Goal: Information Seeking & Learning: Learn about a topic

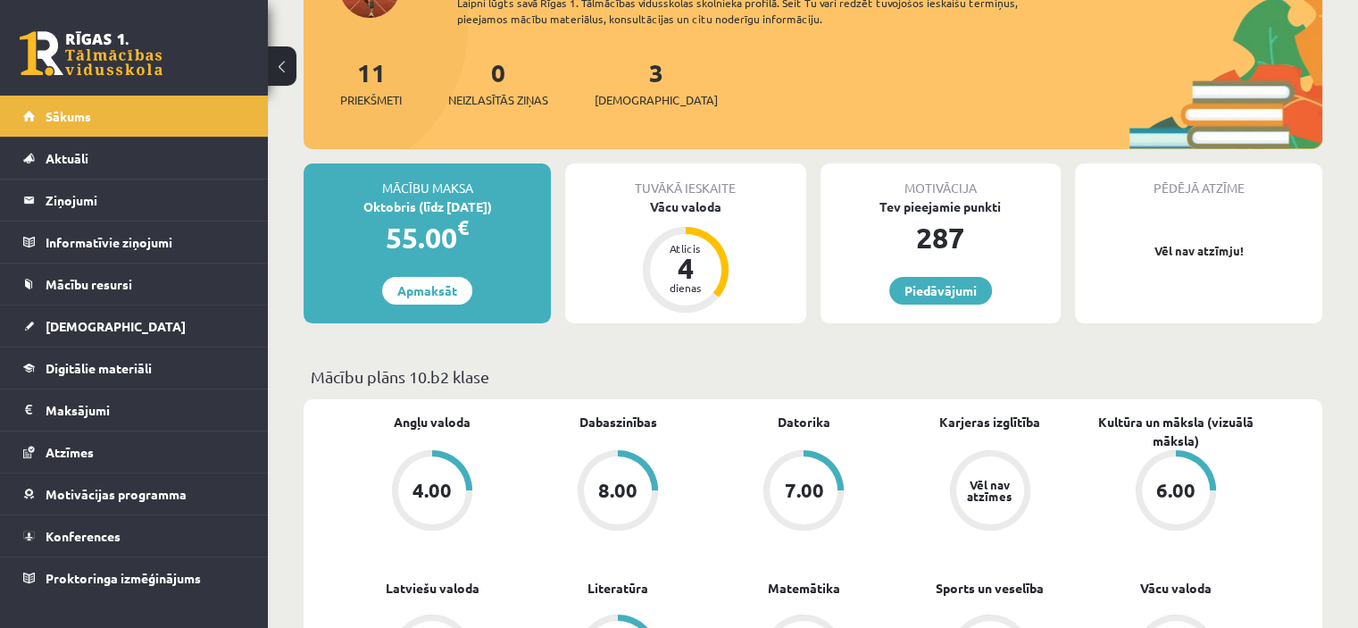
scroll to position [179, 0]
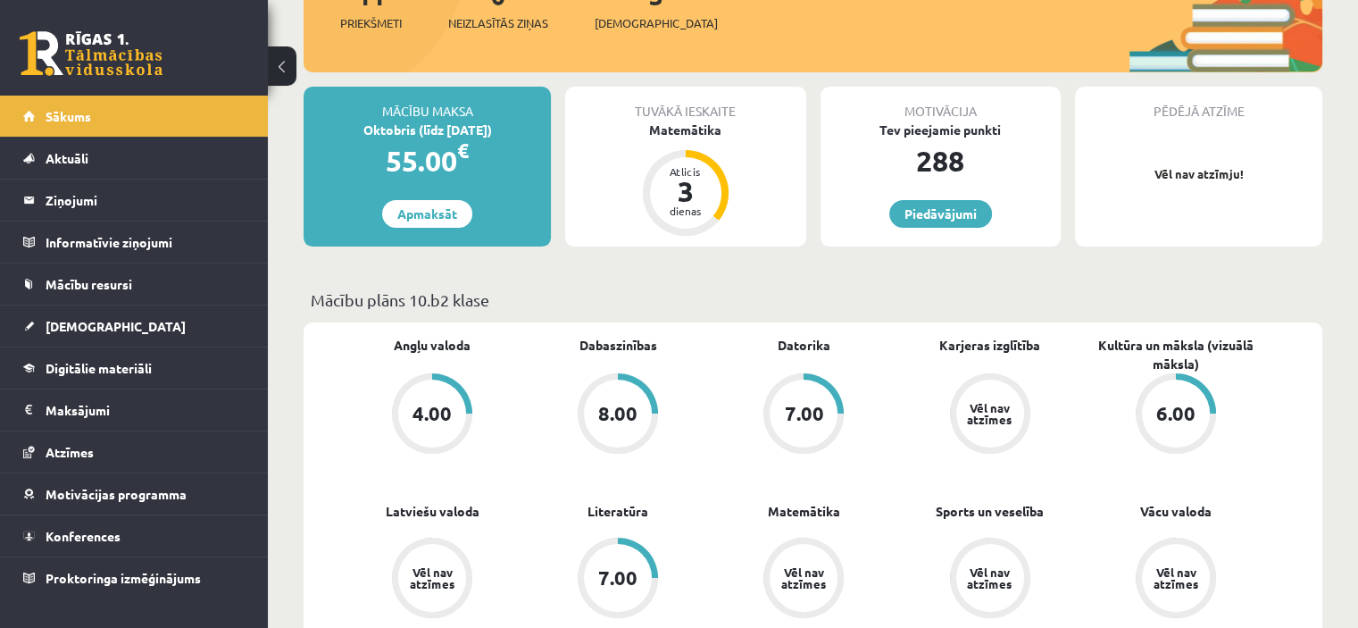
scroll to position [179, 0]
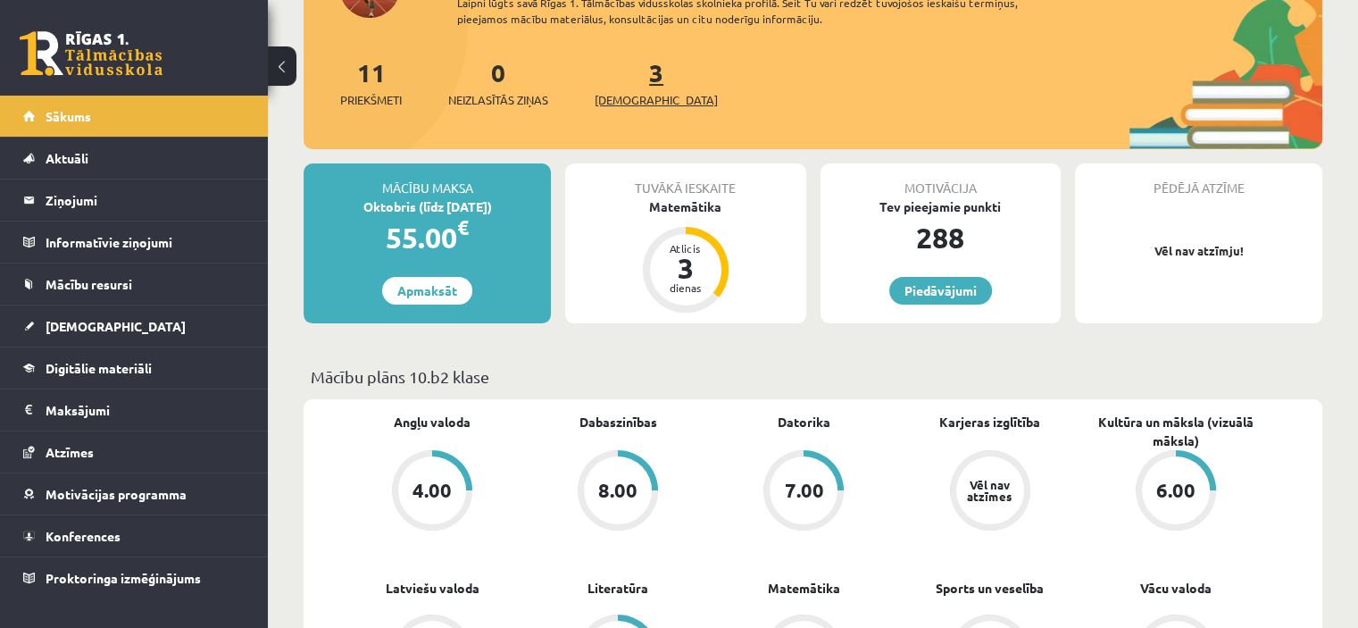
click at [619, 103] on span "[DEMOGRAPHIC_DATA]" at bounding box center [656, 100] width 123 height 18
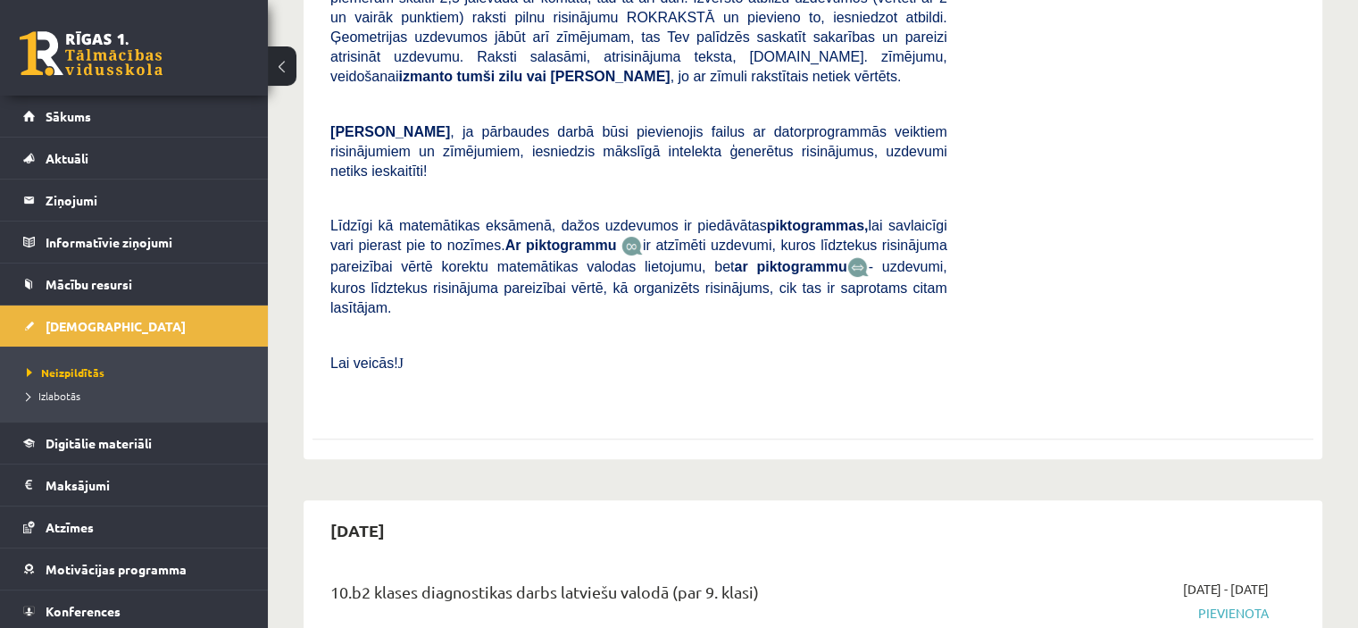
scroll to position [179, 0]
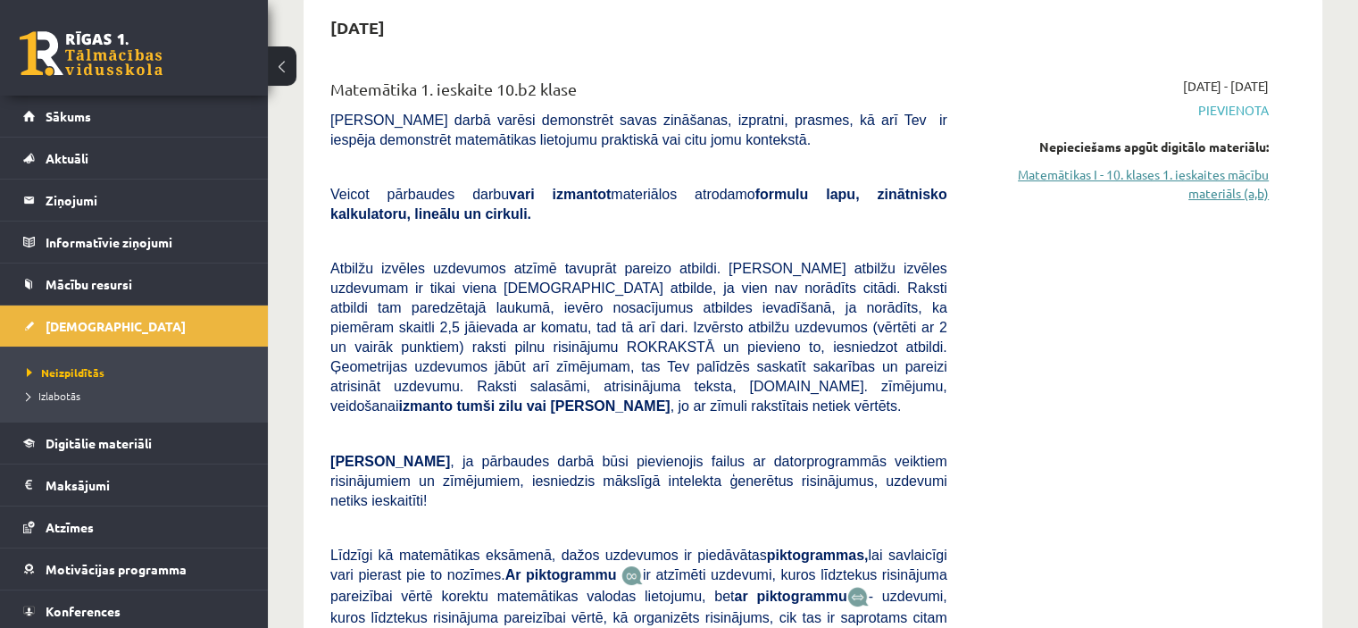
click at [1122, 188] on link "Matemātikas I - 10. klases 1. ieskaites mācību materiāls (a,b)" at bounding box center [1121, 184] width 295 height 38
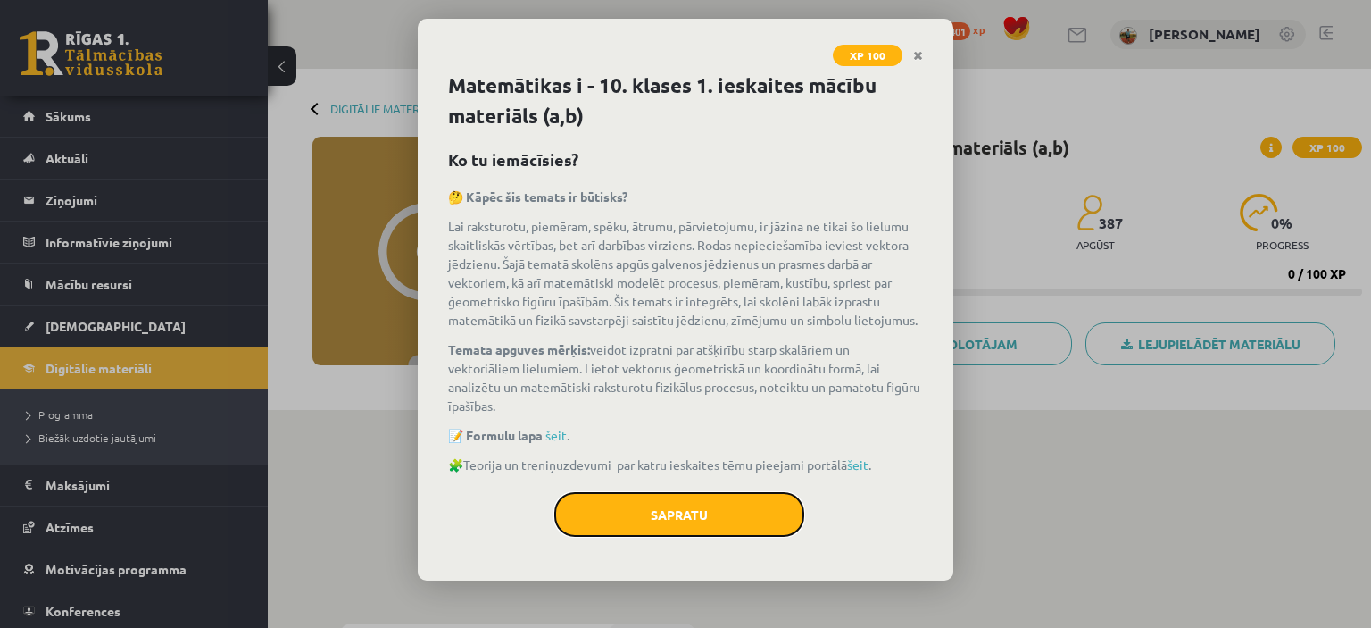
click at [705, 509] on button "Sapratu" at bounding box center [679, 514] width 250 height 45
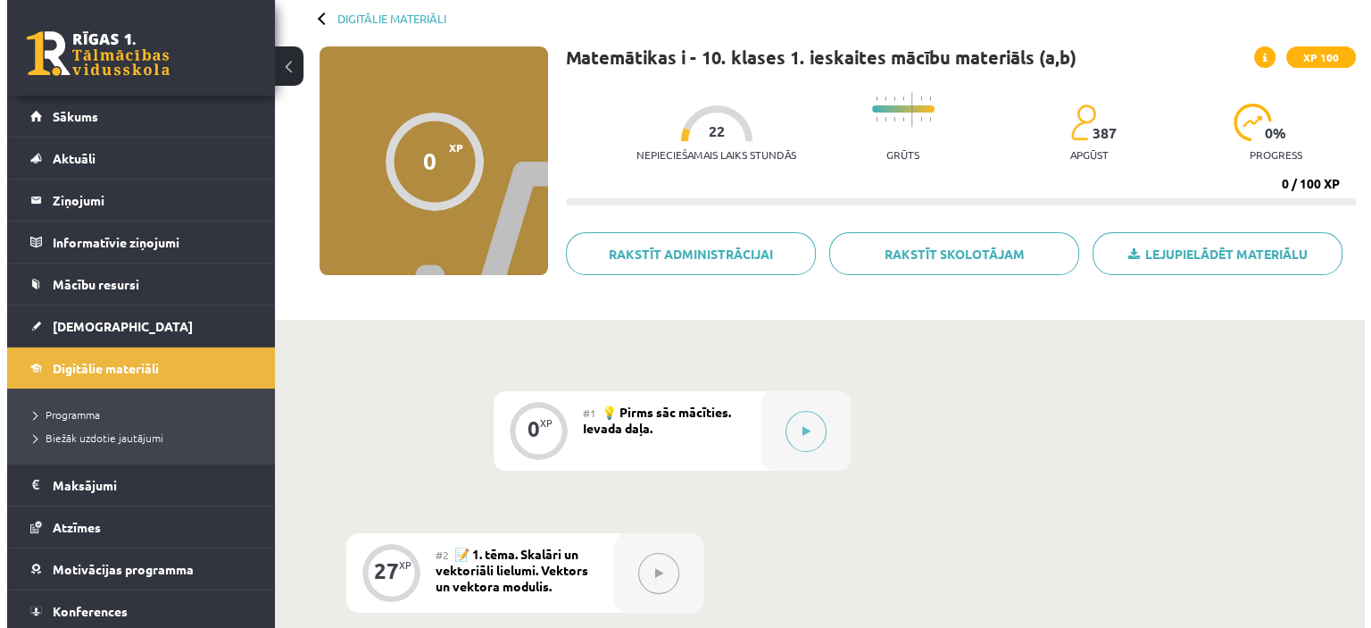
scroll to position [179, 0]
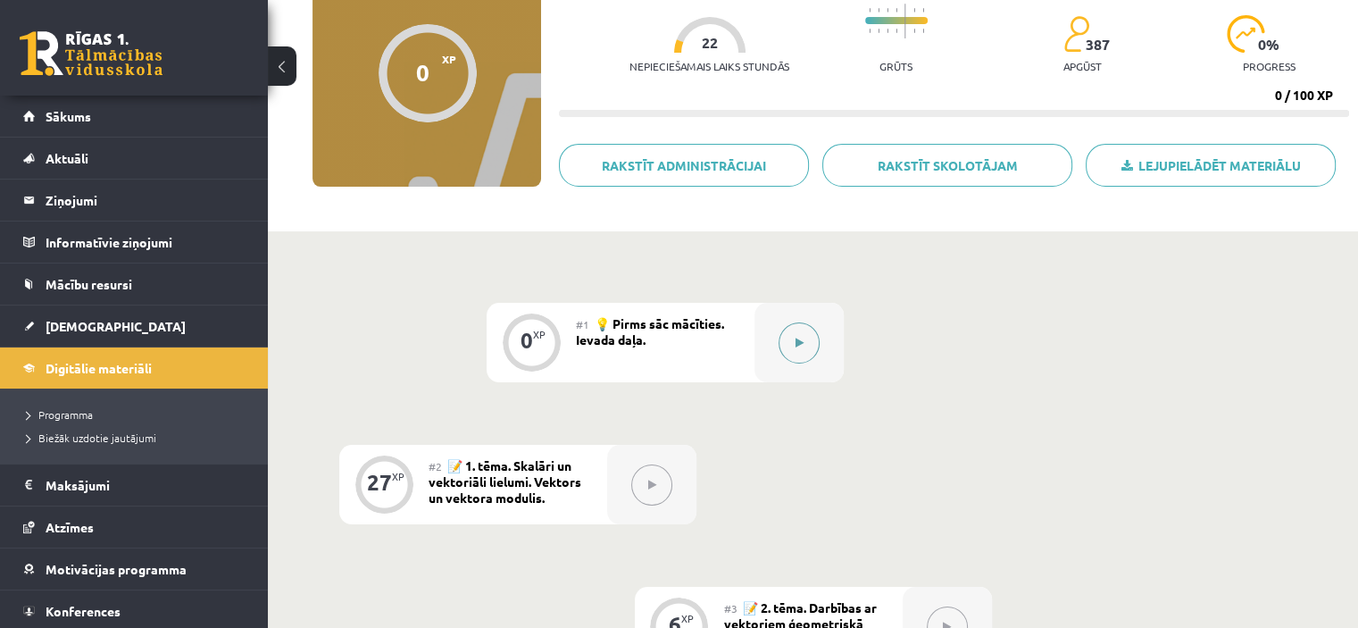
click at [759, 344] on div at bounding box center [798, 342] width 89 height 79
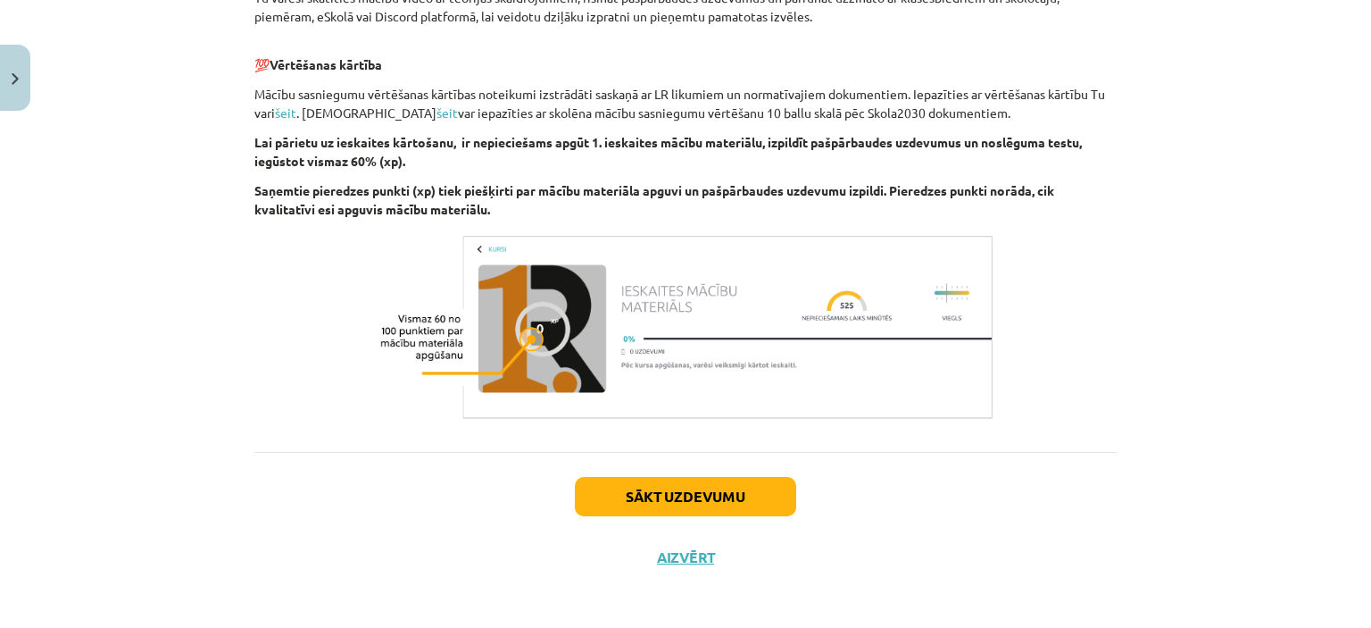
scroll to position [963, 0]
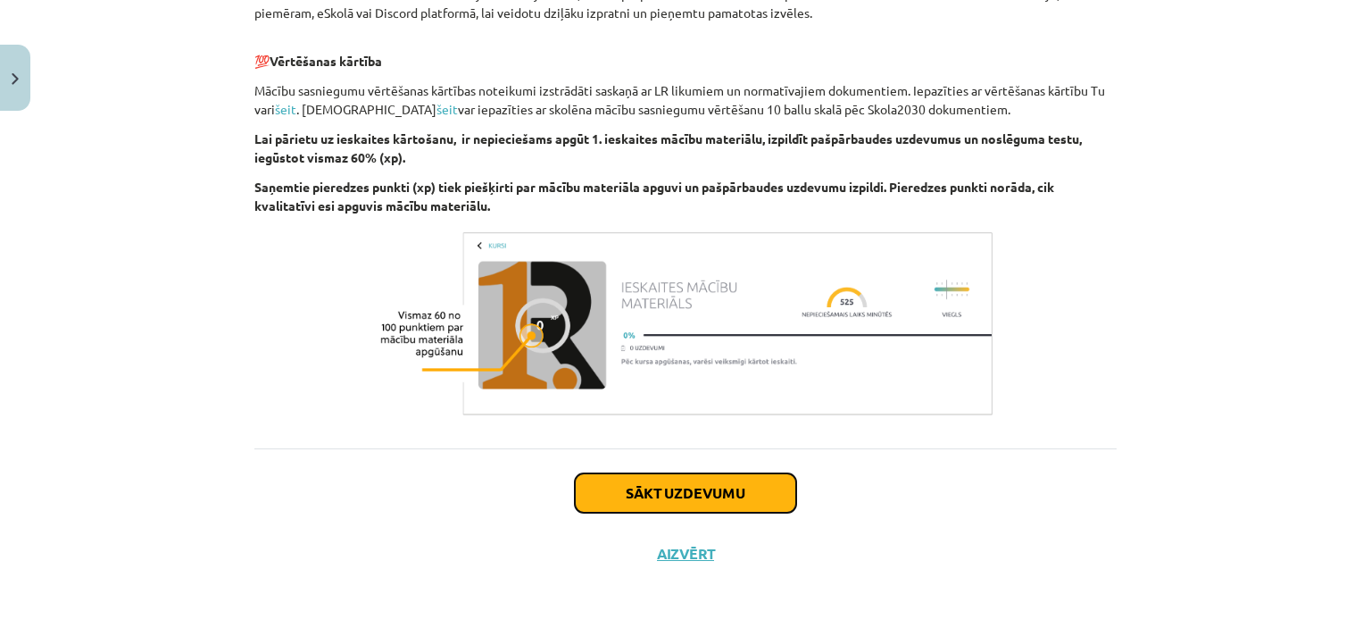
click at [741, 483] on button "Sākt uzdevumu" at bounding box center [685, 492] width 221 height 39
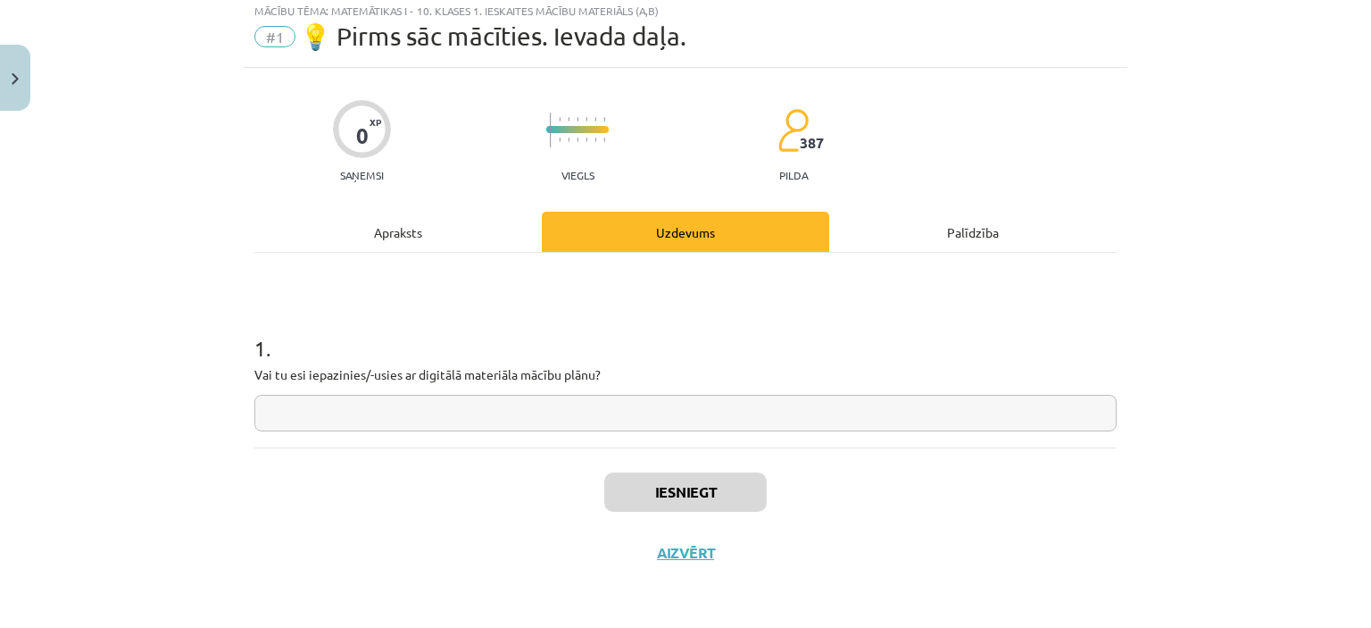
scroll to position [45, 0]
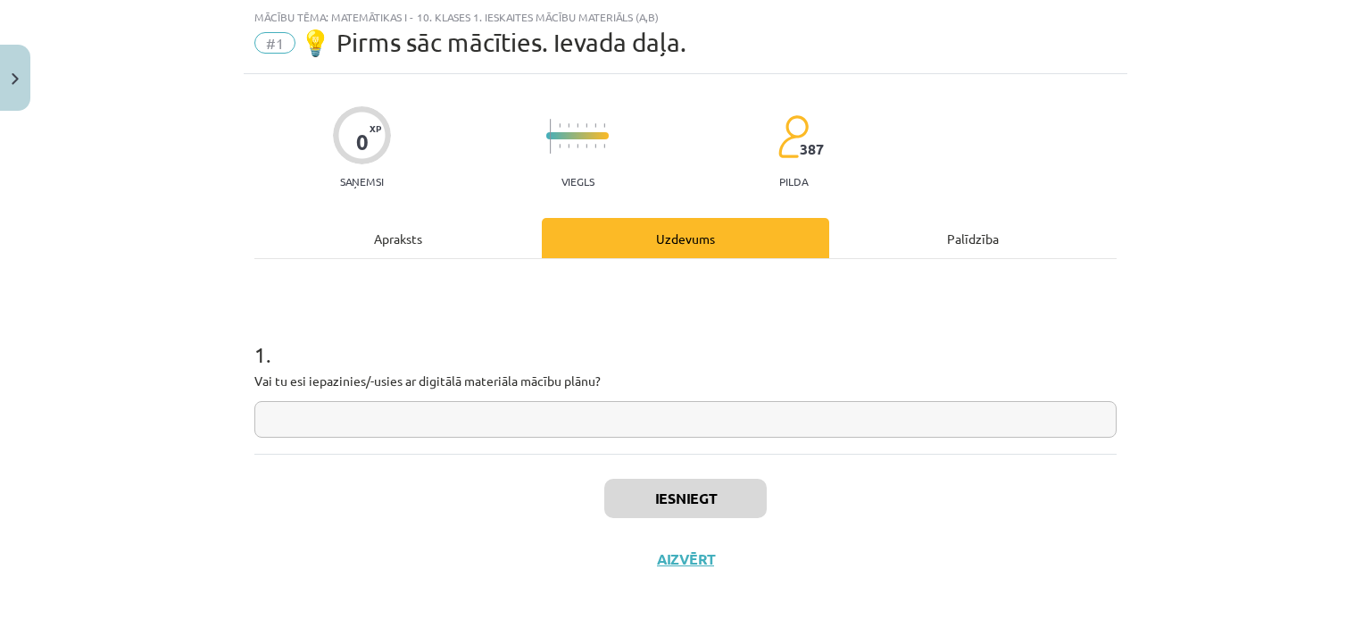
click at [501, 421] on input "text" at bounding box center [685, 419] width 863 height 37
type input "*********"
click at [646, 497] on button "Iesniegt" at bounding box center [685, 498] width 163 height 39
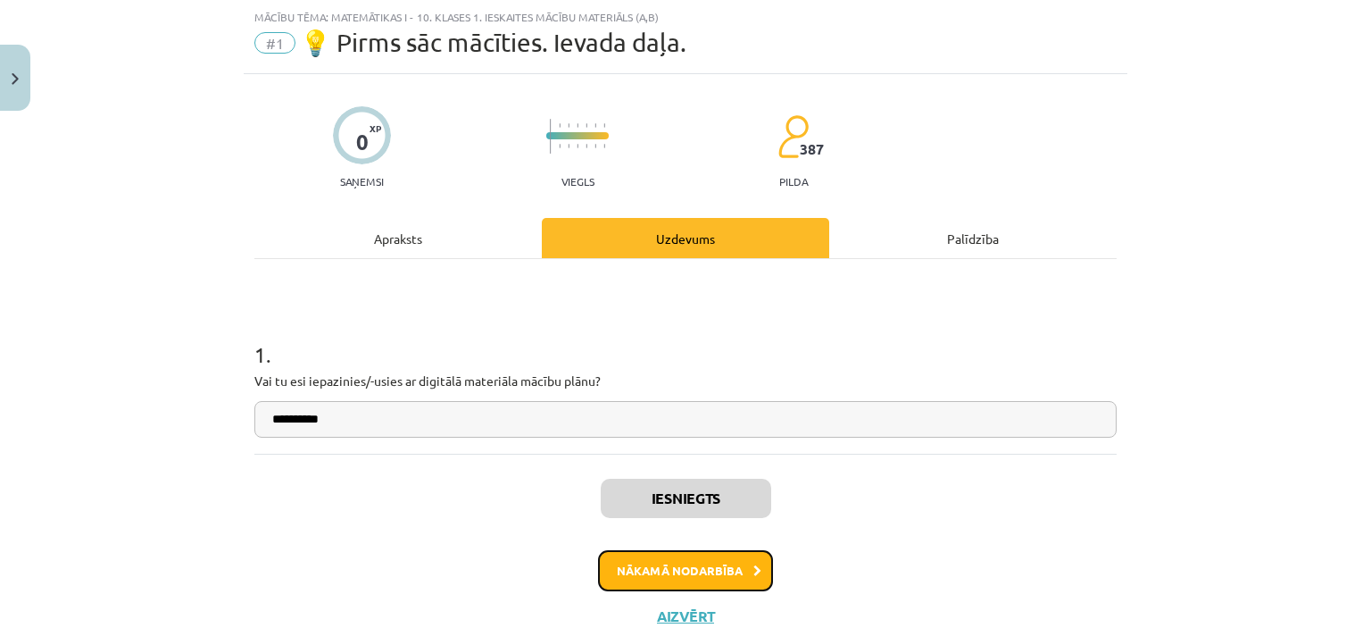
click at [704, 570] on button "Nākamā nodarbība" at bounding box center [685, 570] width 175 height 41
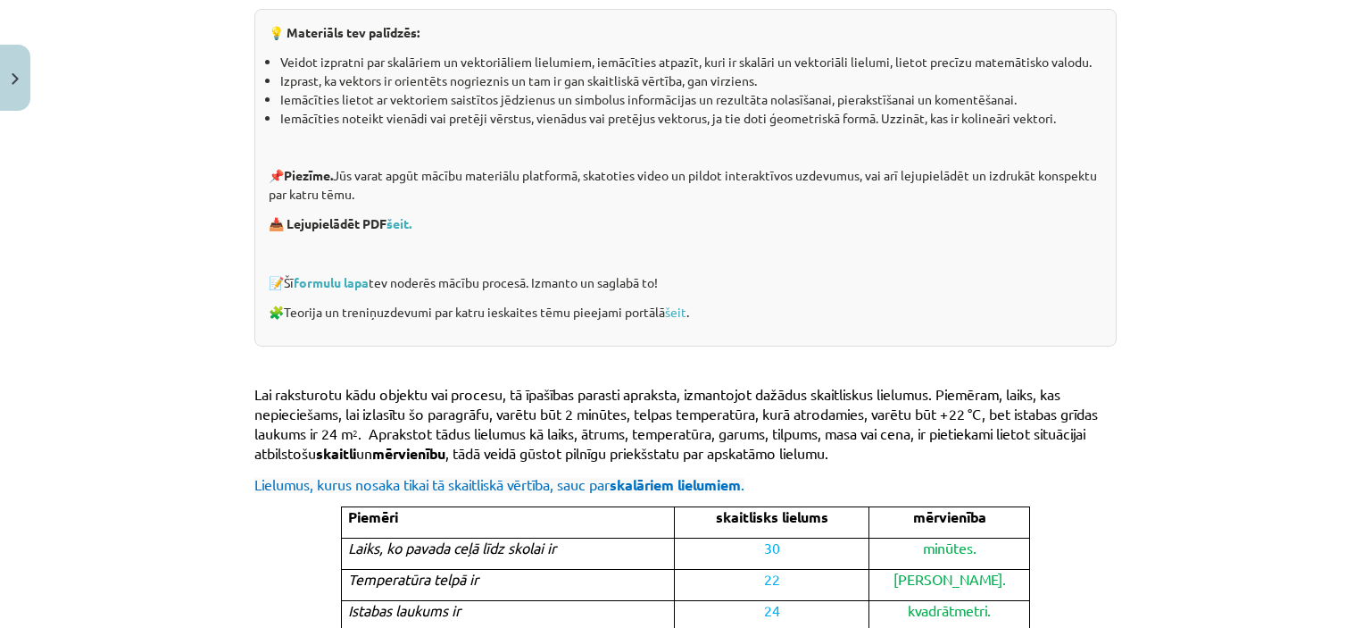
scroll to position [491, 0]
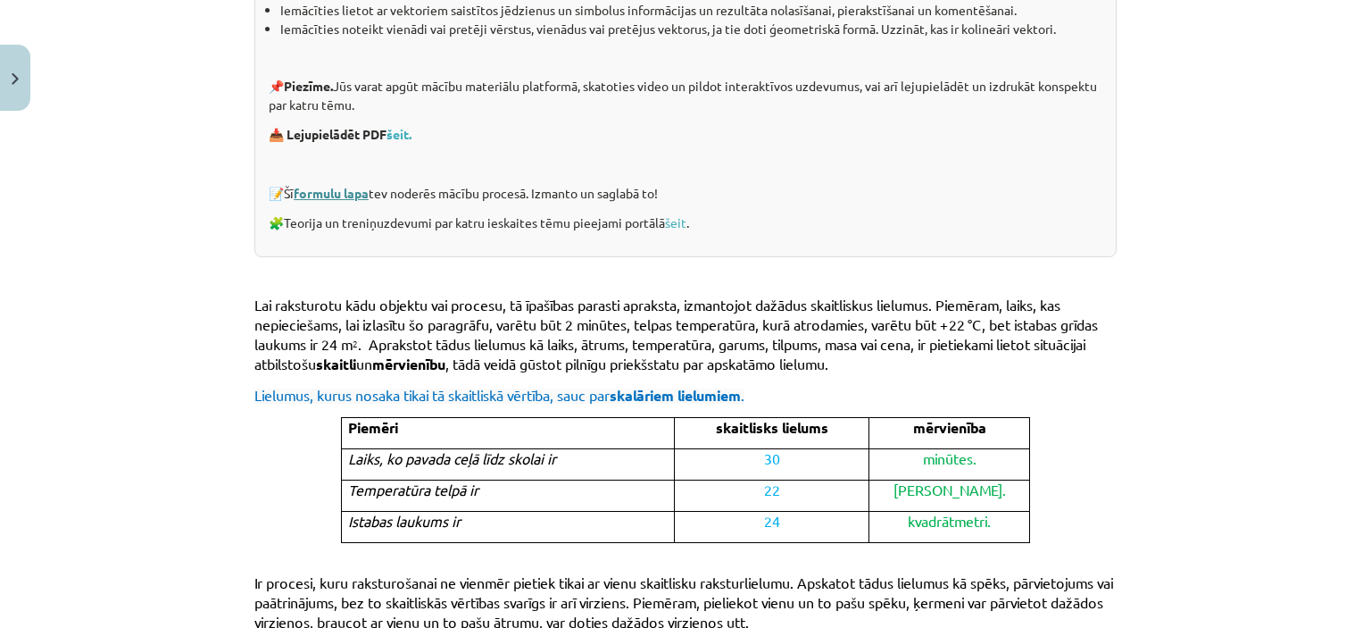
click at [329, 195] on link "formulu lapa" at bounding box center [331, 193] width 75 height 16
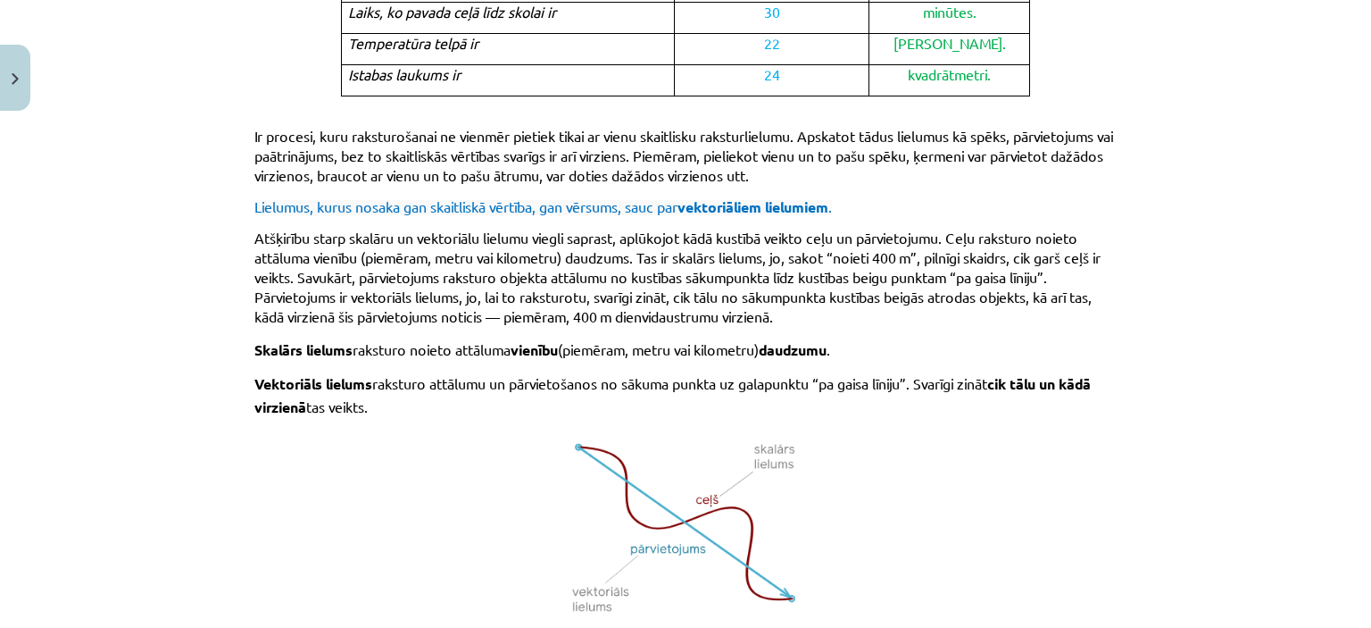
scroll to position [1204, 0]
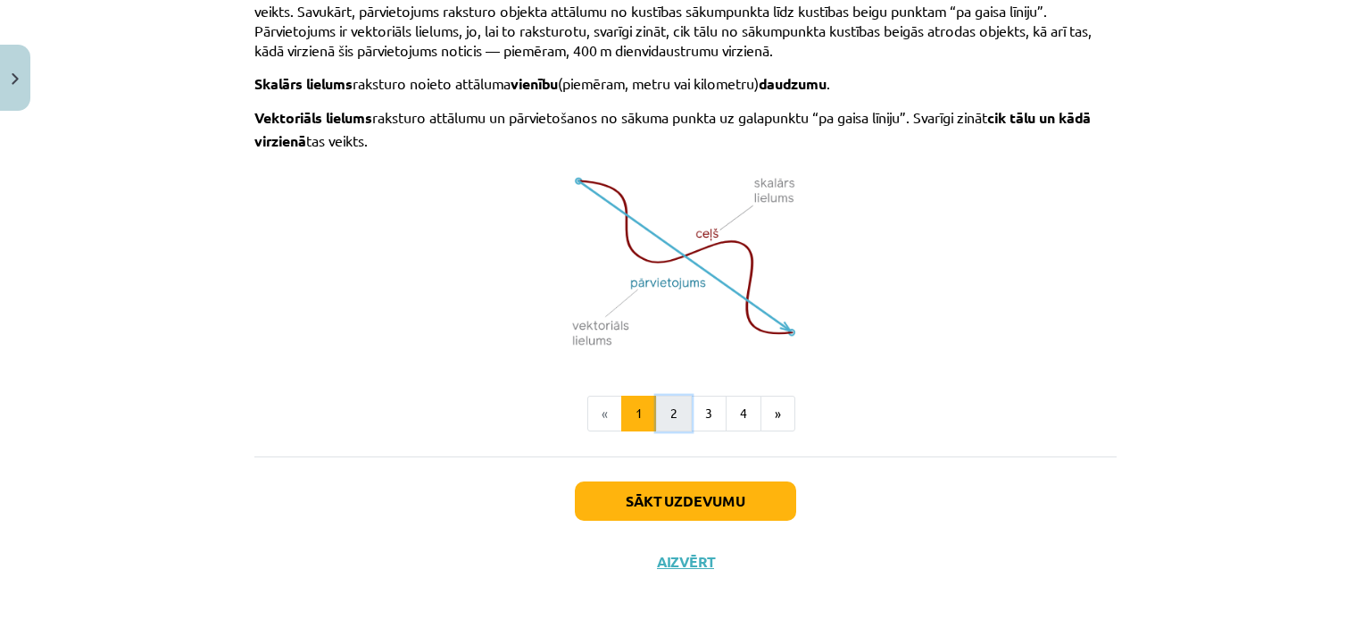
click at [667, 402] on button "2" at bounding box center [674, 414] width 36 height 36
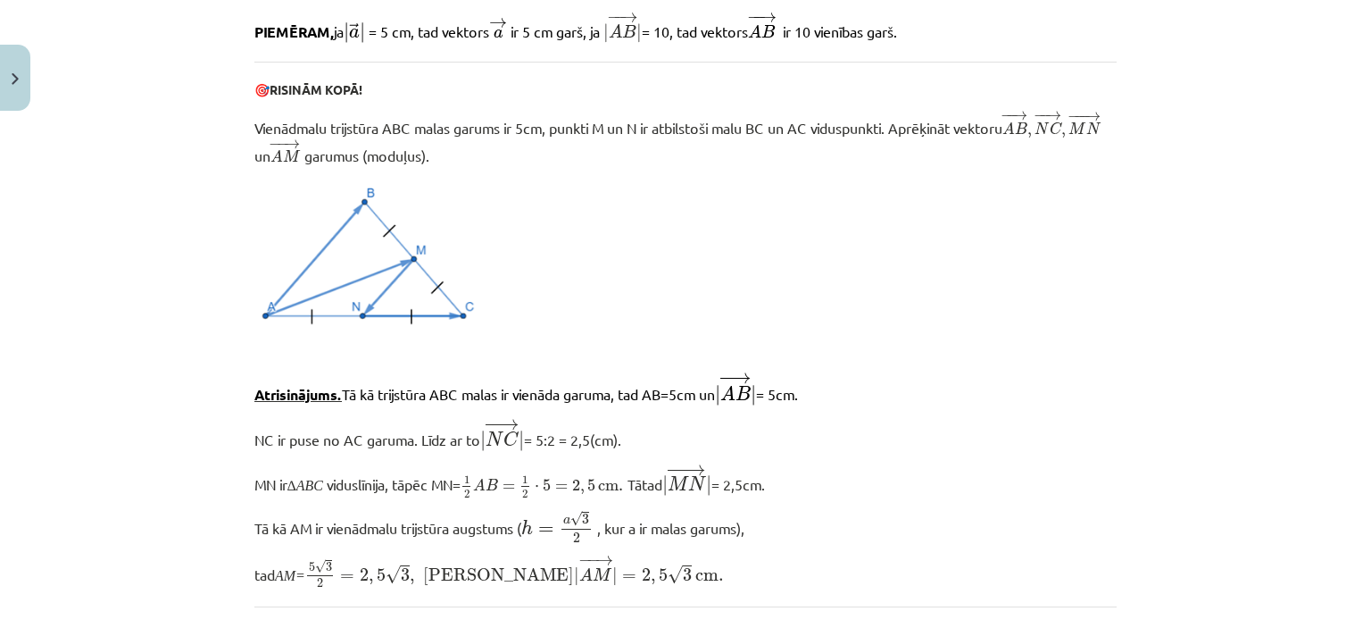
scroll to position [1390, 0]
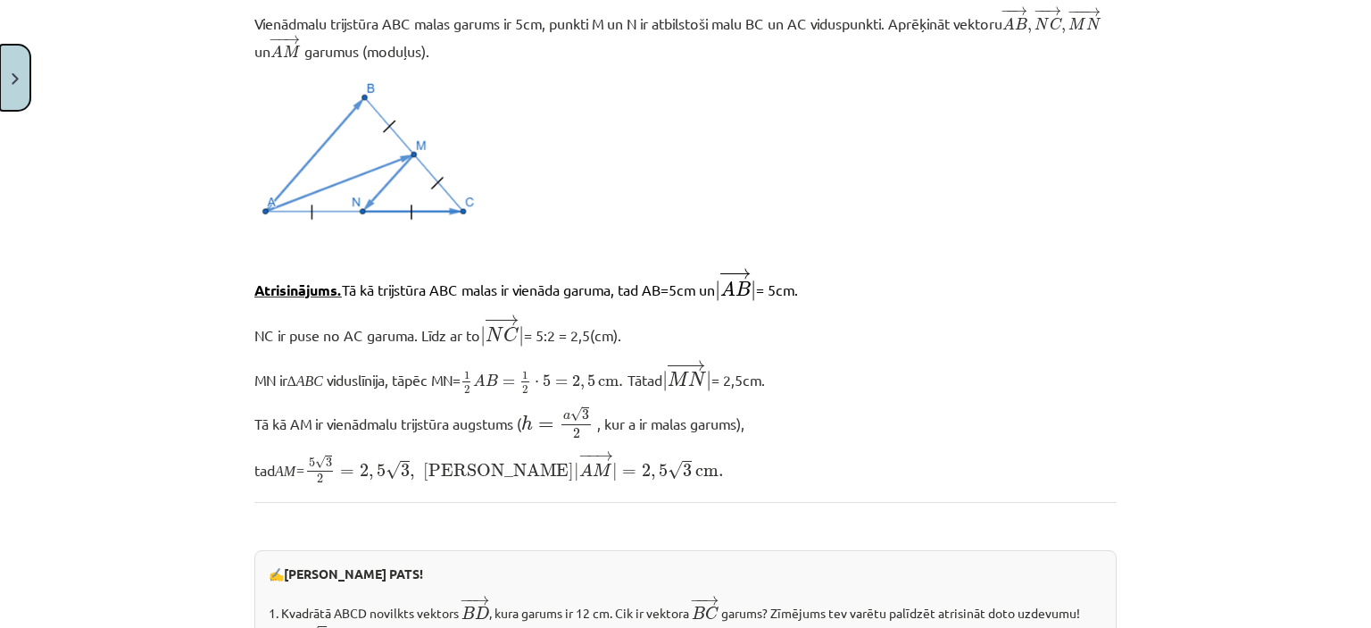
click at [28, 71] on button "Close" at bounding box center [15, 78] width 30 height 66
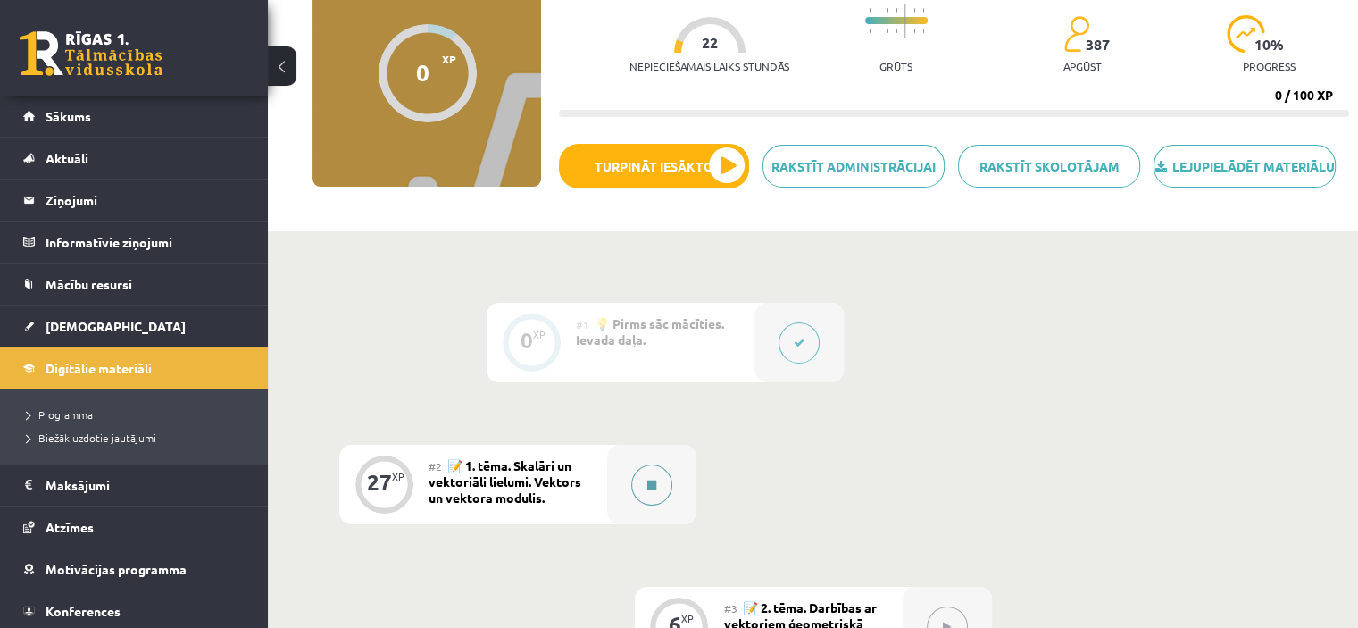
click at [632, 505] on button at bounding box center [651, 484] width 41 height 41
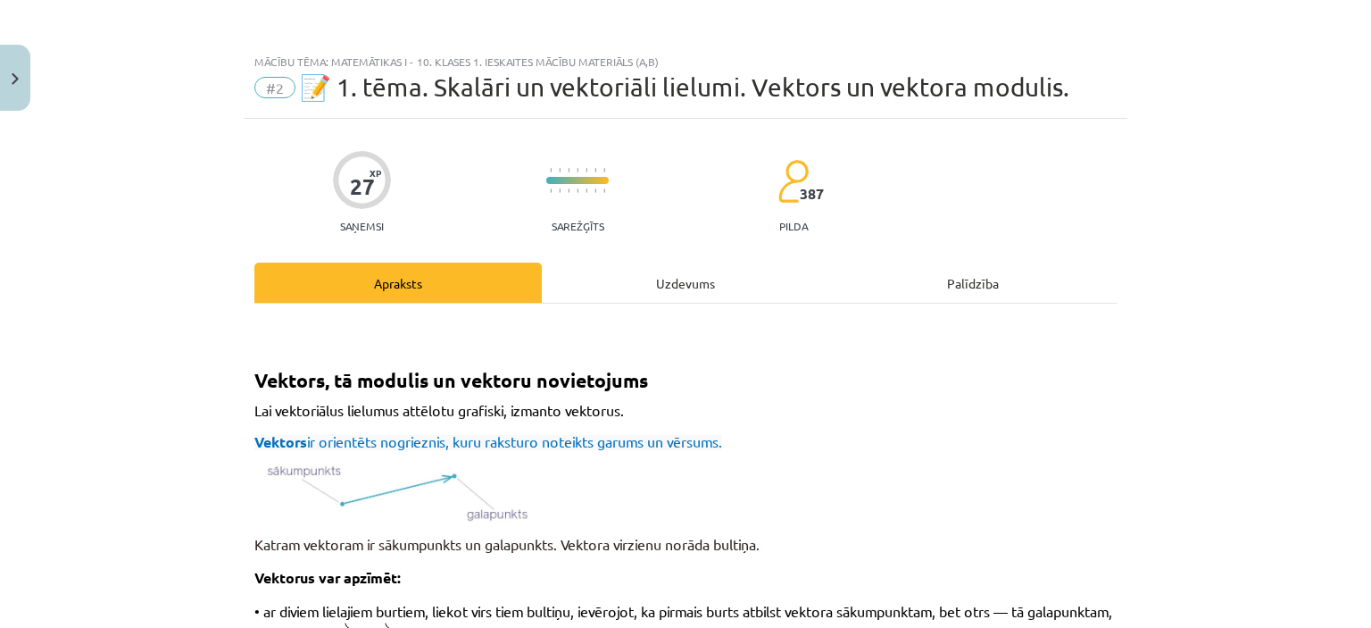
scroll to position [89, 0]
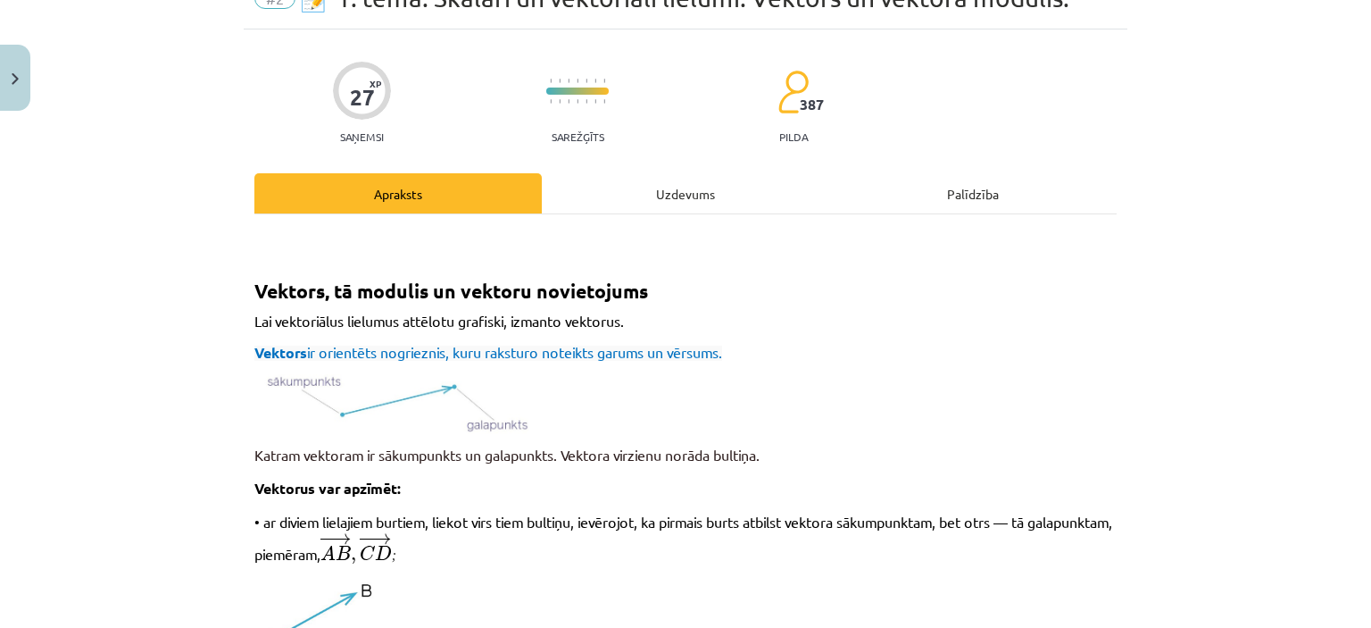
click at [670, 188] on div "Uzdevums" at bounding box center [686, 193] width 288 height 40
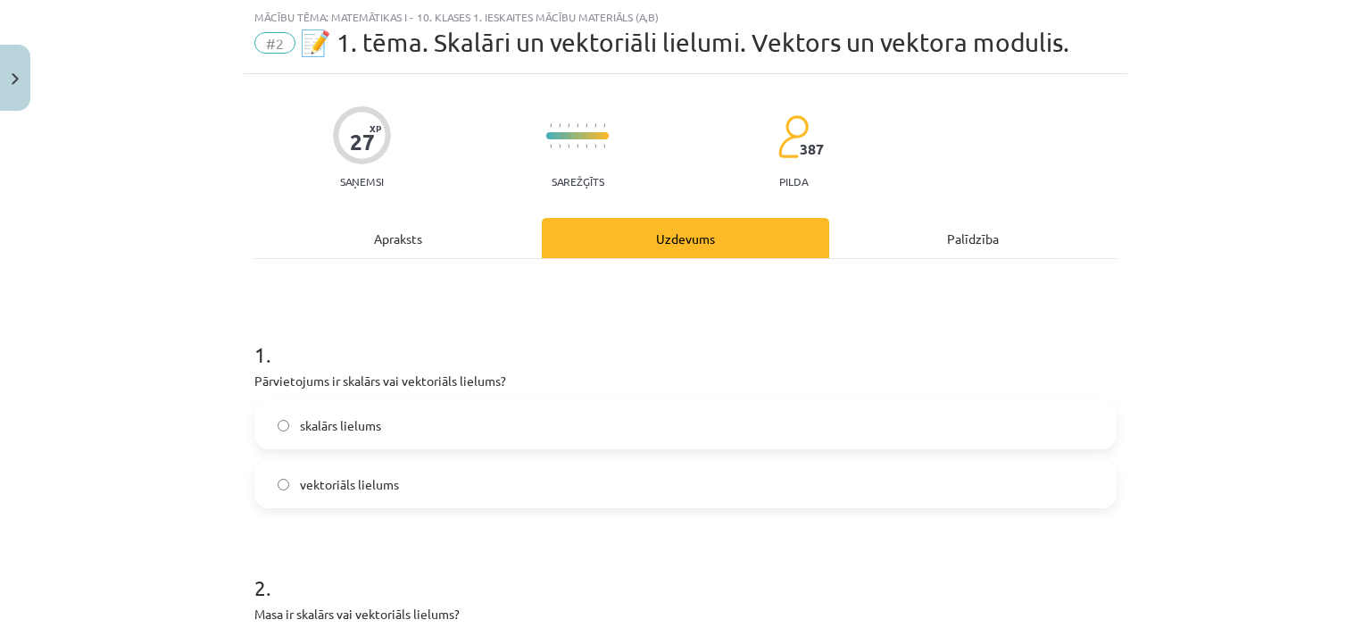
click at [413, 231] on div "Apraksts" at bounding box center [398, 238] width 288 height 40
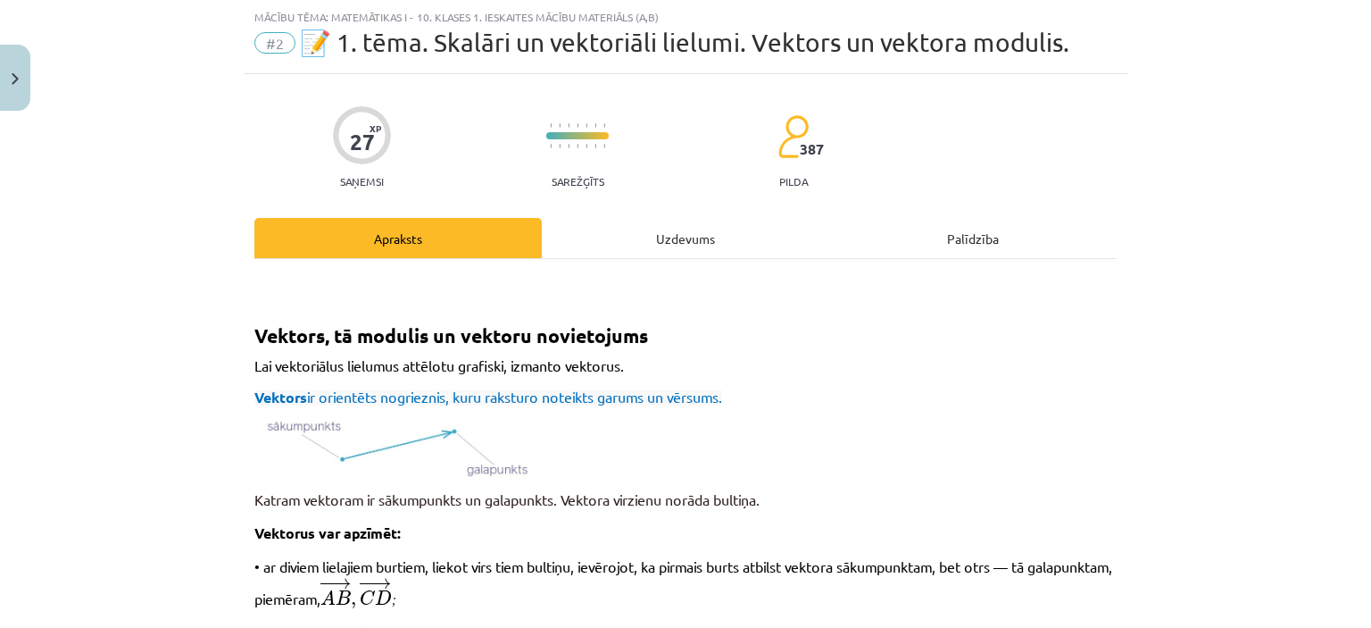
click at [675, 229] on div "Uzdevums" at bounding box center [686, 238] width 288 height 40
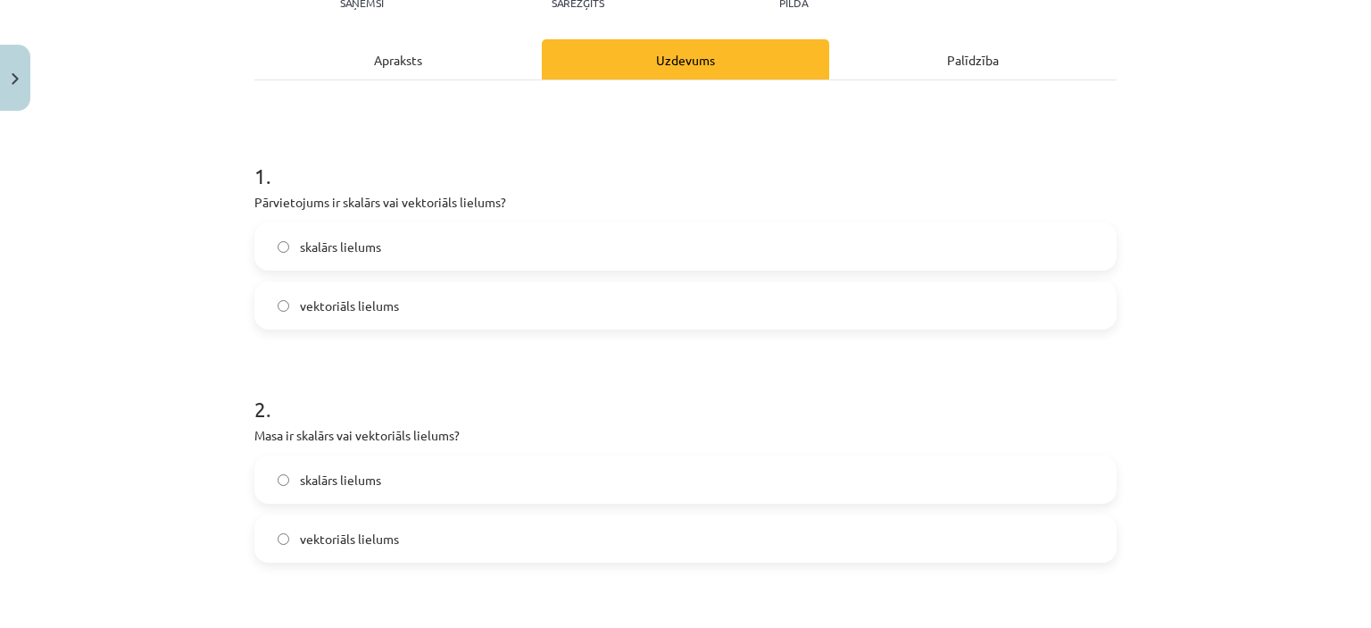
scroll to position [134, 0]
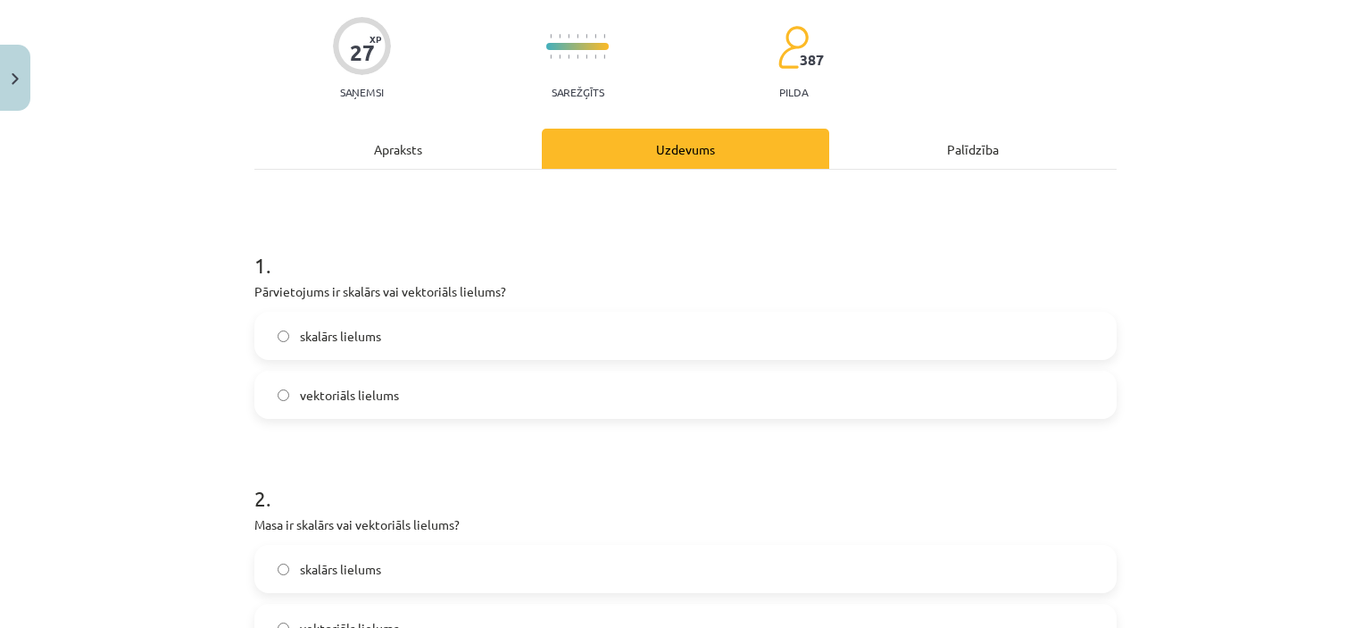
click at [585, 338] on label "skalārs lielums" at bounding box center [685, 335] width 859 height 45
click at [389, 136] on div "Apraksts" at bounding box center [398, 149] width 288 height 40
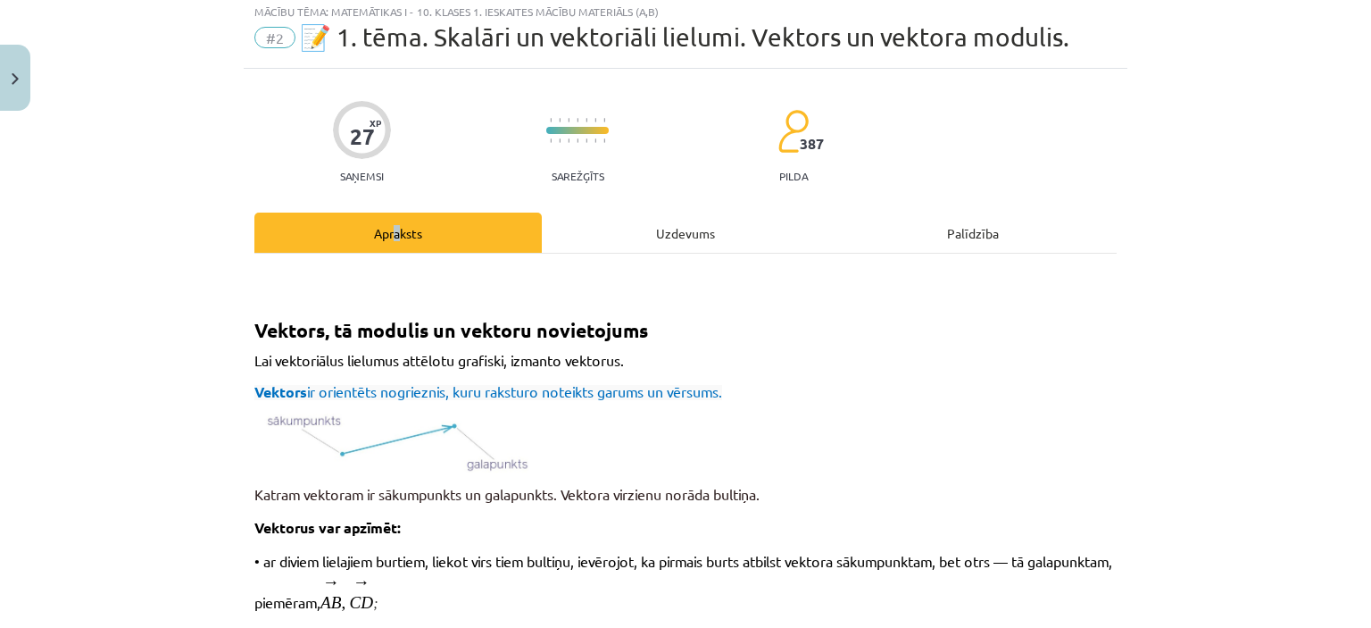
scroll to position [45, 0]
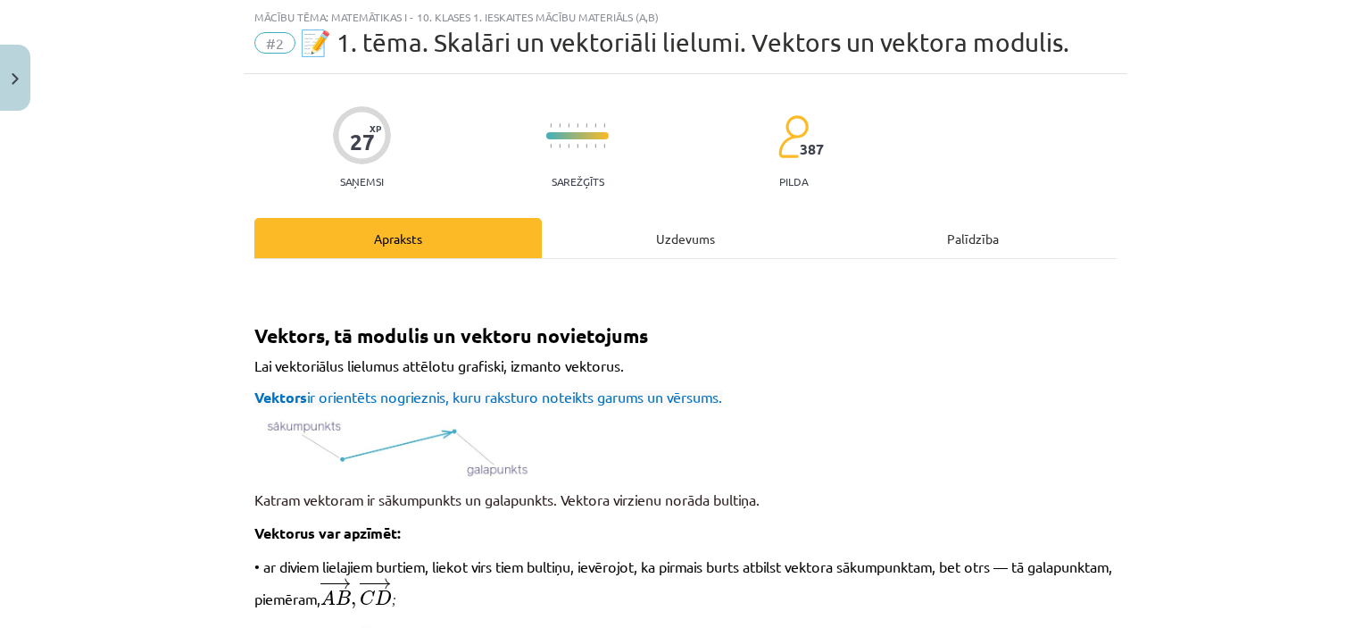
click at [704, 230] on div "Uzdevums" at bounding box center [686, 238] width 288 height 40
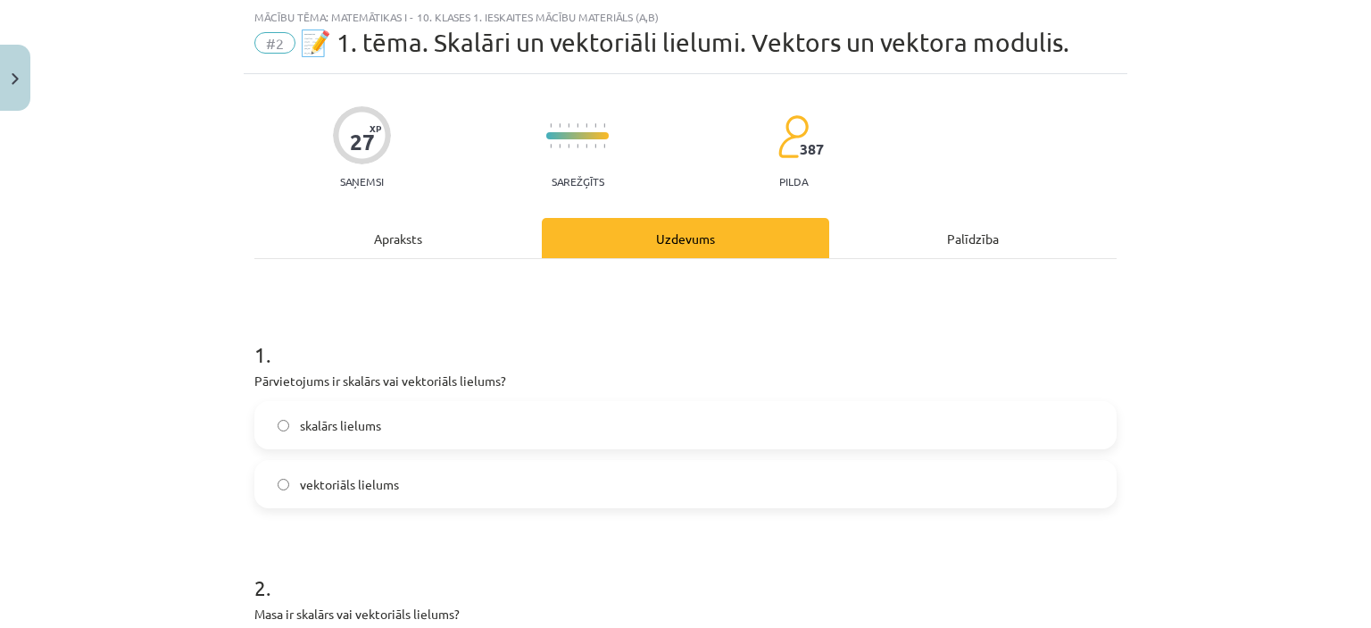
click at [334, 475] on span "vektoriāls lielums" at bounding box center [349, 484] width 99 height 19
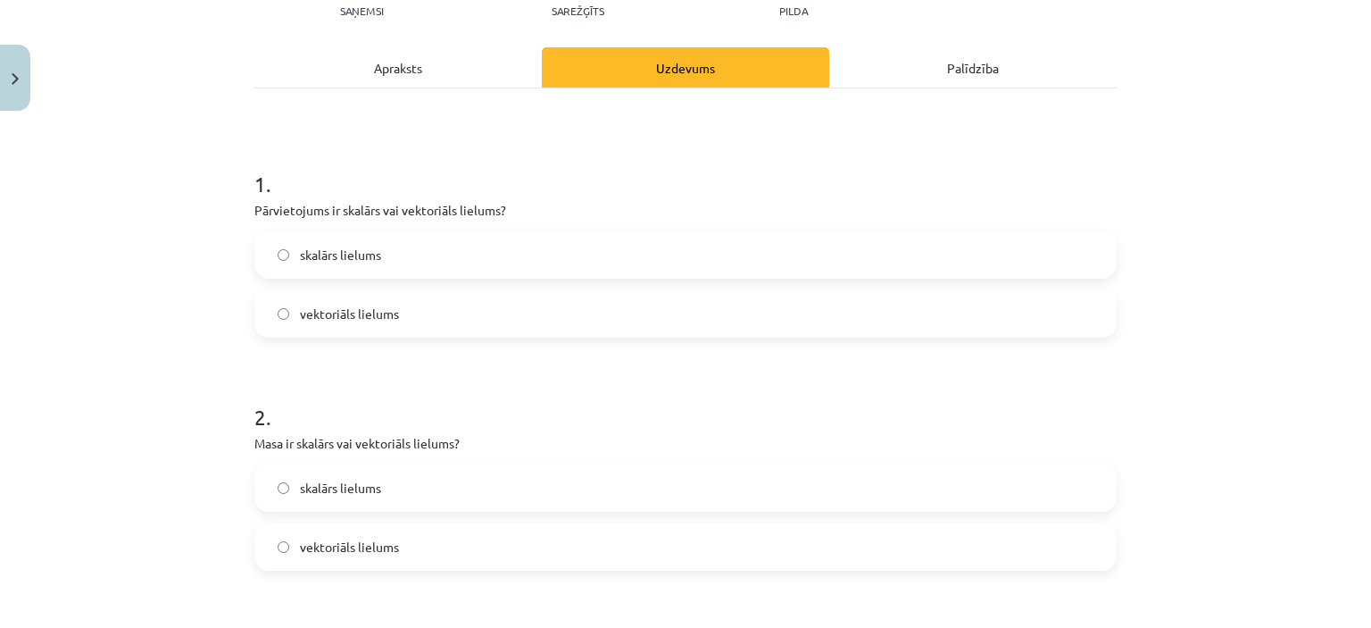
scroll to position [223, 0]
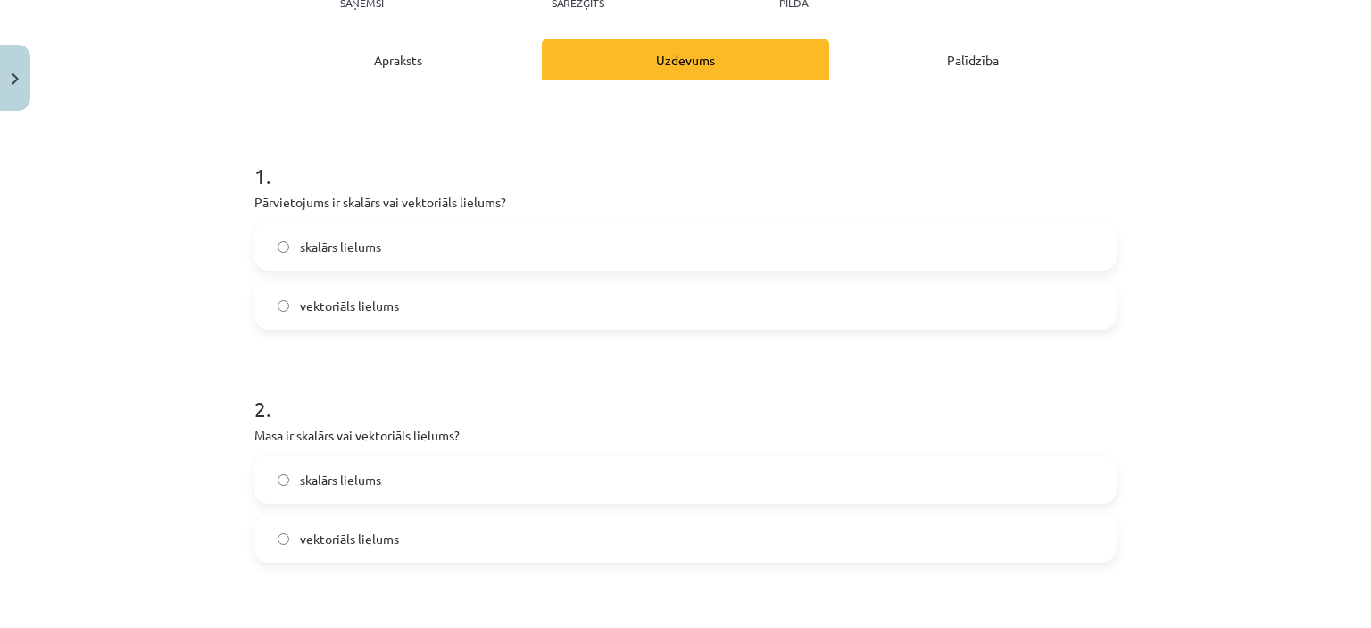
click at [357, 476] on span "skalārs lielums" at bounding box center [340, 480] width 81 height 19
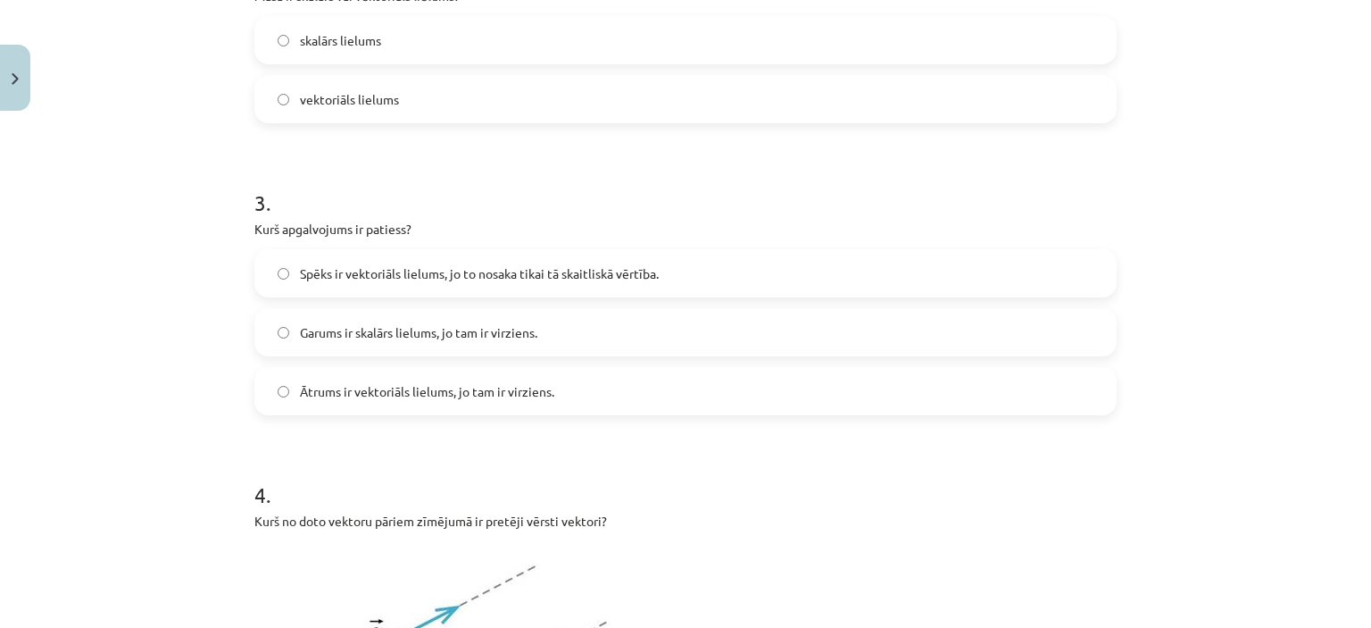
scroll to position [670, 0]
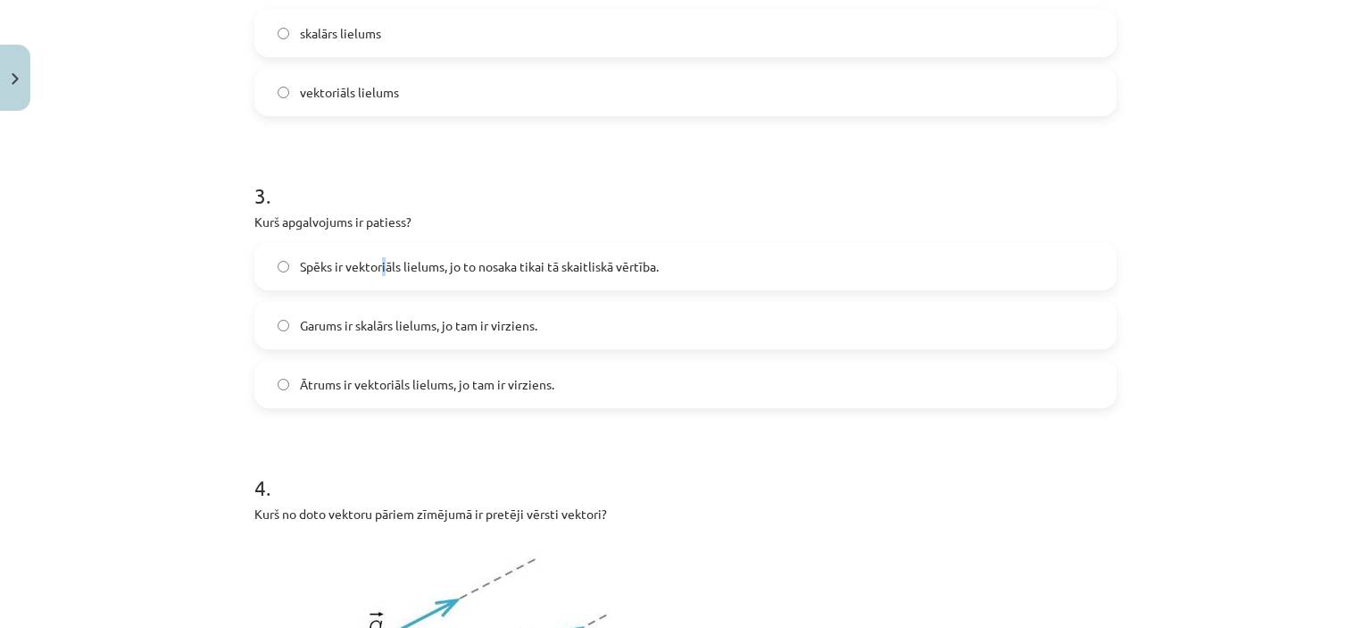
click at [379, 267] on span "Spēks ir vektoriāls lielums, jo to nosaka tikai tā skaitliskā vērtība." at bounding box center [479, 266] width 359 height 19
click at [354, 313] on label "Garums ir skalārs lielums, jo tam ir virziens." at bounding box center [685, 325] width 859 height 45
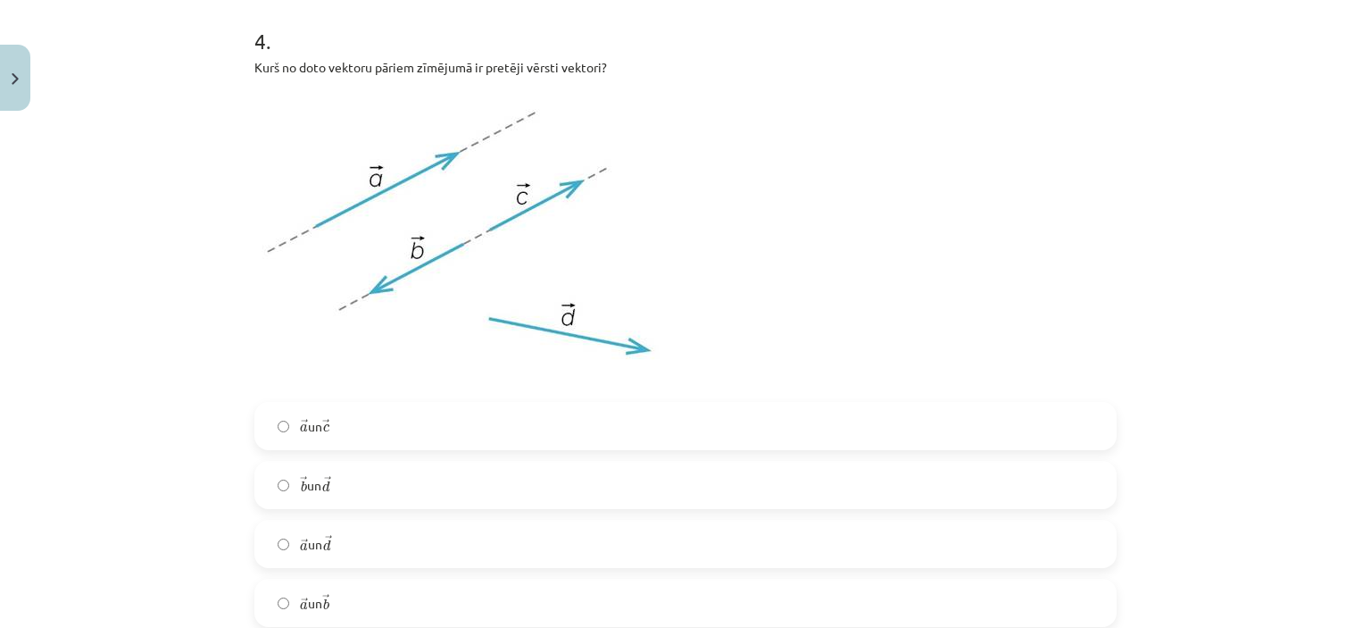
scroll to position [1205, 0]
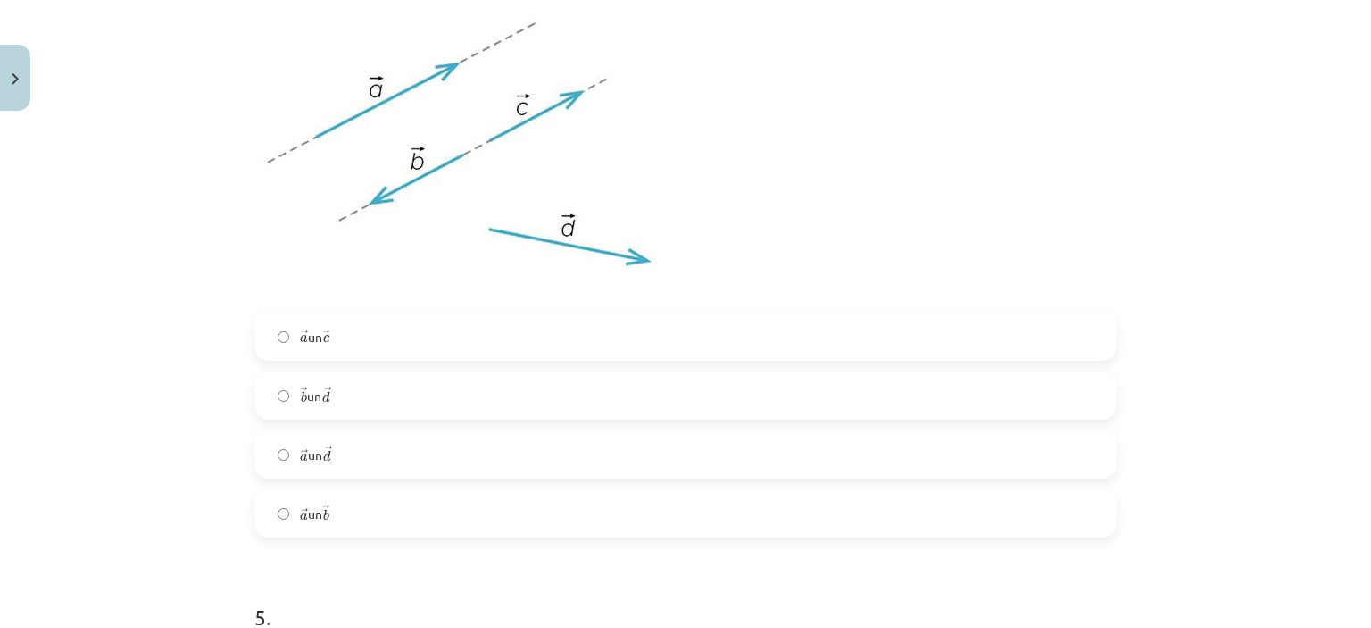
click at [389, 342] on label "→ a a → un → c c →" at bounding box center [685, 336] width 859 height 45
click at [363, 519] on label "→ a a → un → b b →" at bounding box center [685, 513] width 859 height 45
click at [355, 322] on label "→ a a → un → c c →" at bounding box center [685, 336] width 859 height 45
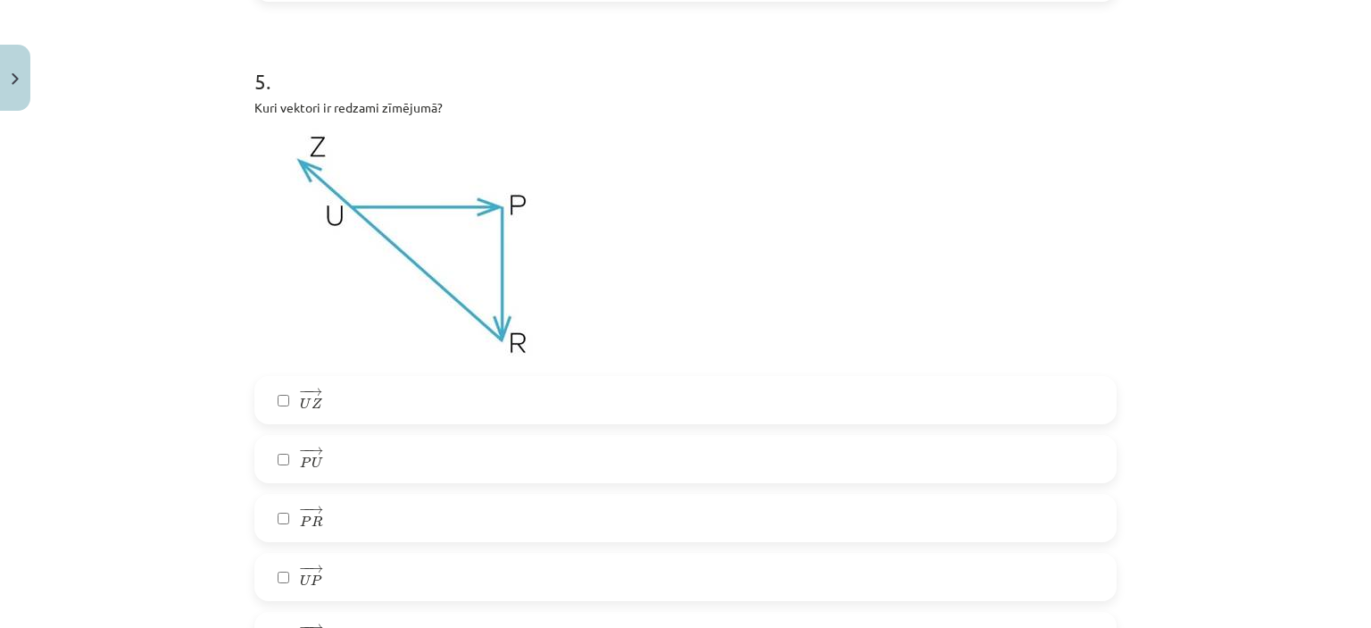
scroll to position [1830, 0]
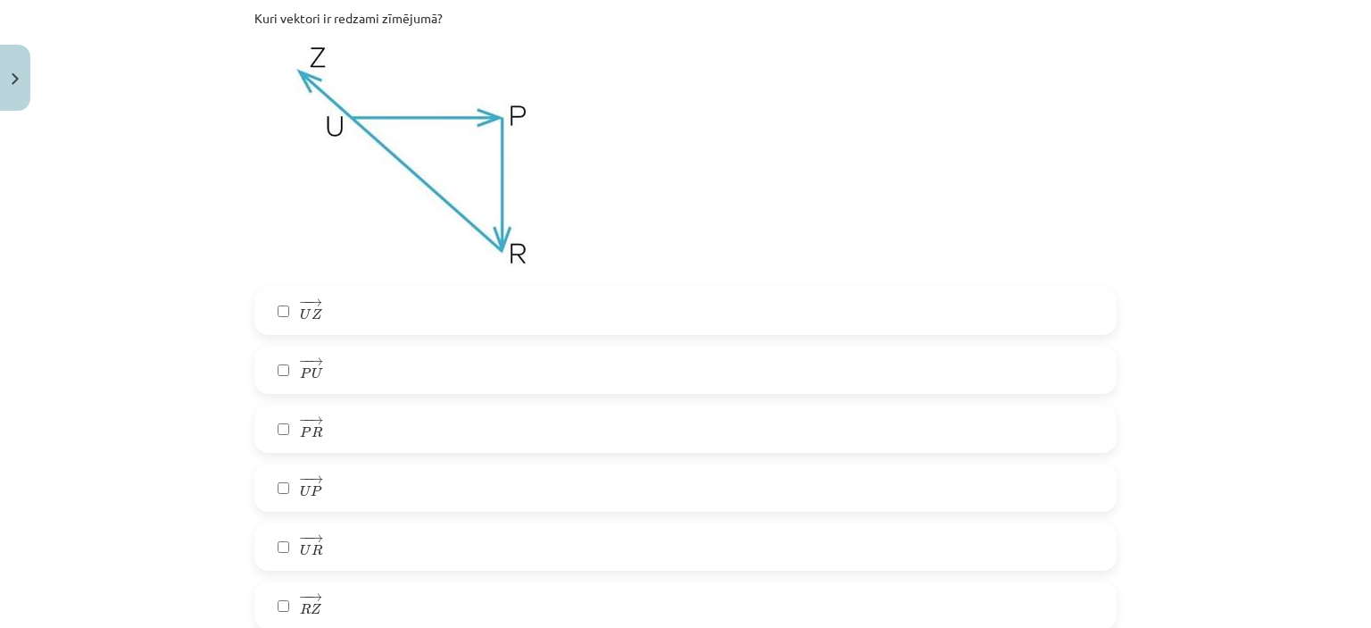
click at [350, 494] on label "− − → U P U P →" at bounding box center [685, 487] width 859 height 45
click at [327, 425] on label "− − → P R P R →" at bounding box center [685, 428] width 859 height 45
click at [358, 594] on label "− − → R Z R Z →" at bounding box center [685, 605] width 859 height 45
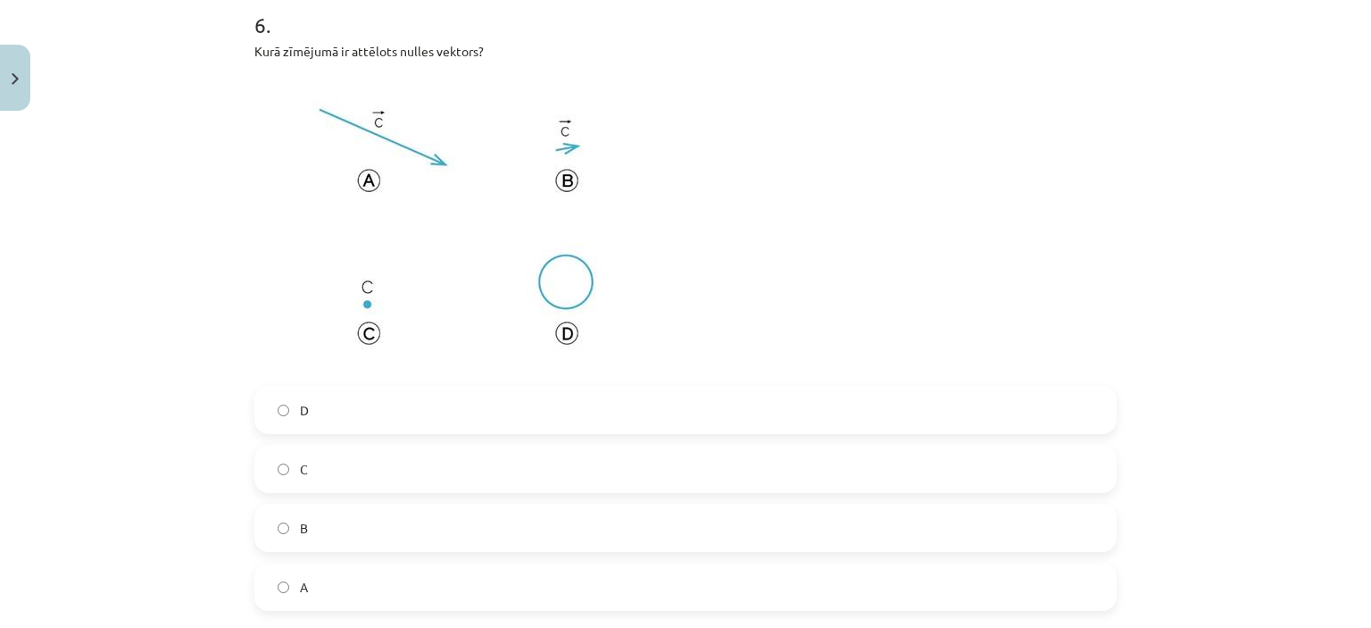
scroll to position [2545, 0]
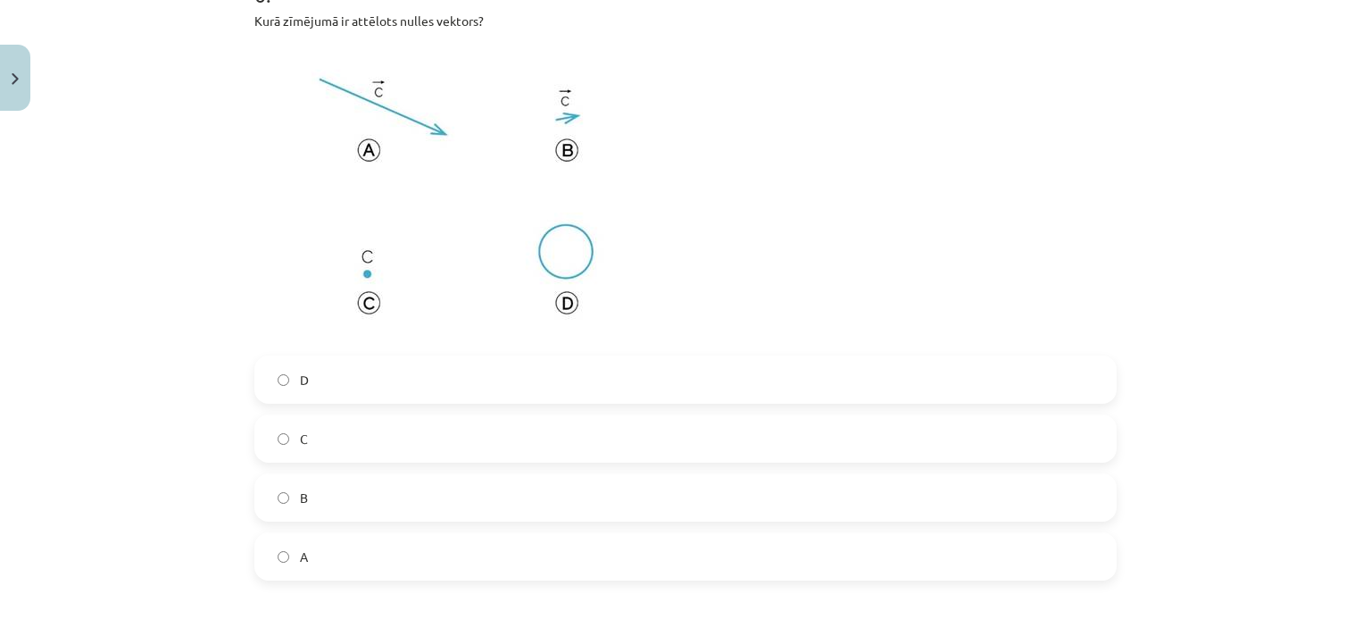
click at [341, 388] on label "D" at bounding box center [685, 379] width 859 height 45
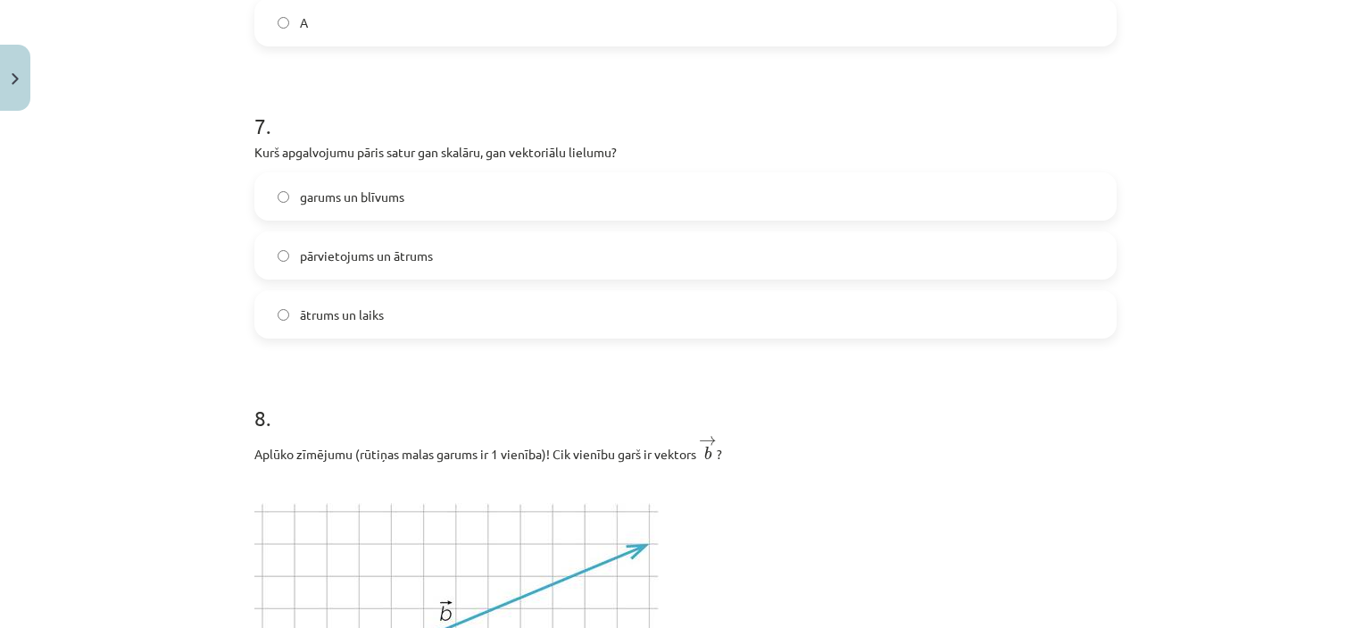
scroll to position [3080, 0]
click at [328, 192] on span "garums un blīvums" at bounding box center [352, 195] width 104 height 19
click at [342, 269] on label "pārvietojums un ātrums" at bounding box center [685, 253] width 859 height 45
click at [430, 246] on label "pārvietojums un ātrums" at bounding box center [685, 253] width 859 height 45
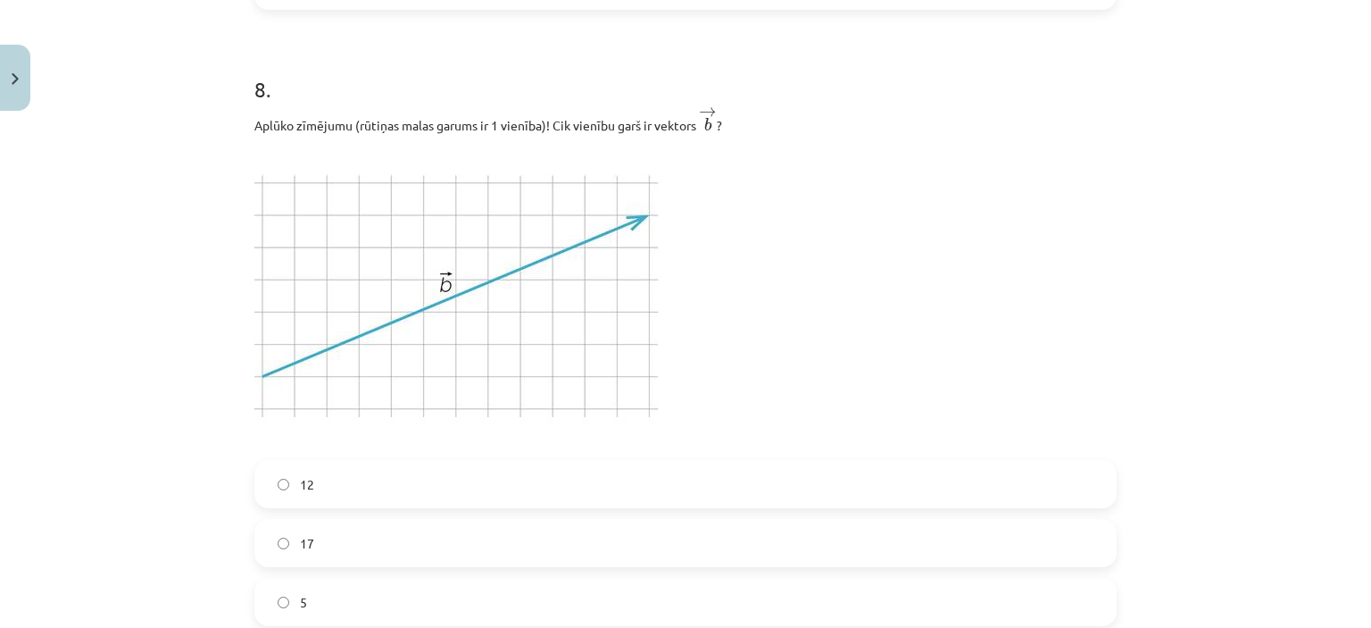
scroll to position [3438, 0]
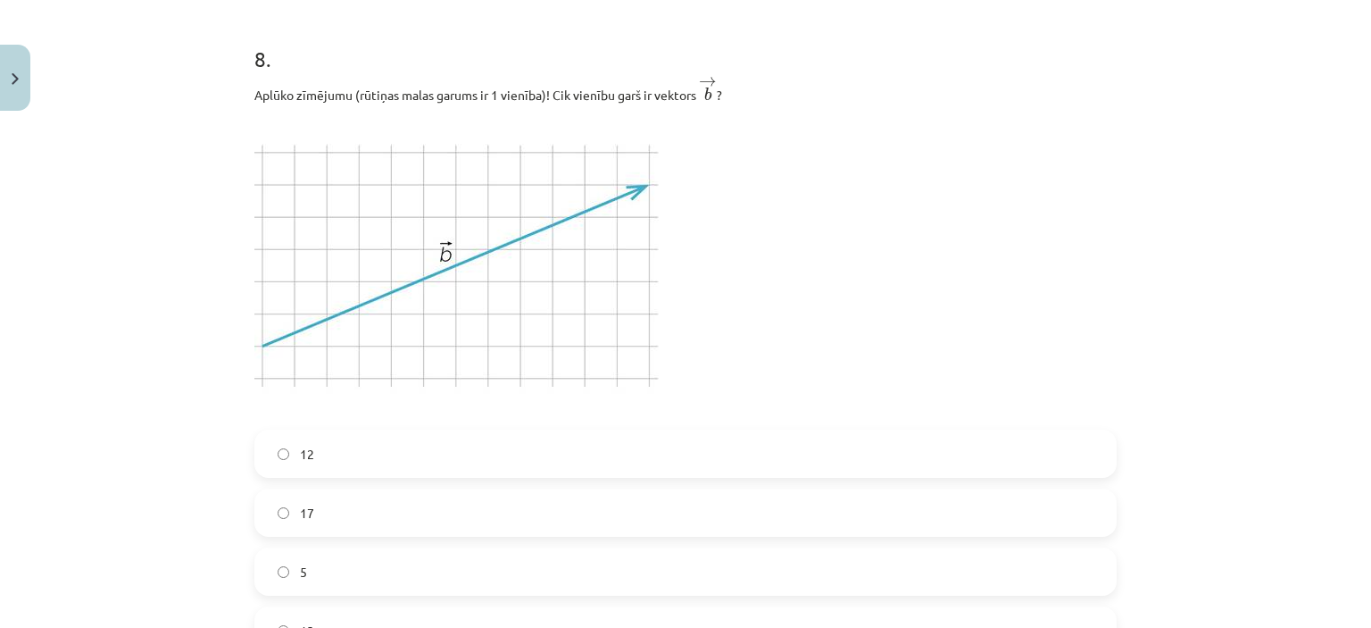
click at [498, 434] on label "12" at bounding box center [685, 453] width 859 height 45
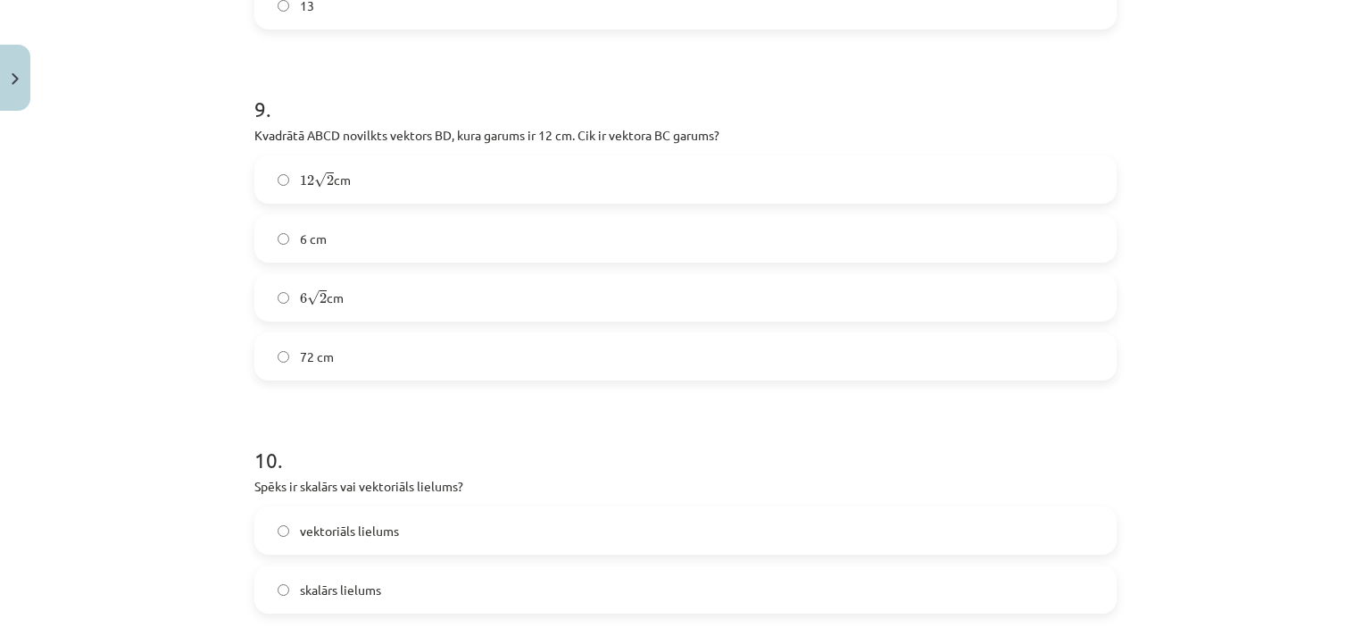
scroll to position [4152, 0]
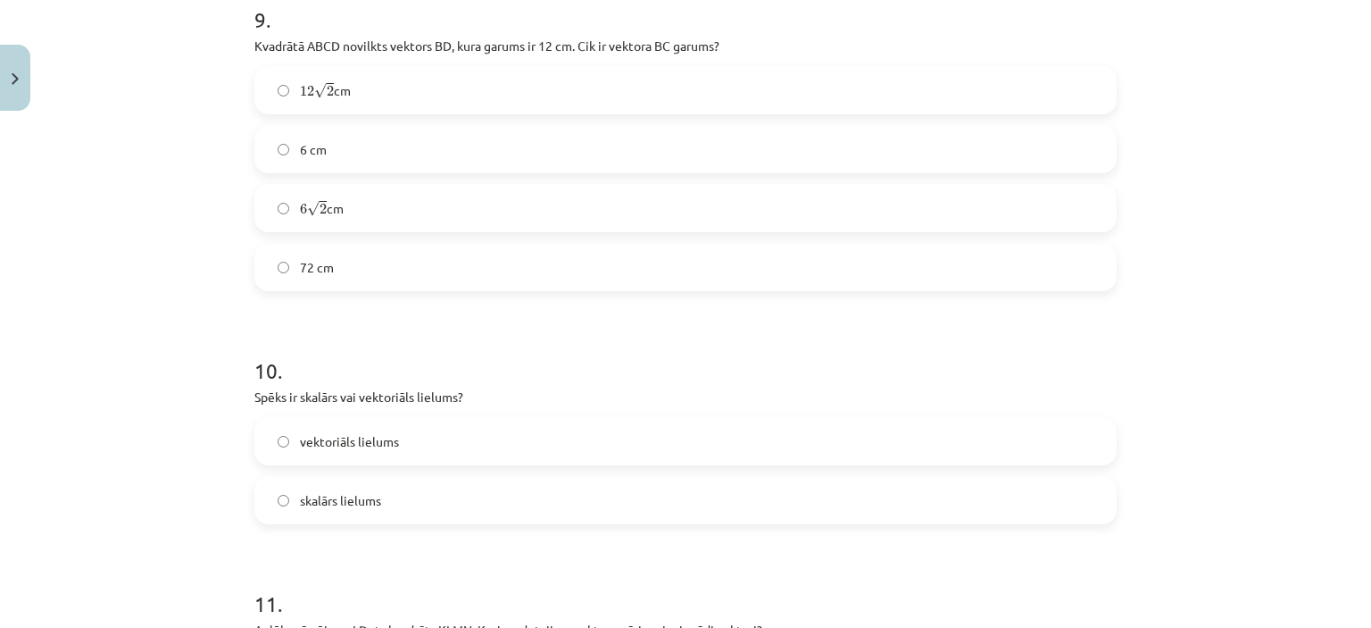
click at [358, 427] on label "vektoriāls lielums" at bounding box center [685, 441] width 859 height 45
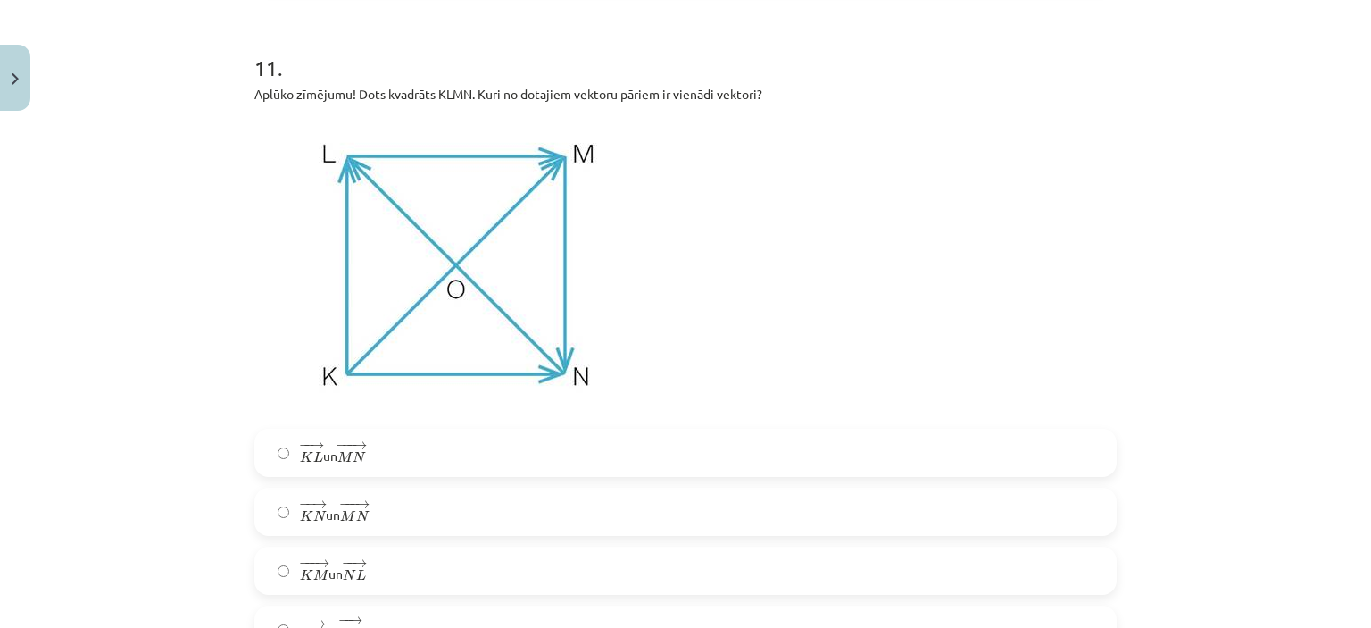
scroll to position [4777, 0]
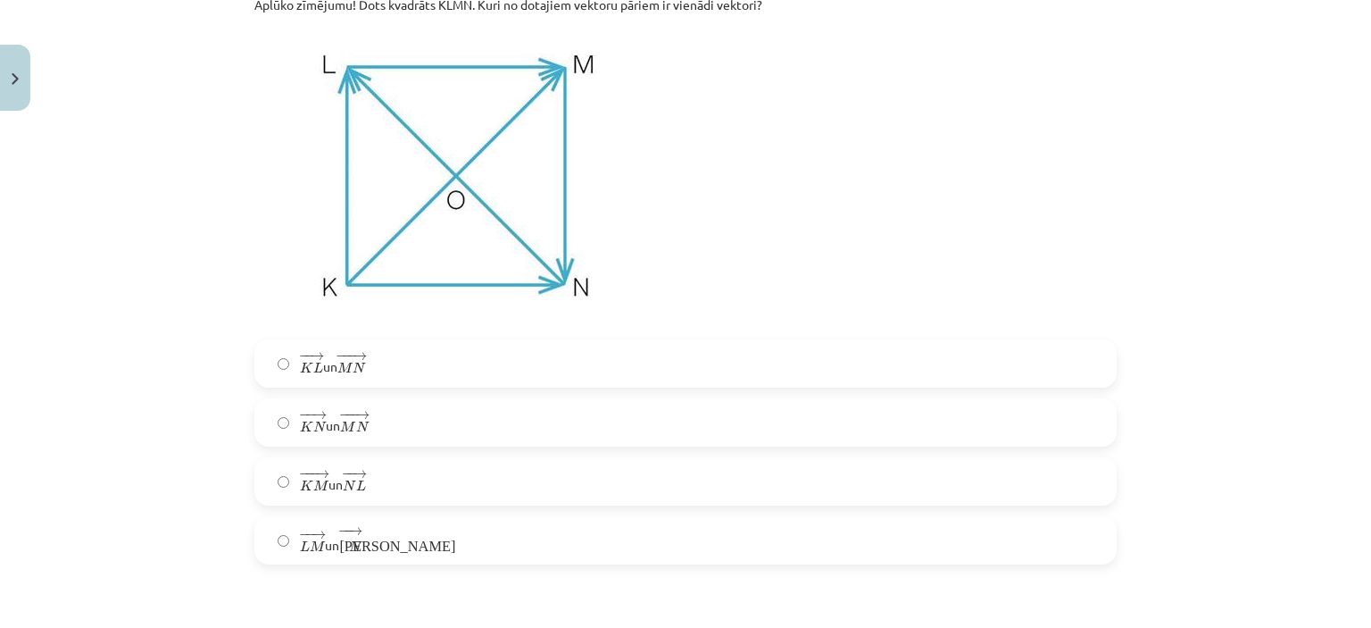
click at [322, 541] on span "− − → L M L M → un − − → К N К N →" at bounding box center [331, 540] width 62 height 29
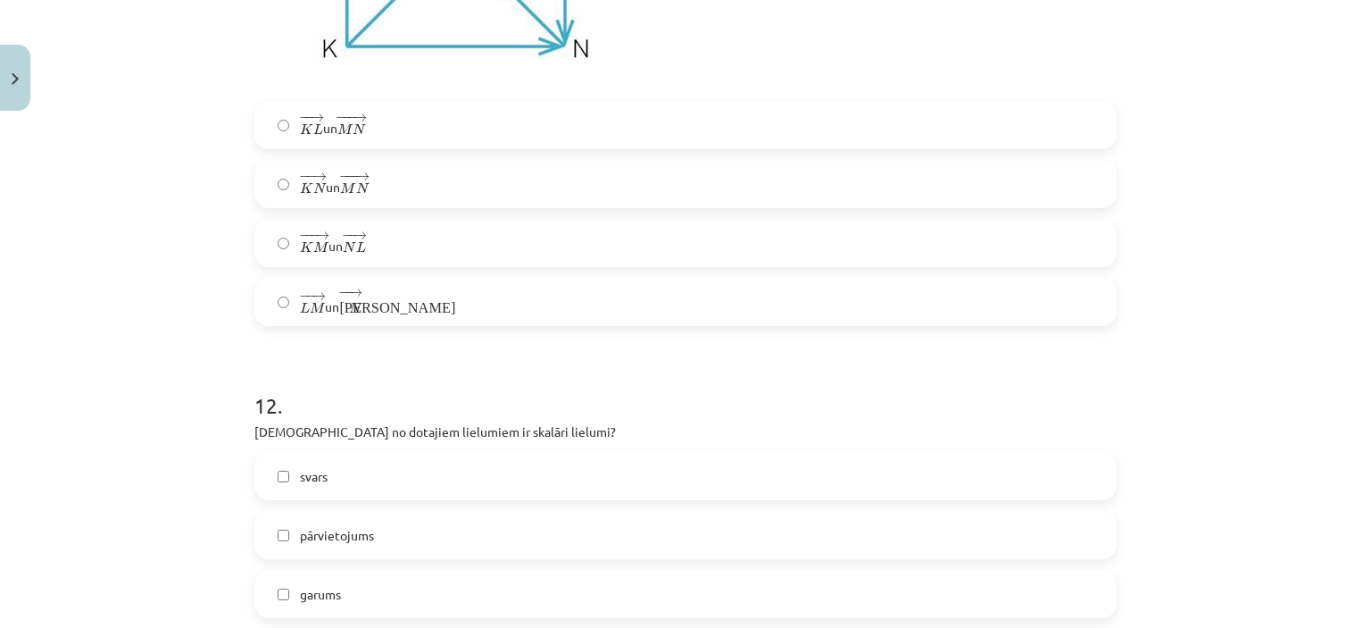
scroll to position [5045, 0]
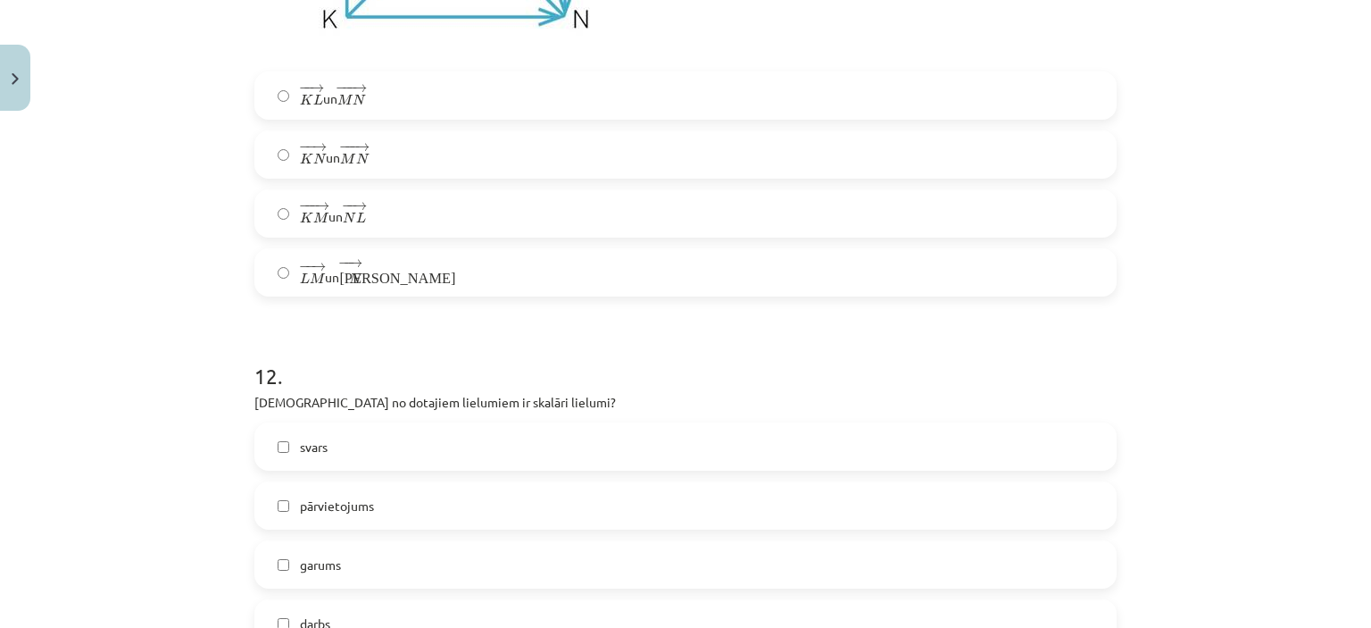
click at [346, 223] on span "N" at bounding box center [349, 218] width 13 height 12
click at [332, 267] on span "− − → L M L M → un − − → К N К N →" at bounding box center [331, 272] width 62 height 29
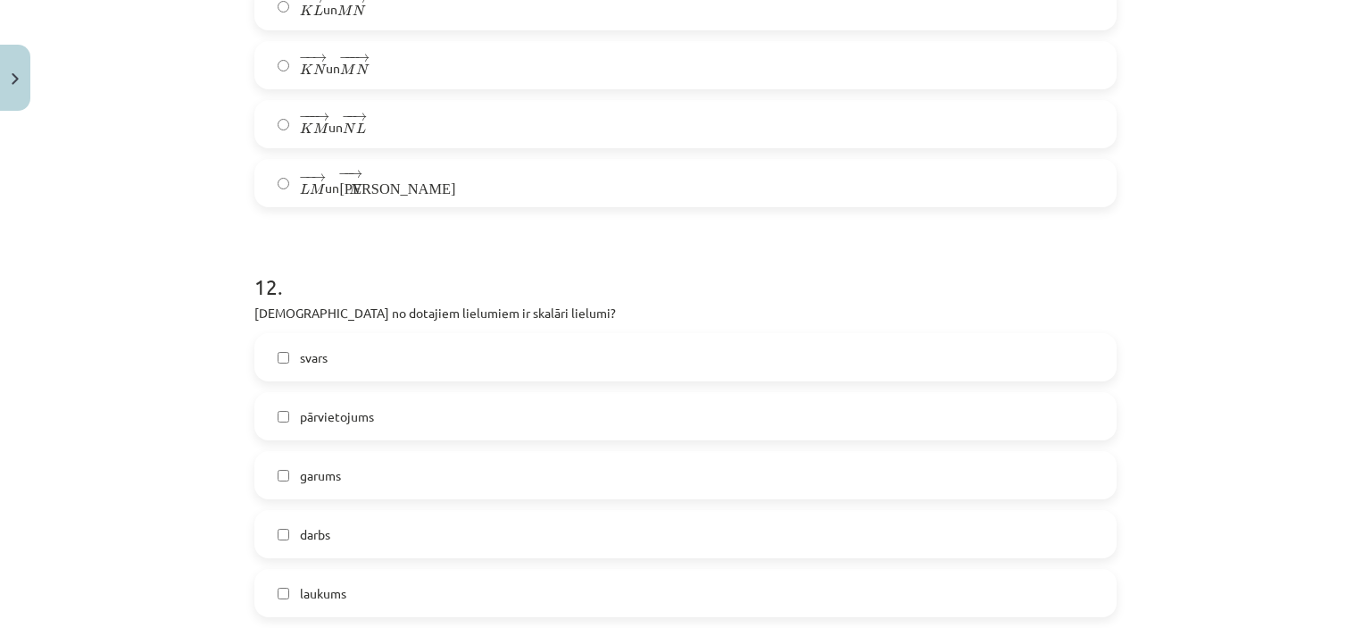
scroll to position [5223, 0]
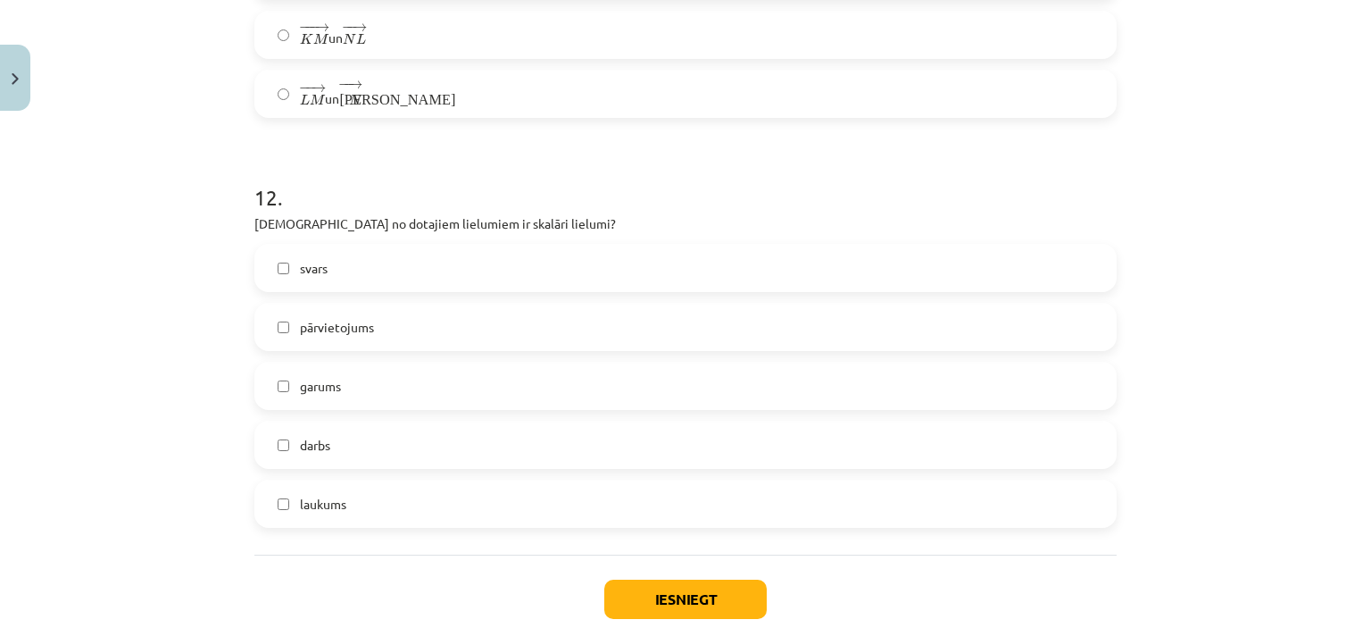
click at [396, 506] on label "laukums" at bounding box center [685, 503] width 859 height 45
click at [371, 382] on label "garums" at bounding box center [685, 385] width 859 height 45
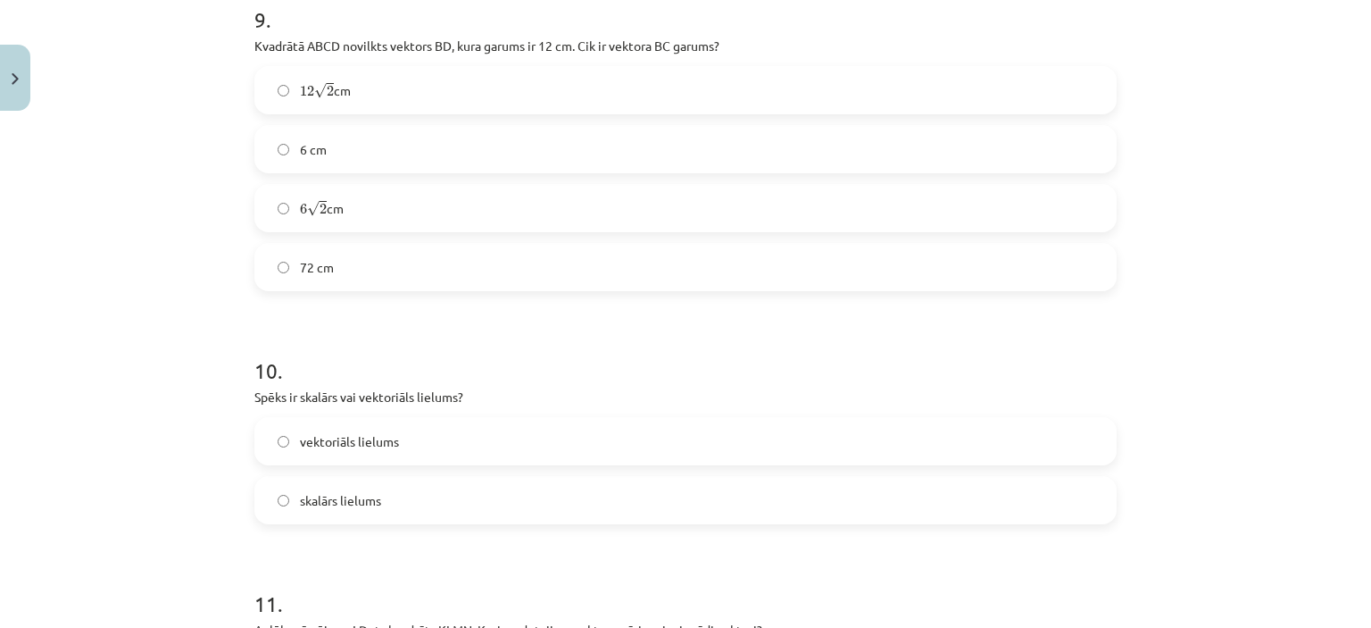
scroll to position [3973, 0]
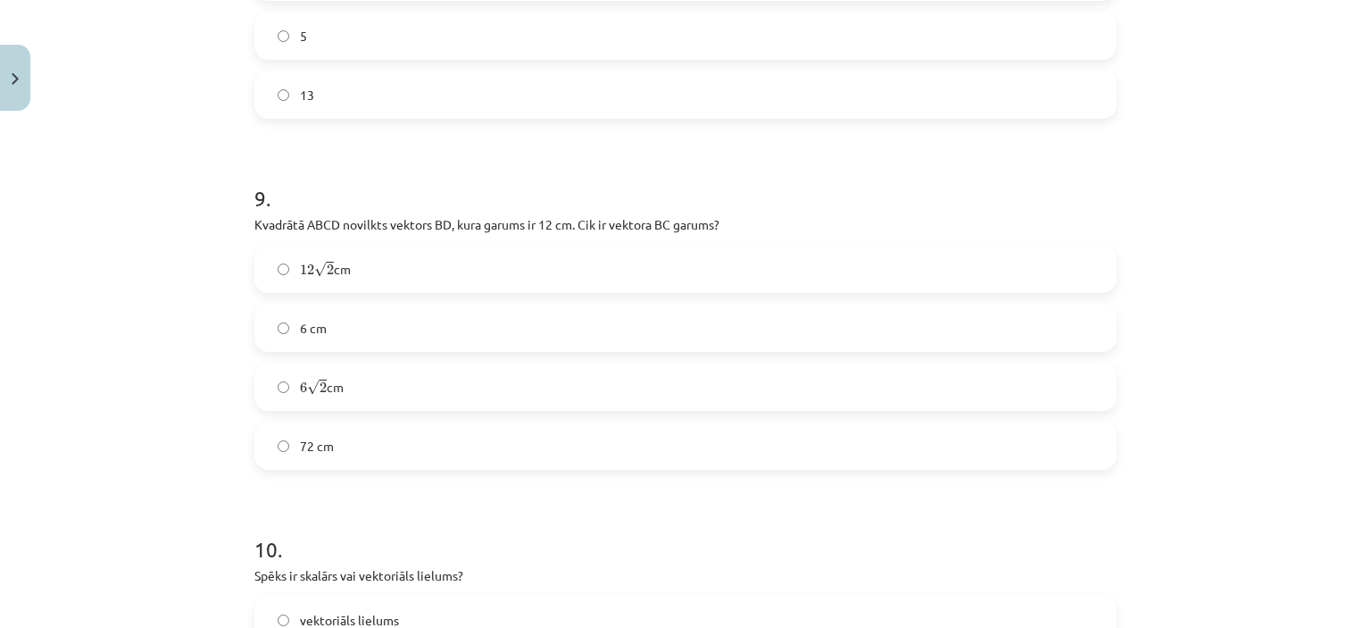
click at [345, 270] on span "12 √ 2 12 2 cm" at bounding box center [325, 269] width 51 height 19
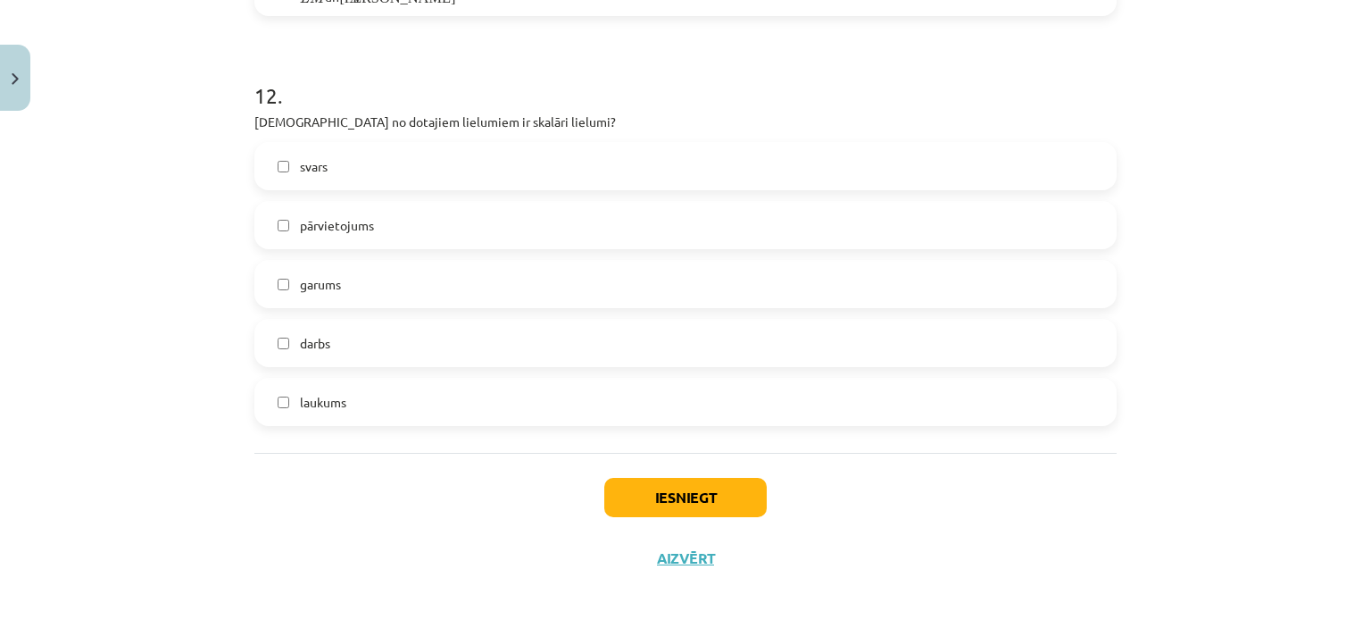
scroll to position [5331, 0]
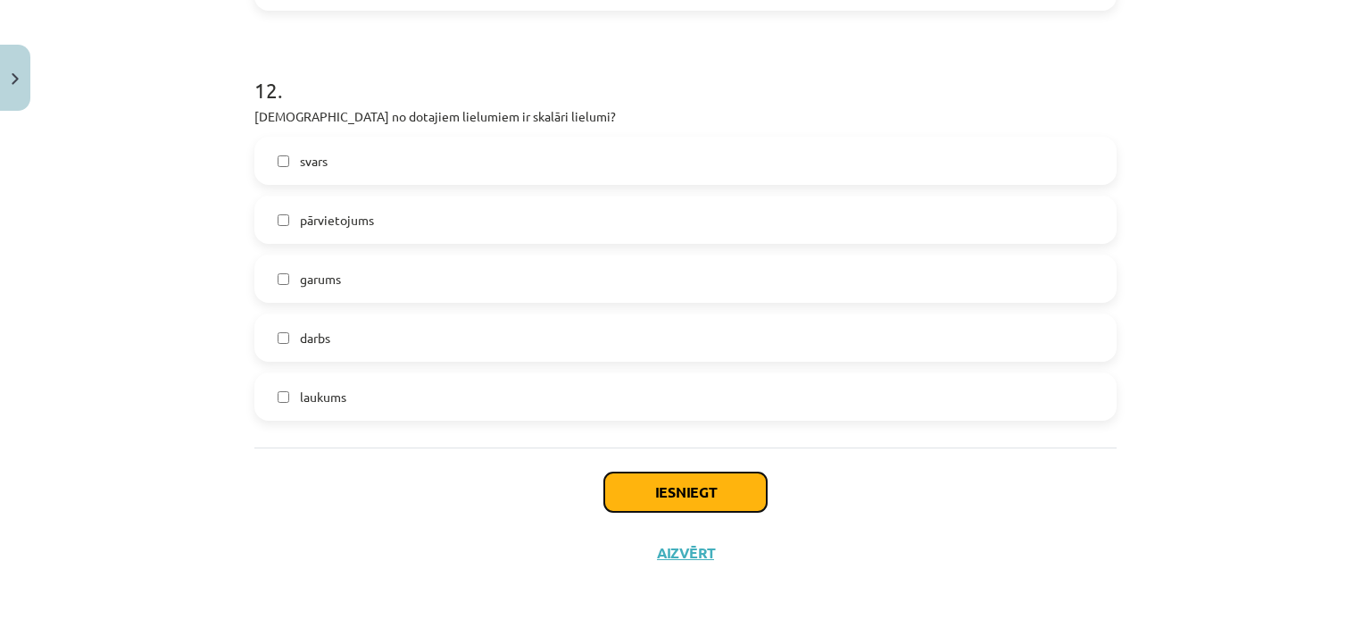
click at [748, 494] on button "Iesniegt" at bounding box center [685, 491] width 163 height 39
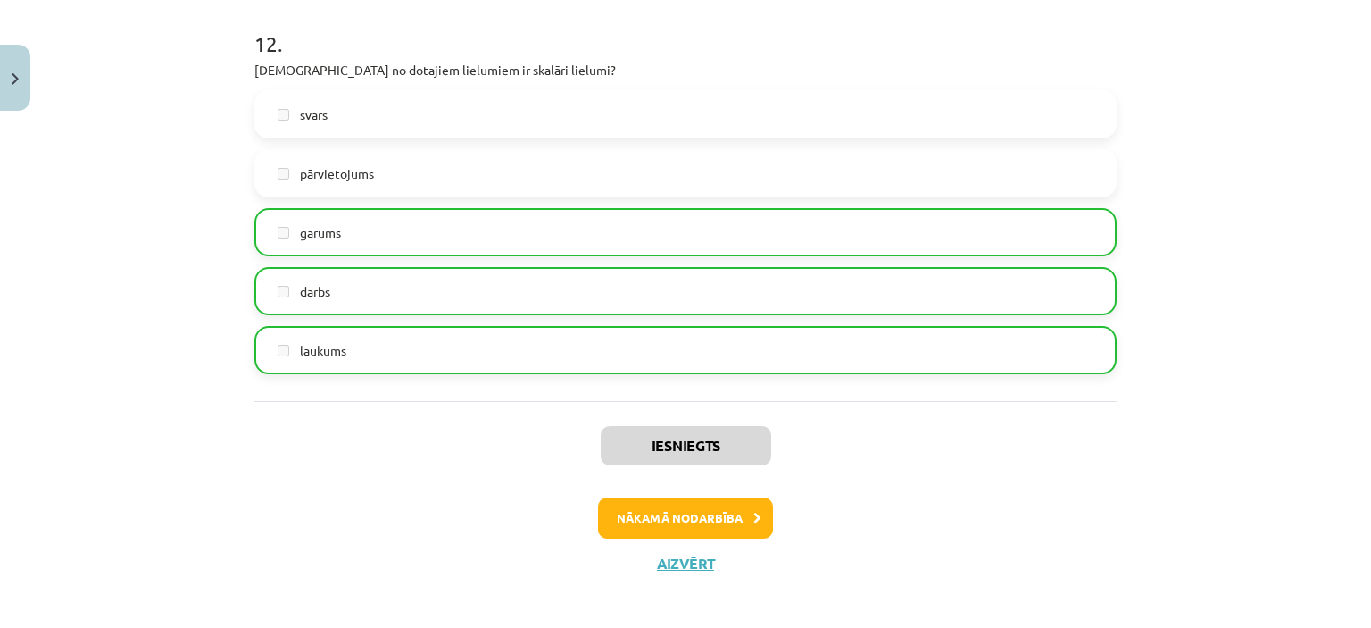
scroll to position [5388, 0]
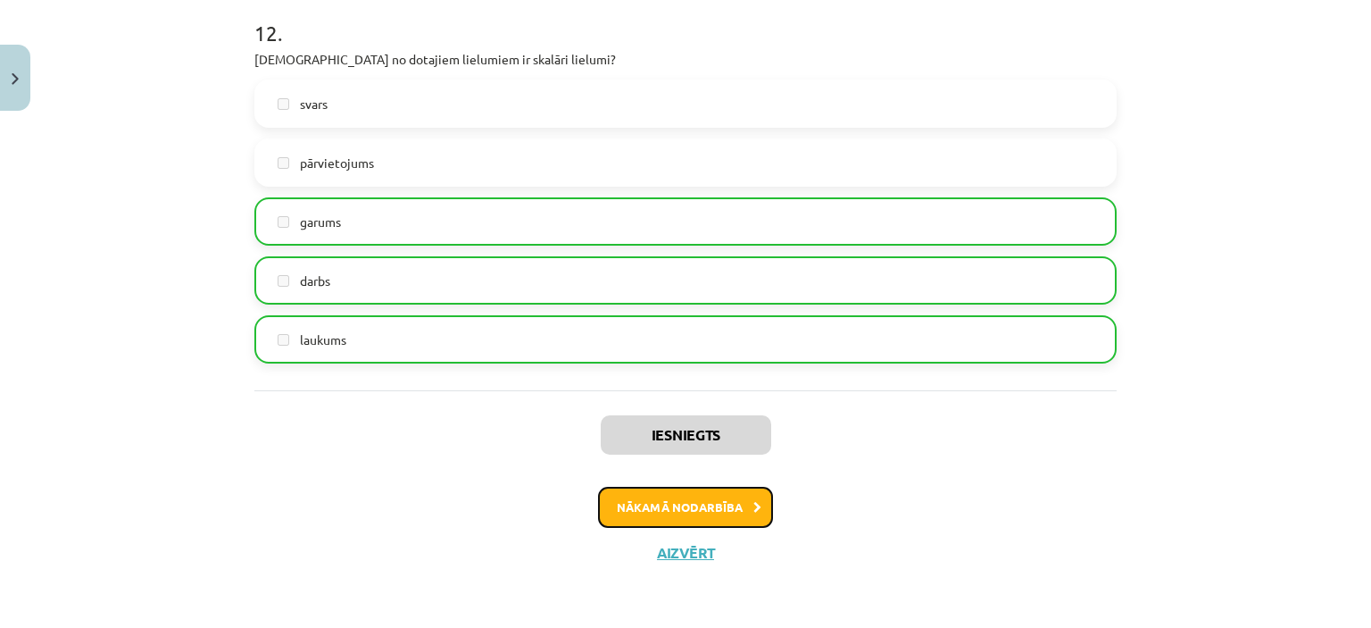
click at [688, 517] on button "Nākamā nodarbība" at bounding box center [685, 507] width 175 height 41
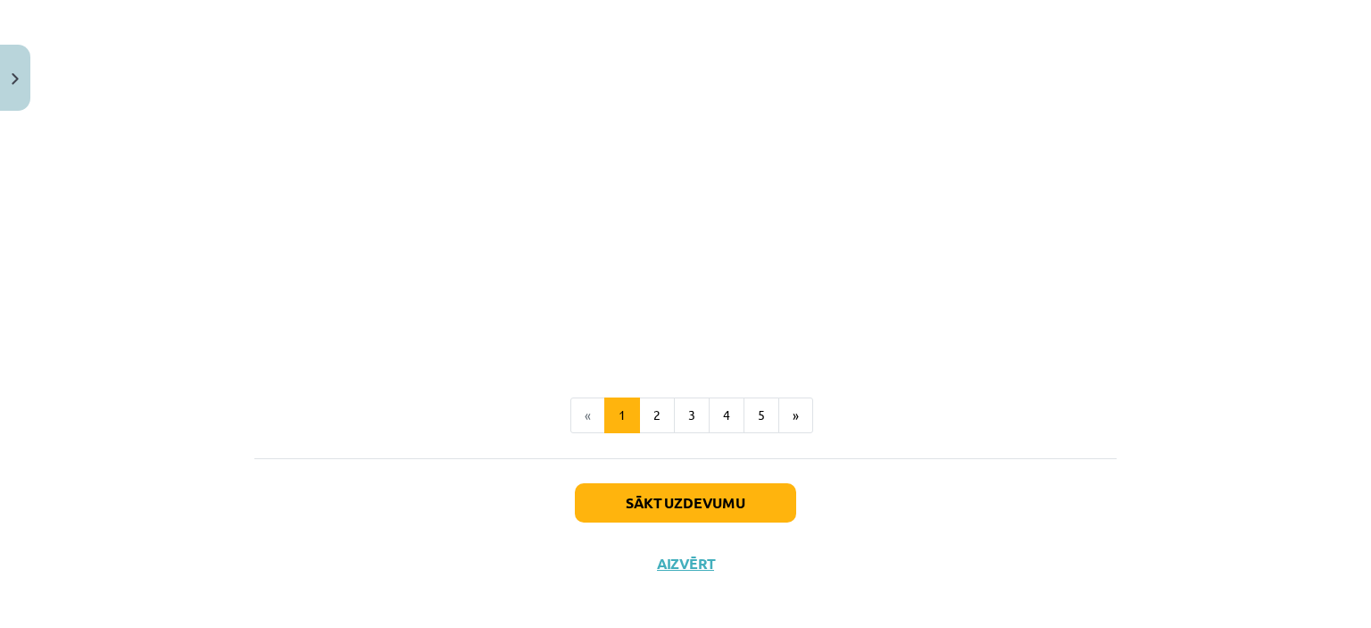
scroll to position [2764, 0]
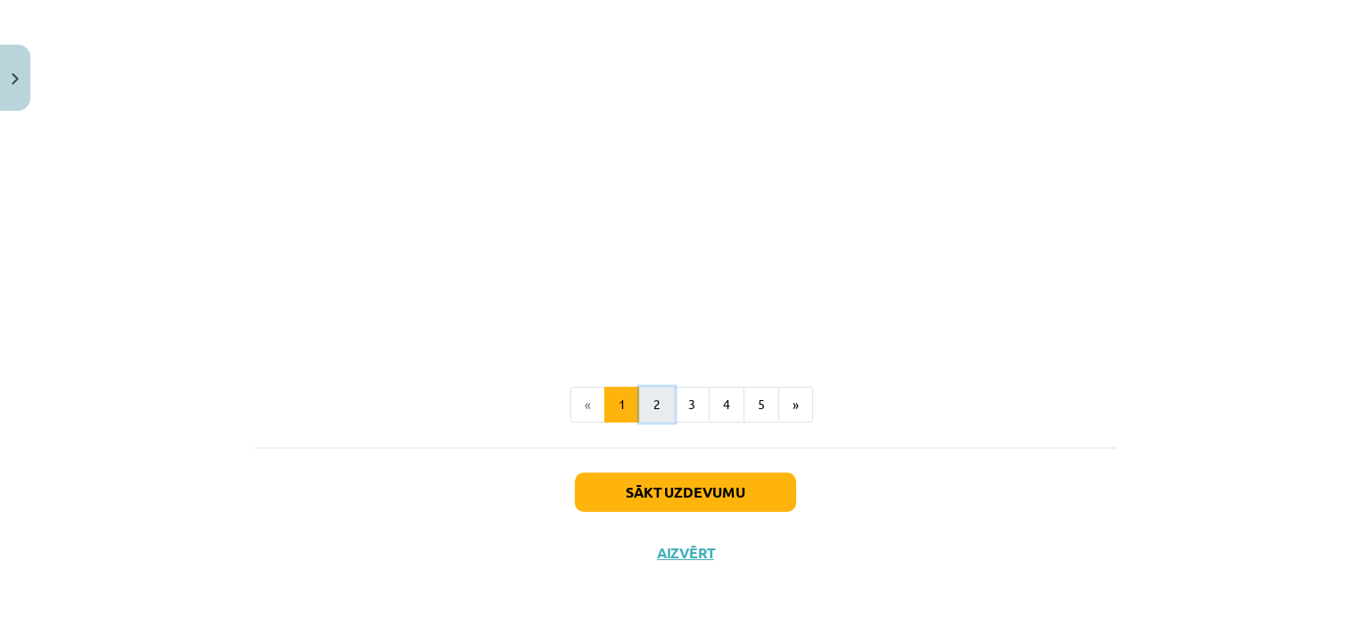
click at [650, 404] on button "2" at bounding box center [657, 405] width 36 height 36
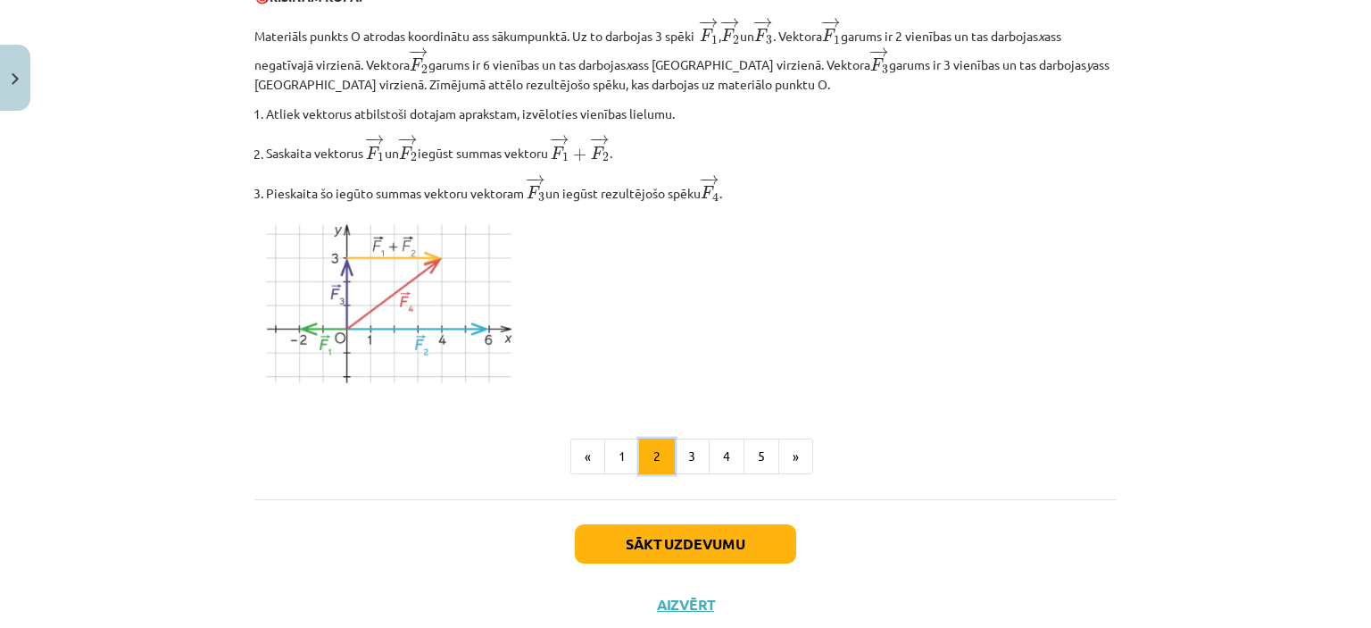
scroll to position [2249, 0]
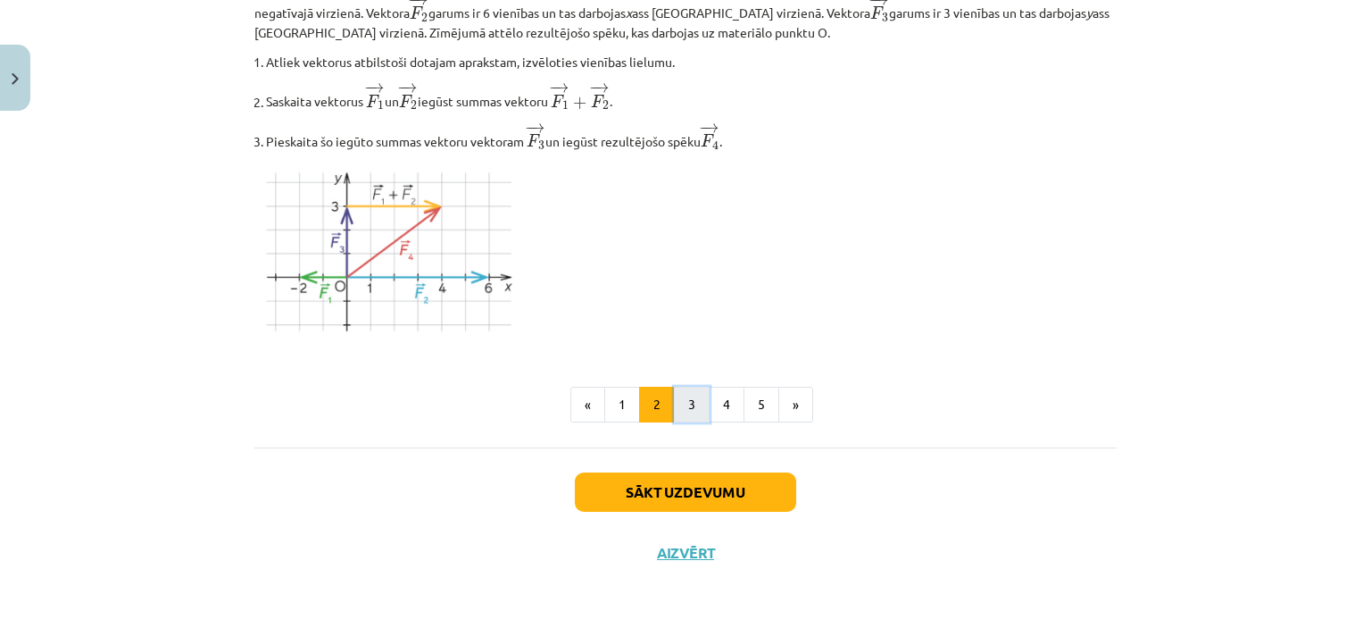
click at [688, 403] on button "3" at bounding box center [692, 405] width 36 height 36
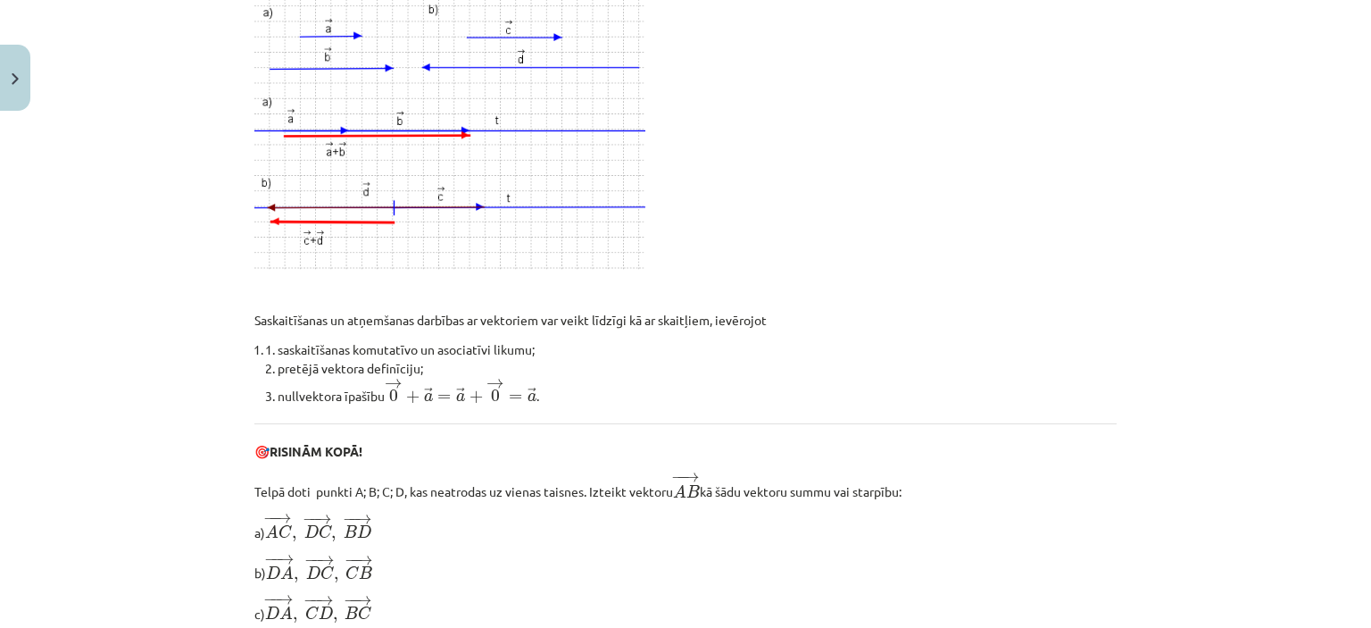
scroll to position [229, 0]
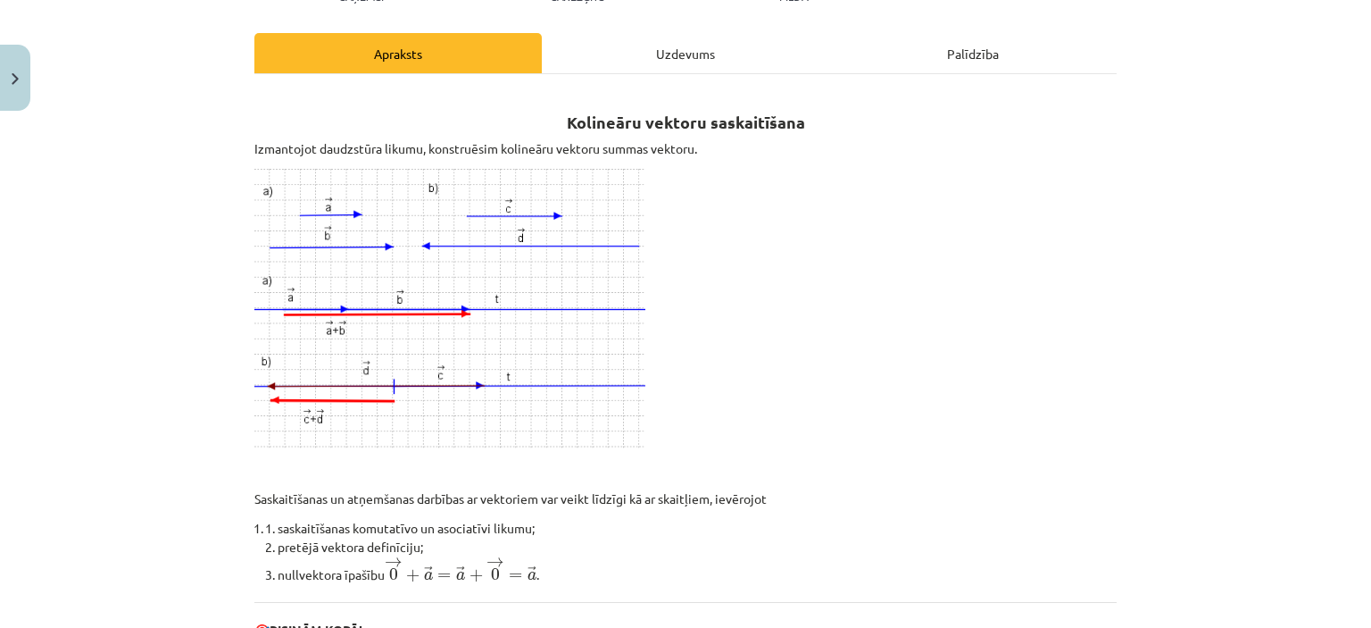
click at [675, 53] on div "Uzdevums" at bounding box center [686, 53] width 288 height 40
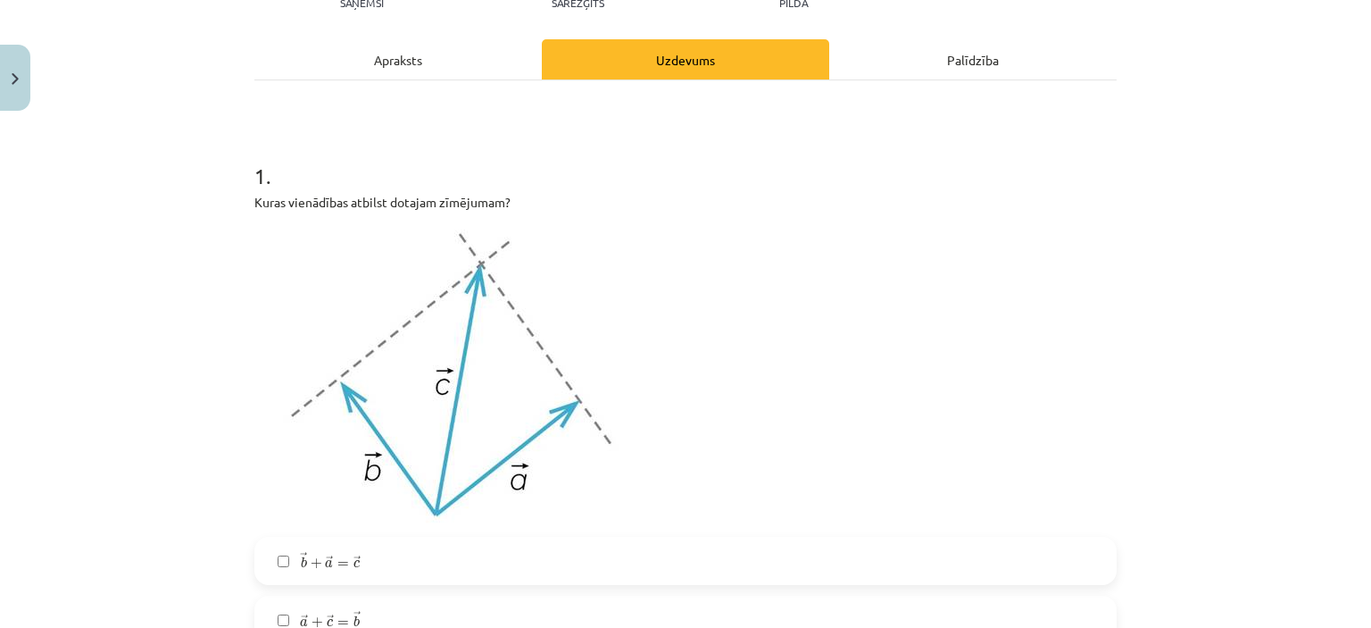
scroll to position [313, 0]
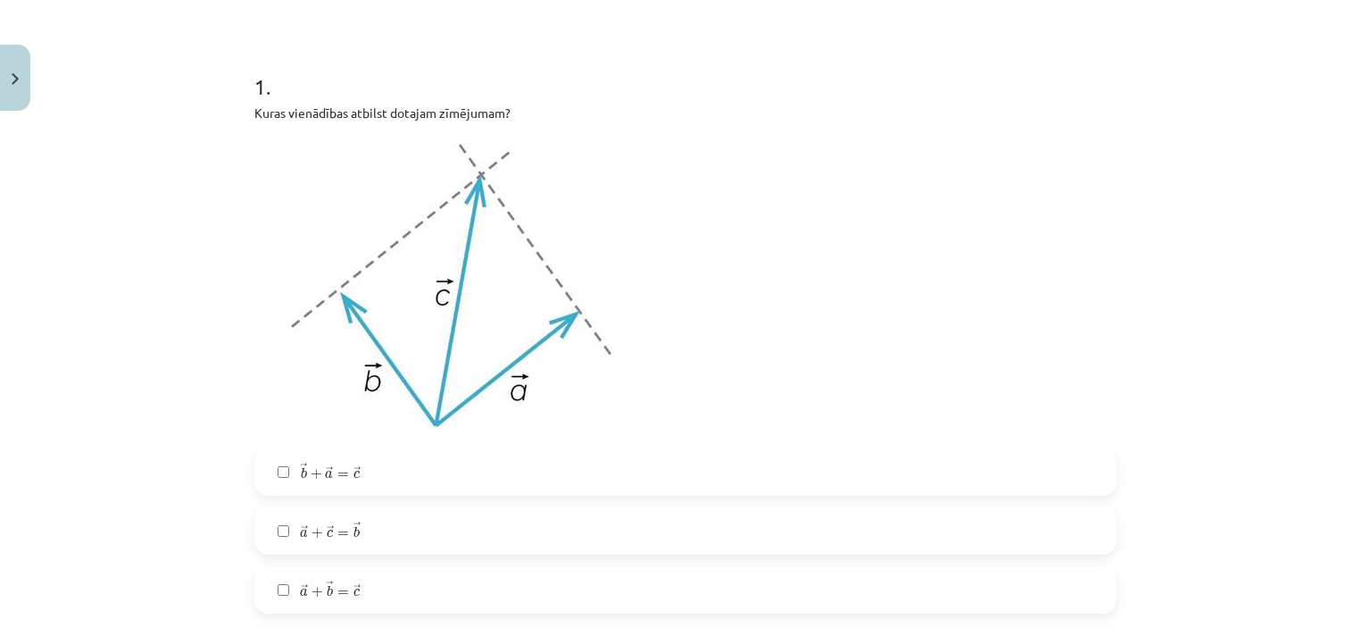
click at [354, 474] on label "→ b + → a = → c b → + a → = c →" at bounding box center [685, 471] width 859 height 45
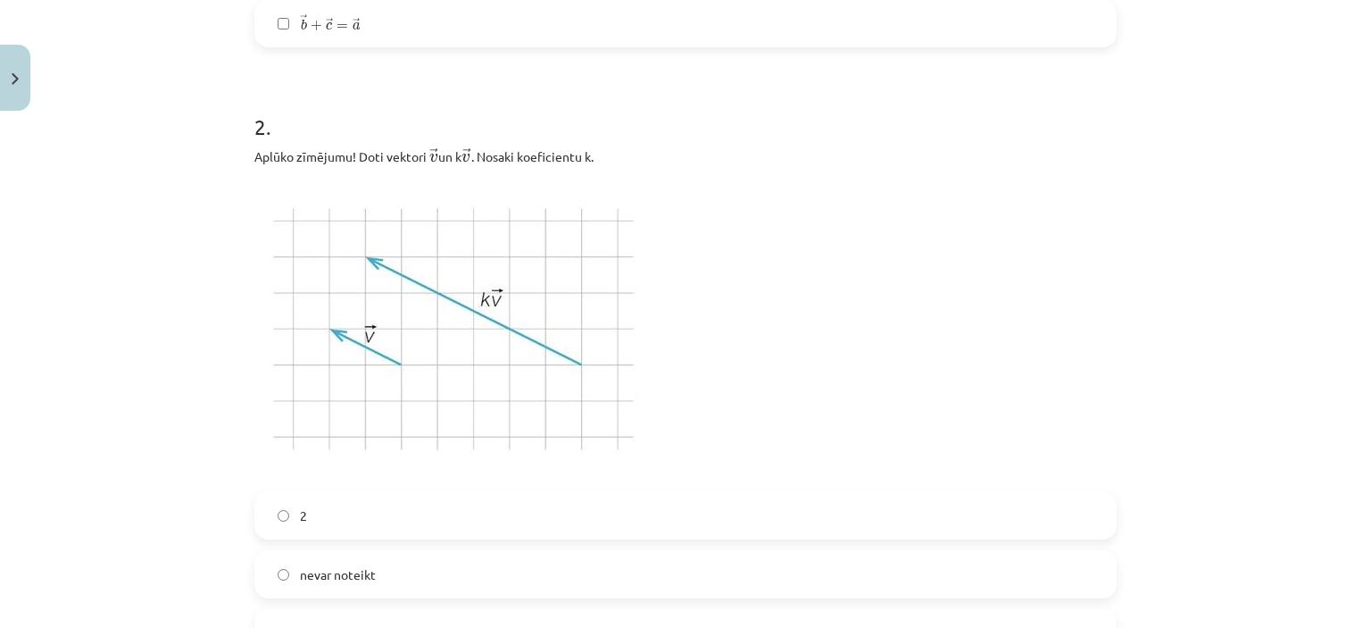
scroll to position [1116, 0]
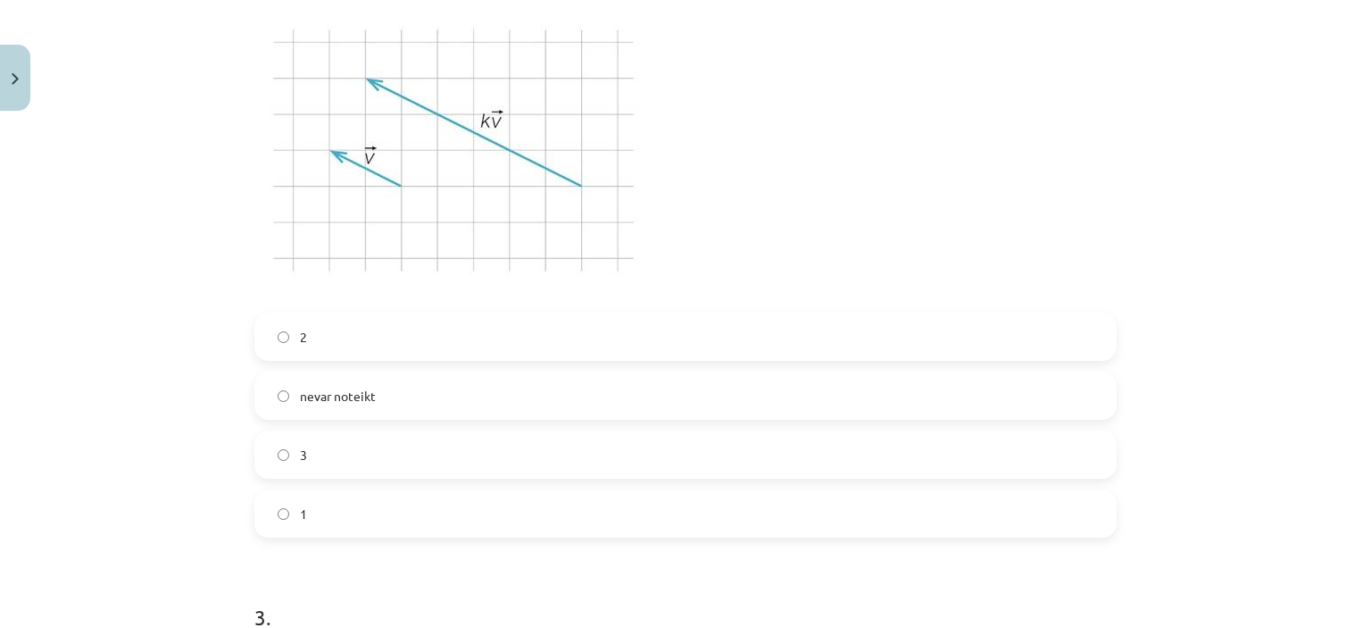
click at [331, 432] on label "3" at bounding box center [685, 454] width 859 height 45
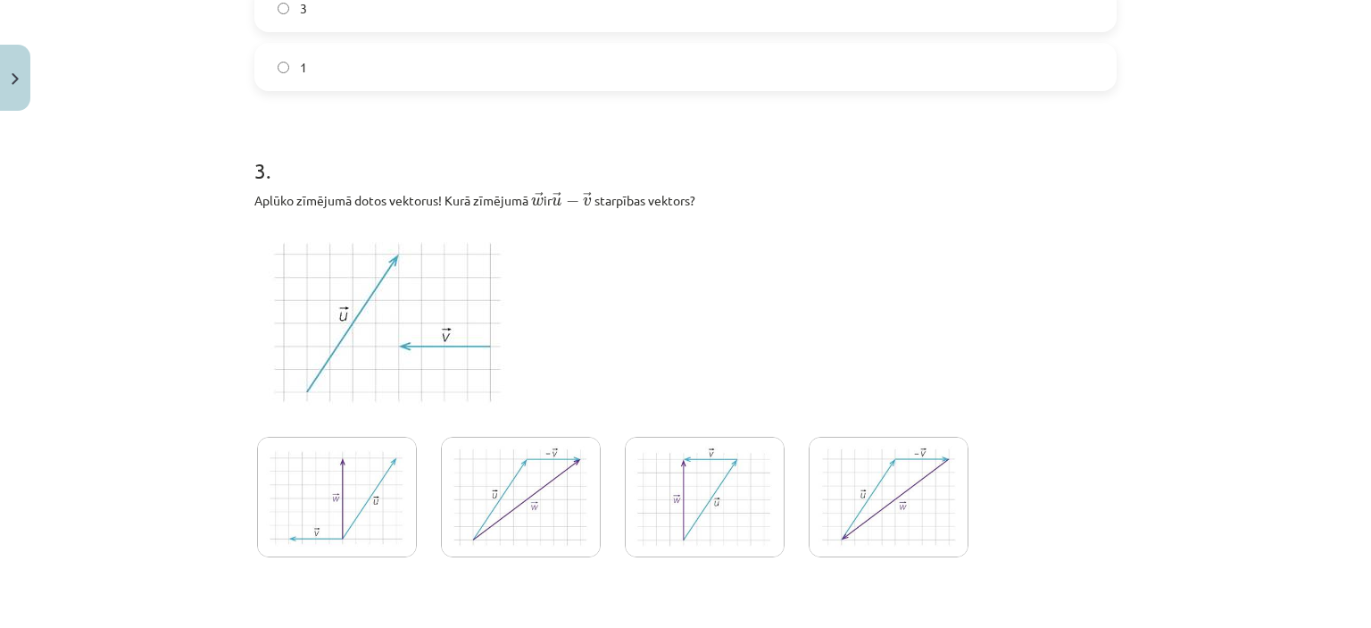
scroll to position [1652, 0]
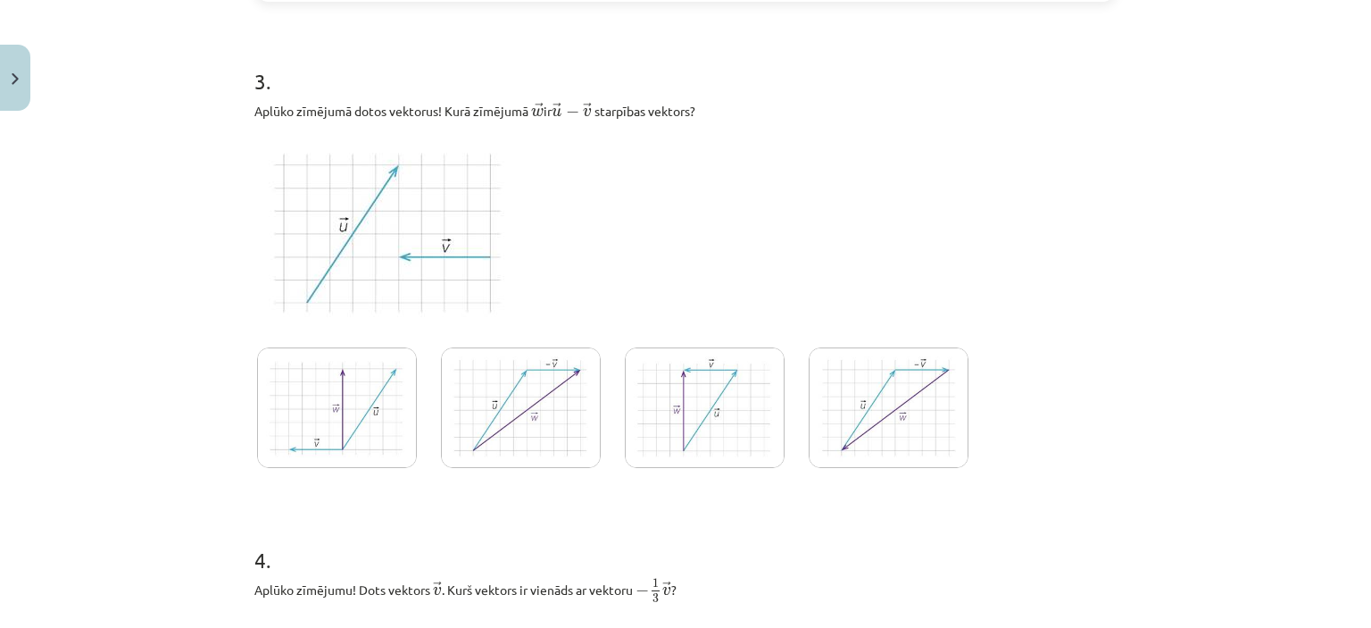
click at [889, 396] on img at bounding box center [889, 407] width 160 height 121
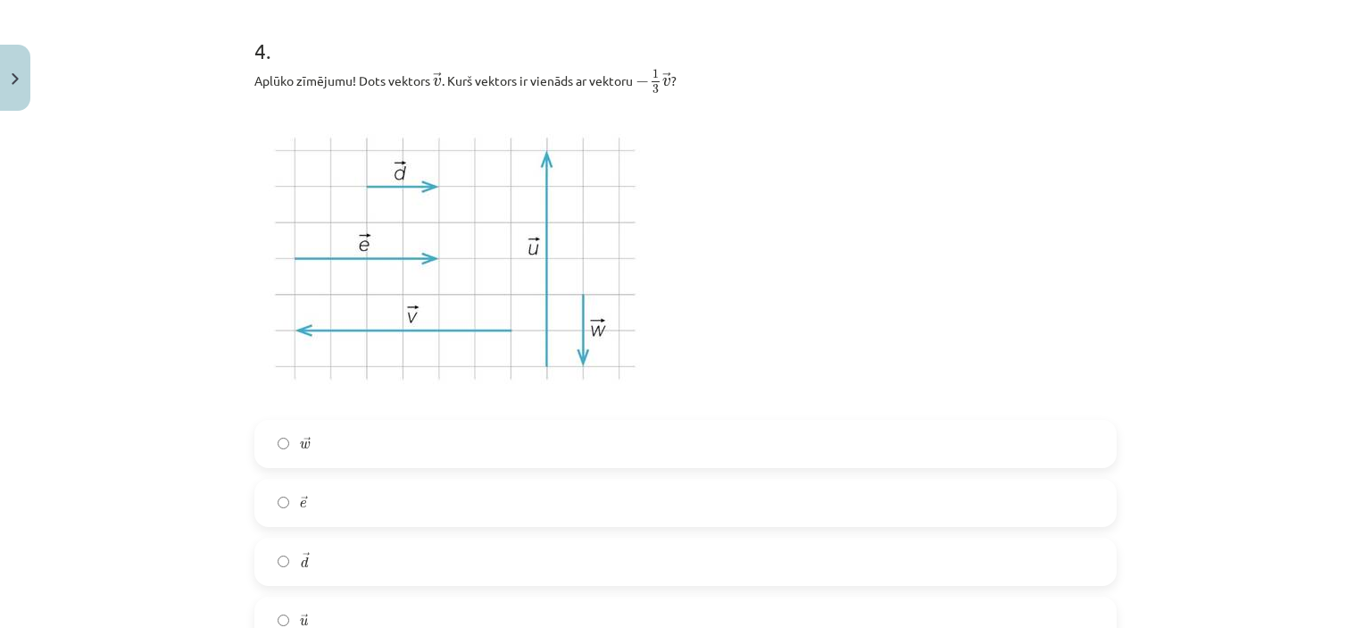
scroll to position [2188, 0]
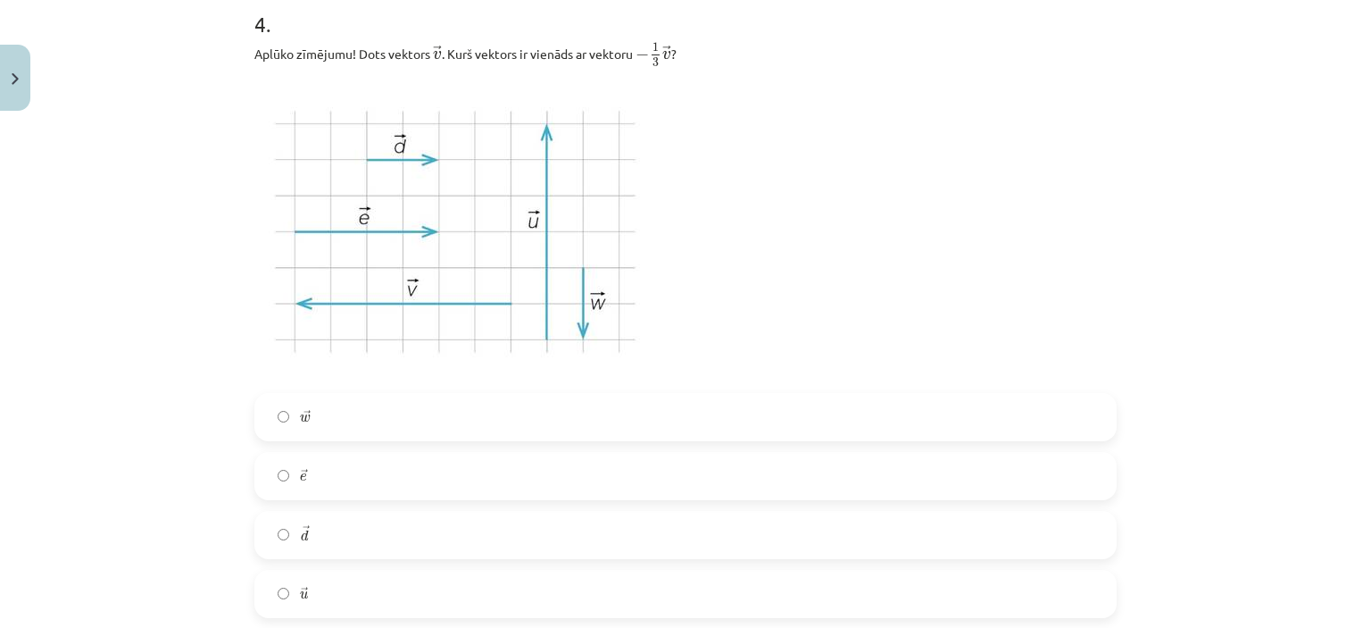
click at [360, 514] on label "→ d d →" at bounding box center [685, 535] width 859 height 45
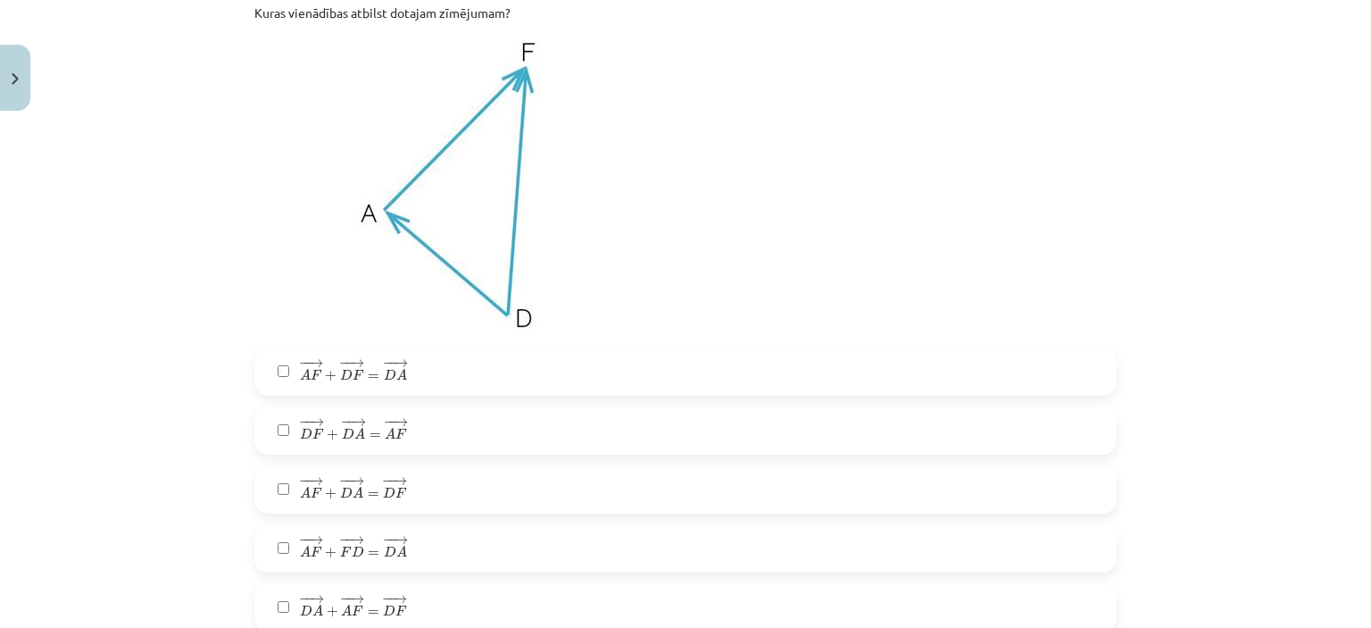
scroll to position [2902, 0]
click at [359, 435] on span "− − → D F + − − → D A = − − → A F D F → + D A → = A F →" at bounding box center [353, 425] width 107 height 23
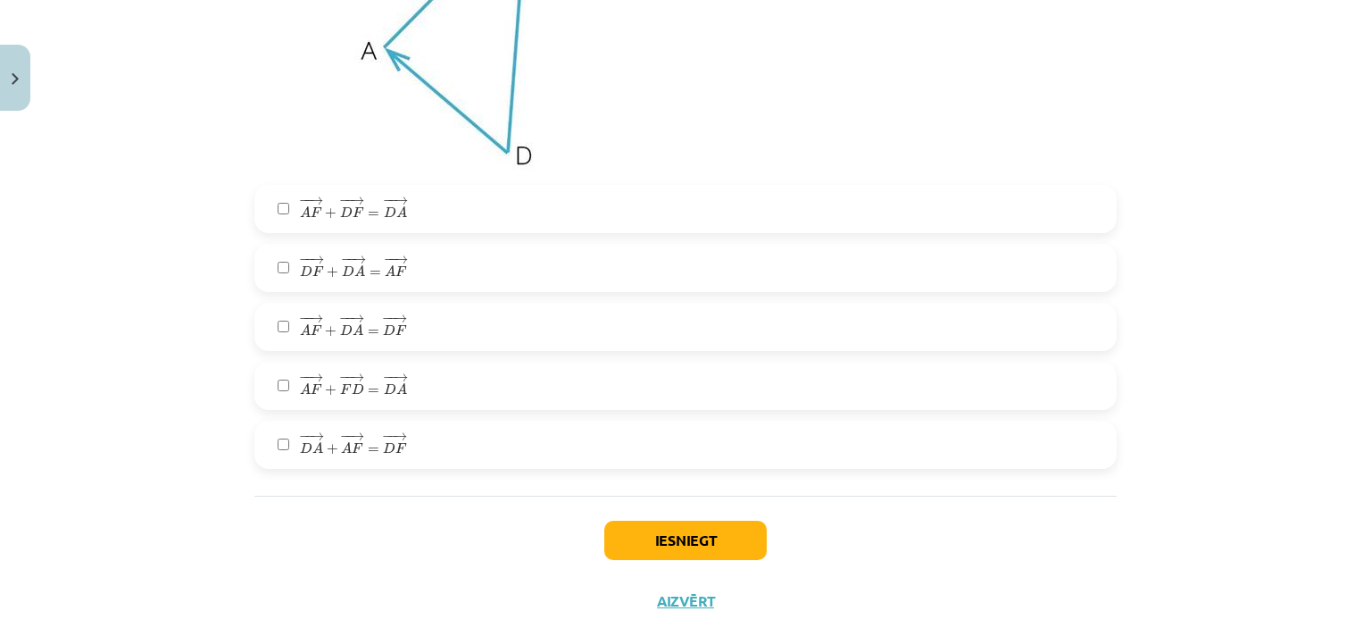
scroll to position [3017, 0]
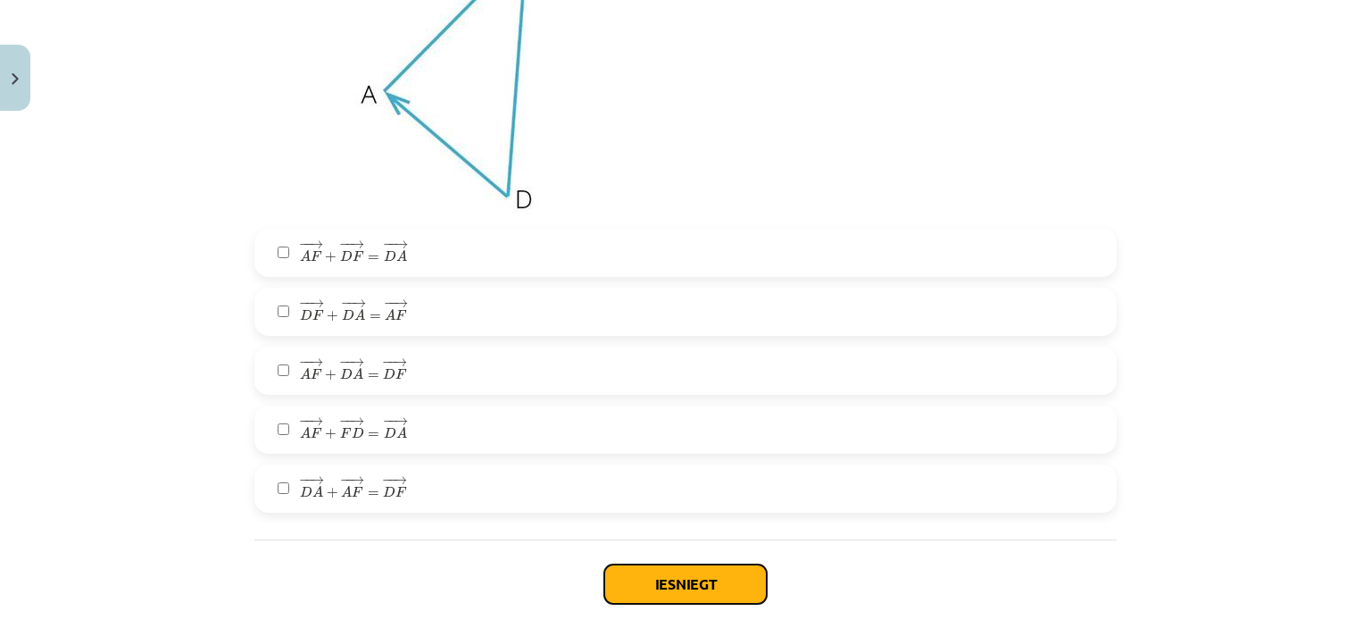
click at [700, 575] on button "Iesniegt" at bounding box center [685, 583] width 163 height 39
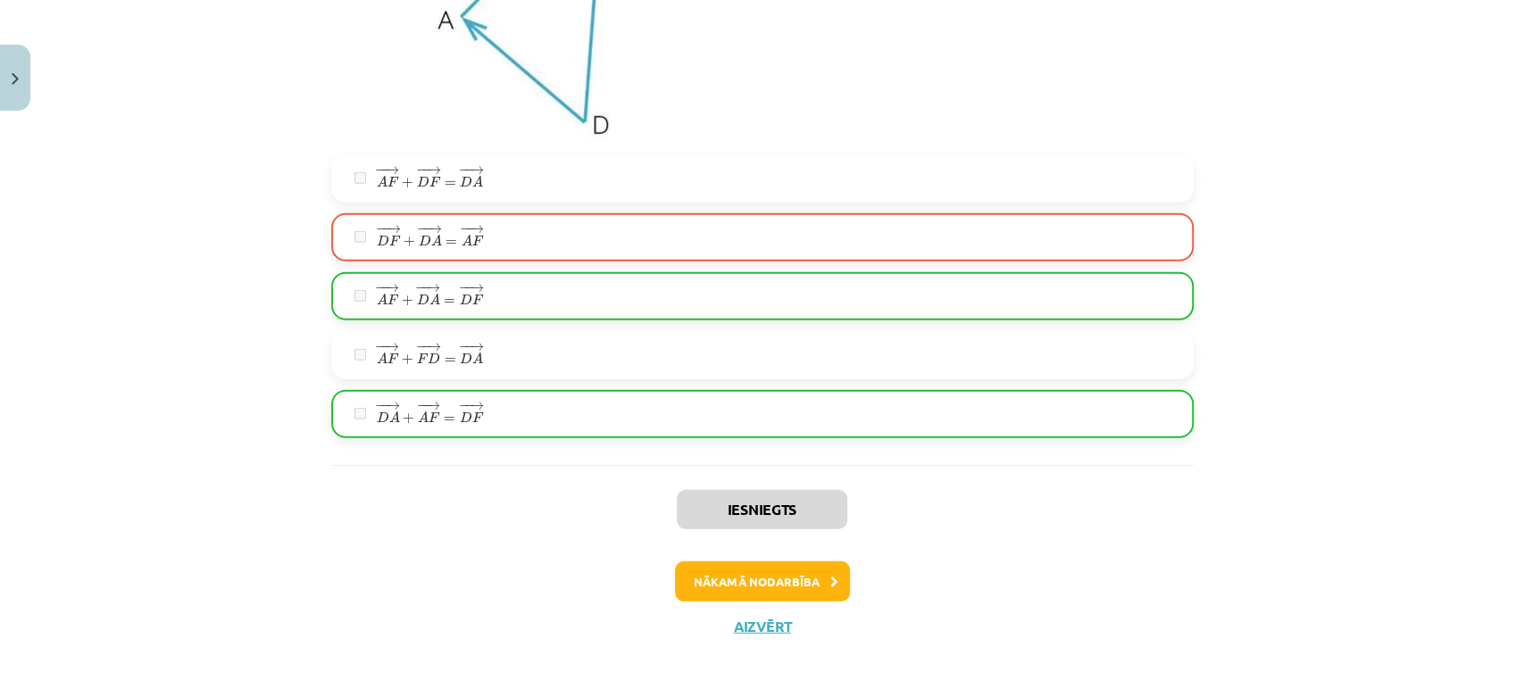
scroll to position [3094, 0]
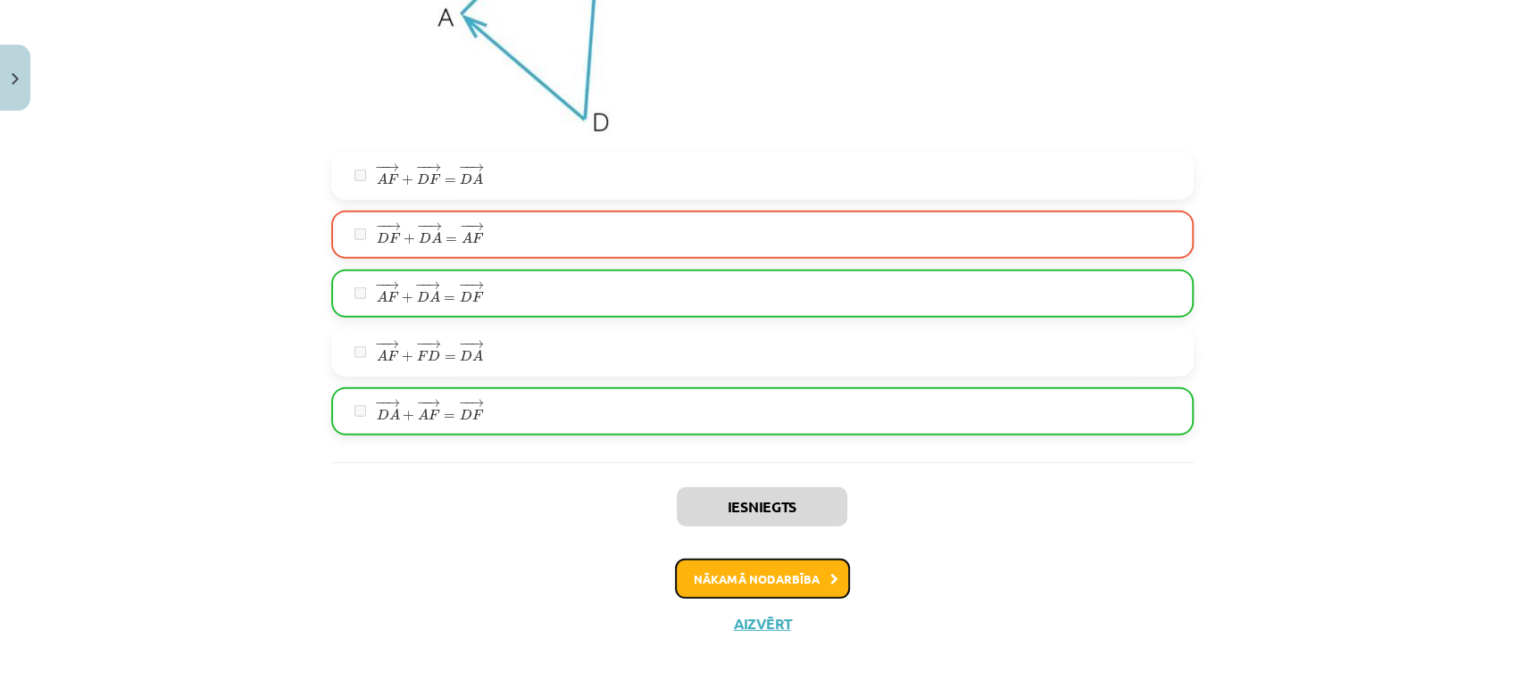
click at [774, 573] on button "Nākamā nodarbība" at bounding box center [762, 579] width 175 height 41
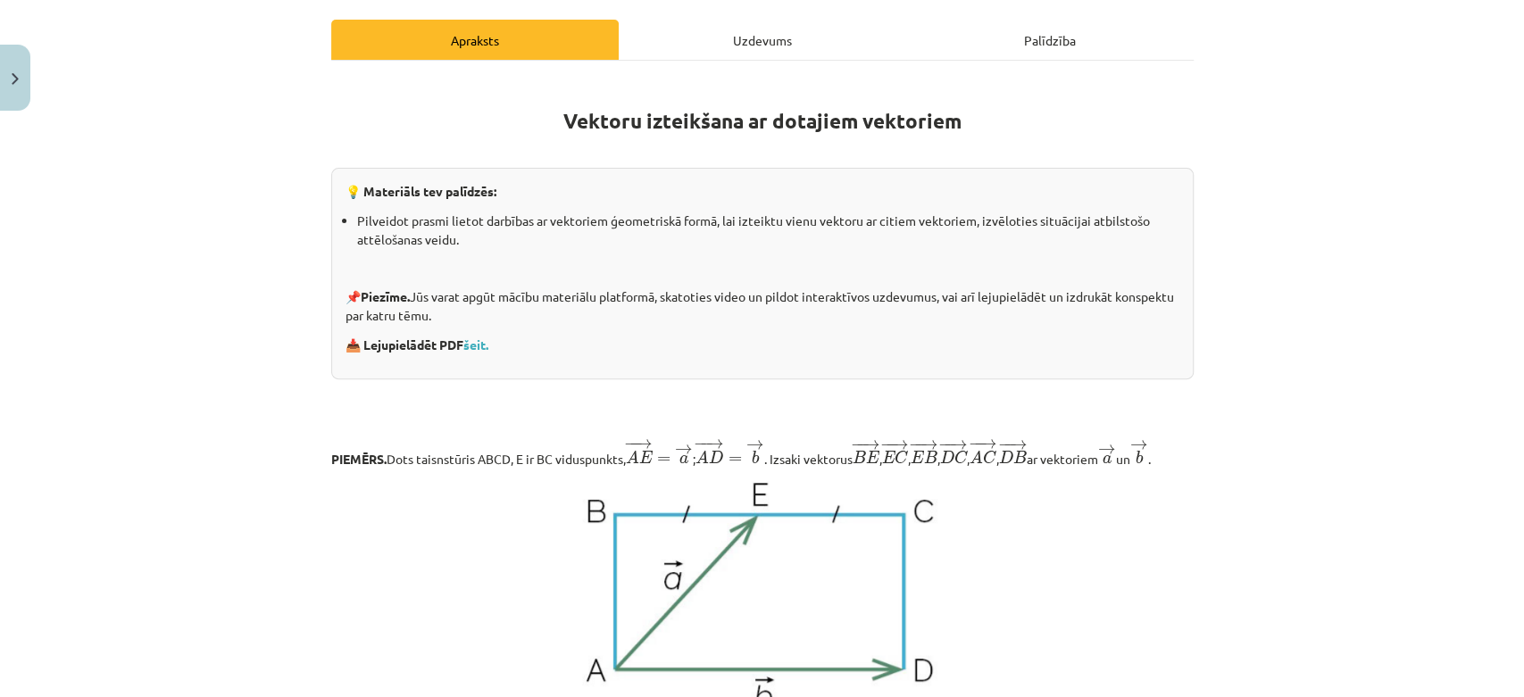
scroll to position [44, 0]
click at [767, 41] on div "Uzdevums" at bounding box center [763, 40] width 288 height 40
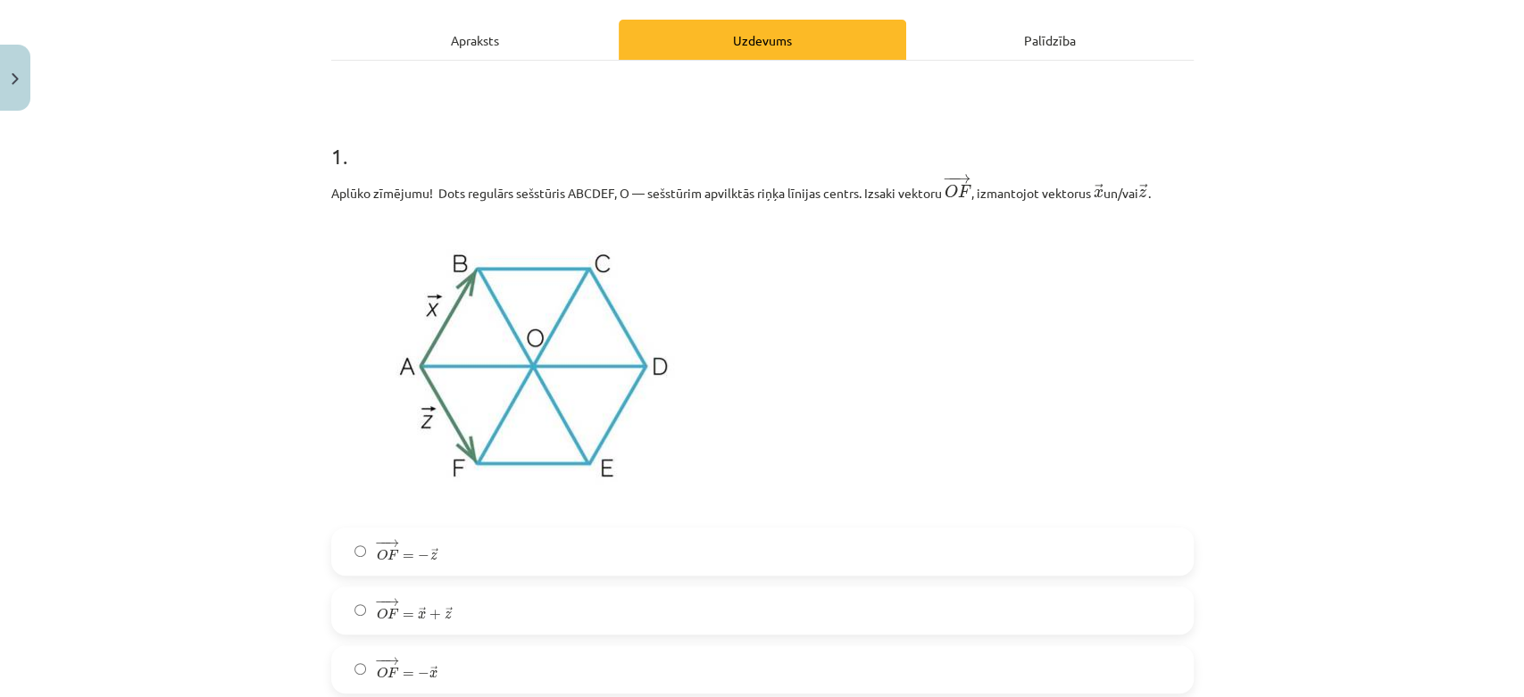
scroll to position [342, 0]
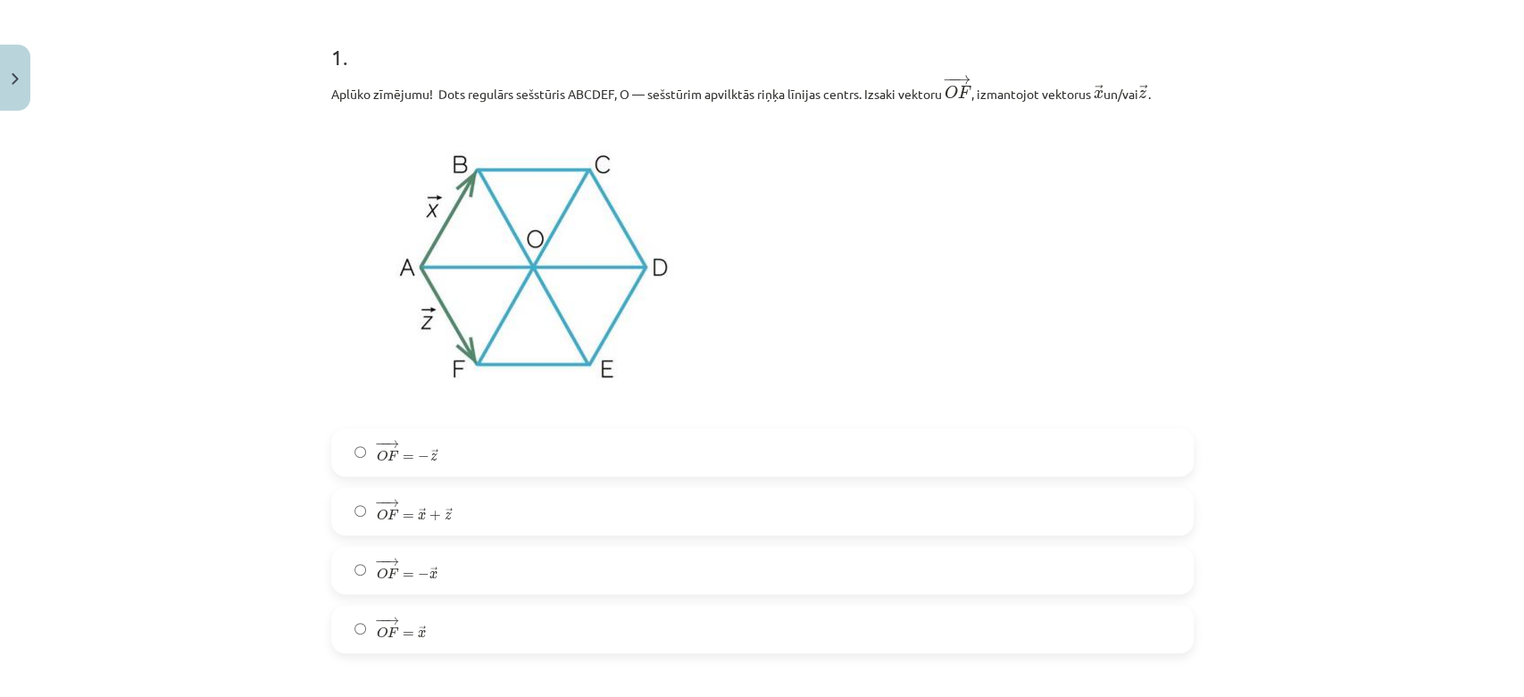
click at [458, 454] on label "− − → O F = − → z O F → = − z →" at bounding box center [762, 452] width 859 height 45
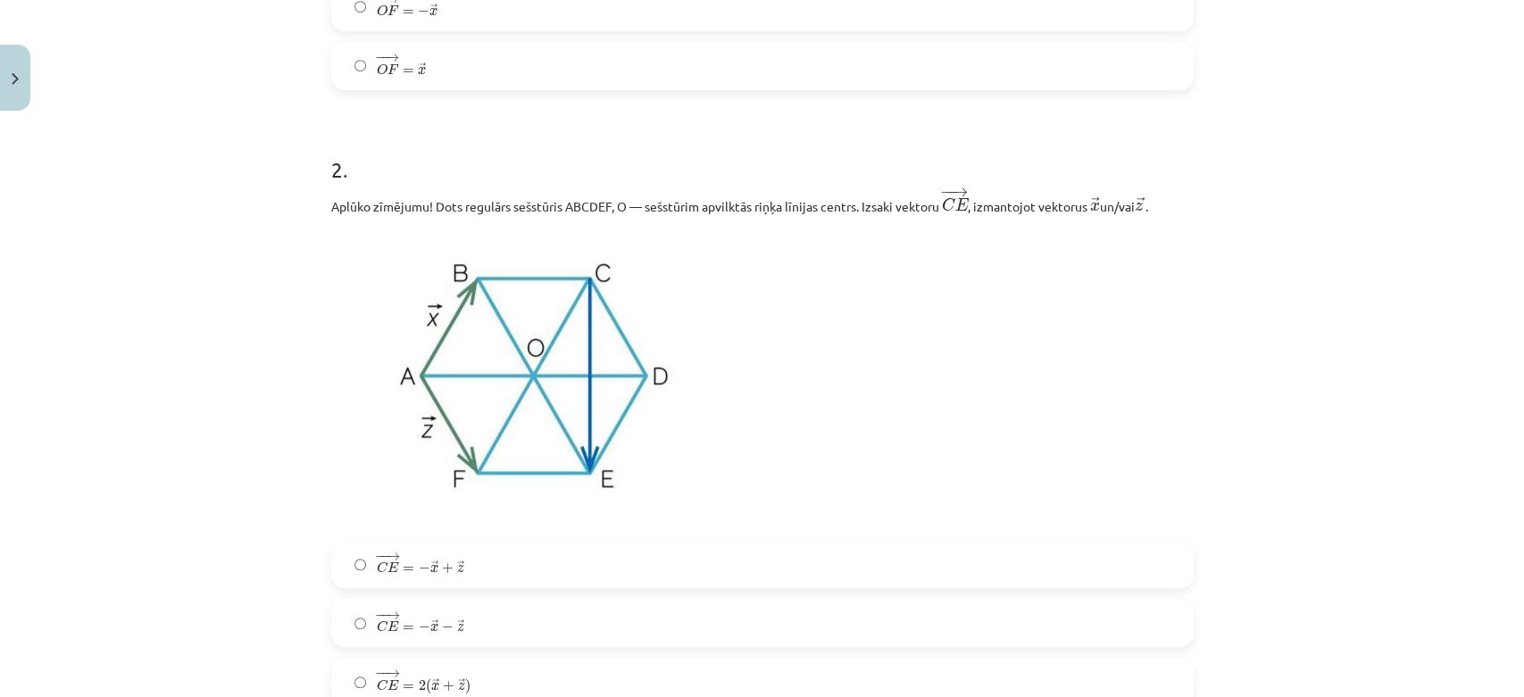
scroll to position [937, 0]
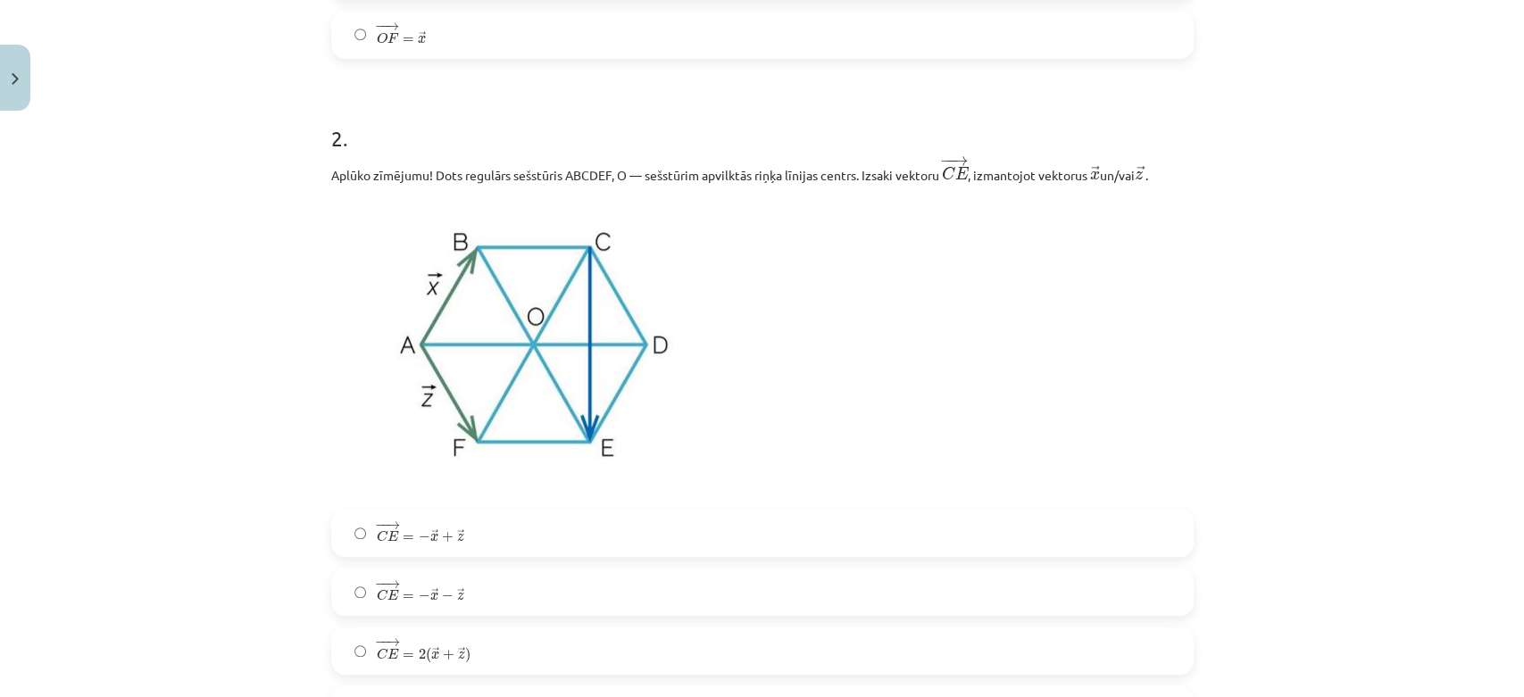
click at [403, 536] on span "=" at bounding box center [409, 538] width 12 height 5
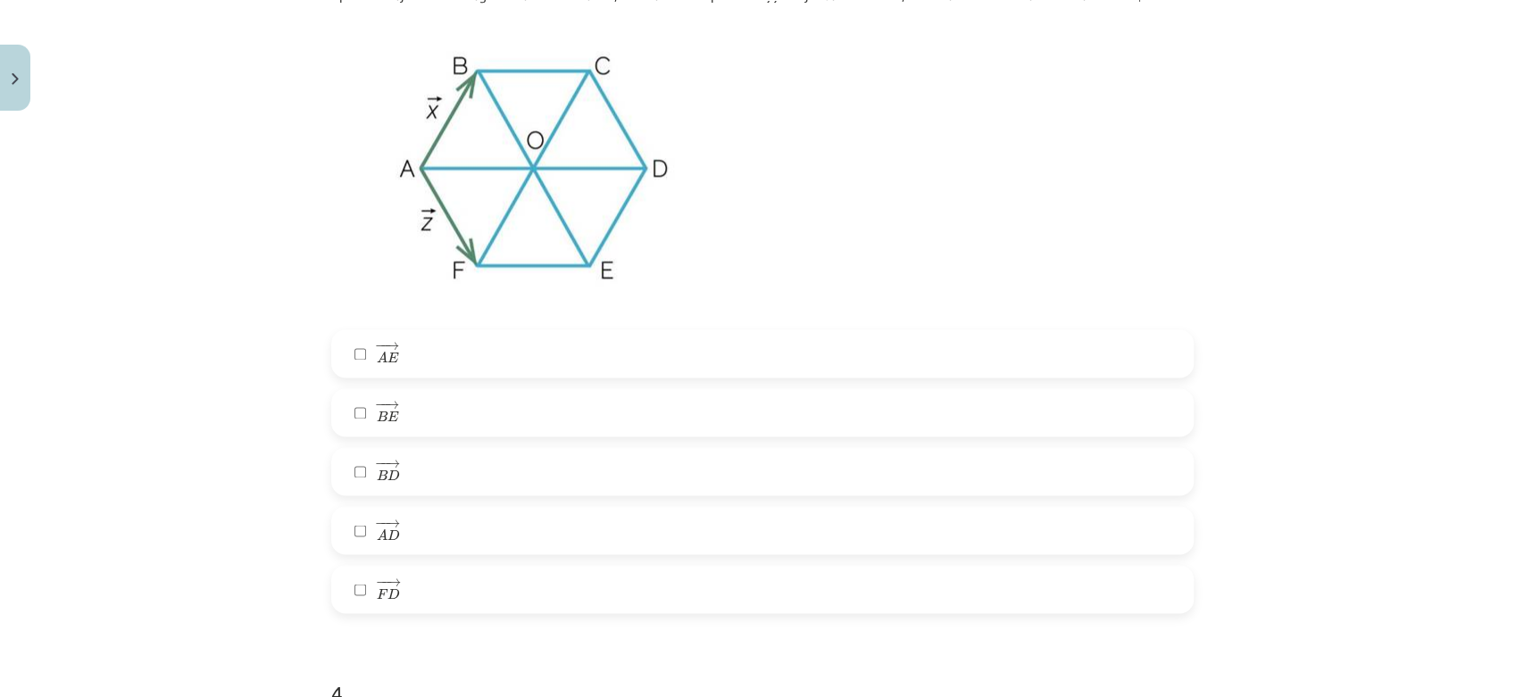
scroll to position [1786, 0]
click at [448, 413] on label "− − → B E B E →" at bounding box center [762, 411] width 859 height 45
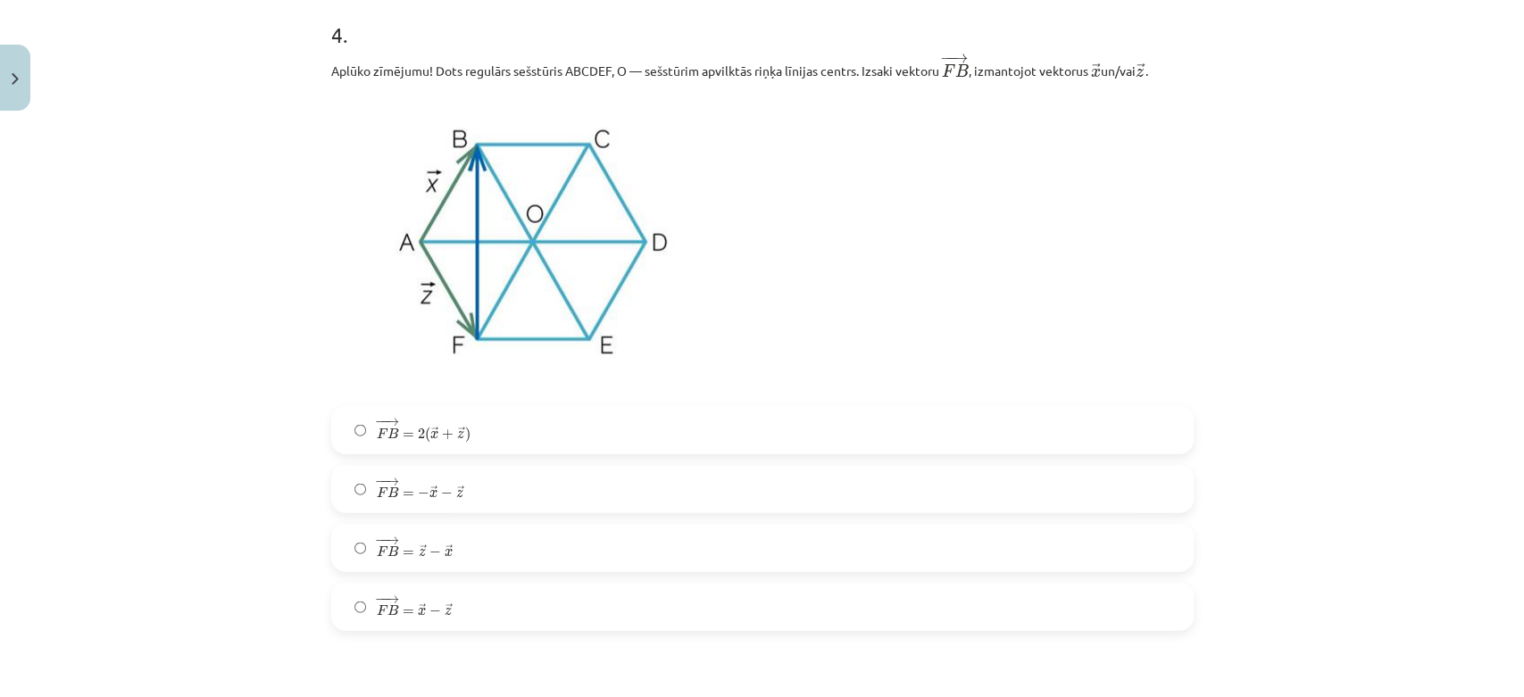
scroll to position [2380, 0]
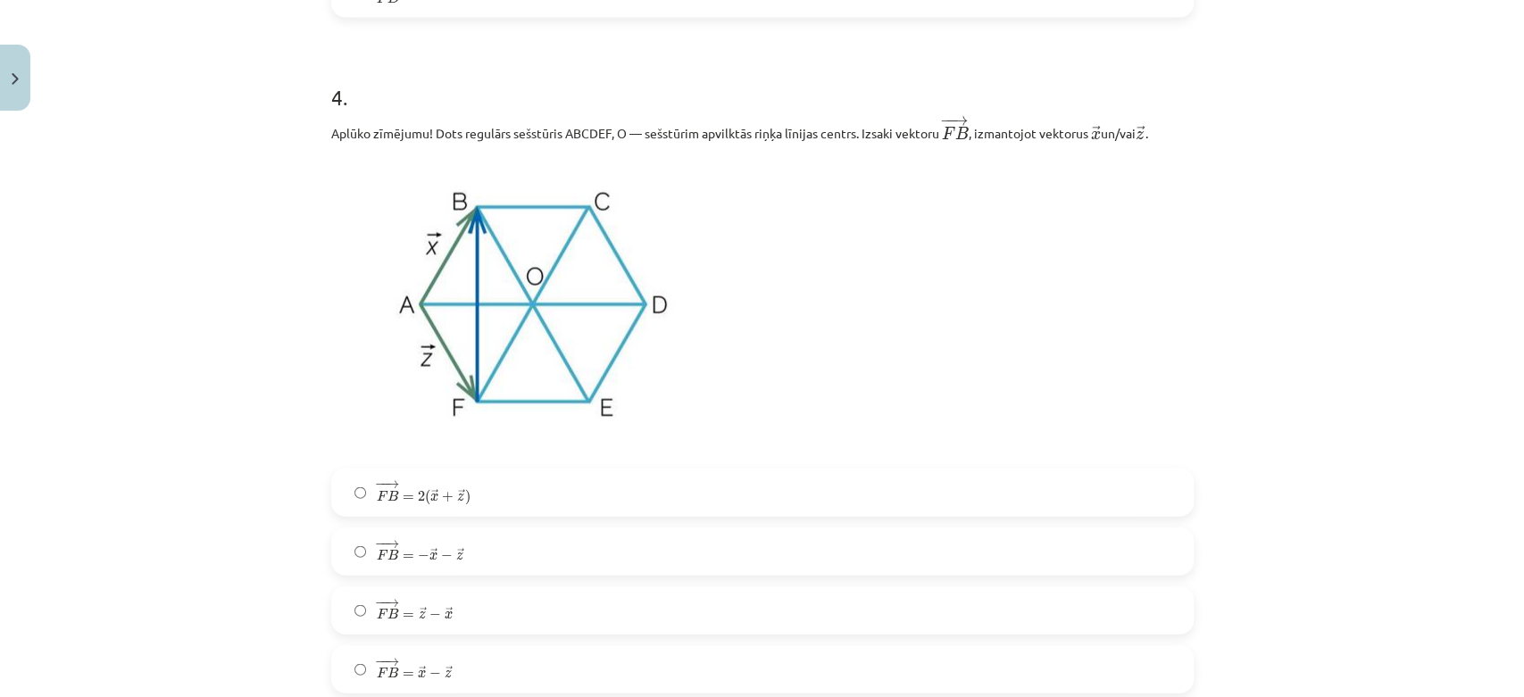
click at [464, 504] on label "− − → F B = 2 ( → x + → z ) F B → = 2 ( x → + z → )" at bounding box center [762, 493] width 859 height 45
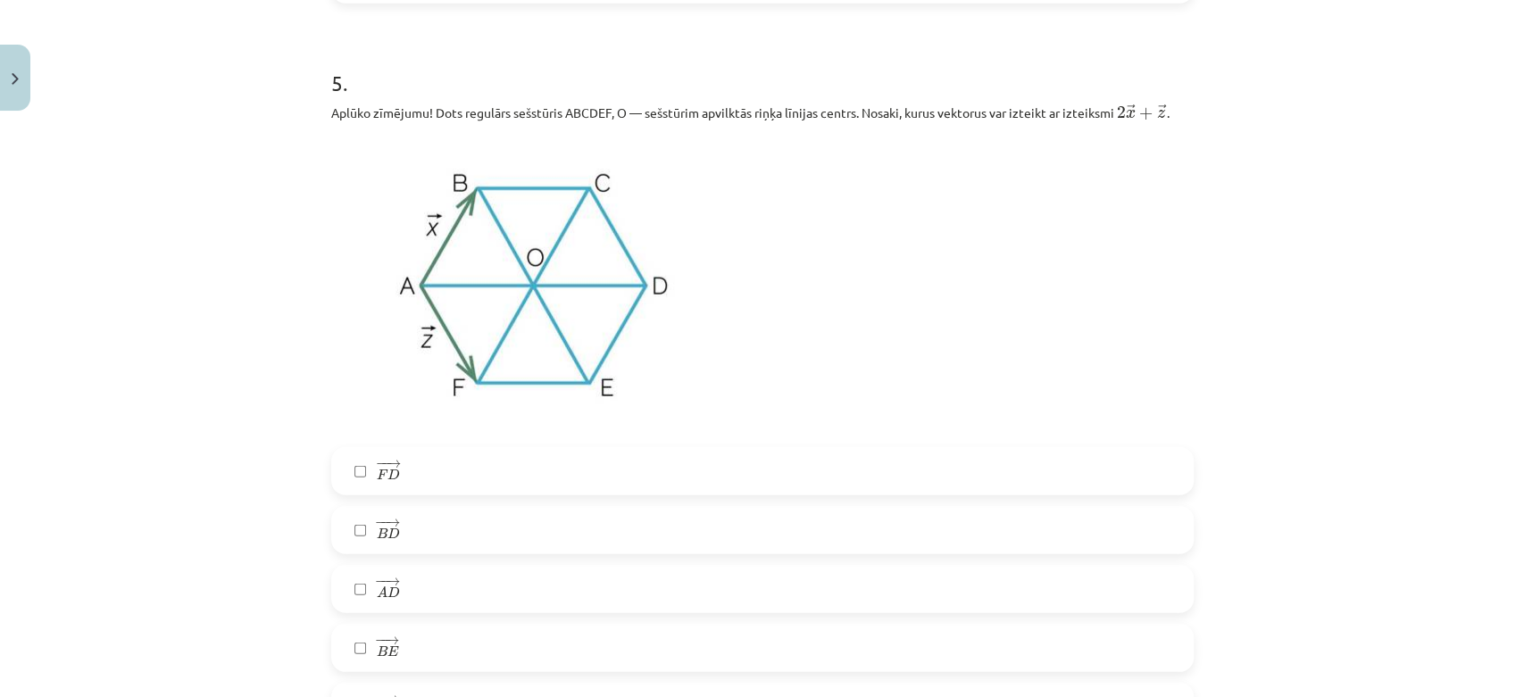
scroll to position [3075, 0]
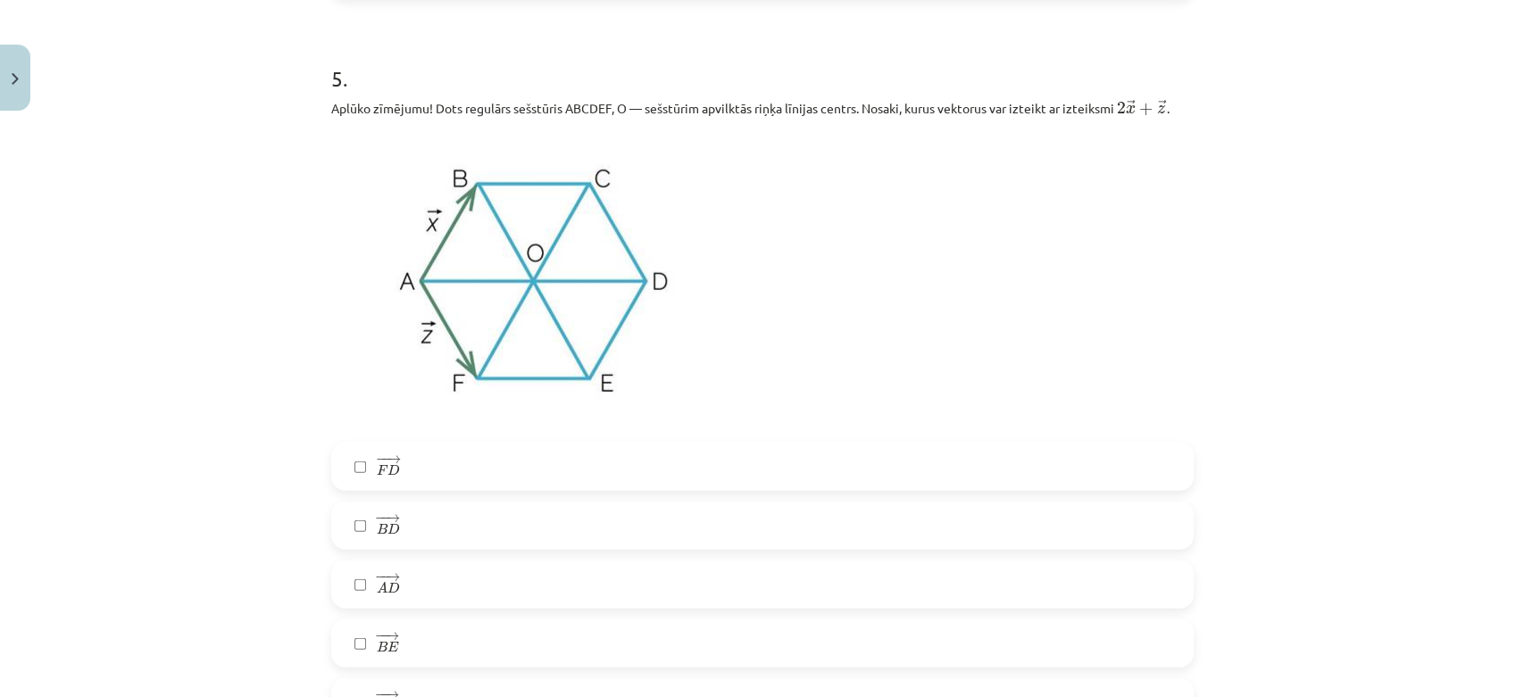
click at [440, 625] on label "− − → B E B E →" at bounding box center [762, 643] width 859 height 45
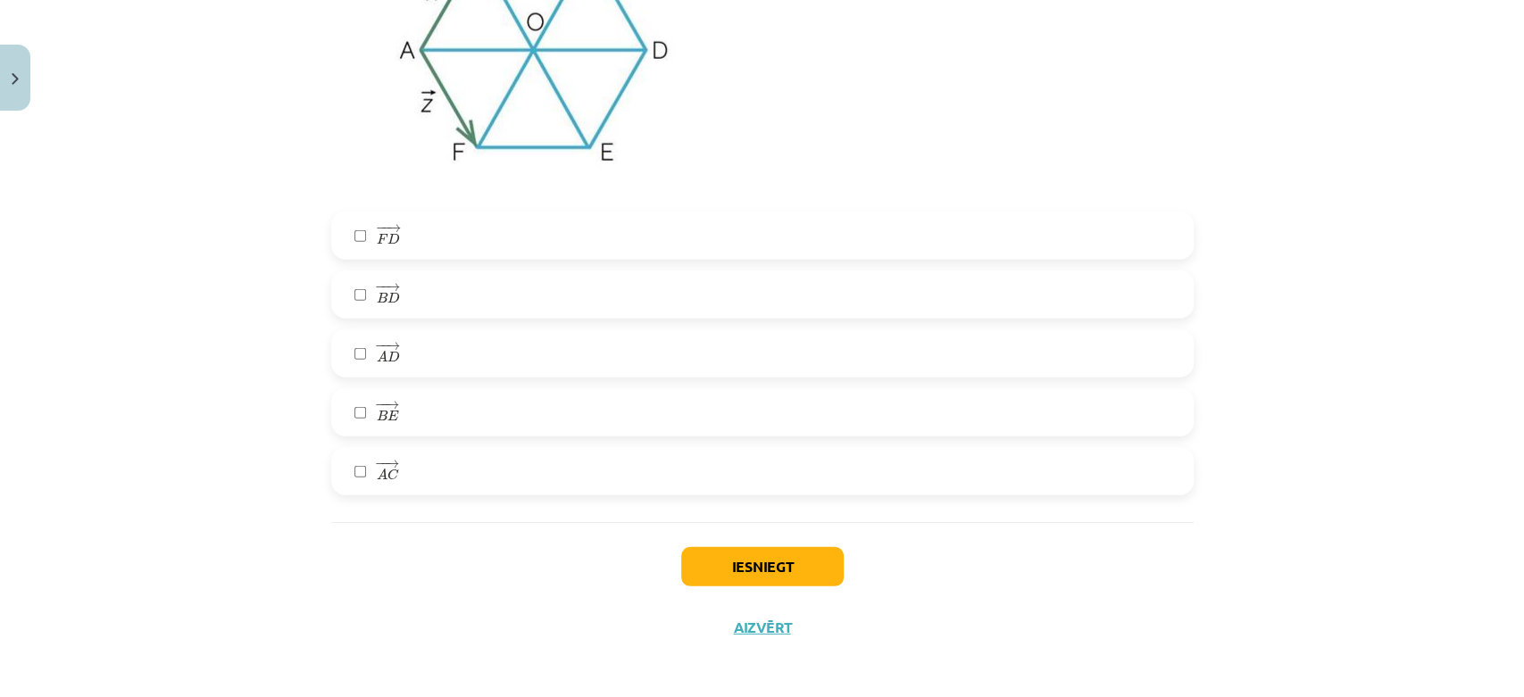
scroll to position [3313, 0]
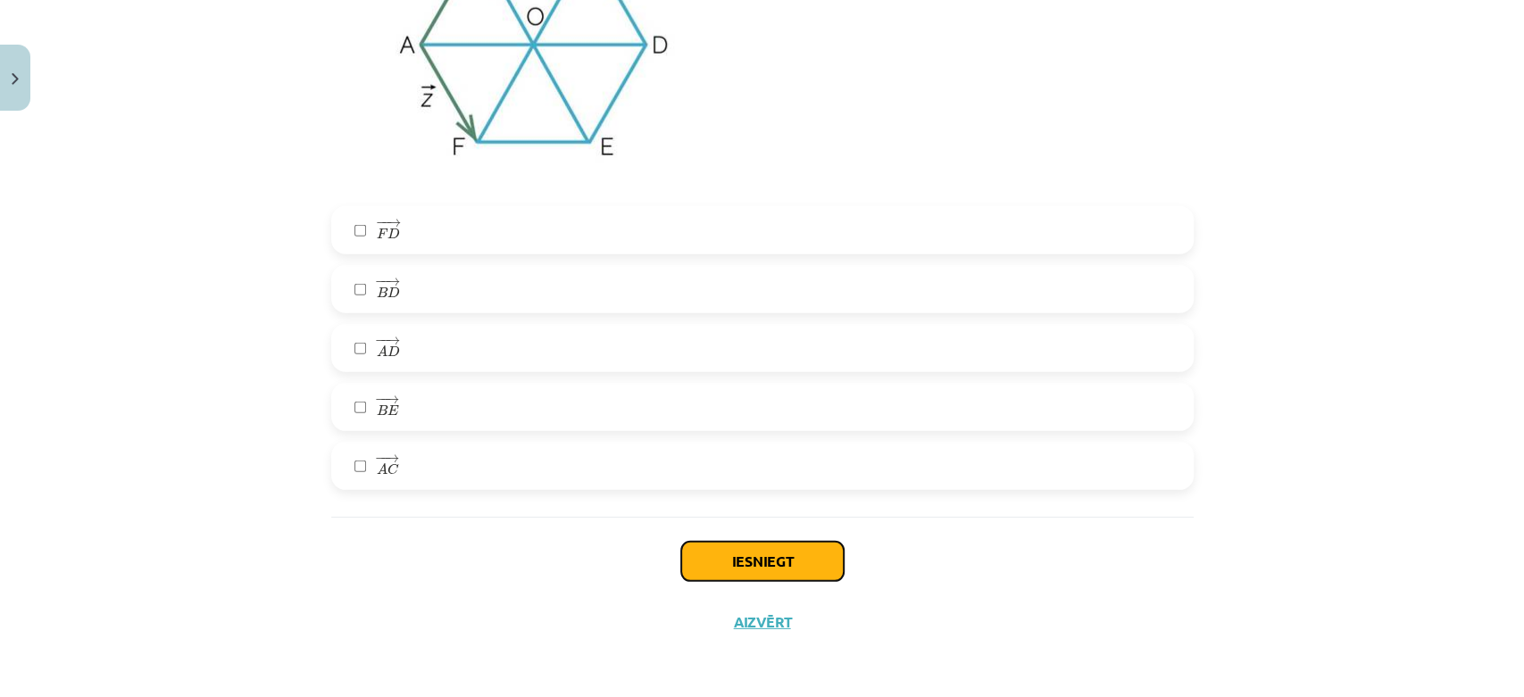
click at [776, 567] on button "Iesniegt" at bounding box center [762, 561] width 163 height 39
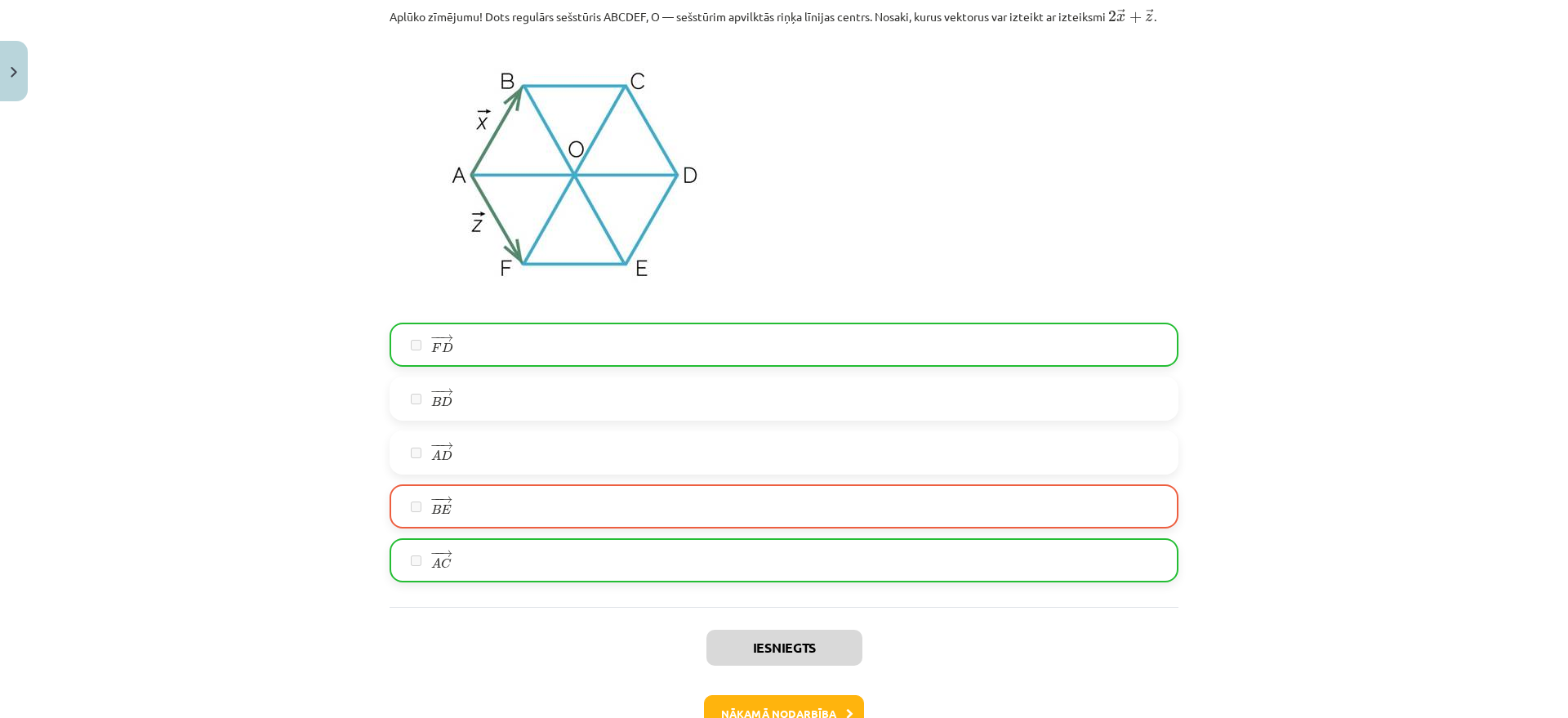
scroll to position [3004, 0]
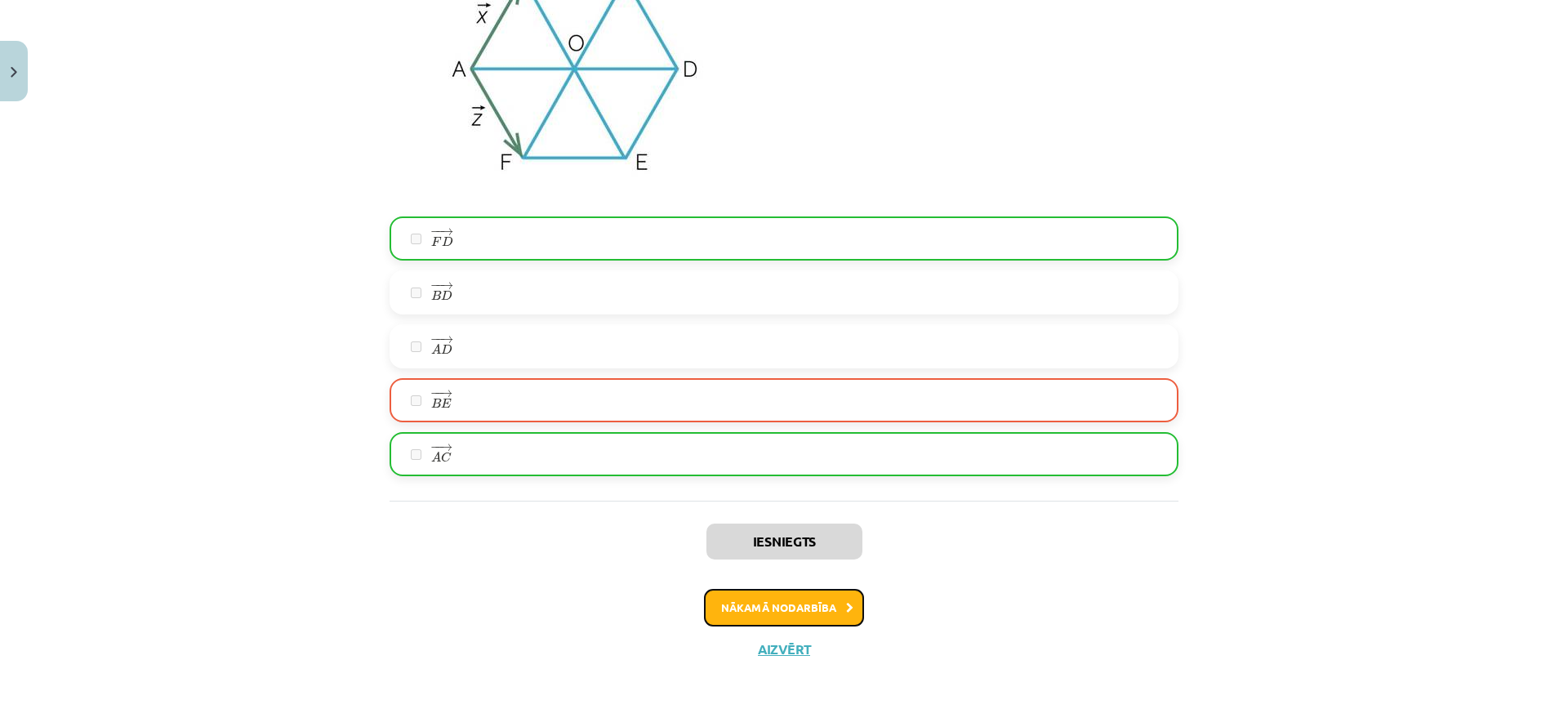
click at [751, 573] on button "Nākamā nodarbība" at bounding box center [784, 607] width 160 height 38
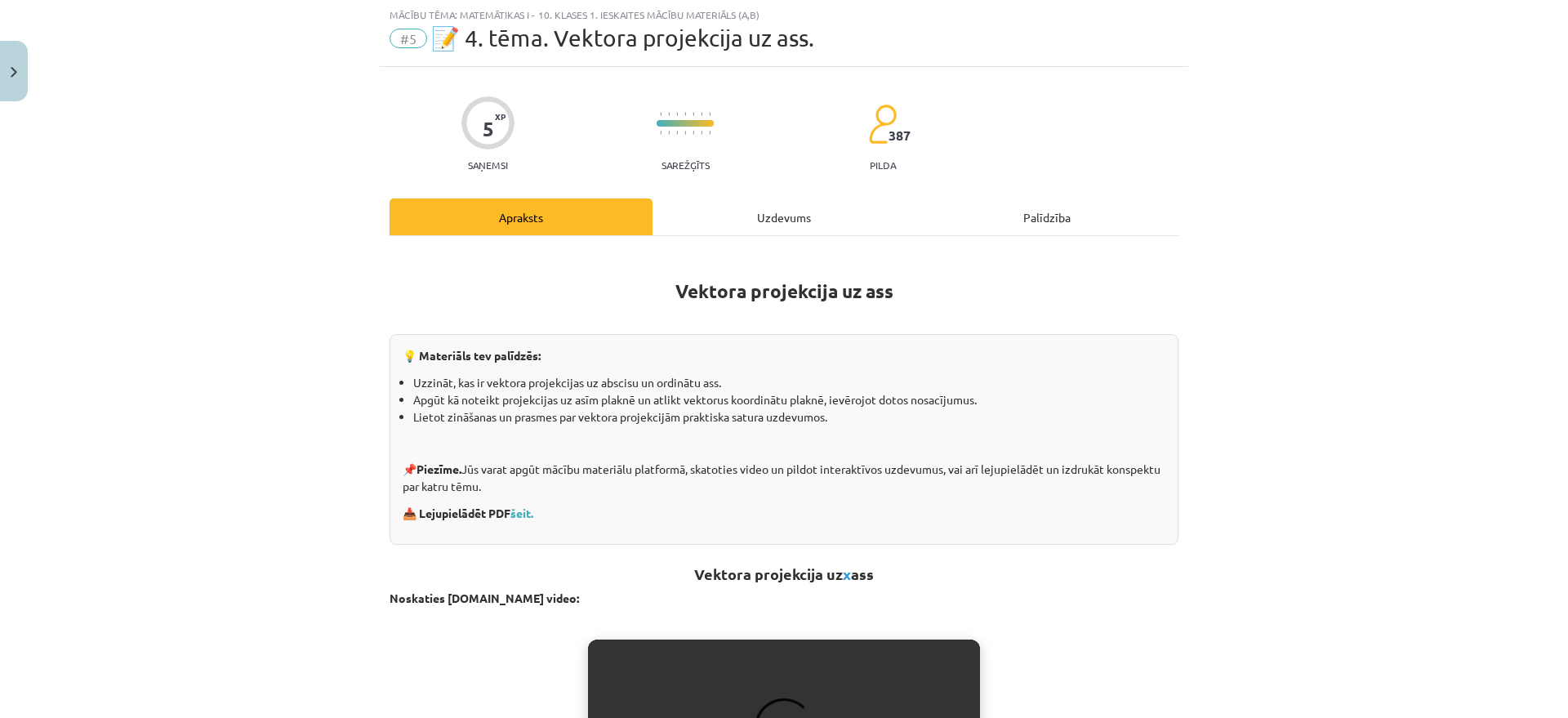
scroll to position [41, 0]
click at [800, 218] on div "Uzdevums" at bounding box center [784, 218] width 263 height 37
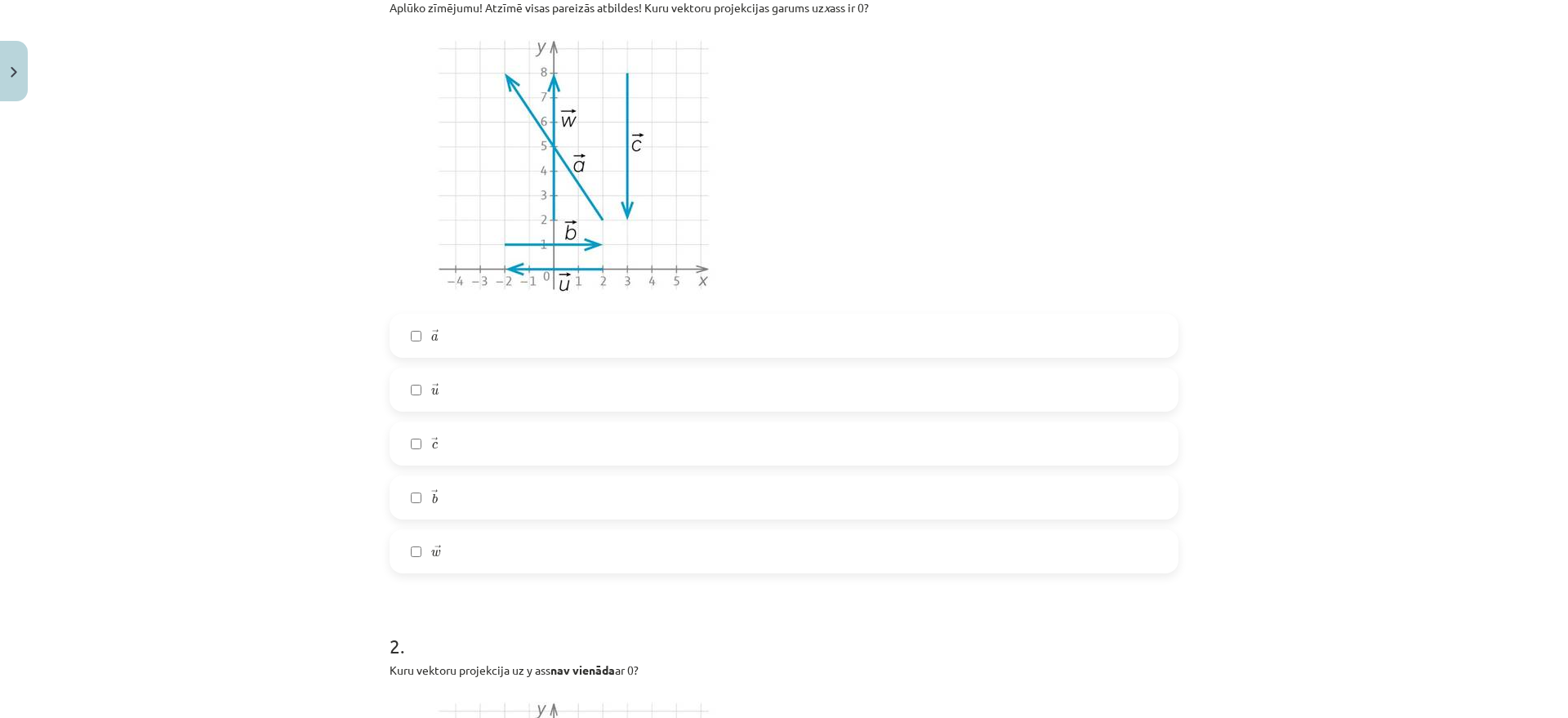
scroll to position [408, 0]
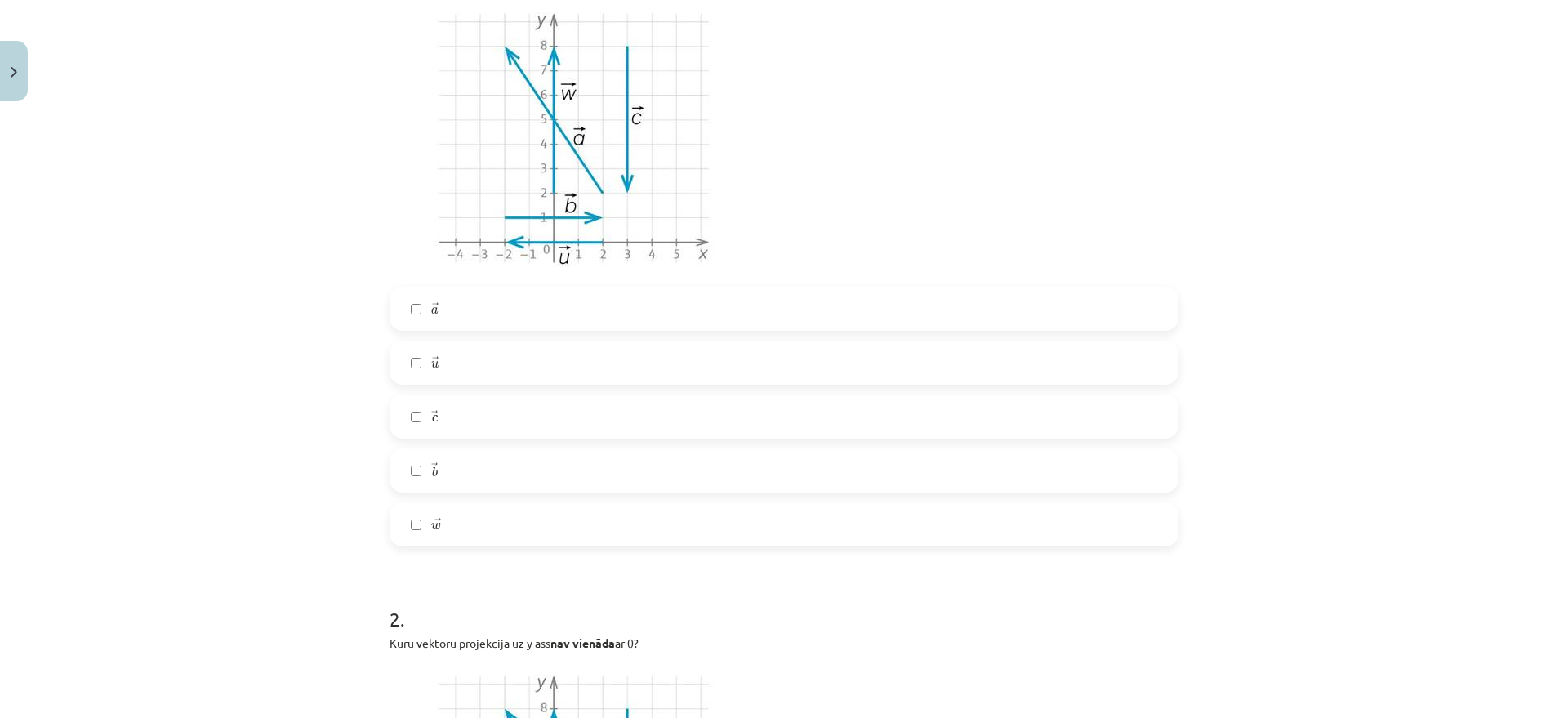
click at [475, 319] on label "→ a a →" at bounding box center [784, 308] width 786 height 41
click at [438, 372] on label "→ u u →" at bounding box center [784, 362] width 786 height 41
click at [467, 317] on label "→ a a →" at bounding box center [784, 308] width 786 height 41
click at [461, 366] on label "→ u u →" at bounding box center [784, 362] width 786 height 41
click at [431, 304] on label "→ a a →" at bounding box center [784, 308] width 786 height 41
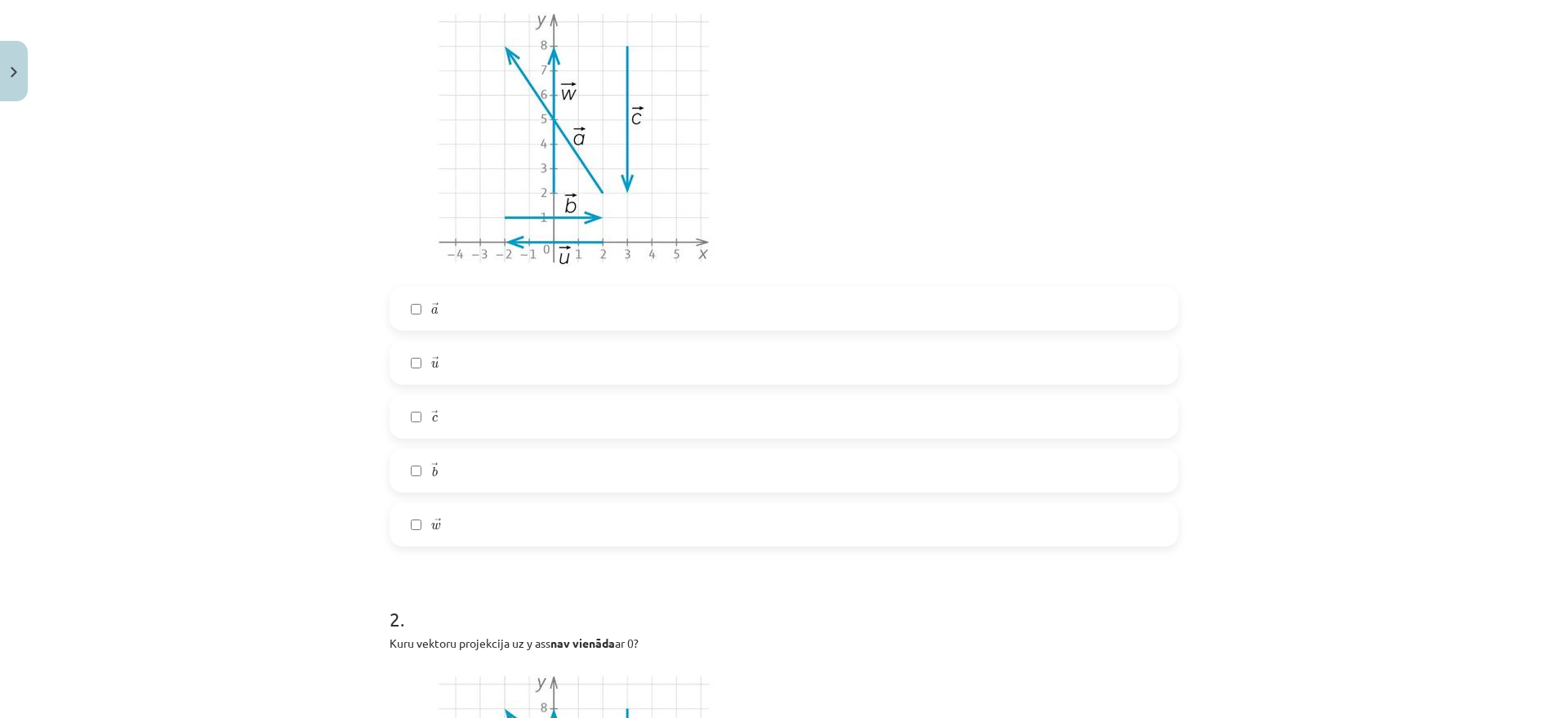
click at [483, 415] on label "→ c c →" at bounding box center [784, 416] width 786 height 41
click at [511, 523] on label "→ w w →" at bounding box center [784, 524] width 786 height 41
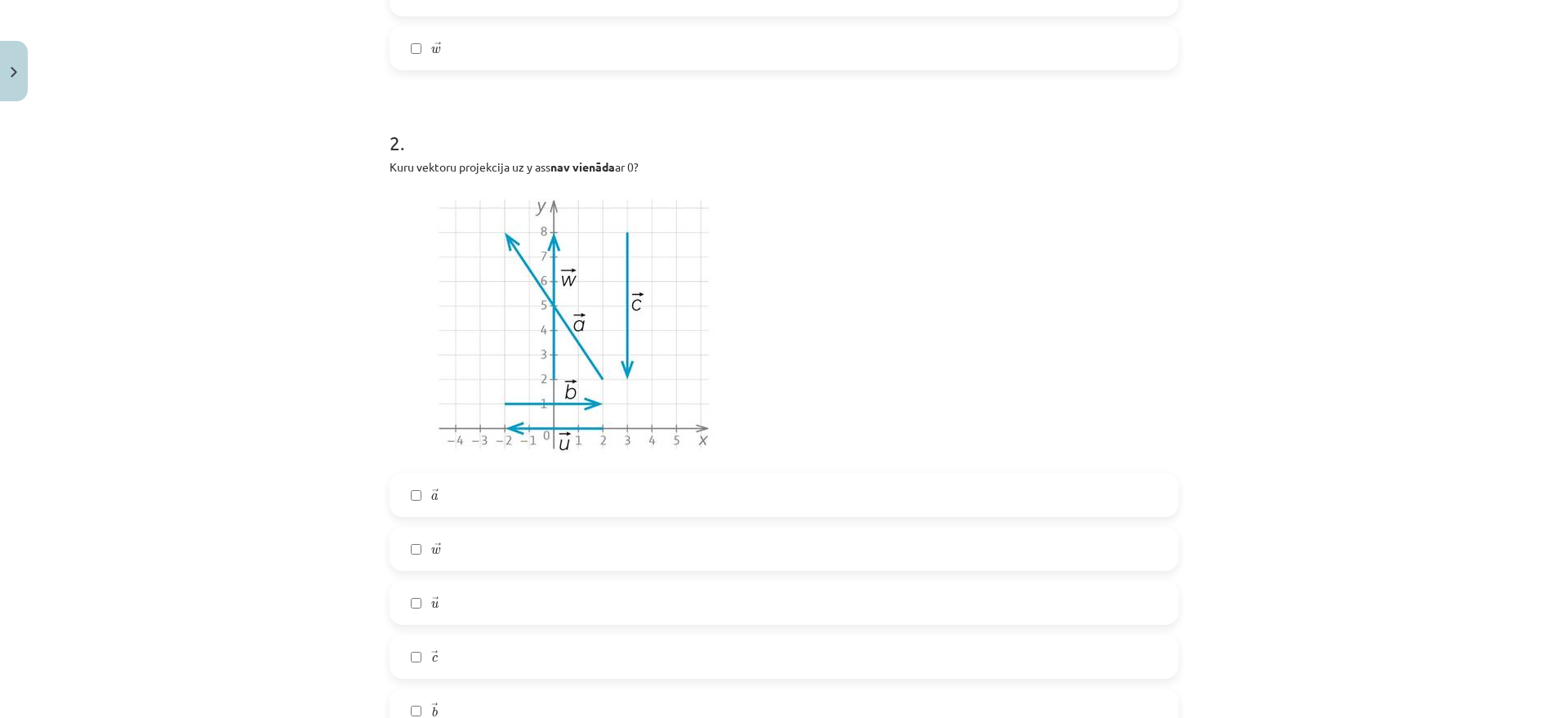
scroll to position [918, 0]
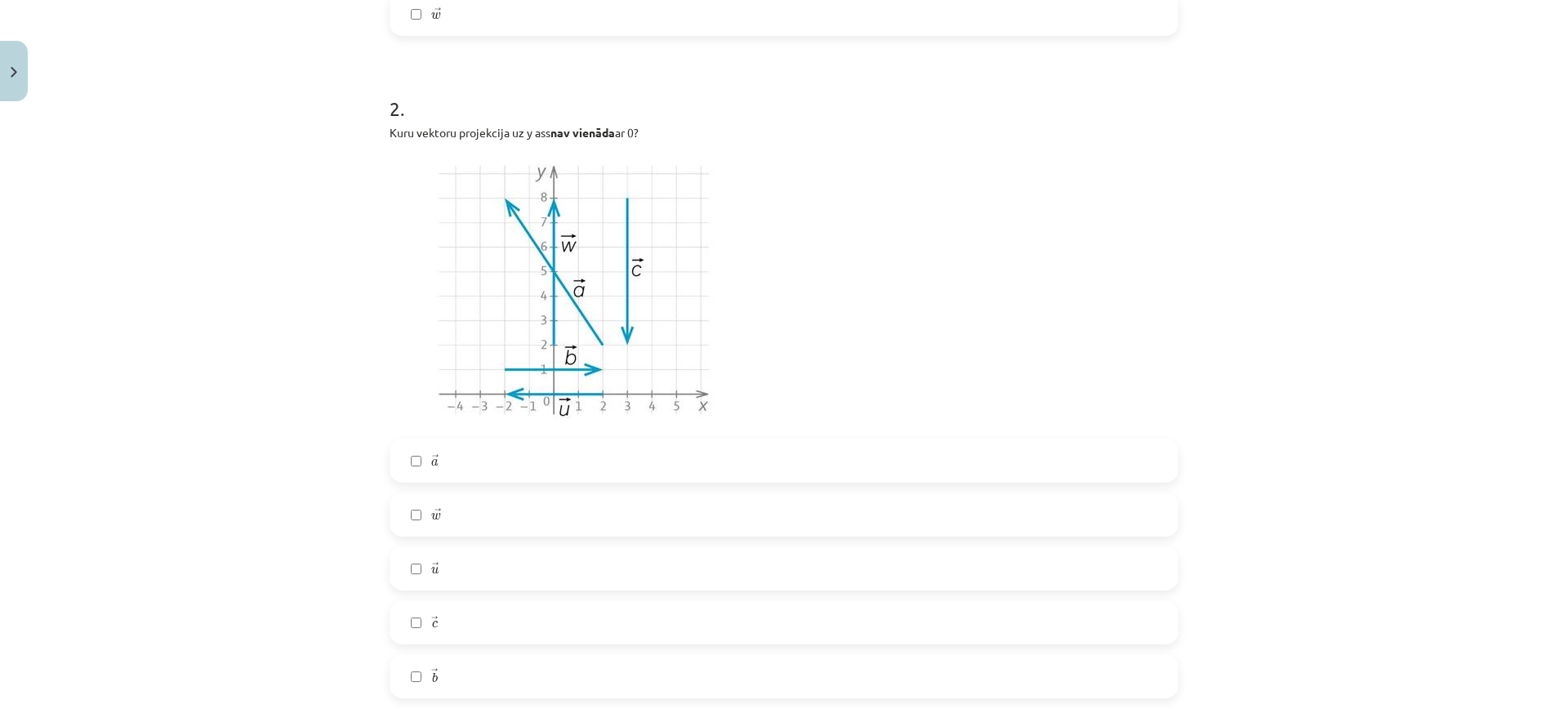
click at [478, 552] on label "→ u u →" at bounding box center [784, 568] width 786 height 41
click at [491, 515] on label "→ w w →" at bounding box center [784, 514] width 786 height 41
click at [471, 520] on label "→ w w →" at bounding box center [784, 514] width 786 height 41
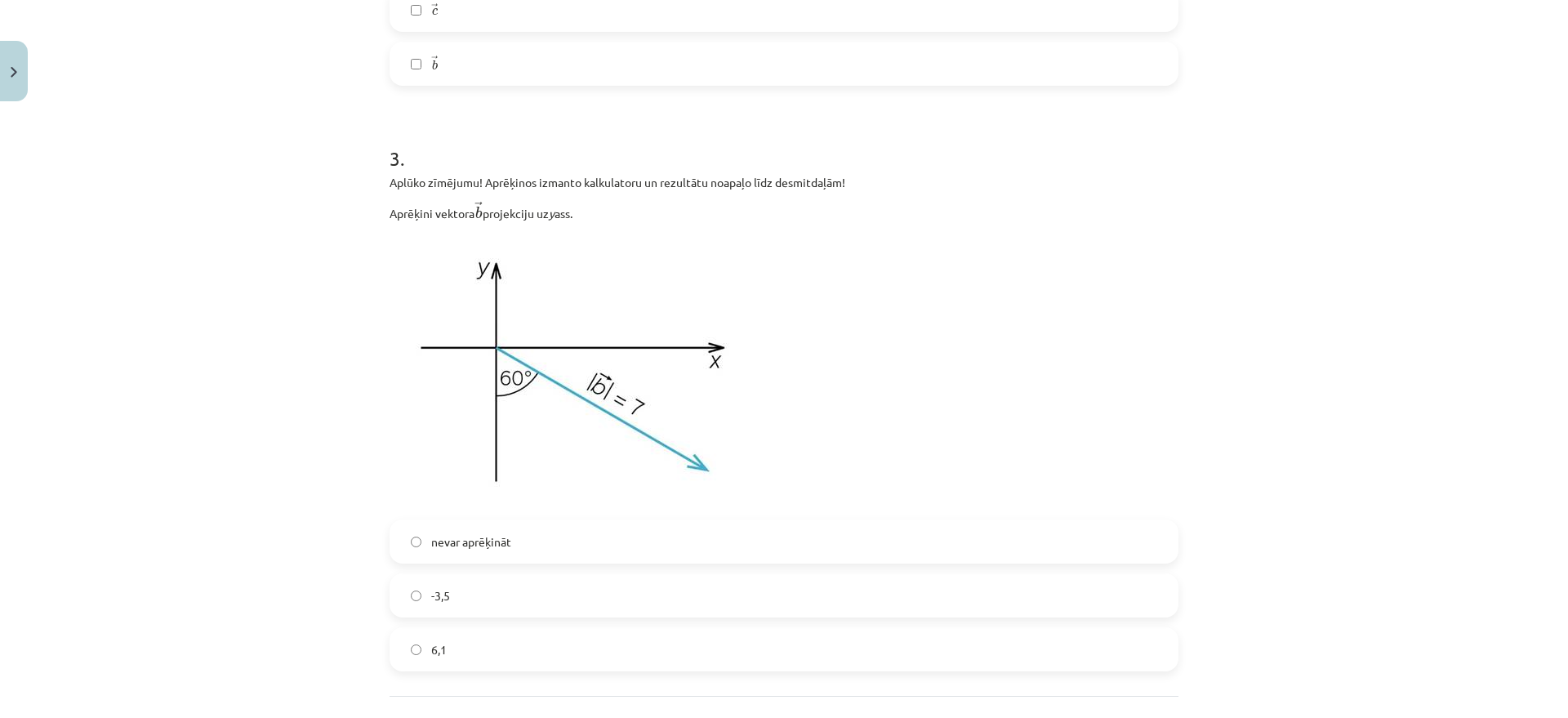
scroll to position [1634, 0]
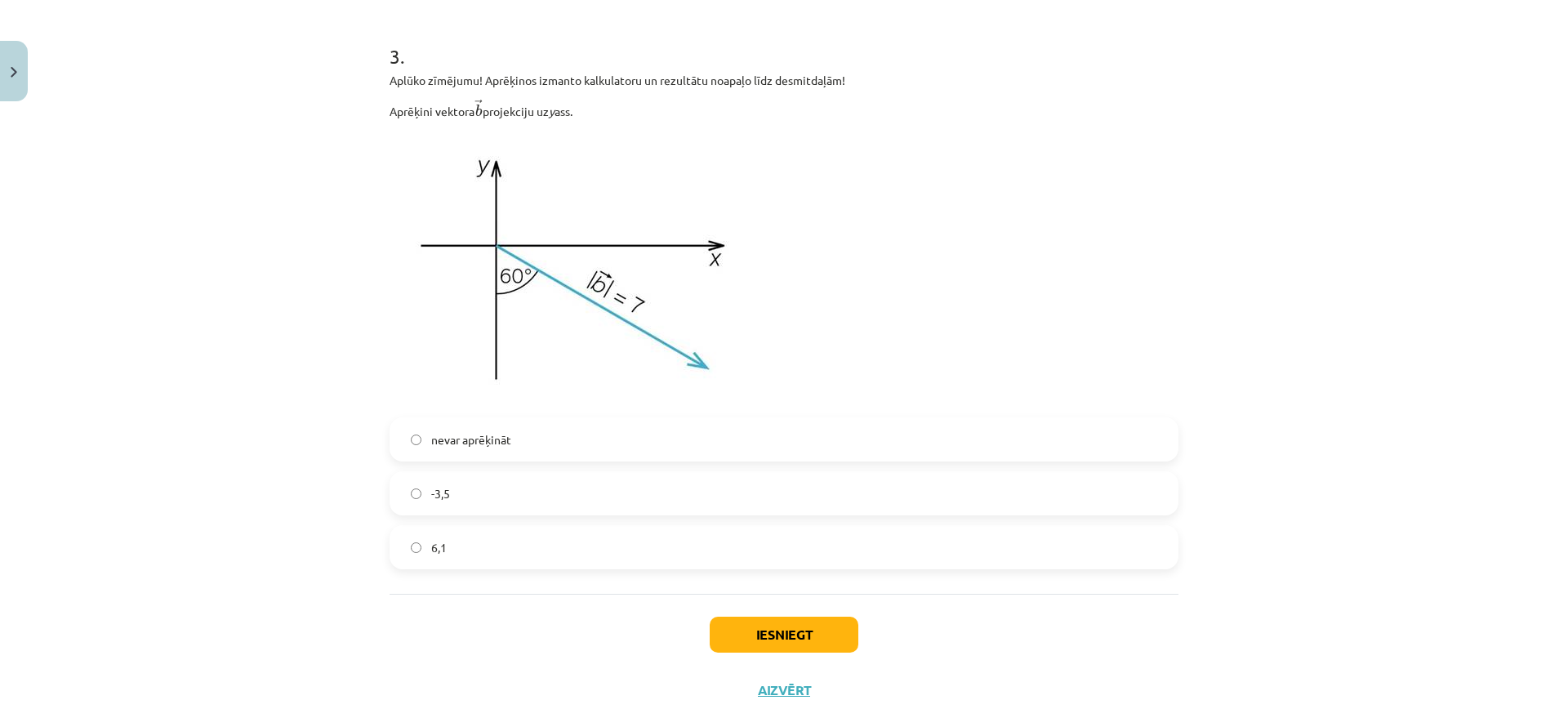
click at [483, 486] on label "-3,5" at bounding box center [784, 493] width 786 height 41
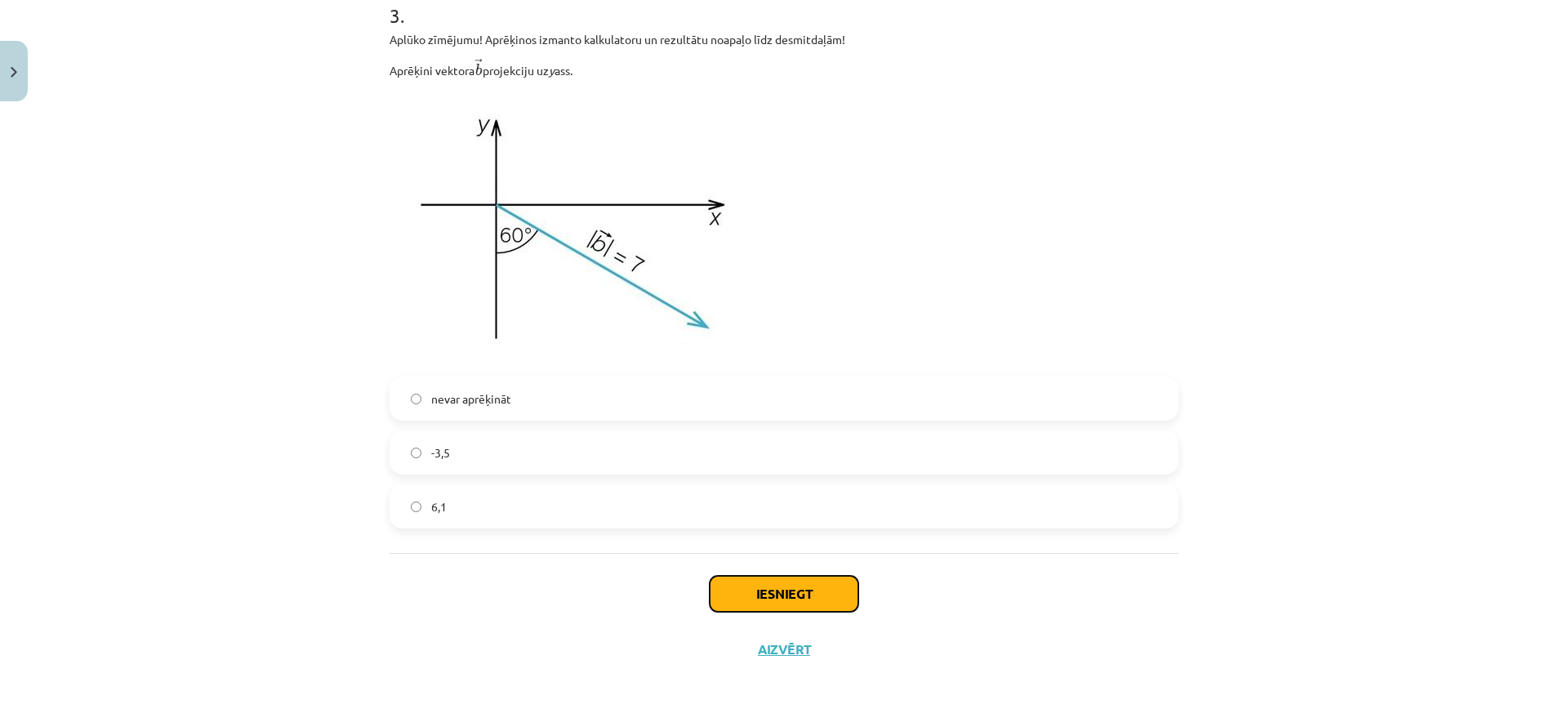
click at [747, 573] on button "Iesniegt" at bounding box center [784, 593] width 149 height 36
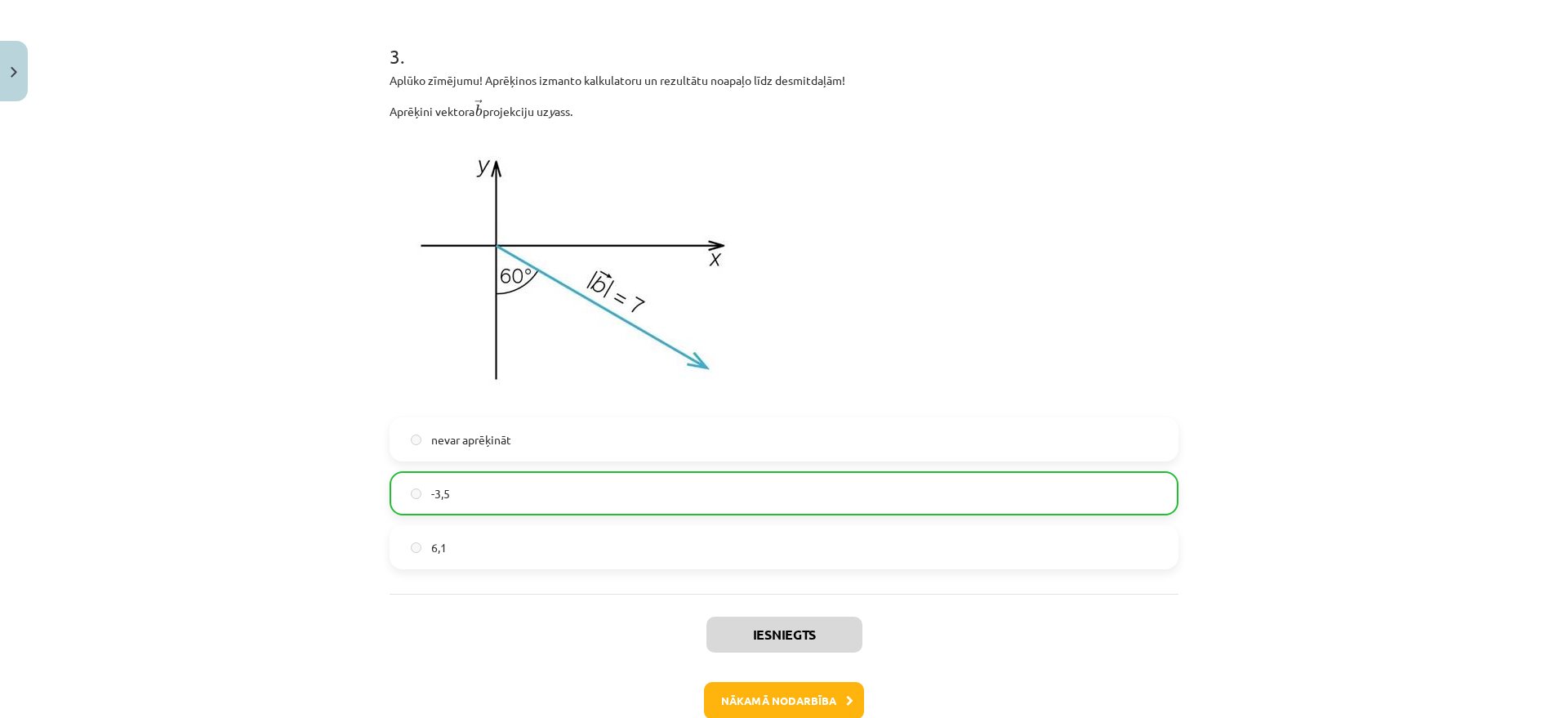
scroll to position [1727, 0]
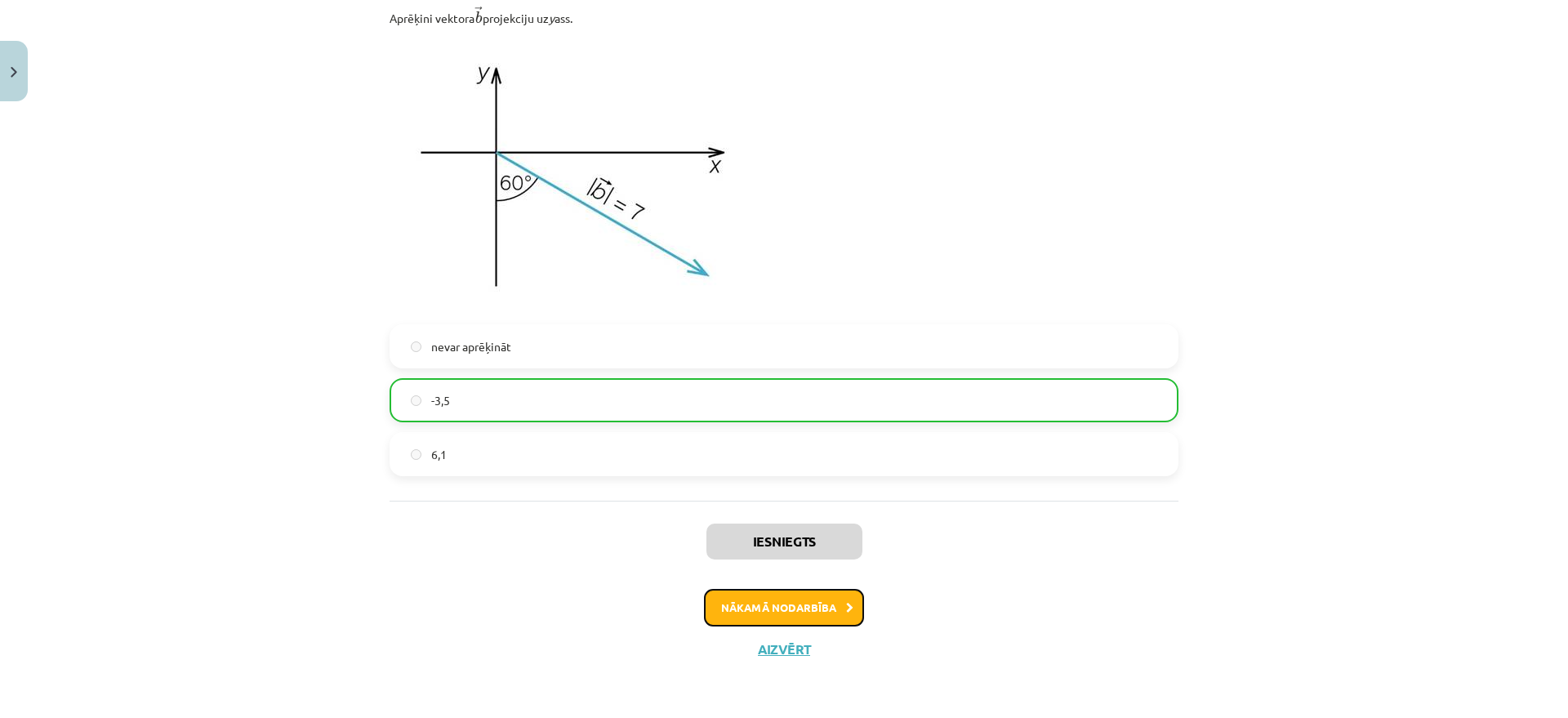
click at [773, 573] on button "Nākamā nodarbība" at bounding box center [784, 607] width 160 height 38
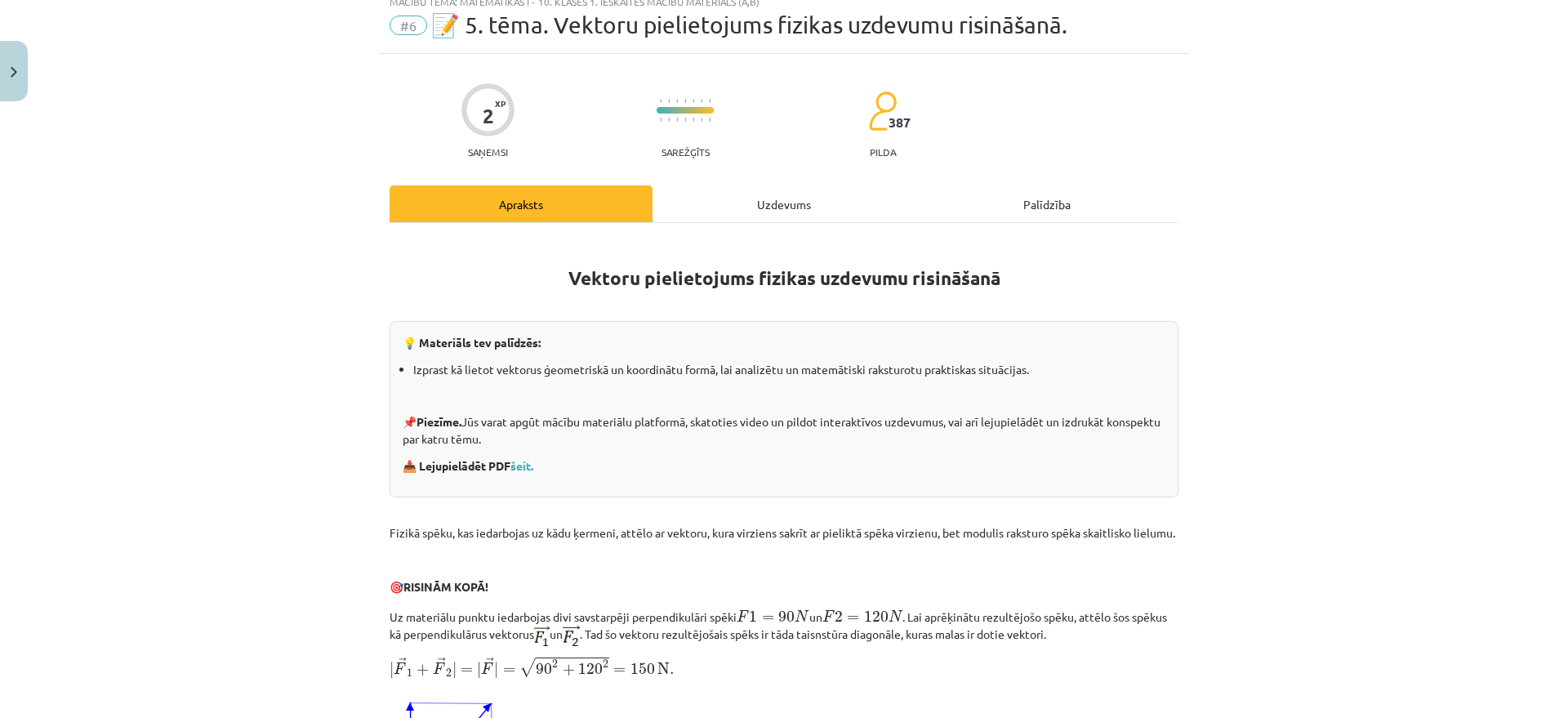
scroll to position [41, 0]
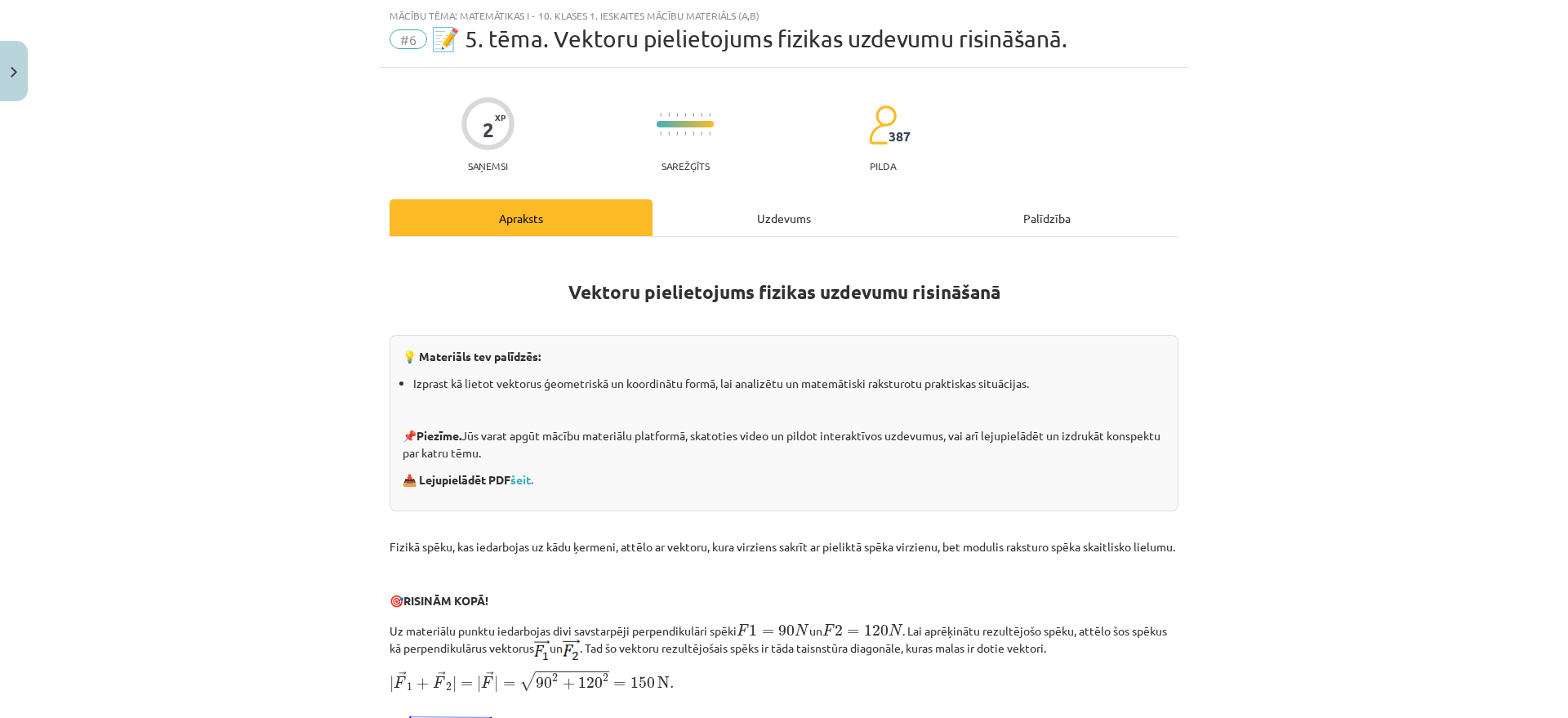
click at [783, 215] on div "Uzdevums" at bounding box center [784, 218] width 263 height 37
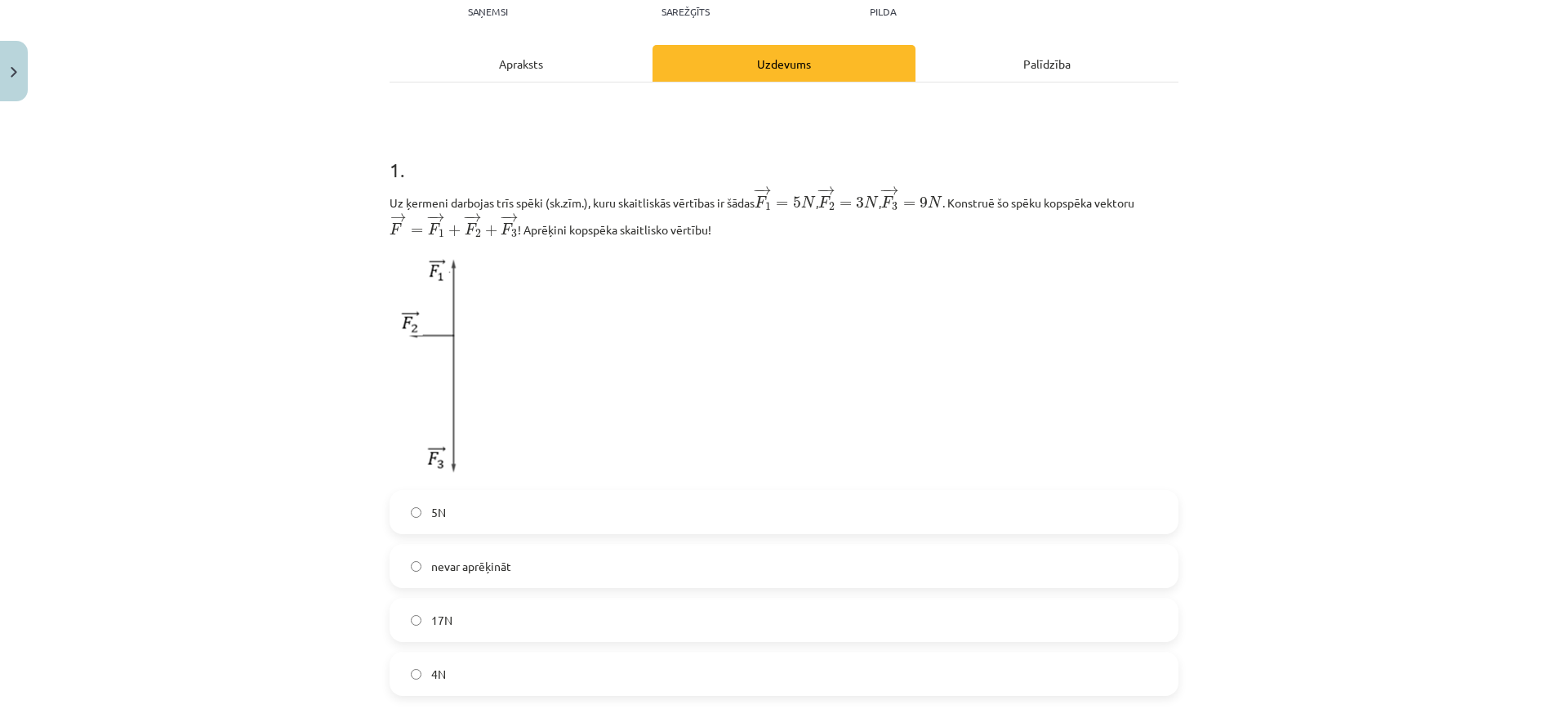
scroll to position [245, 0]
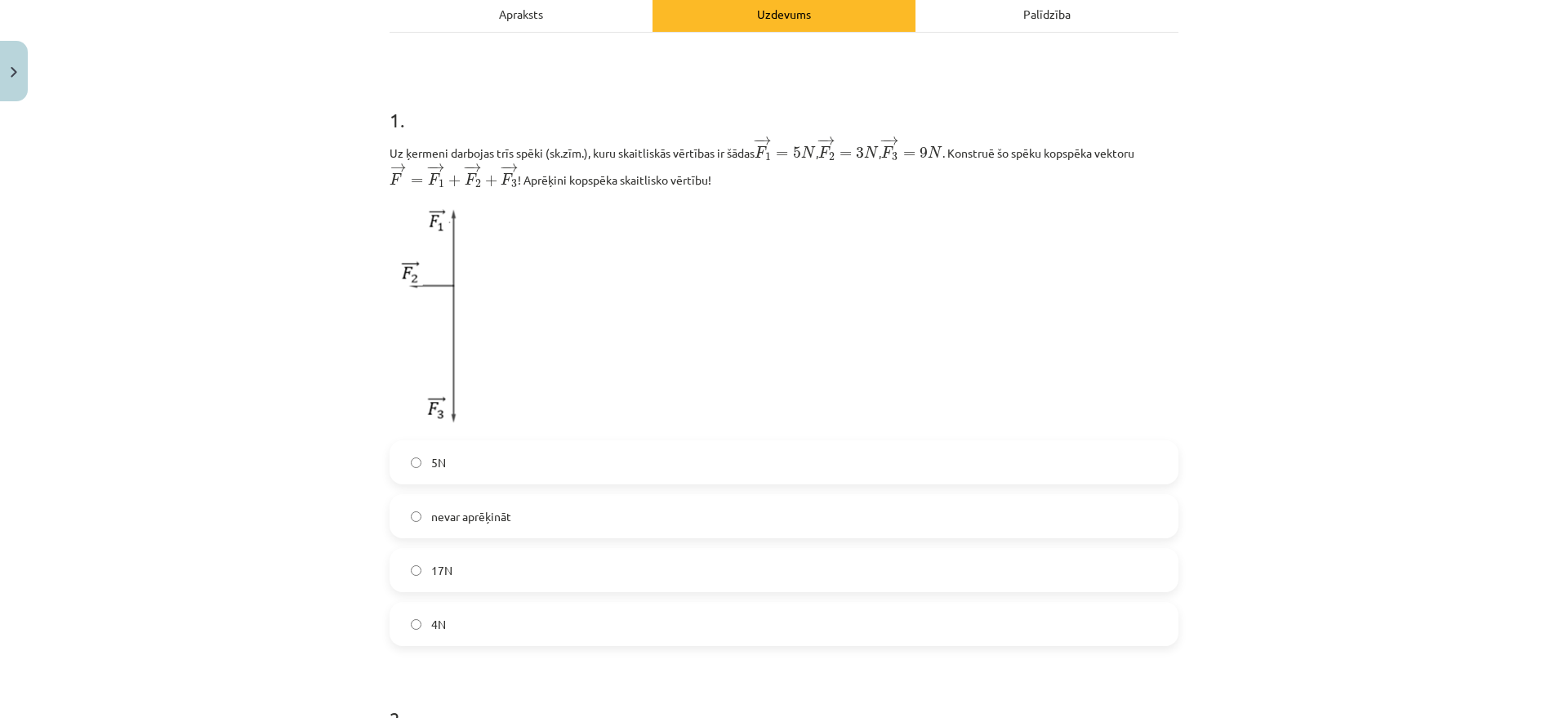
click at [499, 563] on label "17N" at bounding box center [784, 570] width 786 height 41
click at [527, 446] on label "5N" at bounding box center [784, 462] width 786 height 41
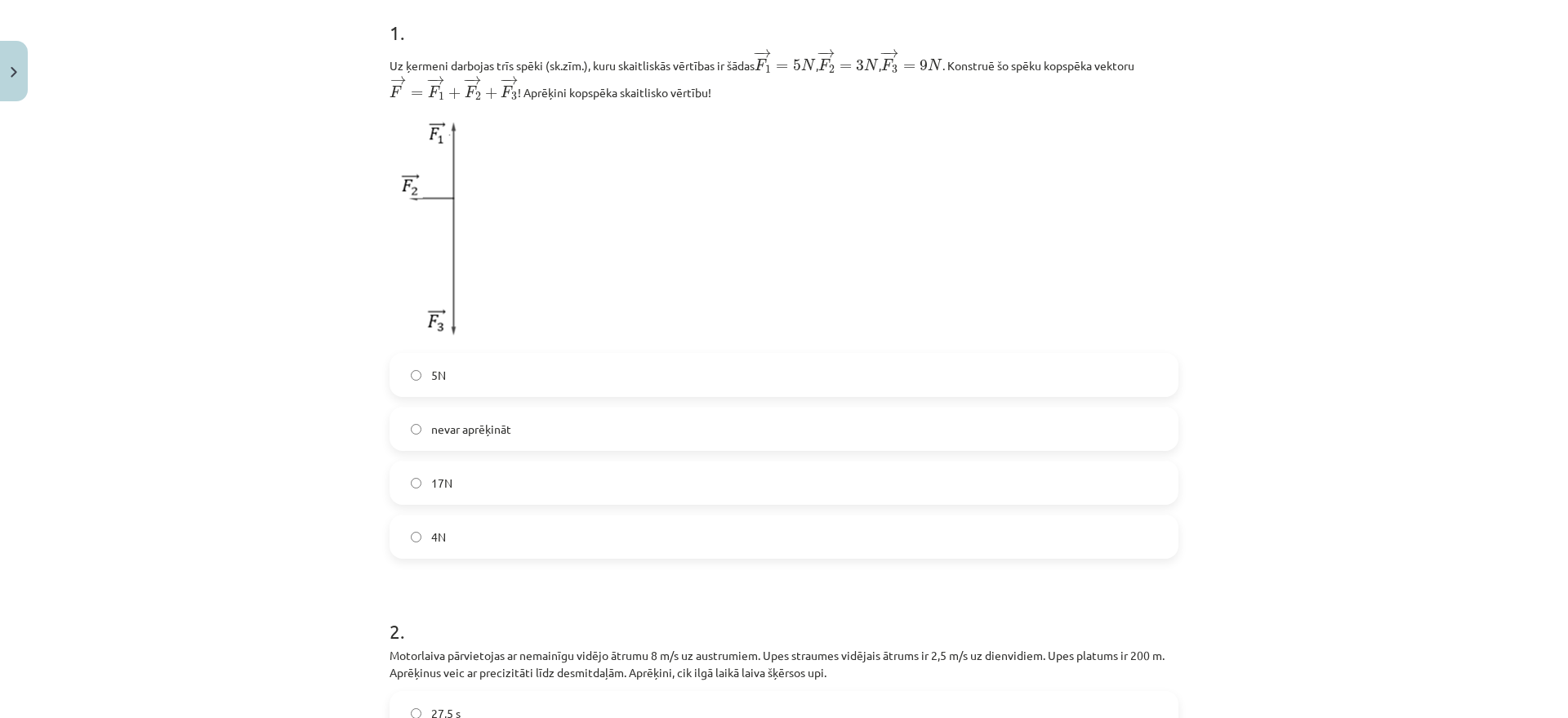
scroll to position [653, 0]
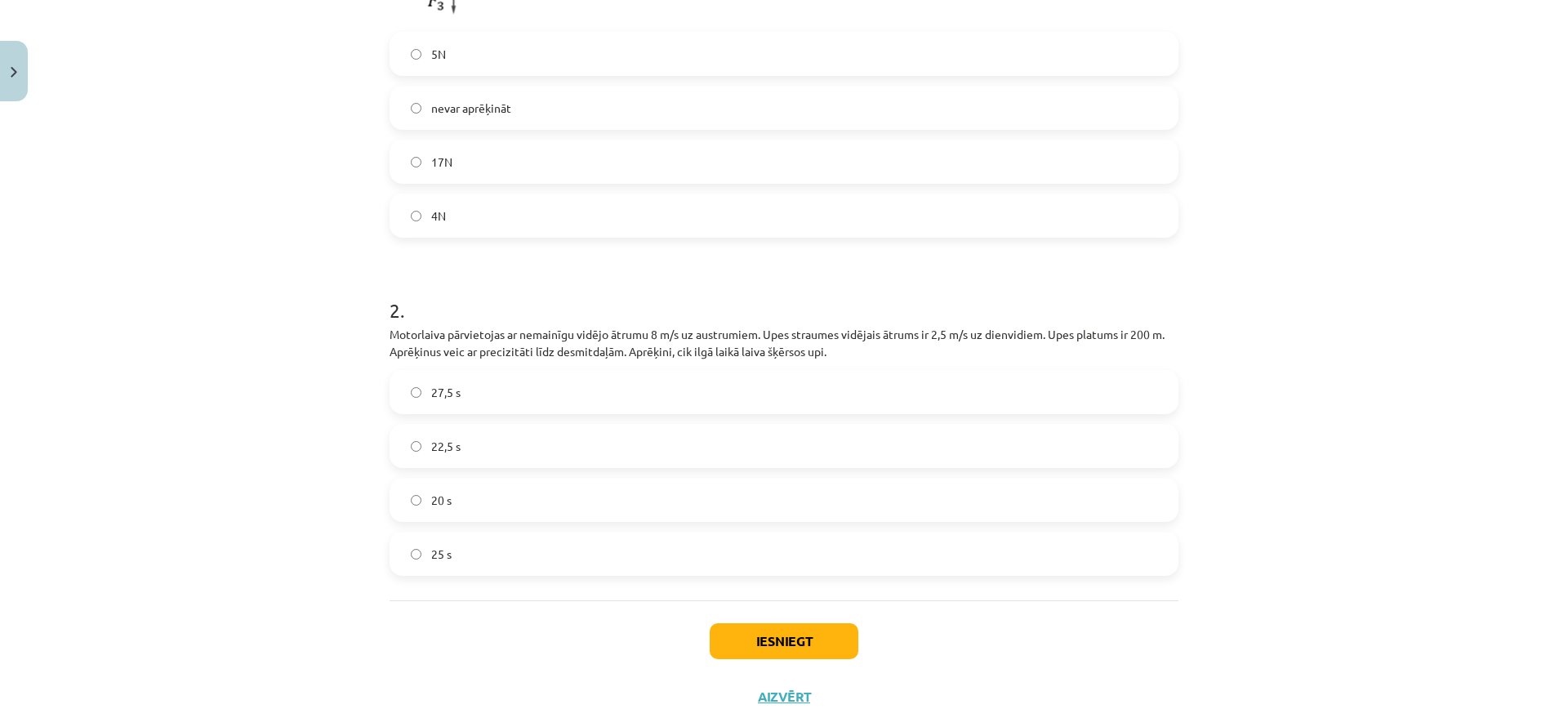
click at [512, 392] on label "27,5 s" at bounding box center [784, 391] width 786 height 41
click at [784, 573] on button "Iesniegt" at bounding box center [784, 640] width 149 height 36
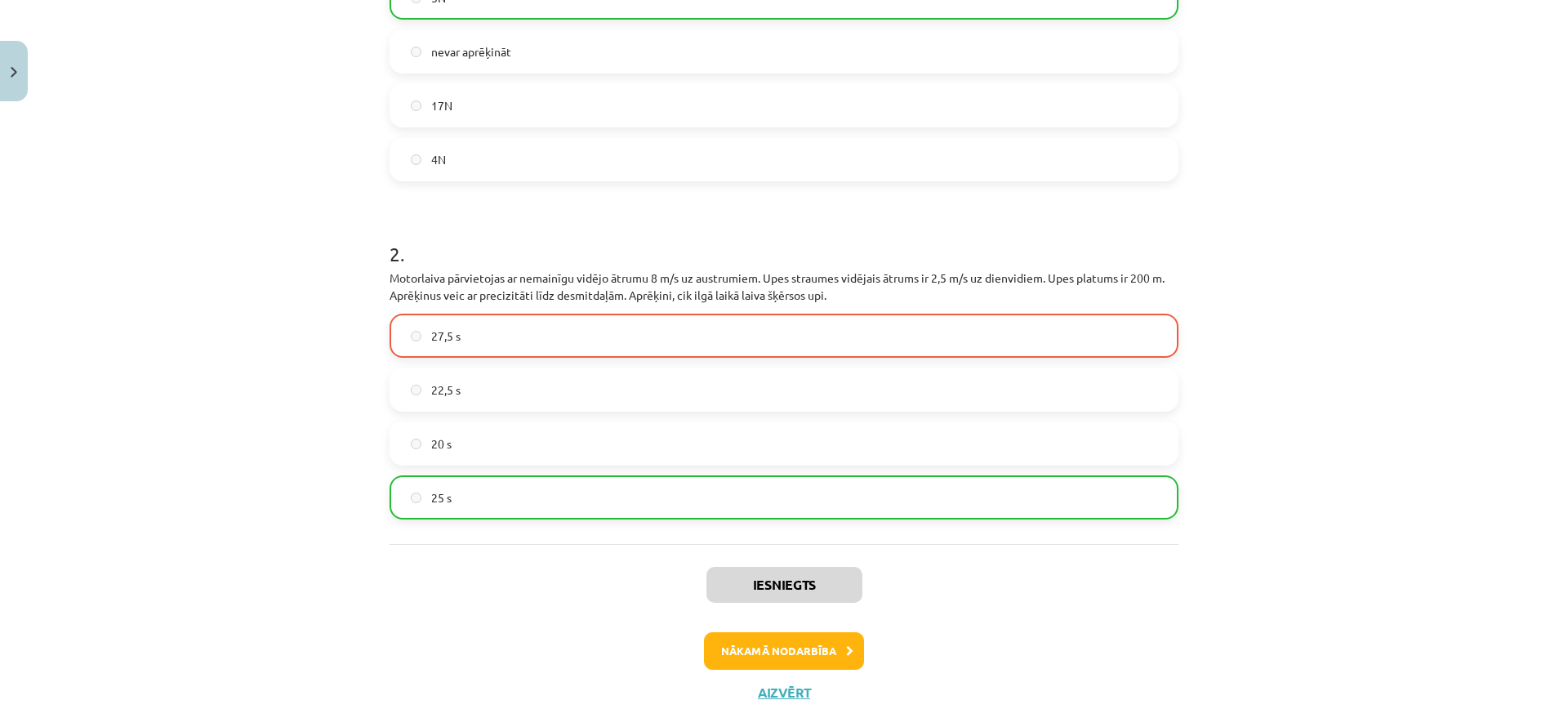
scroll to position [755, 0]
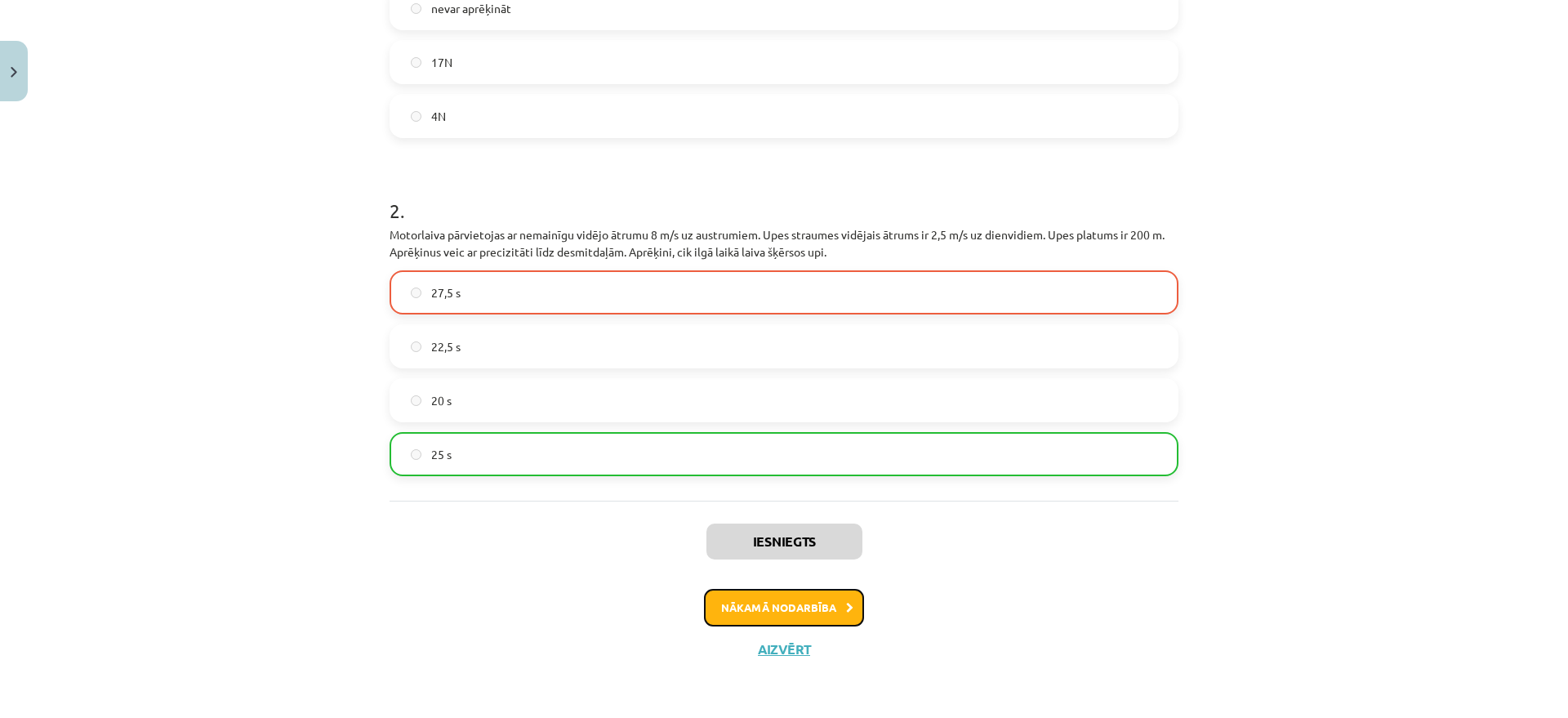
click at [792, 573] on button "Nākamā nodarbība" at bounding box center [784, 607] width 160 height 38
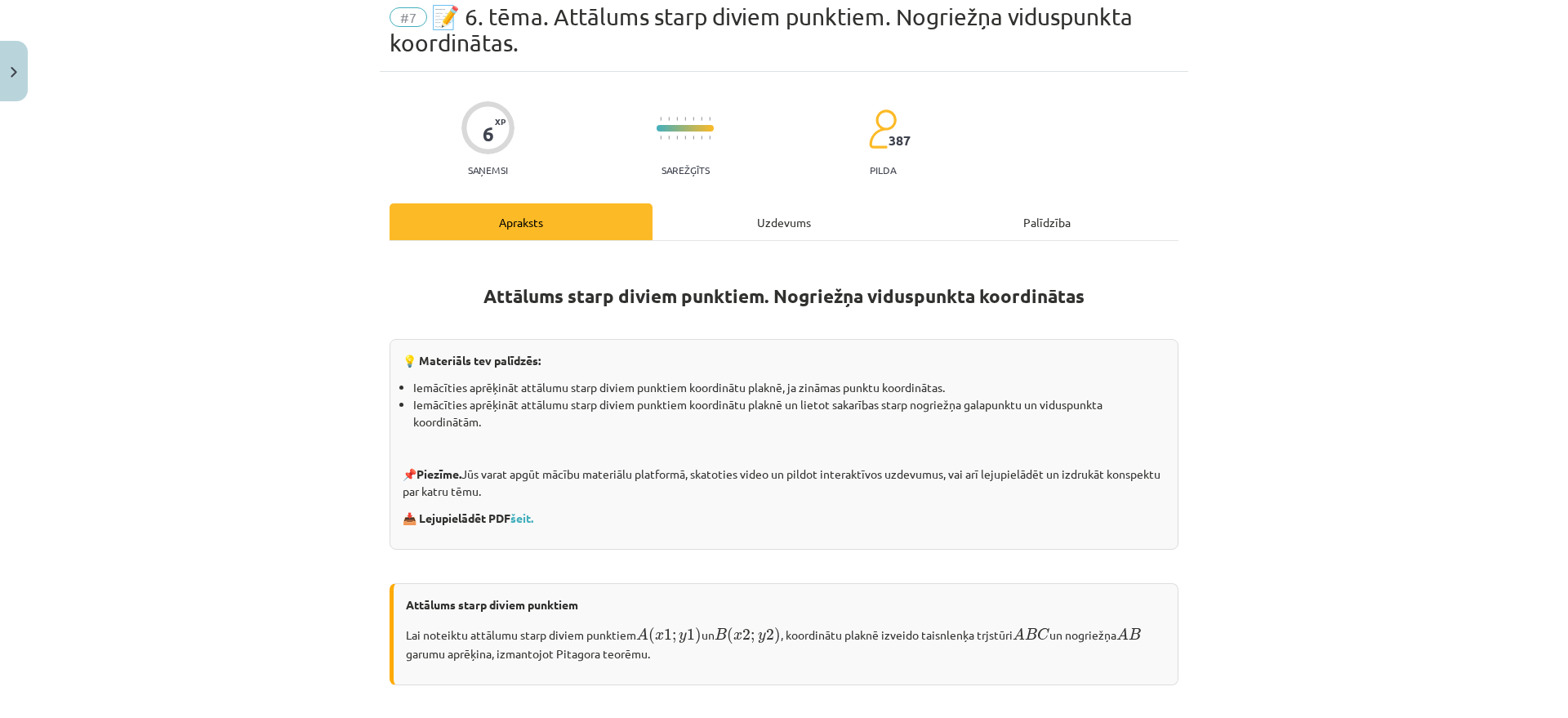
scroll to position [41, 0]
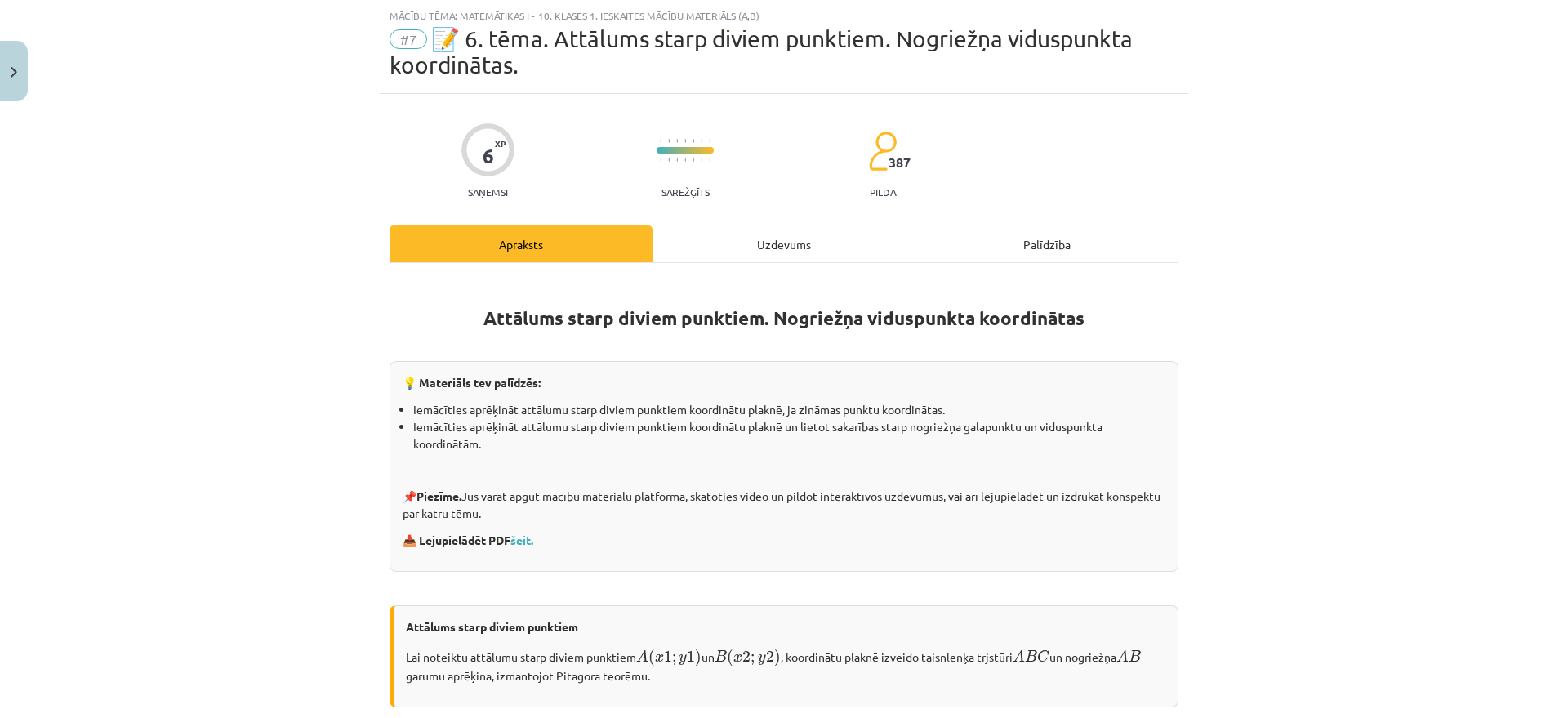
click at [783, 244] on div "Uzdevums" at bounding box center [784, 243] width 263 height 37
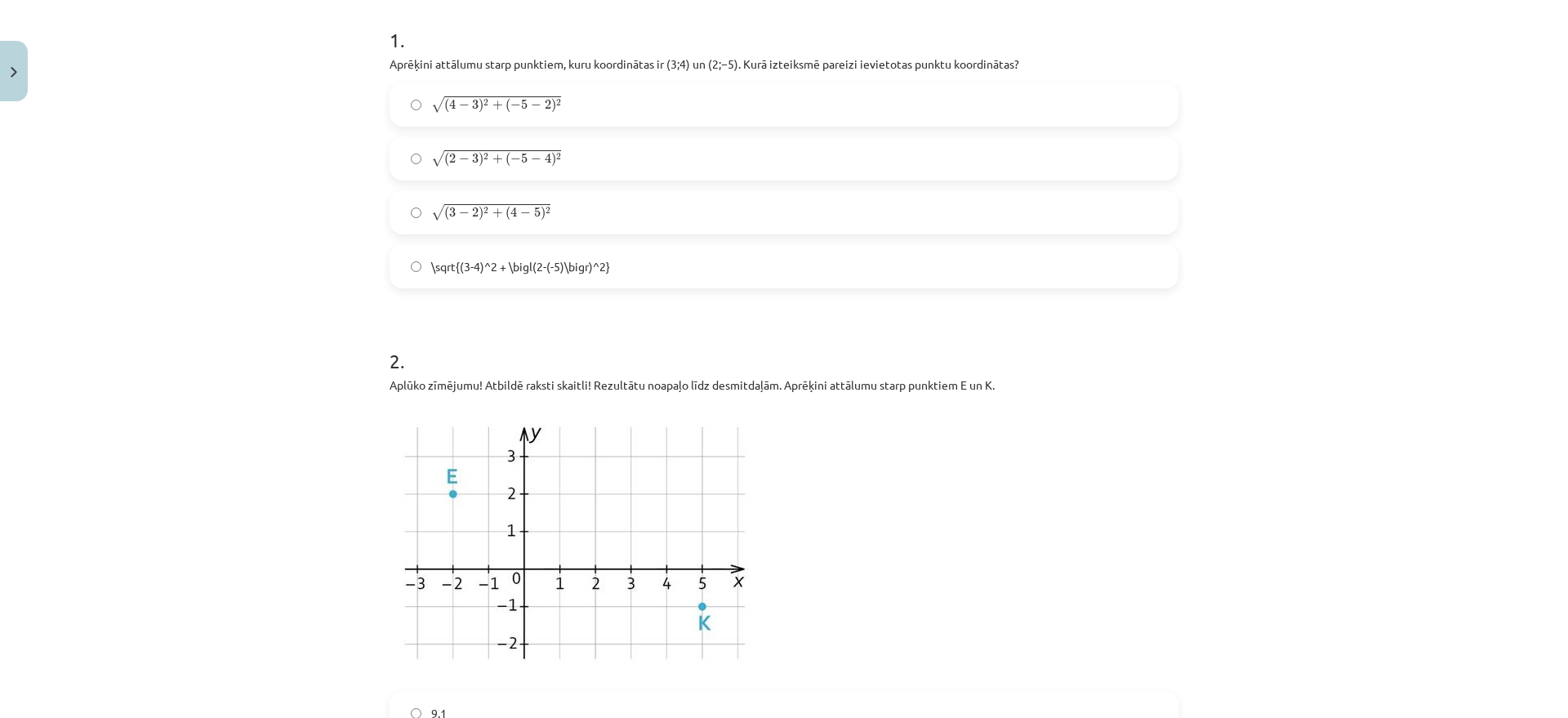
scroll to position [45, 0]
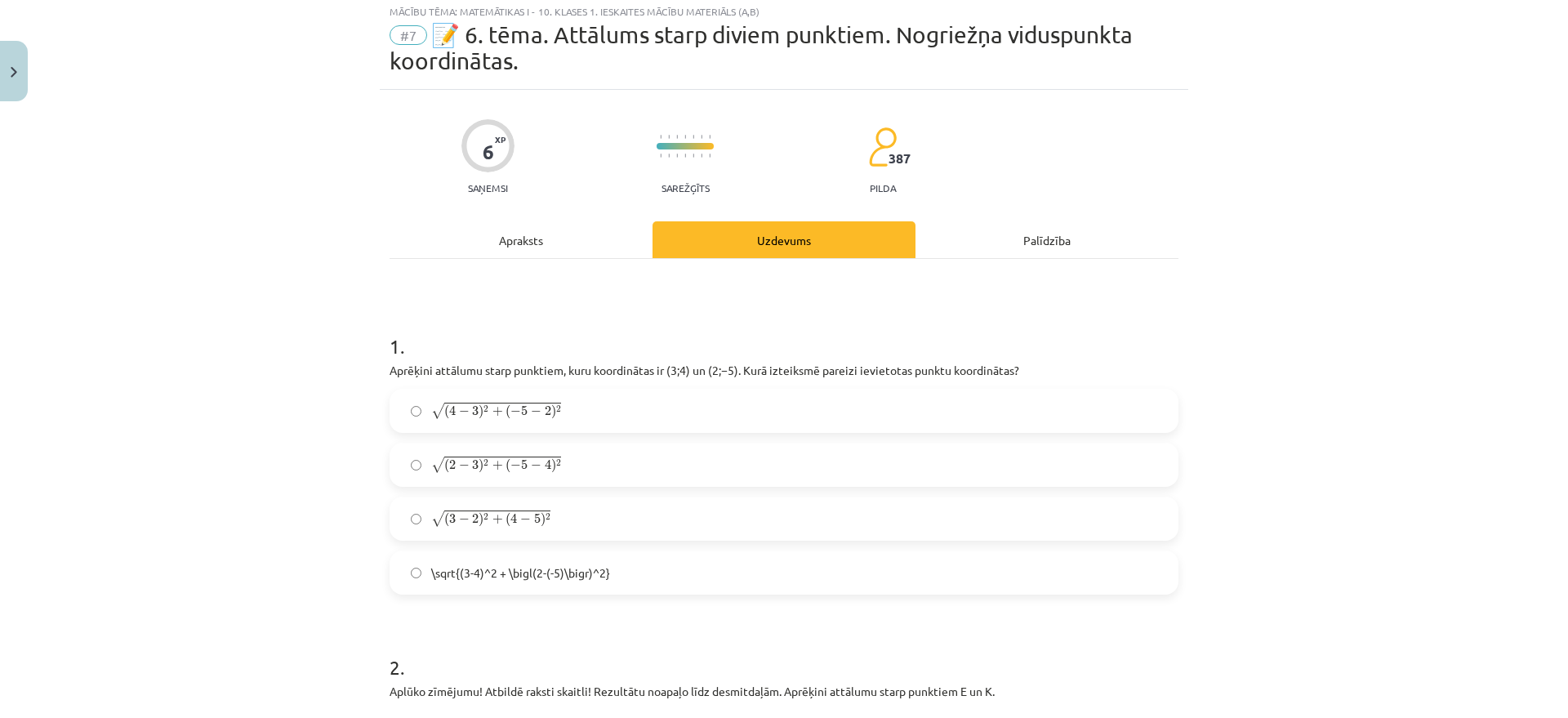
click at [579, 455] on label "√ ( 2 − 3 ) 2 + ( − 5 − 4 ) 2 ( 2 − 3 ) 2 + ( − 5 − 4 ) 2" at bounding box center [784, 465] width 786 height 41
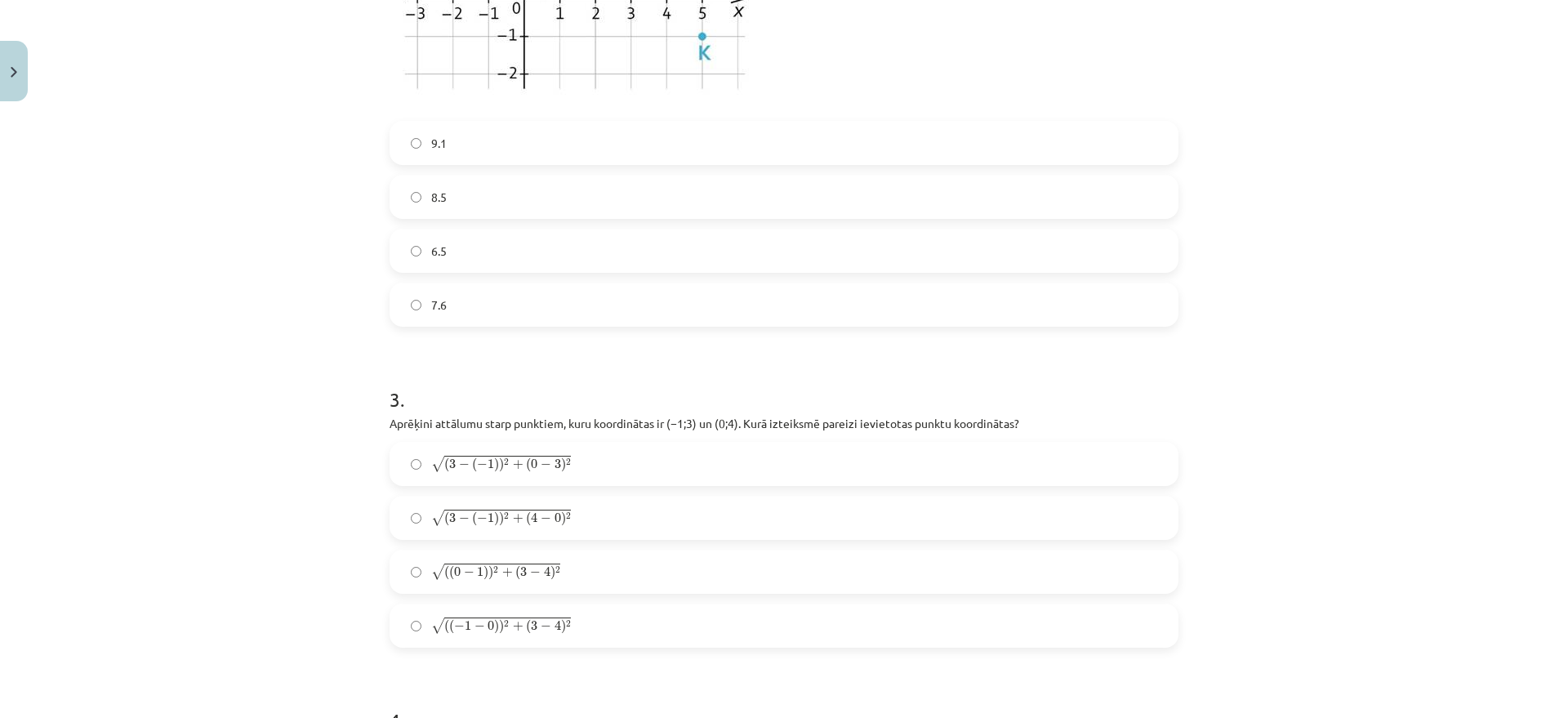
scroll to position [964, 0]
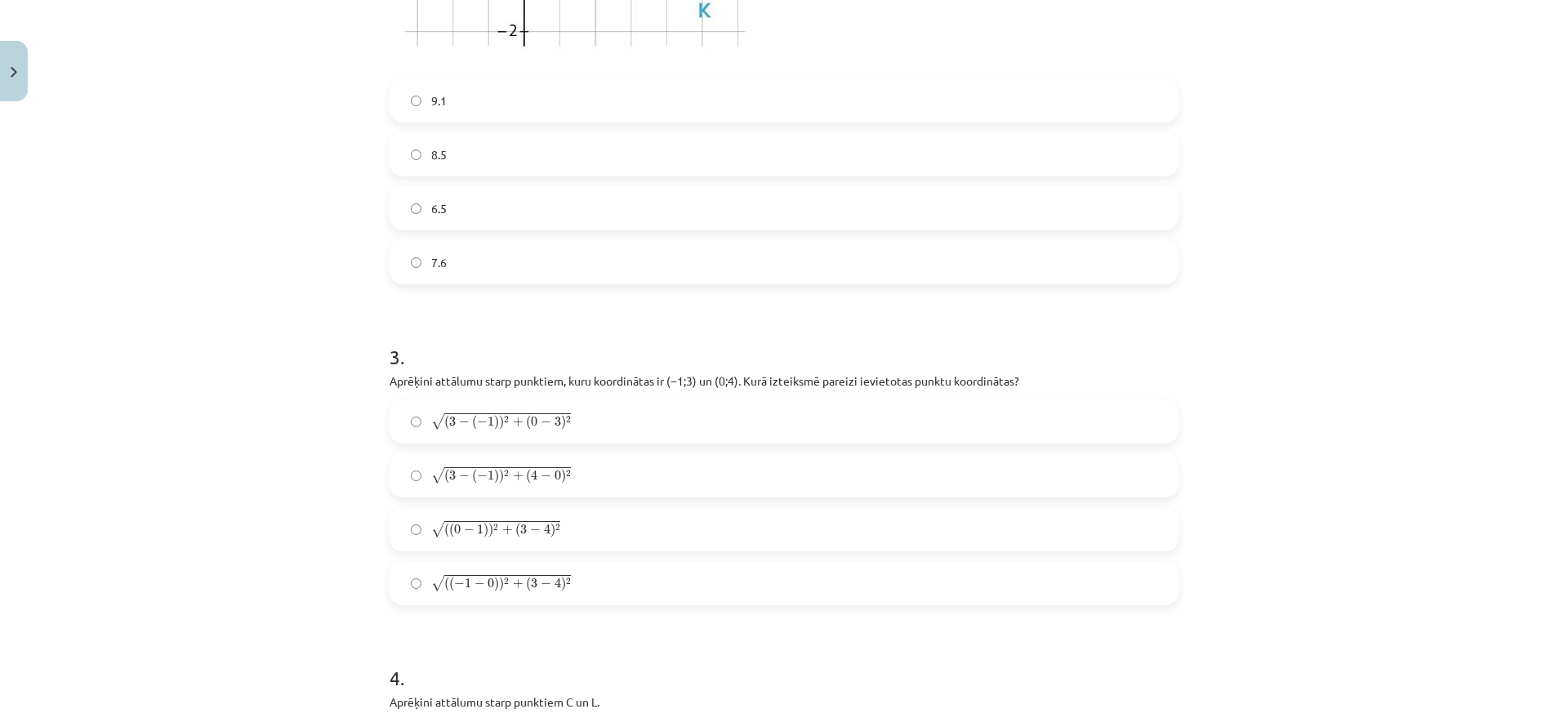
click at [493, 528] on span "2" at bounding box center [496, 527] width 5 height 7
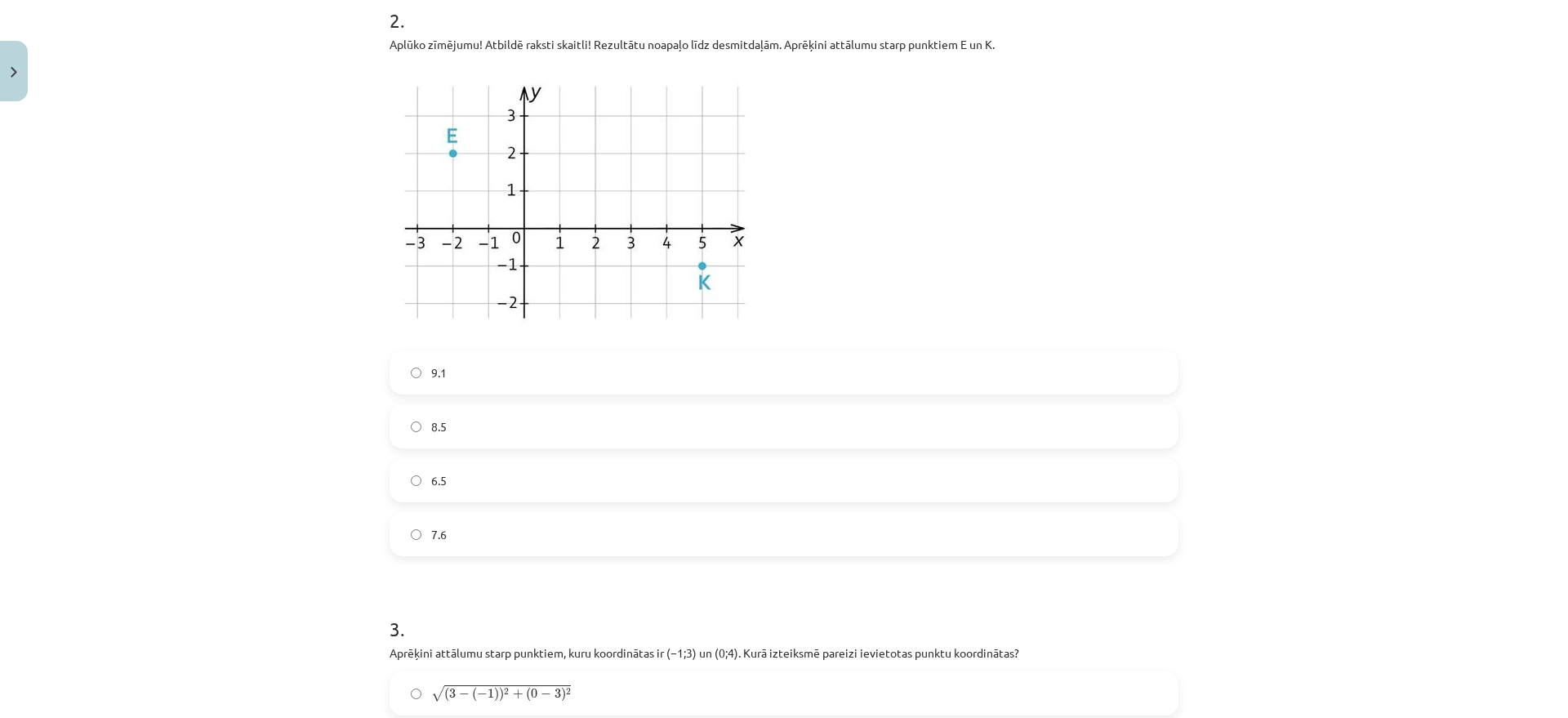
scroll to position [658, 0]
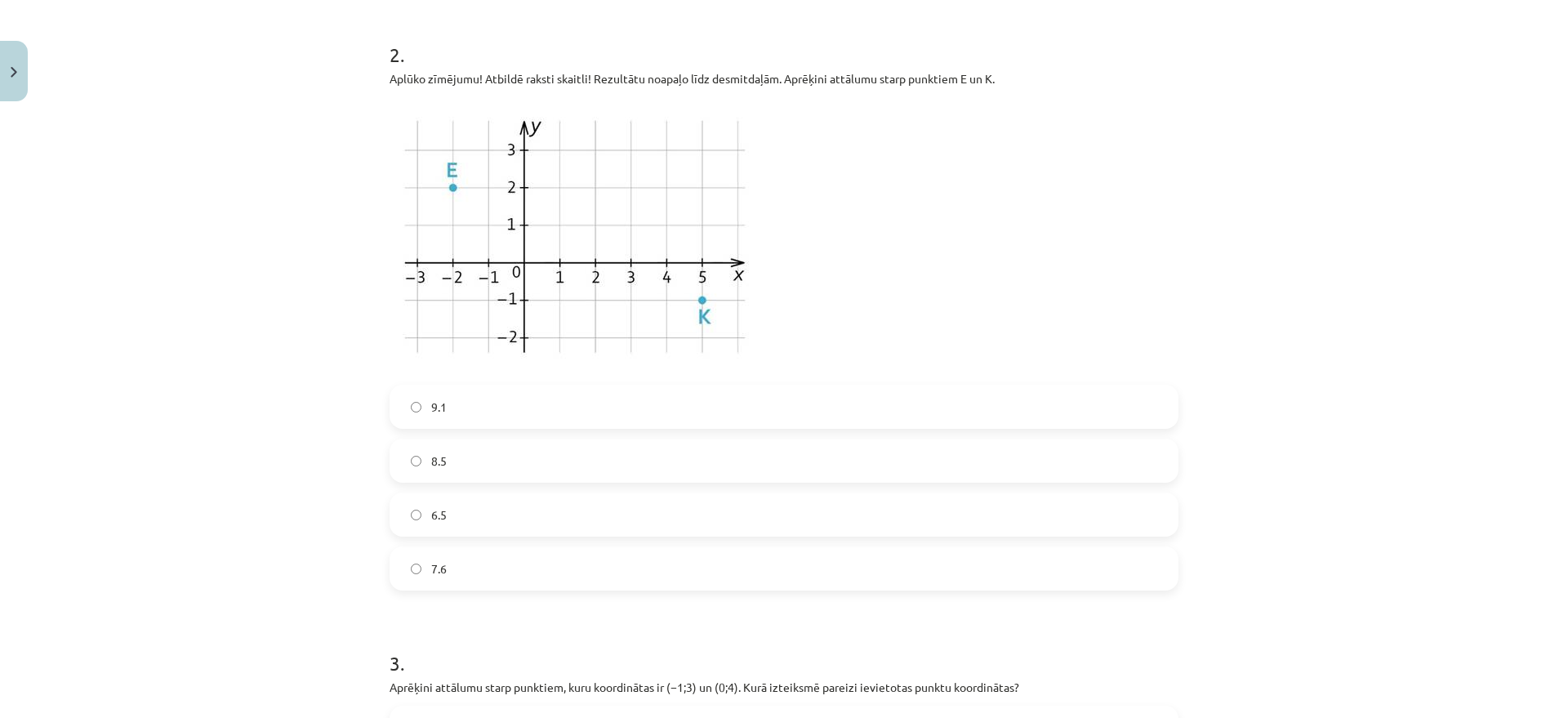
click at [460, 455] on label "8.5" at bounding box center [784, 460] width 786 height 41
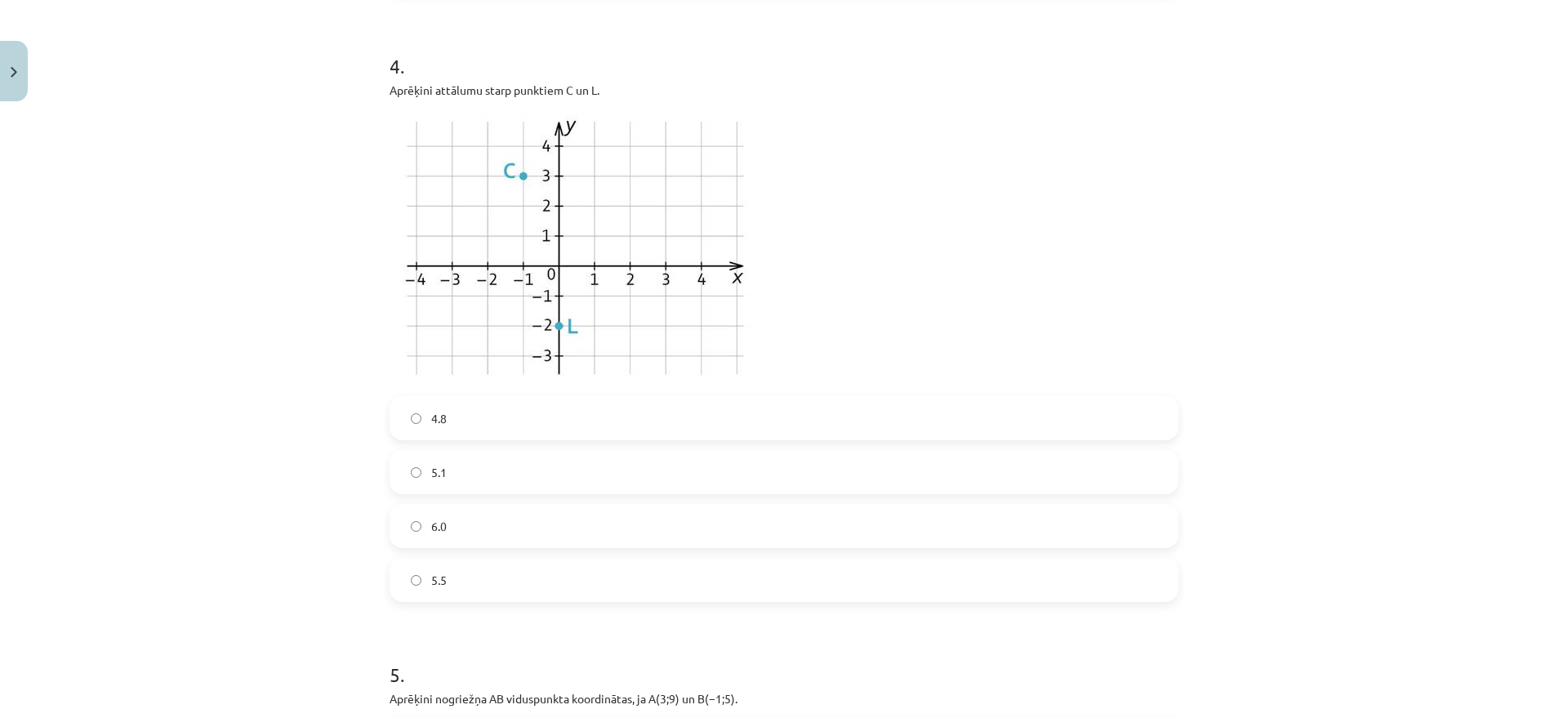
scroll to position [1576, 0]
click at [461, 565] on label "5.5" at bounding box center [784, 579] width 786 height 41
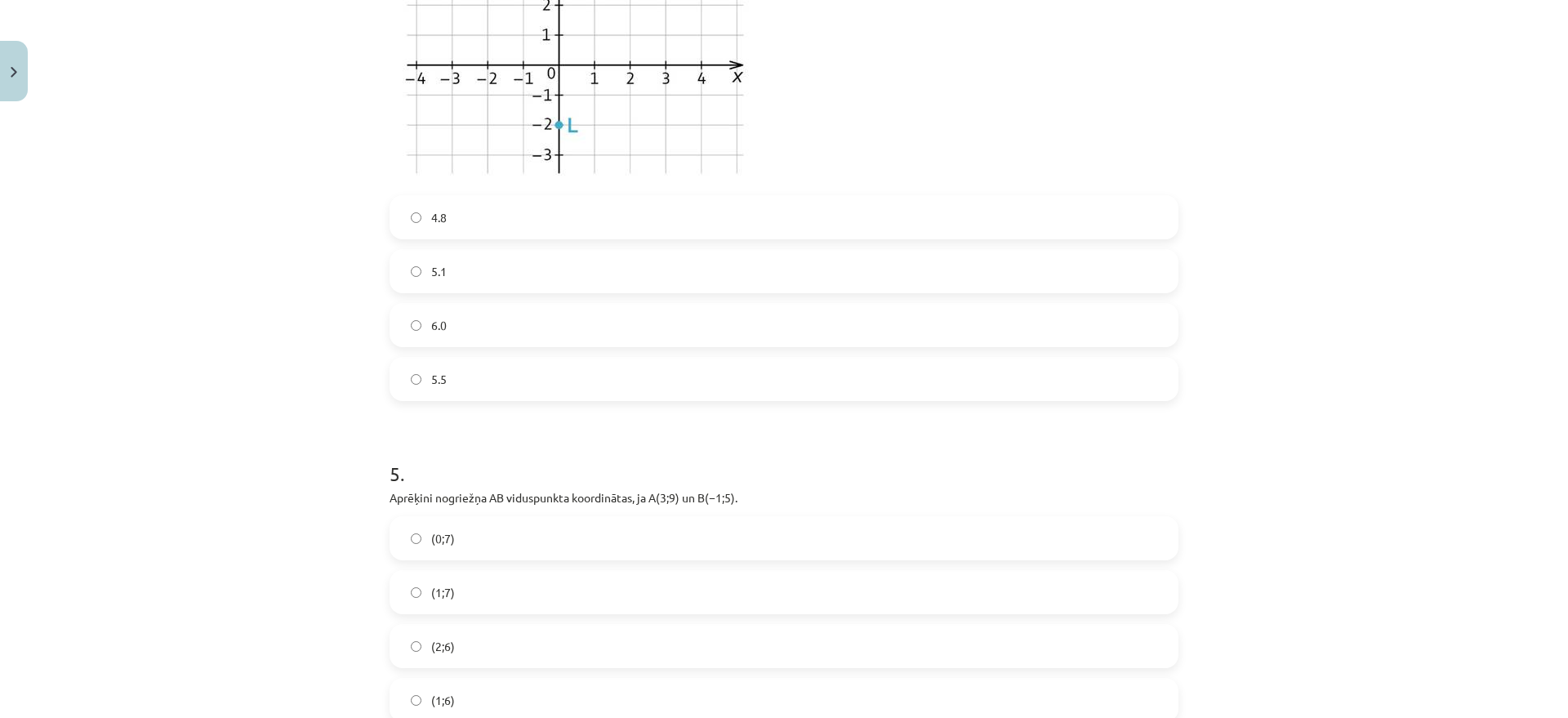
scroll to position [1882, 0]
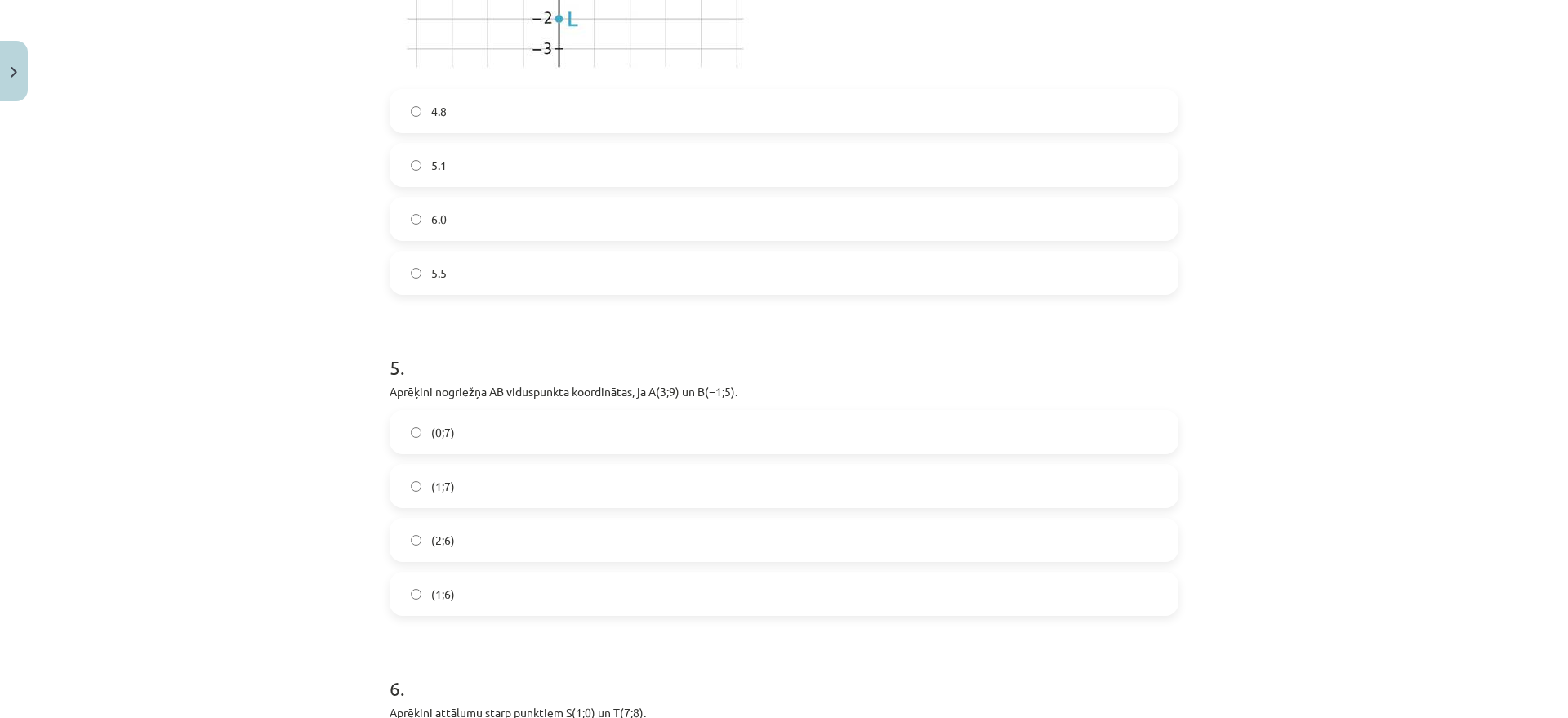
click at [552, 483] on label "(1;7)" at bounding box center [784, 486] width 786 height 41
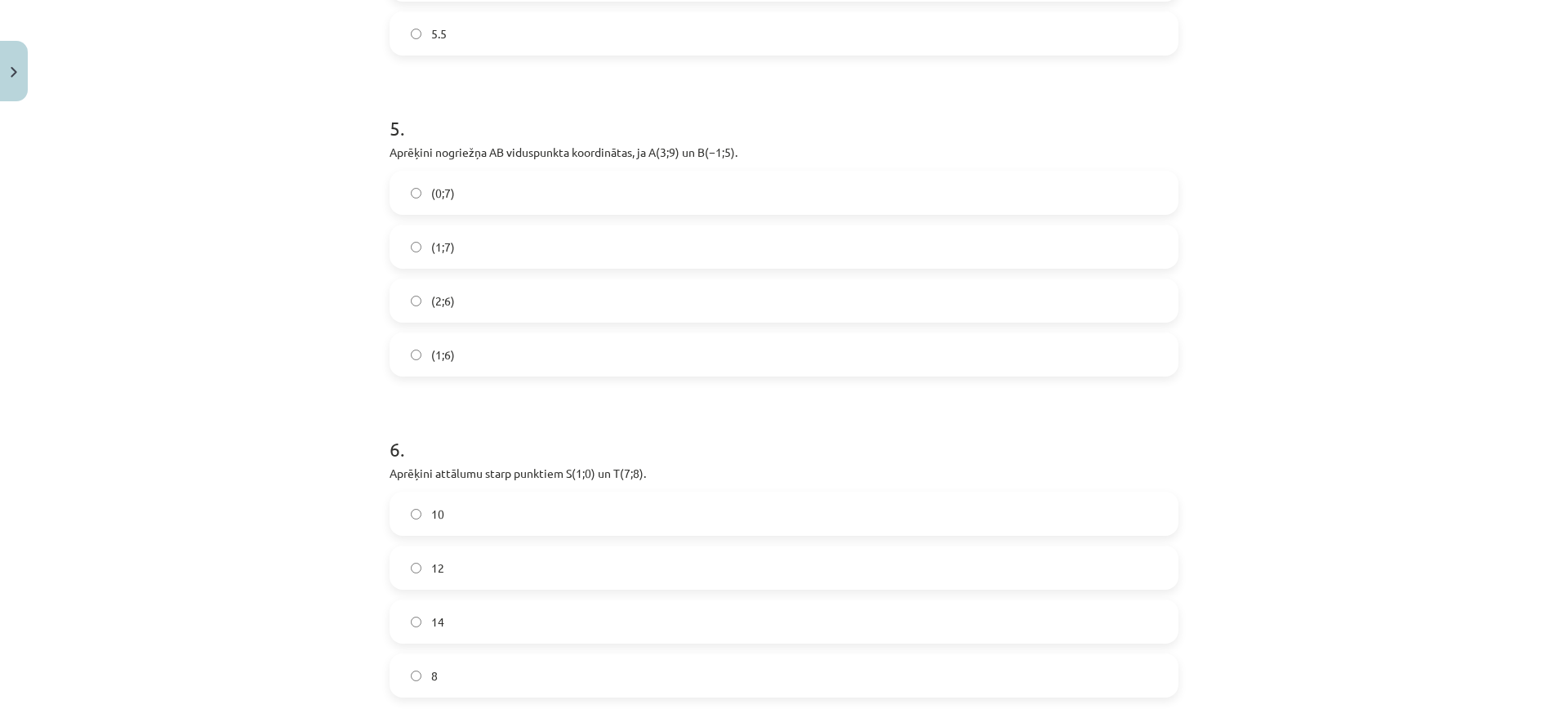
scroll to position [2291, 0]
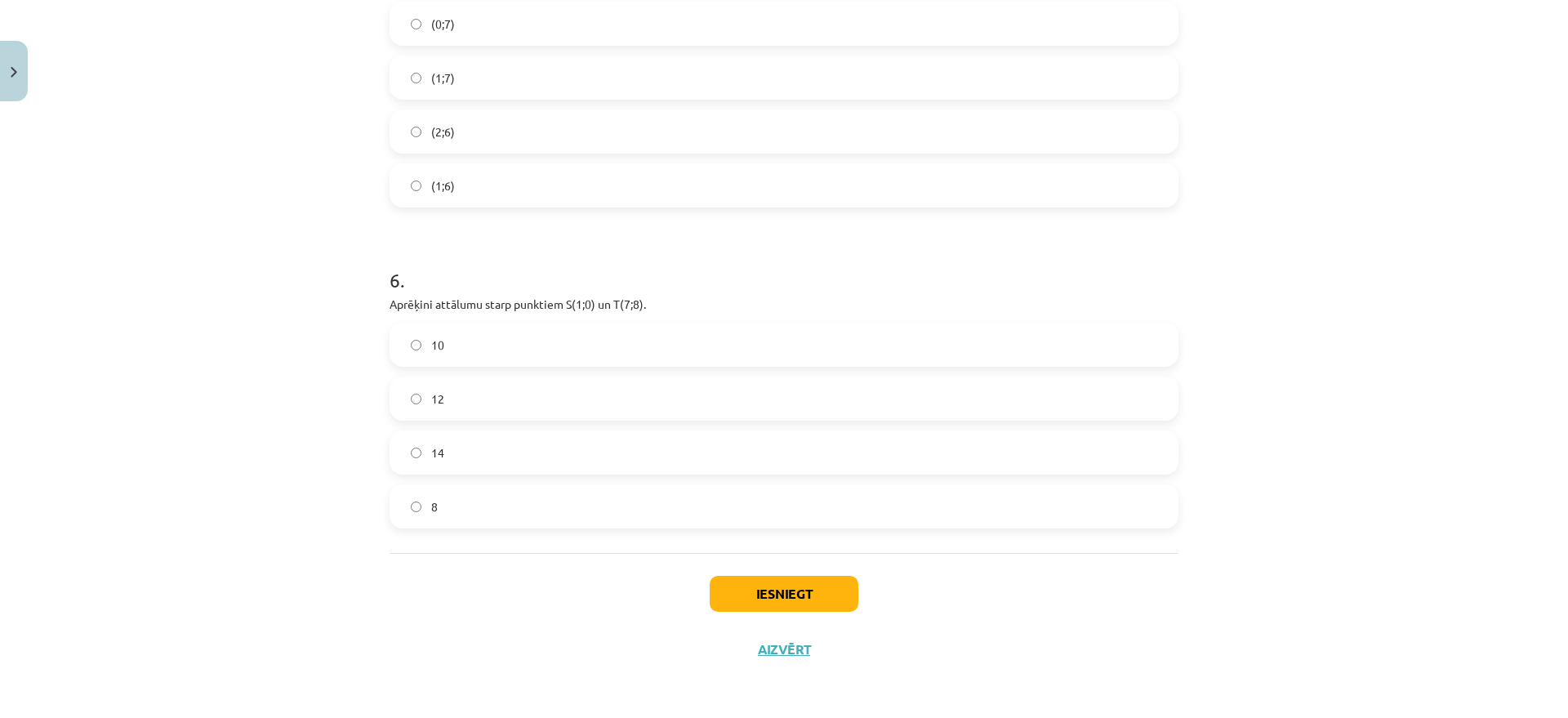
click at [598, 380] on label "12" at bounding box center [784, 398] width 786 height 41
click at [778, 573] on button "Iesniegt" at bounding box center [784, 593] width 149 height 36
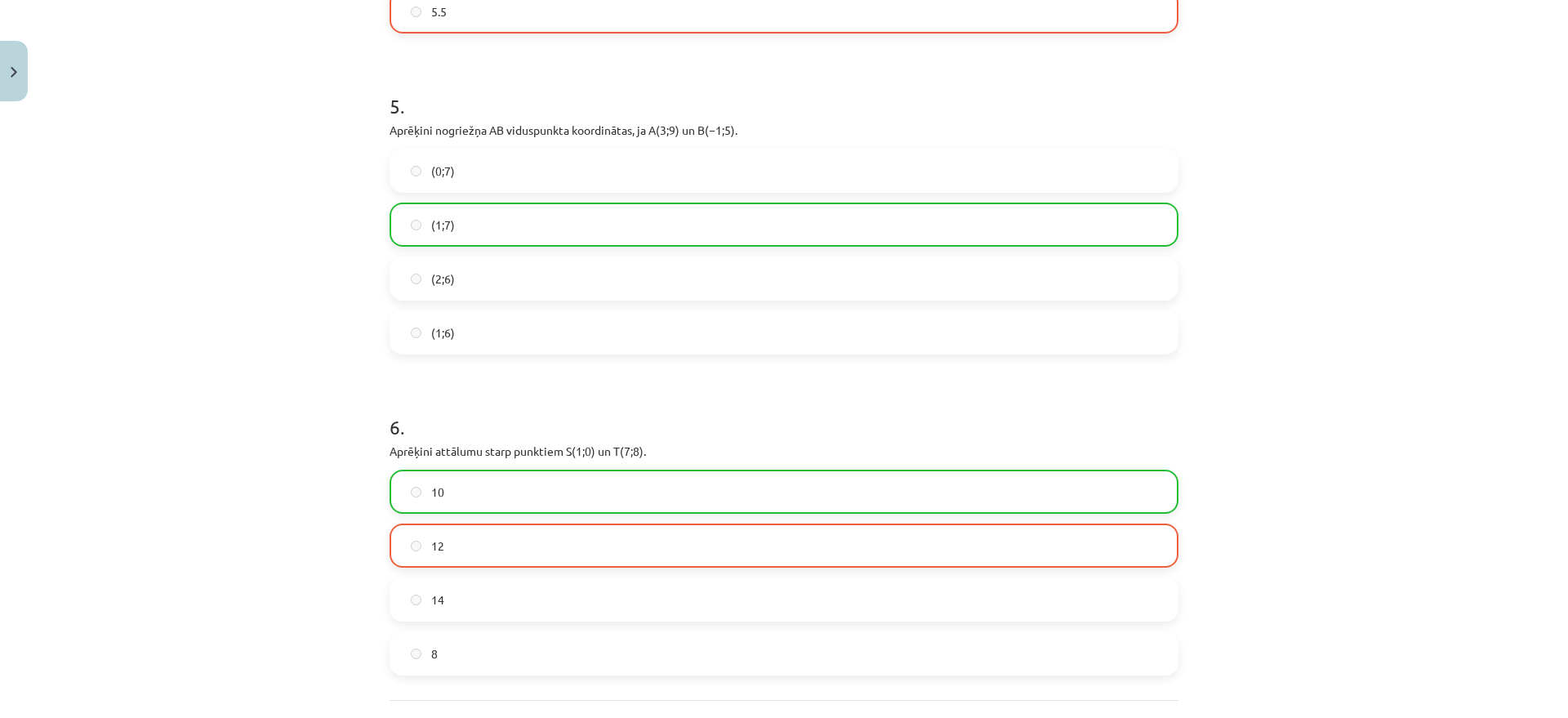
scroll to position [2343, 0]
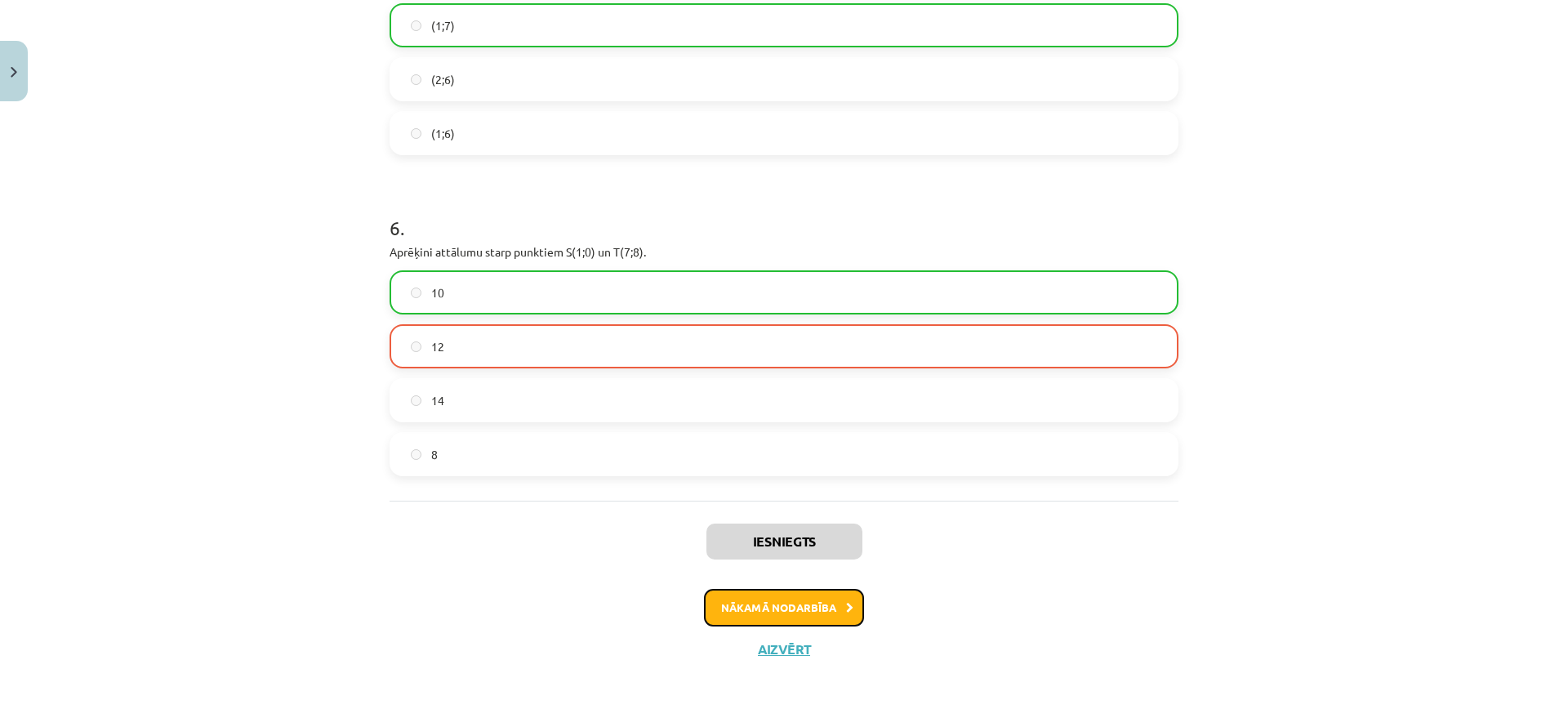
click at [802, 573] on button "Nākamā nodarbība" at bounding box center [784, 607] width 160 height 38
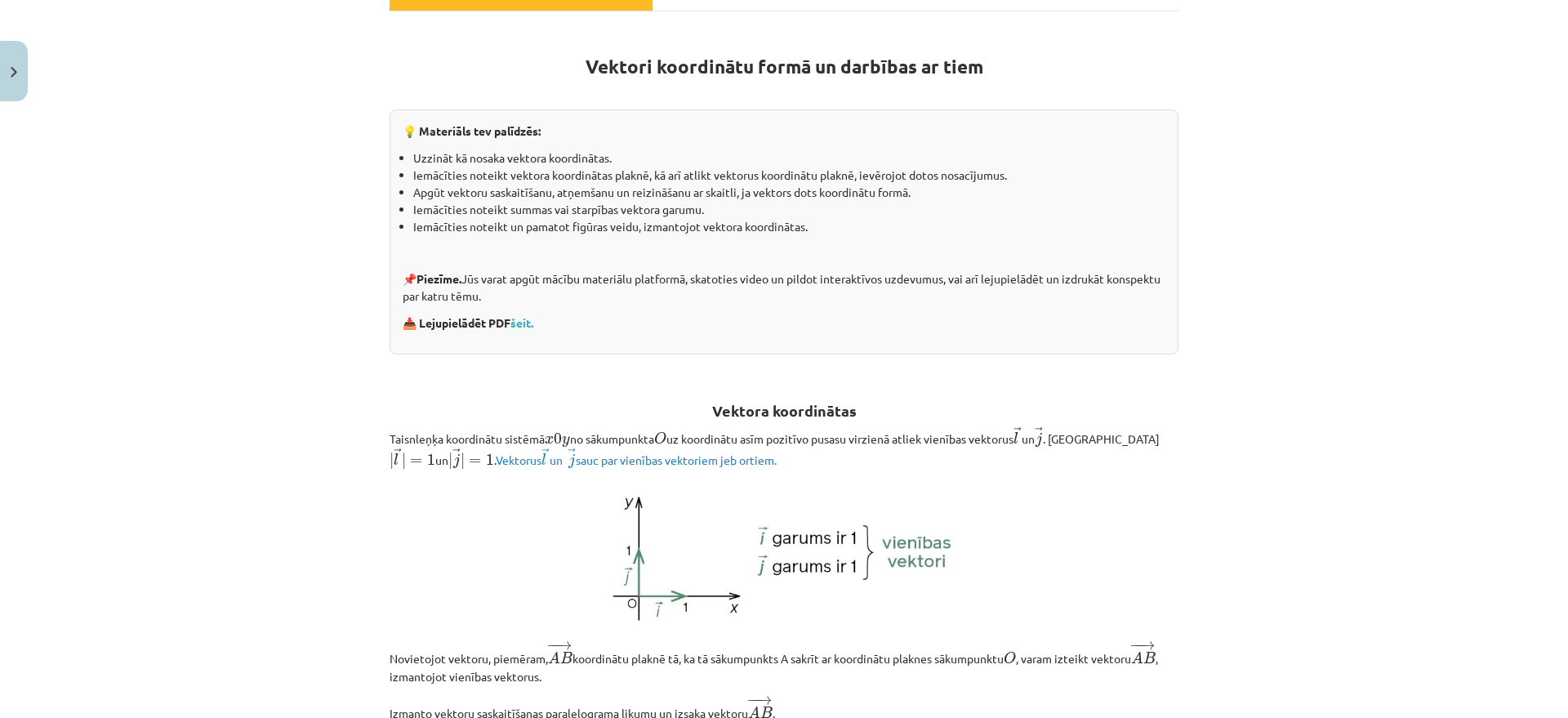
scroll to position [143, 0]
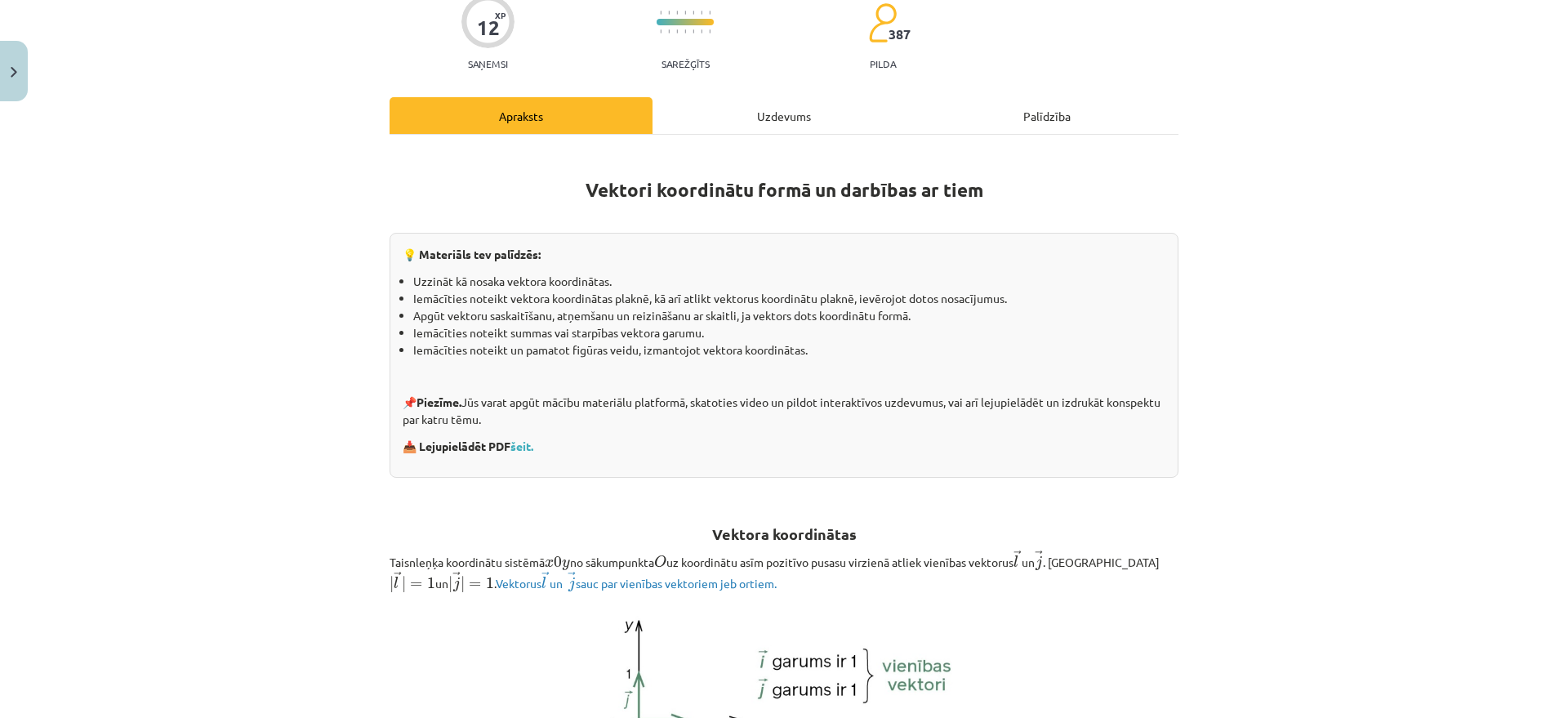
click at [782, 117] on div "Uzdevums" at bounding box center [784, 115] width 263 height 37
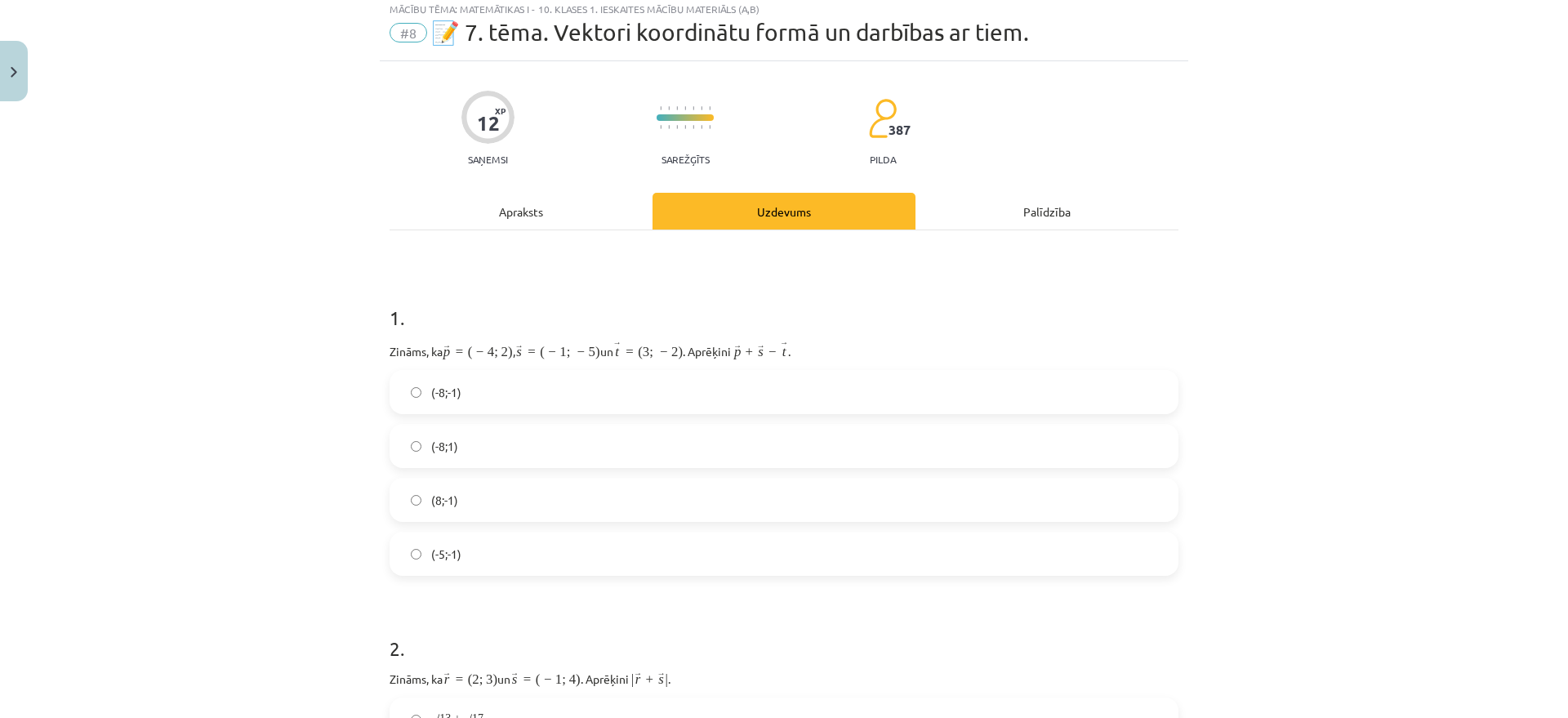
scroll to position [41, 0]
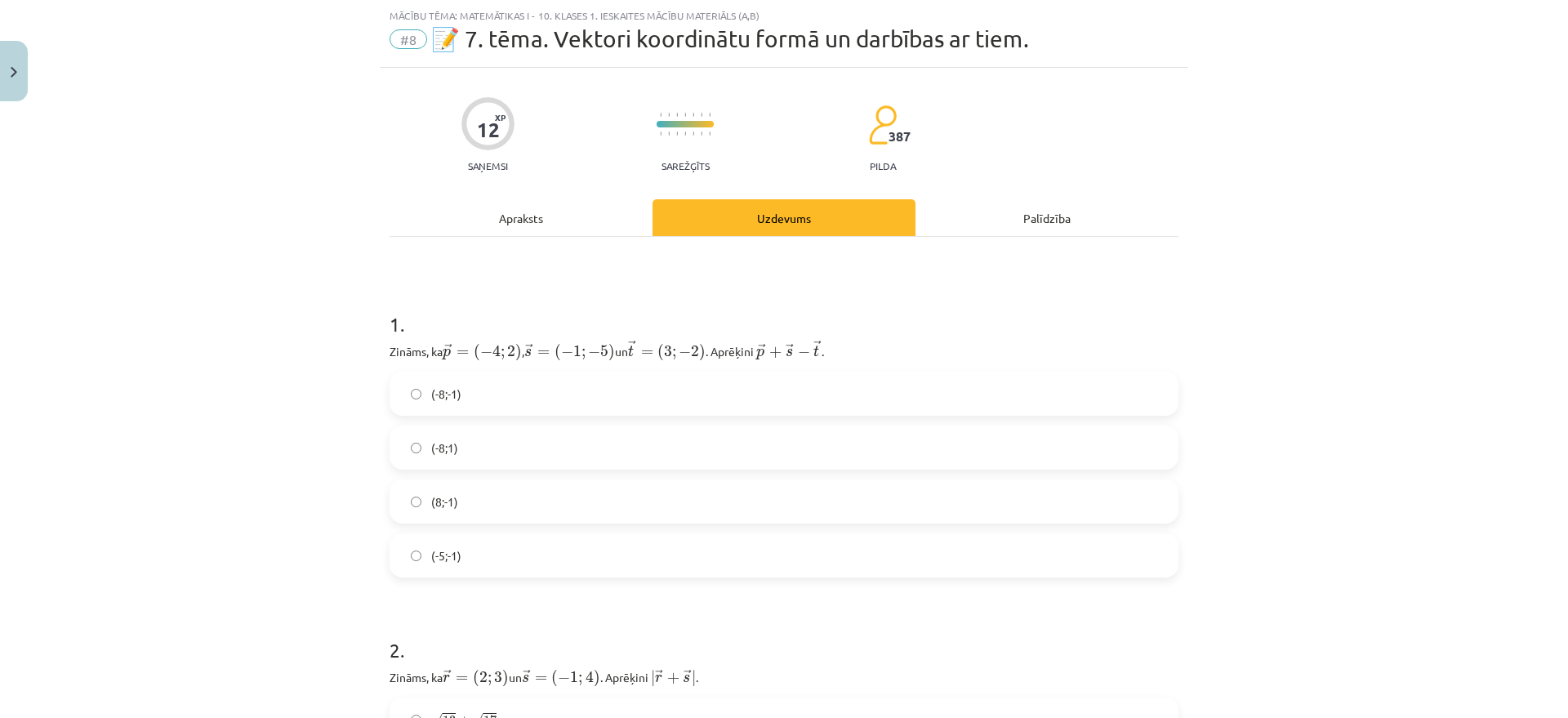
click at [469, 473] on div "(-8;-1) (-8;1) (8;-1) (-5;-1)" at bounding box center [784, 474] width 789 height 206
click at [466, 447] on label "(-8;1)" at bounding box center [784, 447] width 786 height 41
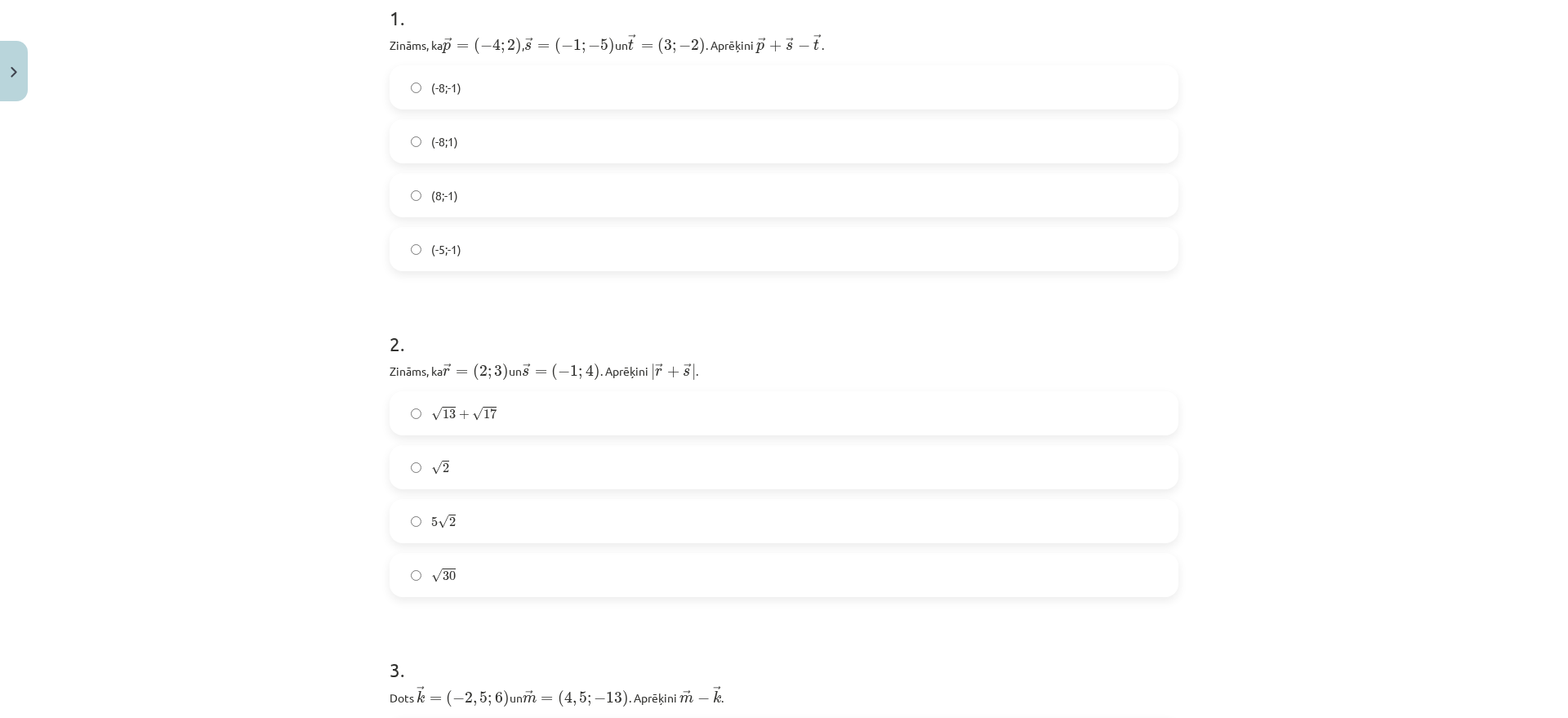
click at [477, 523] on label "5 √ 2 5 2" at bounding box center [784, 520] width 786 height 41
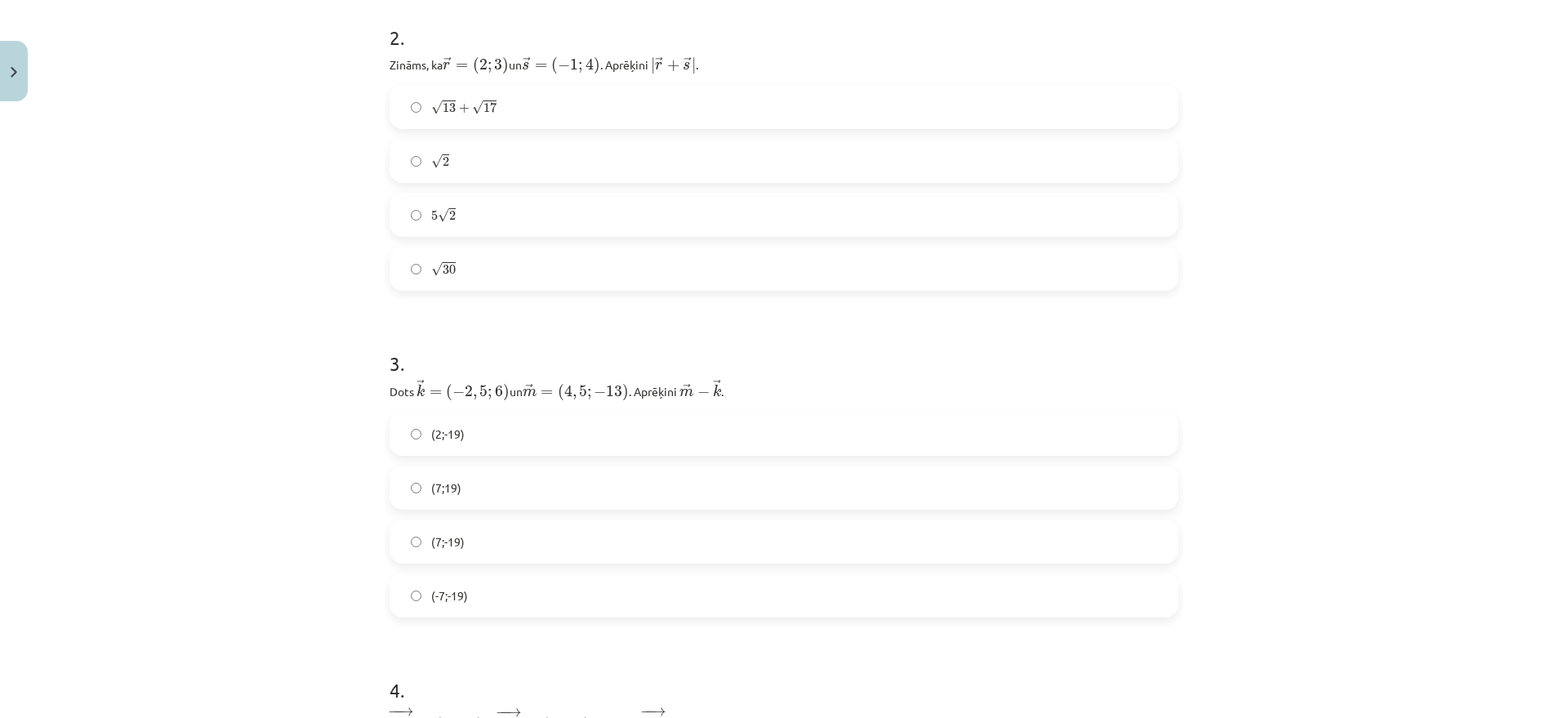
click at [477, 494] on label "(7;19)" at bounding box center [784, 488] width 786 height 41
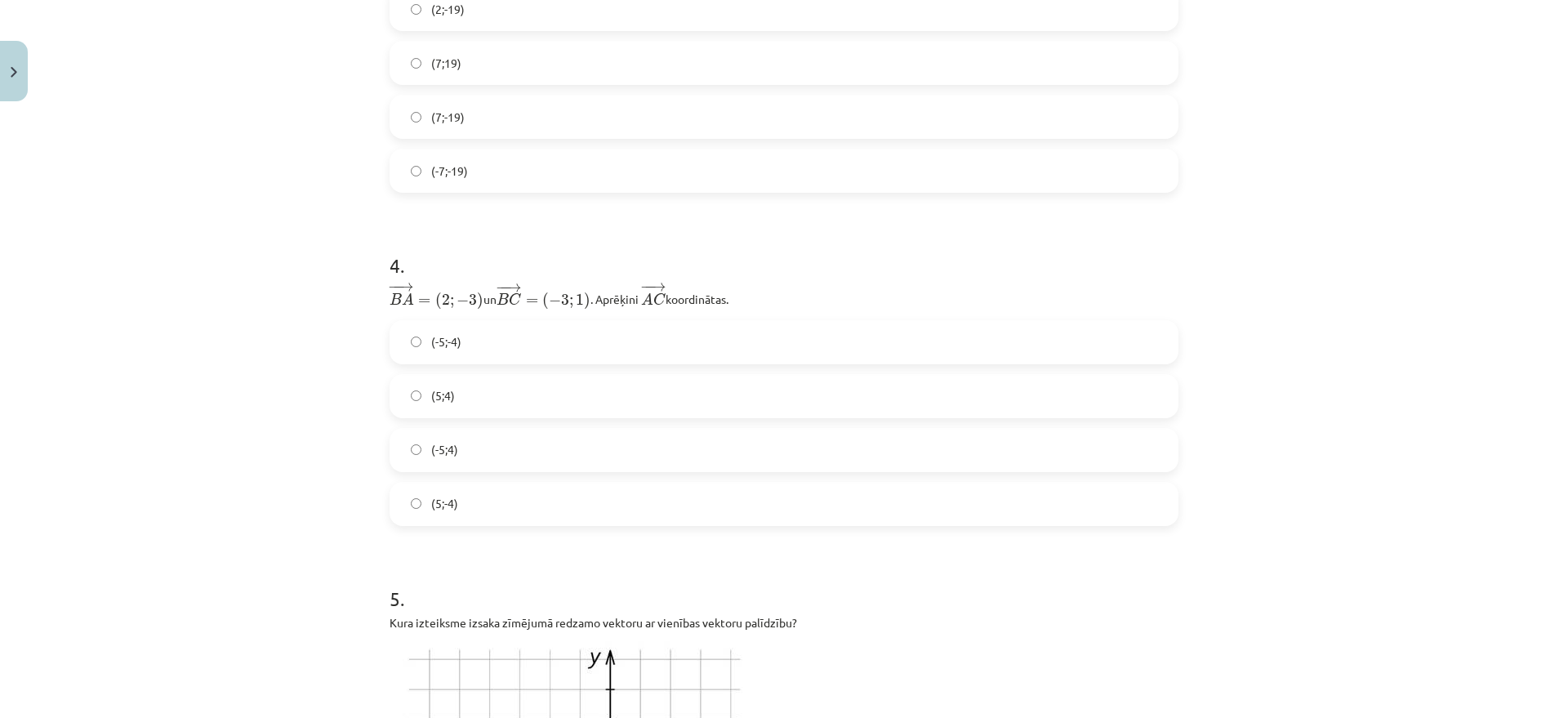
scroll to position [1163, 0]
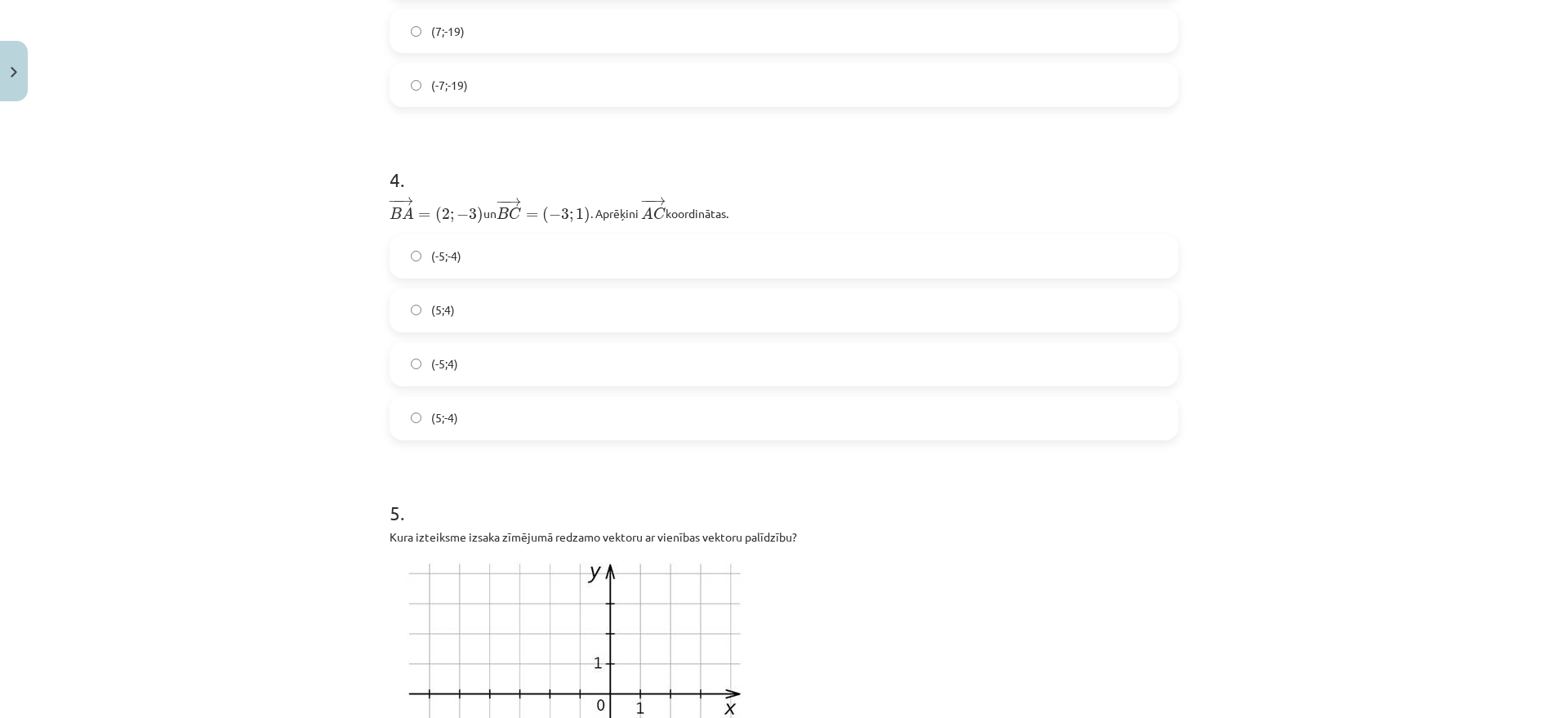
click at [498, 370] on label "(-5;4)" at bounding box center [784, 364] width 786 height 41
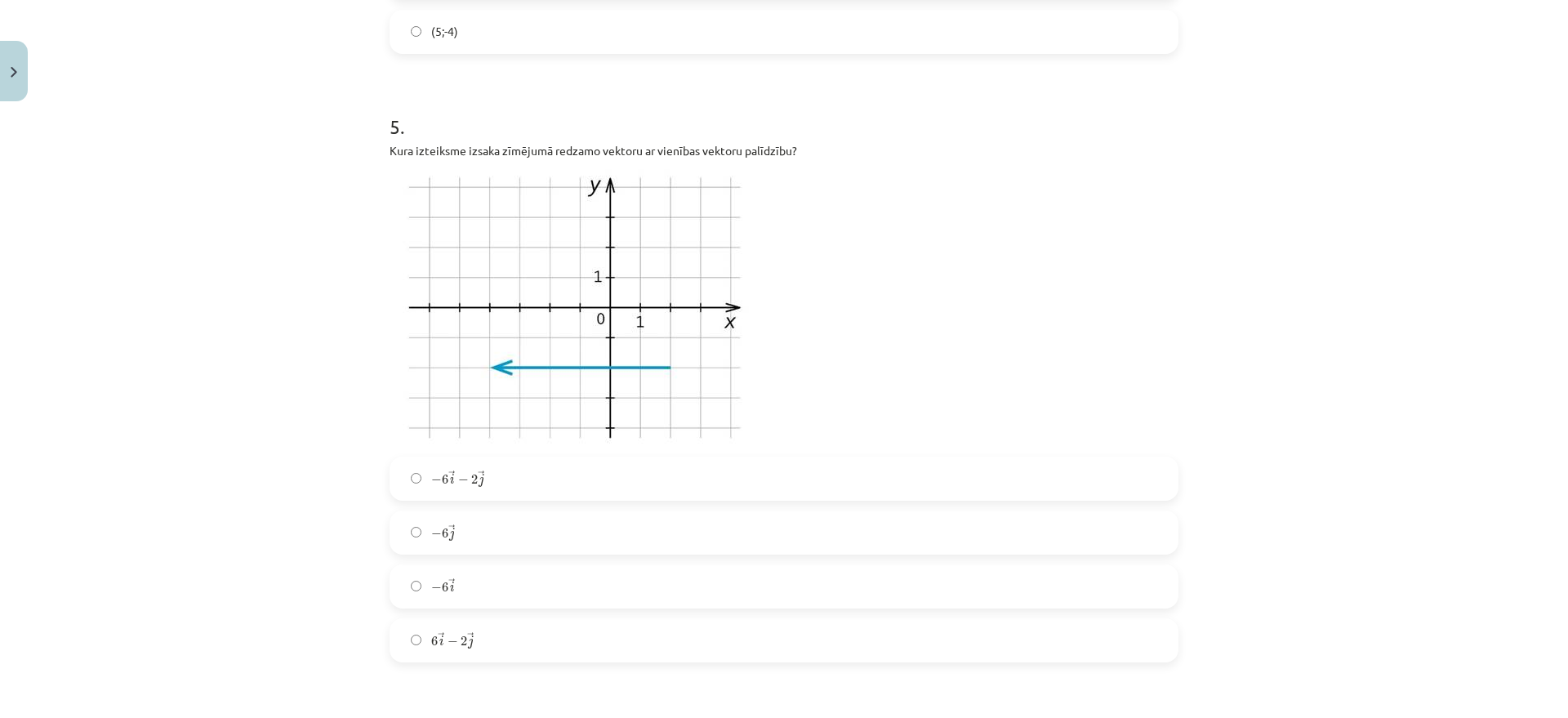
scroll to position [1572, 0]
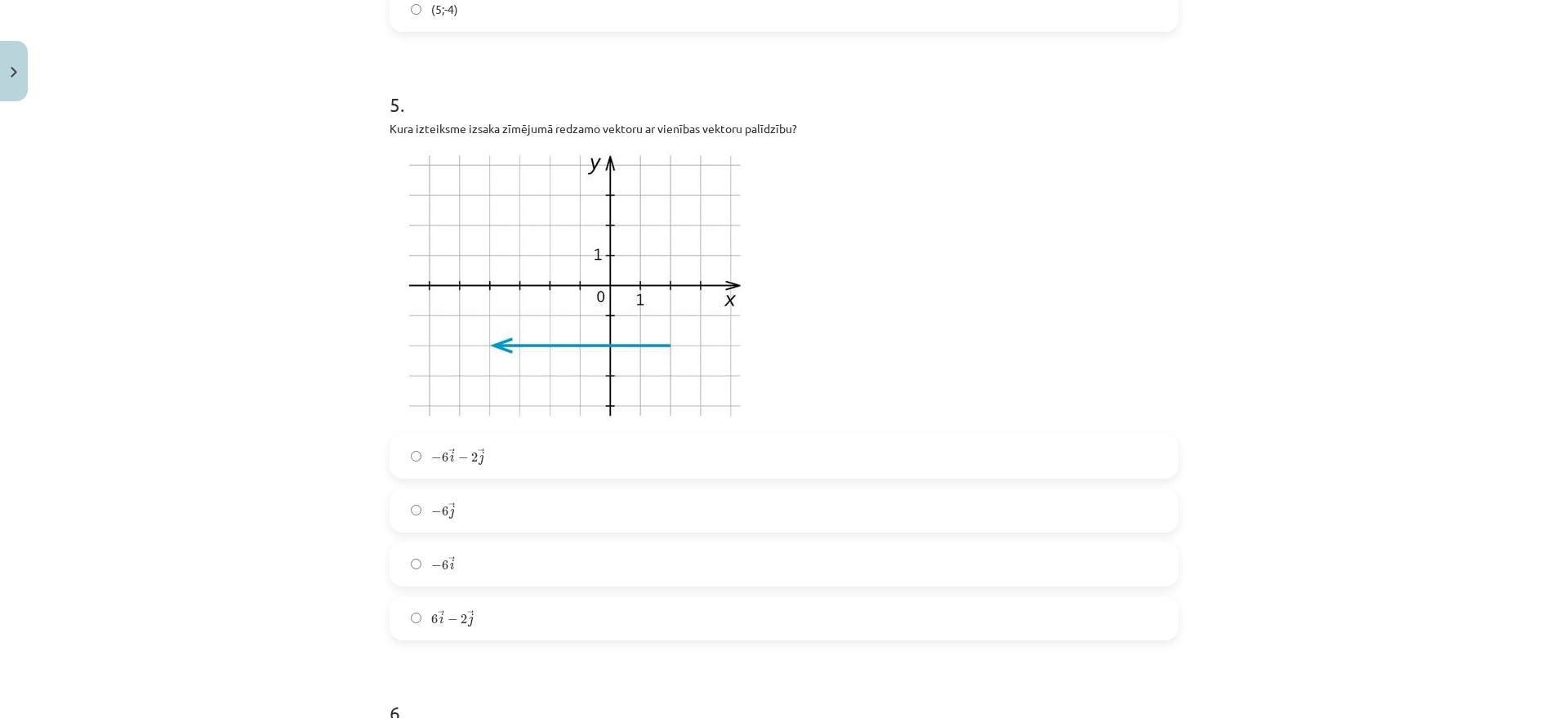
click at [469, 509] on label "− 6 → j − 6 j →" at bounding box center [784, 510] width 786 height 41
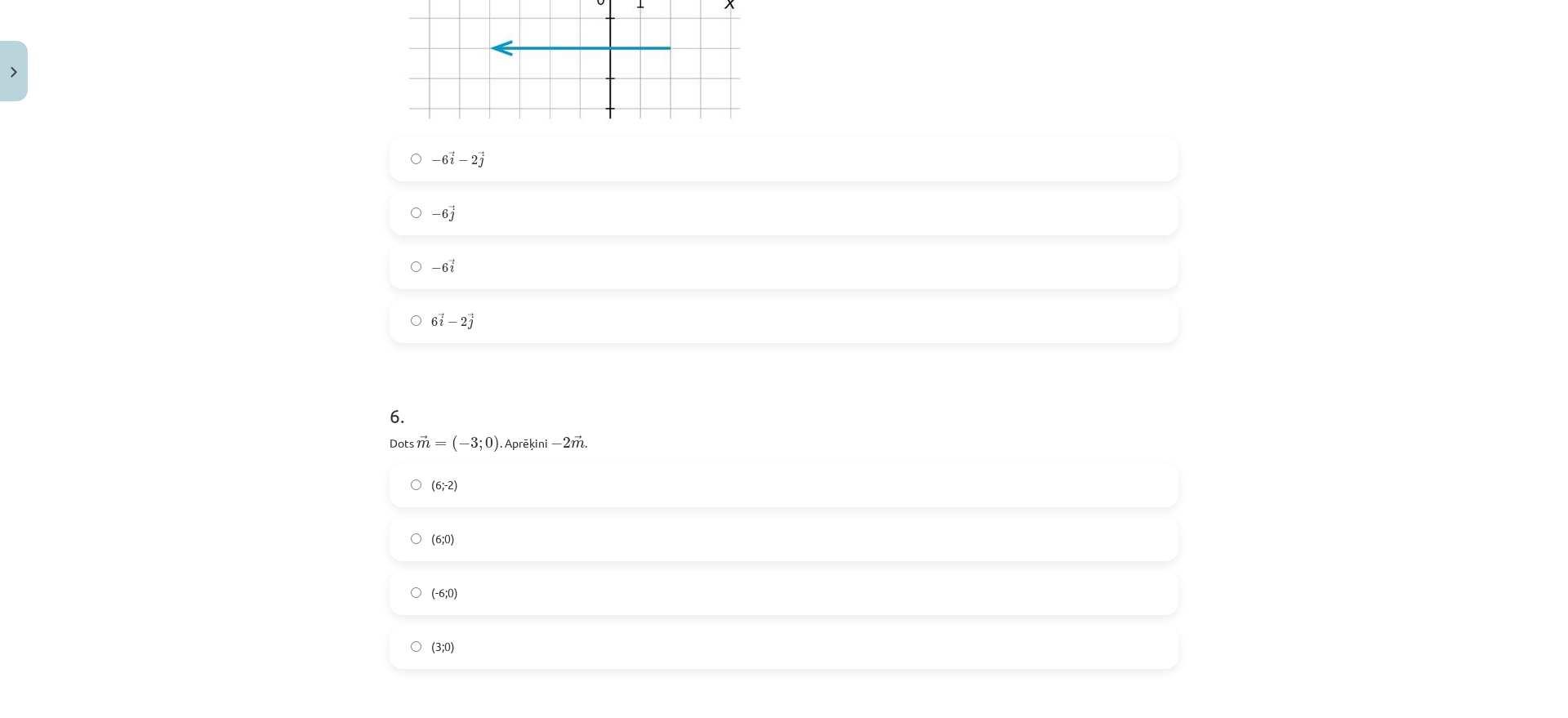
scroll to position [2083, 0]
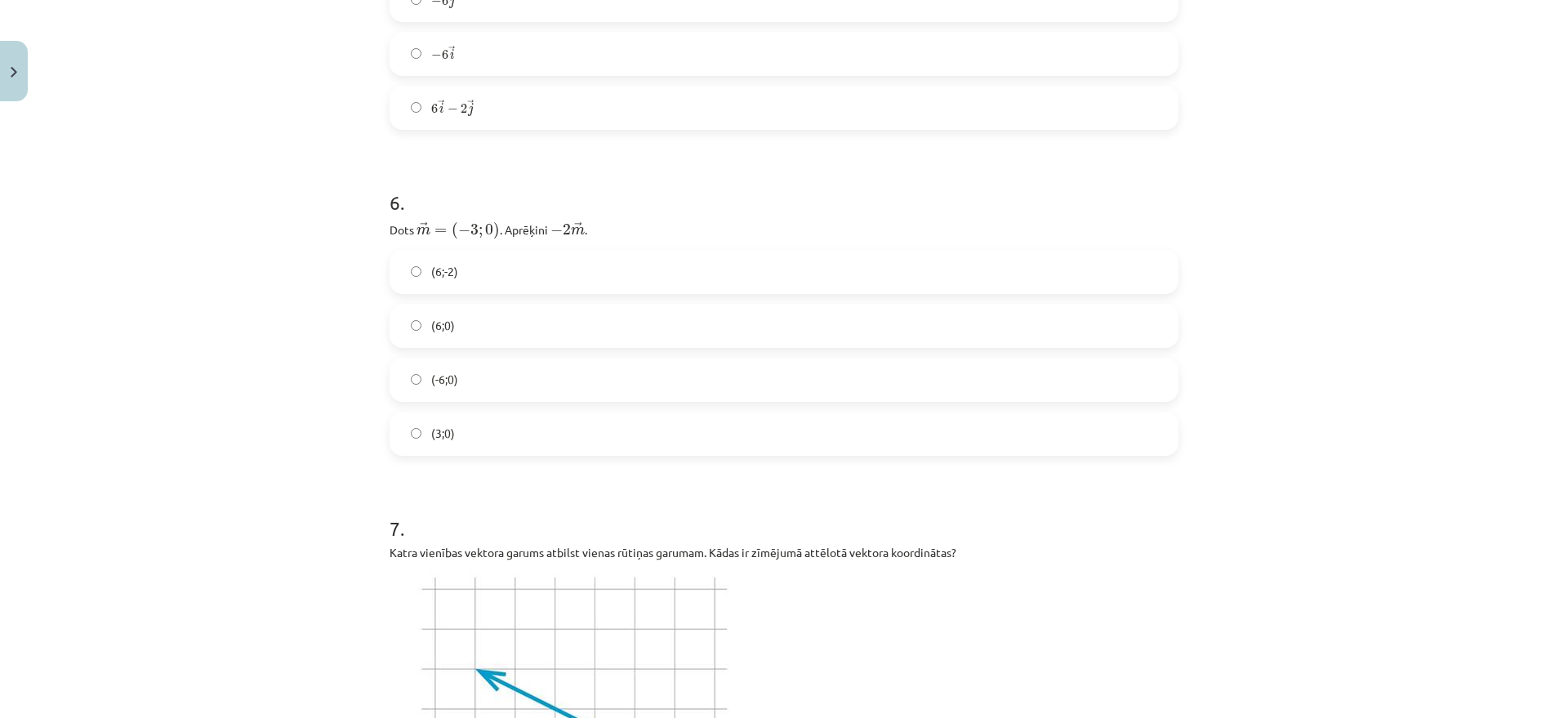
click at [474, 388] on label "(-6;0)" at bounding box center [784, 380] width 786 height 41
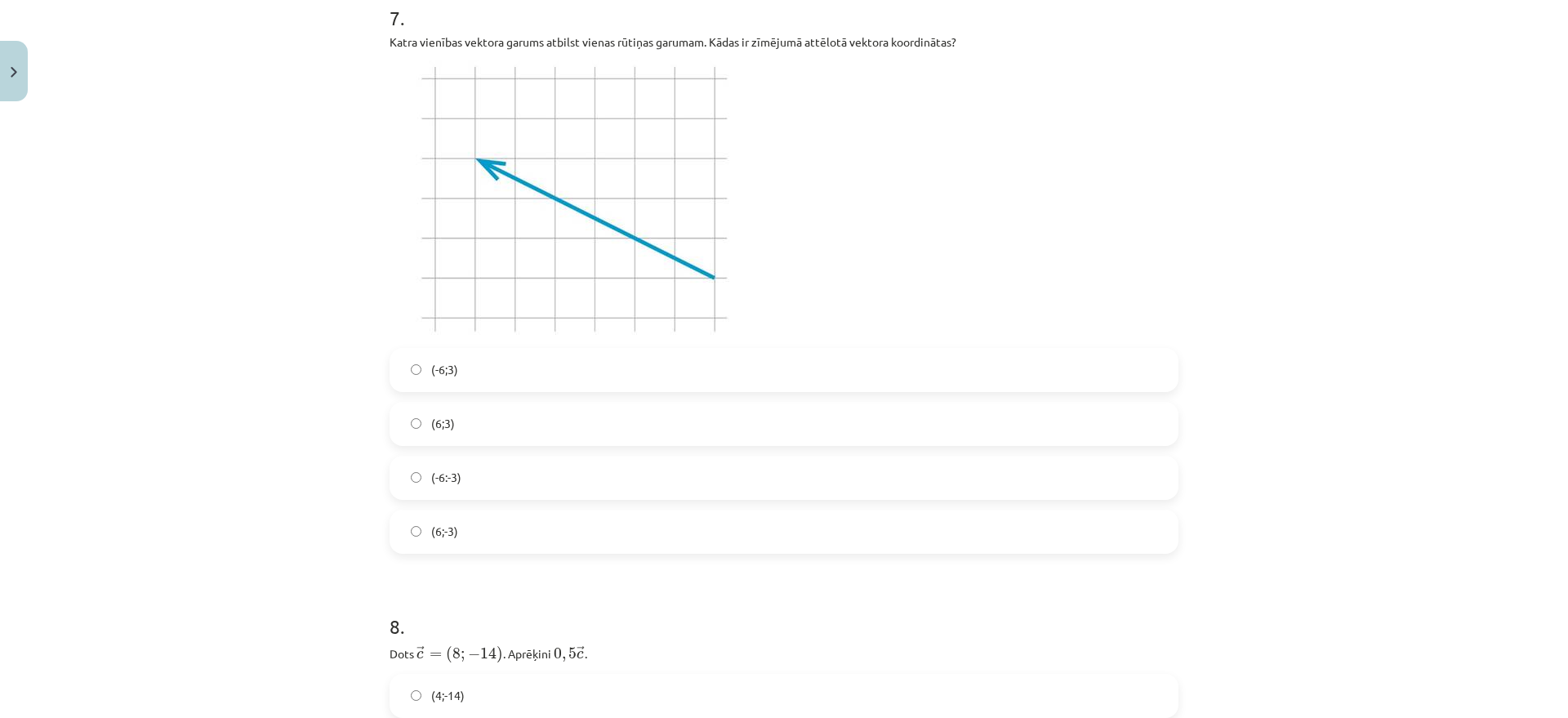
click at [450, 473] on span "(-6:-3)" at bounding box center [446, 477] width 30 height 17
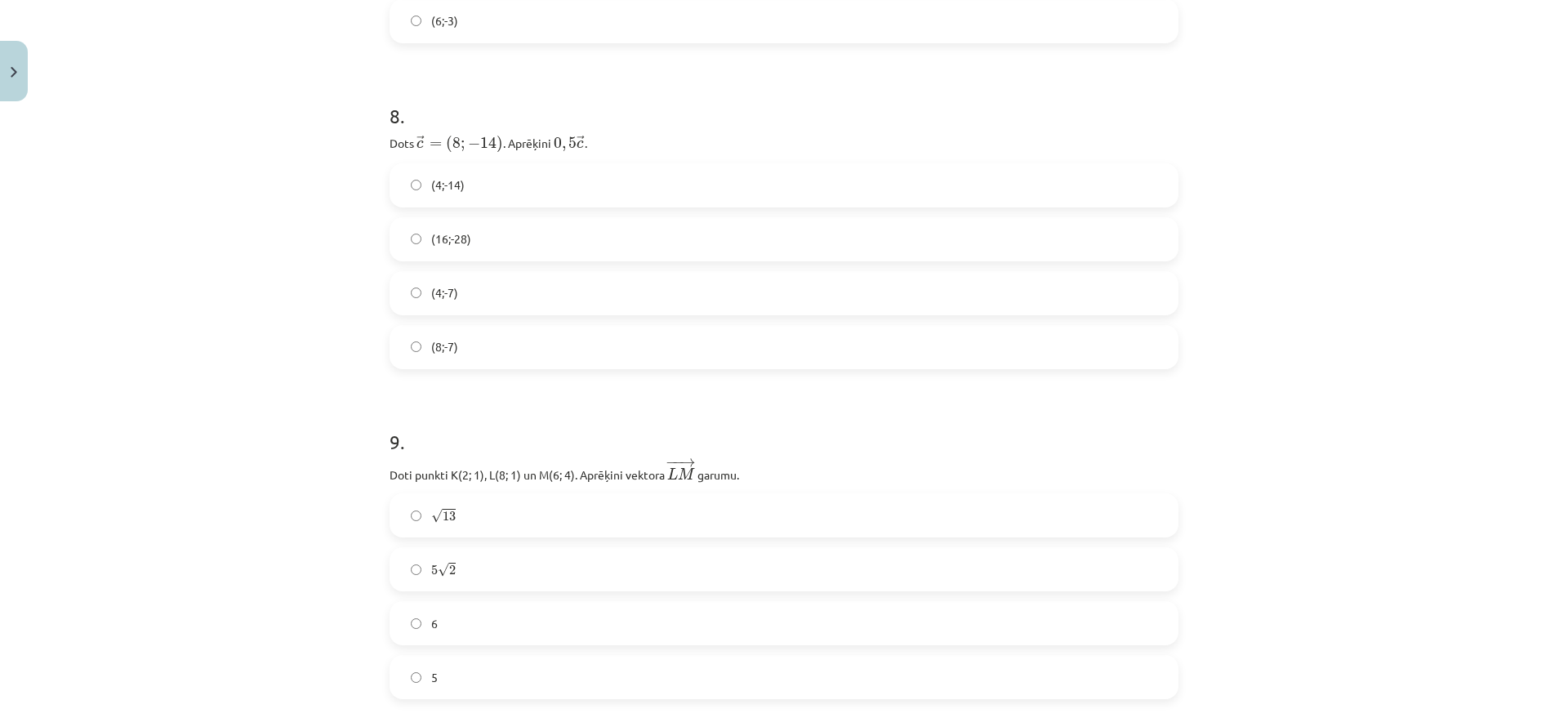
click at [478, 282] on label "(4;-7)" at bounding box center [784, 293] width 786 height 41
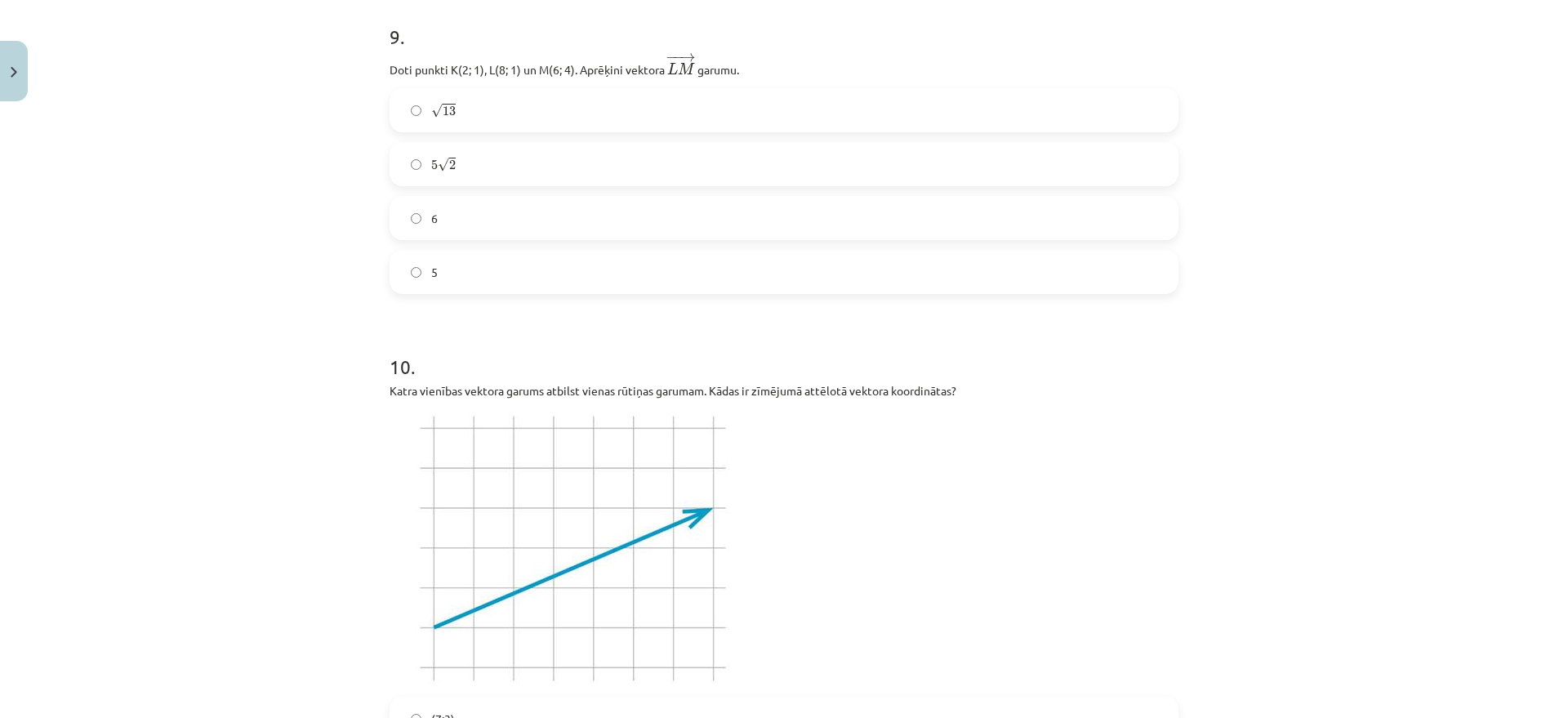
scroll to position [3511, 0]
click at [513, 161] on label "5 √ 2 5 2" at bounding box center [784, 161] width 786 height 41
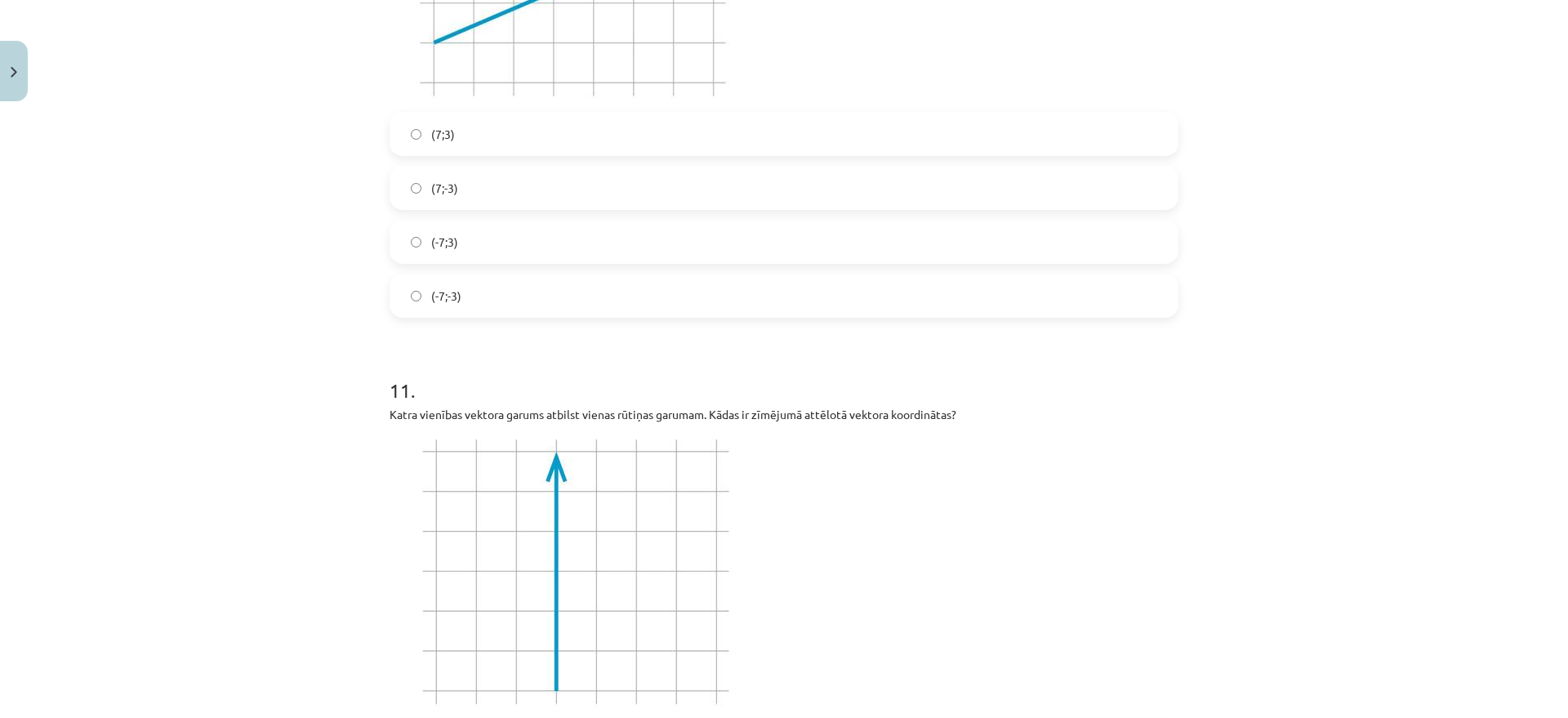
scroll to position [4124, 0]
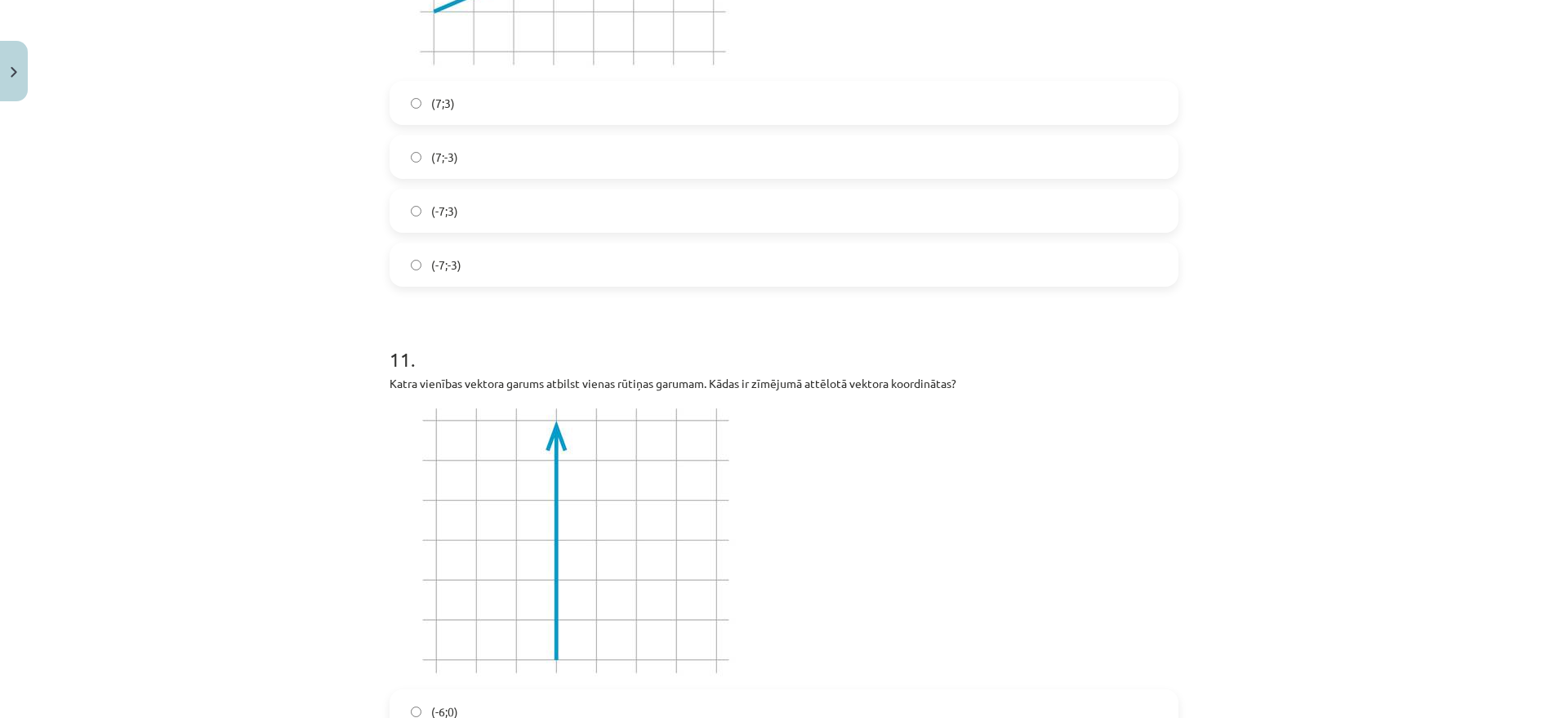
click at [513, 195] on label "(-7;3)" at bounding box center [784, 210] width 786 height 41
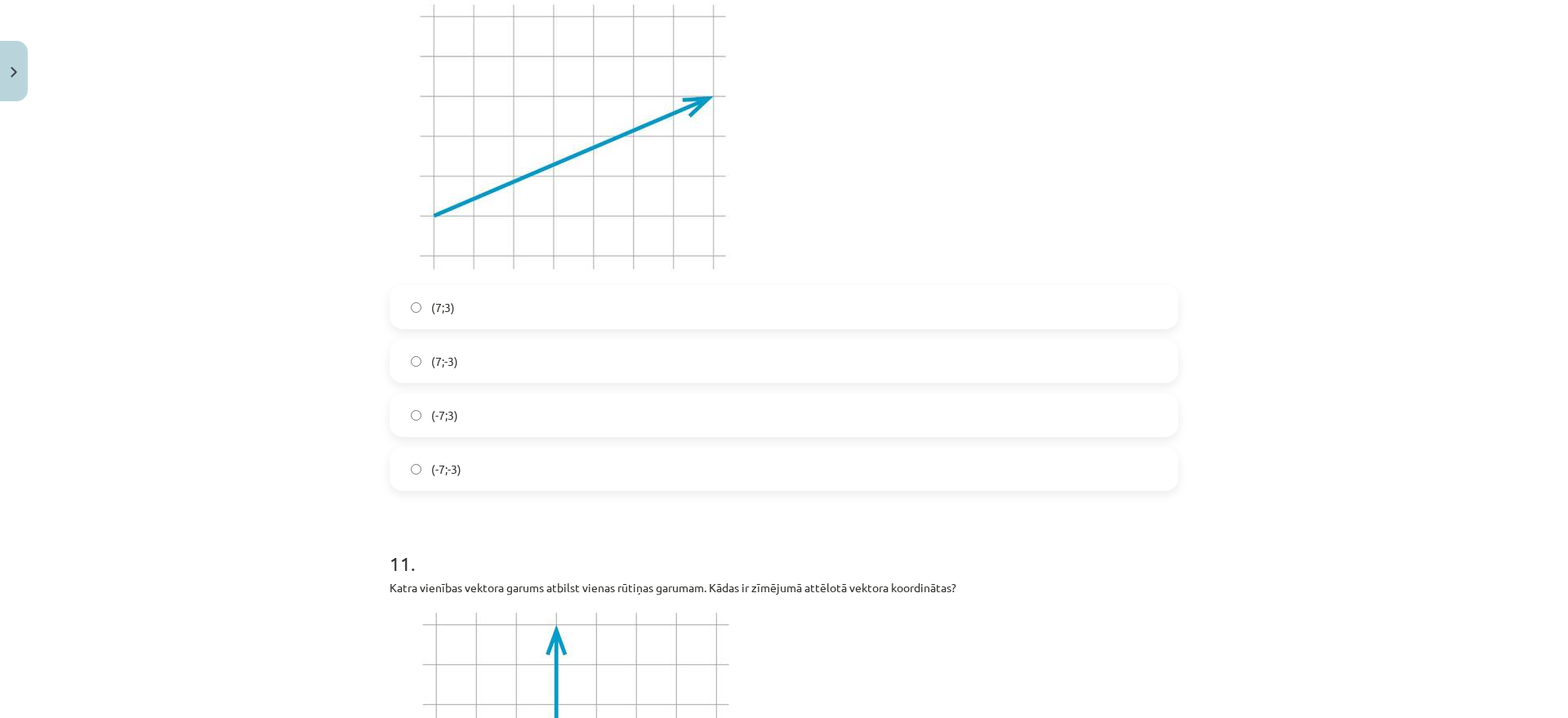
scroll to position [3818, 0]
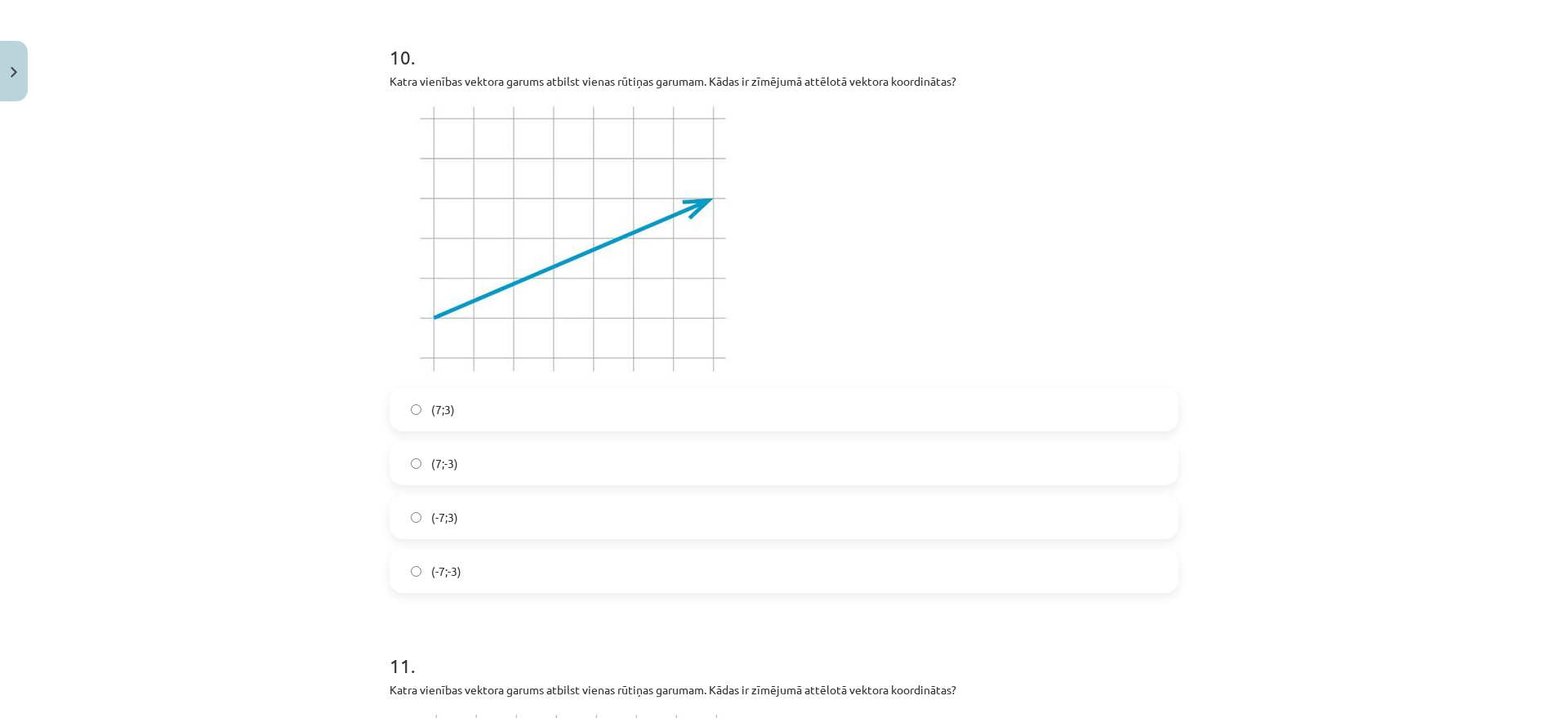
drag, startPoint x: 499, startPoint y: 399, endPoint x: 580, endPoint y: 394, distance: 81.2
click at [500, 398] on label "(7;3)" at bounding box center [784, 409] width 786 height 41
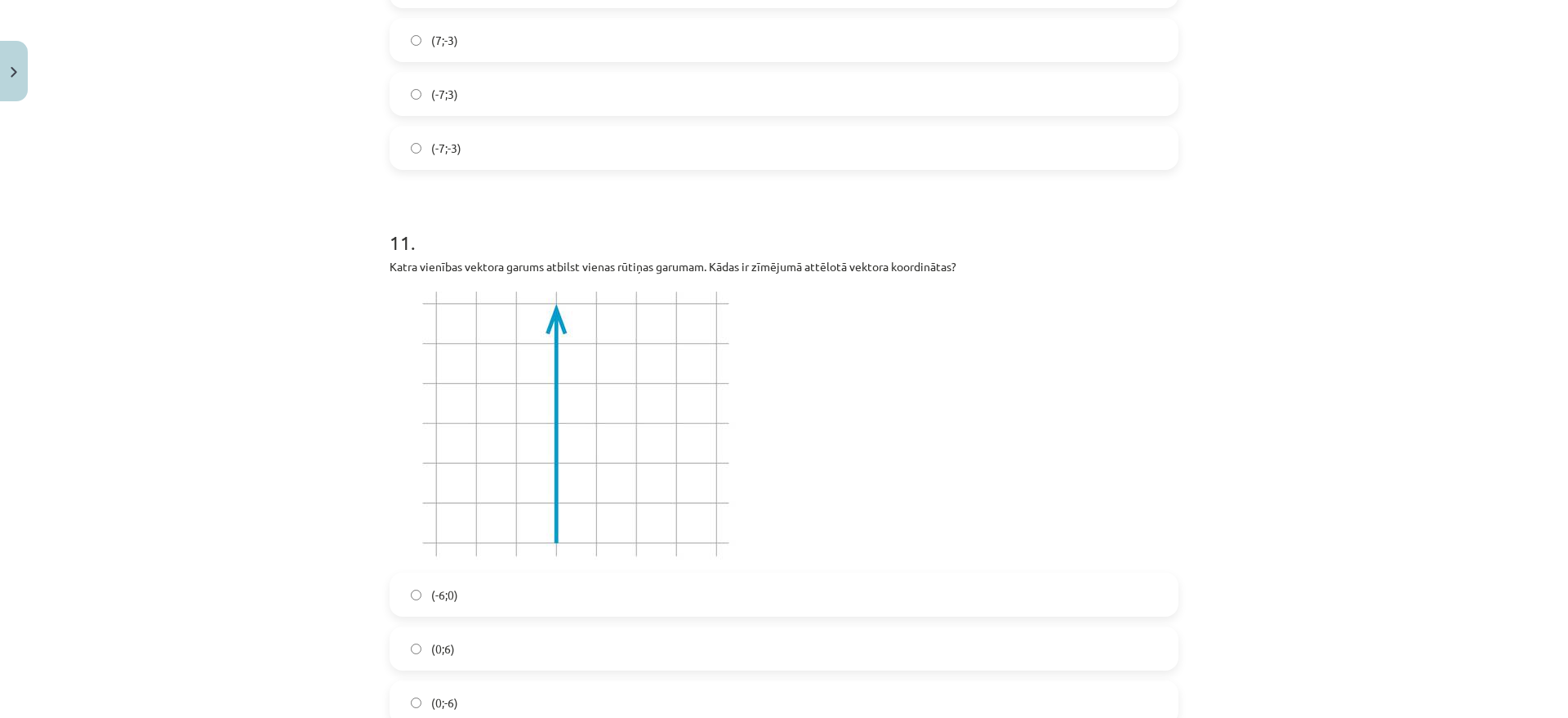
scroll to position [4328, 0]
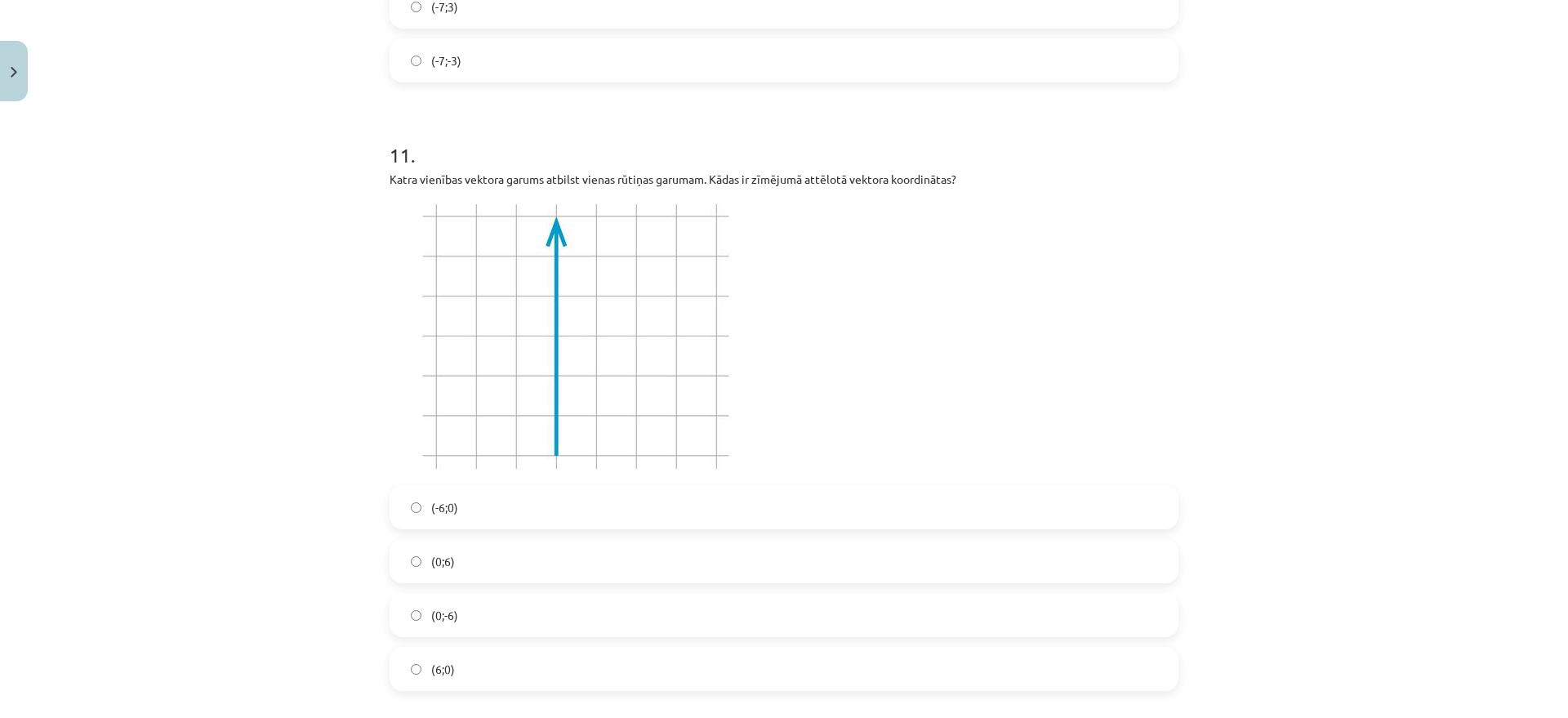
drag, startPoint x: 473, startPoint y: 579, endPoint x: 508, endPoint y: 567, distance: 37.0
click at [477, 573] on div "(0;6)" at bounding box center [784, 561] width 789 height 44
click at [470, 556] on label "(0;6)" at bounding box center [784, 561] width 786 height 41
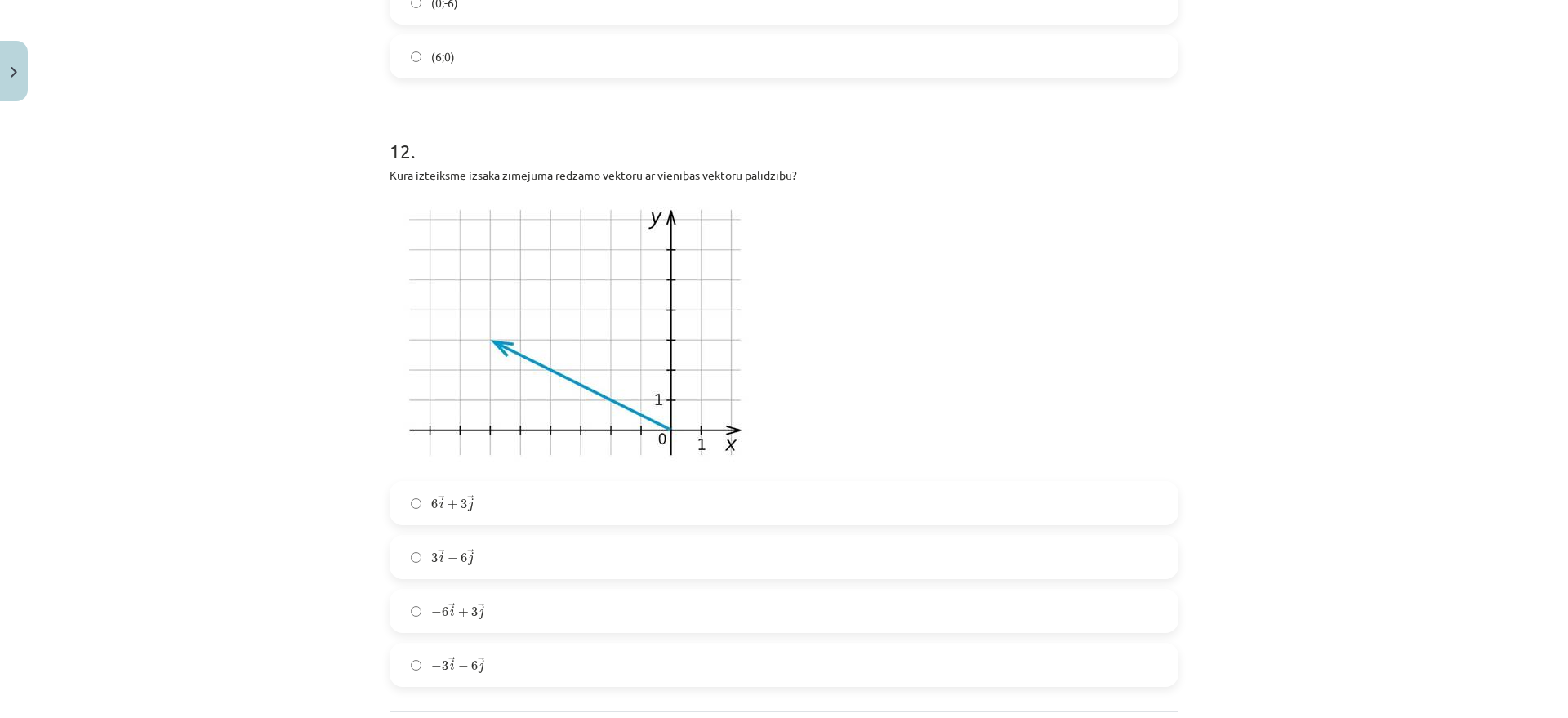
scroll to position [5043, 0]
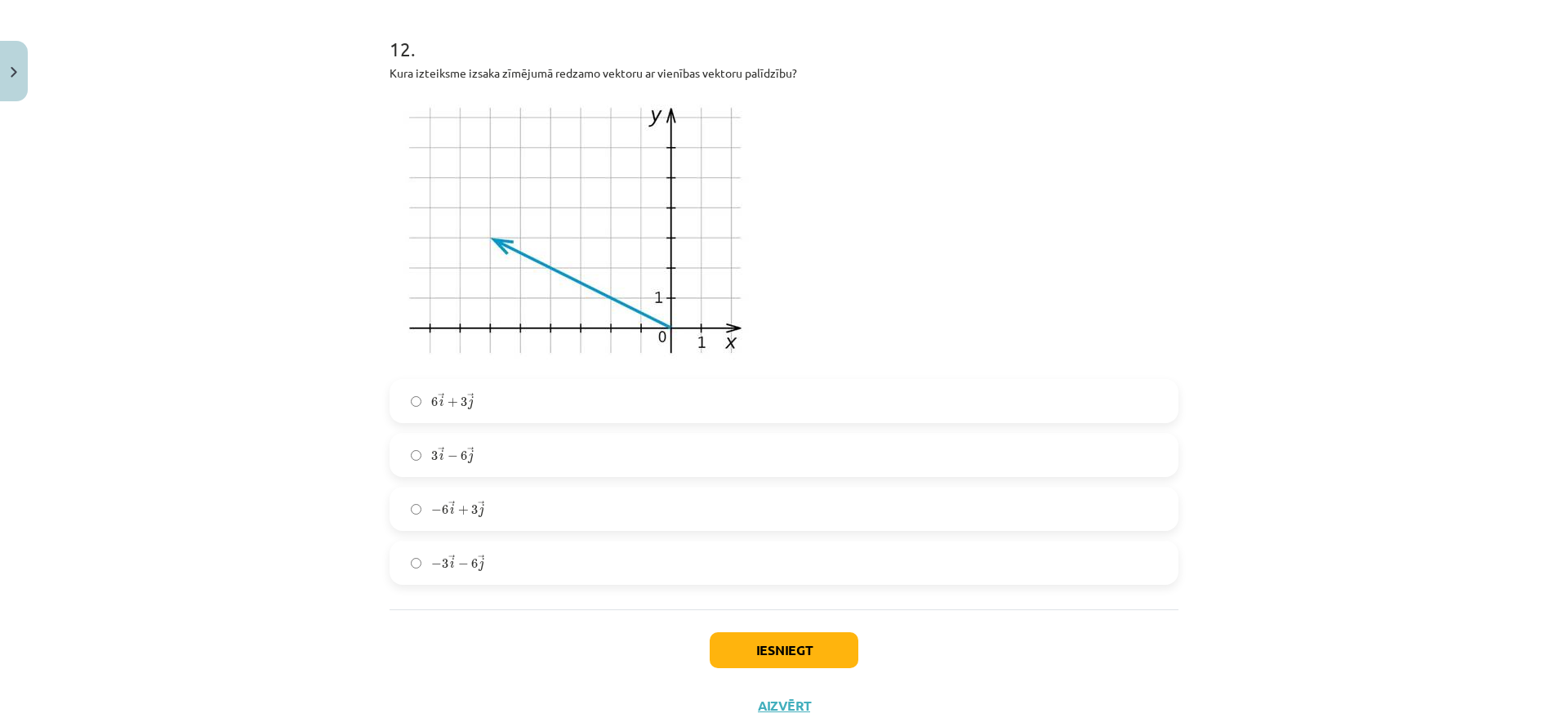
click at [501, 447] on label "3 → i − 6 → j 3 i → − 6 j →" at bounding box center [784, 455] width 786 height 41
click at [486, 497] on label "− 6 → i + 3 → j − 6 i → + 3 j →" at bounding box center [784, 509] width 786 height 41
click at [787, 573] on button "Iesniegt" at bounding box center [784, 649] width 149 height 36
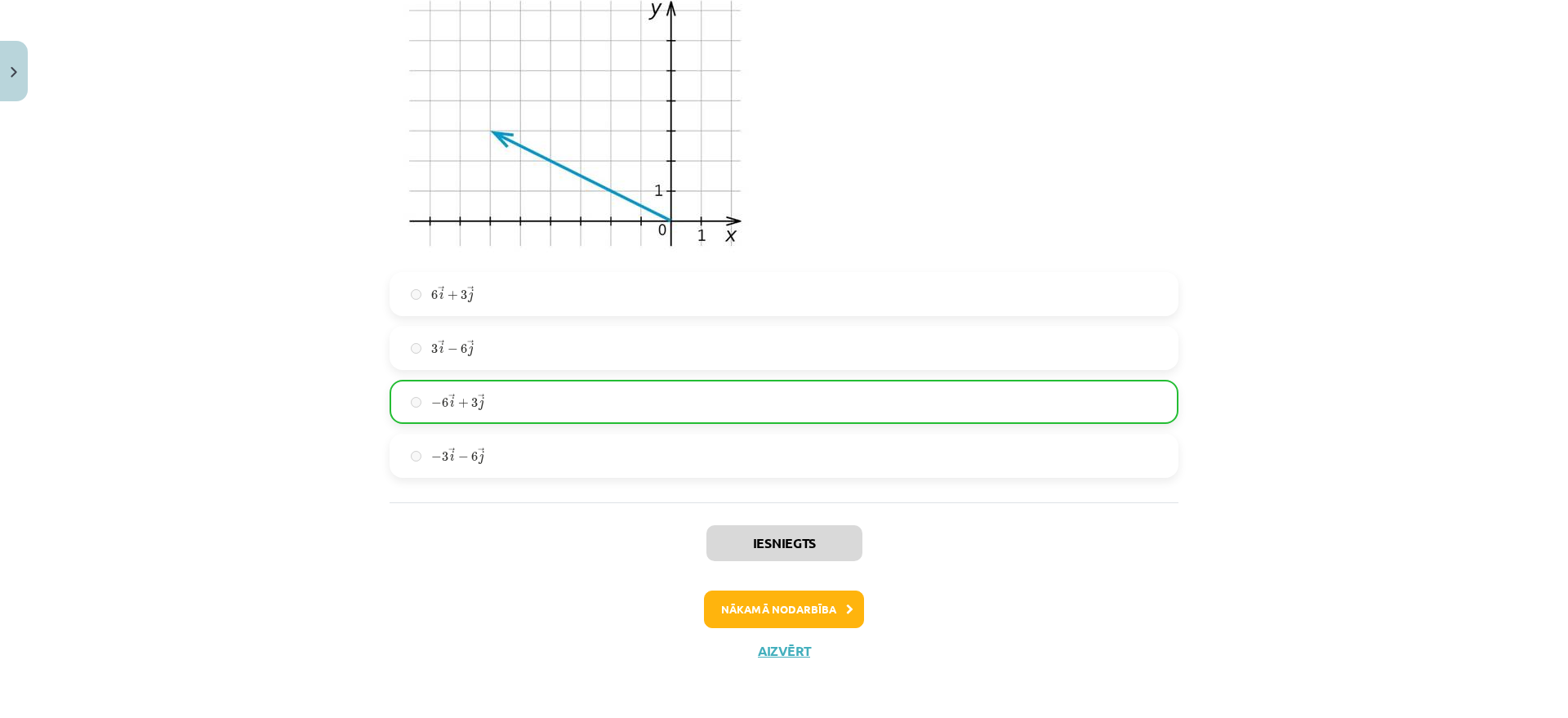
scroll to position [5150, 0]
click at [809, 573] on button "Nākamā nodarbība" at bounding box center [784, 609] width 160 height 38
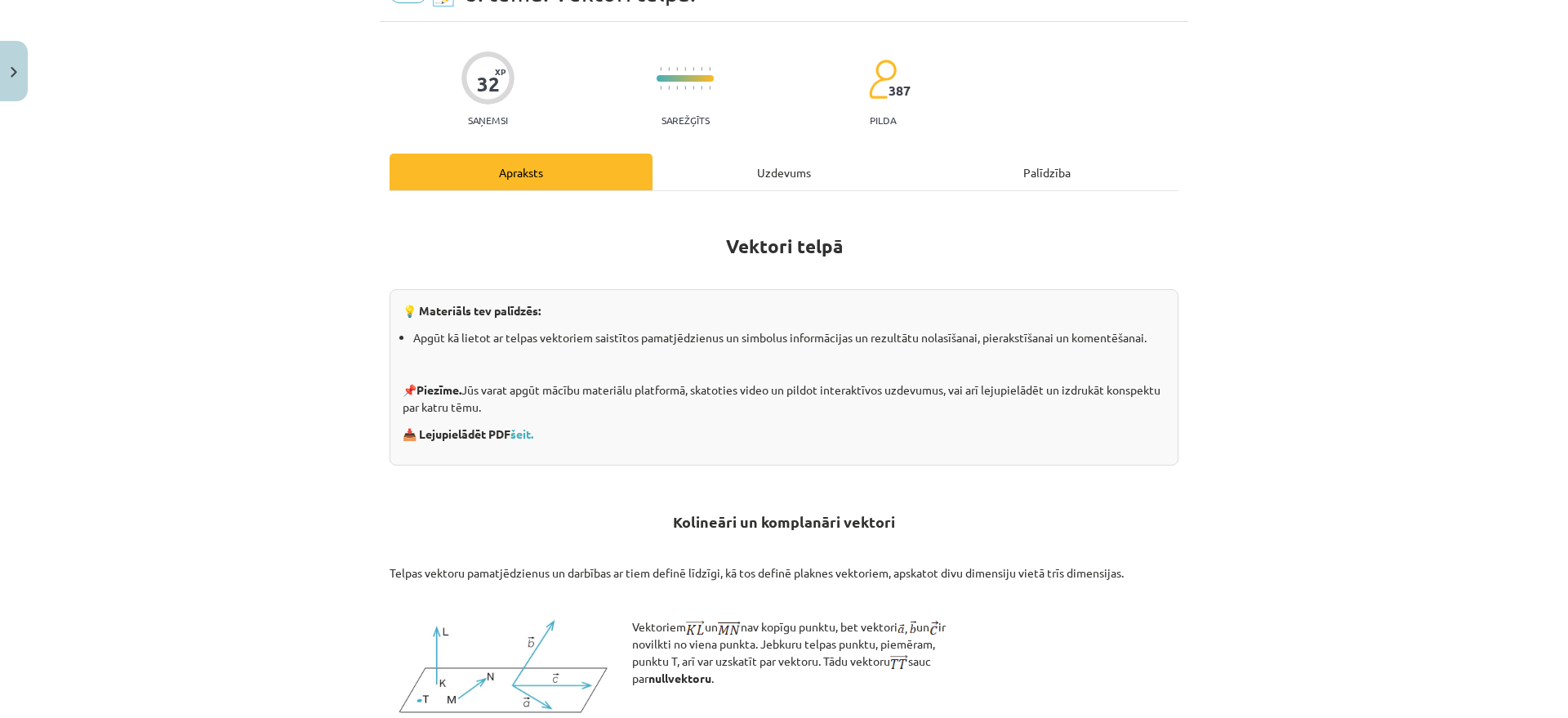
scroll to position [41, 0]
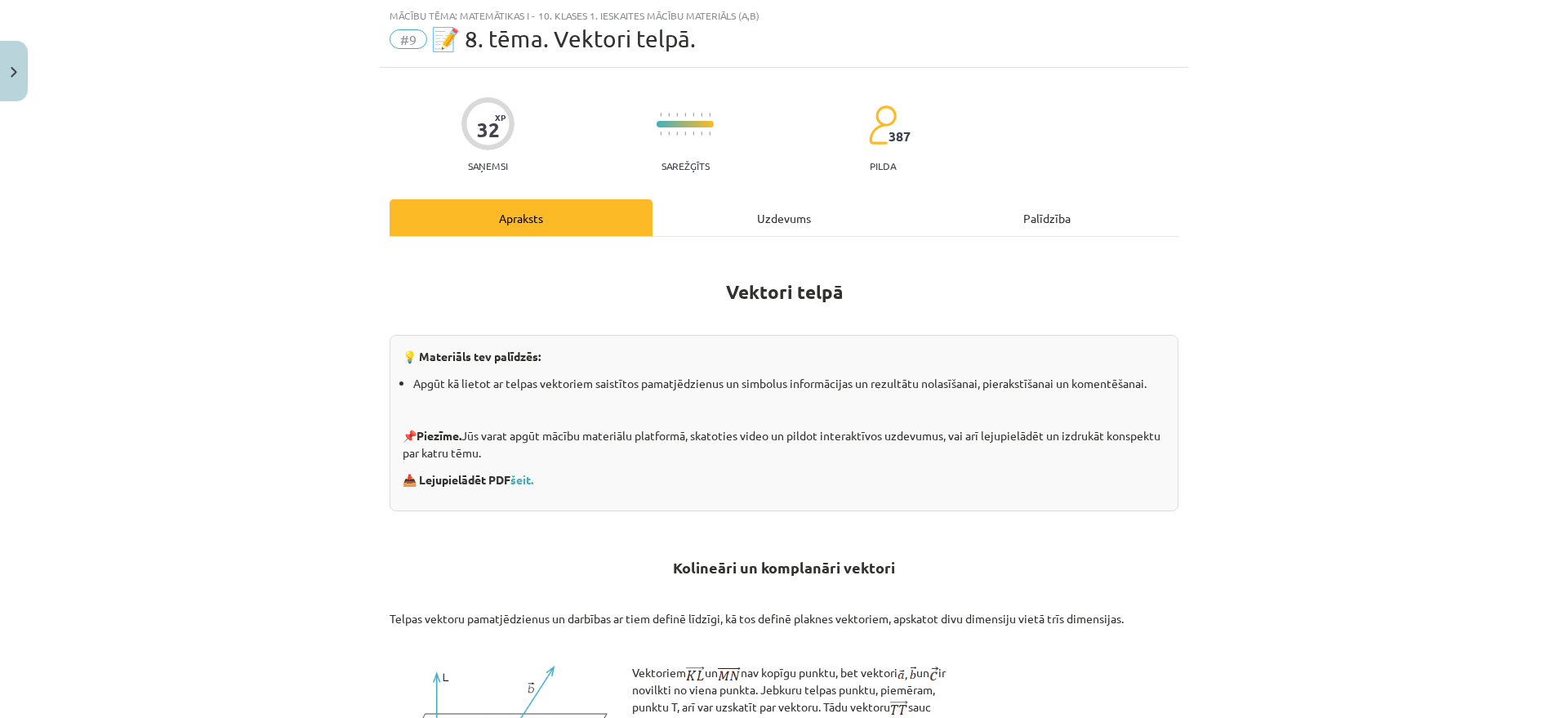
click at [768, 219] on div "Uzdevums" at bounding box center [784, 218] width 263 height 37
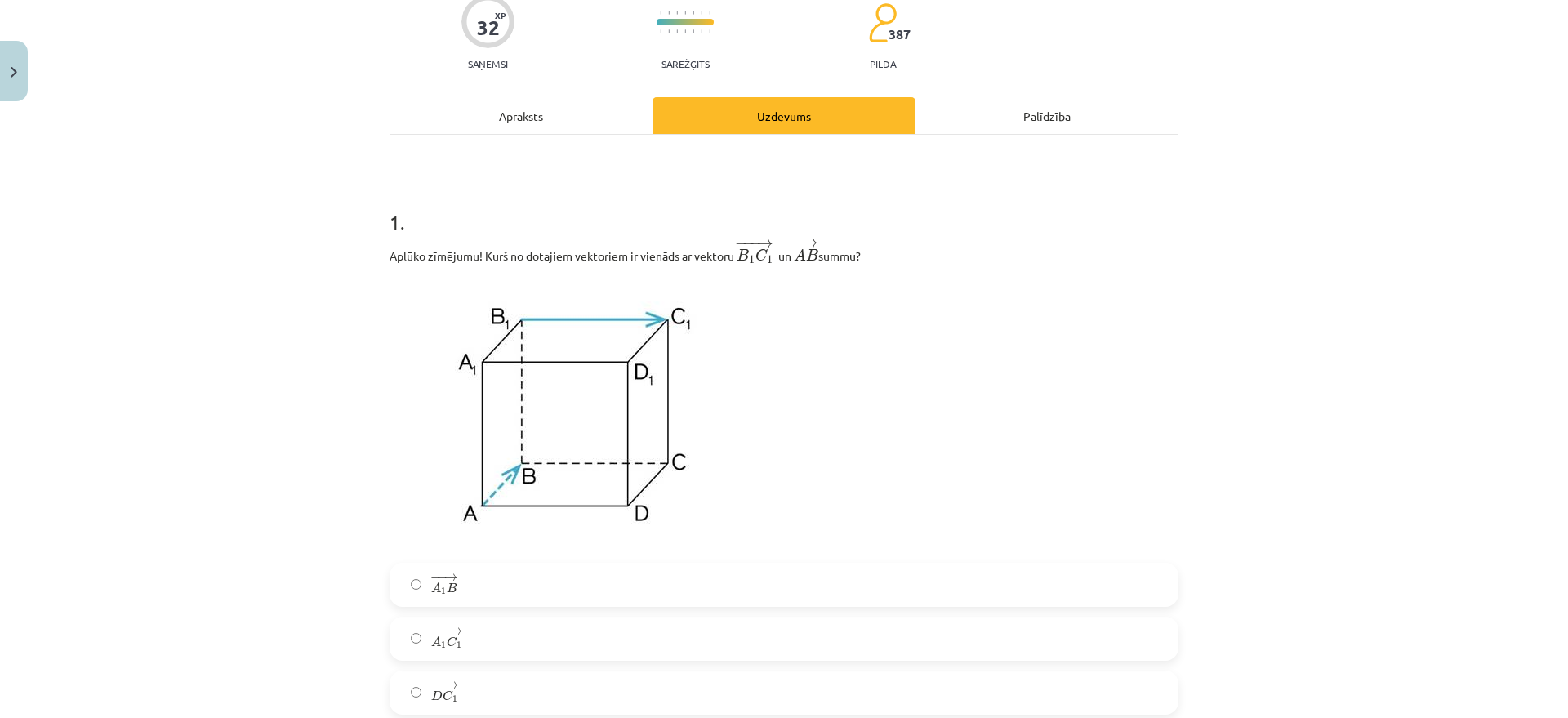
scroll to position [245, 0]
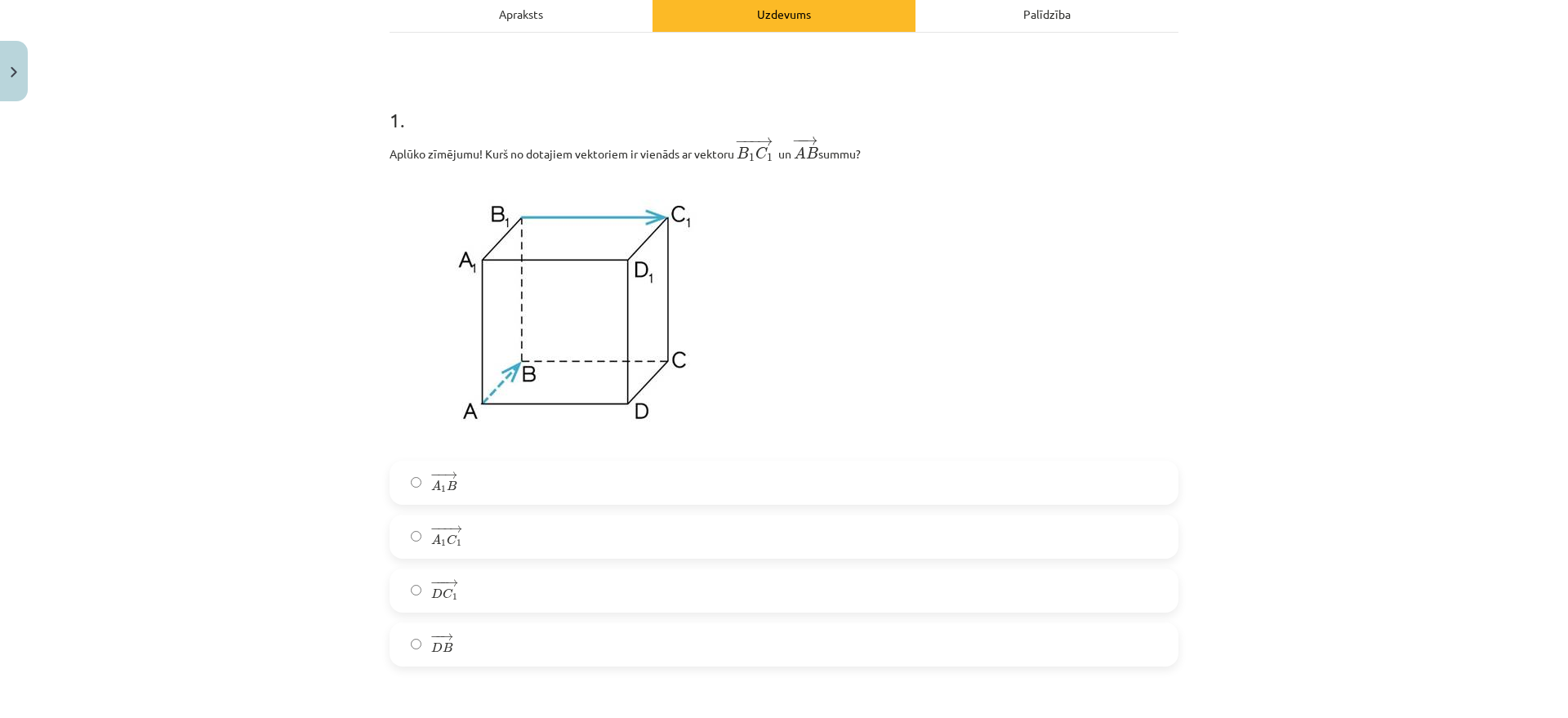
click at [461, 573] on label "− −− → D C 1 D C 1 →" at bounding box center [784, 590] width 786 height 41
click at [492, 530] on label "− −− → A 1 C 1 A 1 C 1 →" at bounding box center [784, 536] width 786 height 41
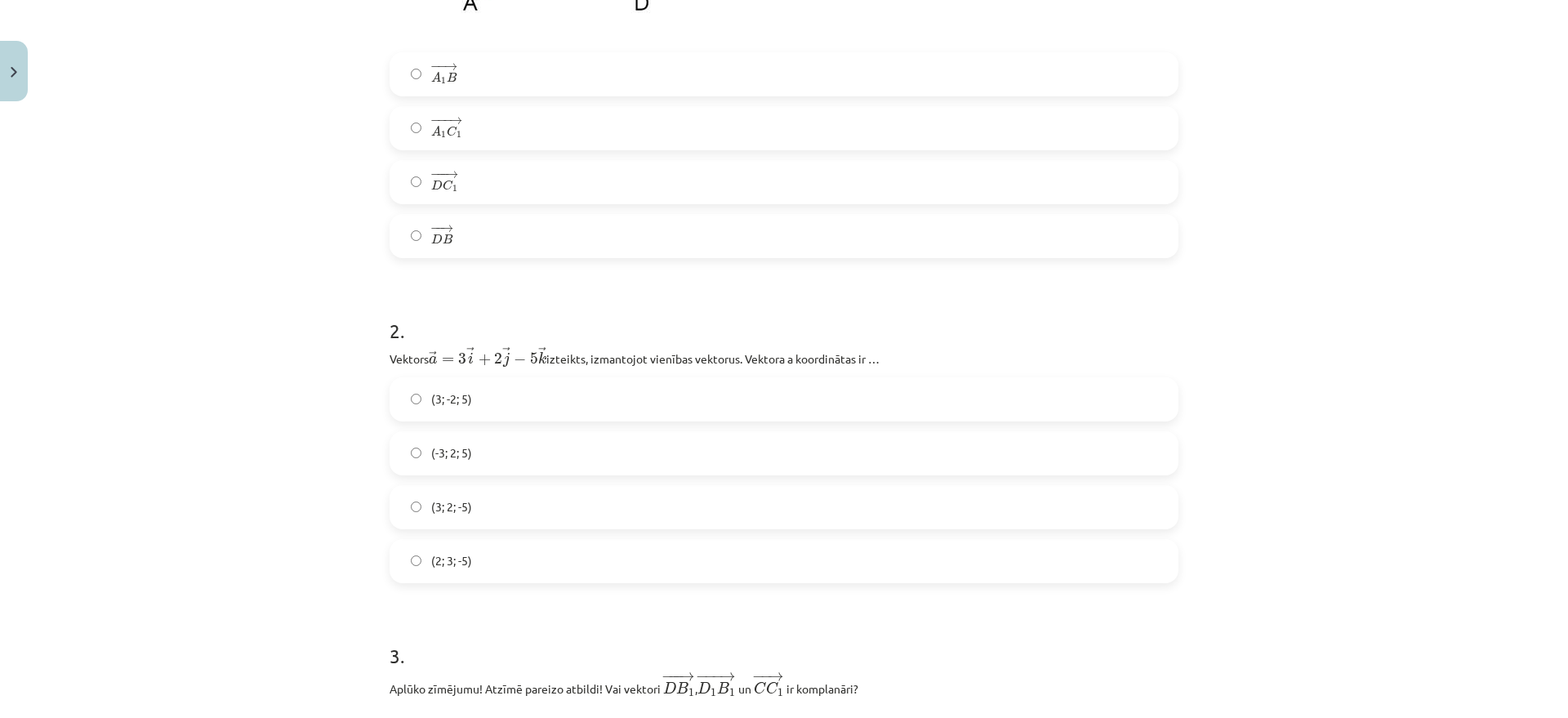
scroll to position [756, 0]
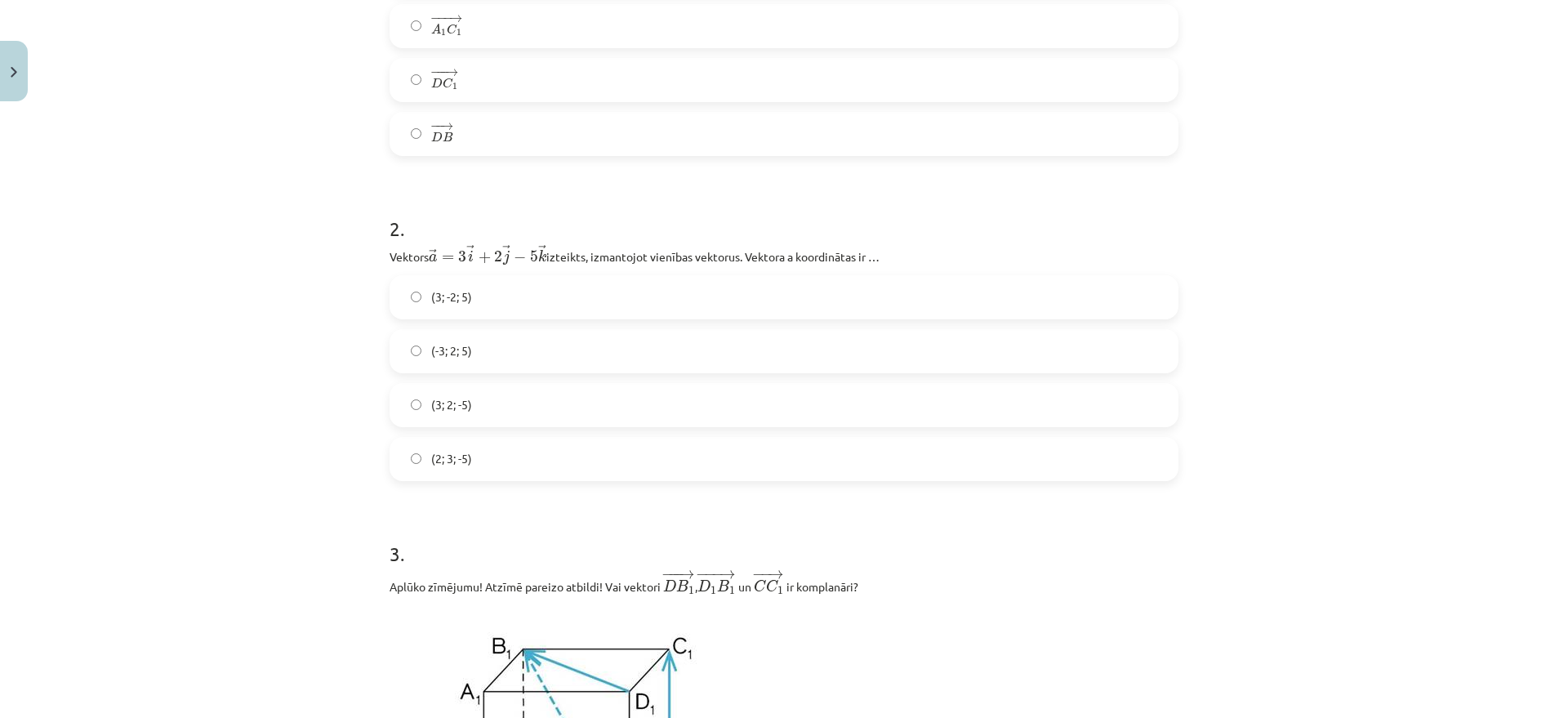
click at [488, 455] on label "(2; 3; -5)" at bounding box center [784, 458] width 786 height 41
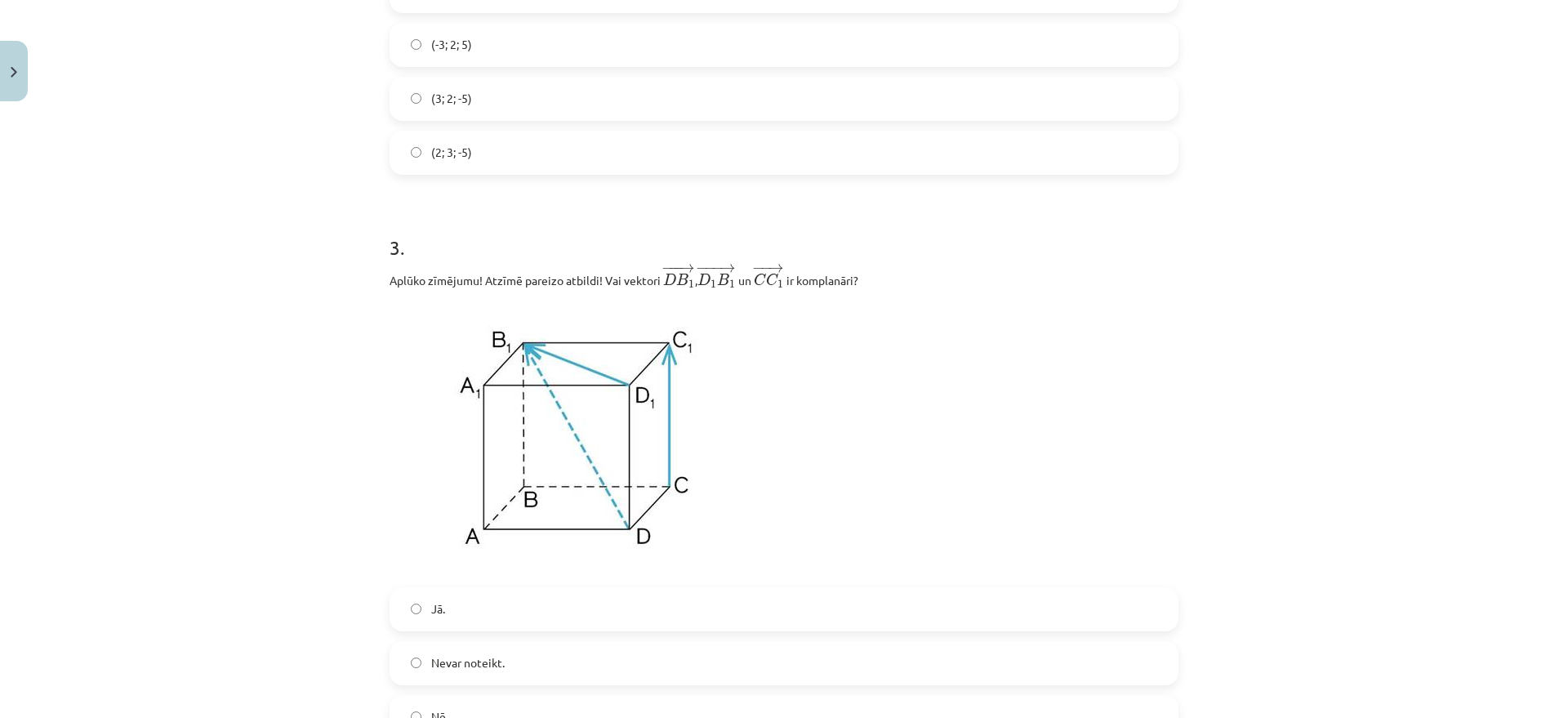
scroll to position [1163, 0]
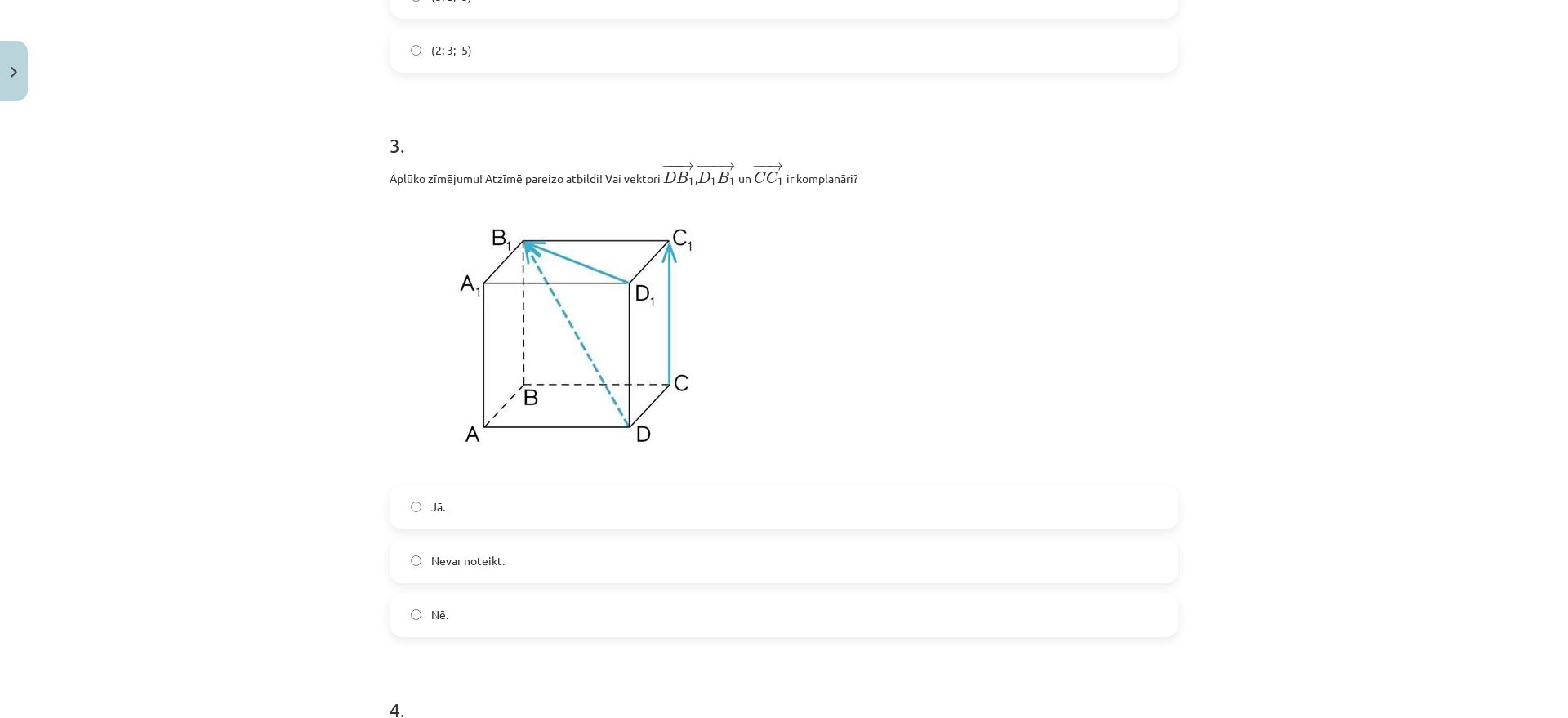
click at [441, 573] on label "Nē." at bounding box center [784, 615] width 786 height 41
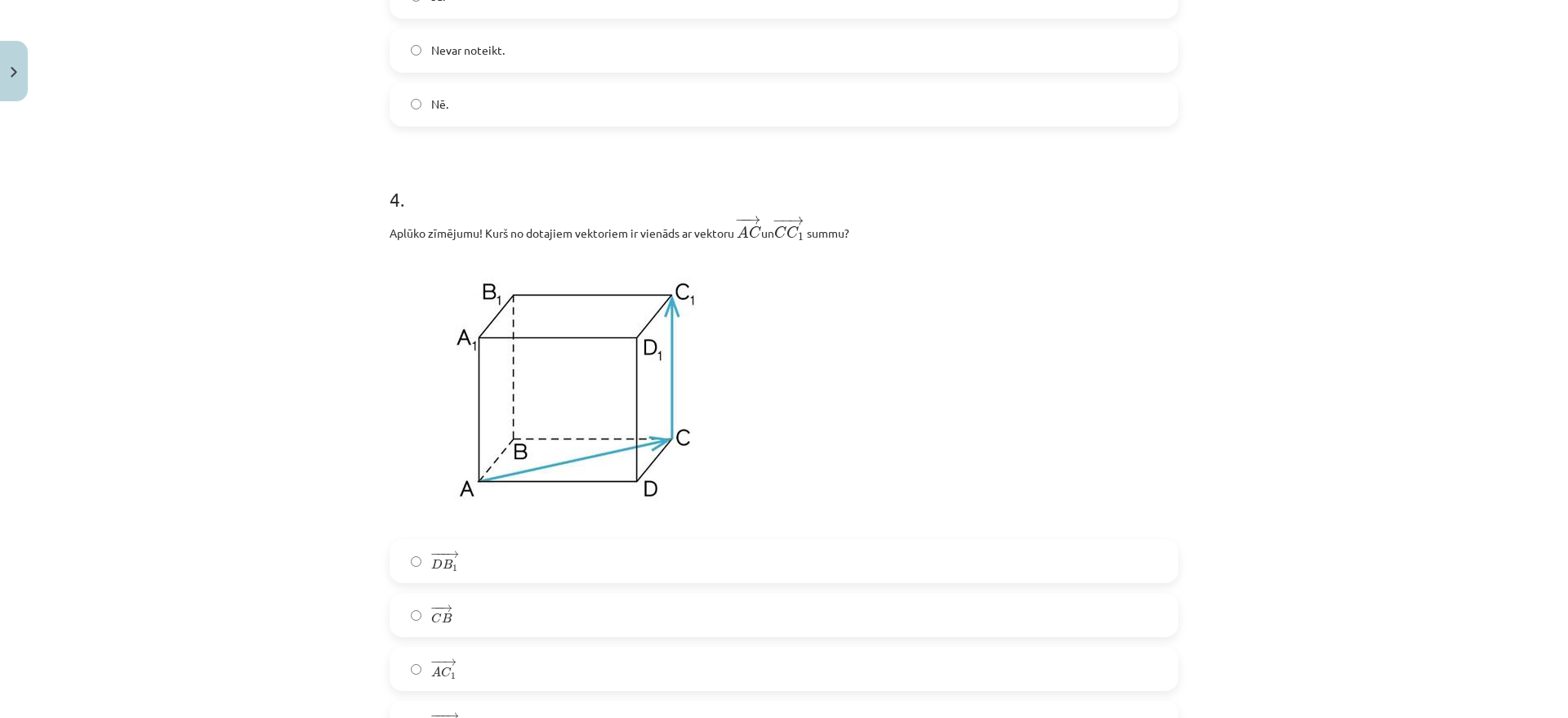
scroll to position [1776, 0]
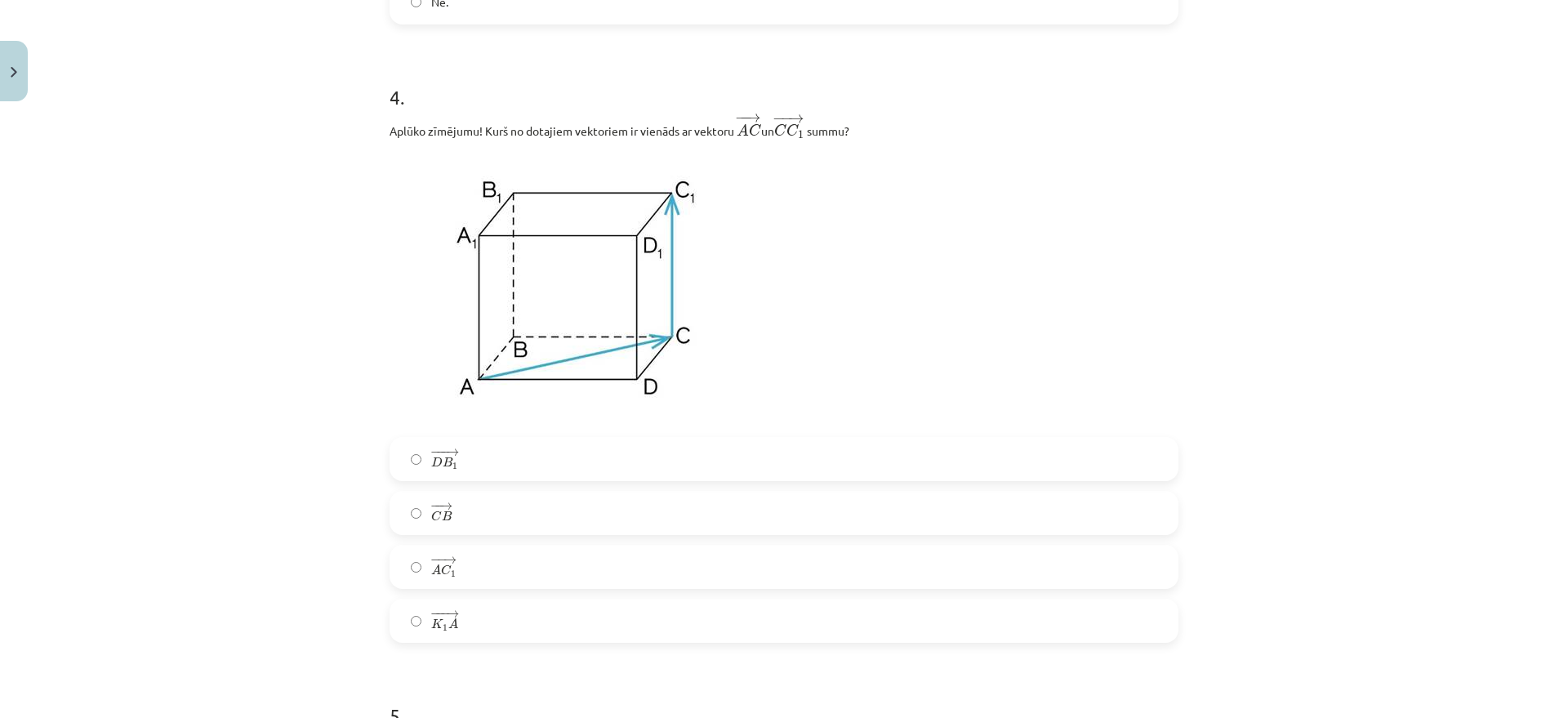
click at [478, 518] on label "− − → C B C B →" at bounding box center [784, 512] width 786 height 41
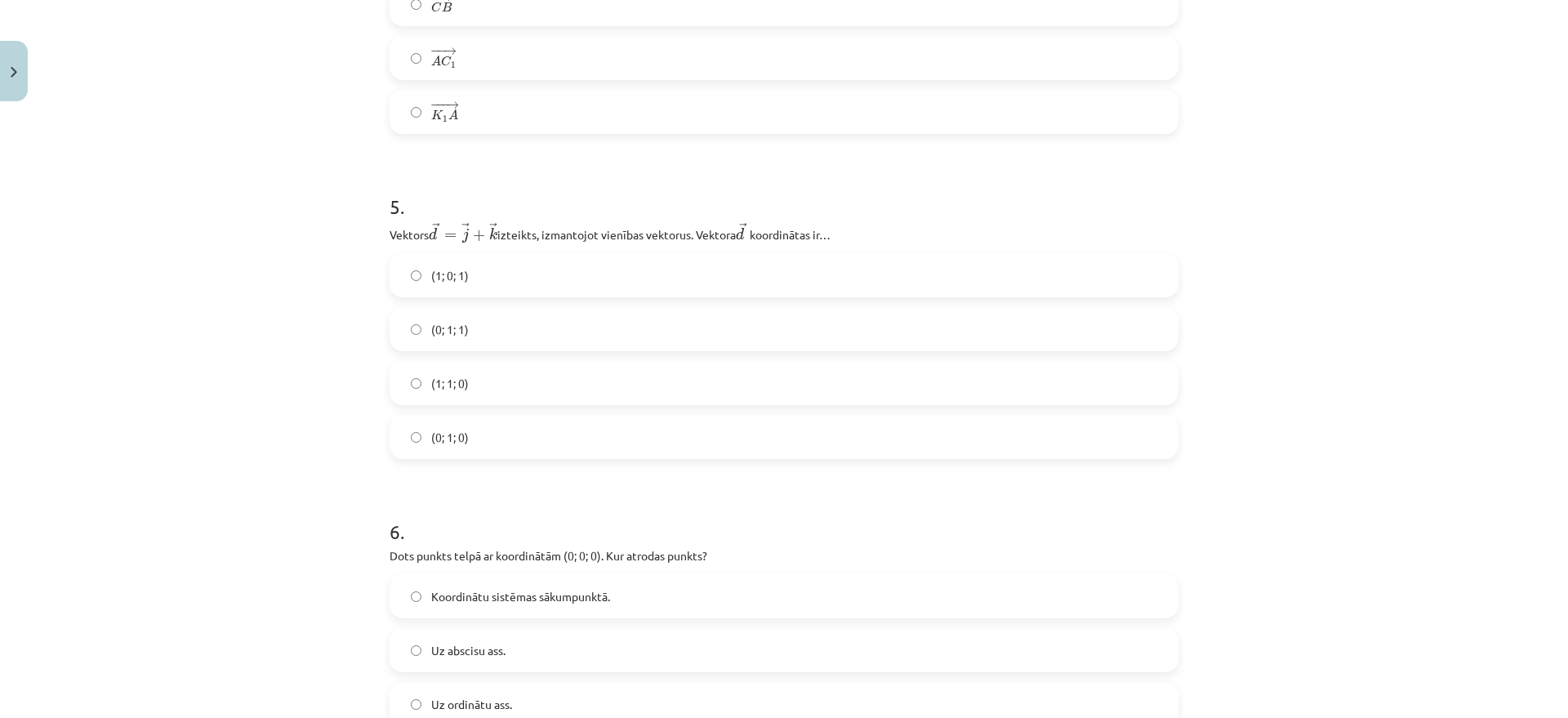
scroll to position [2287, 0]
click at [468, 323] on label "(0; 1; 1)" at bounding box center [784, 327] width 786 height 41
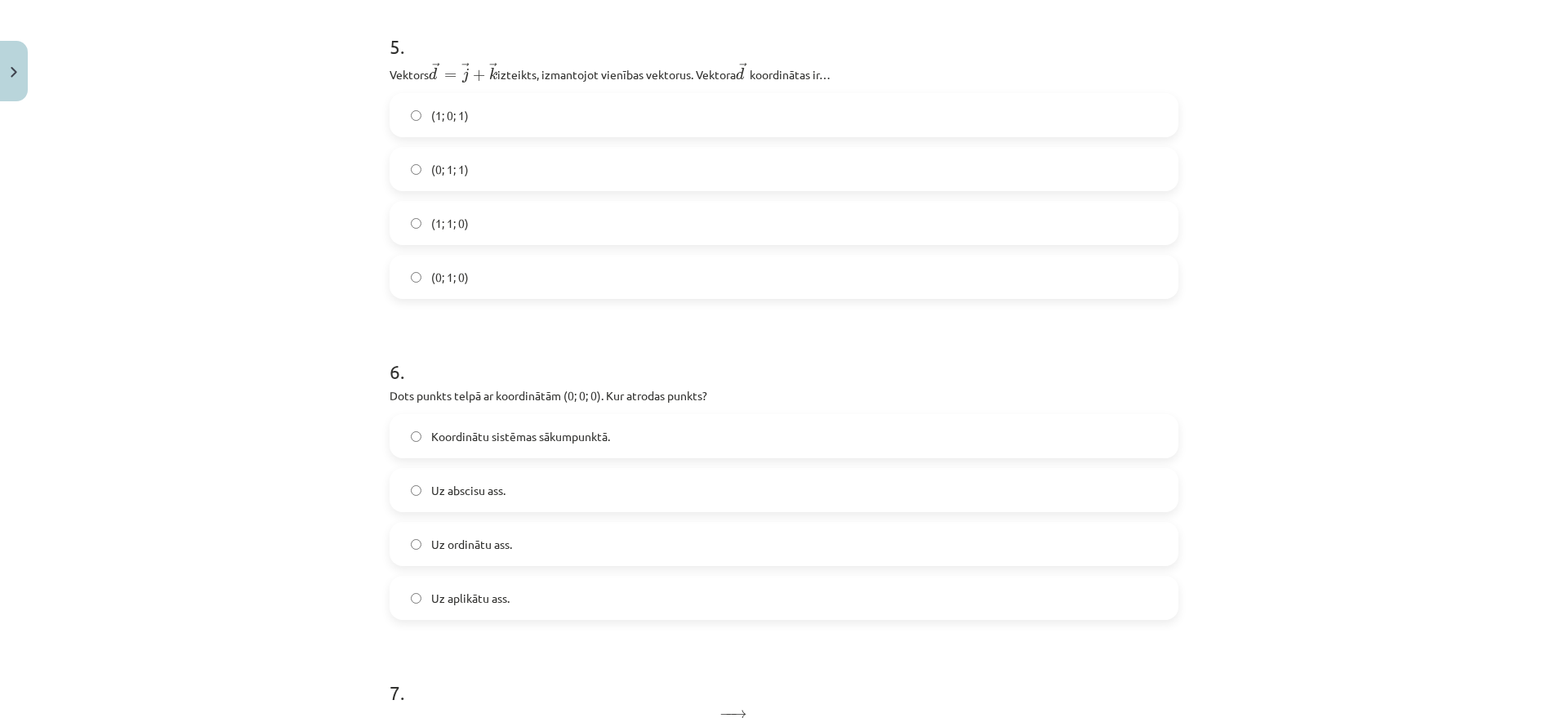
scroll to position [2491, 0]
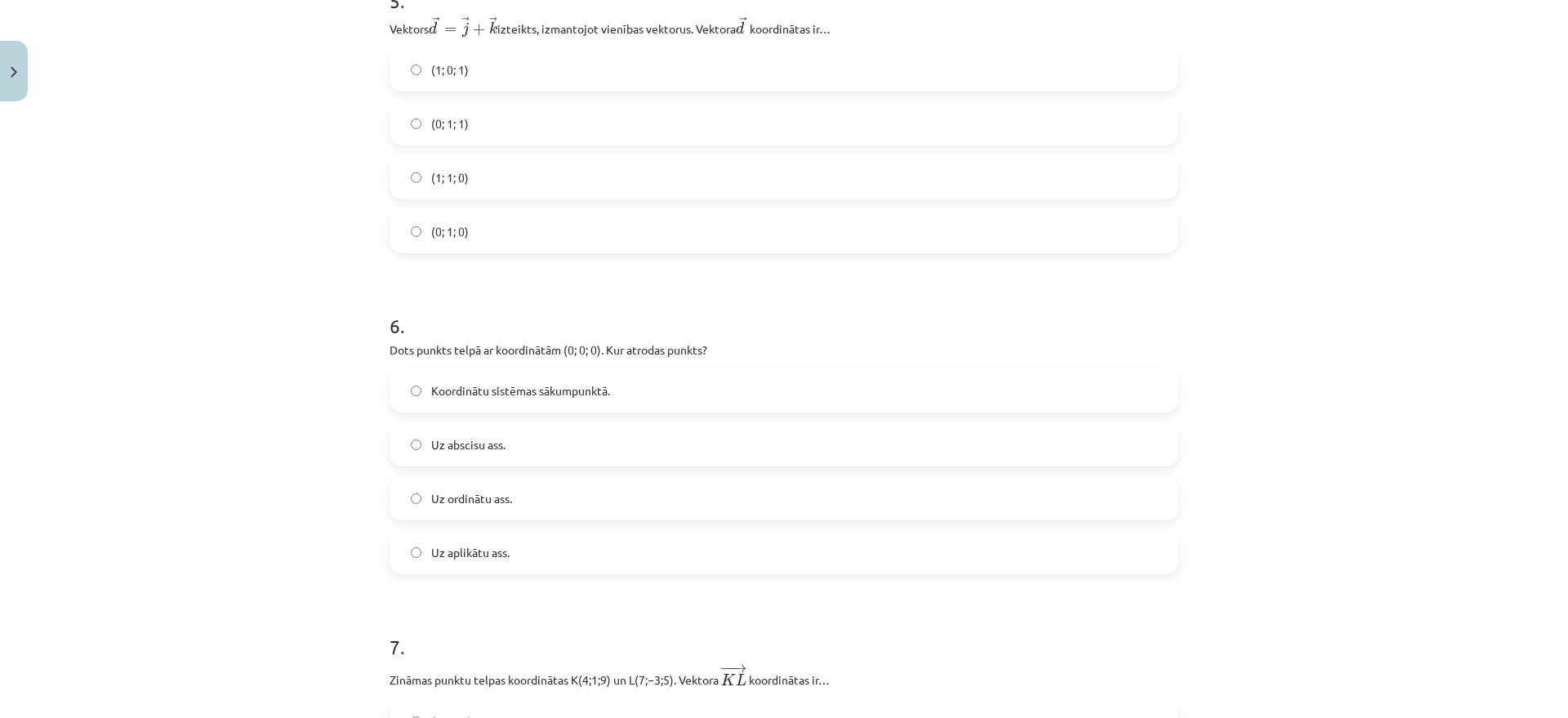
drag, startPoint x: 531, startPoint y: 391, endPoint x: 516, endPoint y: 391, distance: 15.0
click at [532, 391] on span "Koordinātu sistēmas sākumpunktā." at bounding box center [521, 391] width 179 height 17
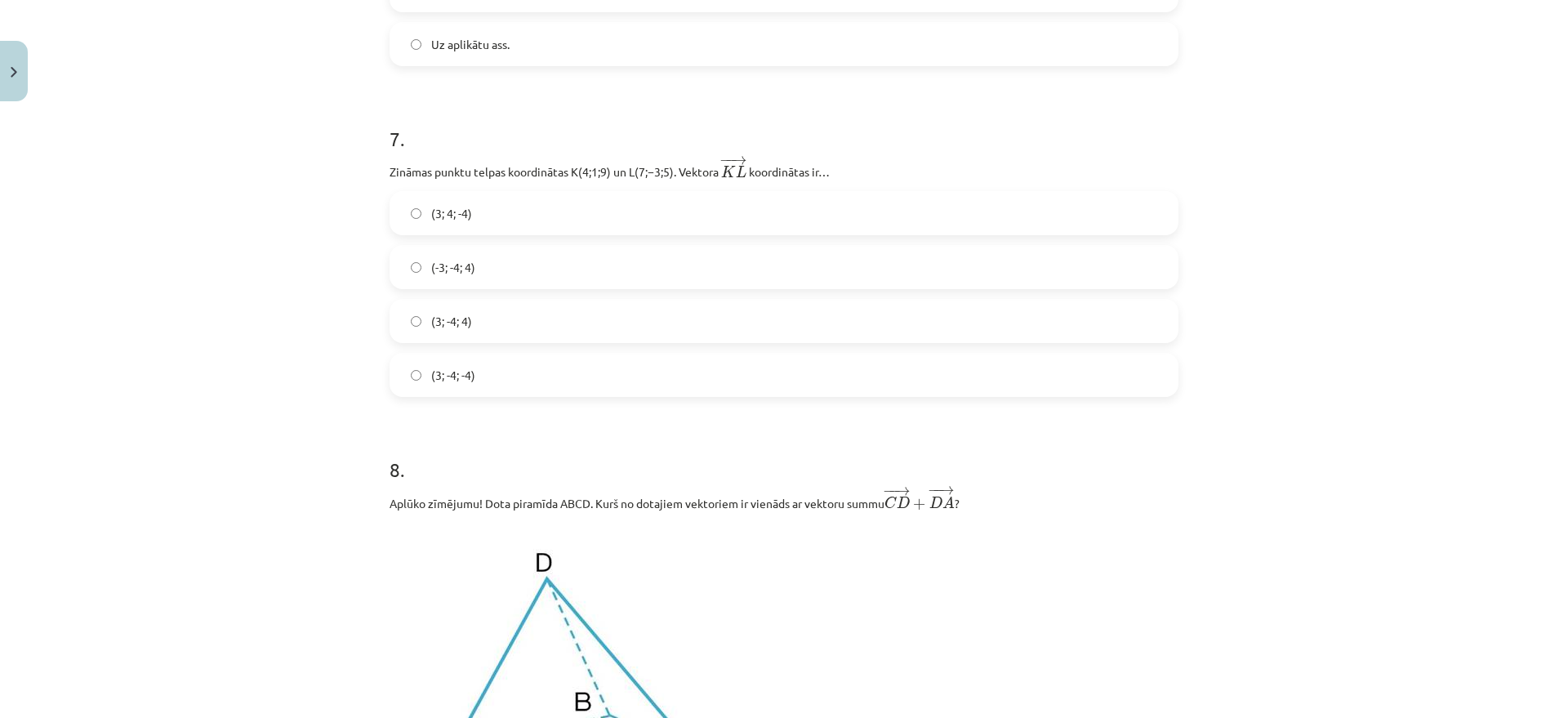
scroll to position [3001, 0]
click at [484, 271] on label "(-3; -4; 4)" at bounding box center [784, 264] width 786 height 41
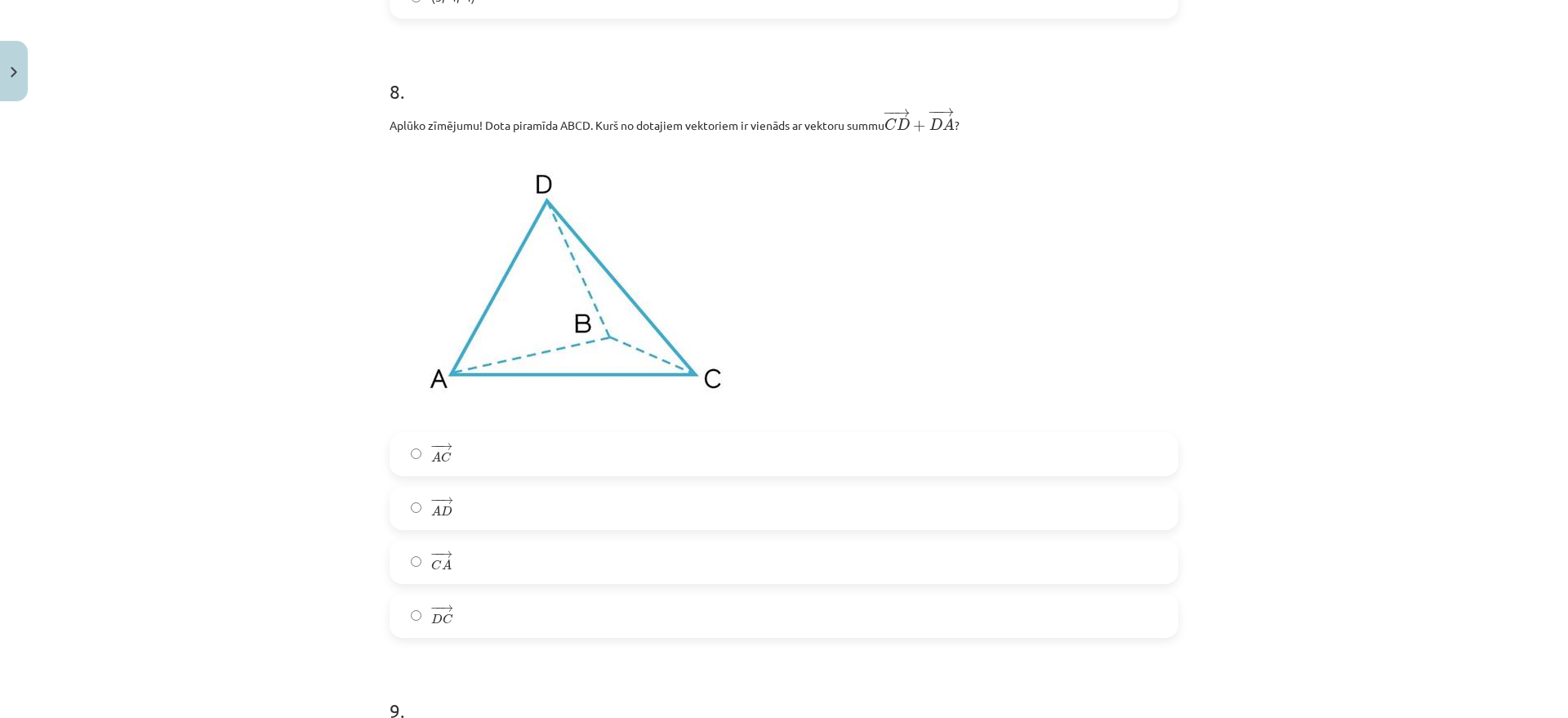
scroll to position [3410, 0]
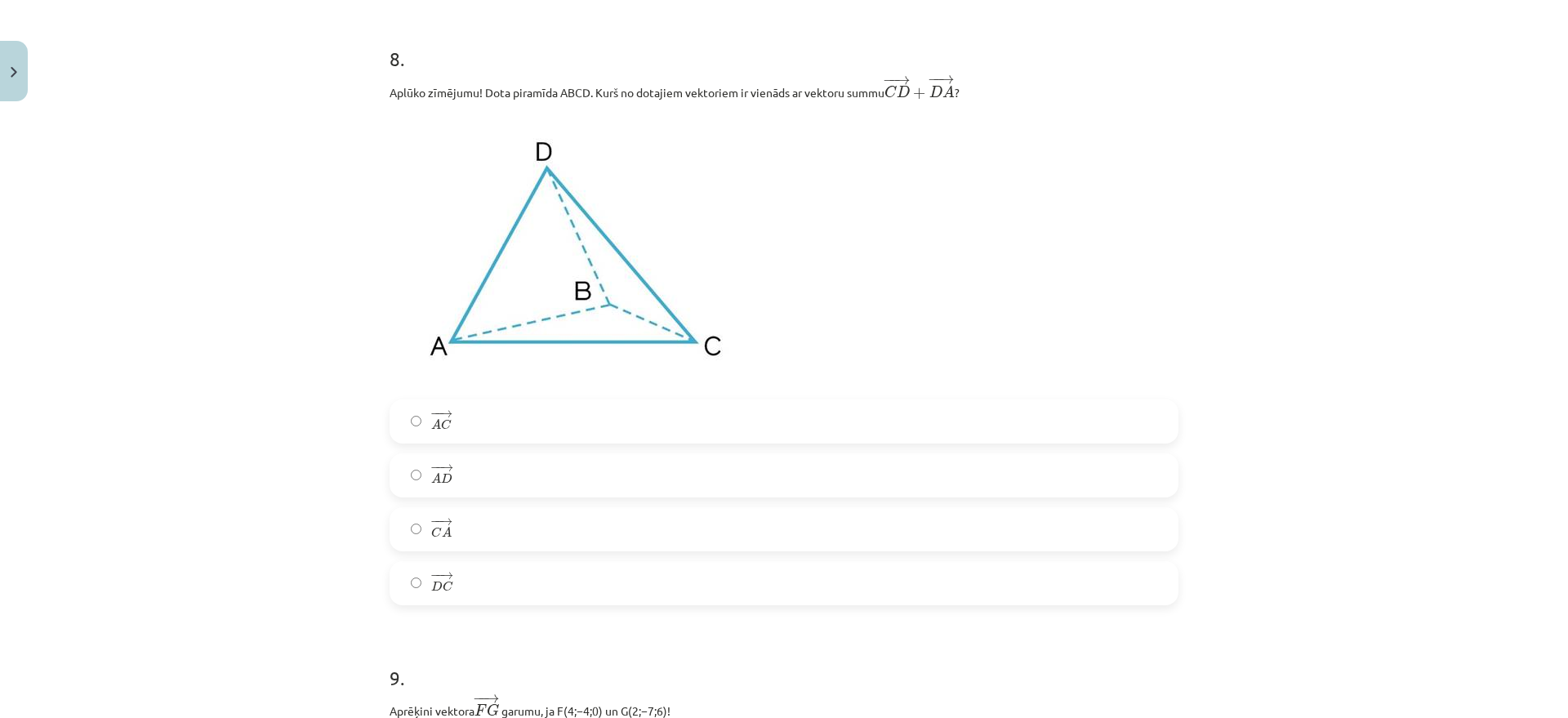
click at [460, 477] on label "− − → A D A D →" at bounding box center [784, 475] width 786 height 41
click at [442, 423] on span "C" at bounding box center [446, 424] width 11 height 11
click at [467, 483] on label "− − → A D A D →" at bounding box center [784, 475] width 786 height 41
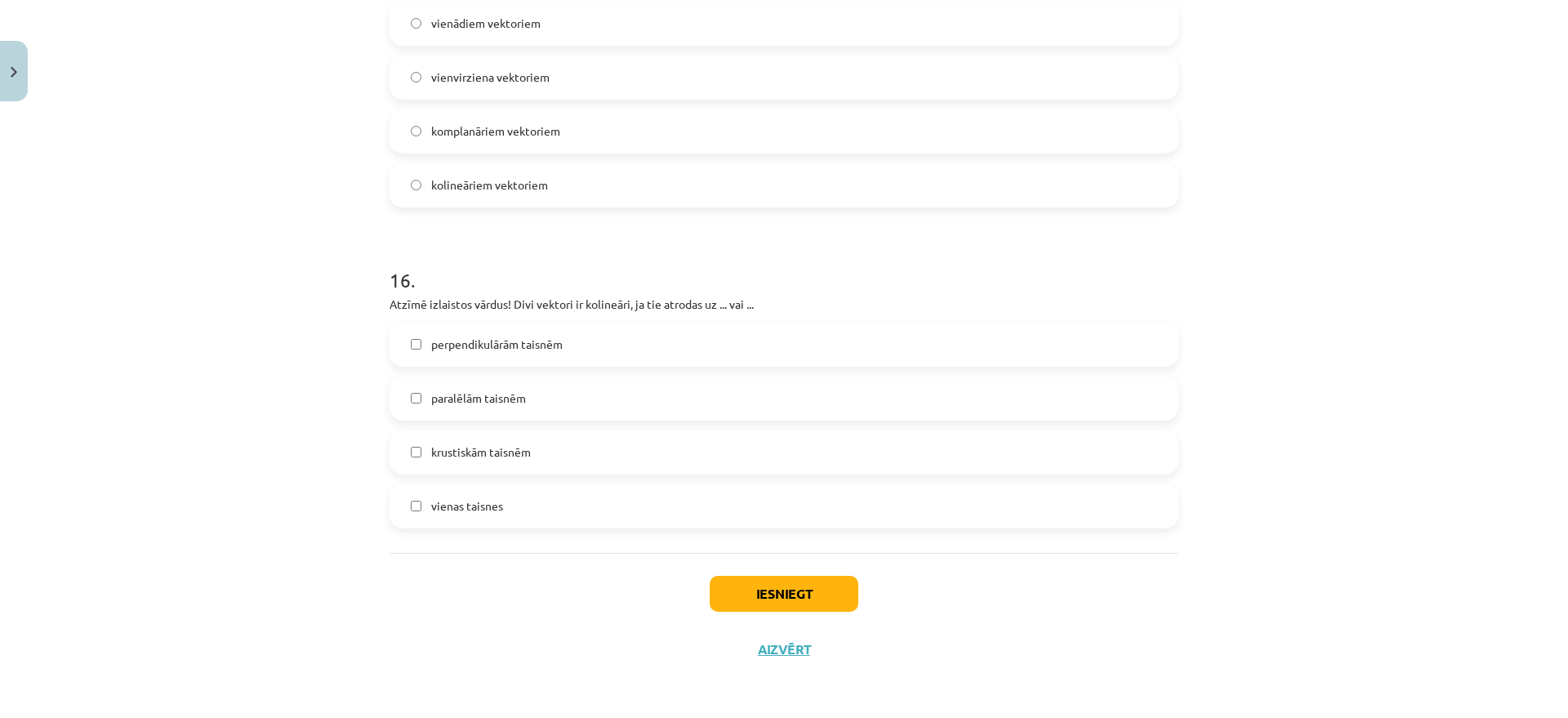
scroll to position [6994, 0]
click at [549, 399] on label "paralēlām taisnēm" at bounding box center [784, 398] width 786 height 41
click at [537, 507] on label "vienas taisnes" at bounding box center [784, 506] width 786 height 41
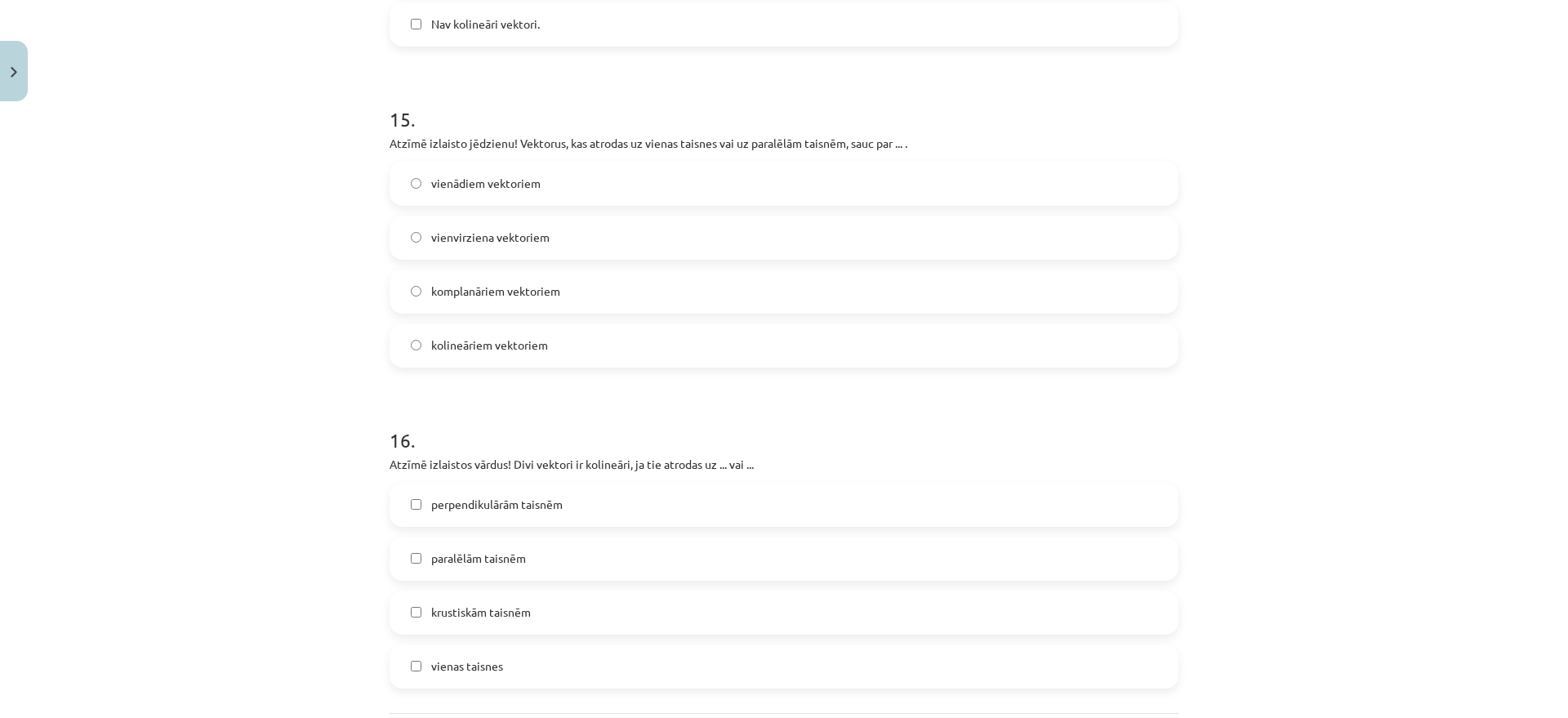
scroll to position [6789, 0]
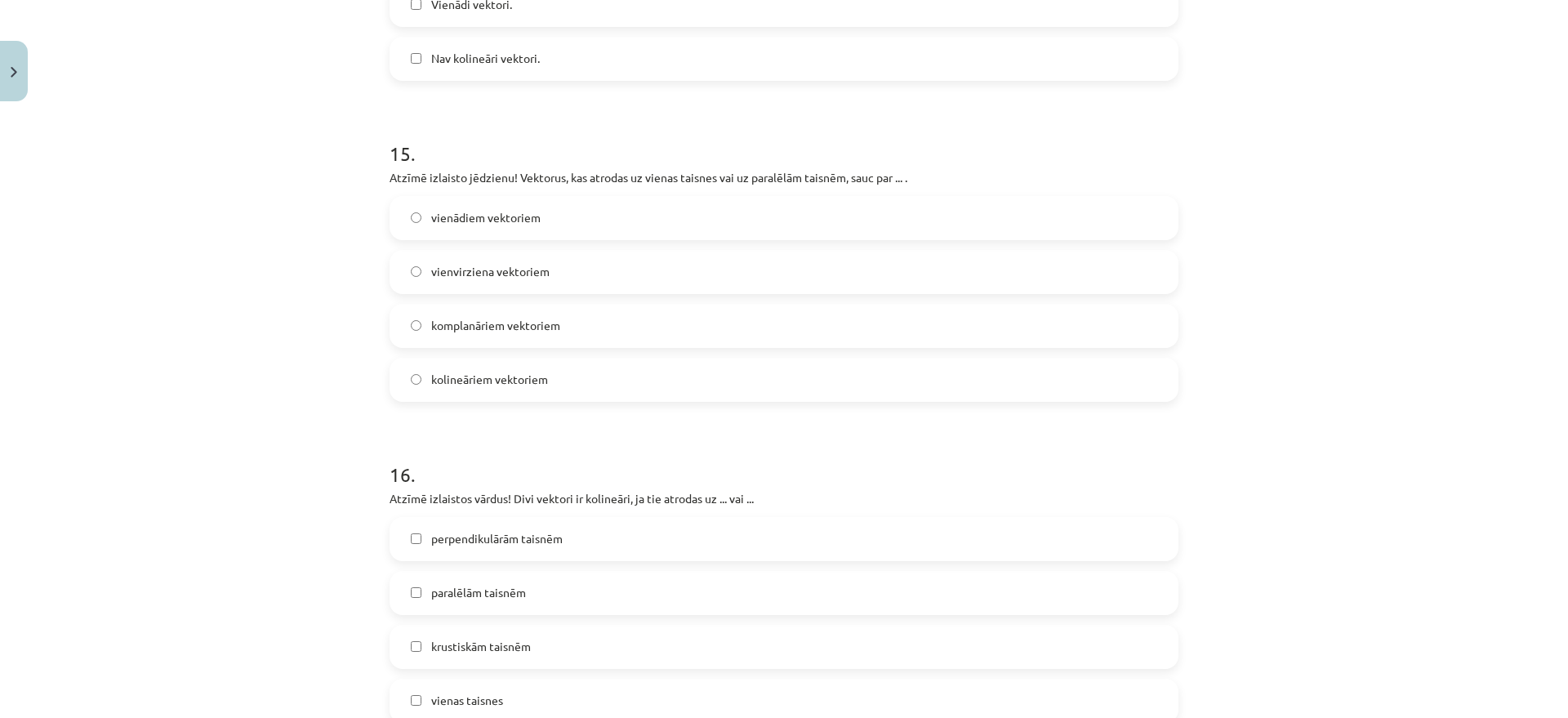
click at [510, 388] on span "kolineāriem vektoriem" at bounding box center [489, 379] width 117 height 17
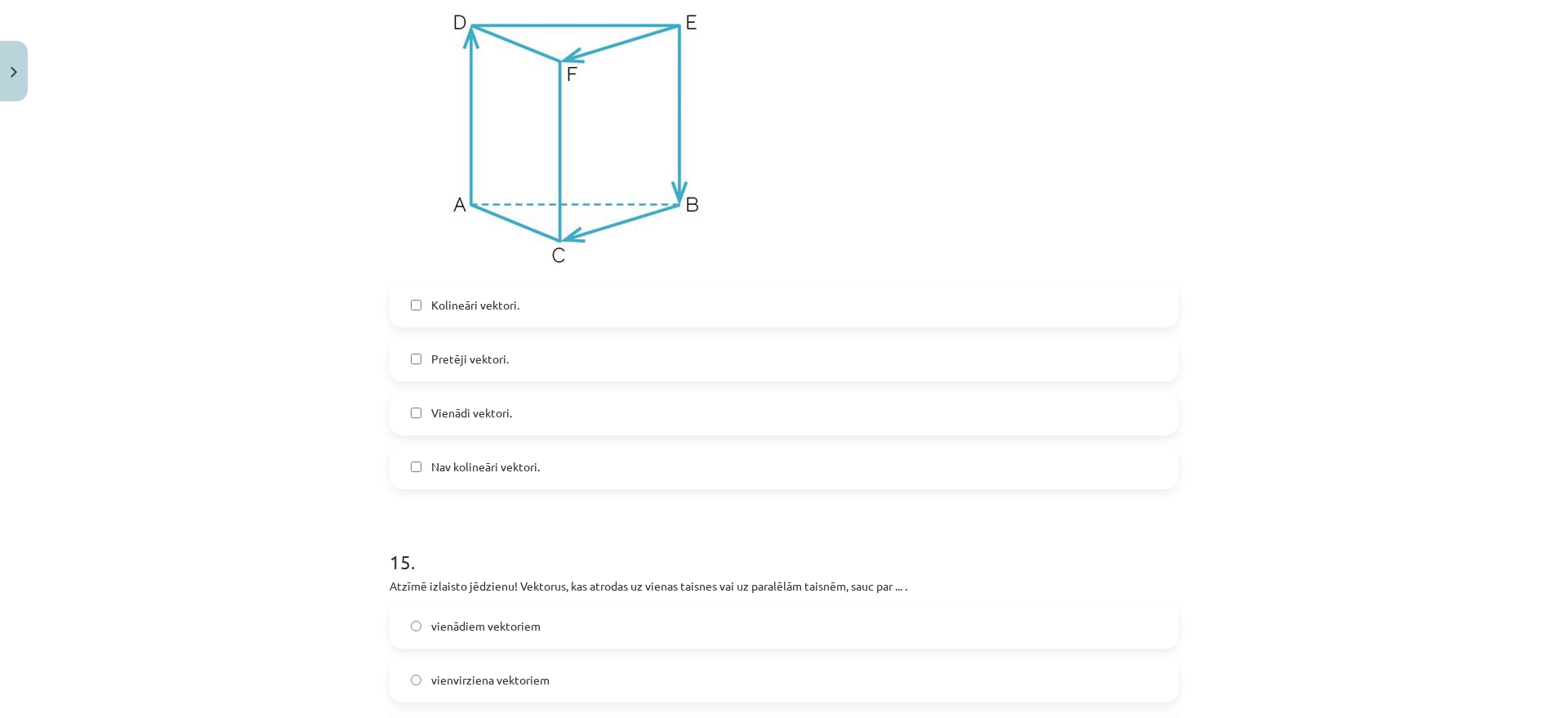
scroll to position [6279, 0]
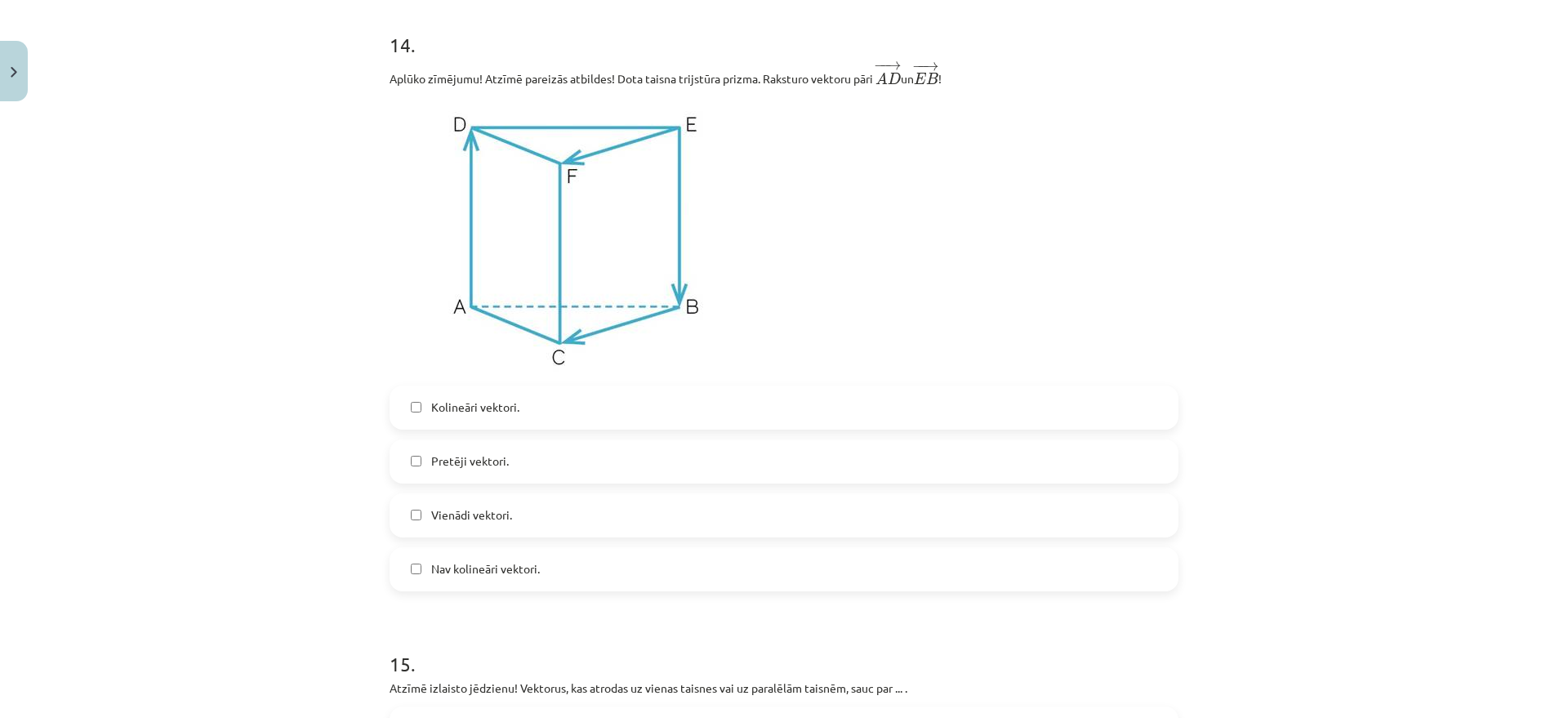
click at [510, 461] on label "Pretēji vektori." at bounding box center [784, 461] width 786 height 41
click at [527, 411] on label "Kolineāri vektori." at bounding box center [784, 407] width 786 height 41
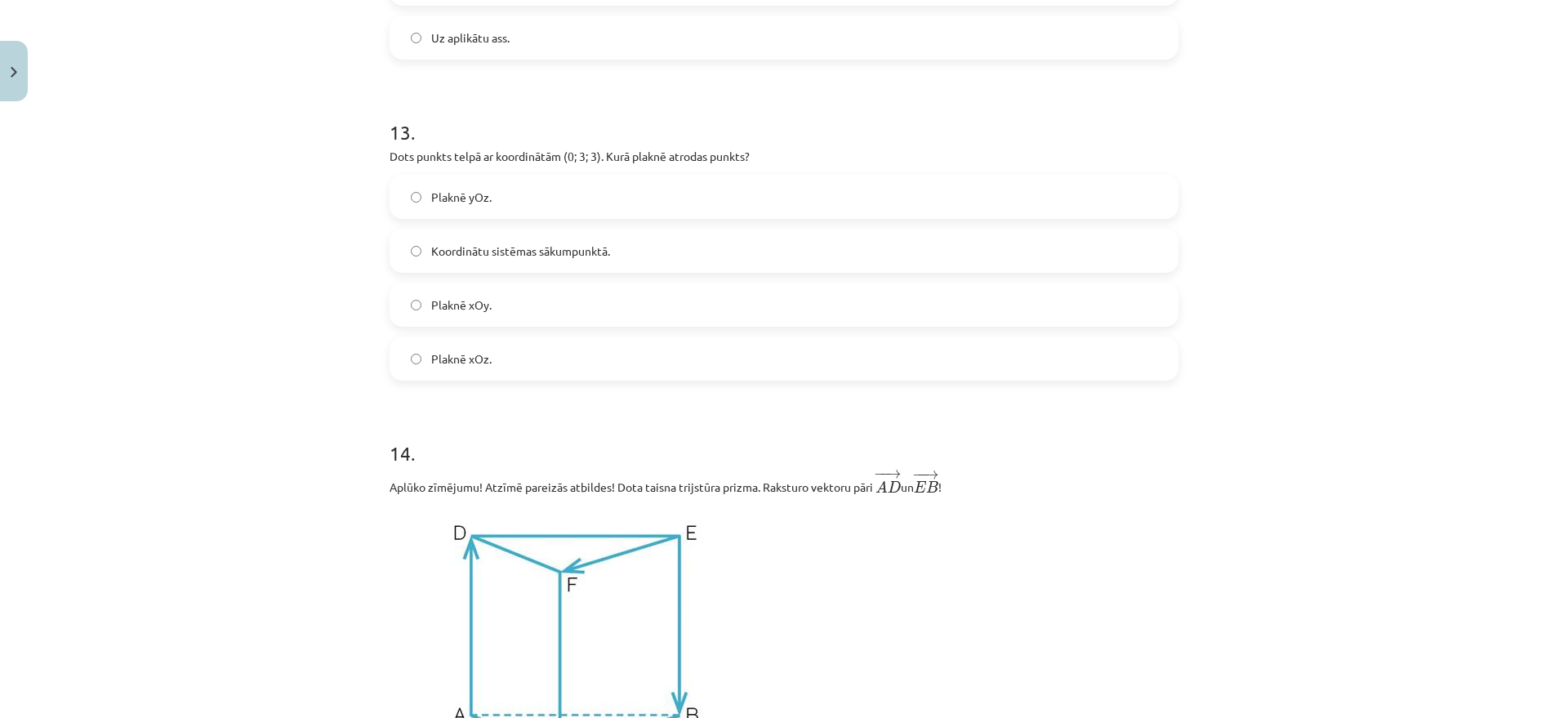
scroll to position [5769, 0]
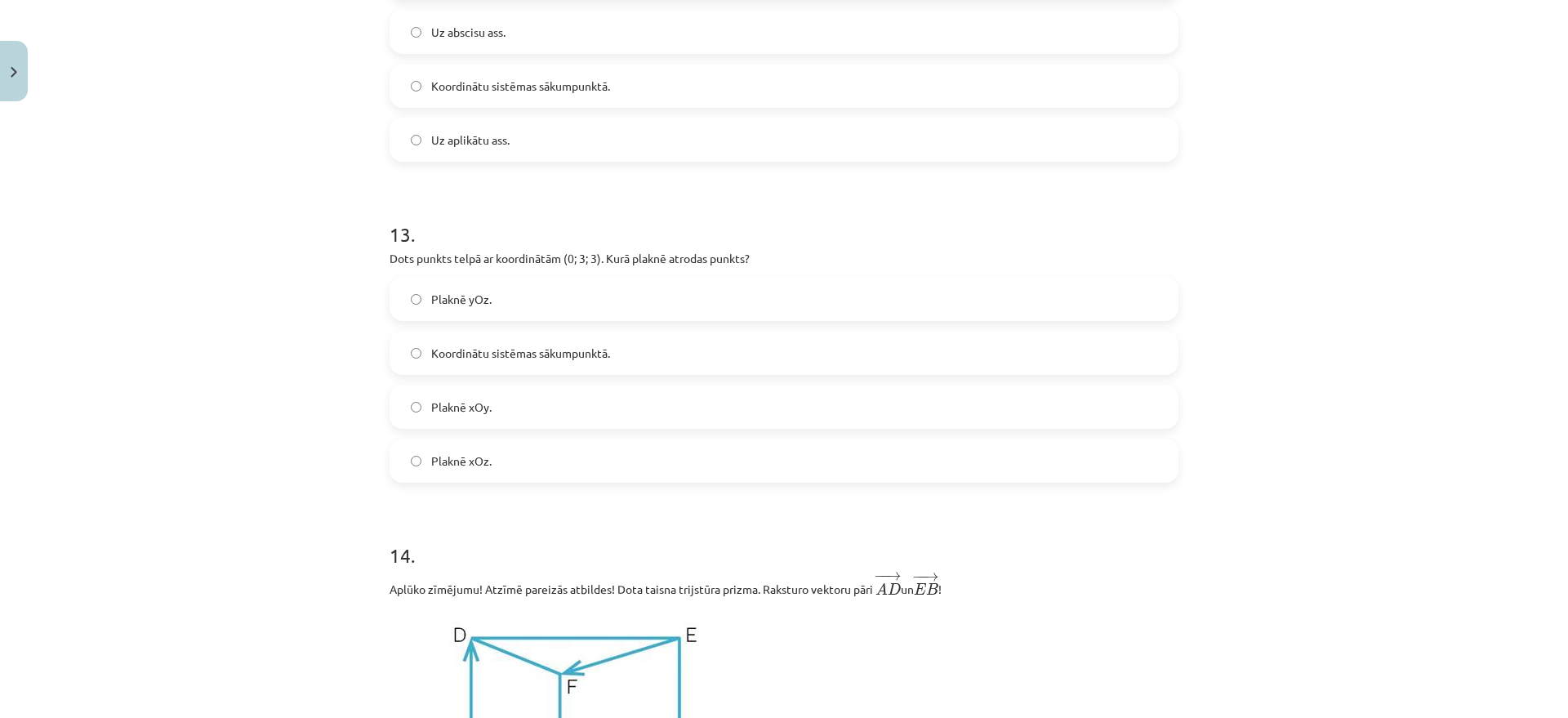
click at [455, 393] on div "Plaknē xOy." at bounding box center [784, 407] width 789 height 44
click at [446, 415] on span "Plaknē xOy." at bounding box center [461, 407] width 60 height 17
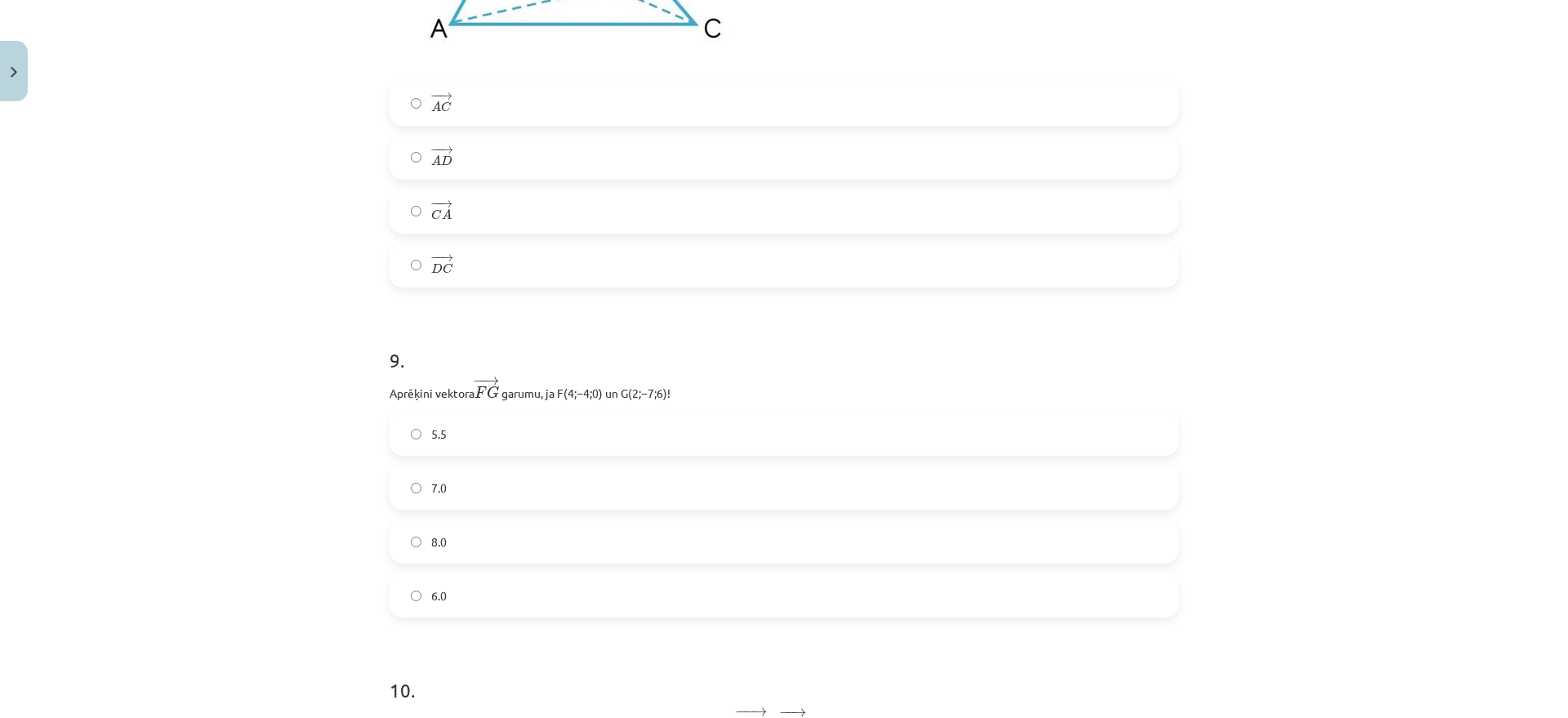
scroll to position [3830, 0]
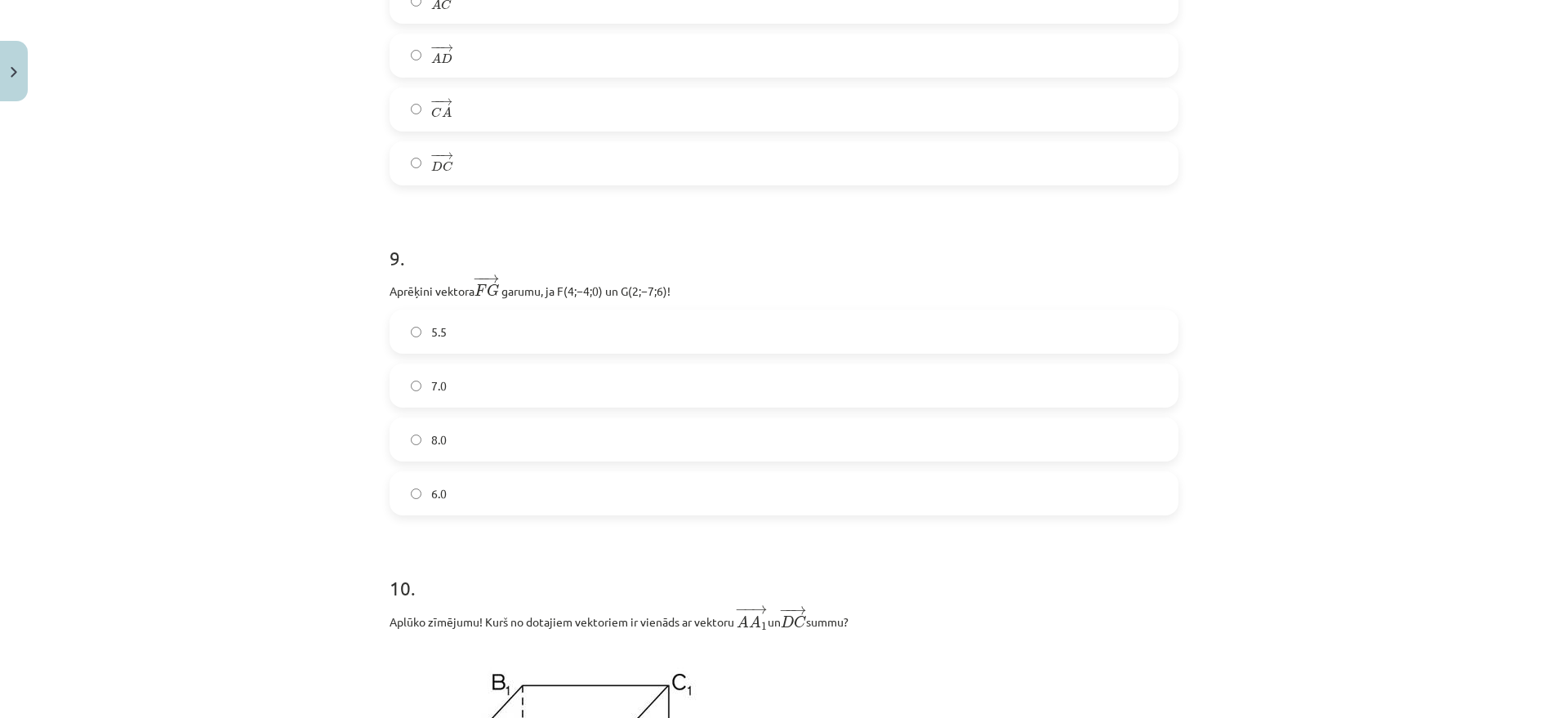
click at [500, 433] on label "8.0" at bounding box center [784, 439] width 786 height 41
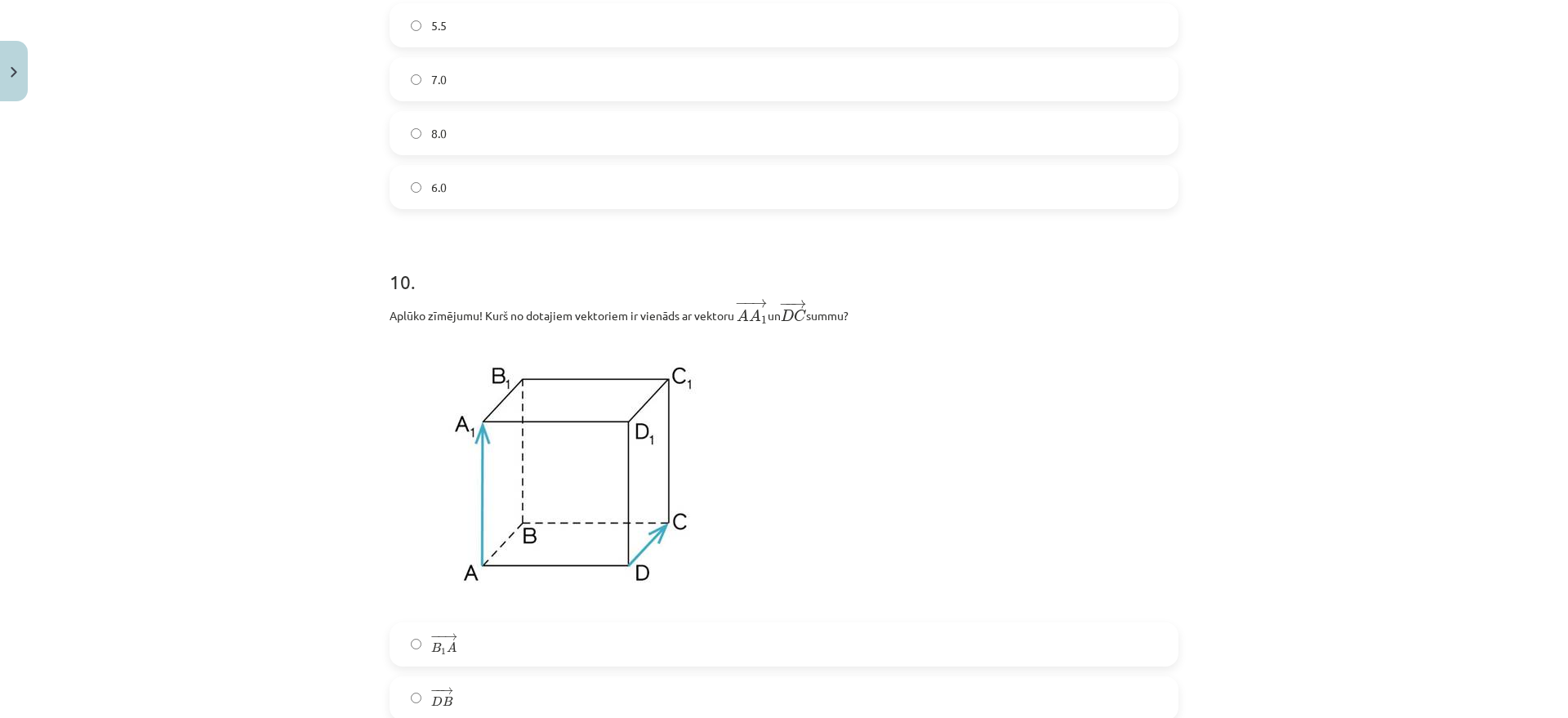
scroll to position [4340, 0]
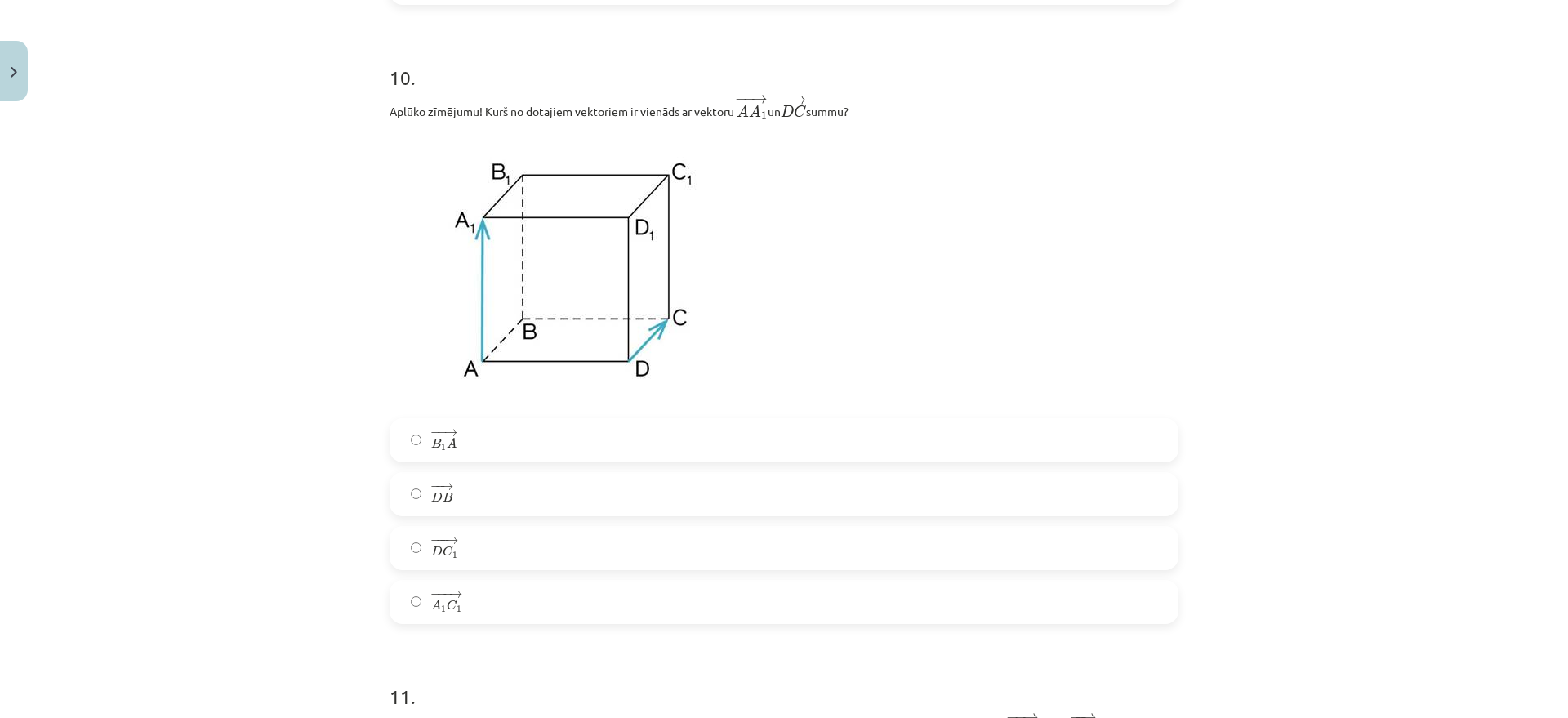
click at [519, 493] on label "− − → D B D B →" at bounding box center [784, 494] width 786 height 41
click at [479, 573] on label "− −− → A 1 C 1 A 1 C 1 →" at bounding box center [784, 602] width 786 height 41
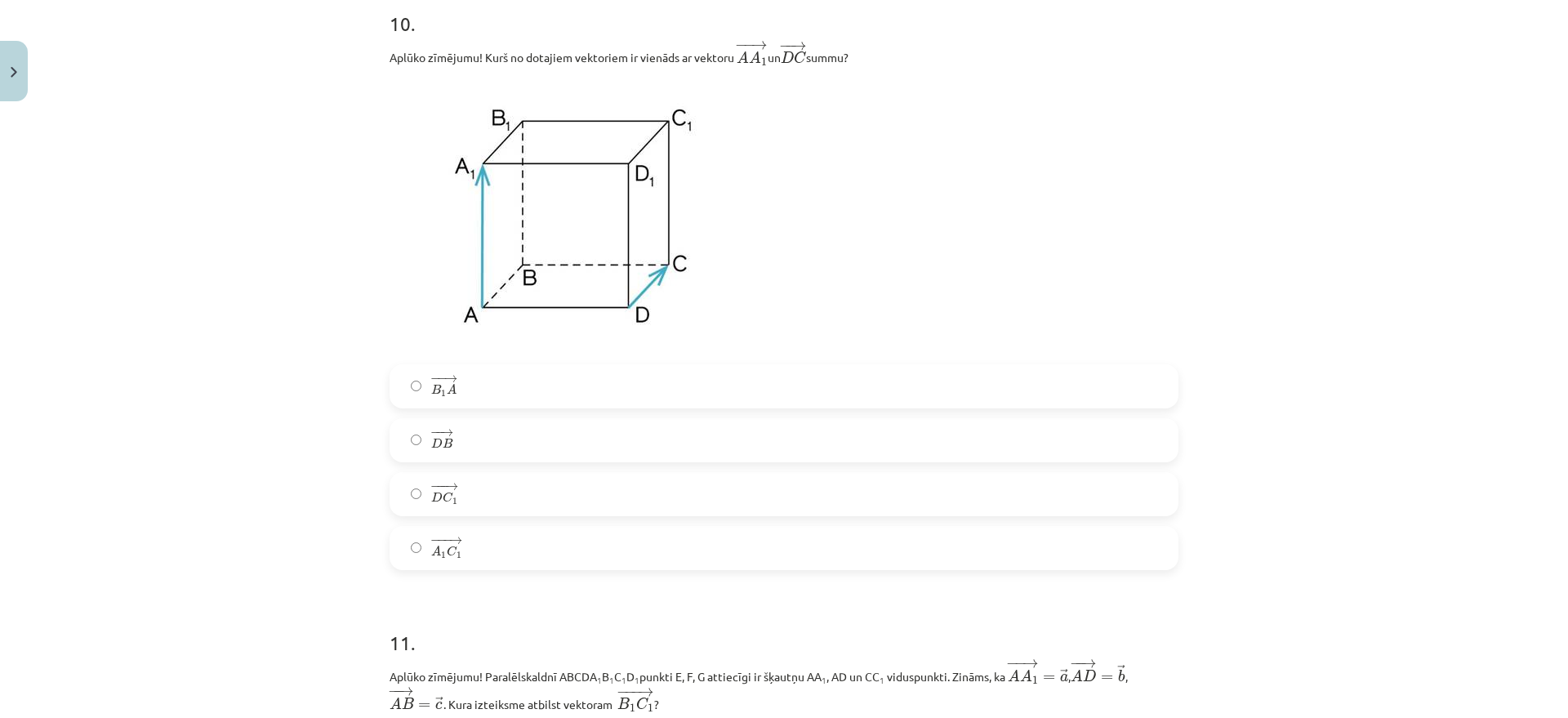
scroll to position [4442, 0]
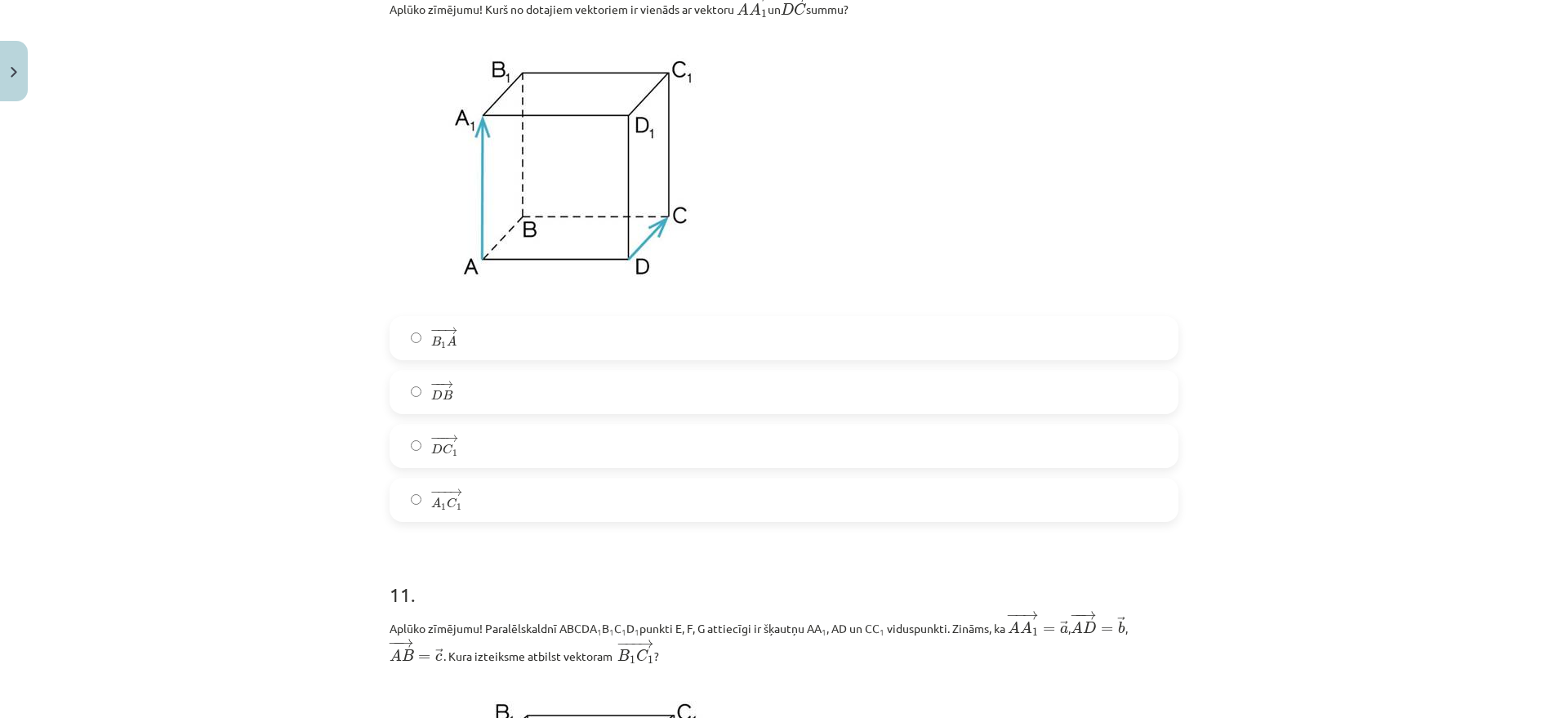
click at [549, 389] on label "− − → D B D B →" at bounding box center [784, 391] width 786 height 41
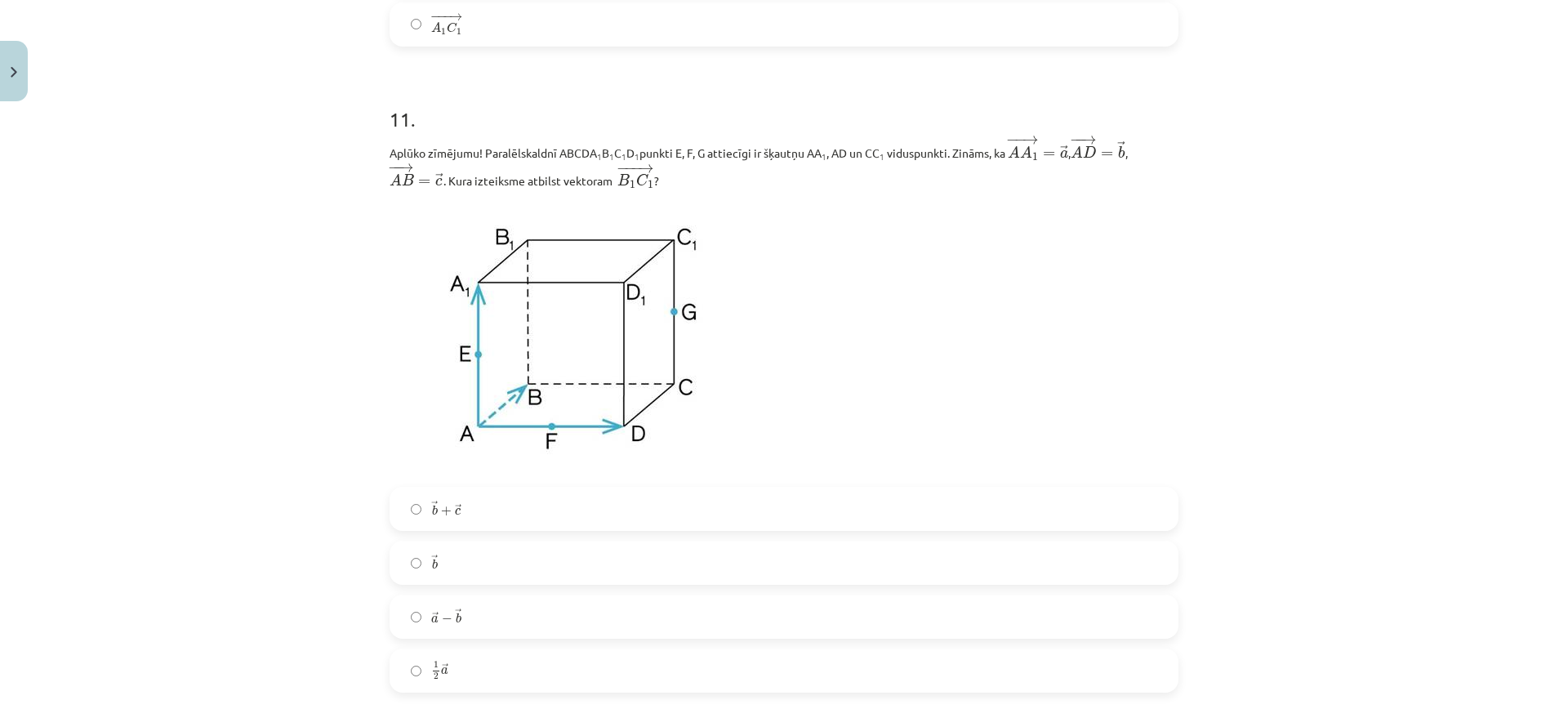
scroll to position [4952, 0]
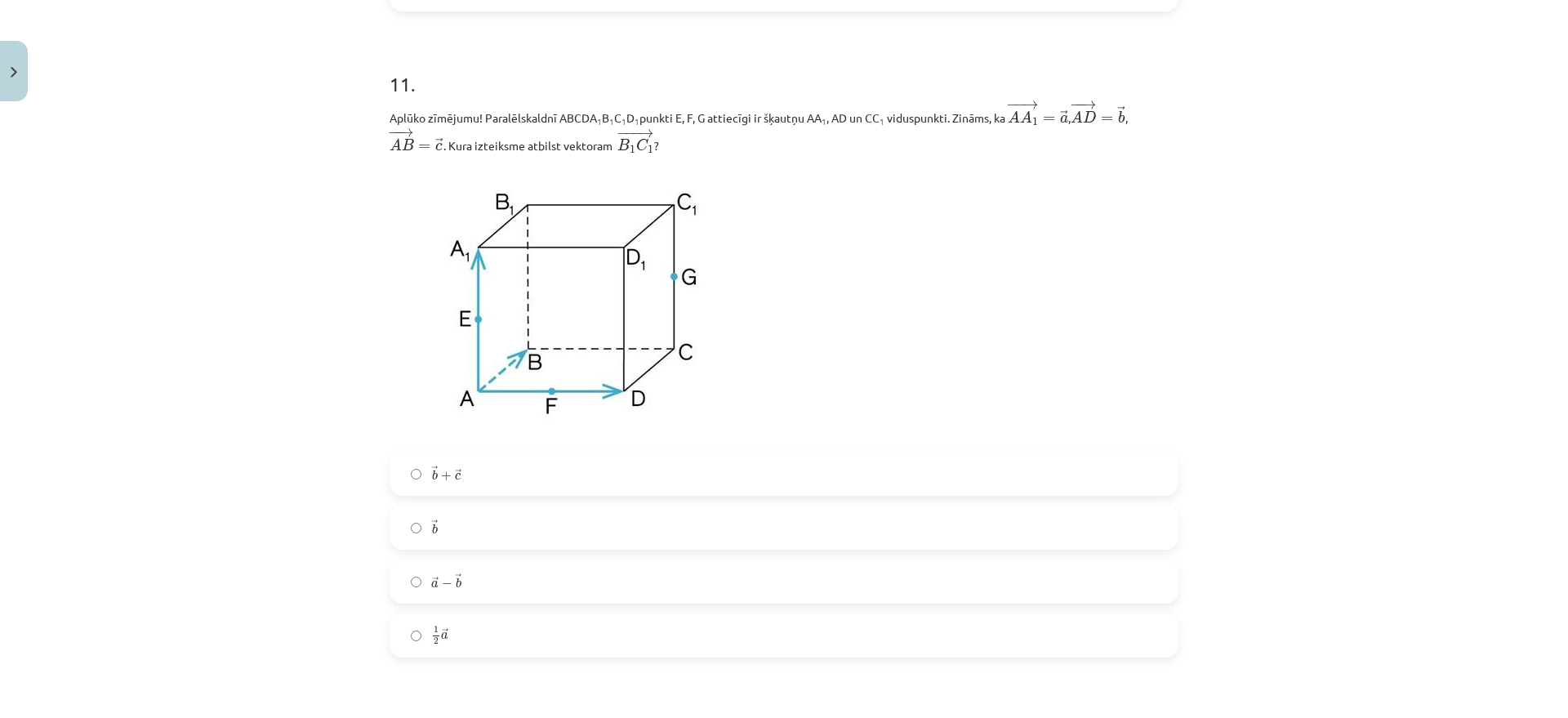
click at [527, 573] on label "→ a − → b a → − b →" at bounding box center [784, 581] width 786 height 41
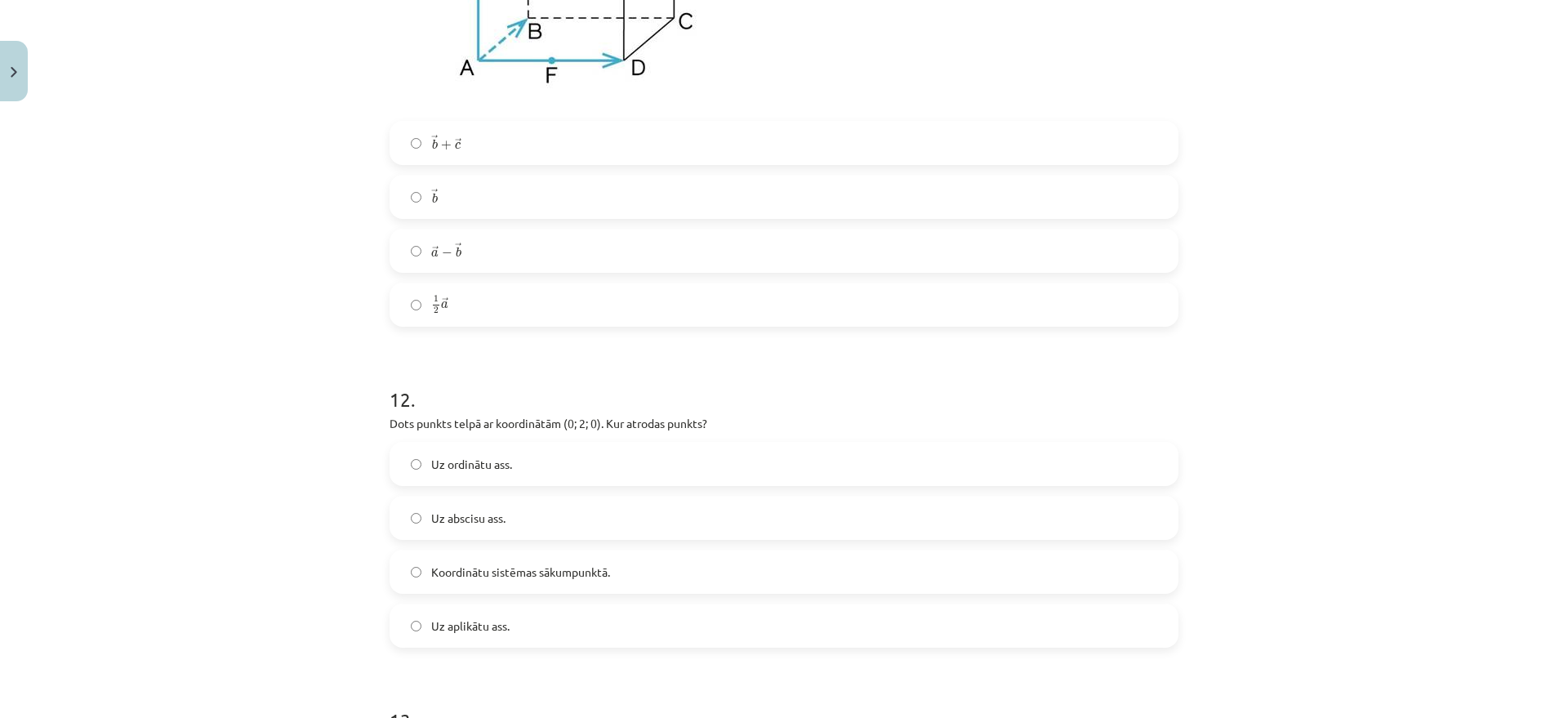
scroll to position [5361, 0]
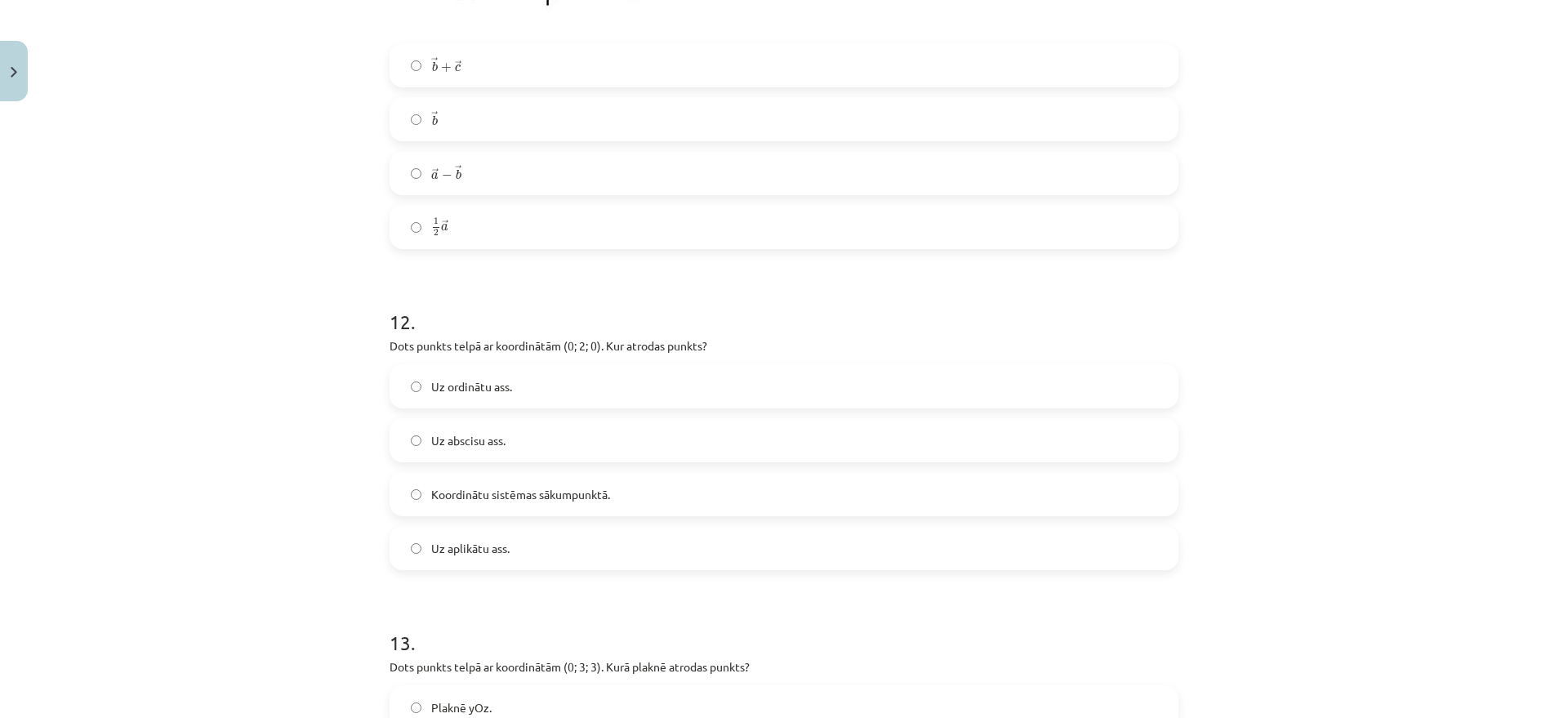
click at [506, 446] on label "Uz abscisu ass." at bounding box center [784, 440] width 786 height 41
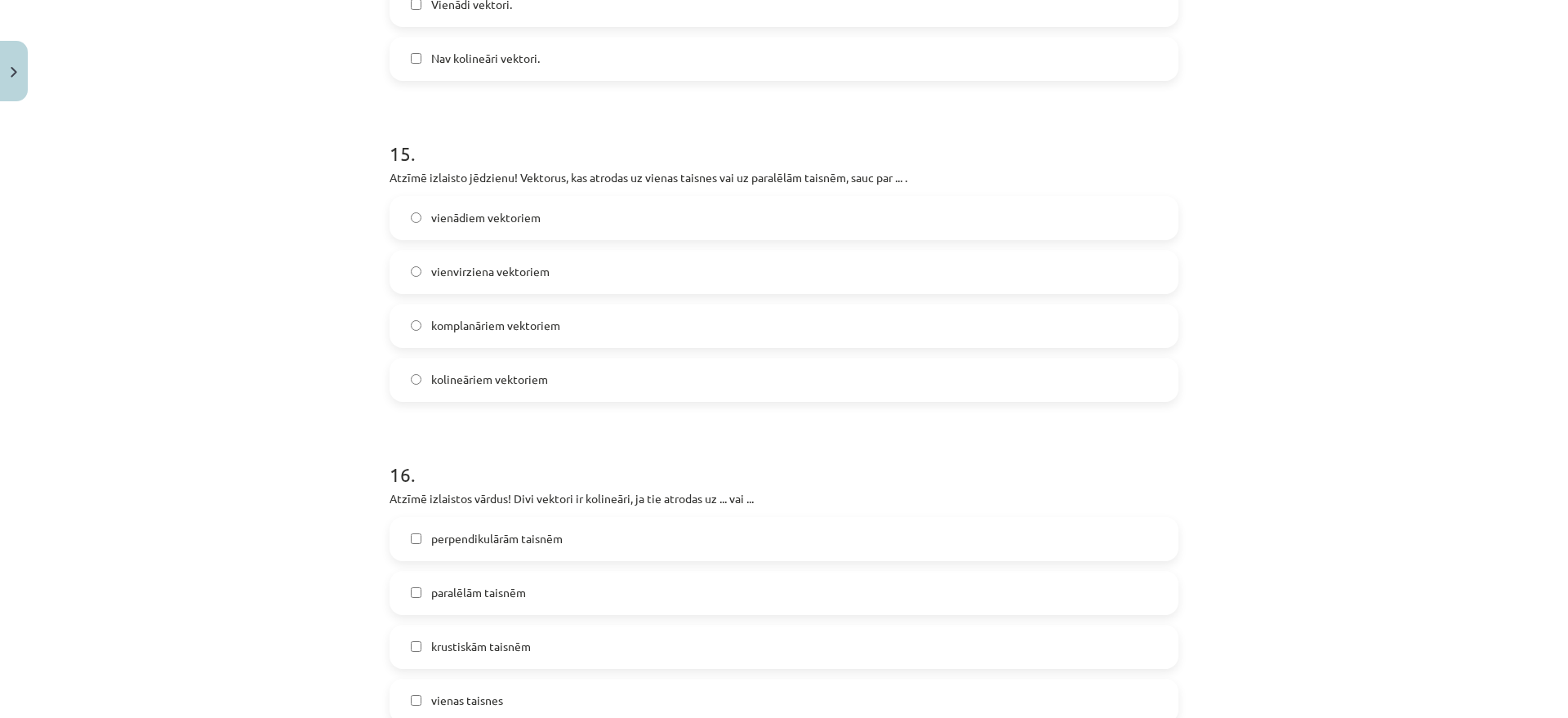
scroll to position [6994, 0]
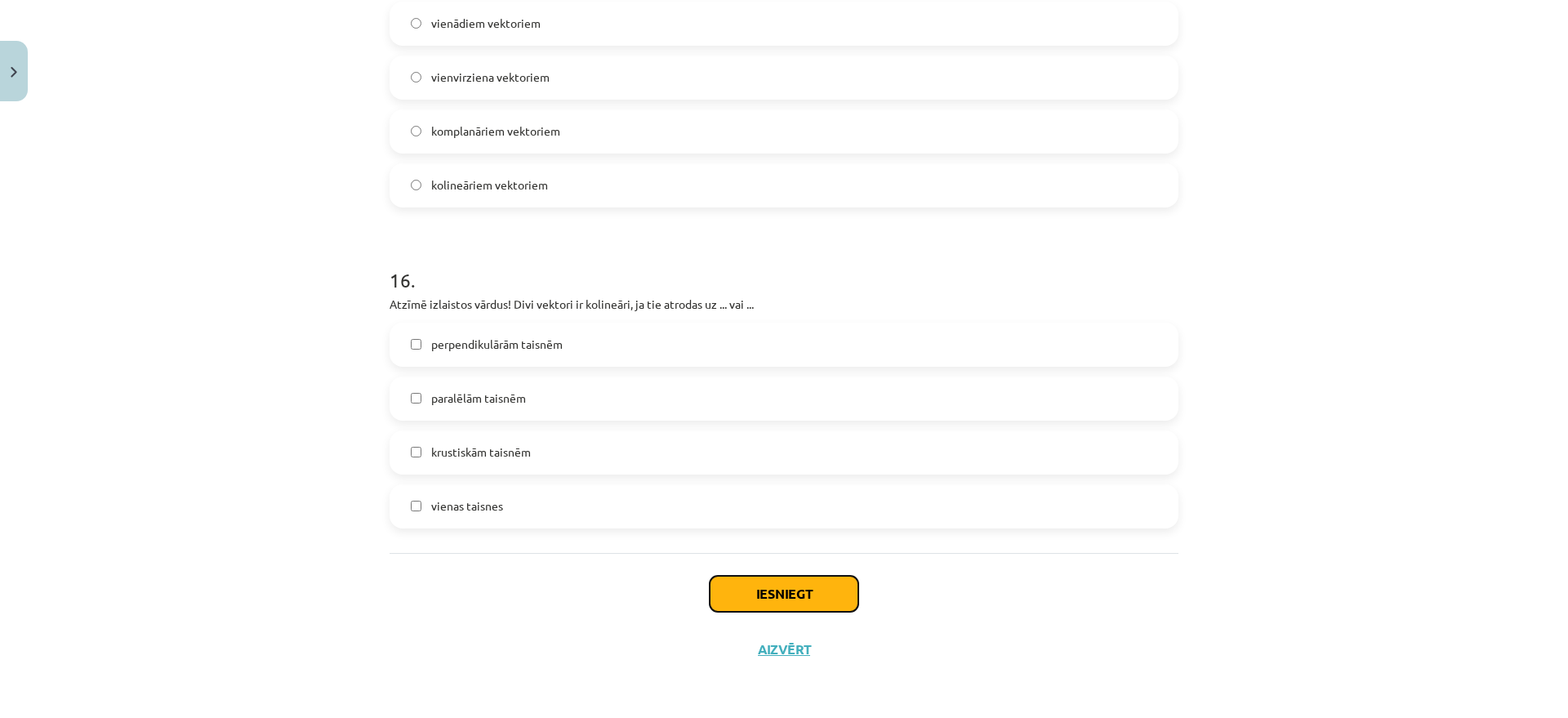
click at [815, 573] on button "Iesniegt" at bounding box center [784, 593] width 149 height 36
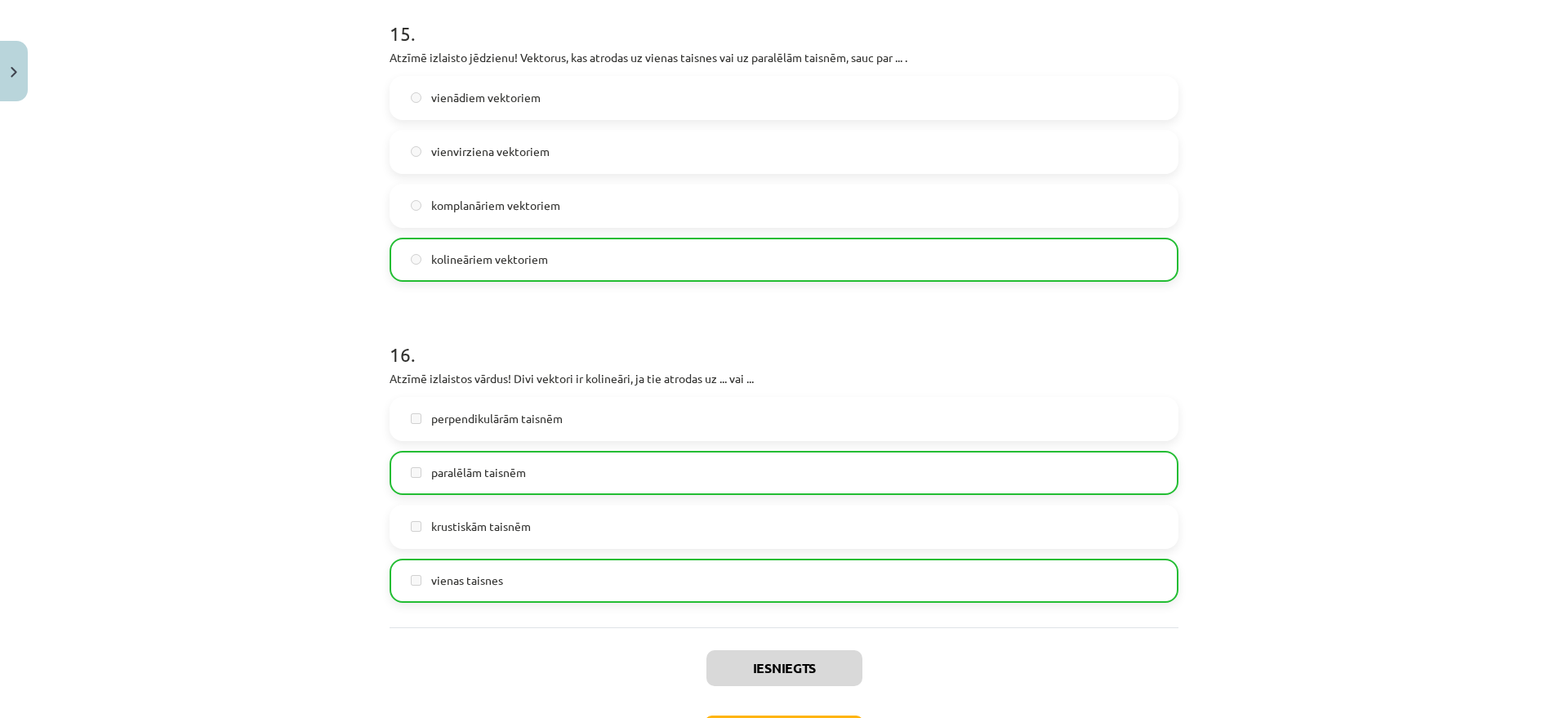
scroll to position [6942, 0]
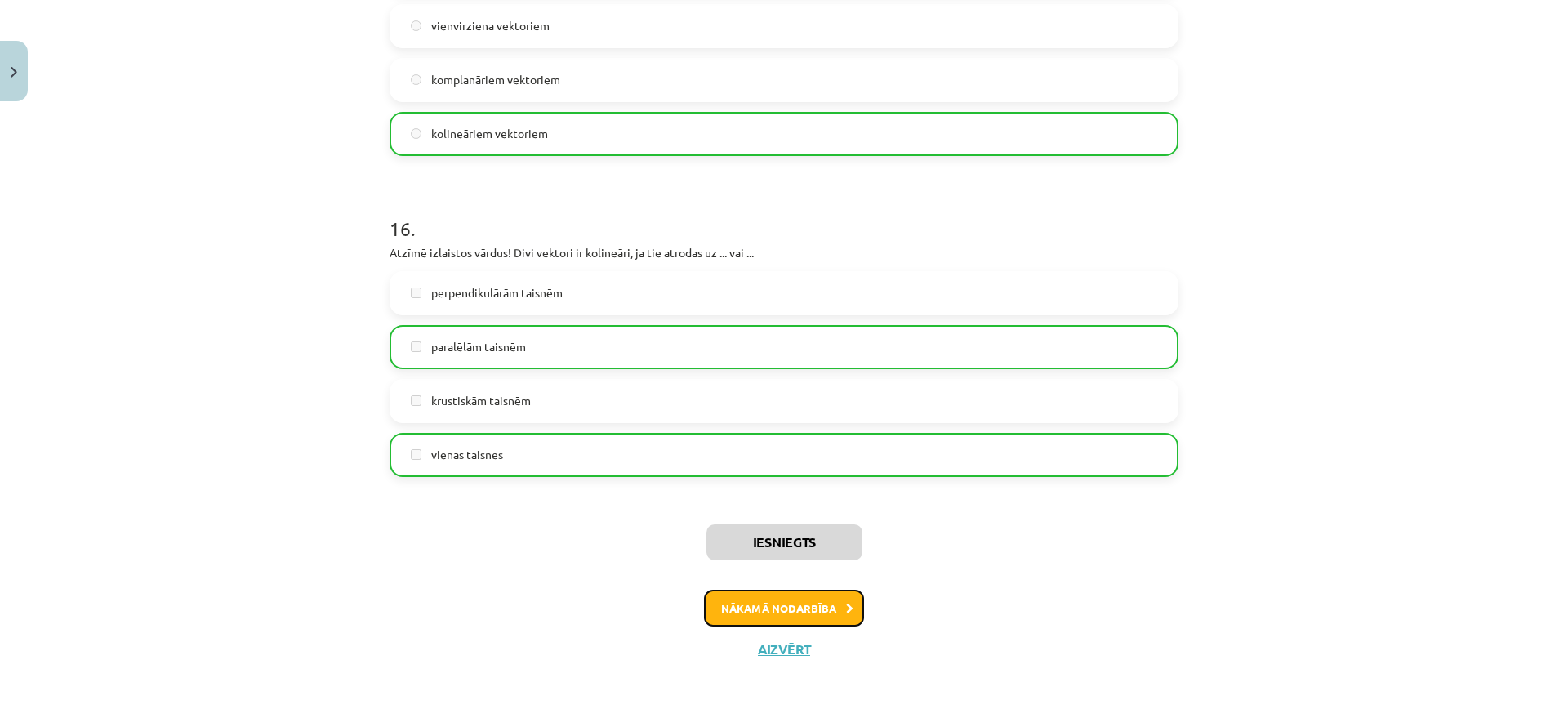
click at [822, 573] on button "Nākamā nodarbība" at bounding box center [784, 608] width 160 height 38
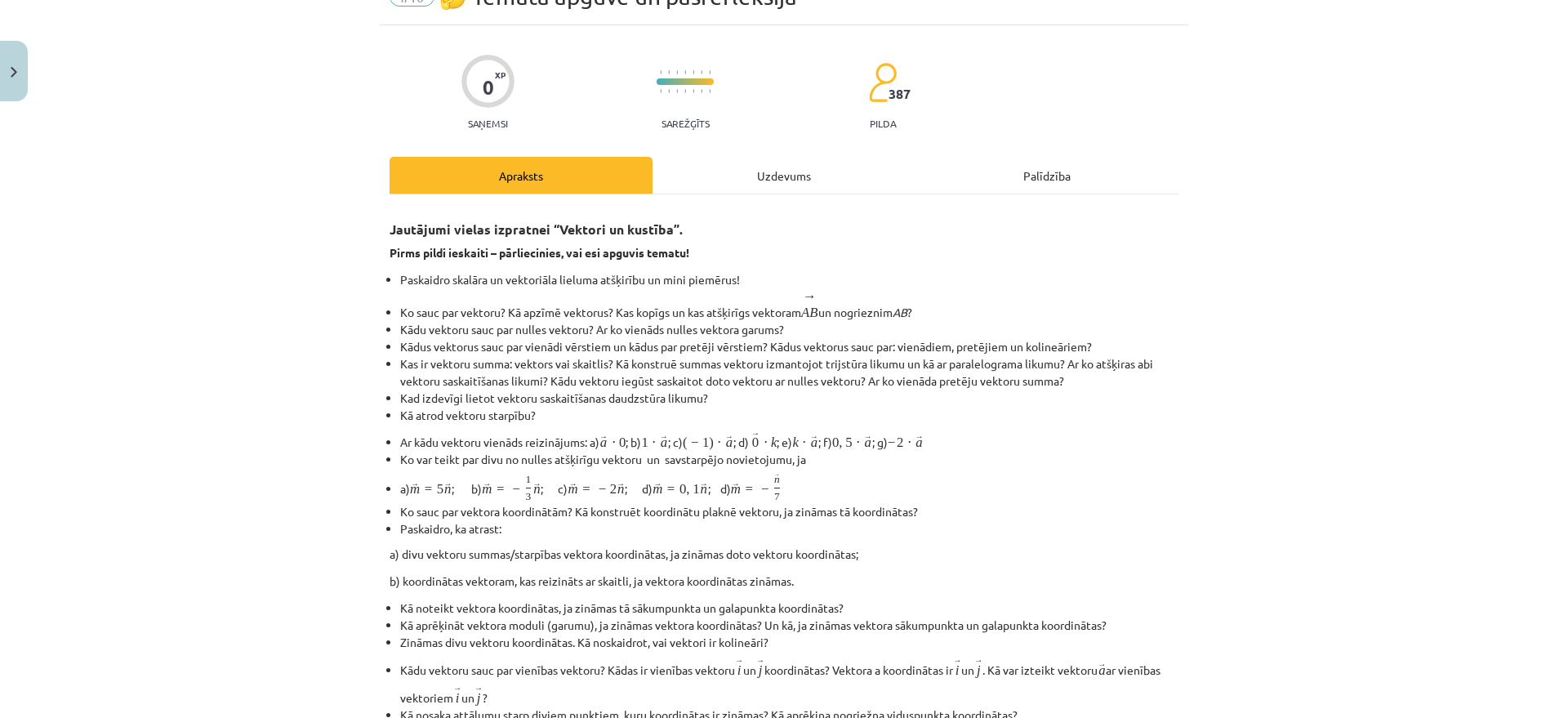
scroll to position [41, 0]
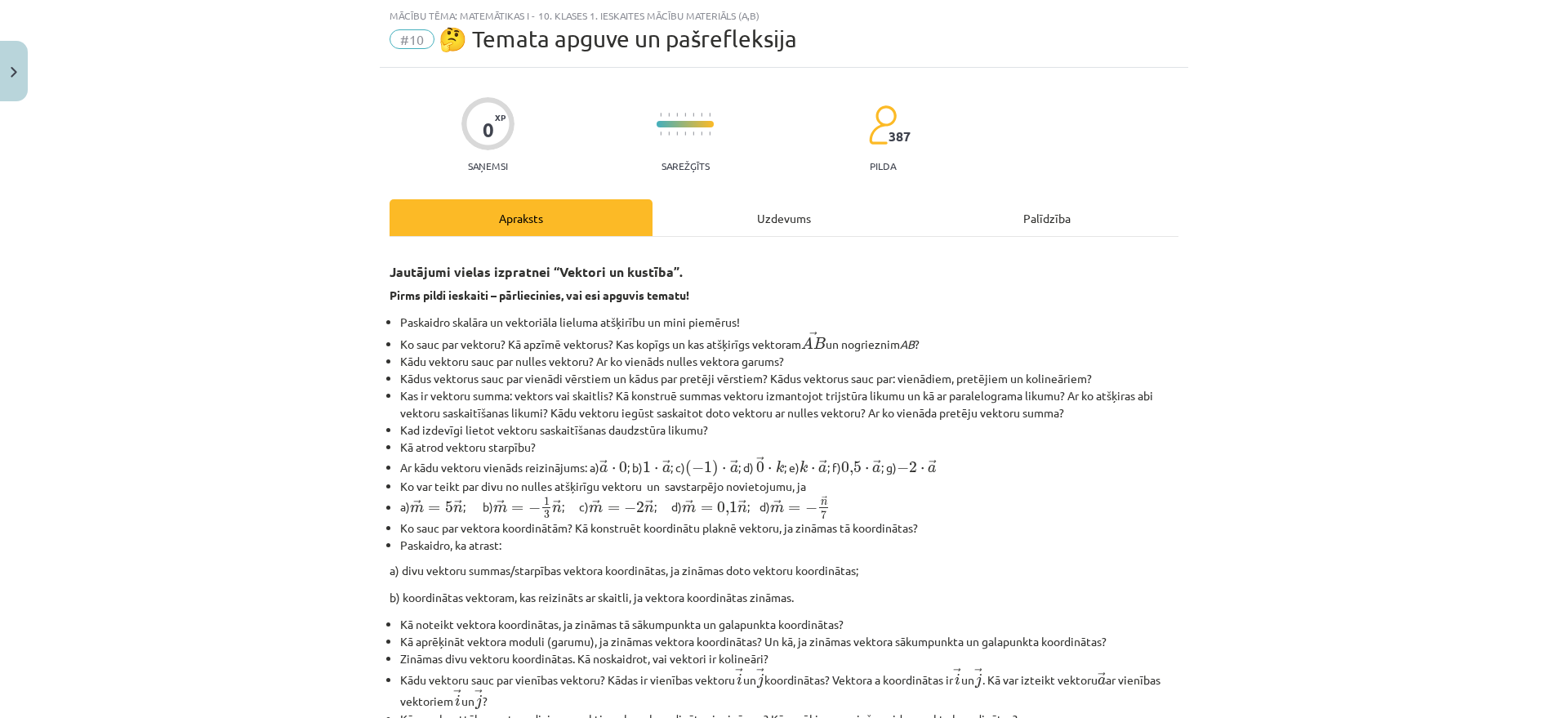
click at [750, 222] on div "Uzdevums" at bounding box center [784, 218] width 263 height 37
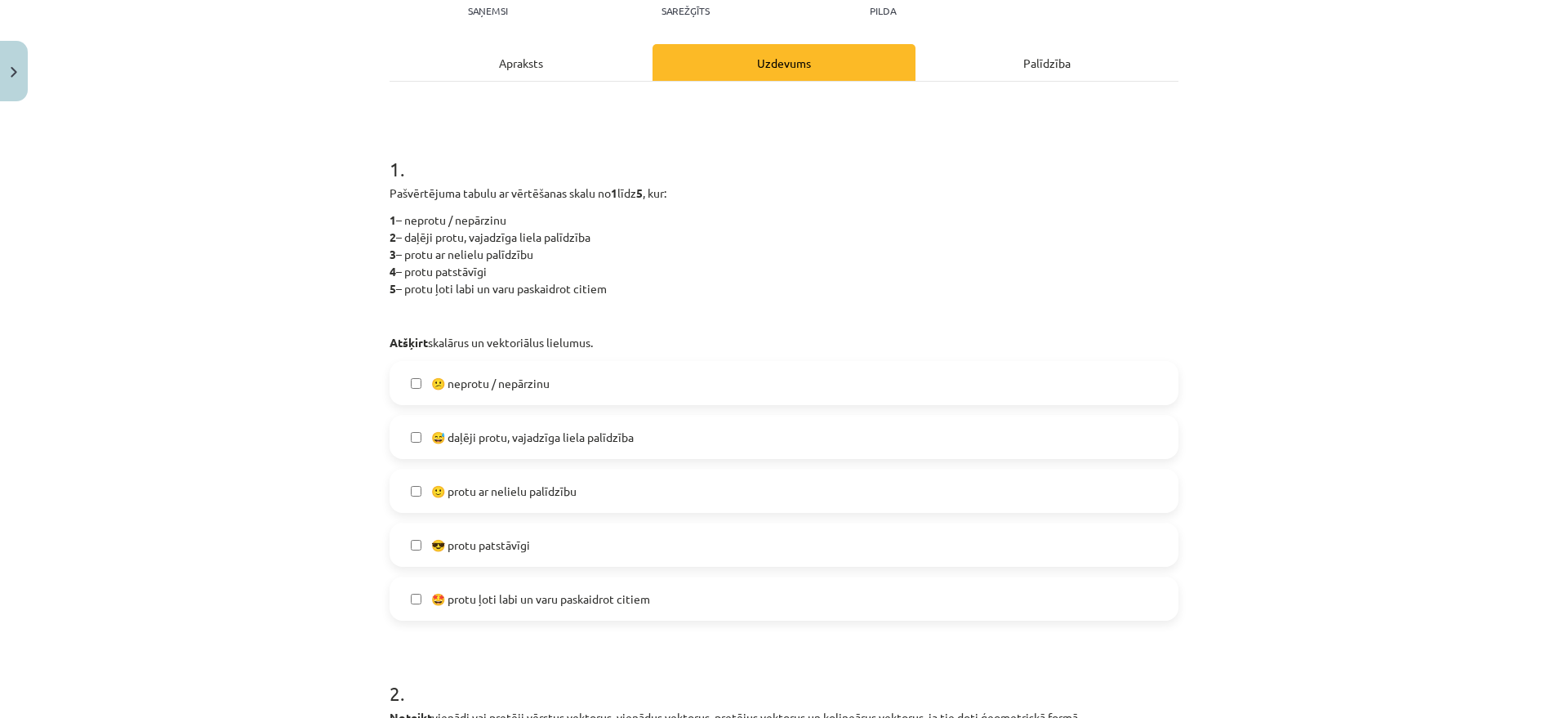
scroll to position [245, 0]
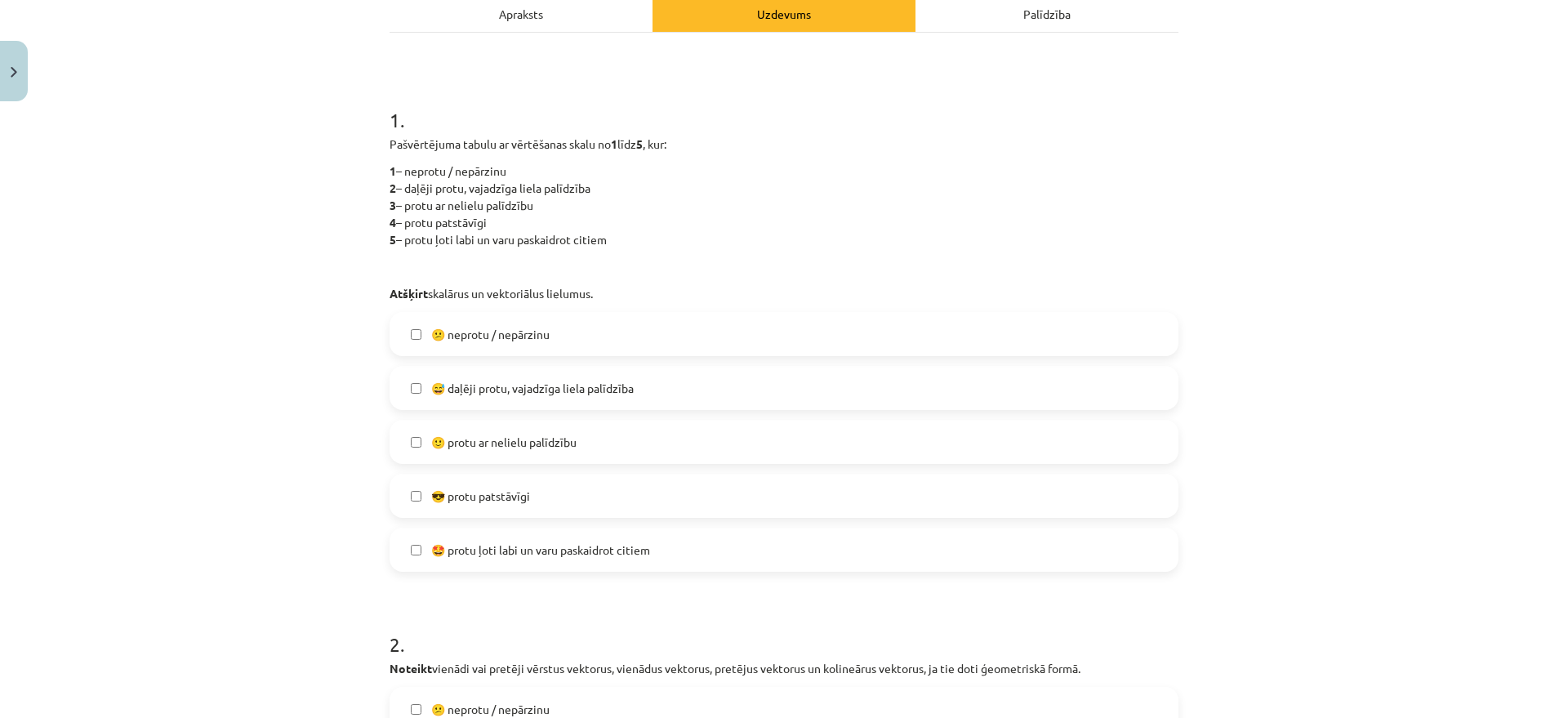
click at [668, 383] on label "😅 daļēji protu, vajadzīga liela palīdzība" at bounding box center [784, 388] width 786 height 41
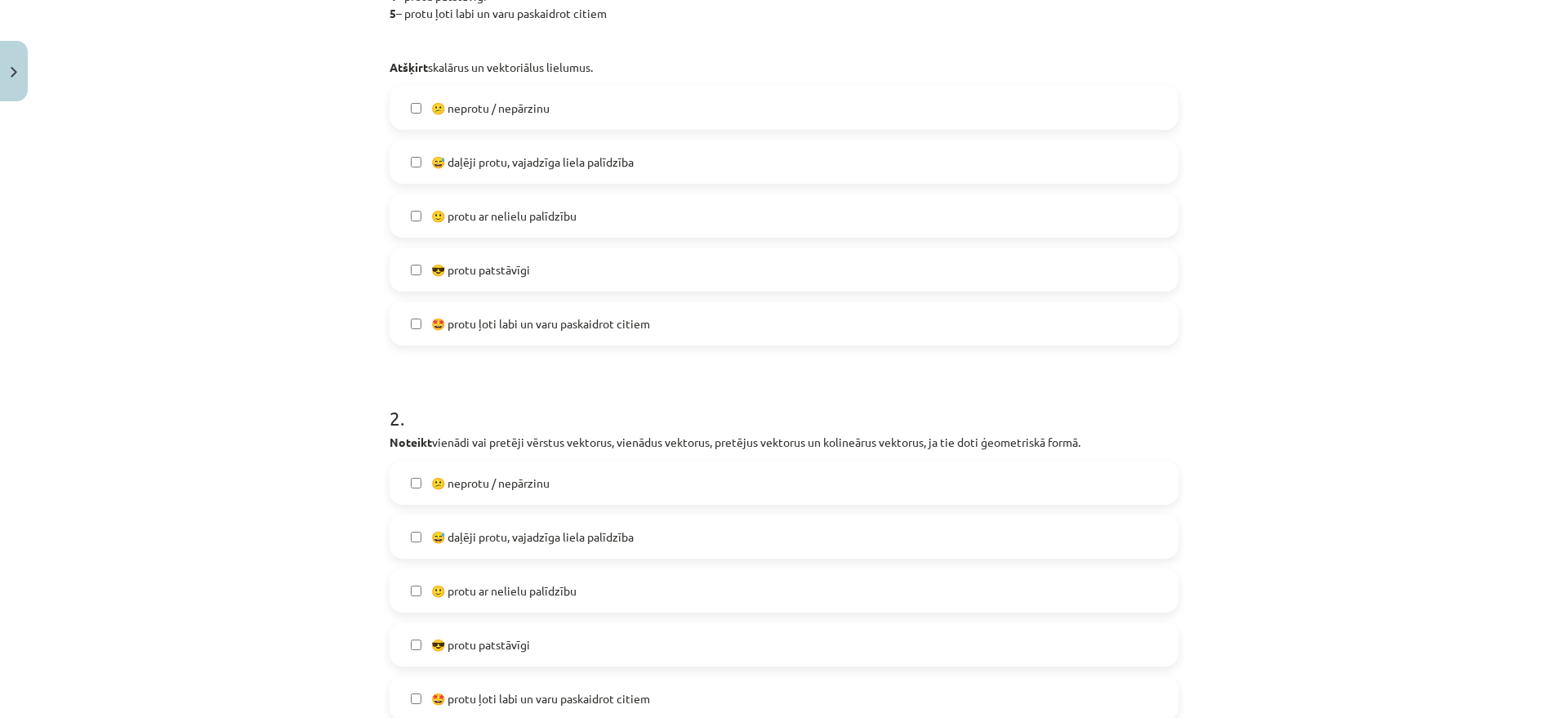
scroll to position [552, 0]
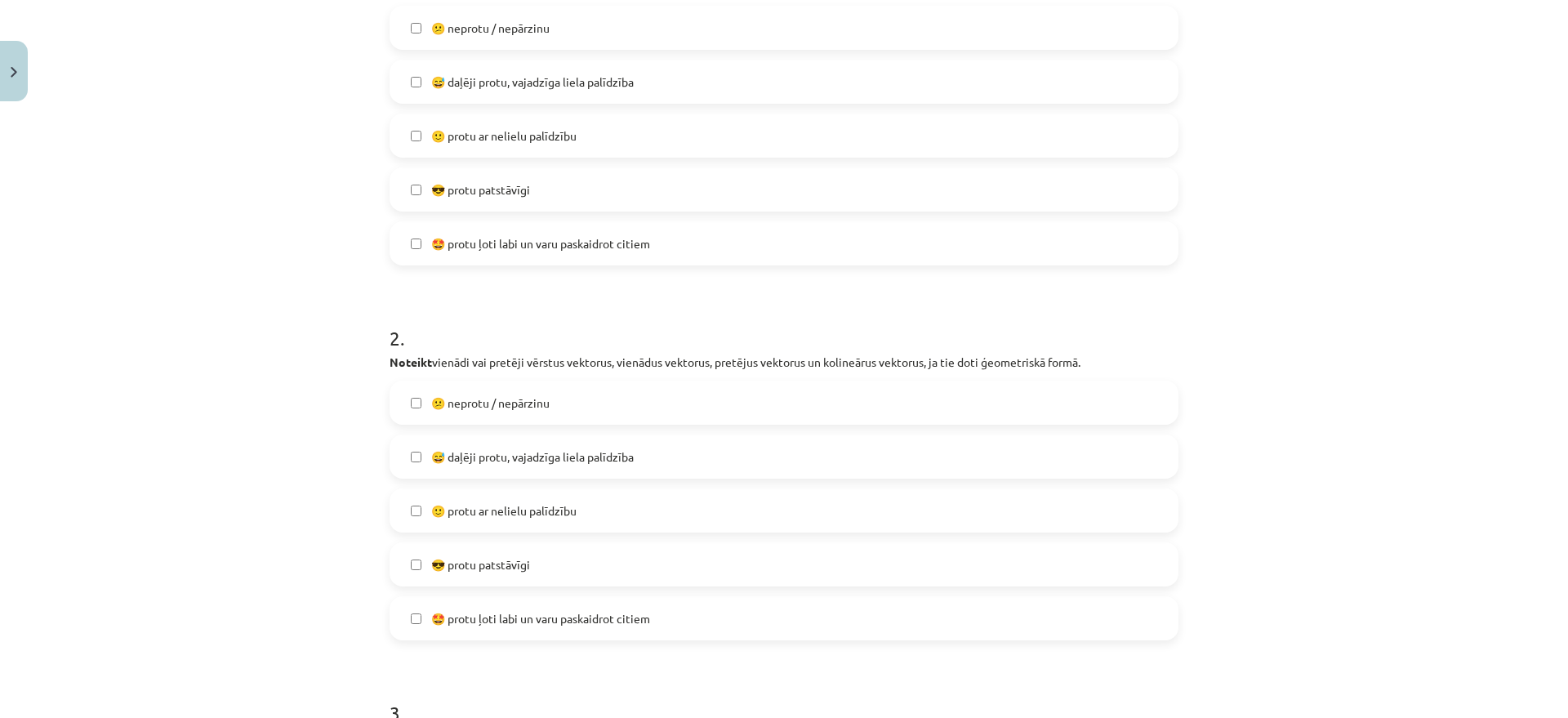
click at [592, 455] on span "😅 daļēji protu, vajadzīga liela palīdzība" at bounding box center [532, 456] width 202 height 17
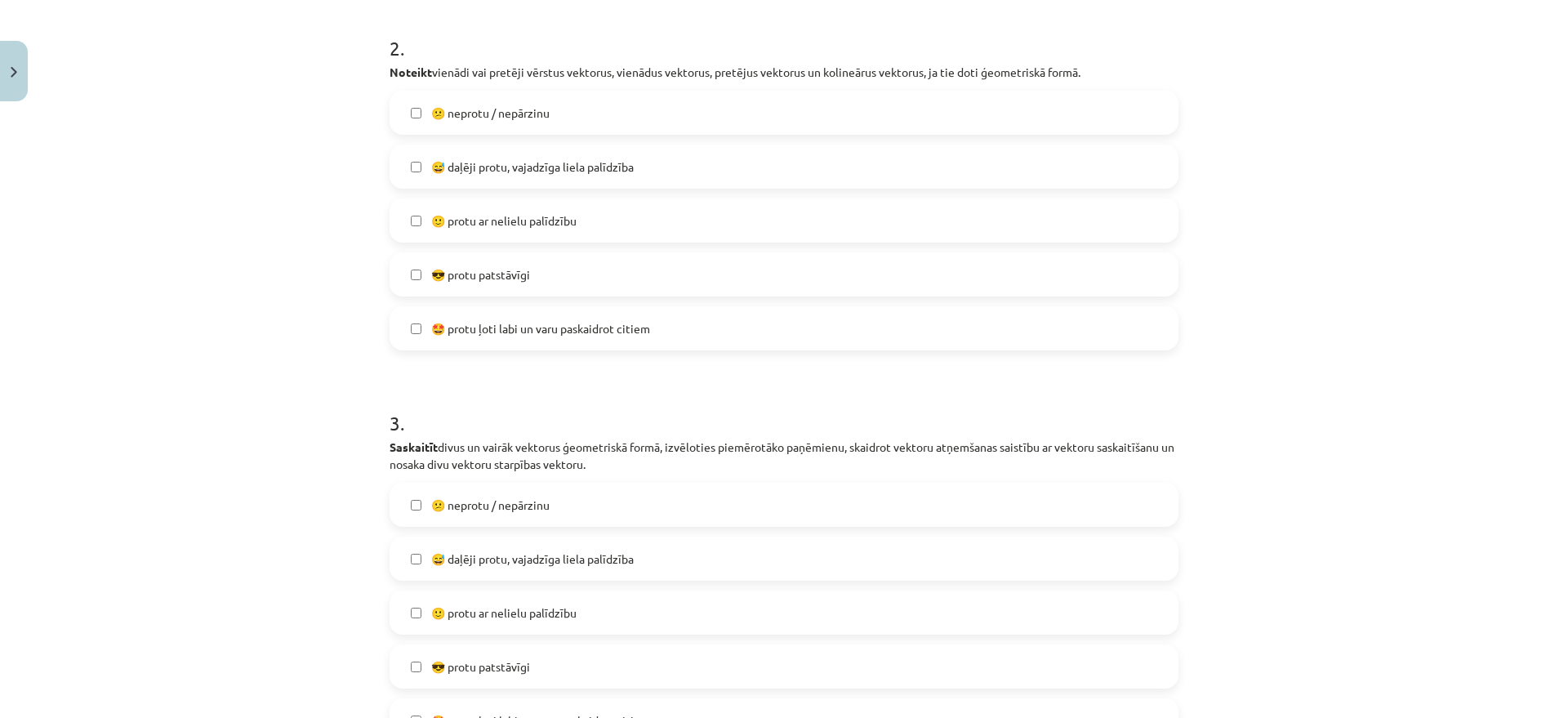
scroll to position [858, 0]
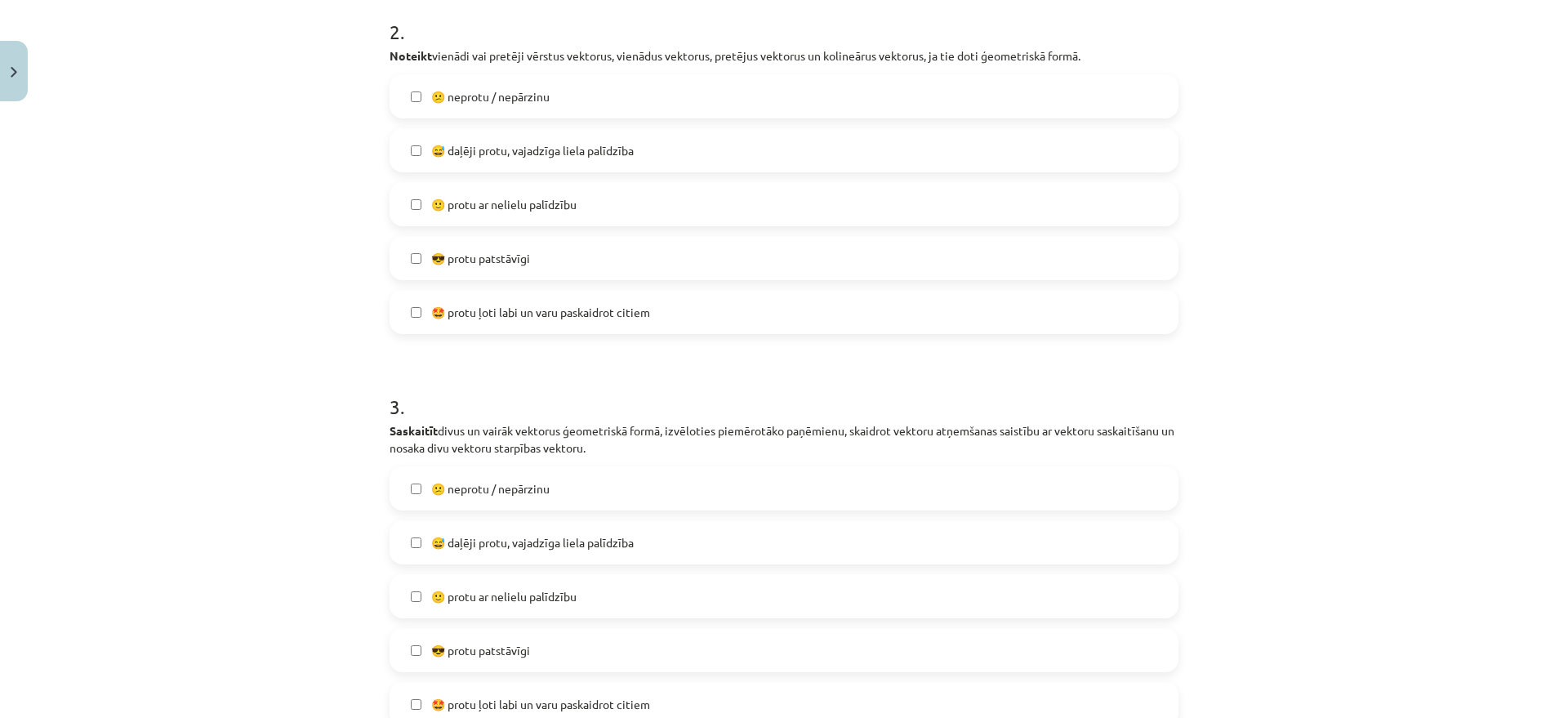
click at [591, 545] on span "😅 daļēji protu, vajadzīga liela palīdzība" at bounding box center [532, 542] width 202 height 17
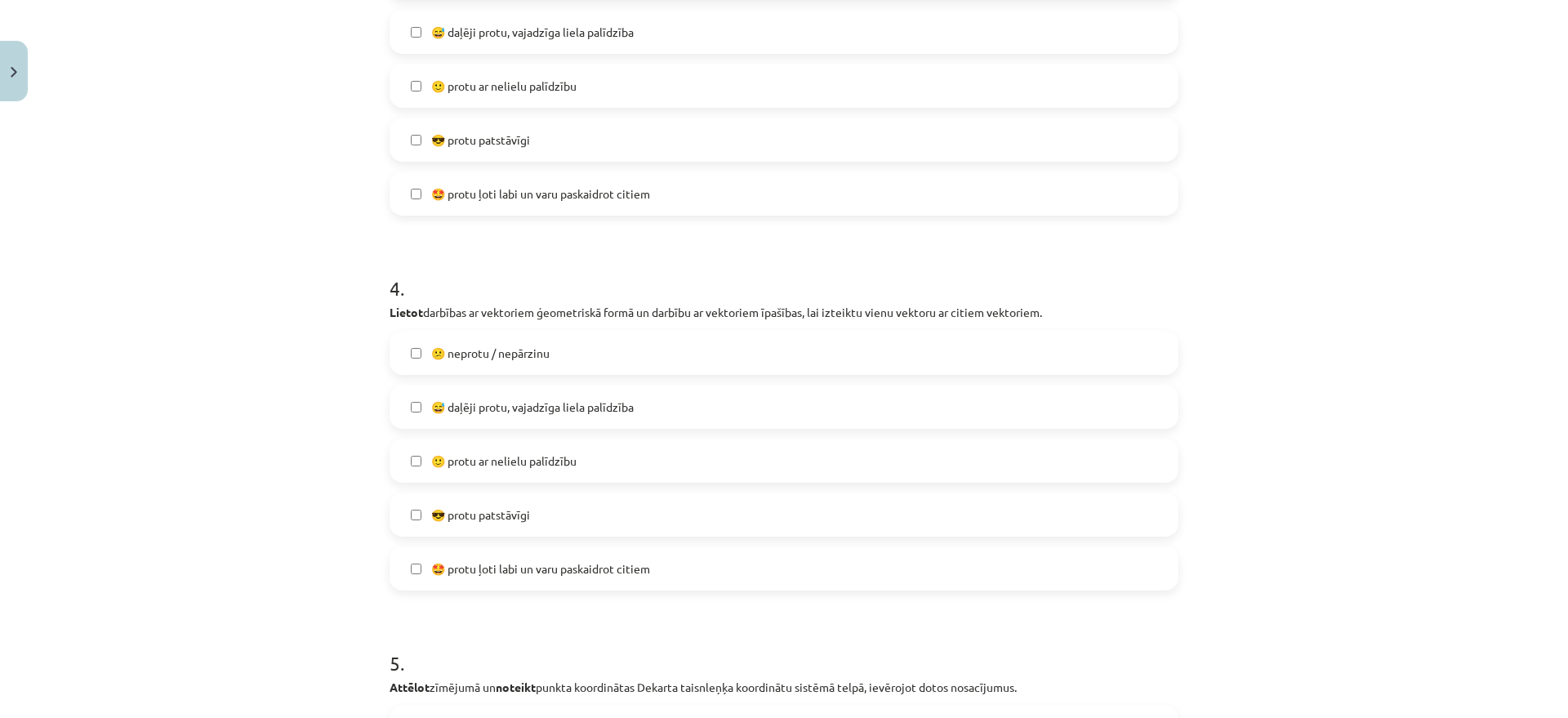
click at [590, 408] on span "😅 daļēji protu, vajadzīga liela palīdzība" at bounding box center [532, 407] width 202 height 17
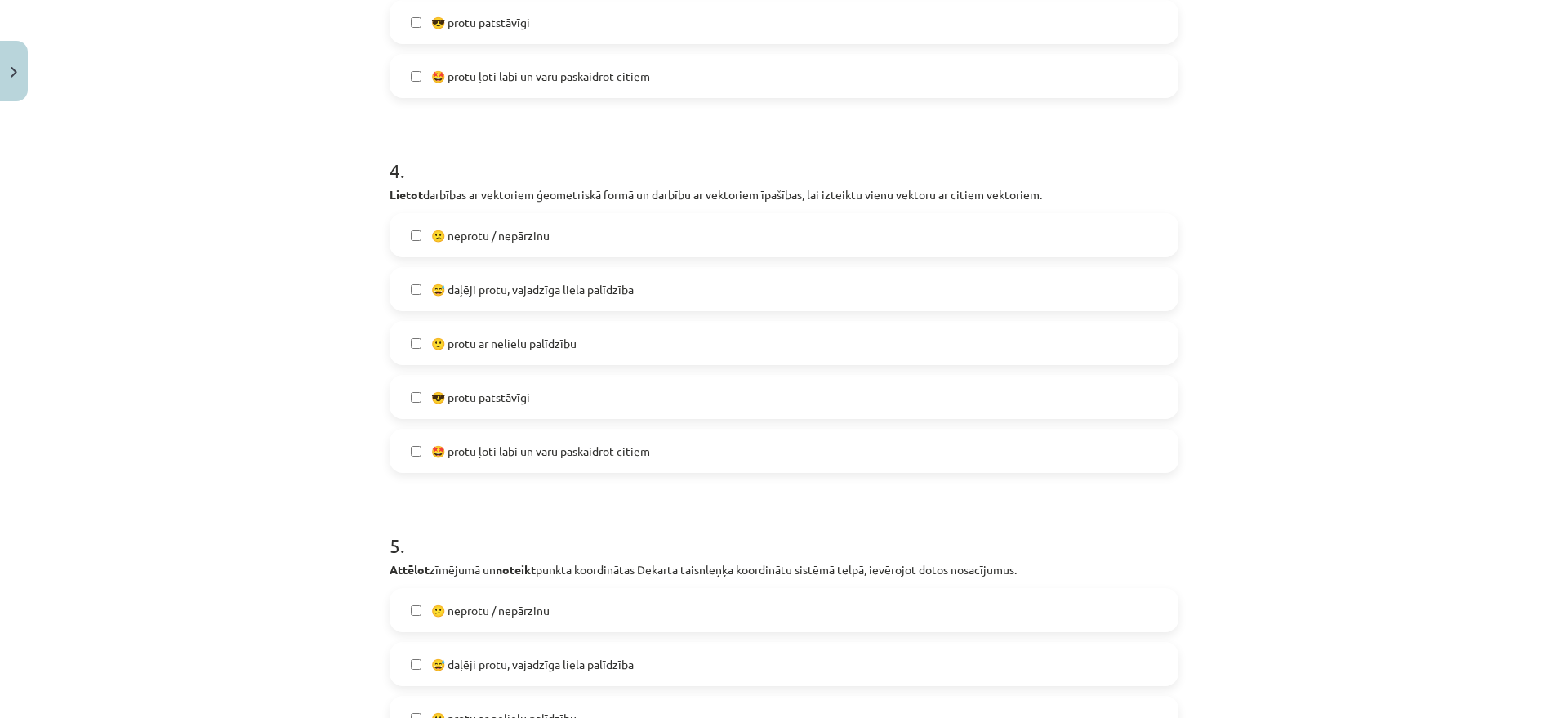
scroll to position [1776, 0]
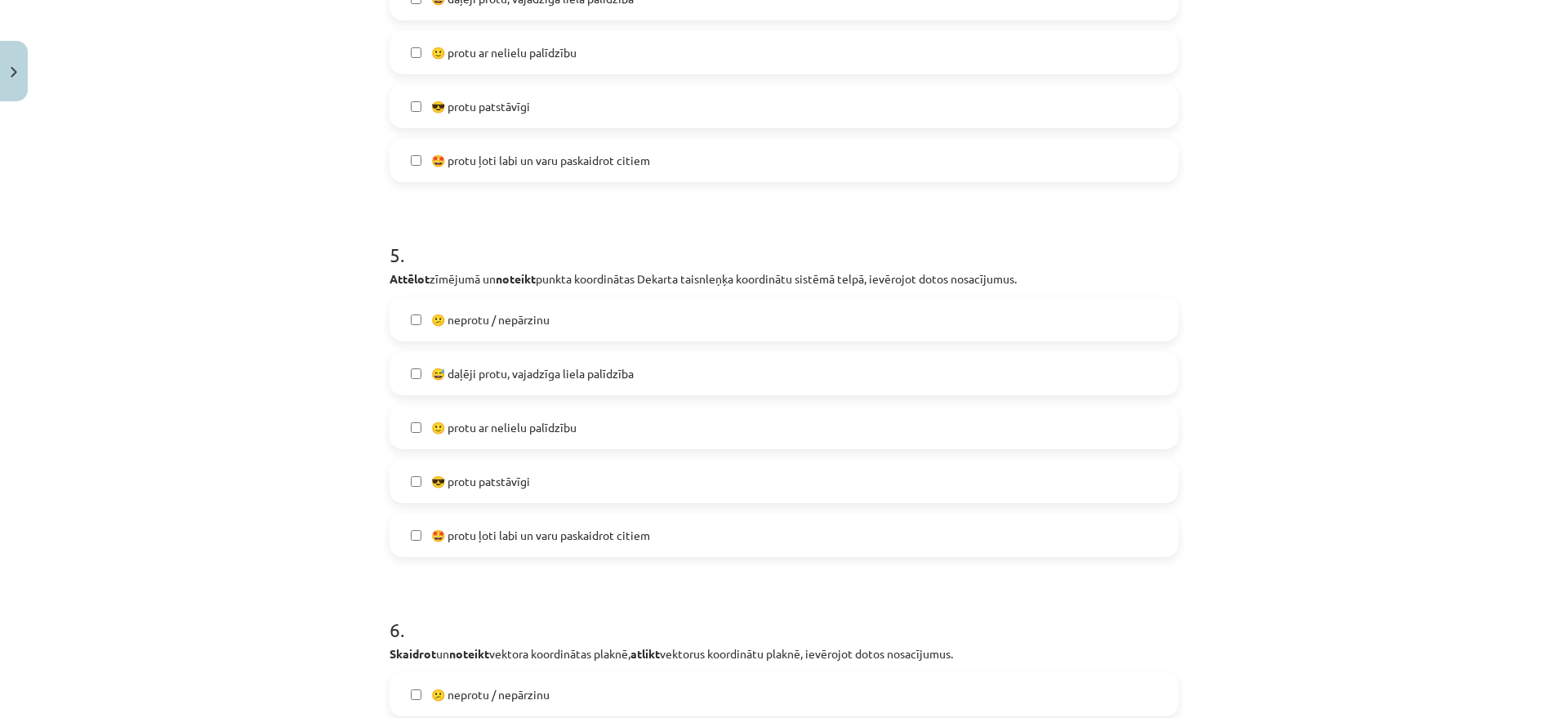
click at [549, 368] on span "😅 daļēji protu, vajadzīga liela palīdzība" at bounding box center [532, 373] width 202 height 17
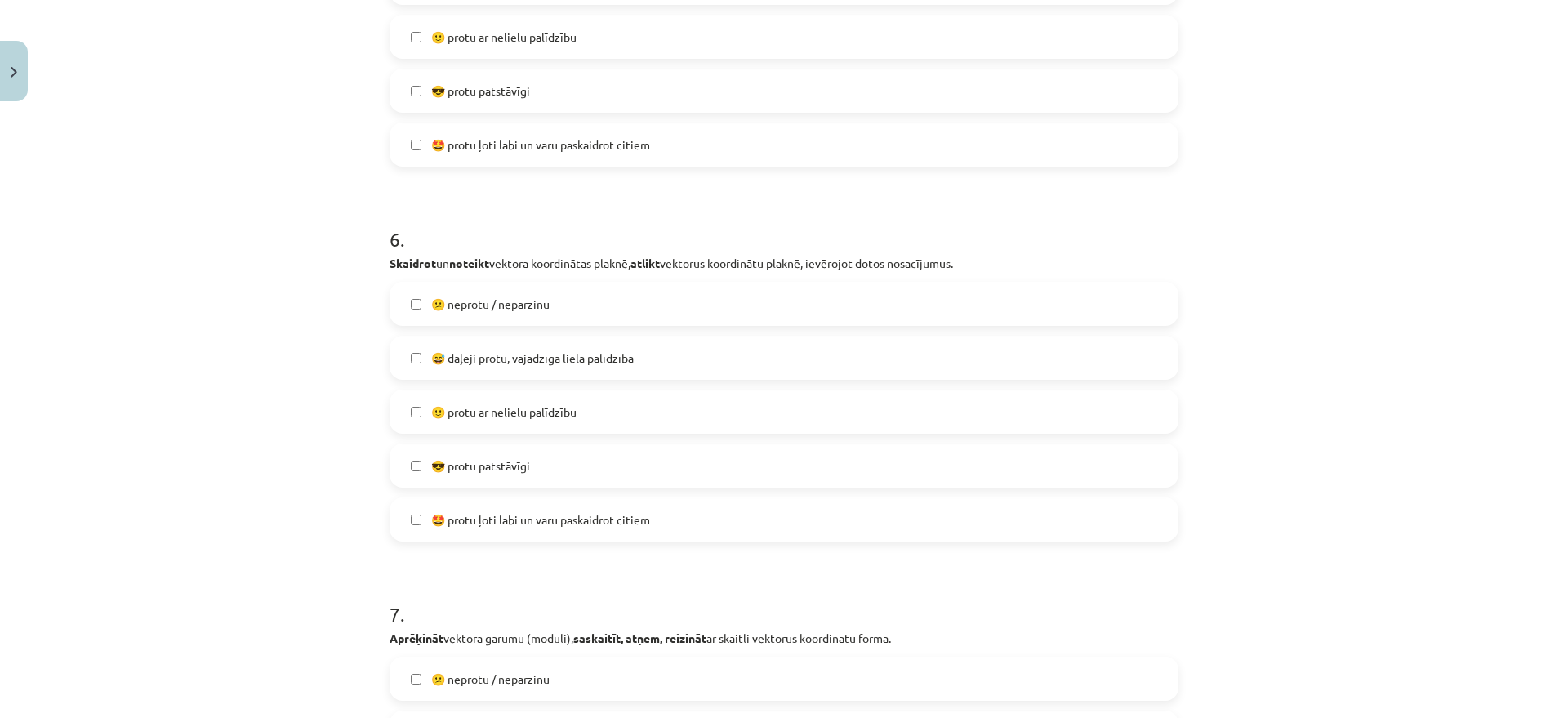
scroll to position [2184, 0]
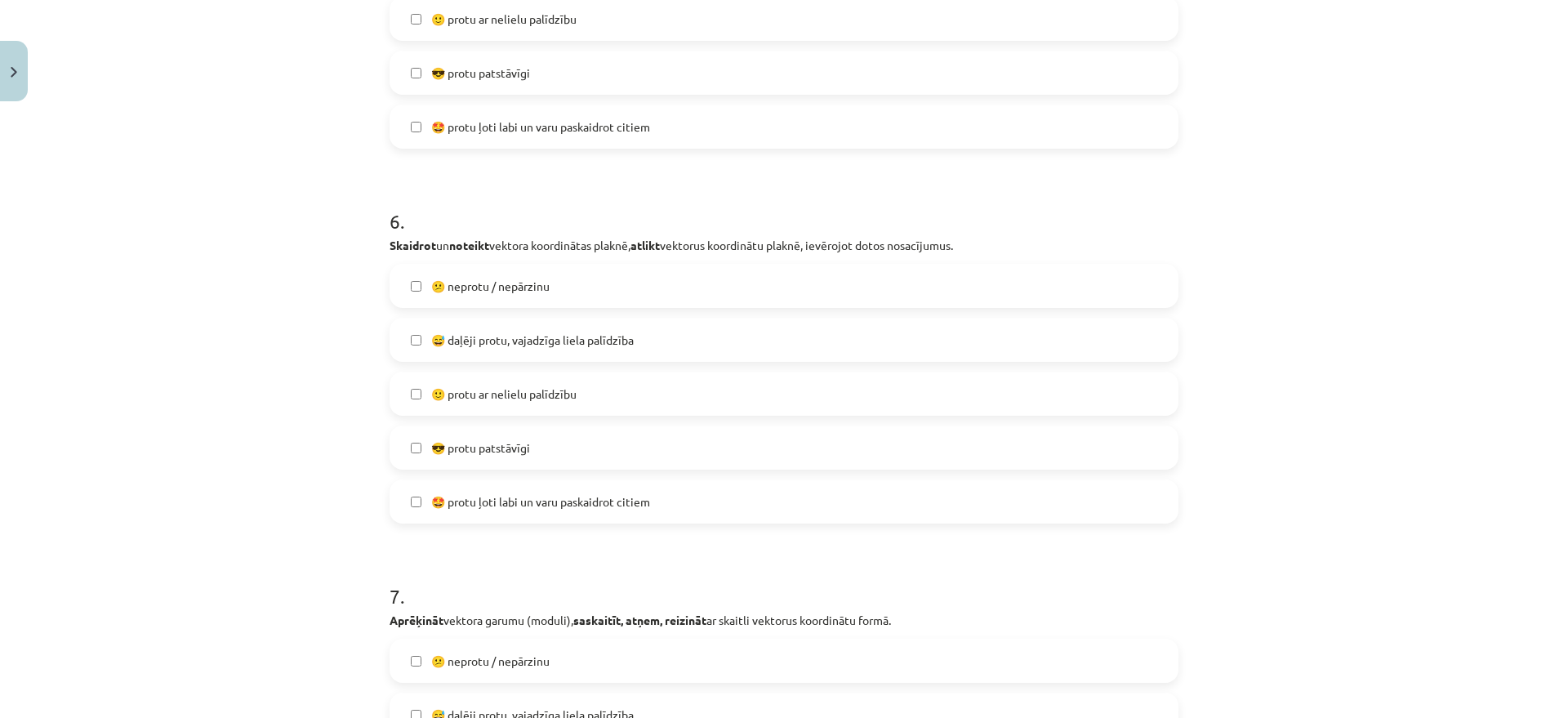
click at [561, 347] on span "😅 daļēji protu, vajadzīga liela palīdzība" at bounding box center [532, 340] width 202 height 17
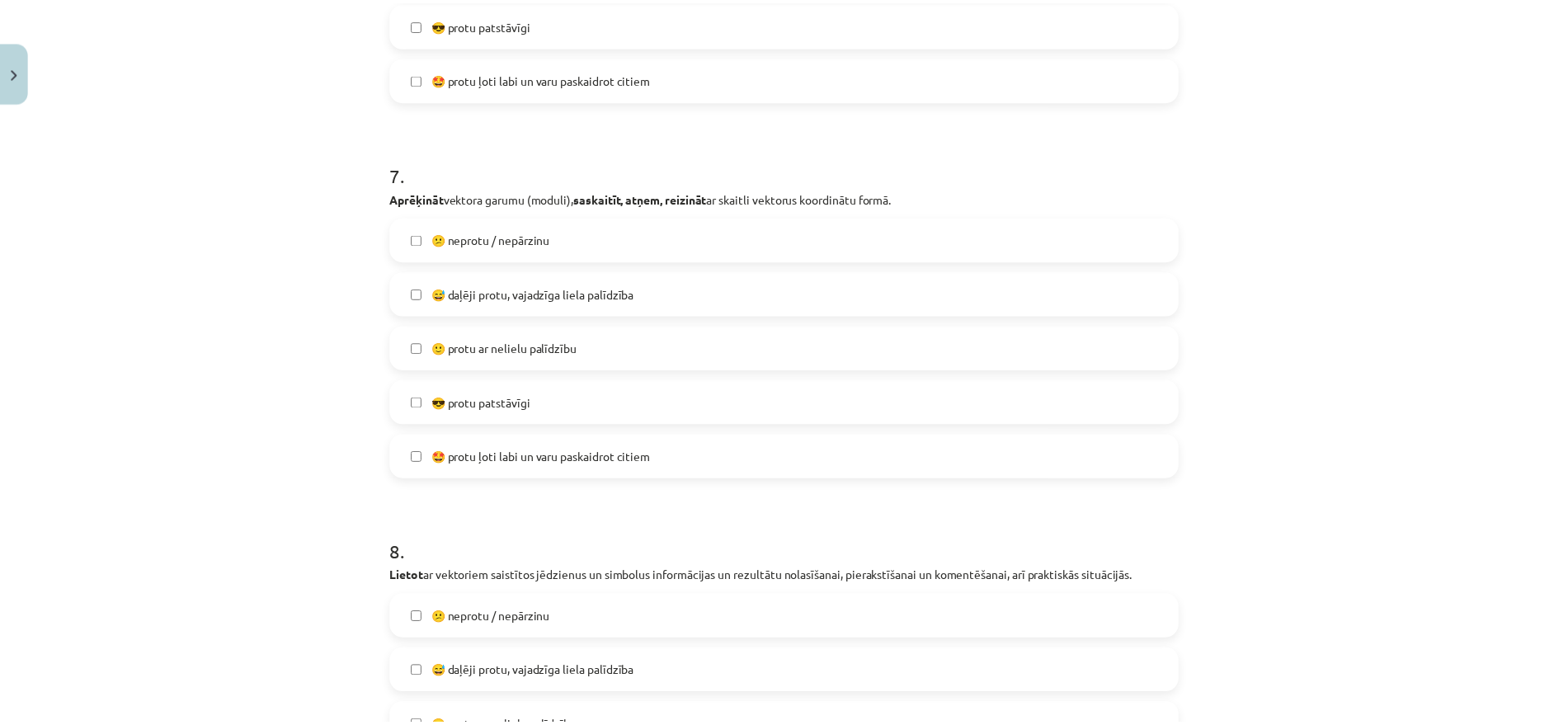
scroll to position [2928, 0]
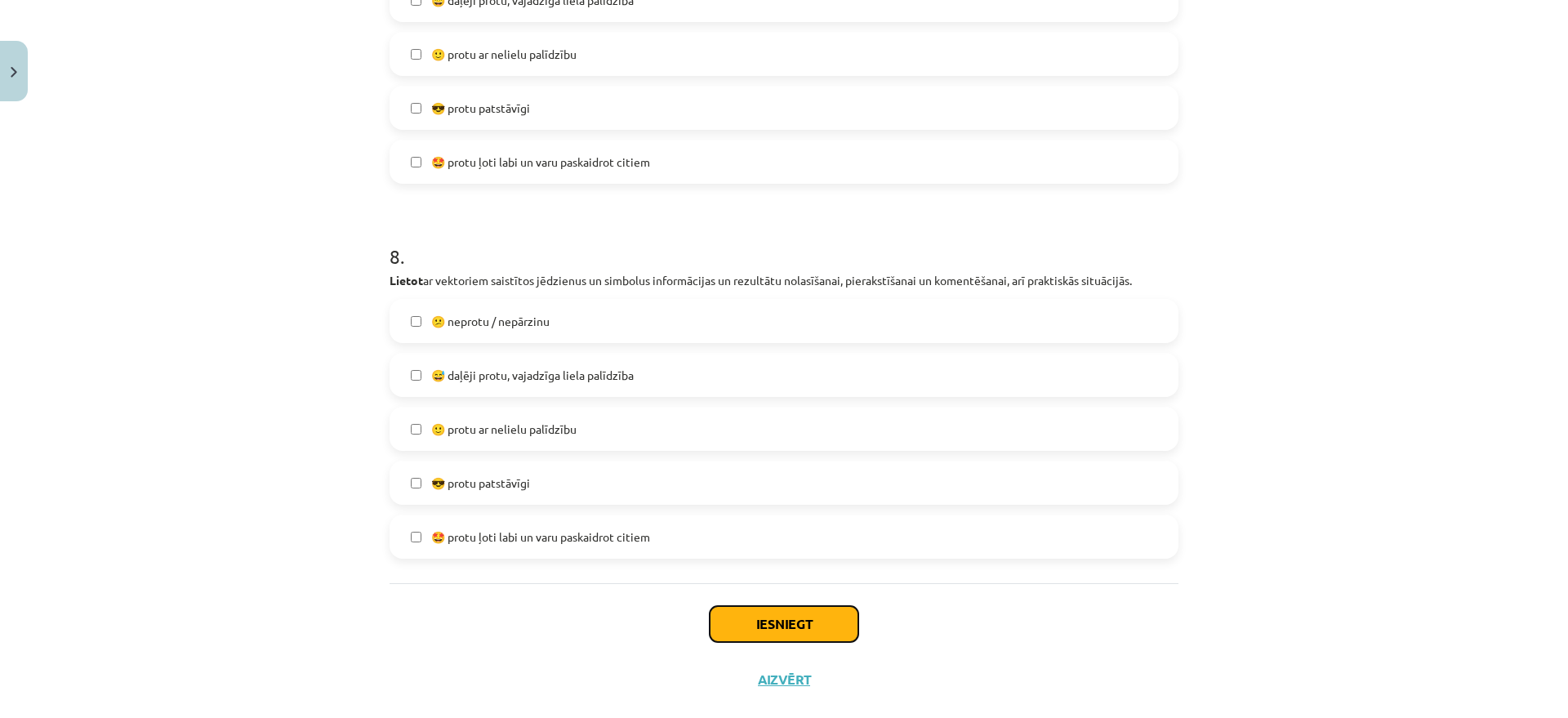
click at [756, 573] on button "Iesniegt" at bounding box center [784, 624] width 149 height 36
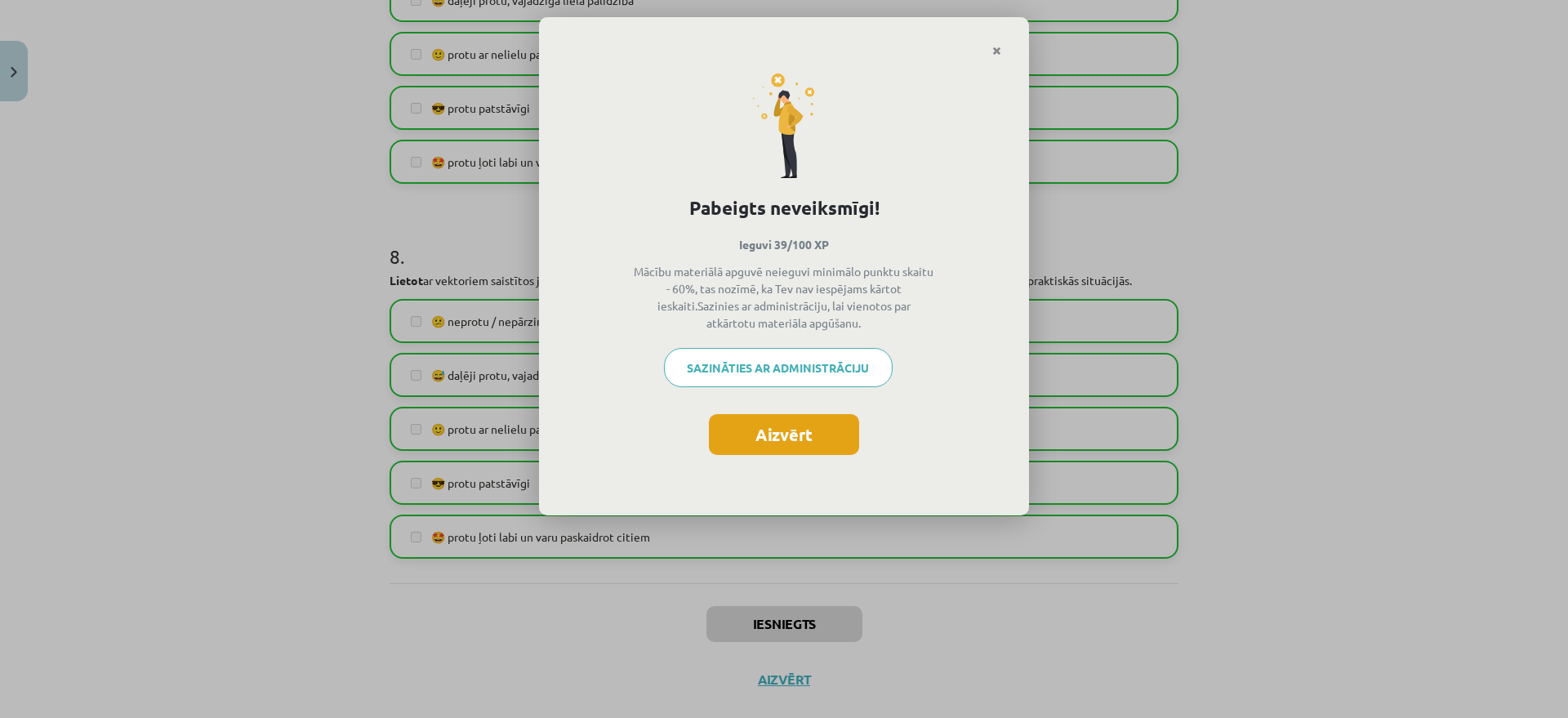
click at [811, 435] on button "Aizvērt" at bounding box center [784, 434] width 150 height 41
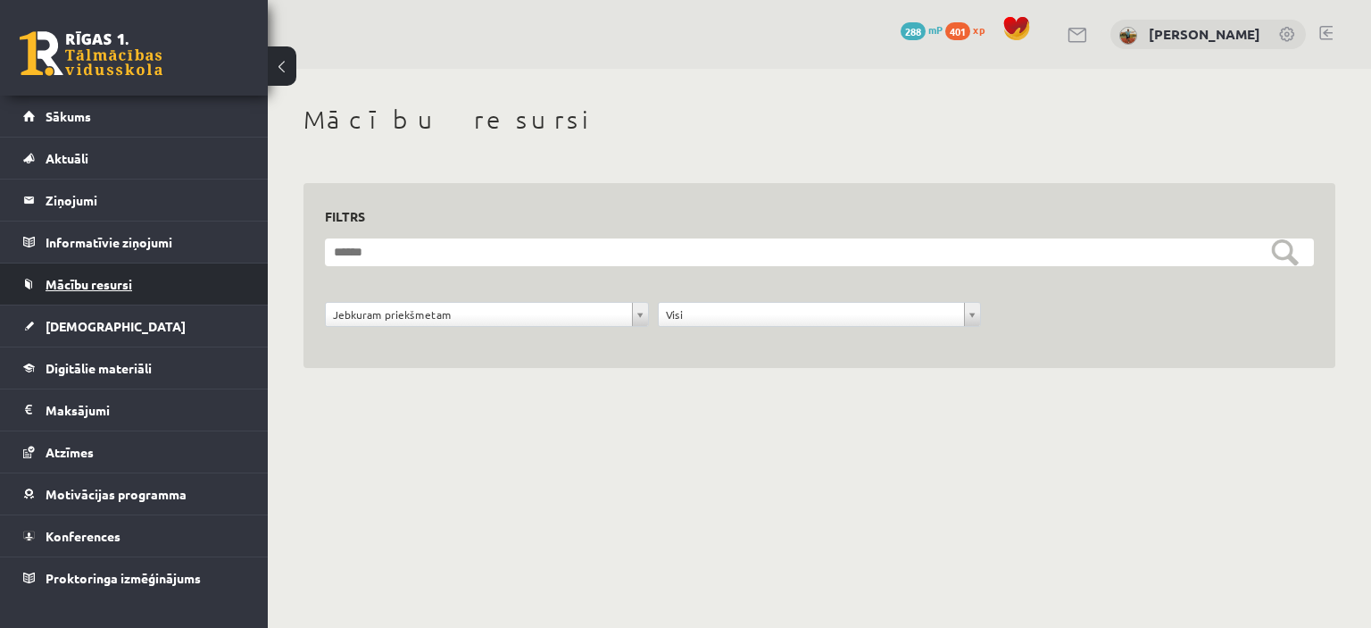
click at [114, 281] on span "Mācību resursi" at bounding box center [89, 284] width 87 height 16
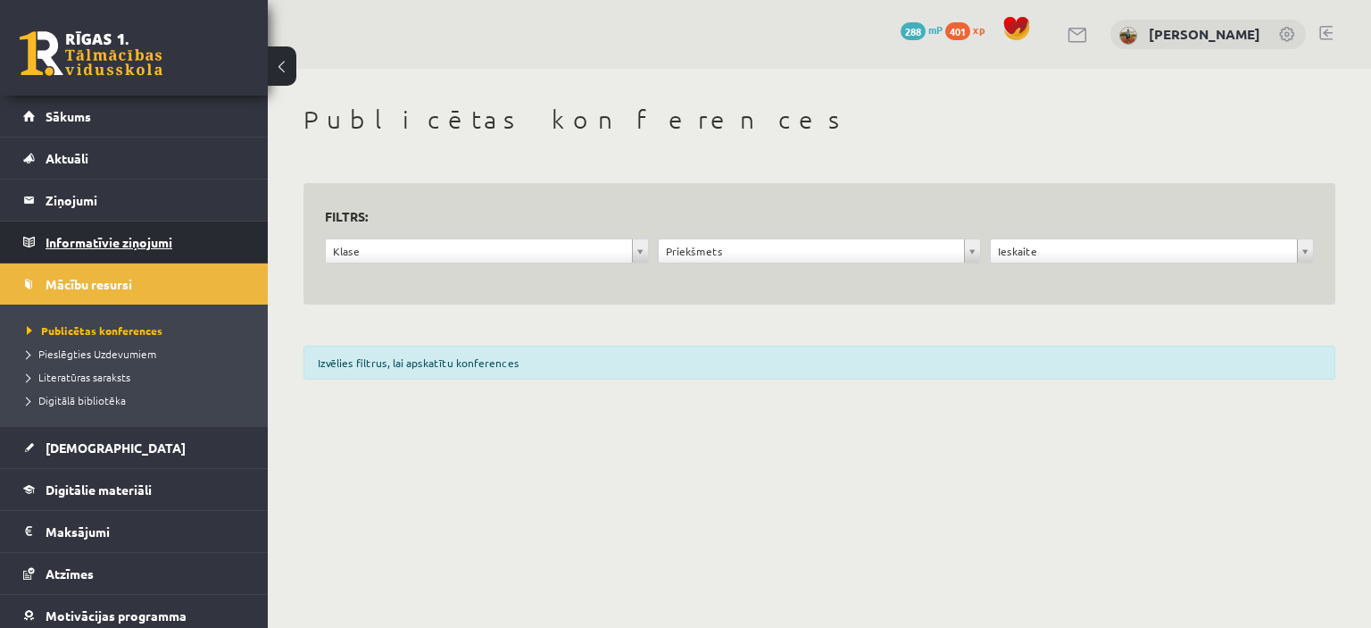
click at [110, 238] on legend "Informatīvie ziņojumi 0" at bounding box center [146, 241] width 200 height 41
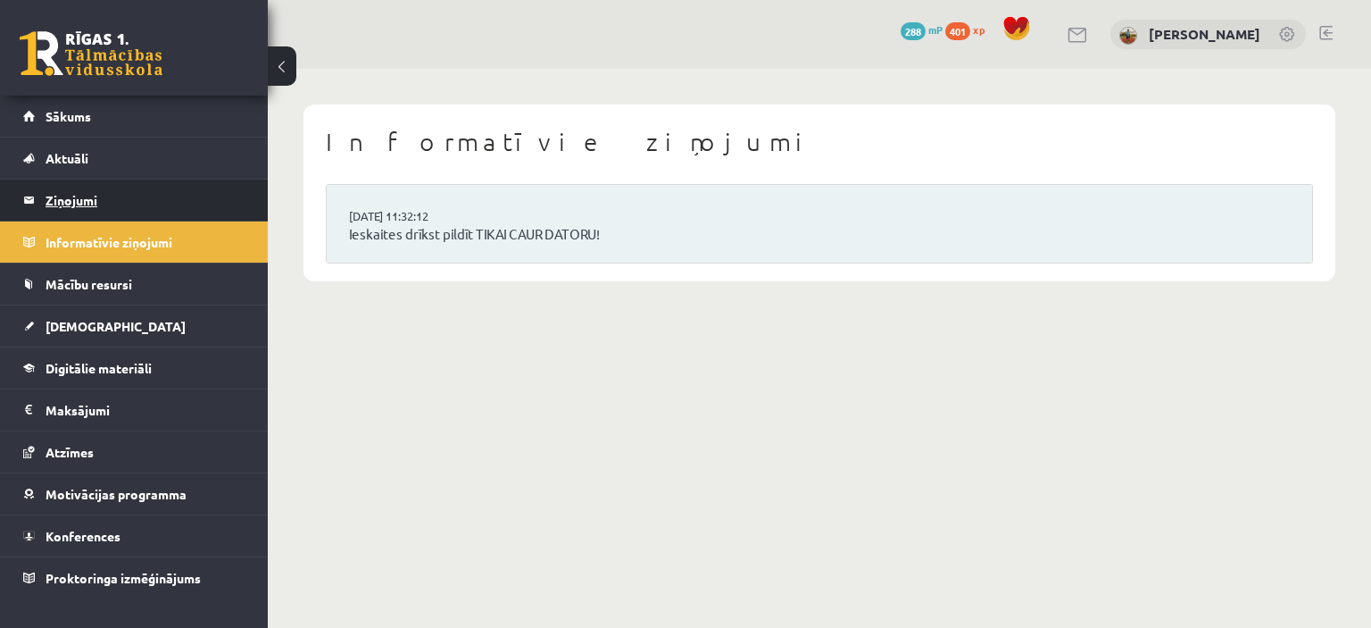
click at [96, 206] on legend "Ziņojumi 0" at bounding box center [146, 199] width 200 height 41
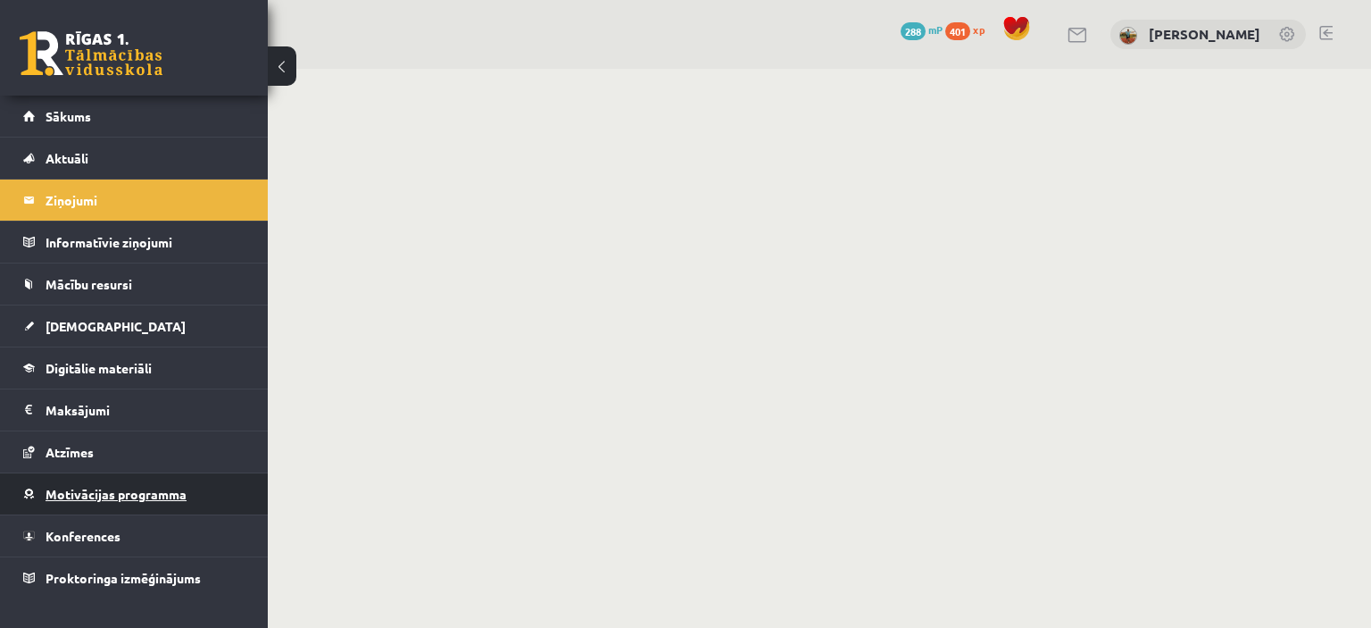
click at [88, 486] on span "Motivācijas programma" at bounding box center [116, 494] width 141 height 16
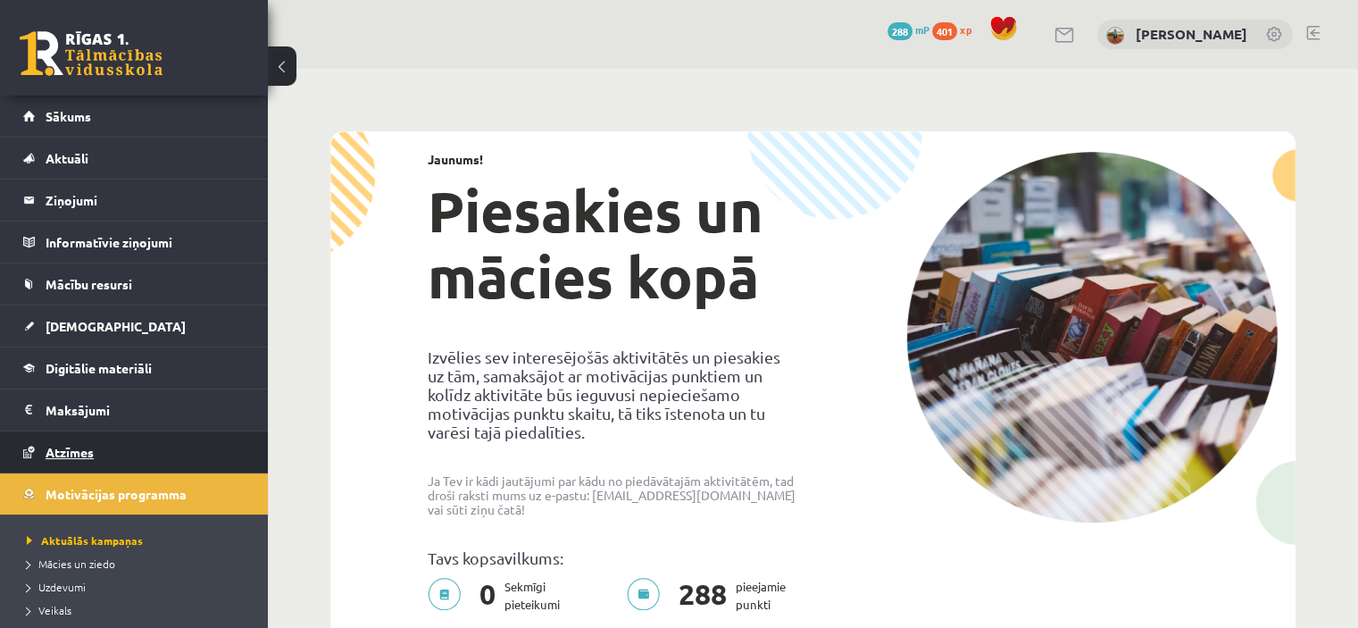
click at [60, 431] on link "Atzīmes" at bounding box center [134, 451] width 222 height 41
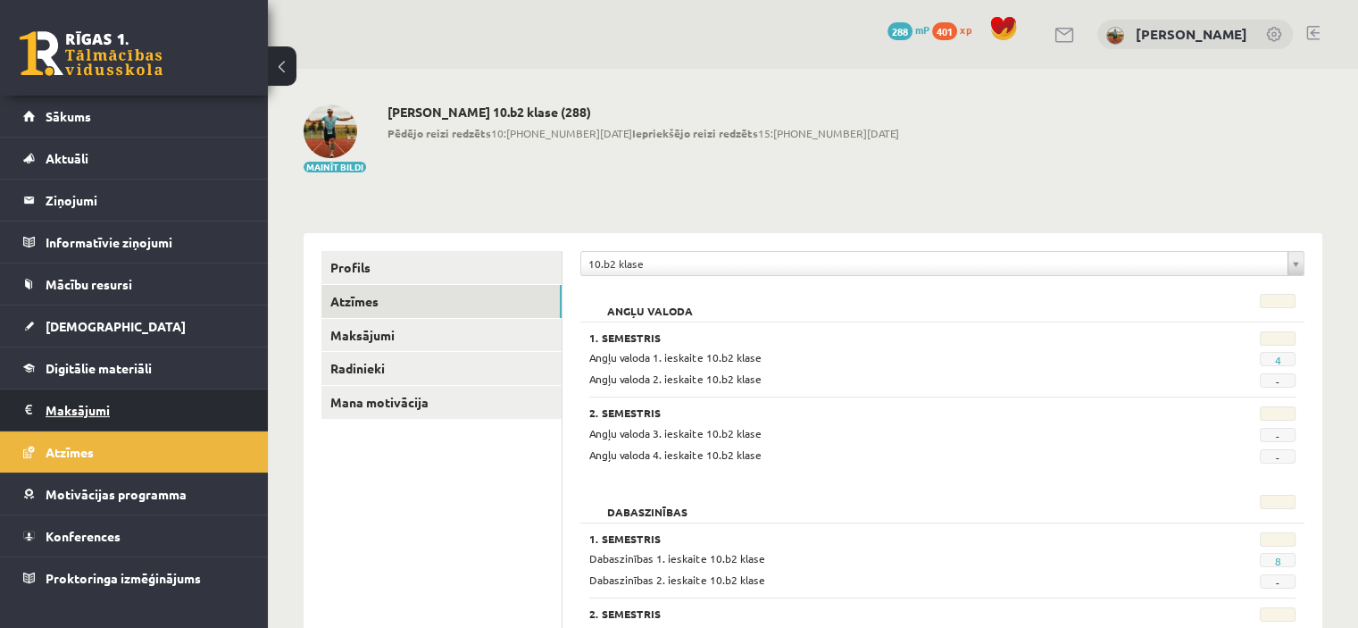
click at [71, 406] on legend "Maksājumi 0" at bounding box center [146, 409] width 200 height 41
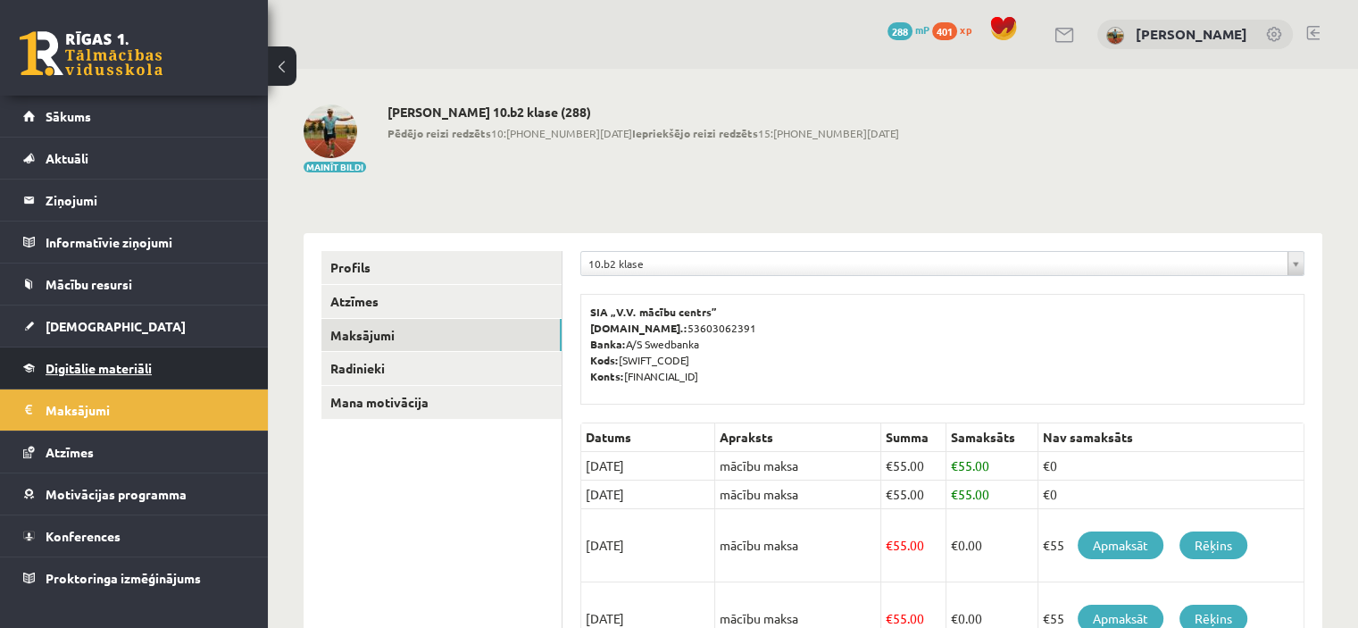
click at [100, 360] on span "Digitālie materiāli" at bounding box center [99, 368] width 106 height 16
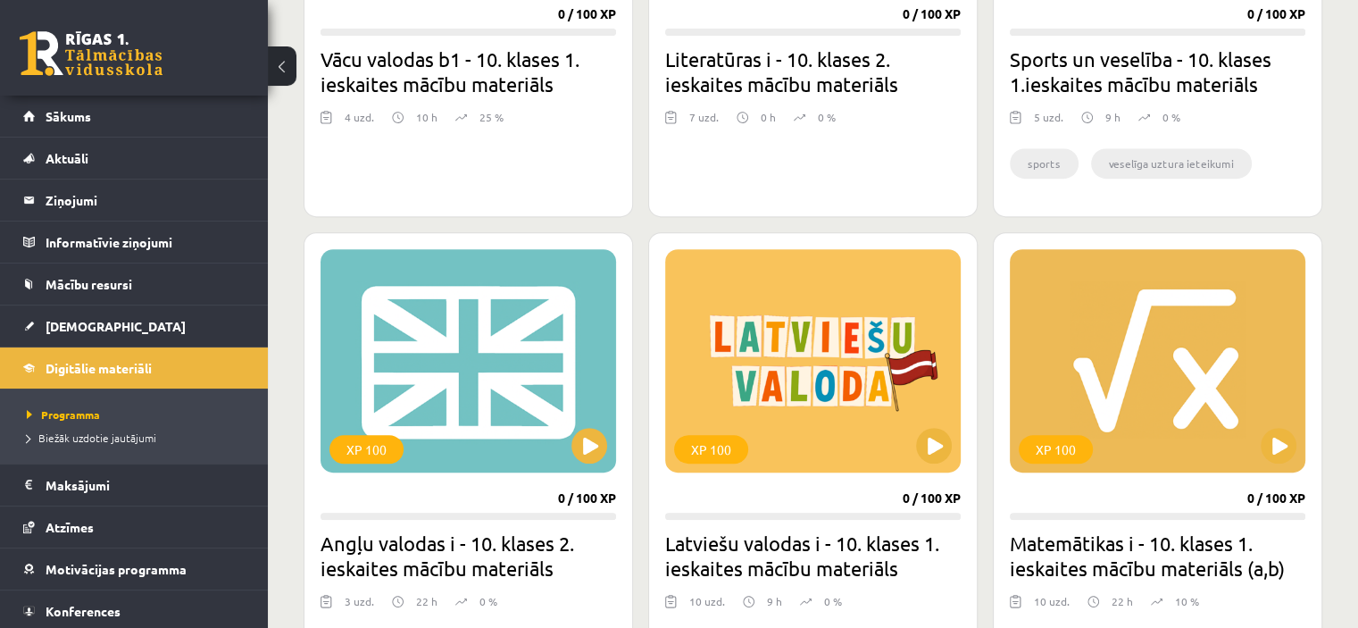
scroll to position [804, 0]
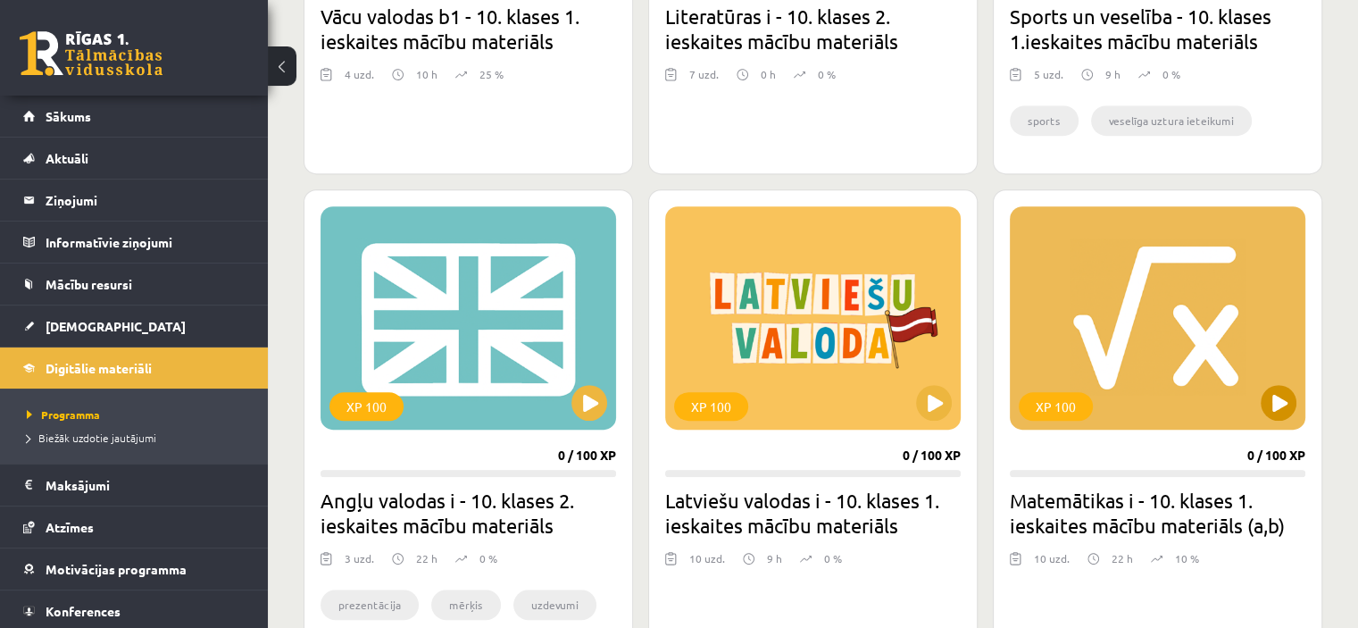
click at [1196, 358] on div "XP 100" at bounding box center [1158, 317] width 296 height 223
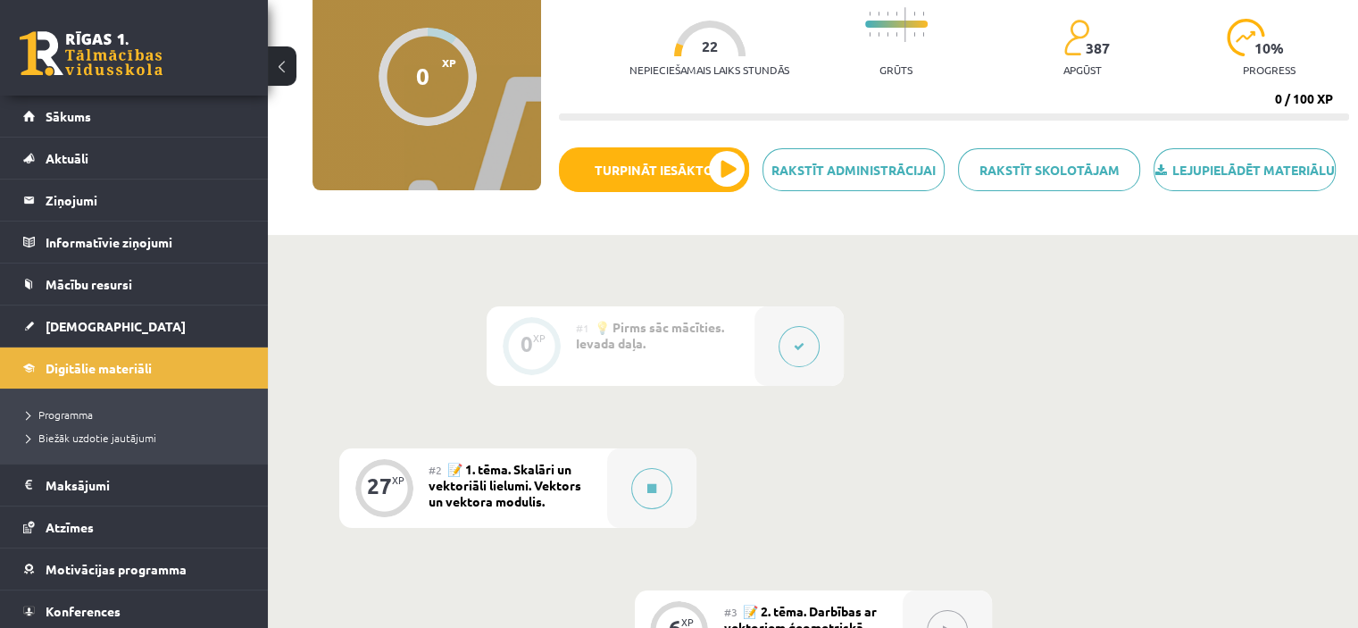
scroll to position [179, 0]
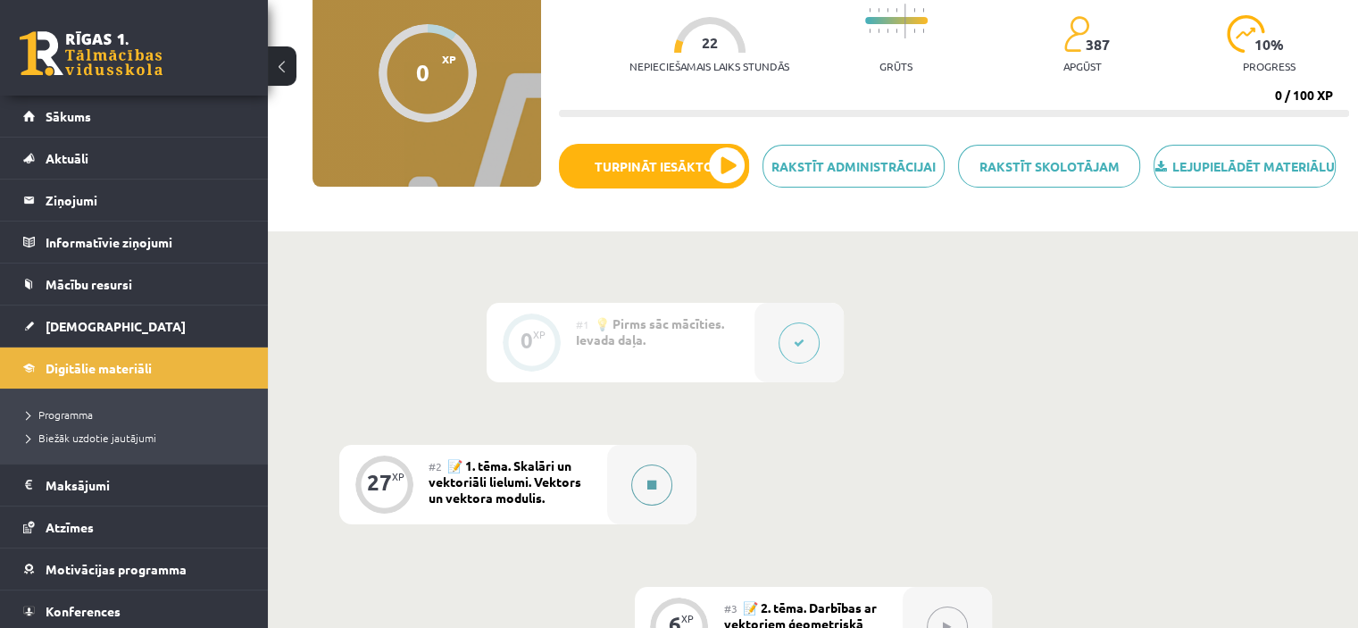
click at [612, 517] on div at bounding box center [651, 484] width 89 height 79
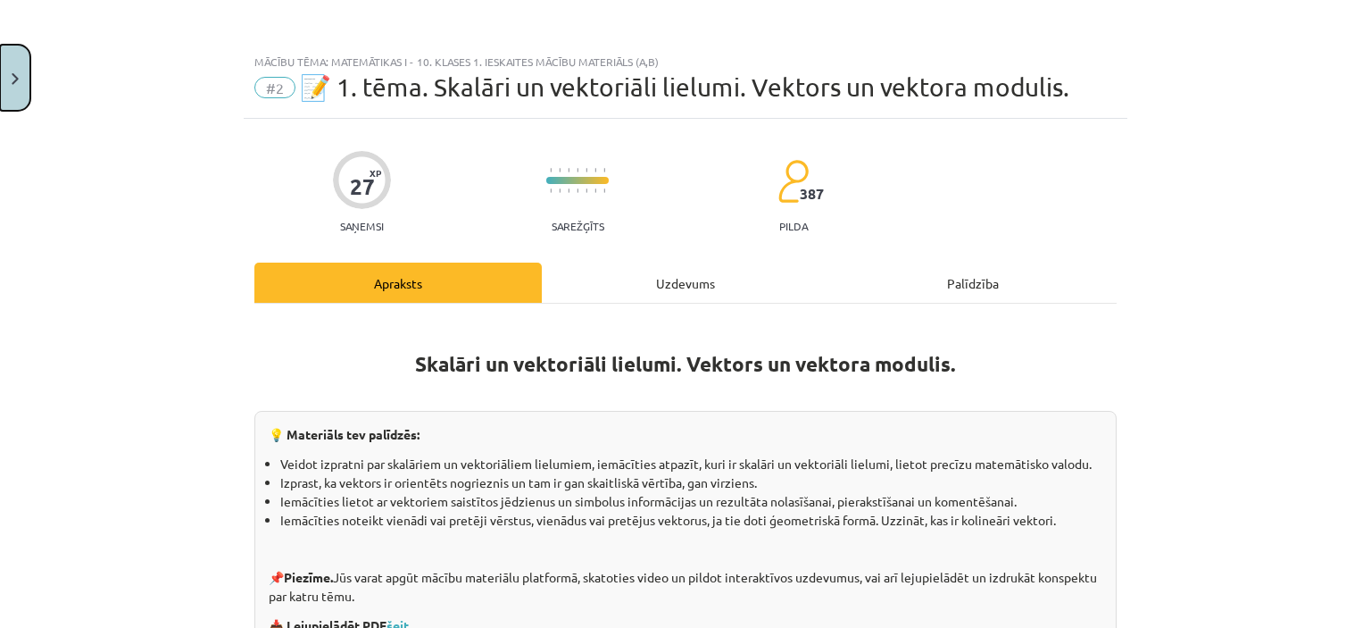
click at [21, 81] on button "Close" at bounding box center [15, 78] width 30 height 66
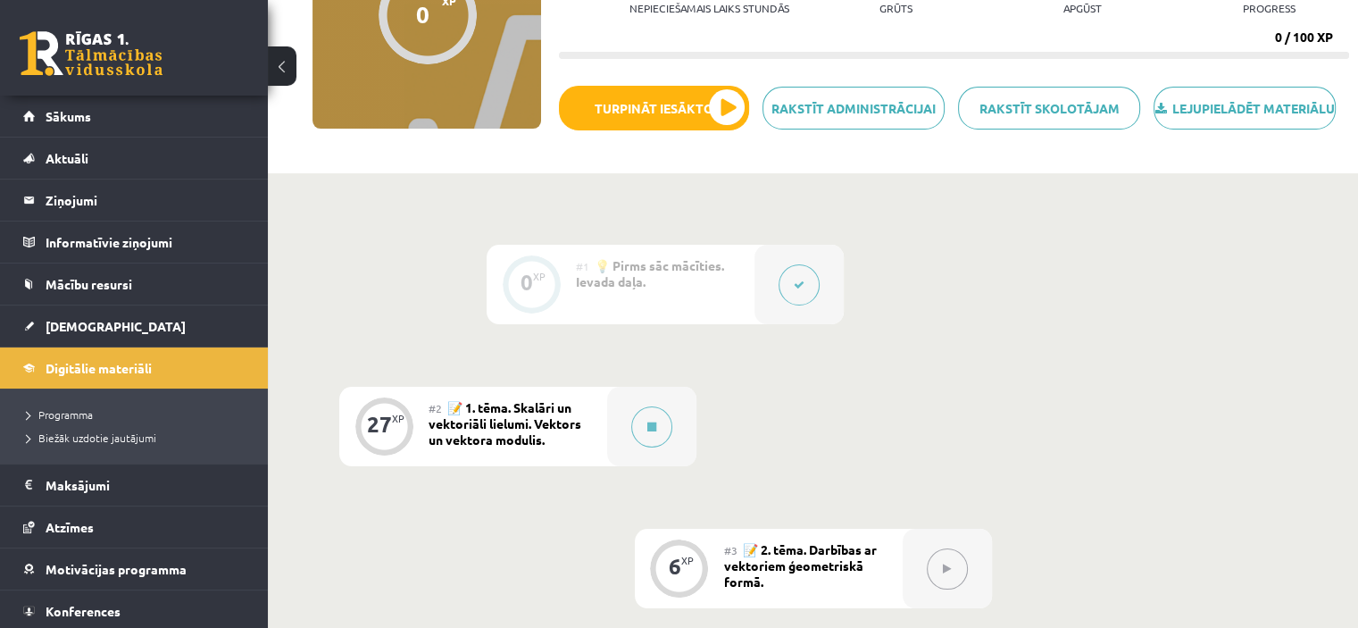
scroll to position [268, 0]
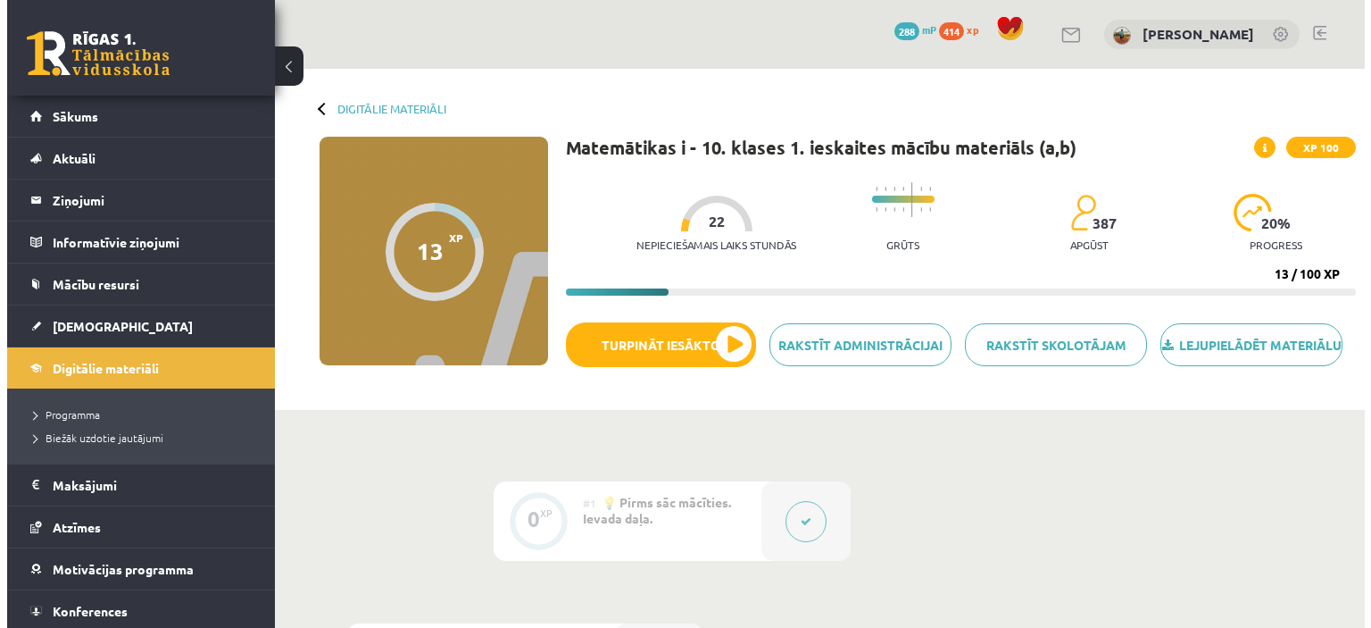
scroll to position [268, 0]
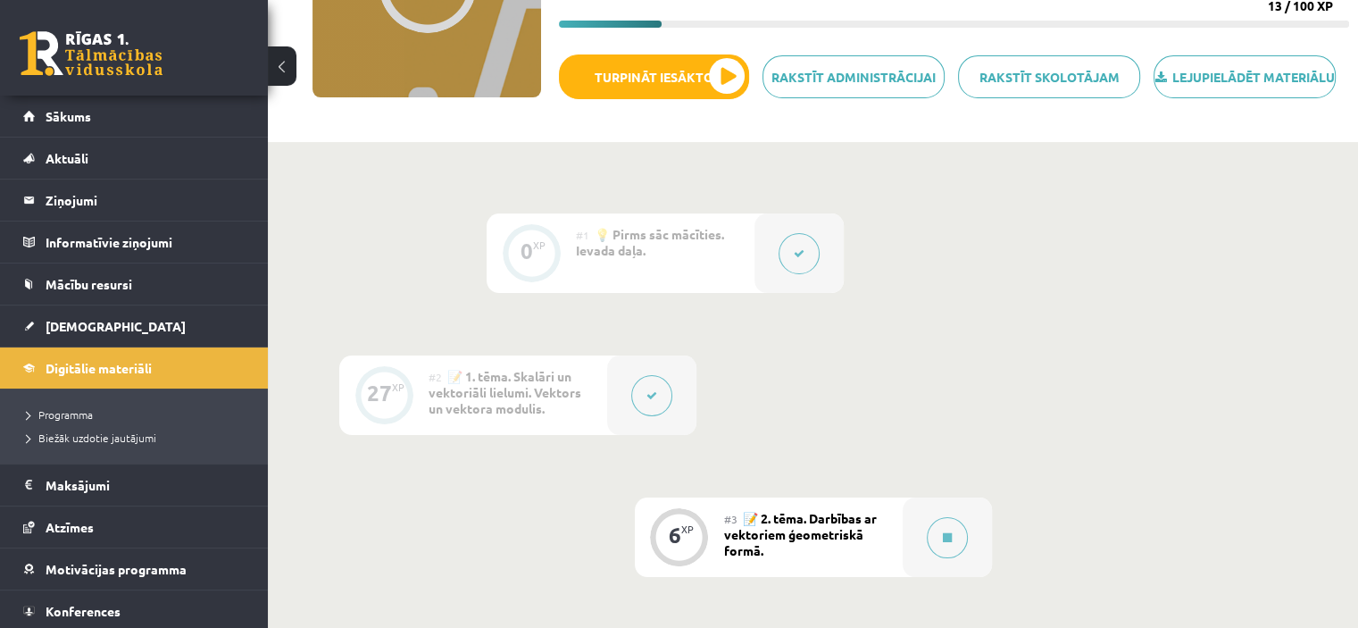
click at [630, 412] on div at bounding box center [651, 394] width 89 height 79
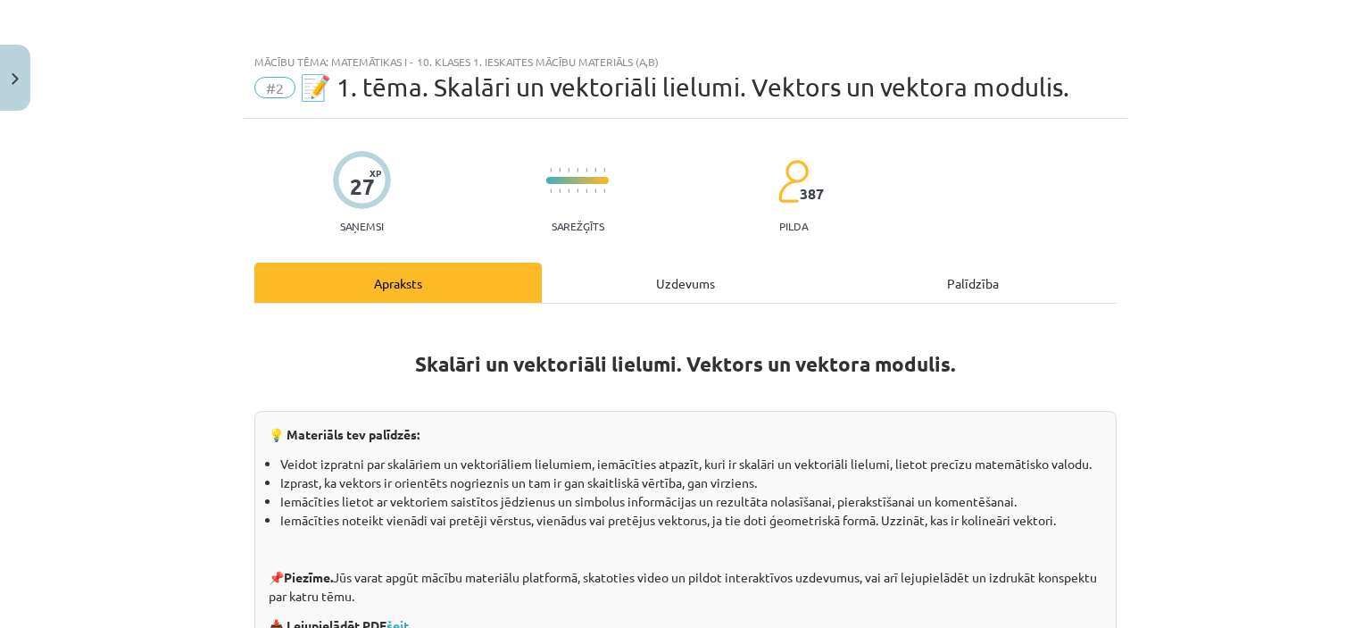
click at [647, 288] on div "Uzdevums" at bounding box center [686, 283] width 288 height 40
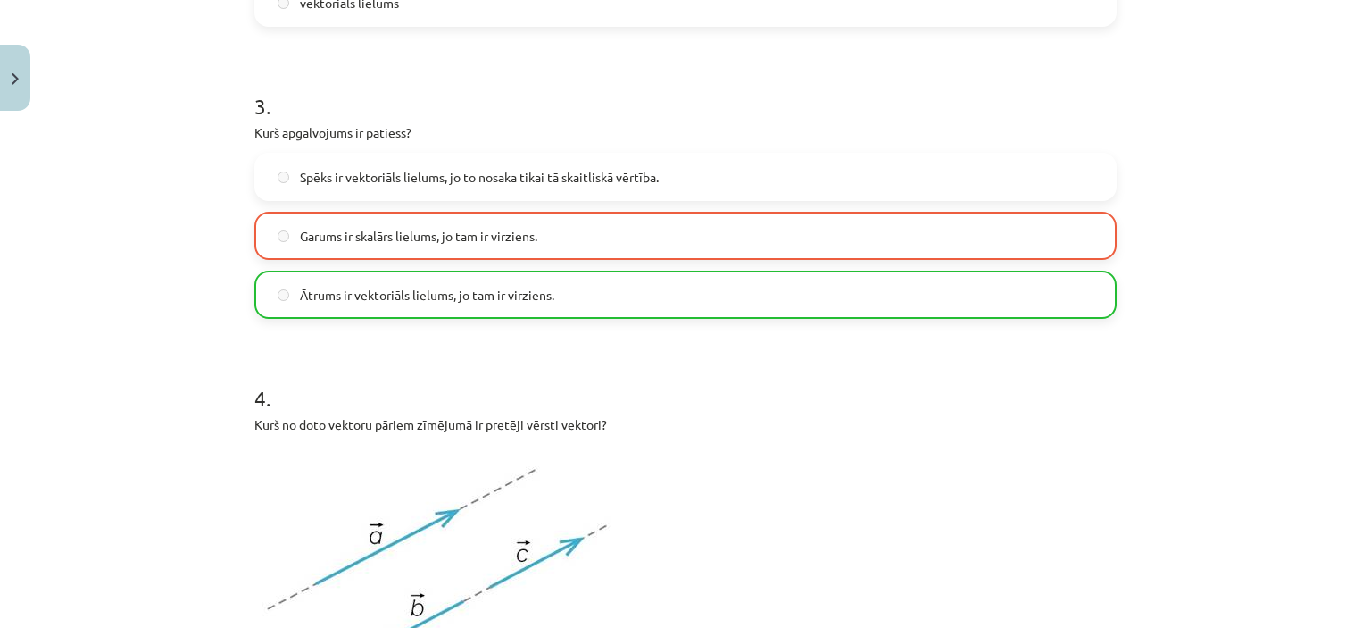
scroll to position [848, 0]
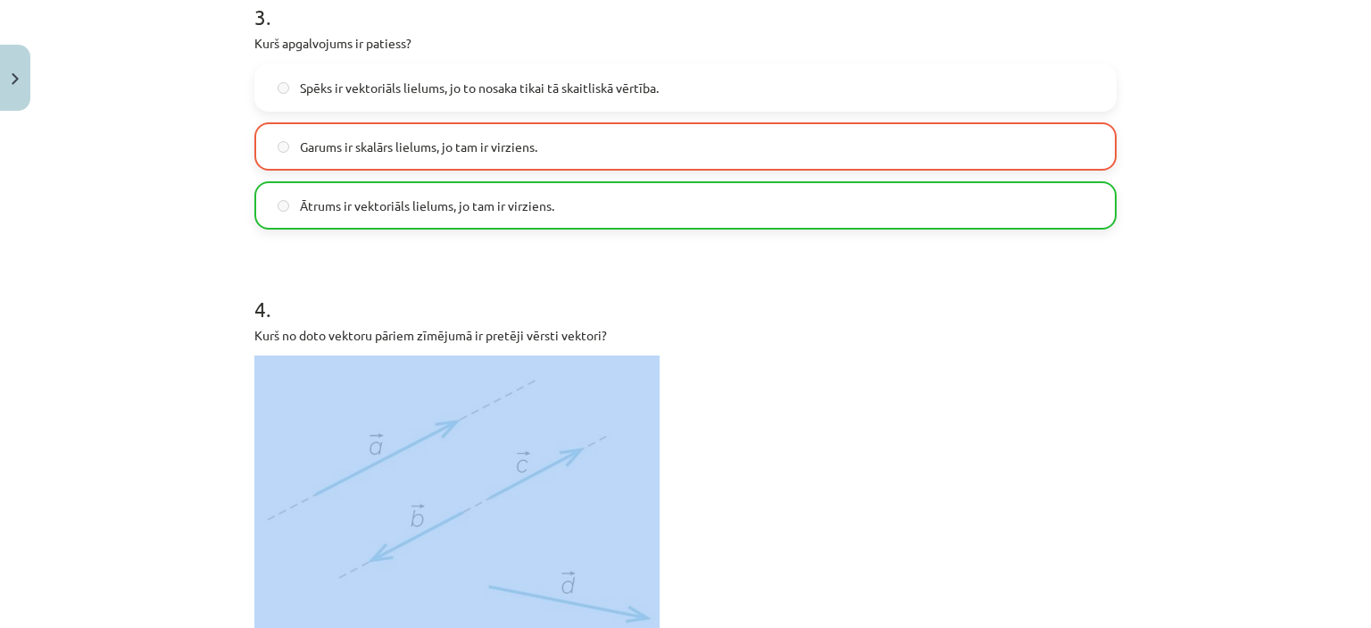
drag, startPoint x: 957, startPoint y: 338, endPoint x: 884, endPoint y: 360, distance: 76.3
click at [884, 360] on div "Kurš no doto vektoru pāriem zīmējumā ir pretēji vērsti vektori?" at bounding box center [685, 492] width 863 height 333
click at [884, 360] on p at bounding box center [685, 507] width 863 height 304
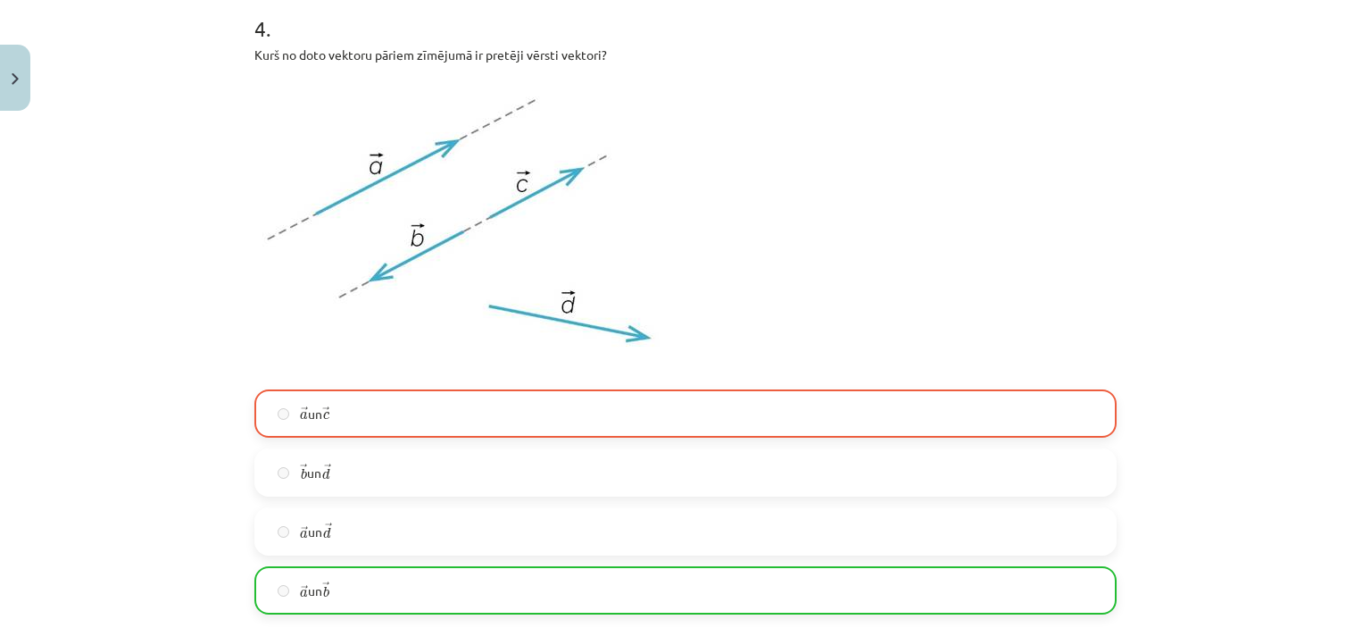
scroll to position [1116, 0]
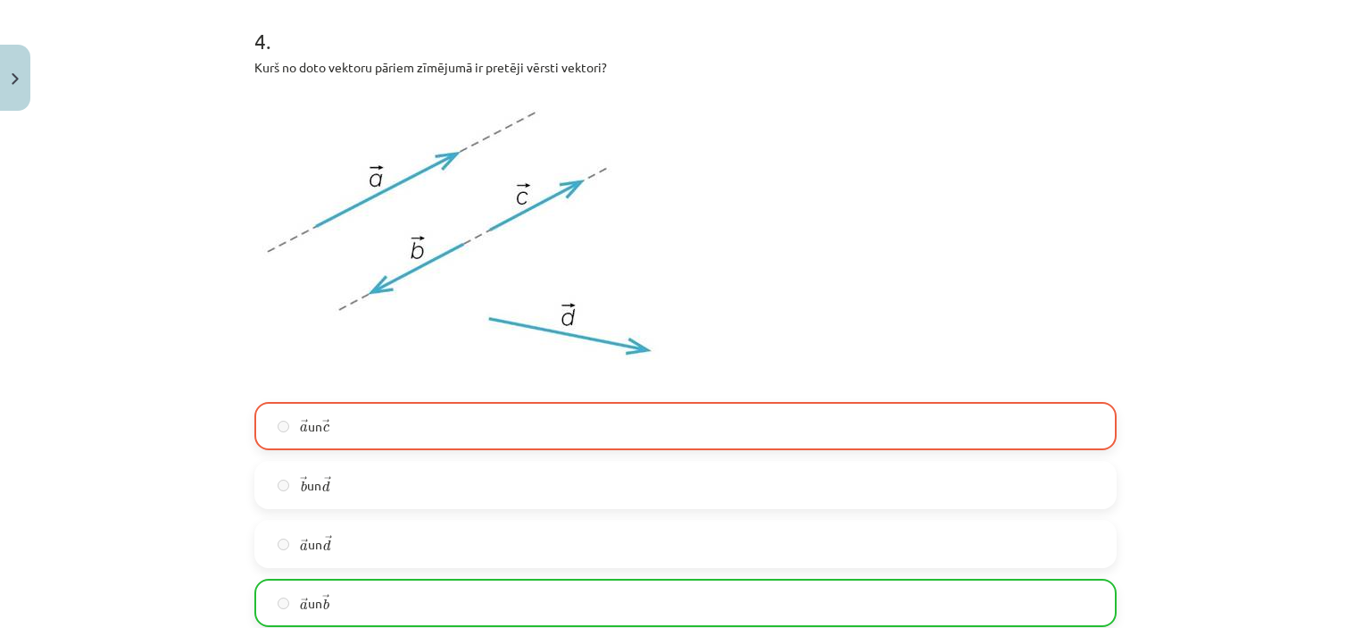
drag, startPoint x: 988, startPoint y: 318, endPoint x: 863, endPoint y: 380, distance: 139.8
click at [907, 325] on p at bounding box center [685, 240] width 863 height 304
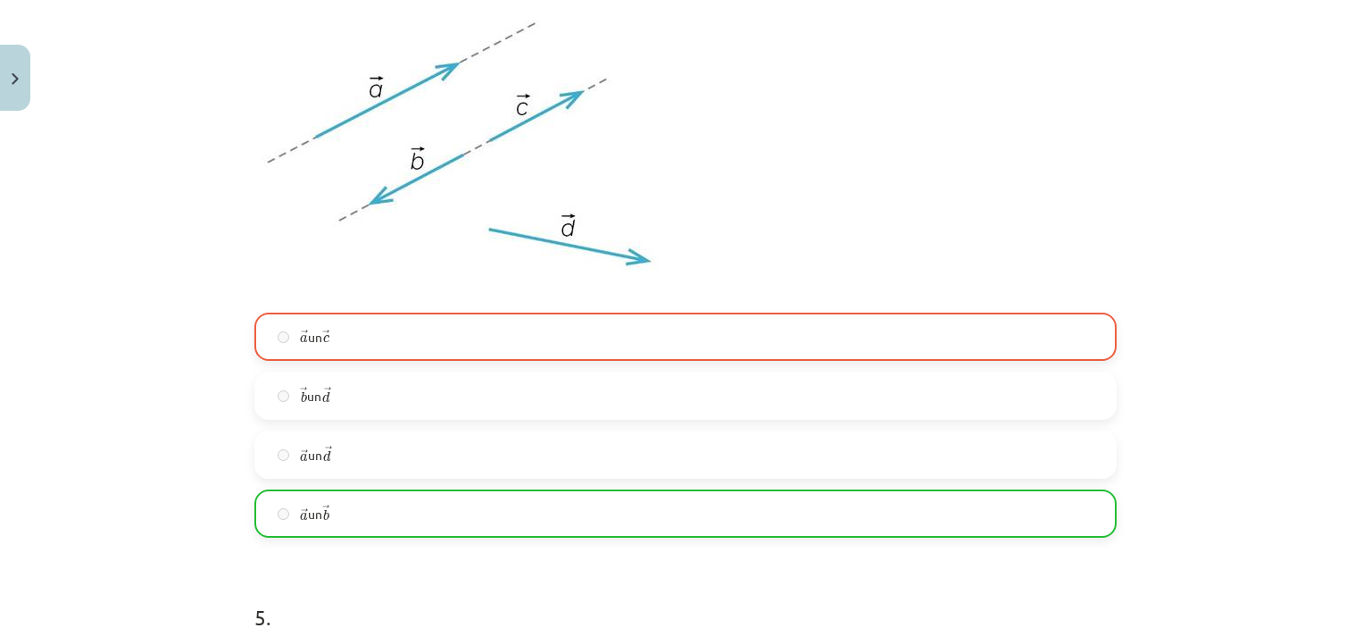
click at [596, 332] on label "→ a a → un → c c →" at bounding box center [685, 336] width 859 height 45
drag, startPoint x: 598, startPoint y: 332, endPoint x: 580, endPoint y: 332, distance: 17.9
click at [580, 332] on label "→ a a → un → c c →" at bounding box center [685, 336] width 859 height 45
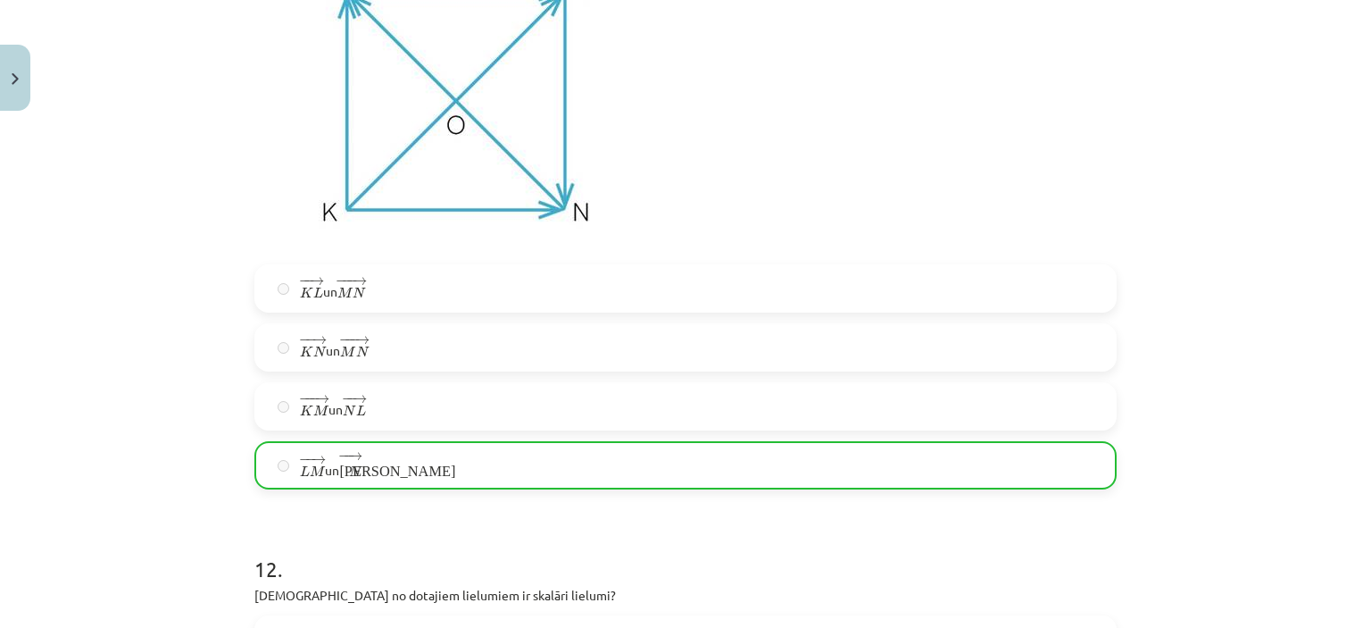
scroll to position [4584, 0]
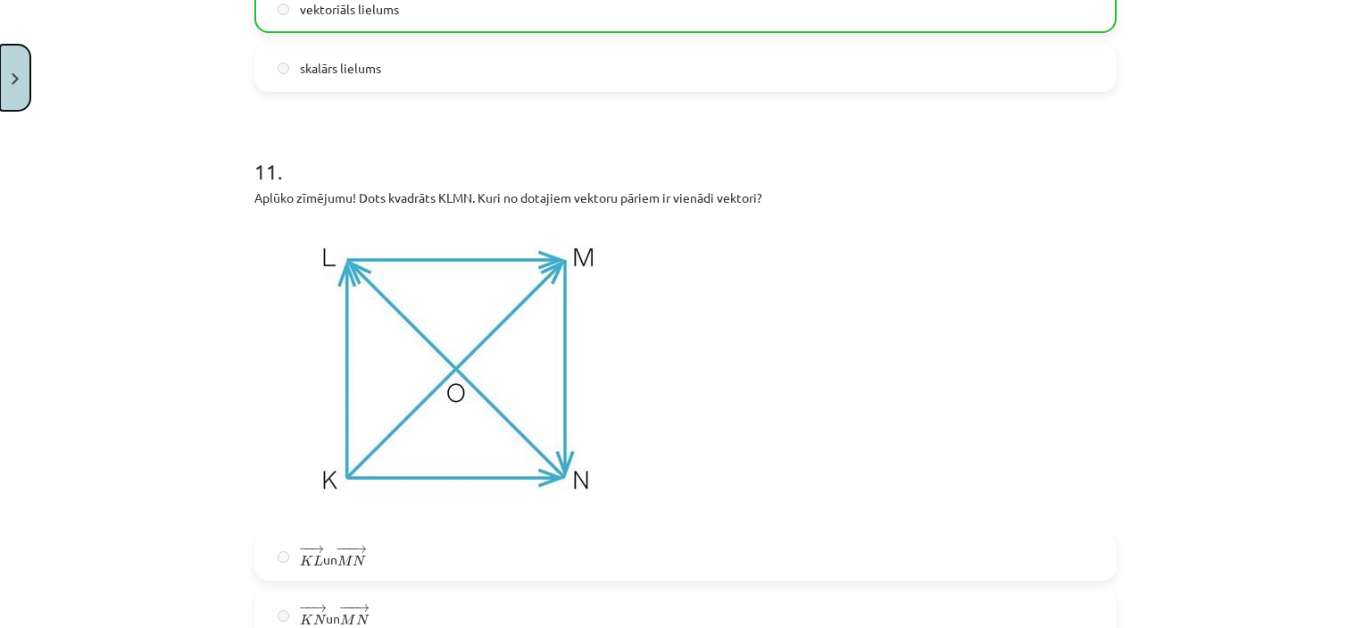
click at [9, 82] on button "Close" at bounding box center [15, 78] width 30 height 66
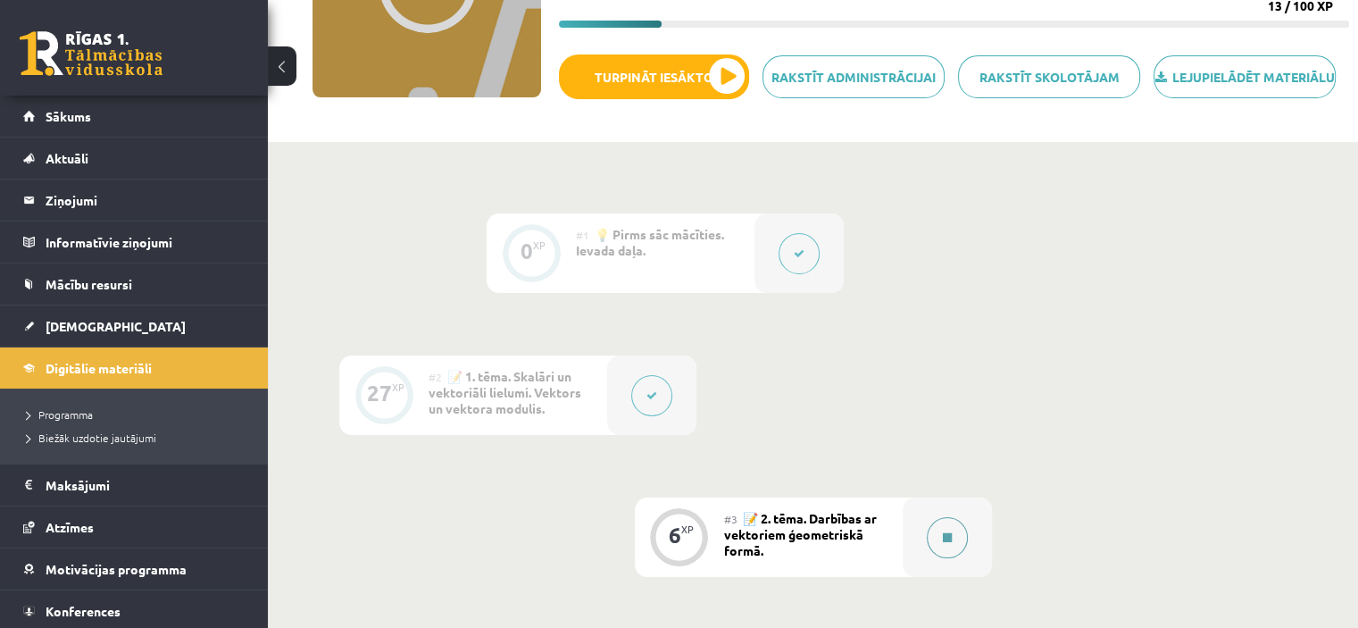
click at [912, 569] on div at bounding box center [947, 536] width 89 height 79
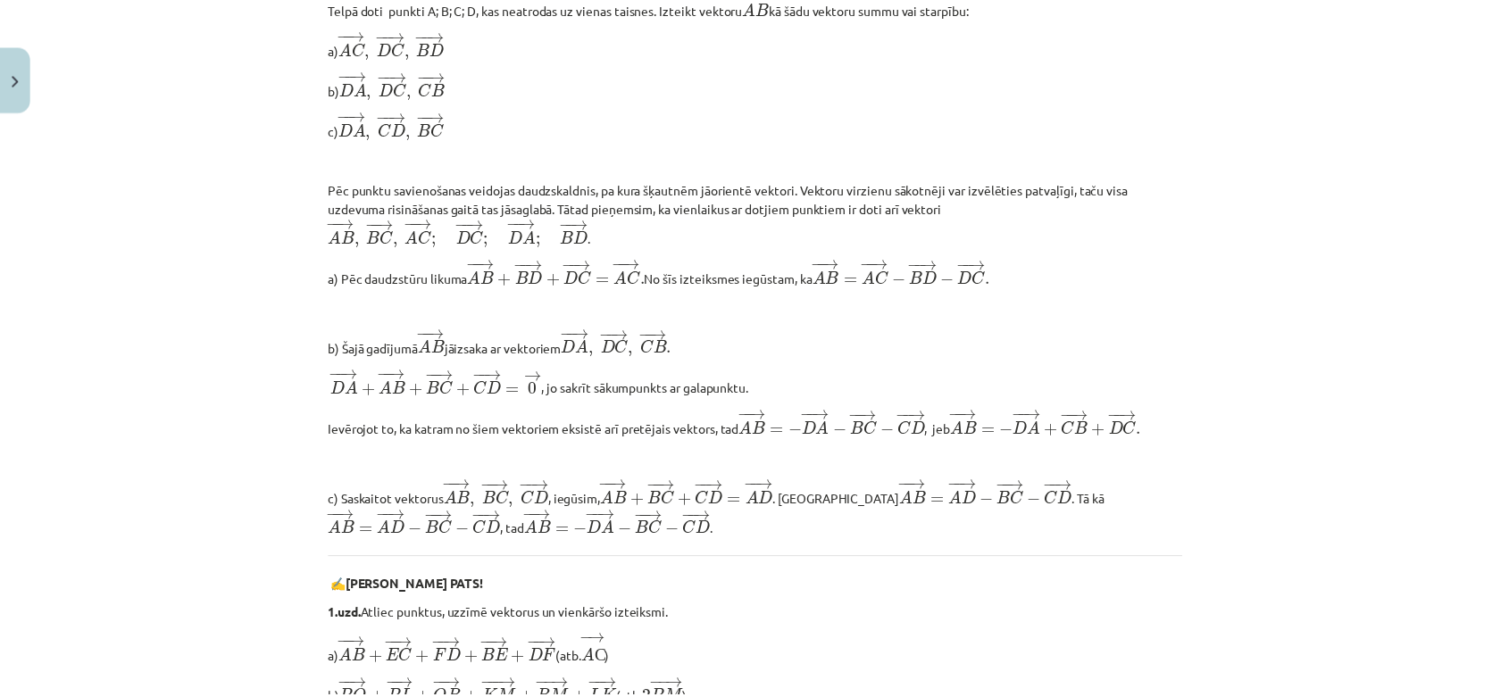
scroll to position [893, 0]
click at [29, 69] on button "Close" at bounding box center [15, 78] width 30 height 66
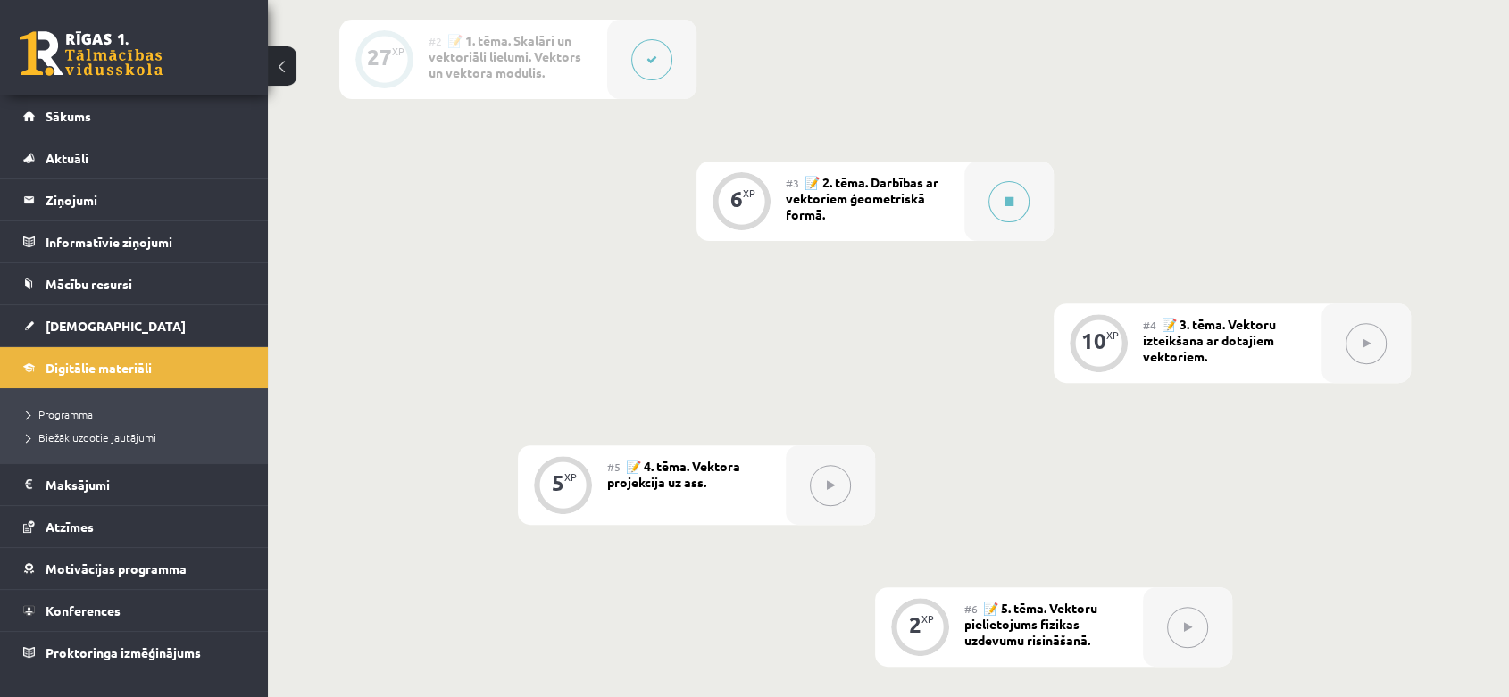
scroll to position [437, 0]
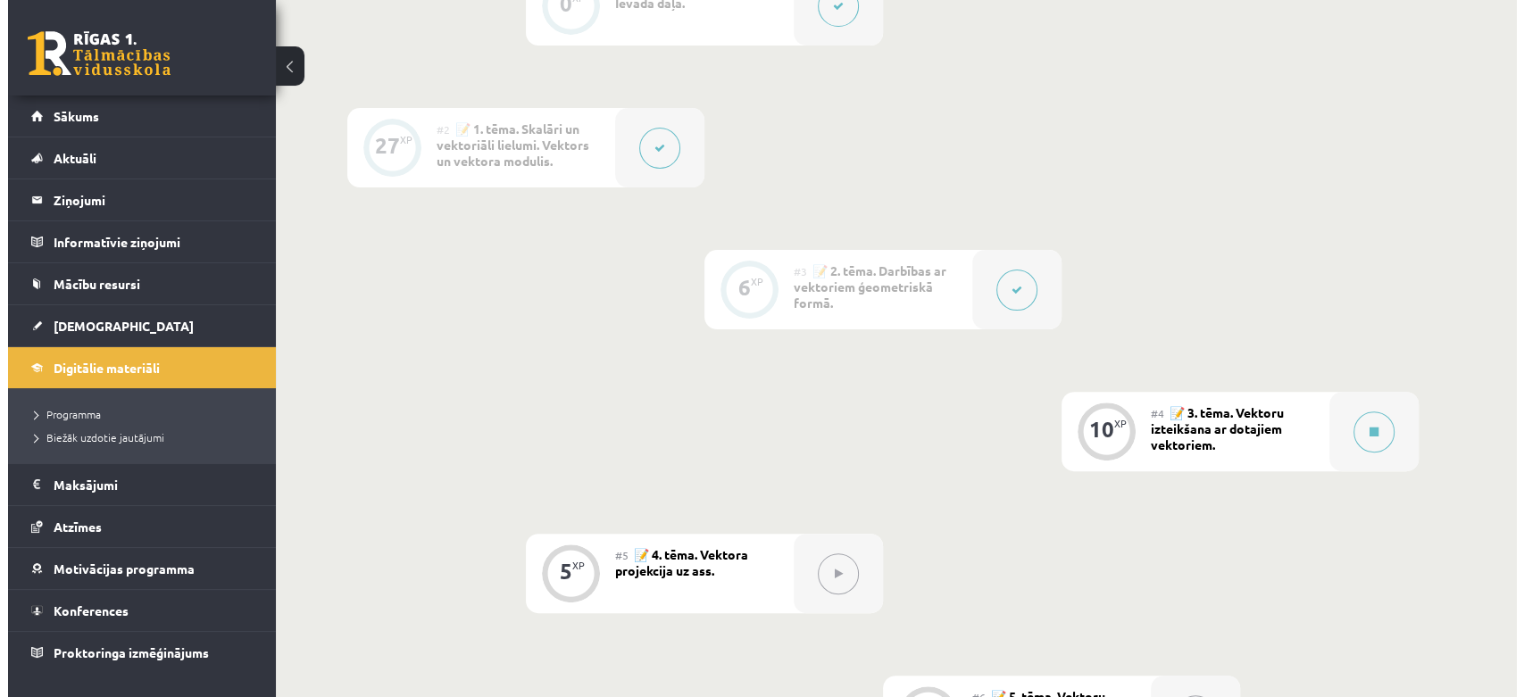
scroll to position [571, 0]
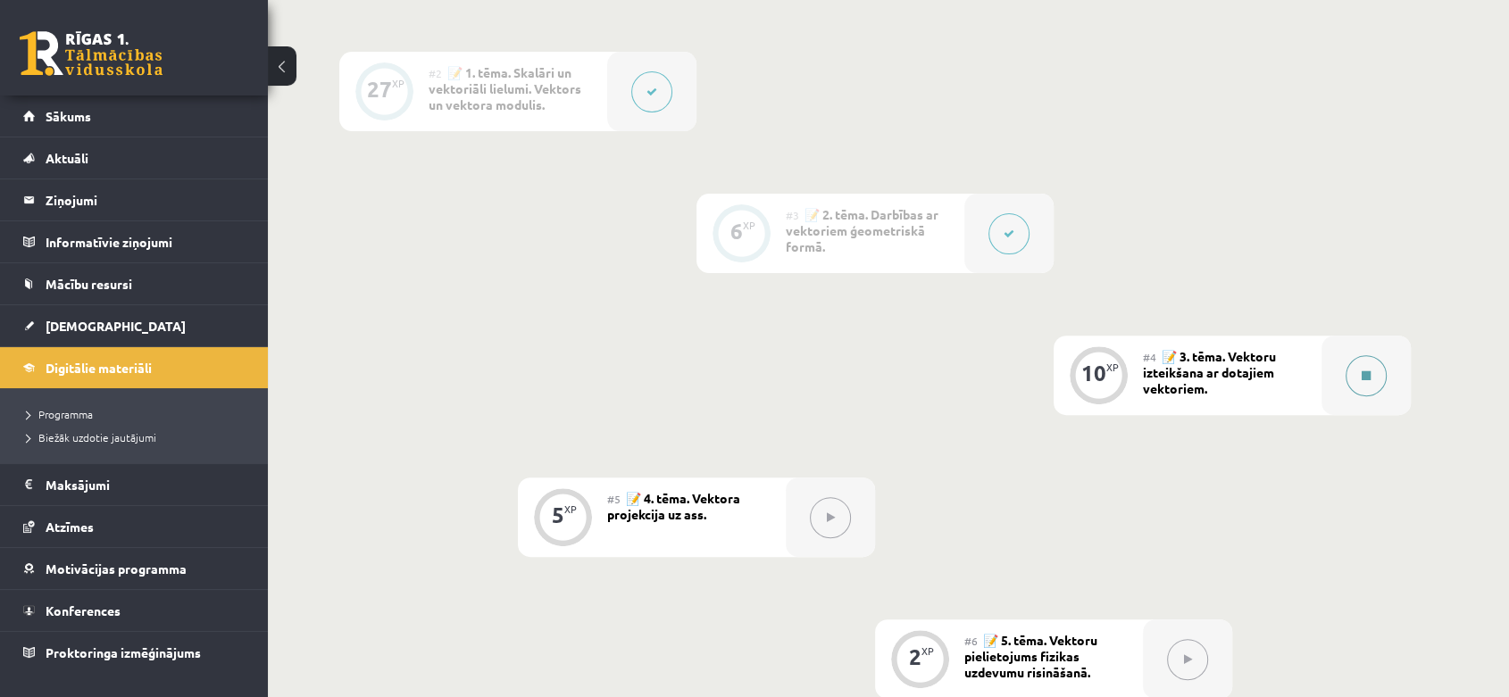
click at [1324, 391] on div at bounding box center [1365, 375] width 89 height 79
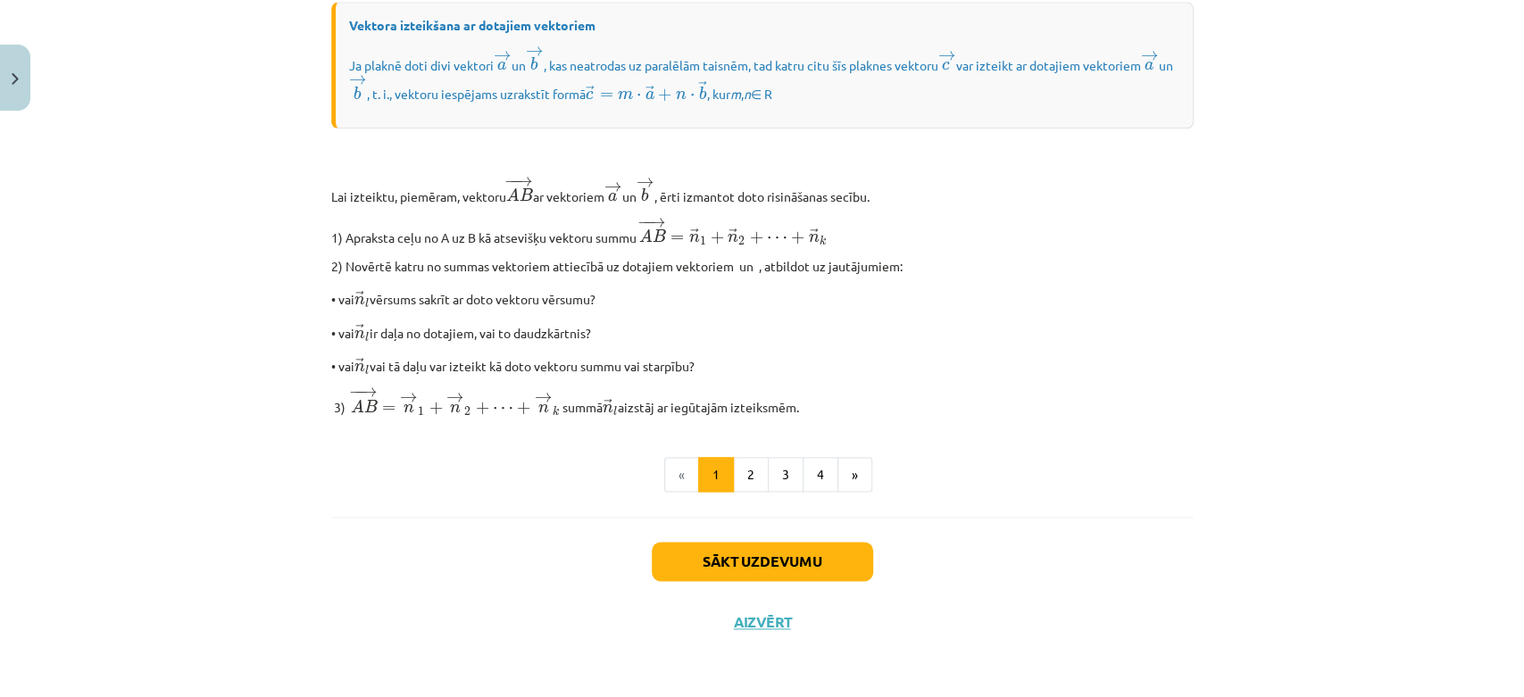
scroll to position [1437, 0]
click at [740, 473] on button "2" at bounding box center [751, 475] width 36 height 36
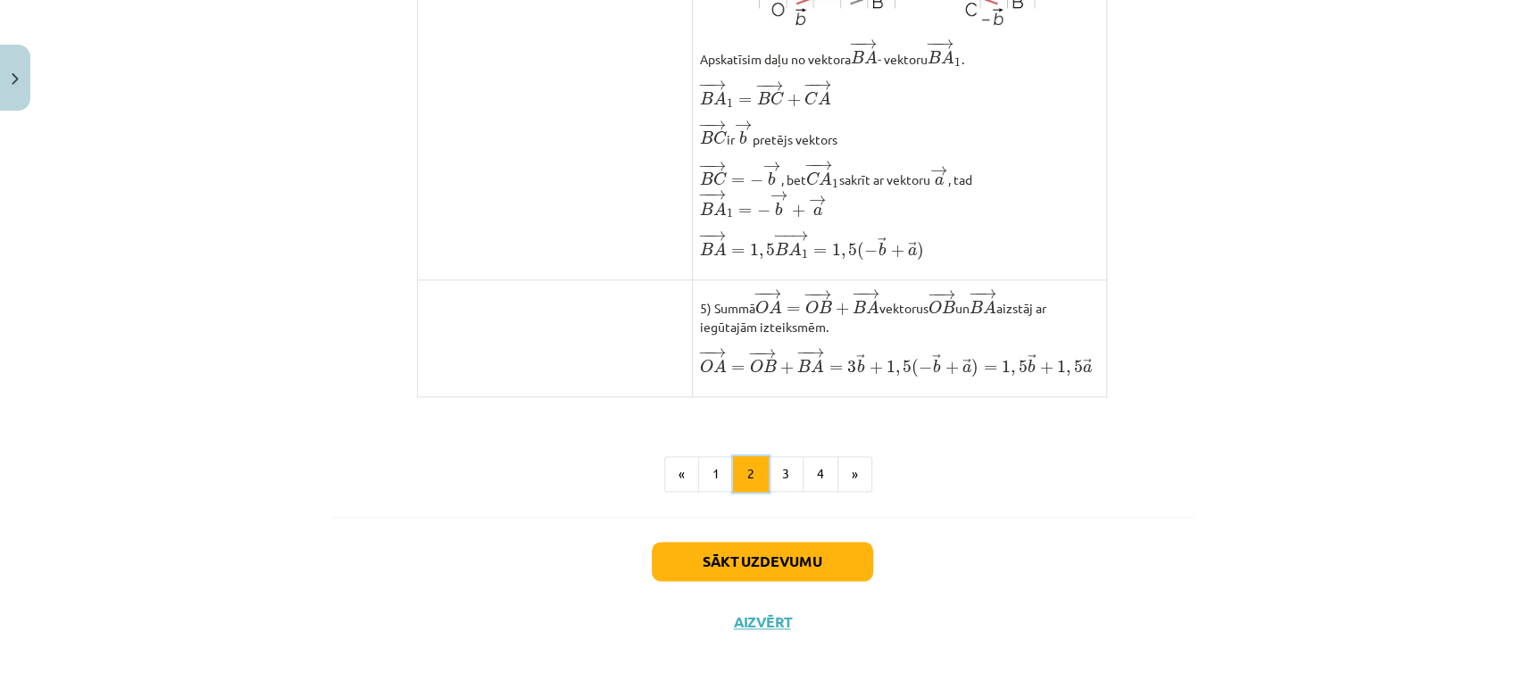
scroll to position [1411, 0]
click at [780, 484] on button "3" at bounding box center [786, 474] width 36 height 36
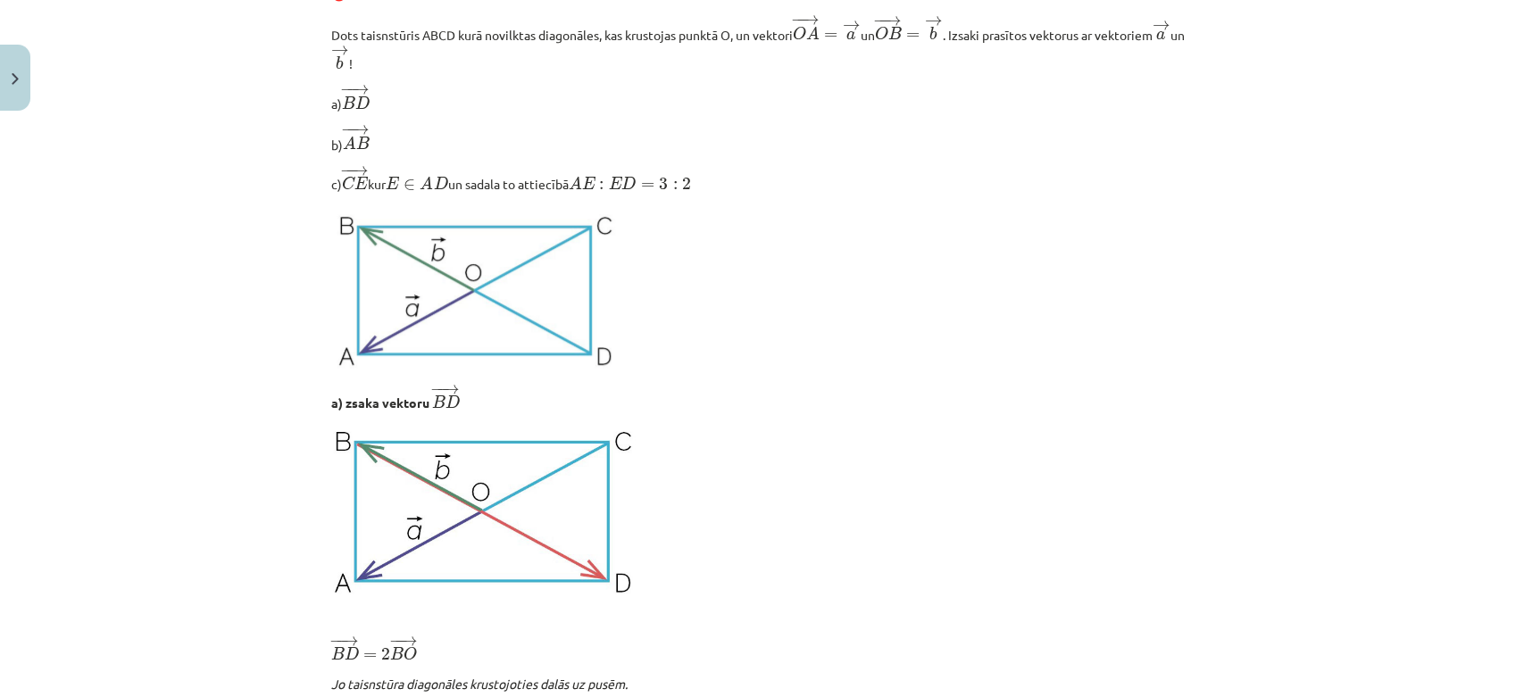
scroll to position [320, 0]
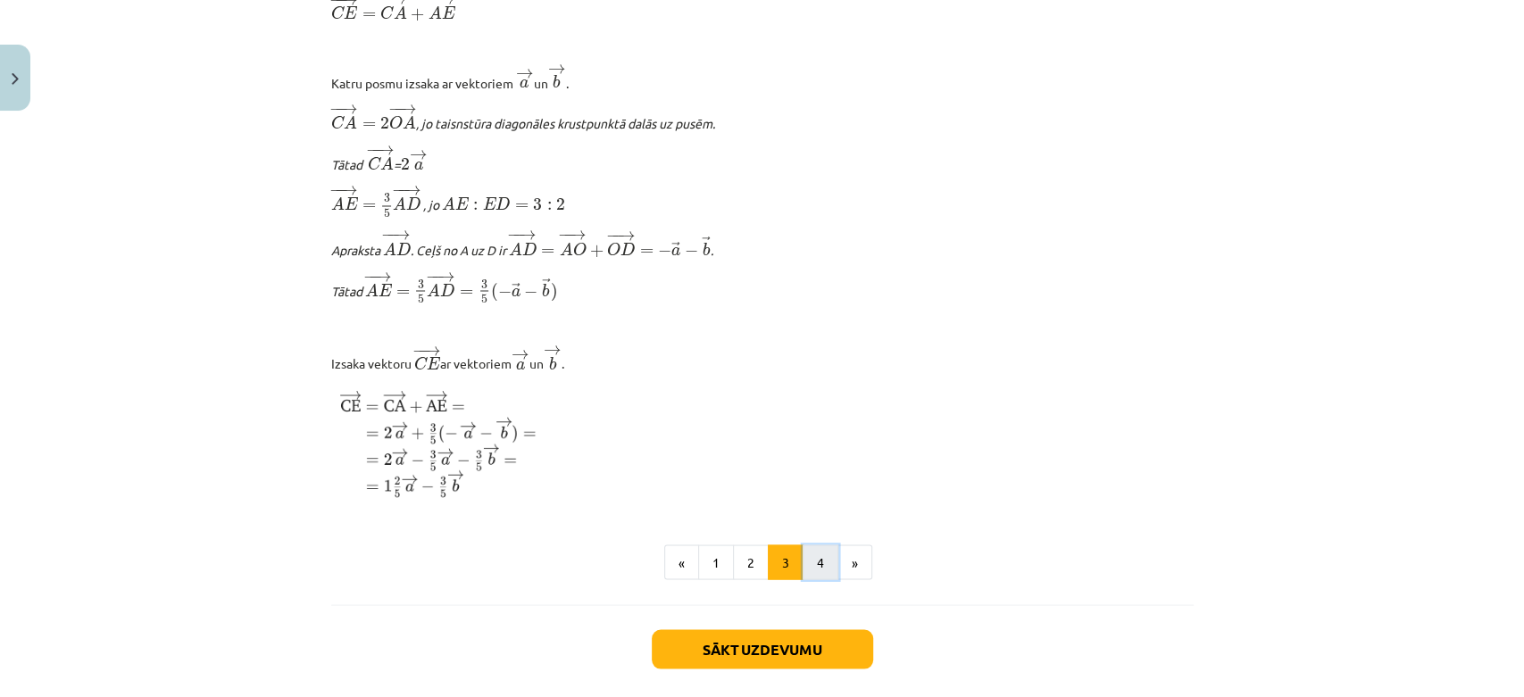
click at [817, 571] on button "4" at bounding box center [821, 563] width 36 height 36
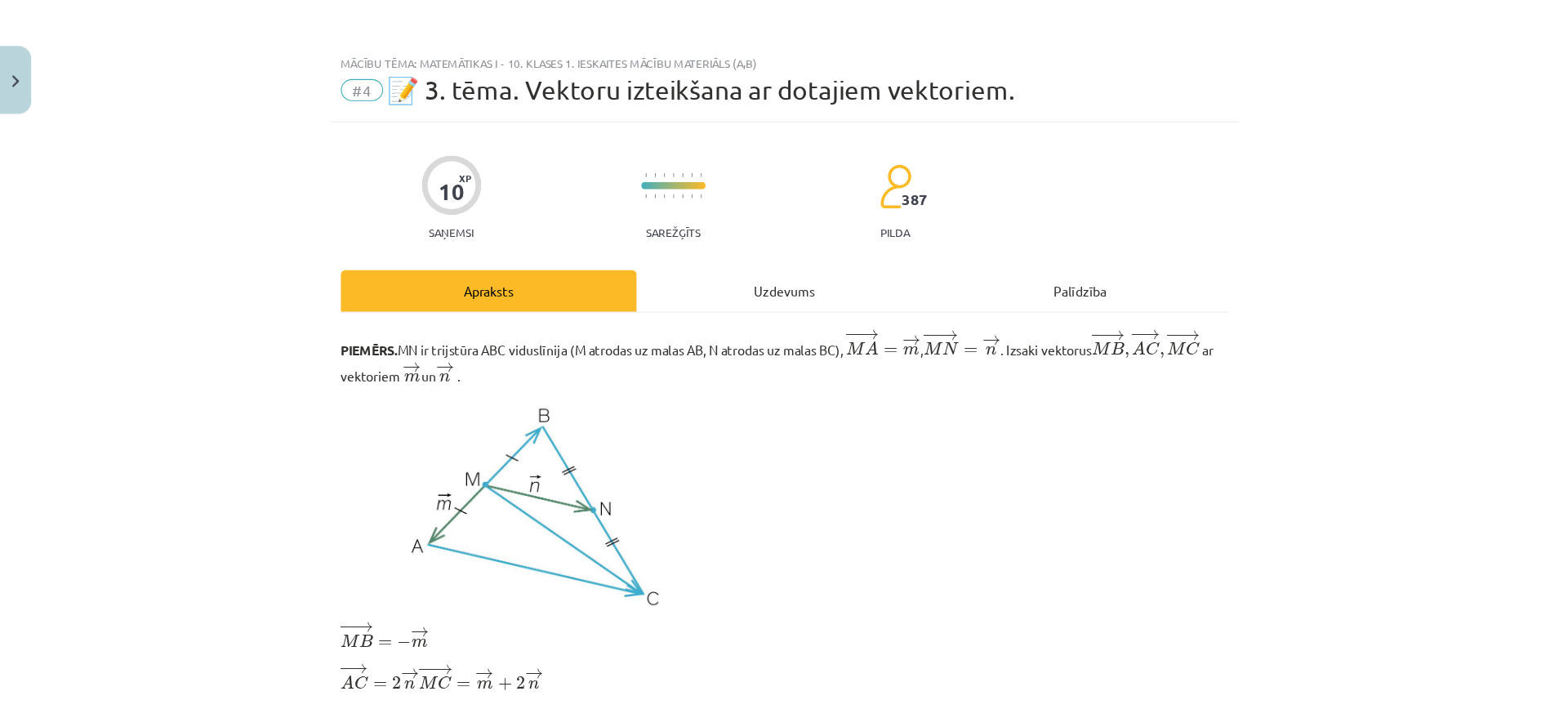
scroll to position [523, 0]
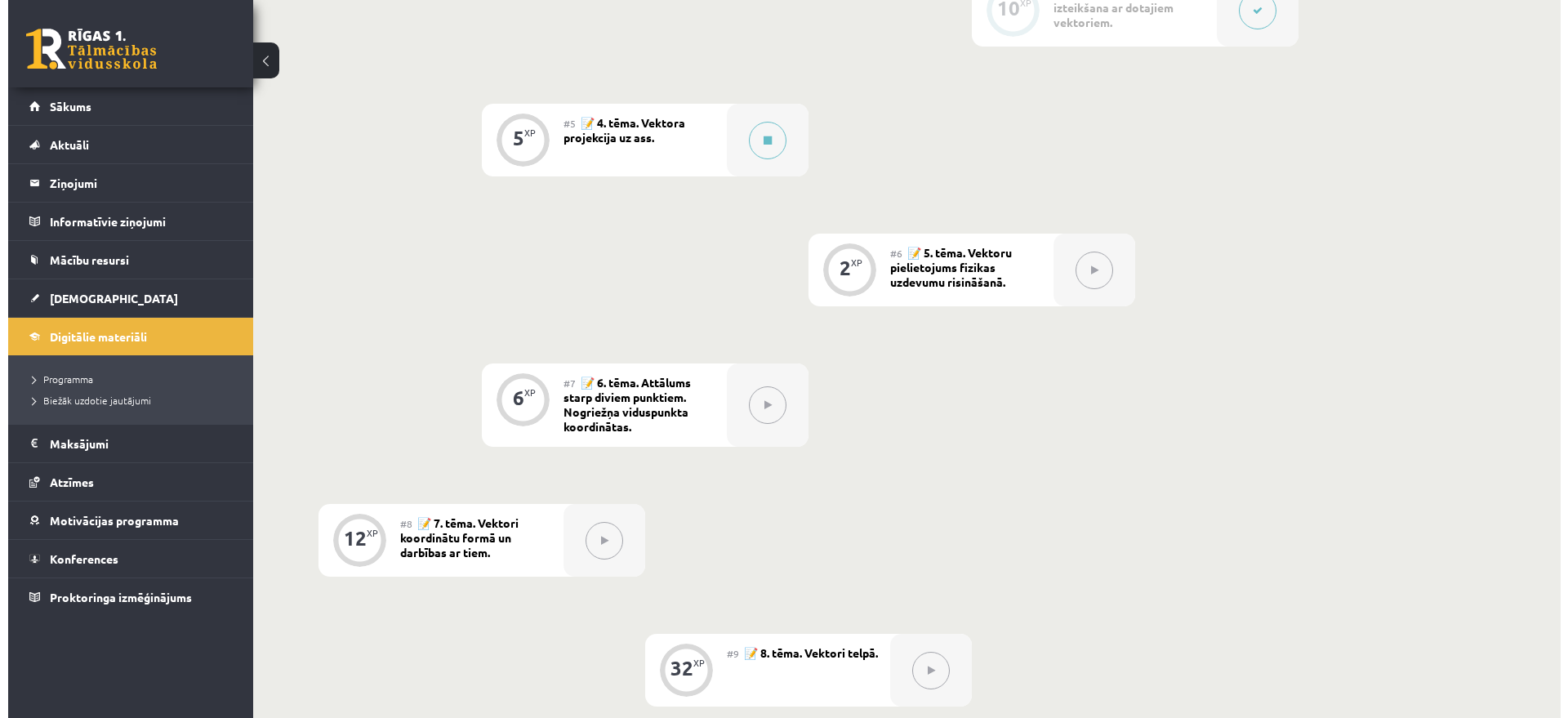
scroll to position [852, 0]
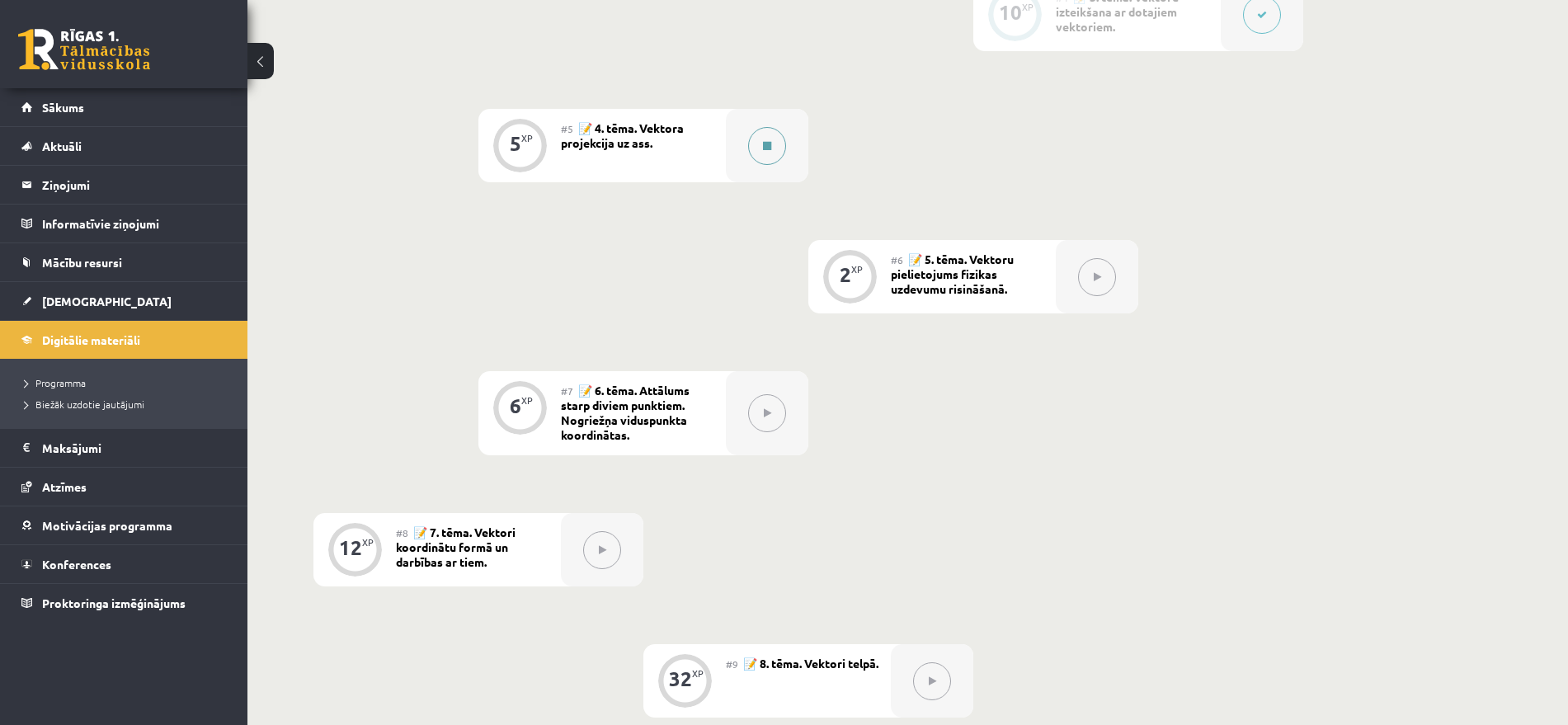
click at [738, 164] on div at bounding box center [767, 145] width 82 height 73
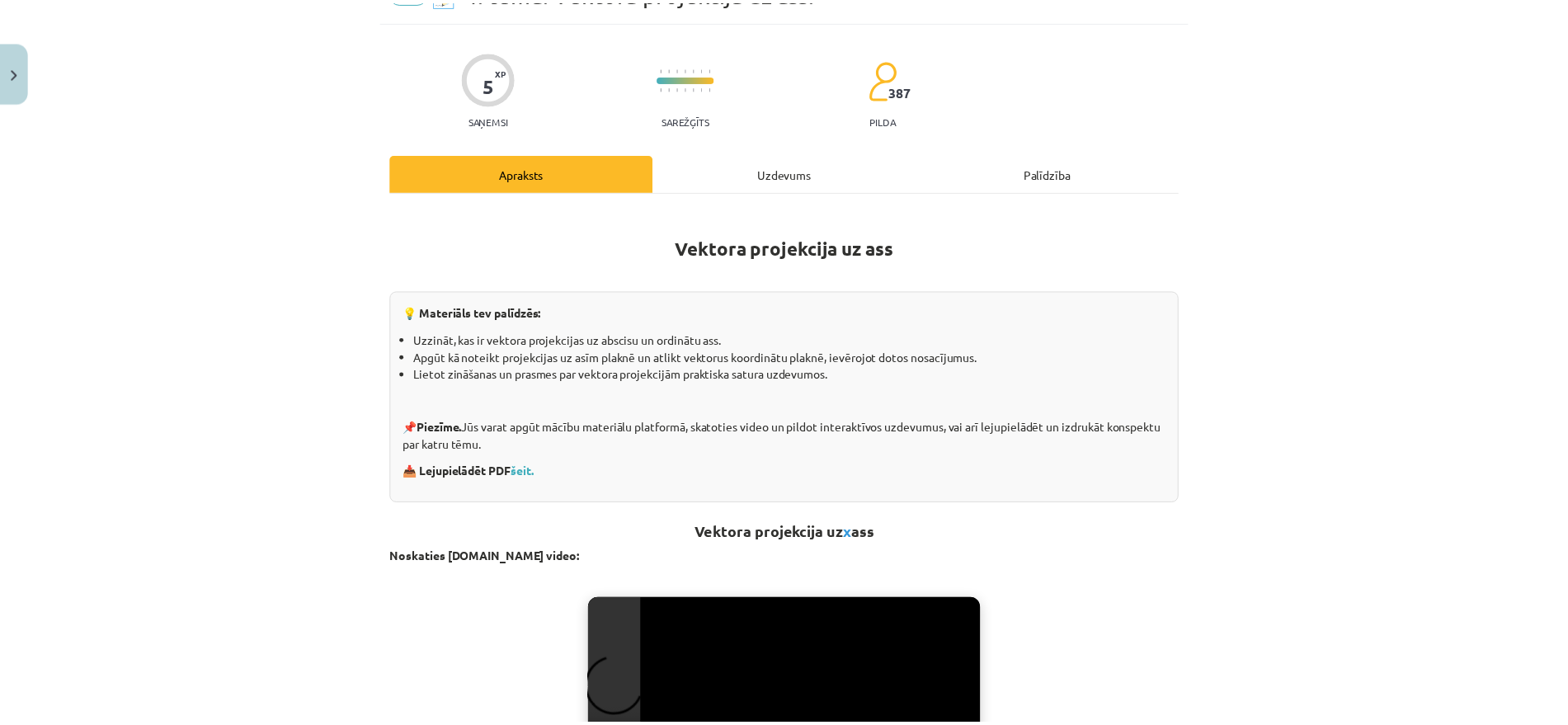
scroll to position [309, 0]
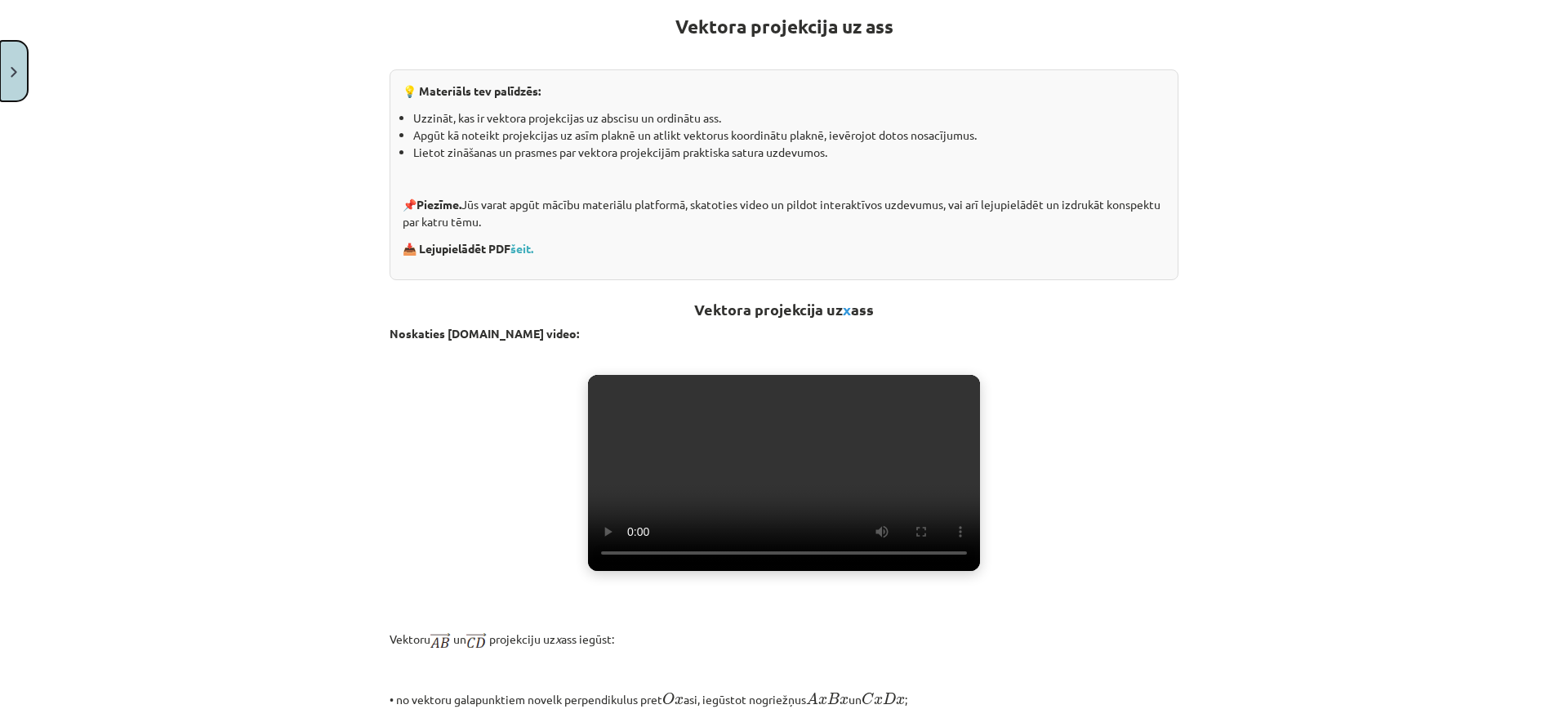
click at [16, 70] on img "Close" at bounding box center [14, 72] width 6 height 11
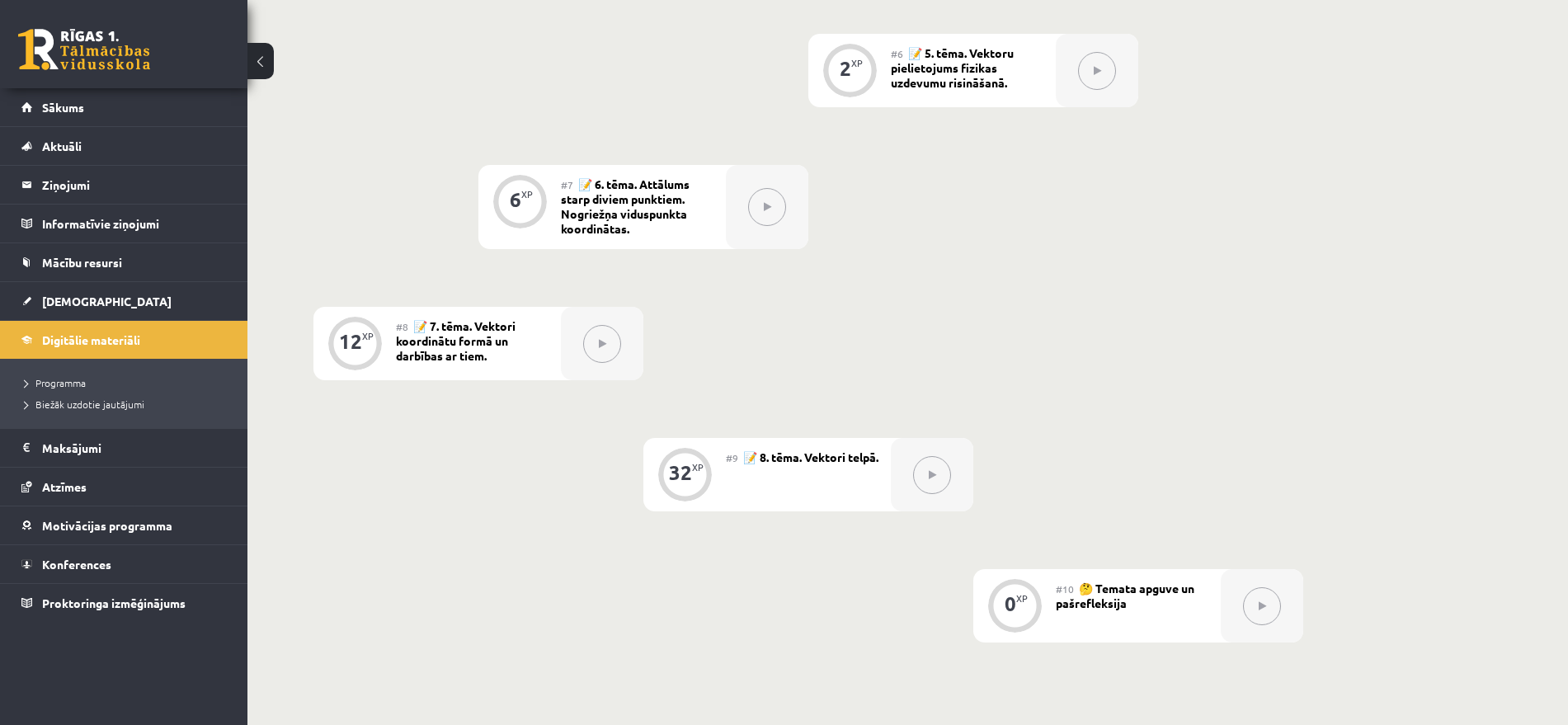
scroll to position [963, 0]
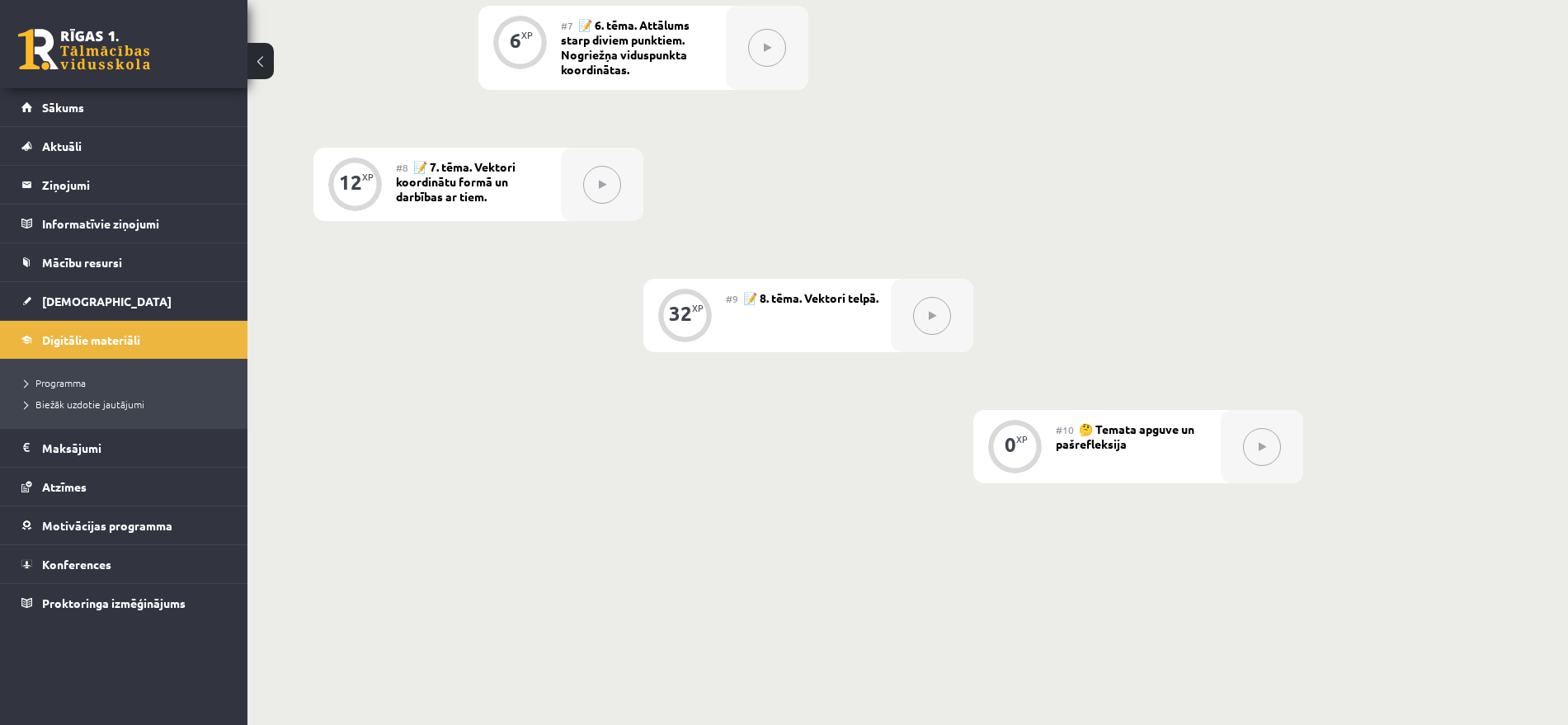
scroll to position [1273, 0]
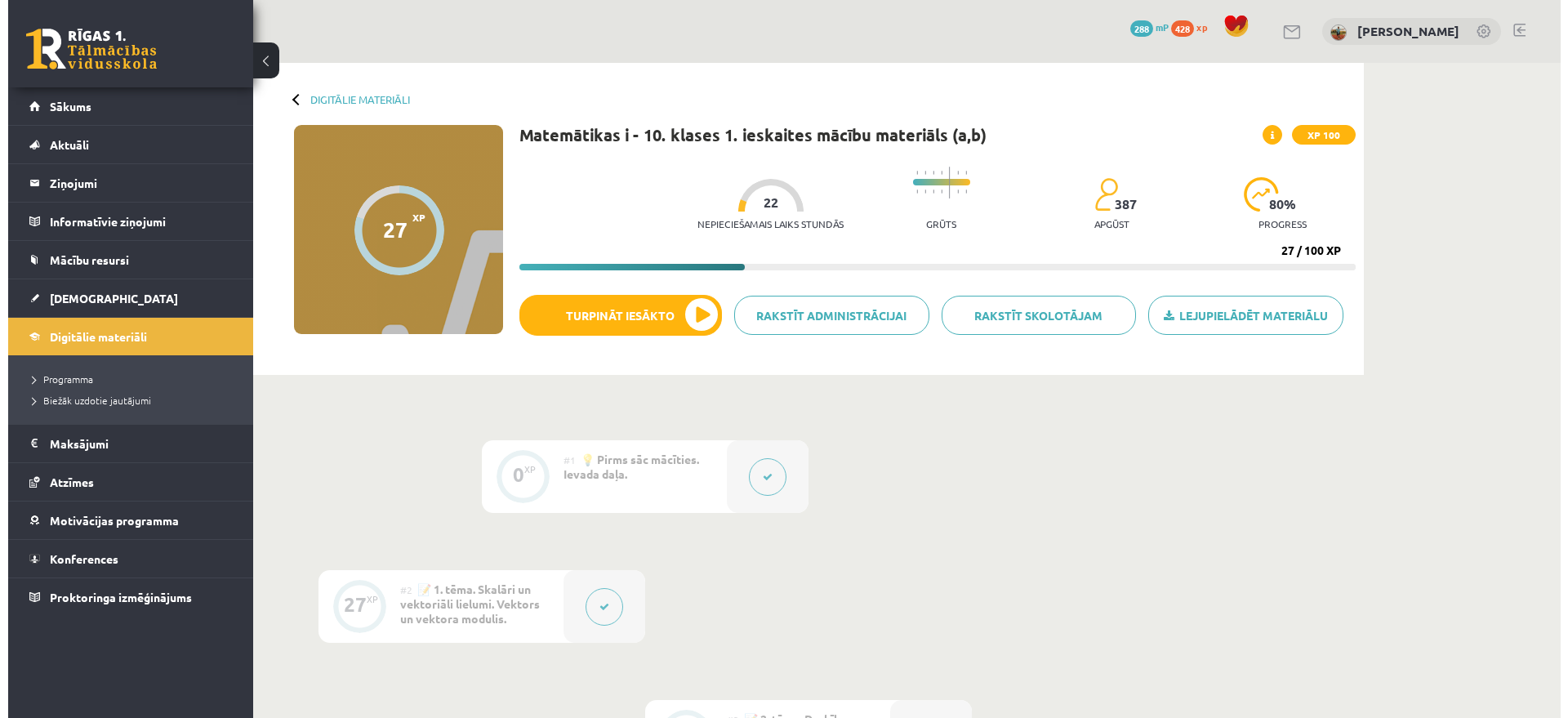
scroll to position [1260, 0]
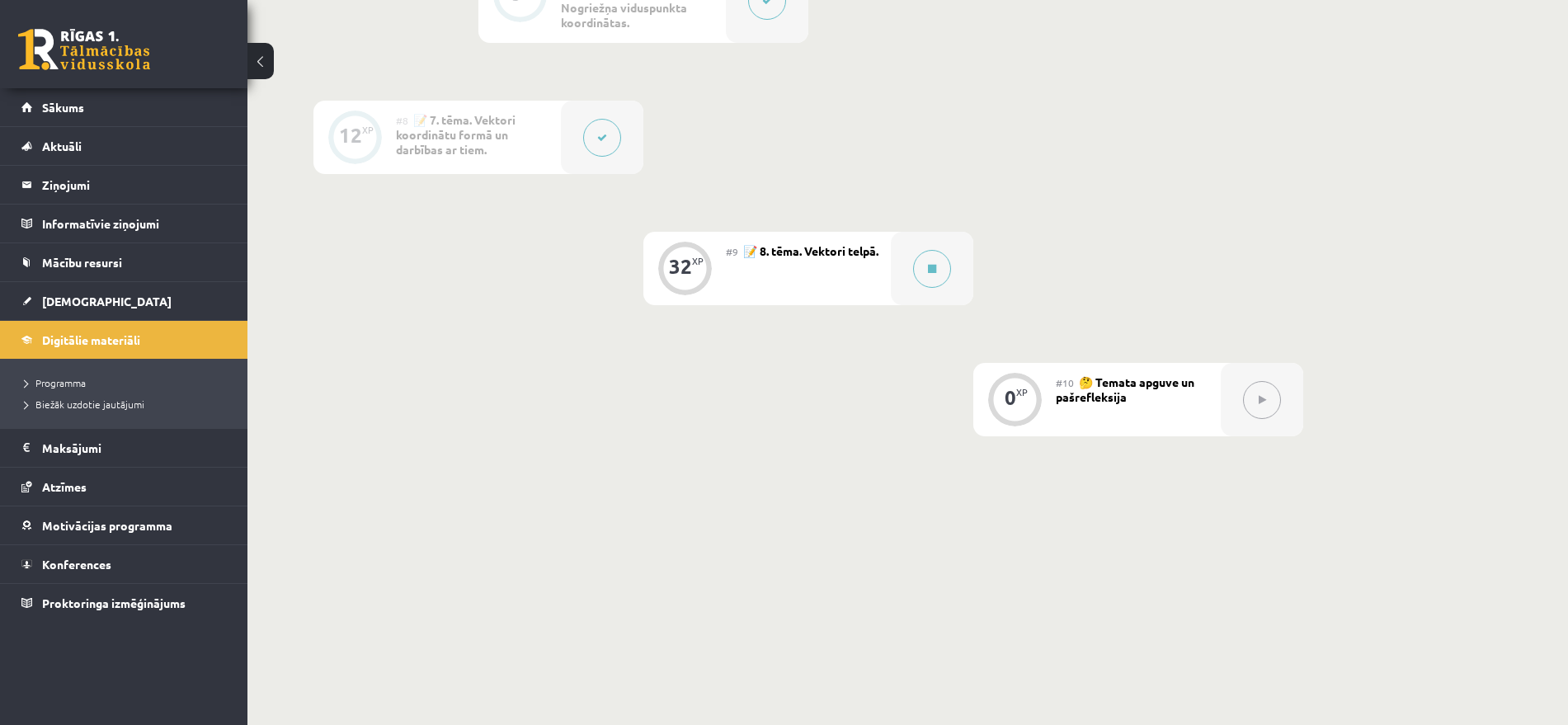
click at [851, 281] on div "#9 📝 8. tēma. Vektori telpā." at bounding box center [808, 268] width 165 height 73
click at [906, 288] on div at bounding box center [931, 268] width 82 height 73
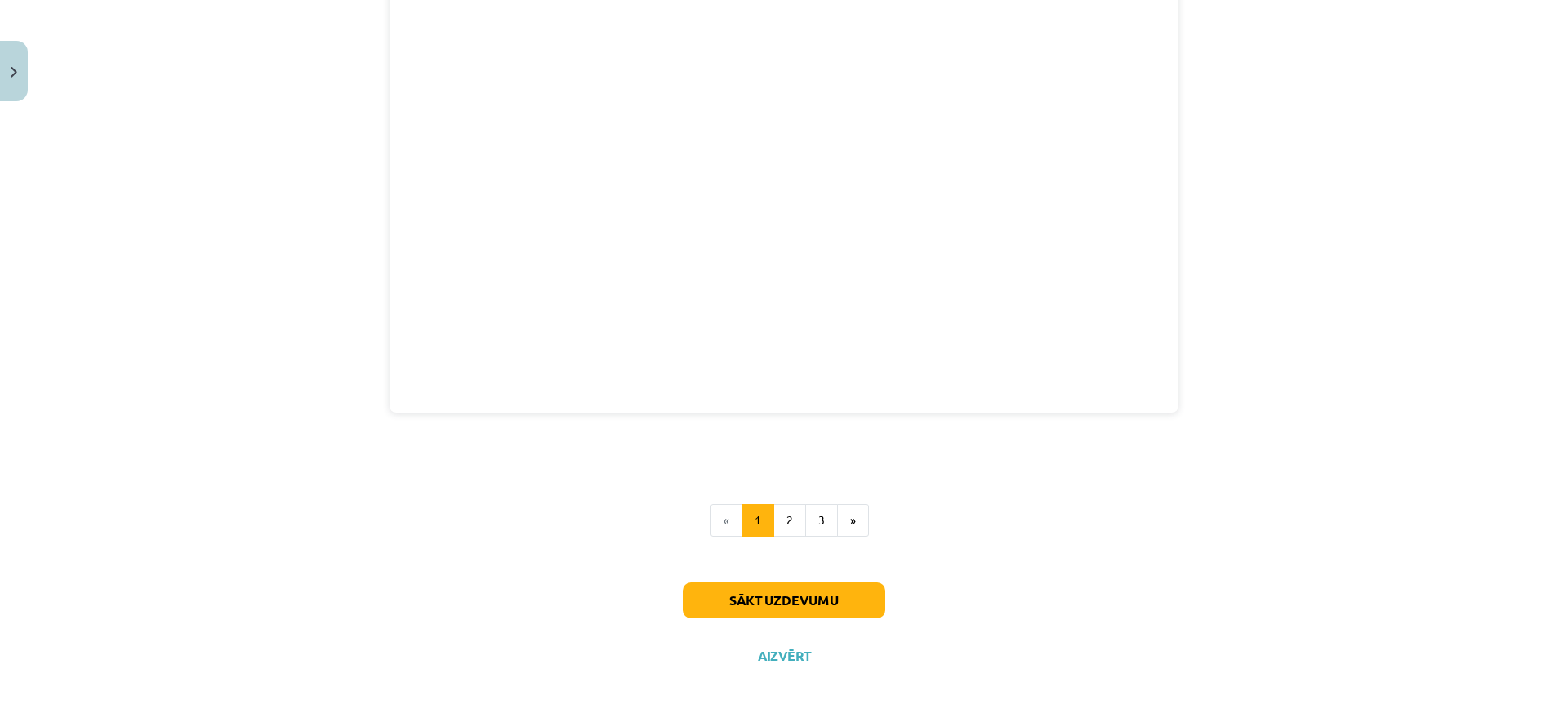
scroll to position [2143, 0]
click at [775, 514] on button "2" at bounding box center [790, 517] width 33 height 33
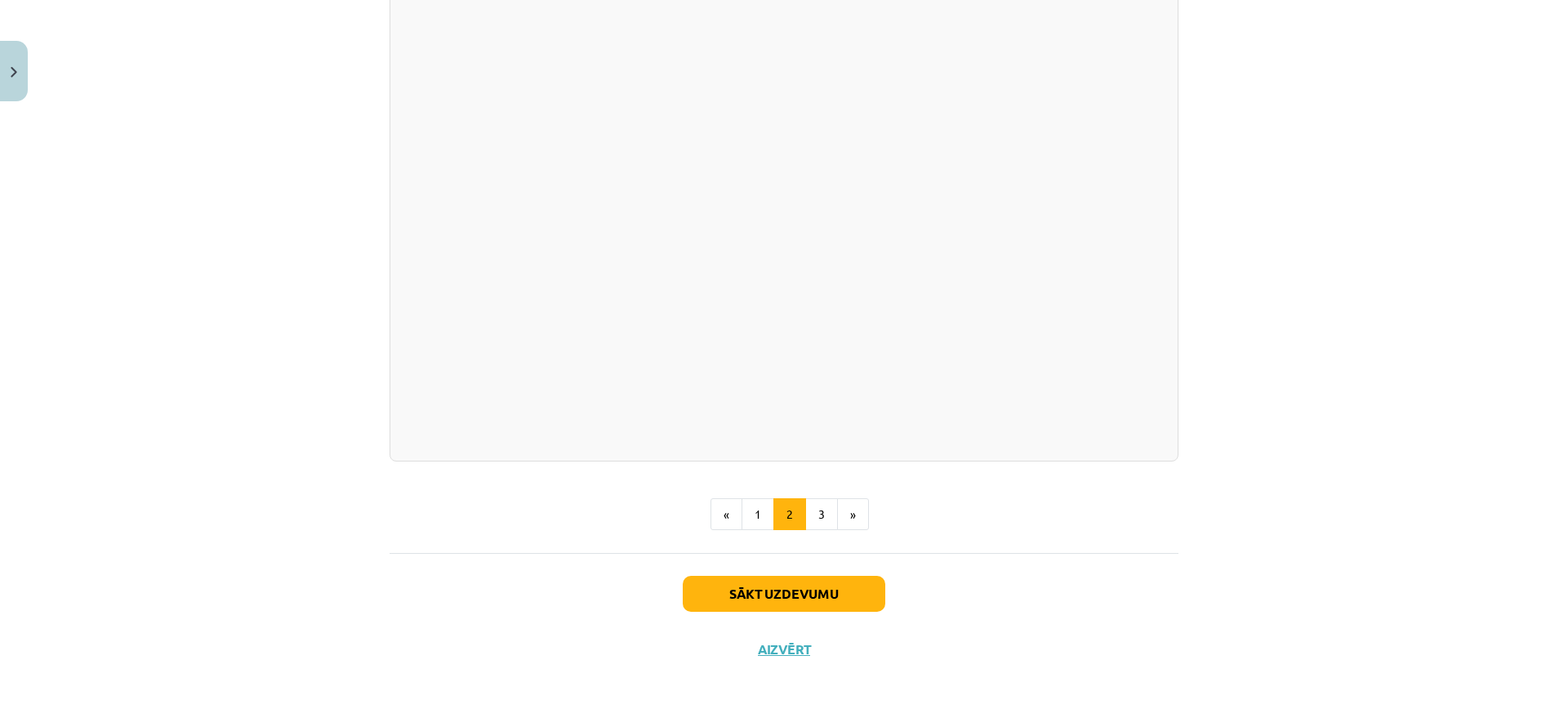
scroll to position [2274, 0]
click at [752, 514] on button "1" at bounding box center [758, 515] width 33 height 33
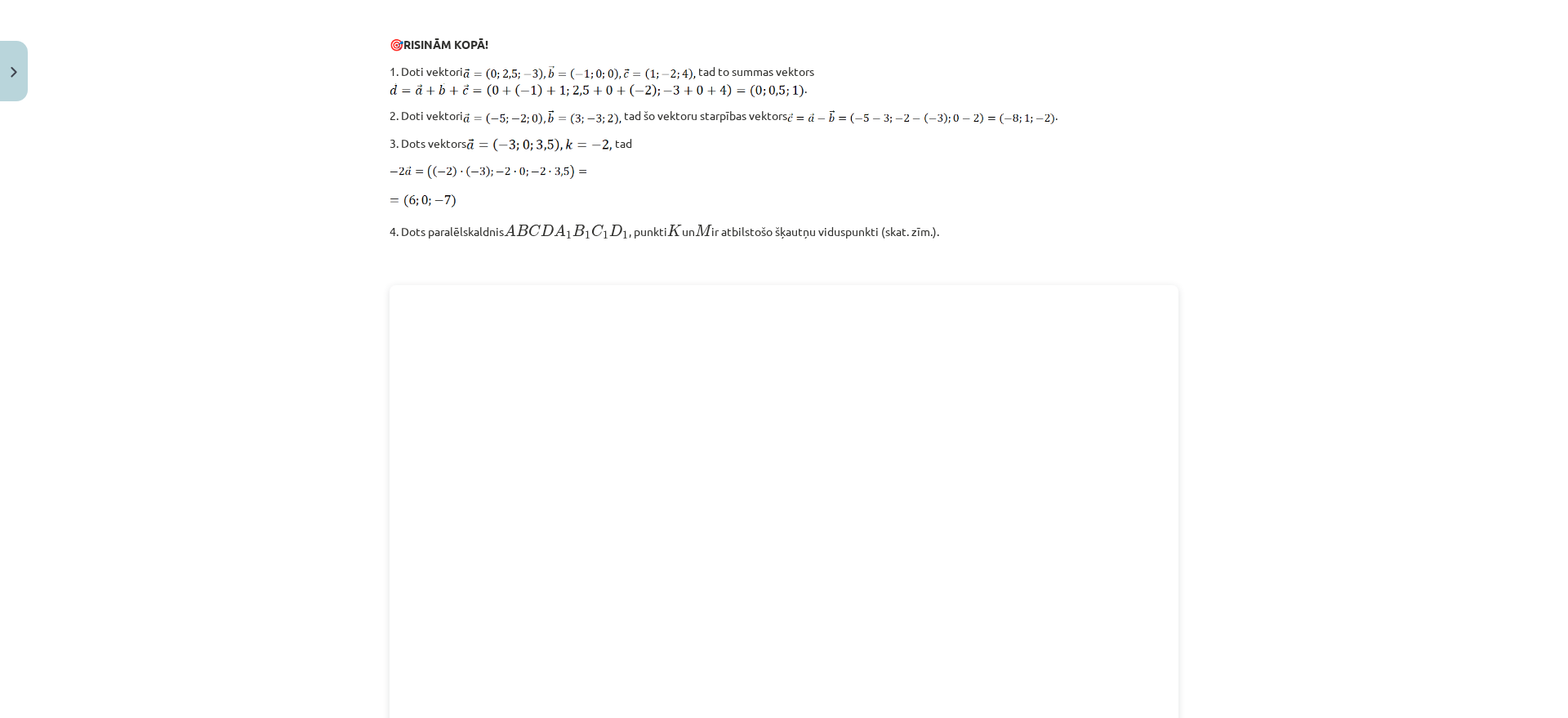
scroll to position [2143, 0]
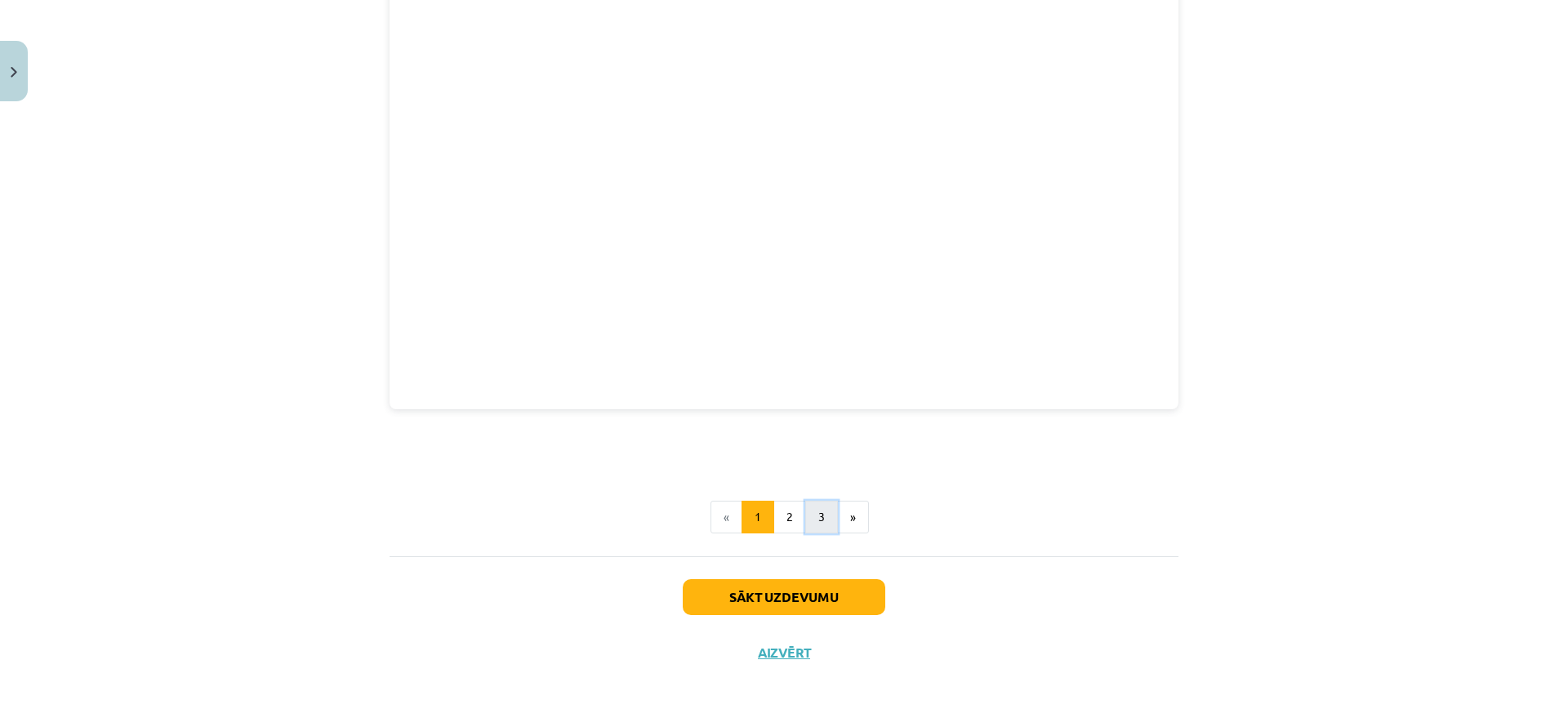
click at [812, 517] on button "3" at bounding box center [822, 517] width 33 height 33
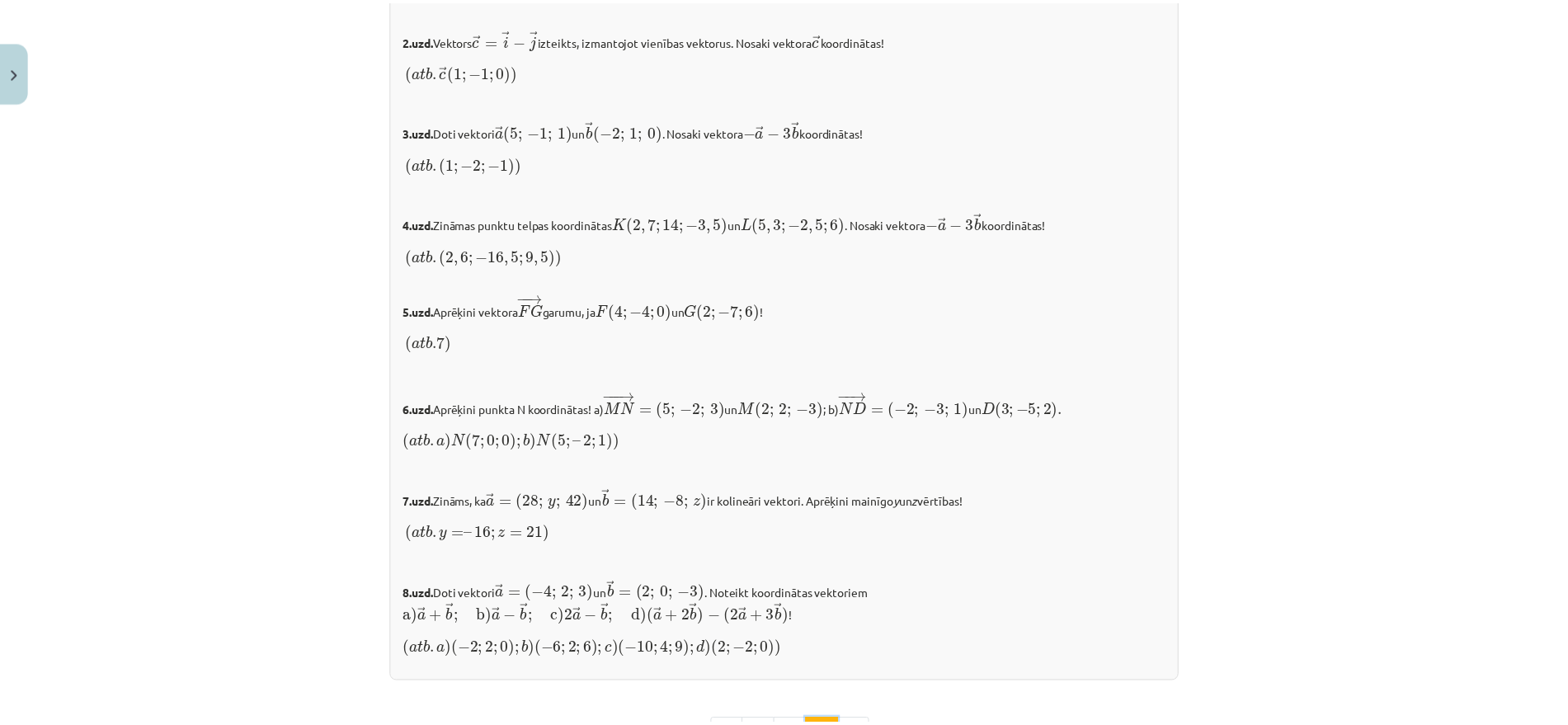
scroll to position [1655, 0]
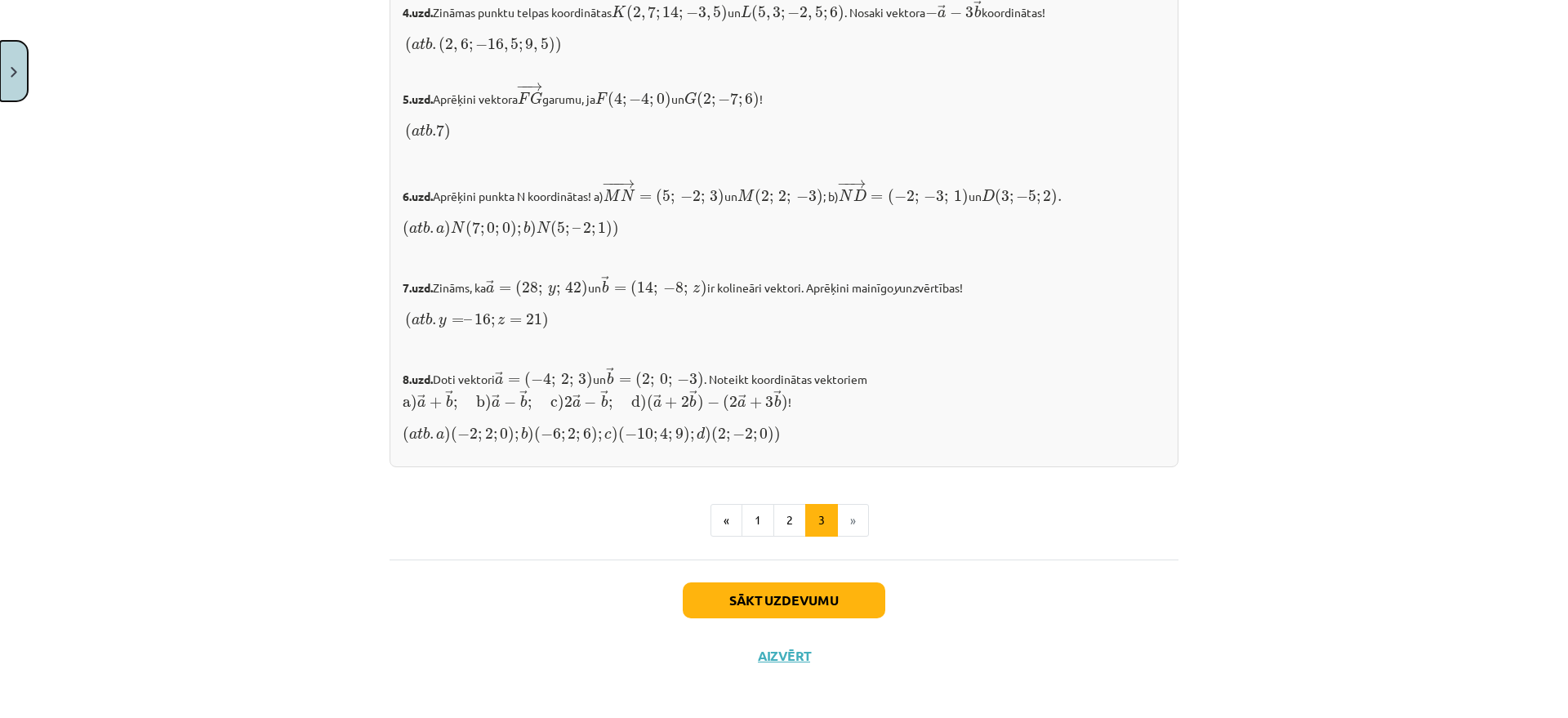
click at [15, 70] on img "Close" at bounding box center [14, 72] width 6 height 11
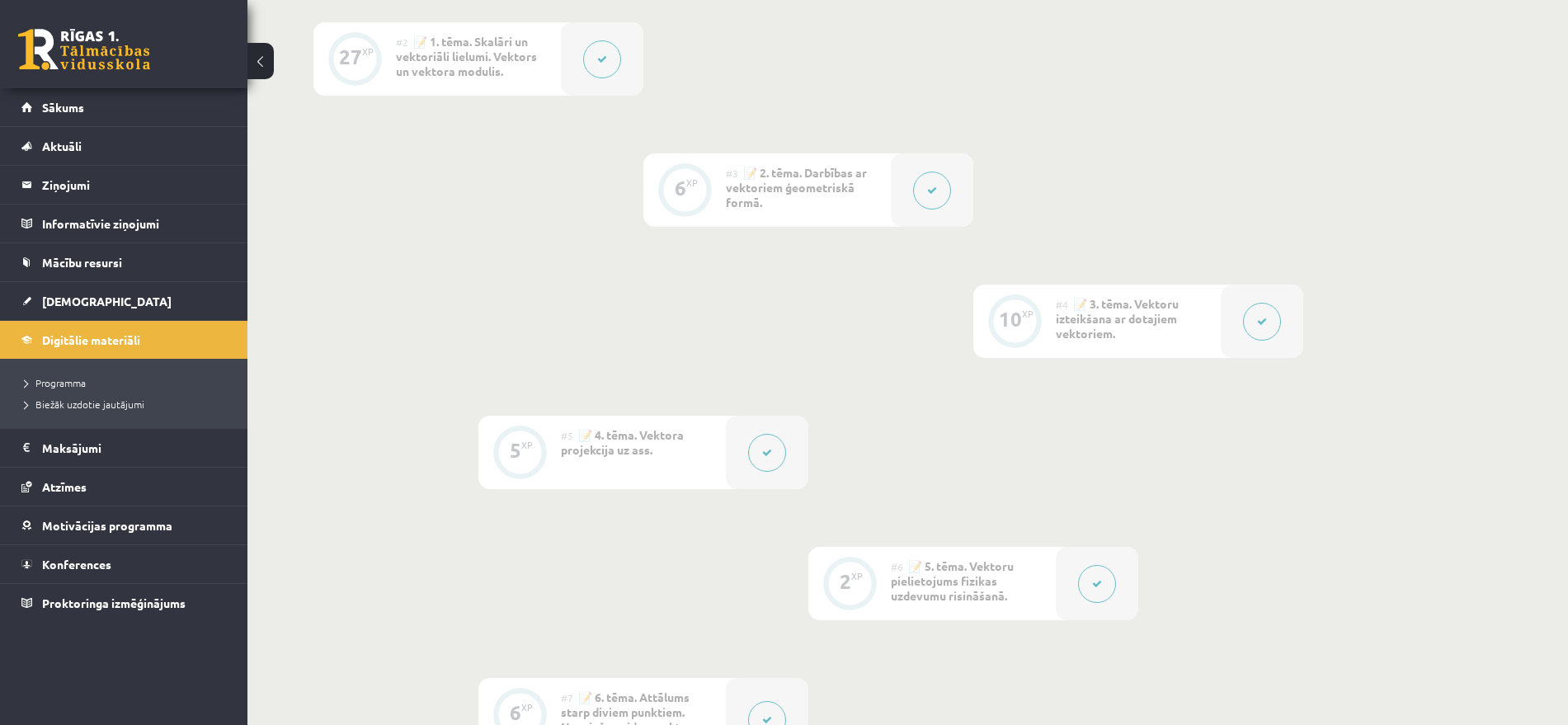
scroll to position [344, 0]
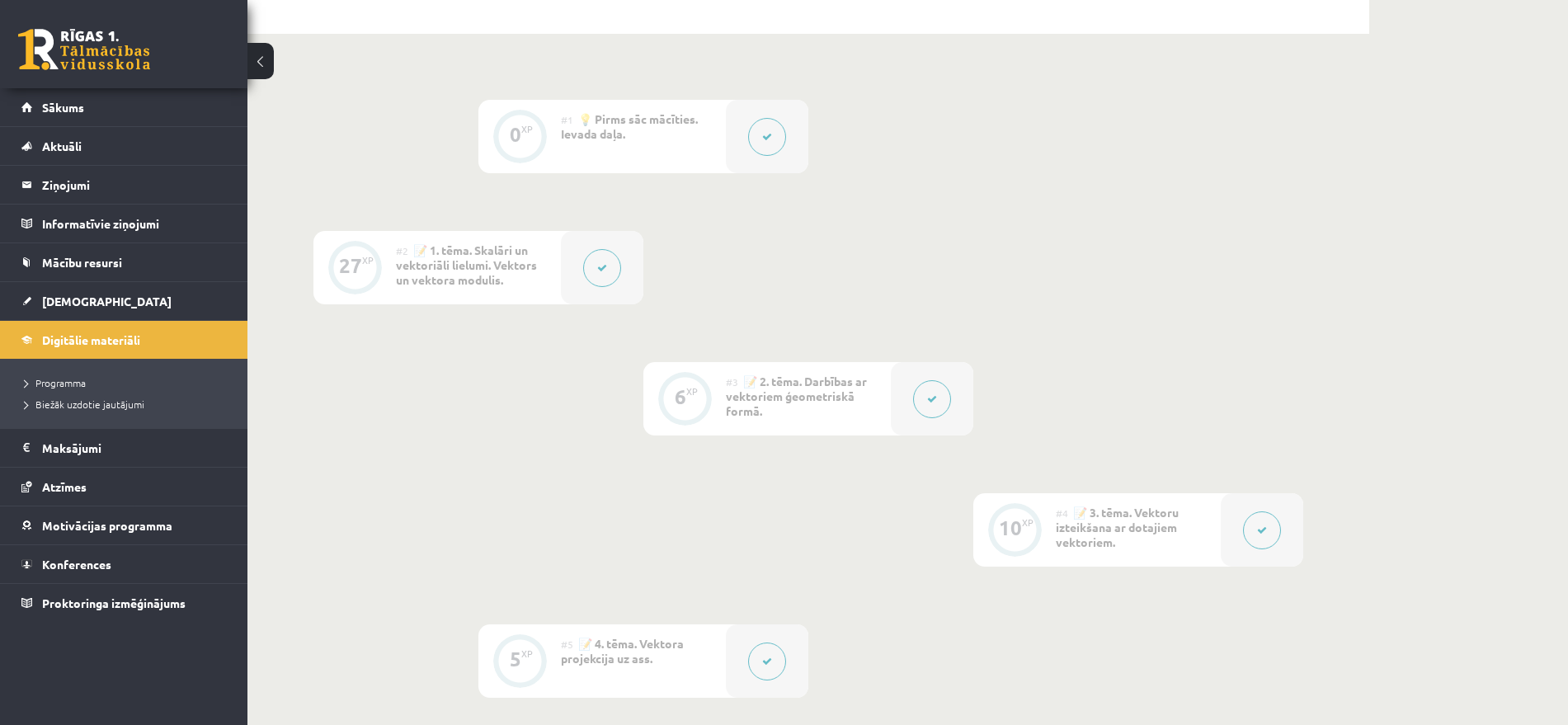
click at [747, 151] on div at bounding box center [767, 136] width 82 height 73
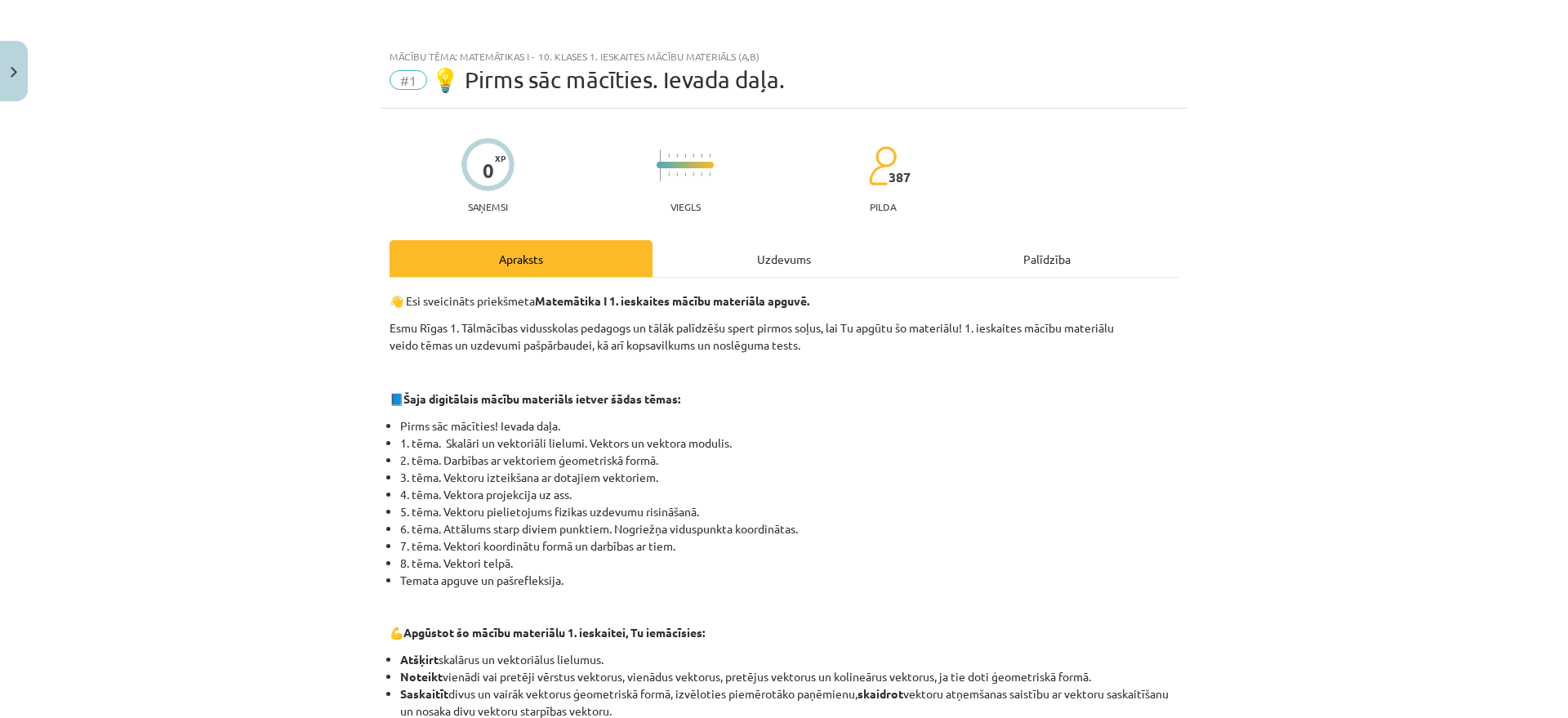
click at [763, 268] on div "Uzdevums" at bounding box center [784, 259] width 263 height 37
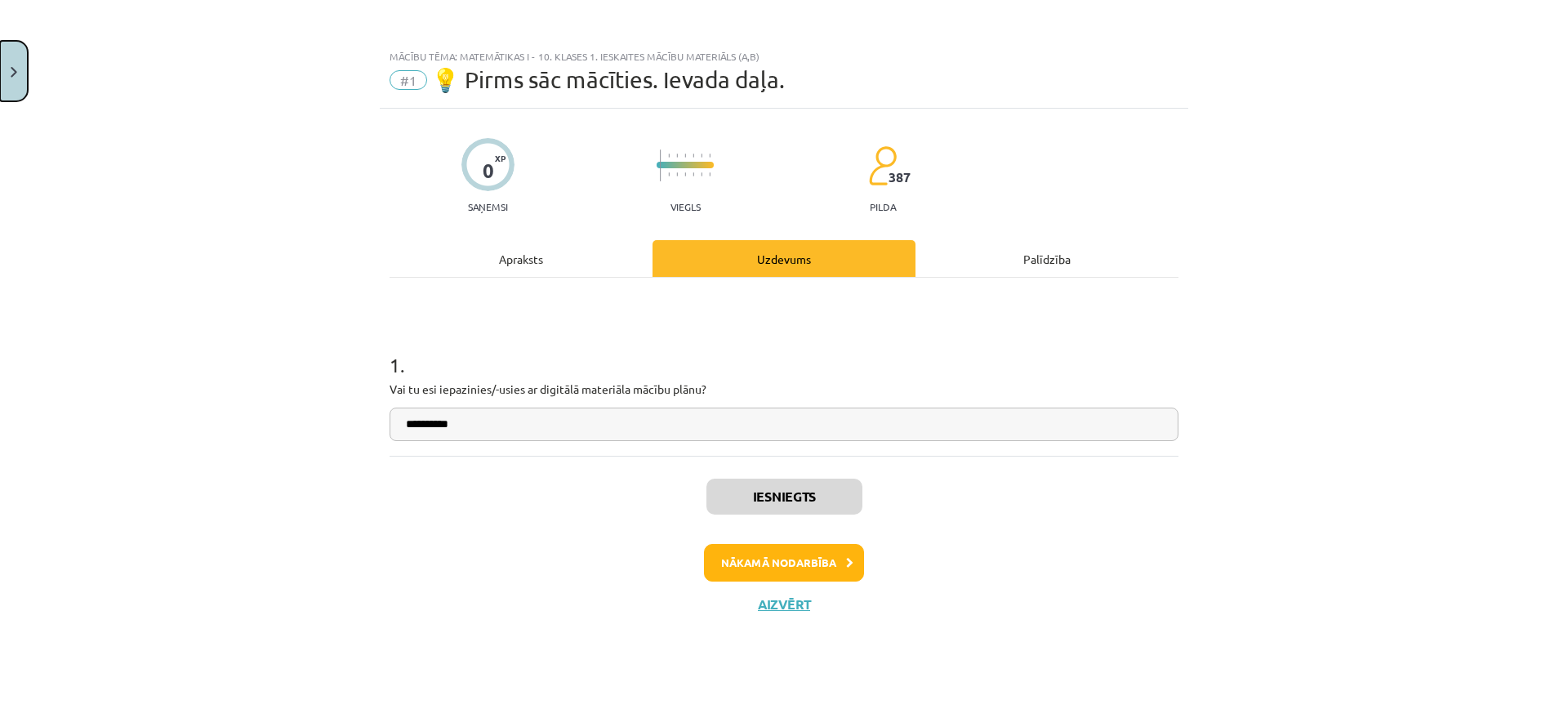
click at [12, 72] on img "Close" at bounding box center [14, 72] width 6 height 11
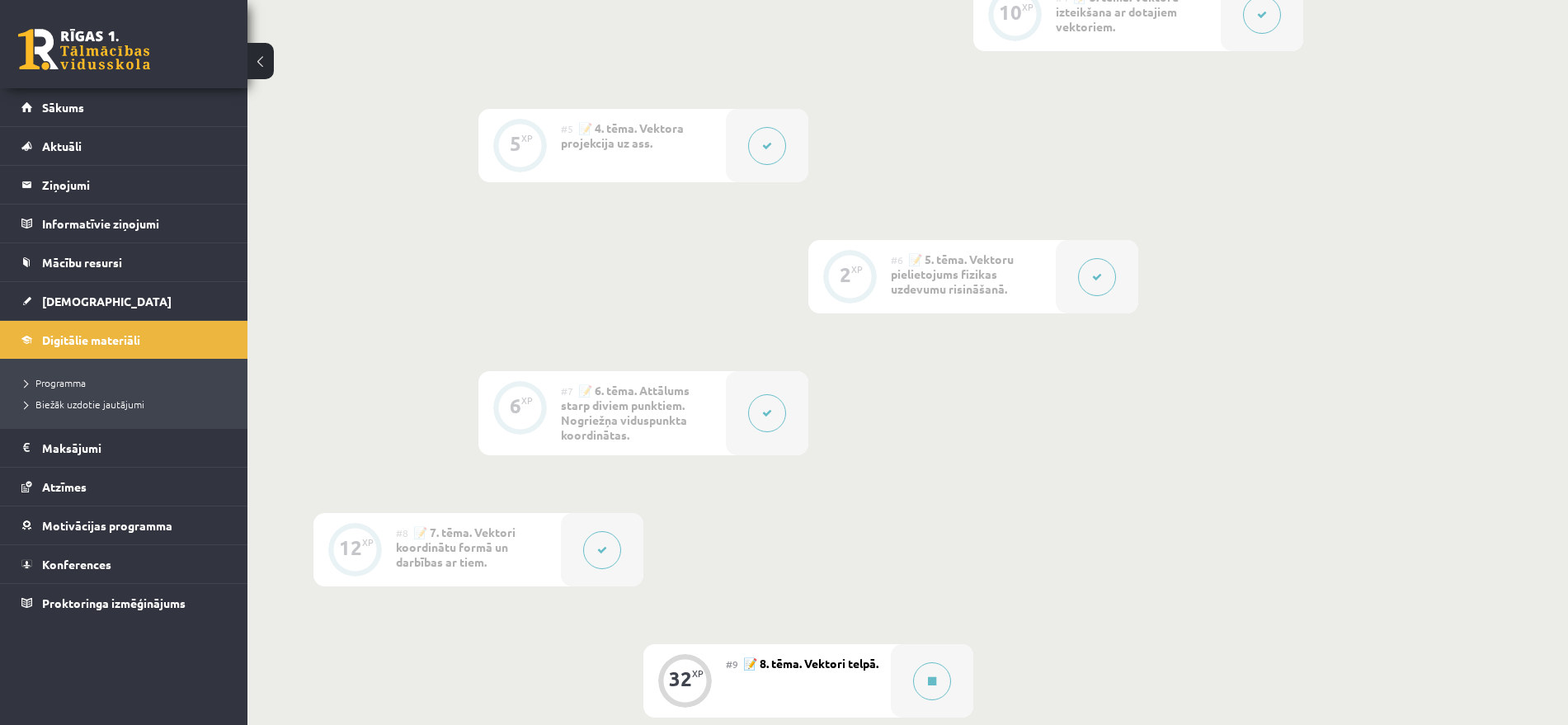
scroll to position [1273, 0]
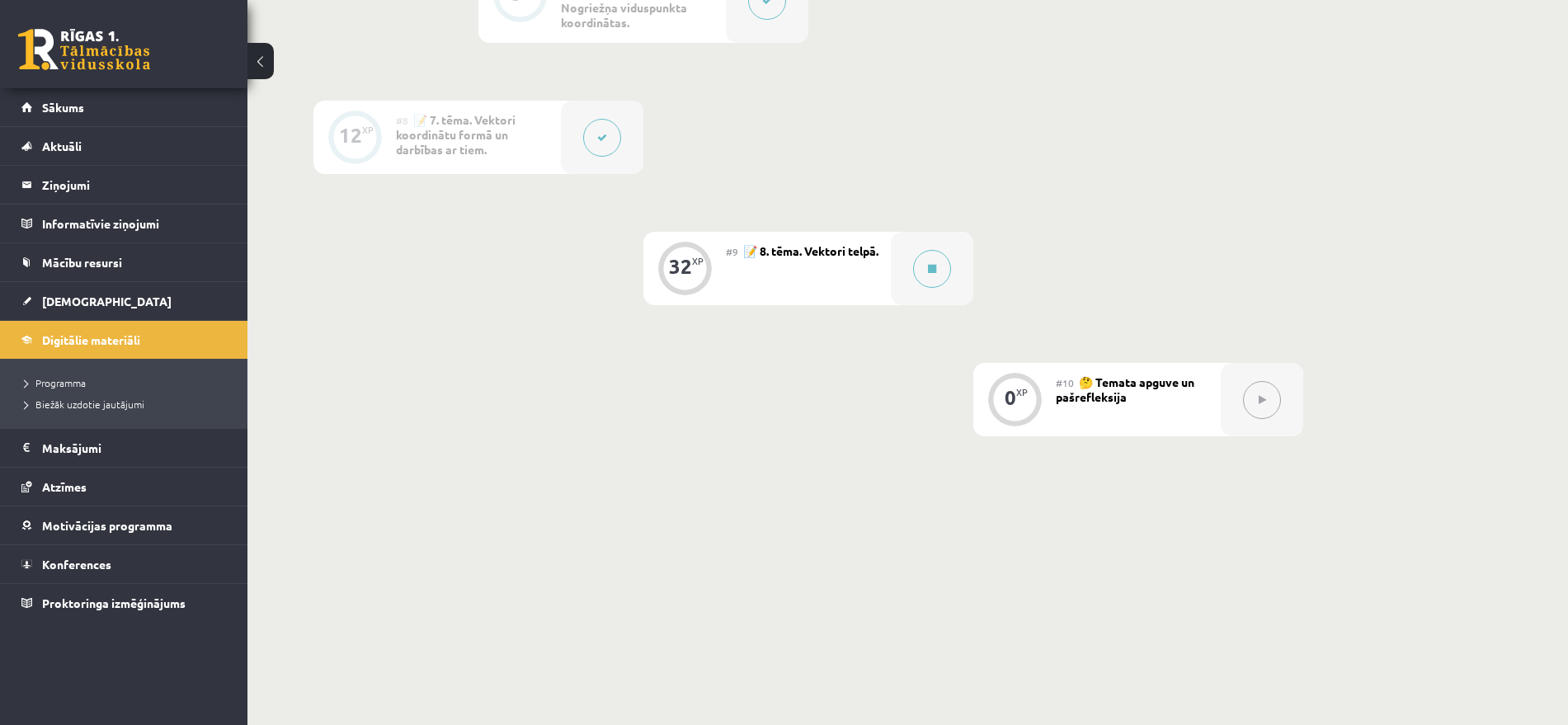
click at [98, 54] on link at bounding box center [84, 49] width 132 height 42
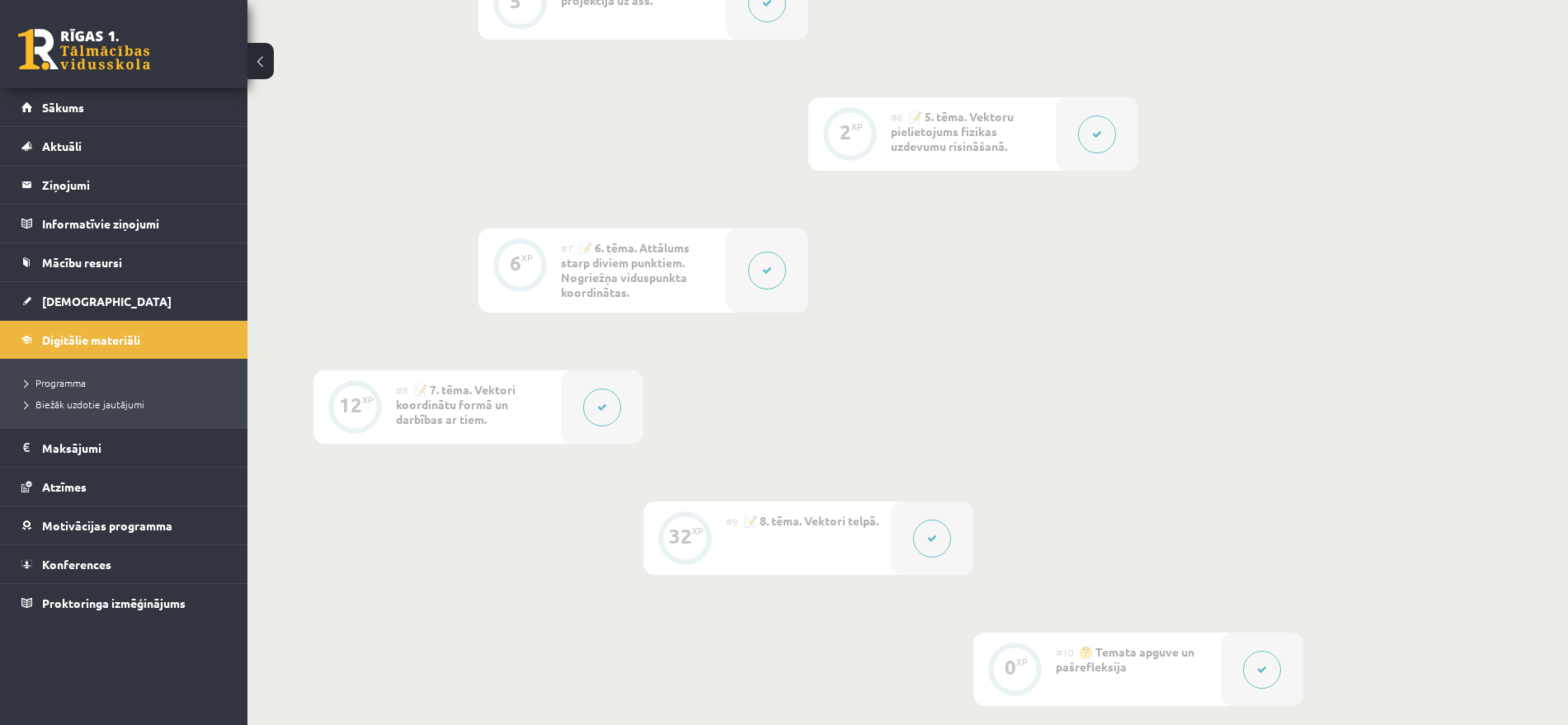
scroll to position [860, 0]
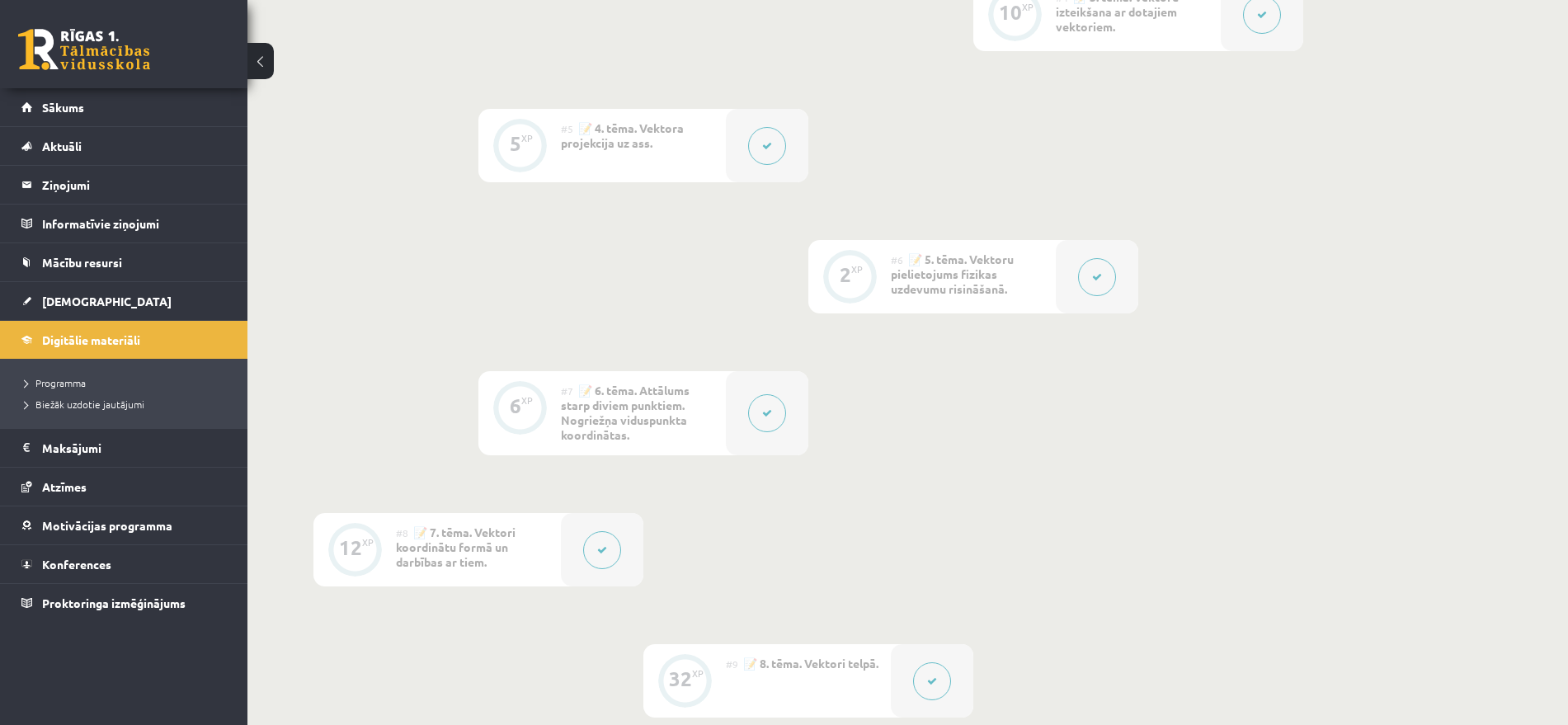
click at [97, 53] on link at bounding box center [84, 49] width 132 height 42
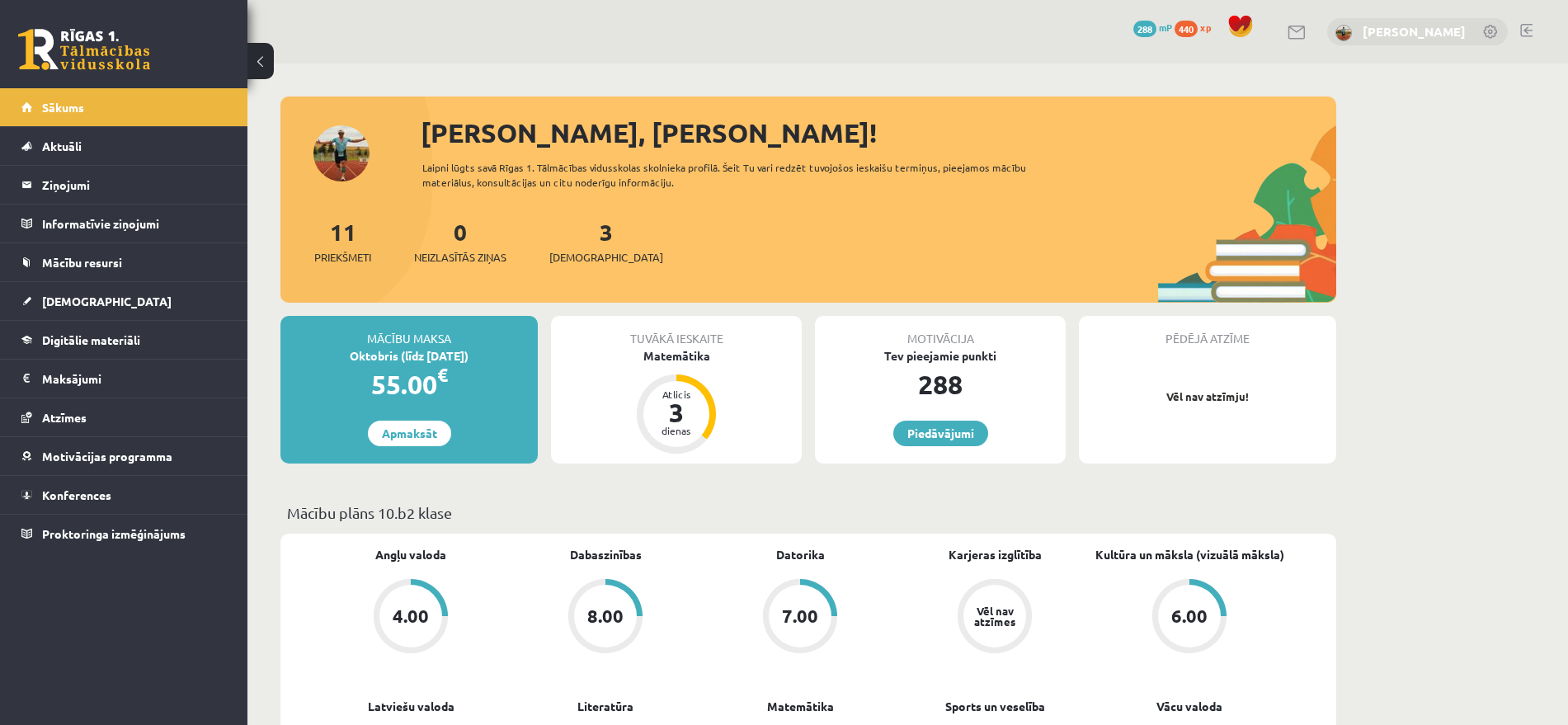
click at [1463, 33] on link "[PERSON_NAME]" at bounding box center [1415, 31] width 103 height 17
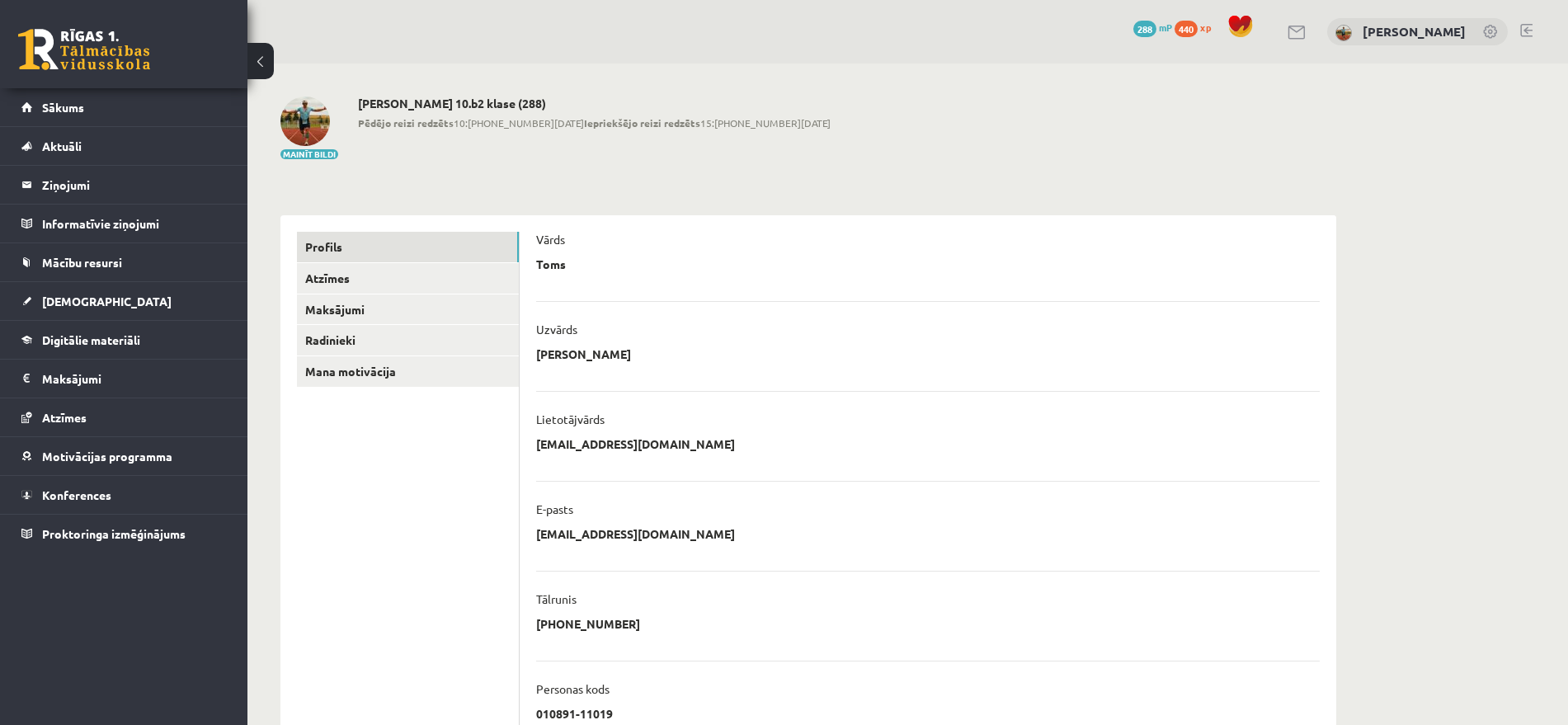
click at [1525, 32] on link at bounding box center [1526, 30] width 12 height 13
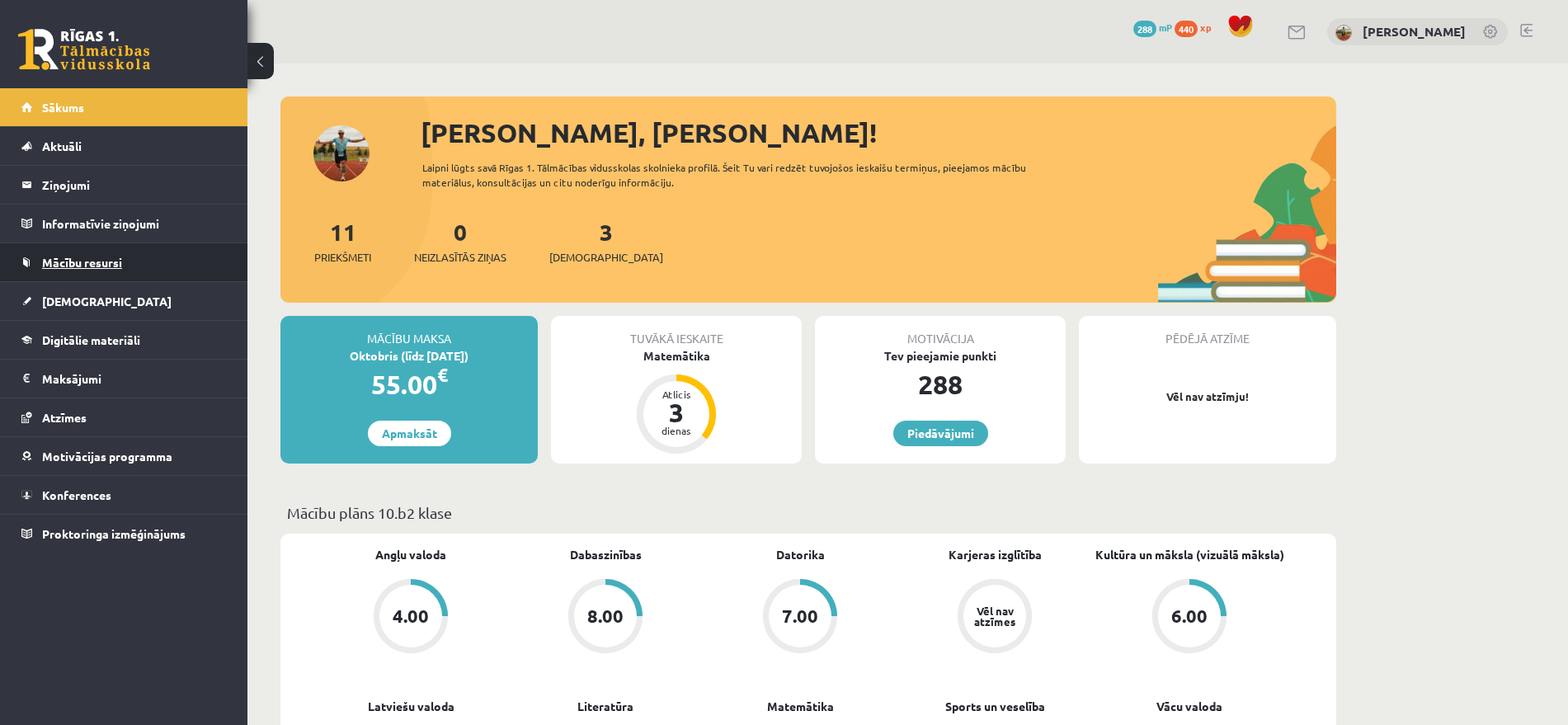
click at [116, 262] on span "Mācību resursi" at bounding box center [82, 262] width 80 height 15
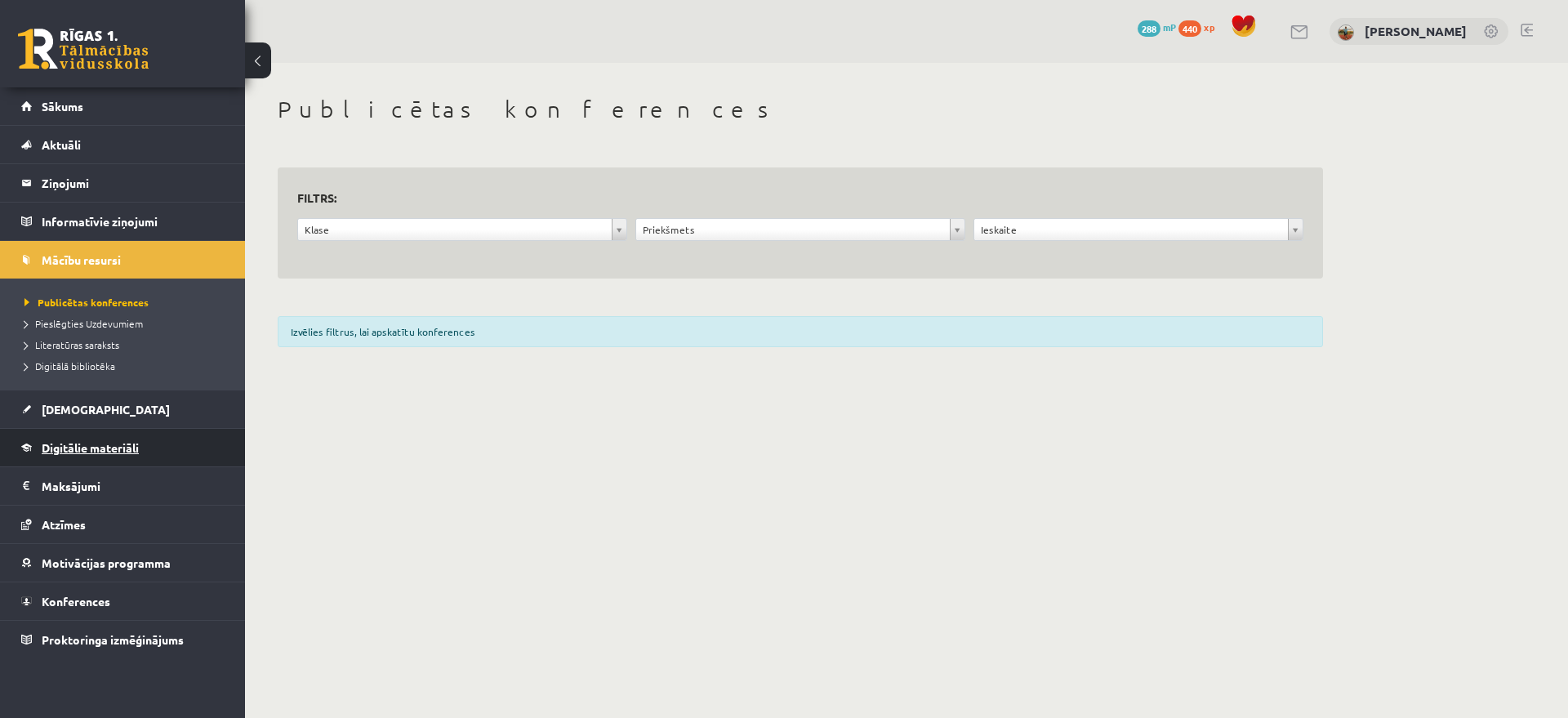
click at [144, 454] on link "Digitālie materiāli" at bounding box center [123, 447] width 203 height 38
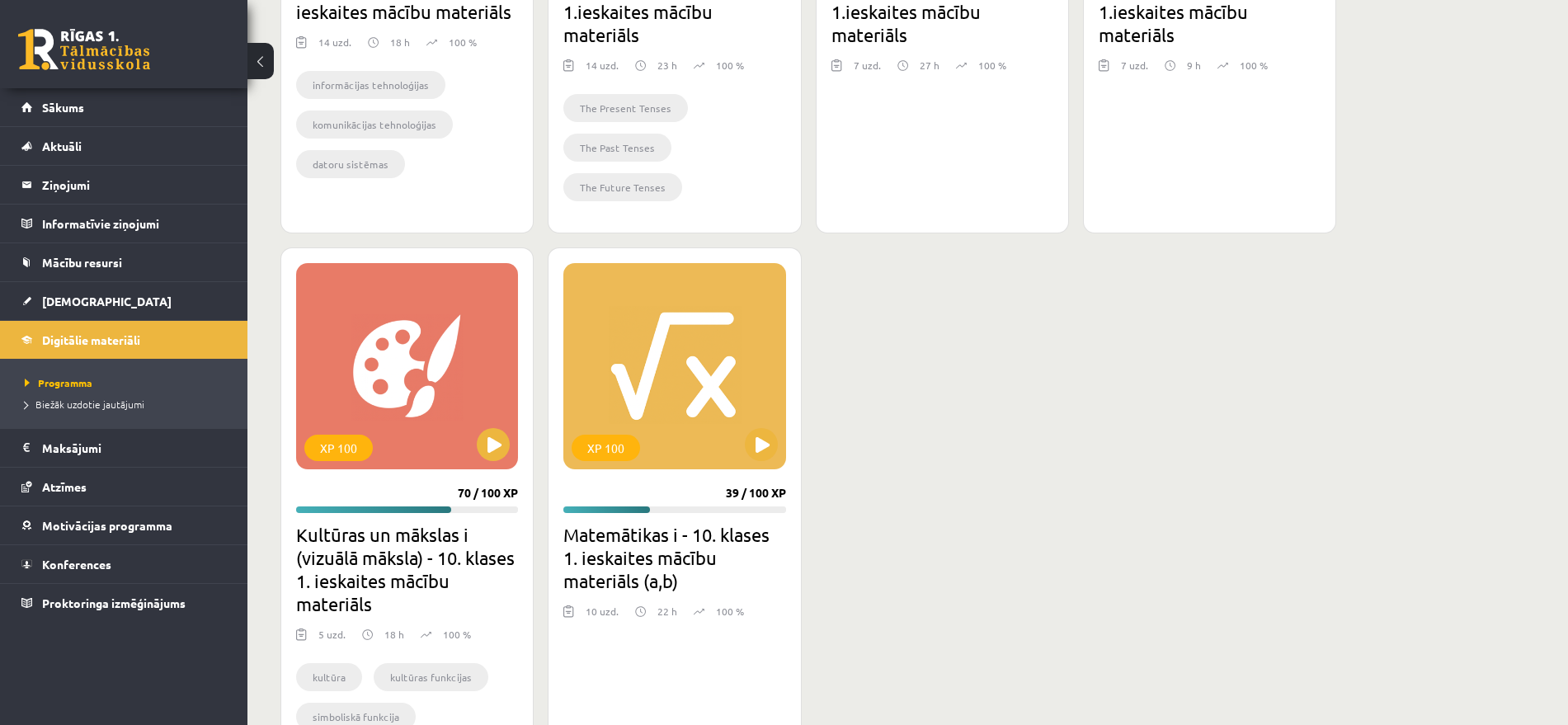
scroll to position [2371, 0]
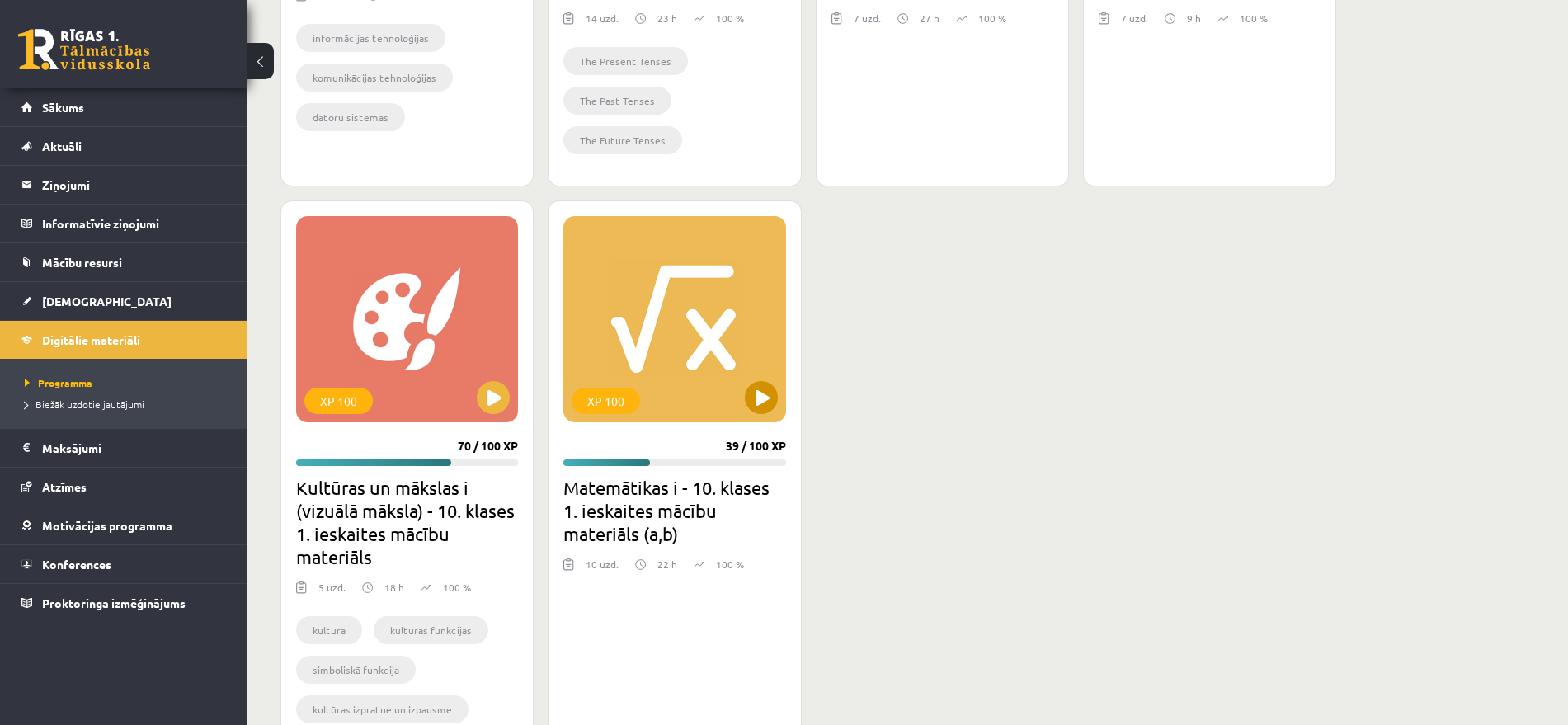
click at [660, 337] on div "XP 100" at bounding box center [675, 319] width 222 height 206
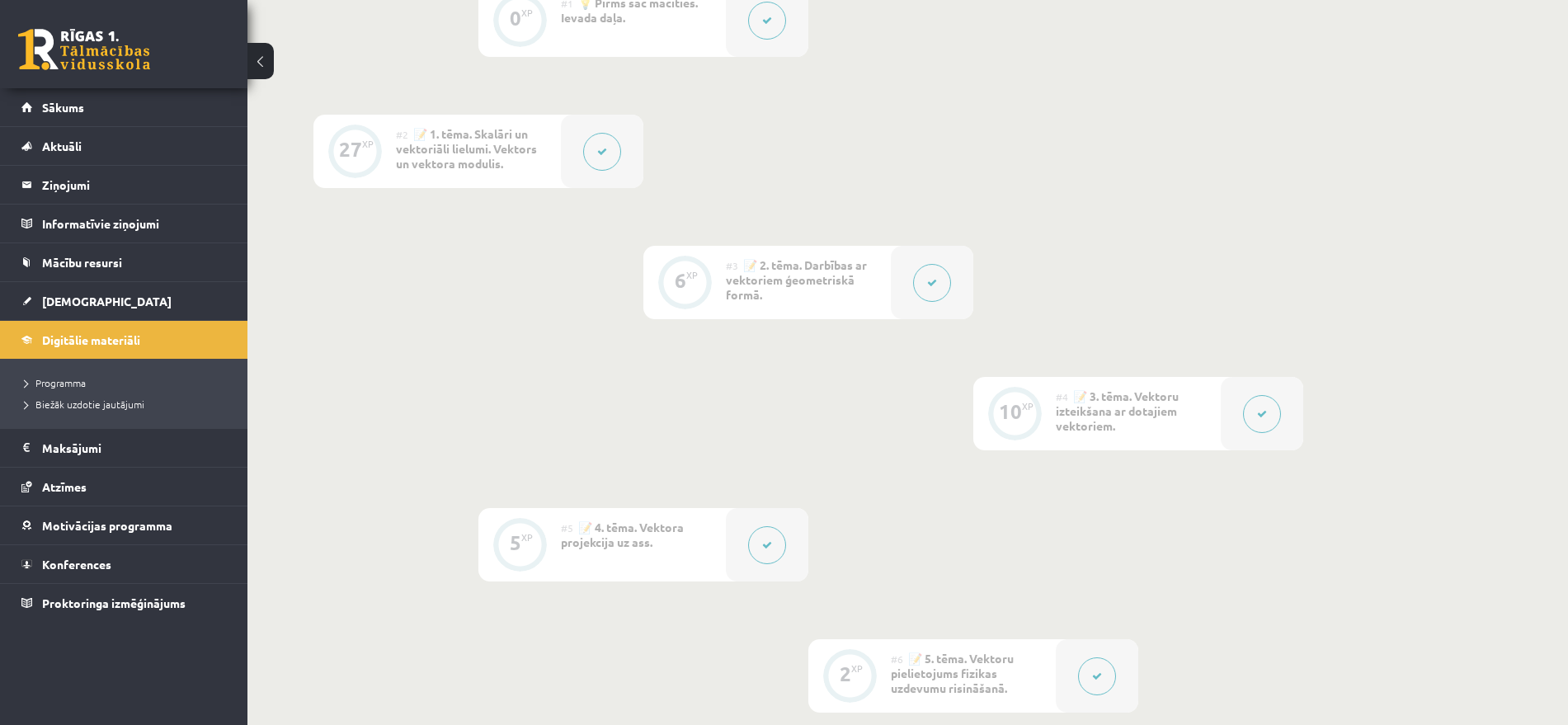
scroll to position [344, 0]
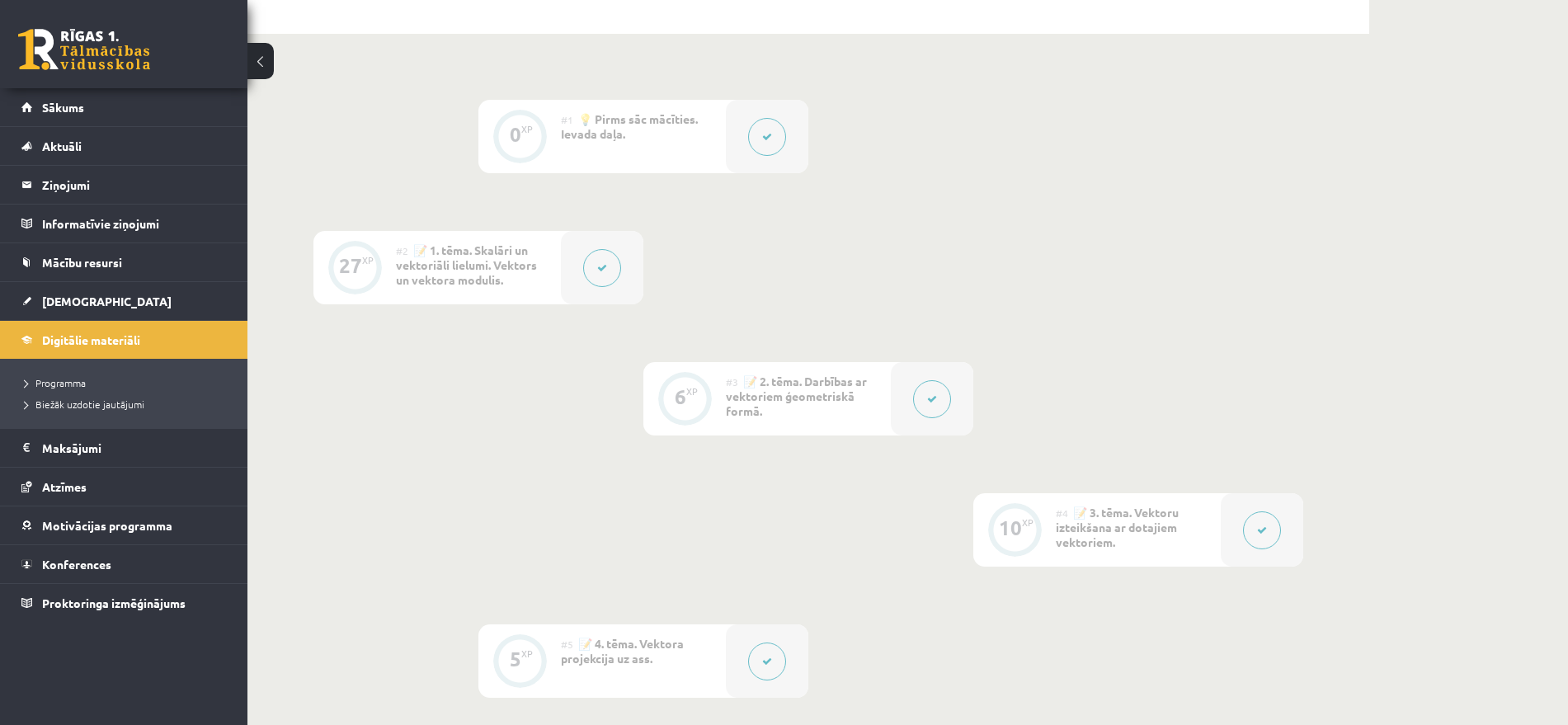
click at [101, 64] on link at bounding box center [84, 49] width 132 height 42
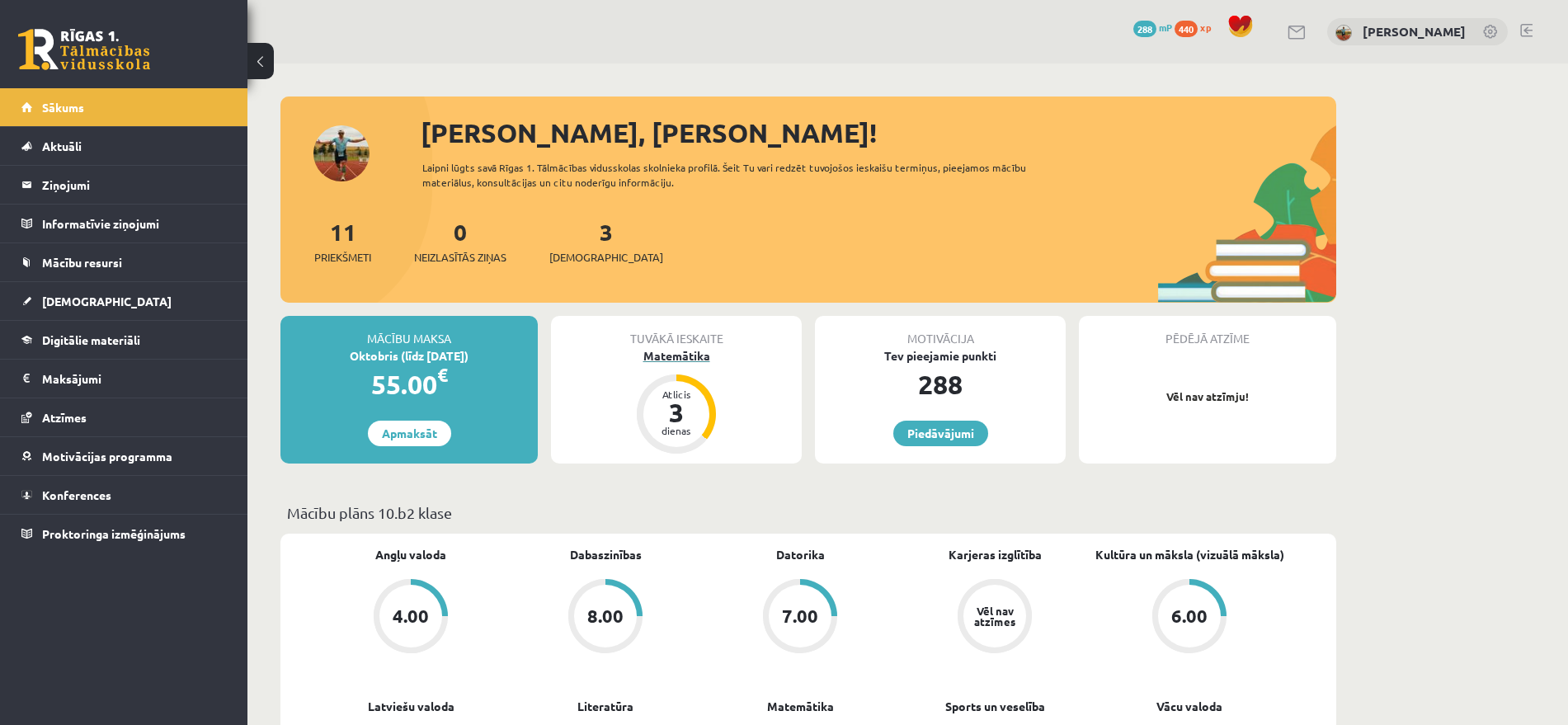
click at [682, 404] on div "3" at bounding box center [676, 412] width 50 height 27
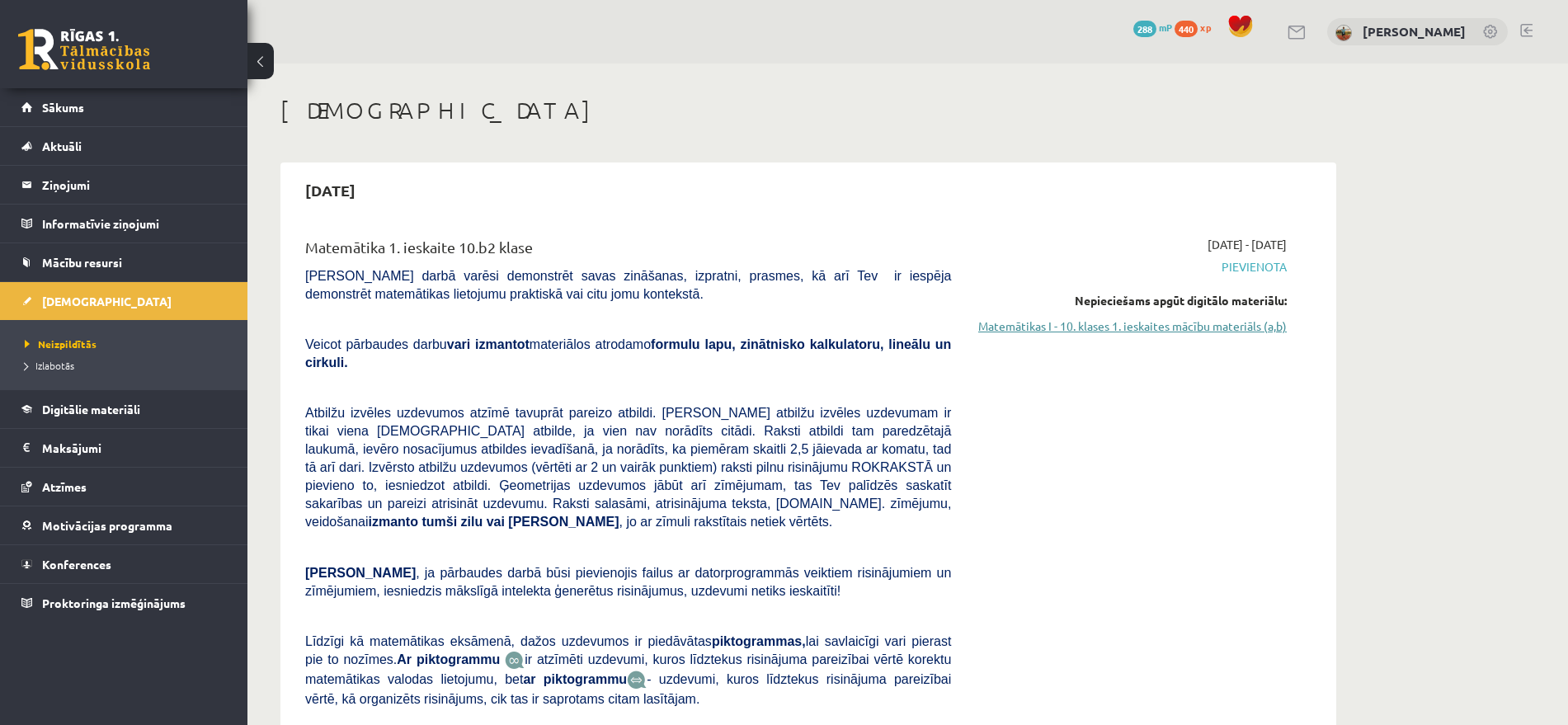
click at [1136, 324] on link "Matemātikas I - 10. klases 1. ieskaites mācību materiāls (a,b)" at bounding box center [1131, 326] width 311 height 18
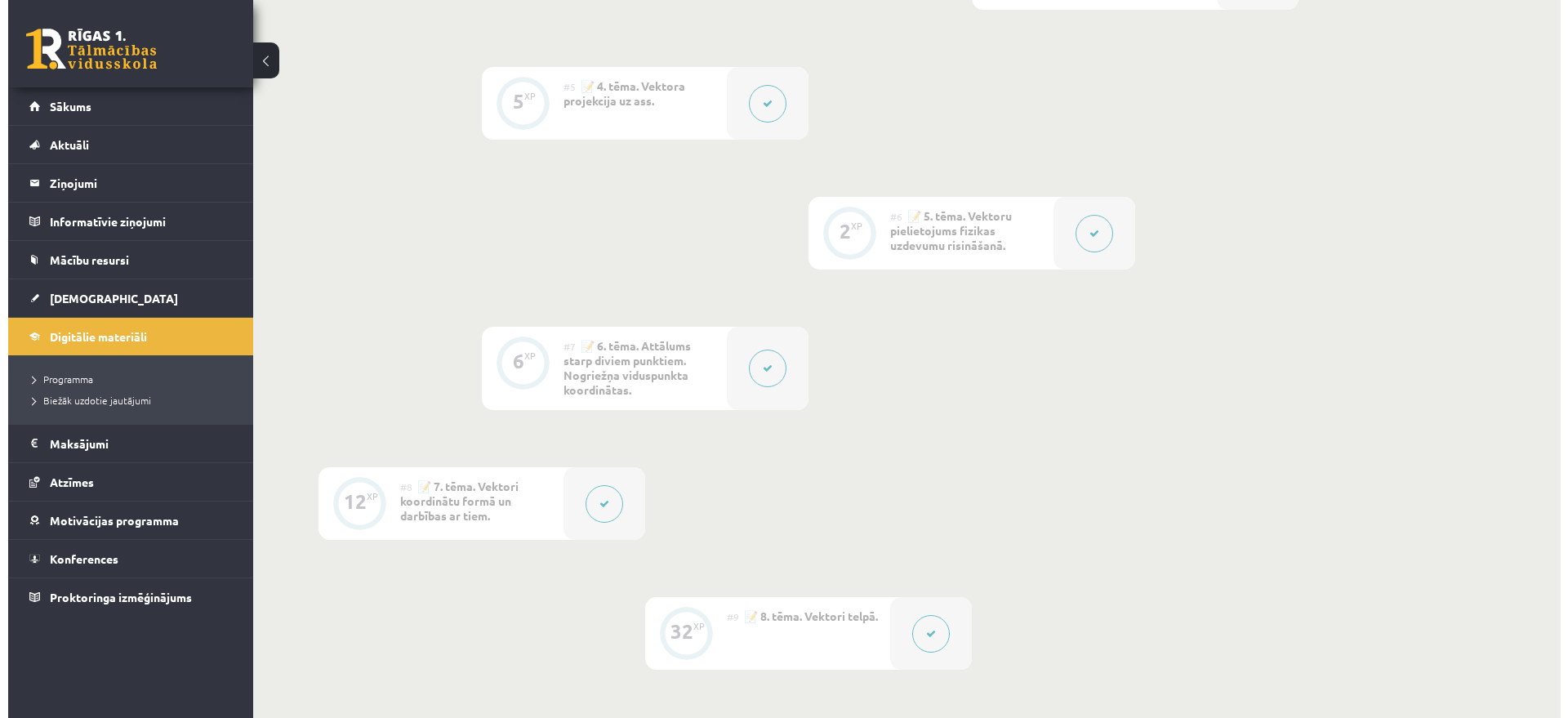
scroll to position [918, 0]
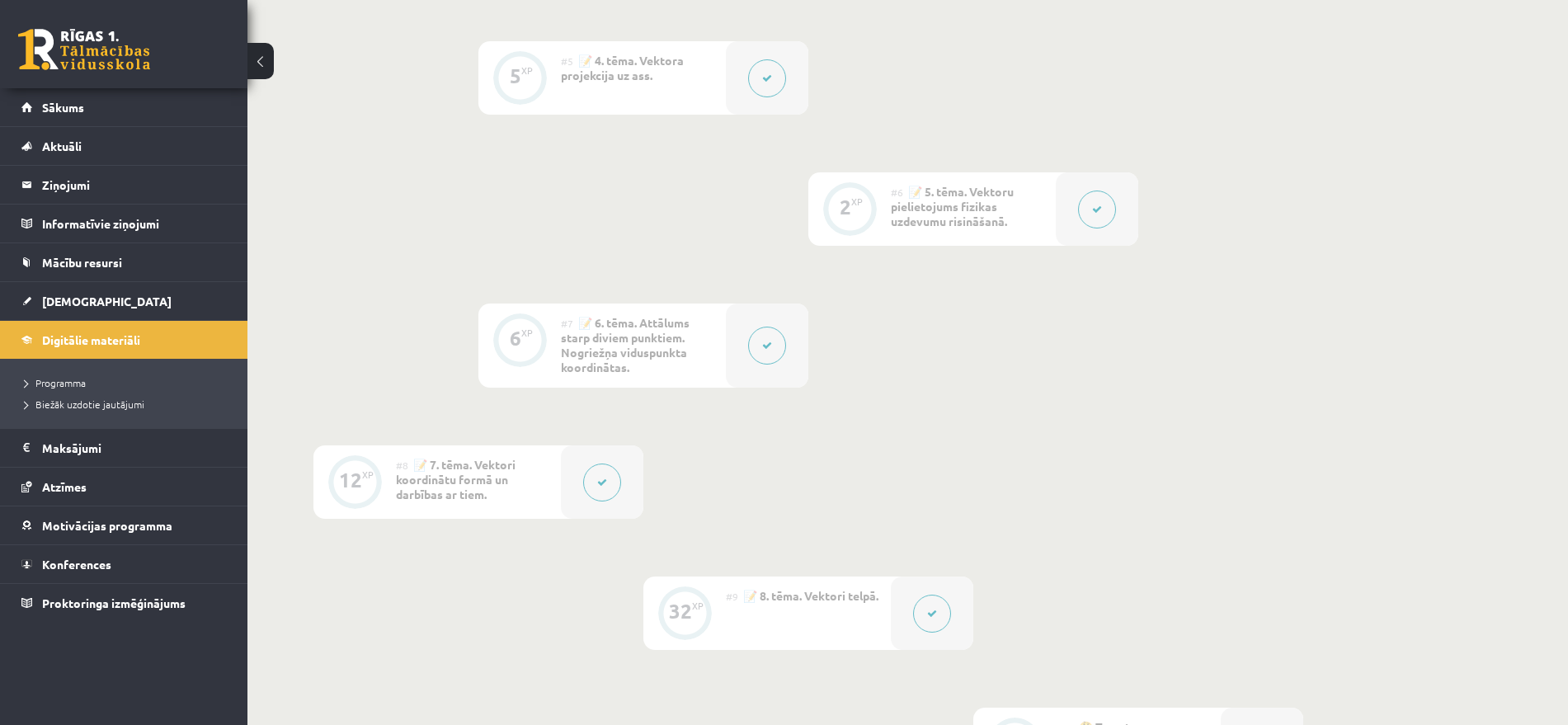
click at [736, 365] on div at bounding box center [767, 345] width 82 height 84
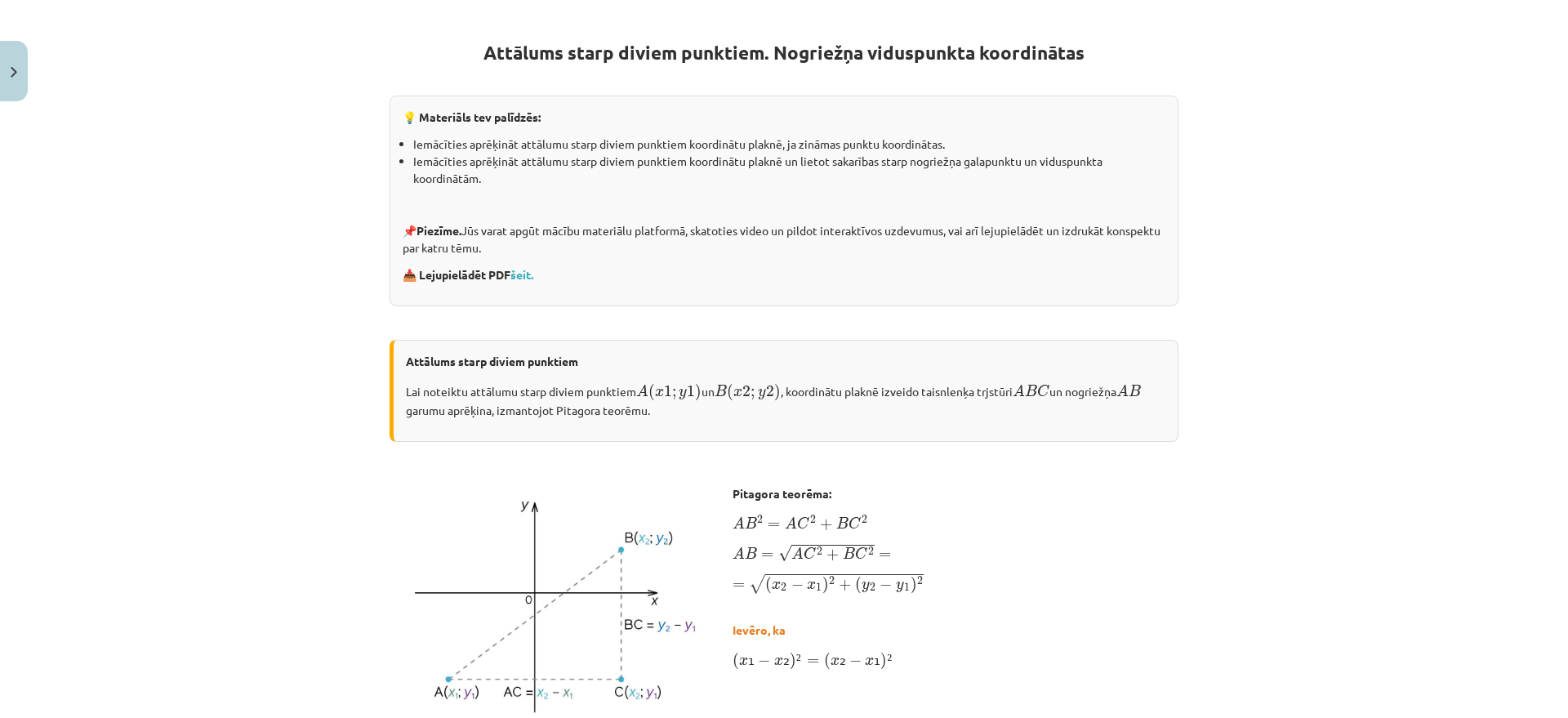
scroll to position [0, 0]
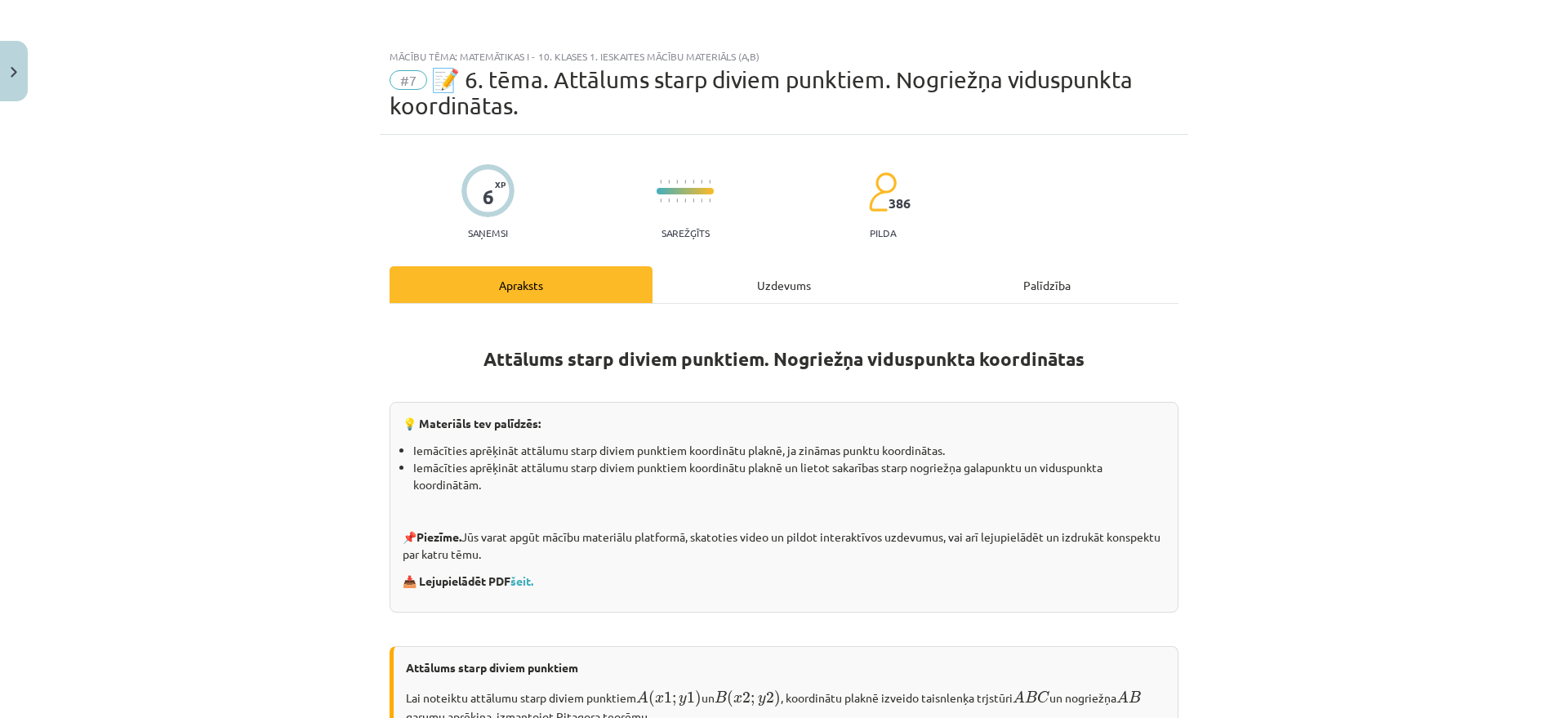
click at [757, 282] on div "Uzdevums" at bounding box center [784, 284] width 263 height 37
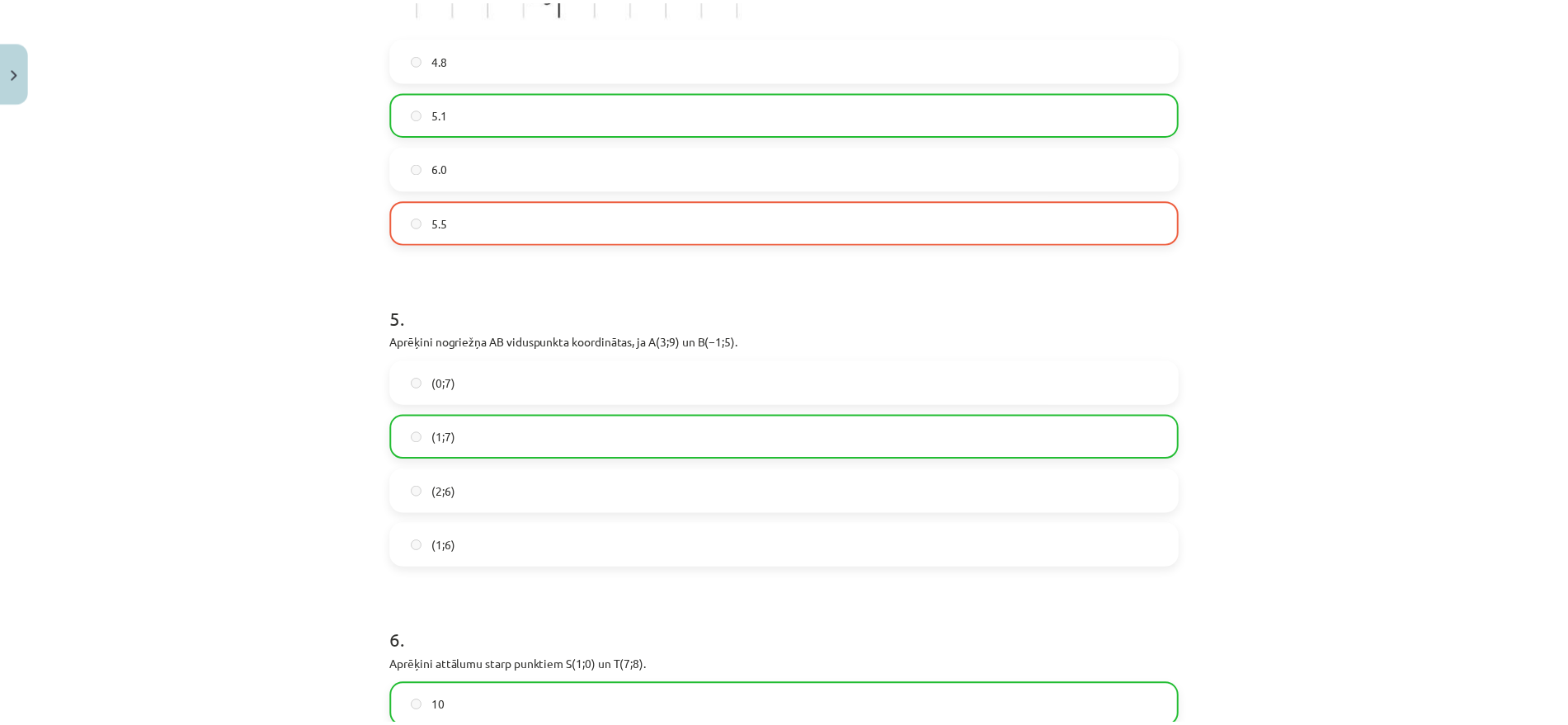
scroll to position [1438, 0]
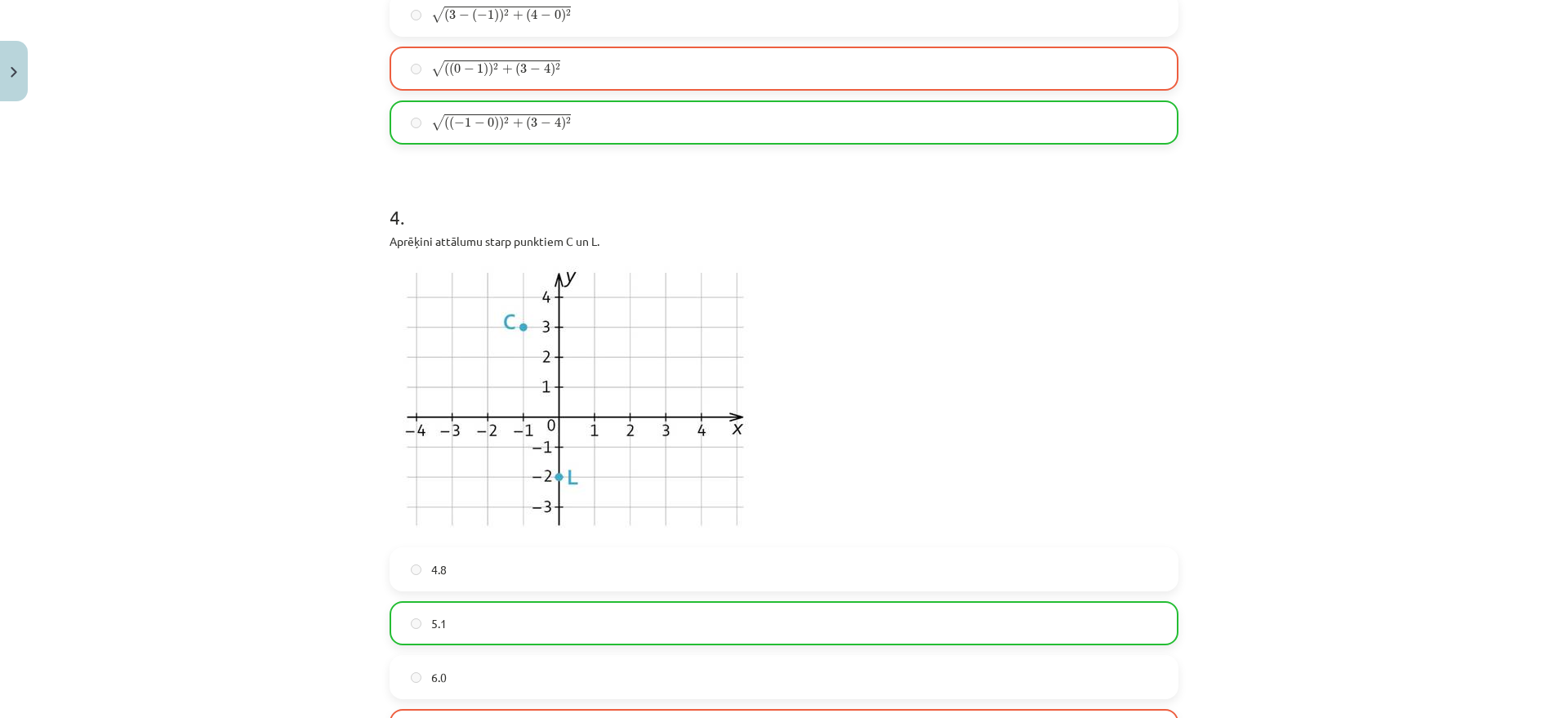
click at [447, 53] on label "√ ( ( 0 − 1 ) ) 2 + ( 3 − 4 ) 2 ( ( 0 − 1 ) ) 2 + ( 3 − 4 ) 2" at bounding box center [784, 69] width 786 height 41
click at [465, 118] on span "1" at bounding box center [467, 123] width 6 height 10
click at [502, 72] on span "+" at bounding box center [508, 70] width 11 height 10
drag, startPoint x: 477, startPoint y: 117, endPoint x: 468, endPoint y: 118, distance: 9.1
click at [476, 118] on span "−" at bounding box center [480, 123] width 11 height 10
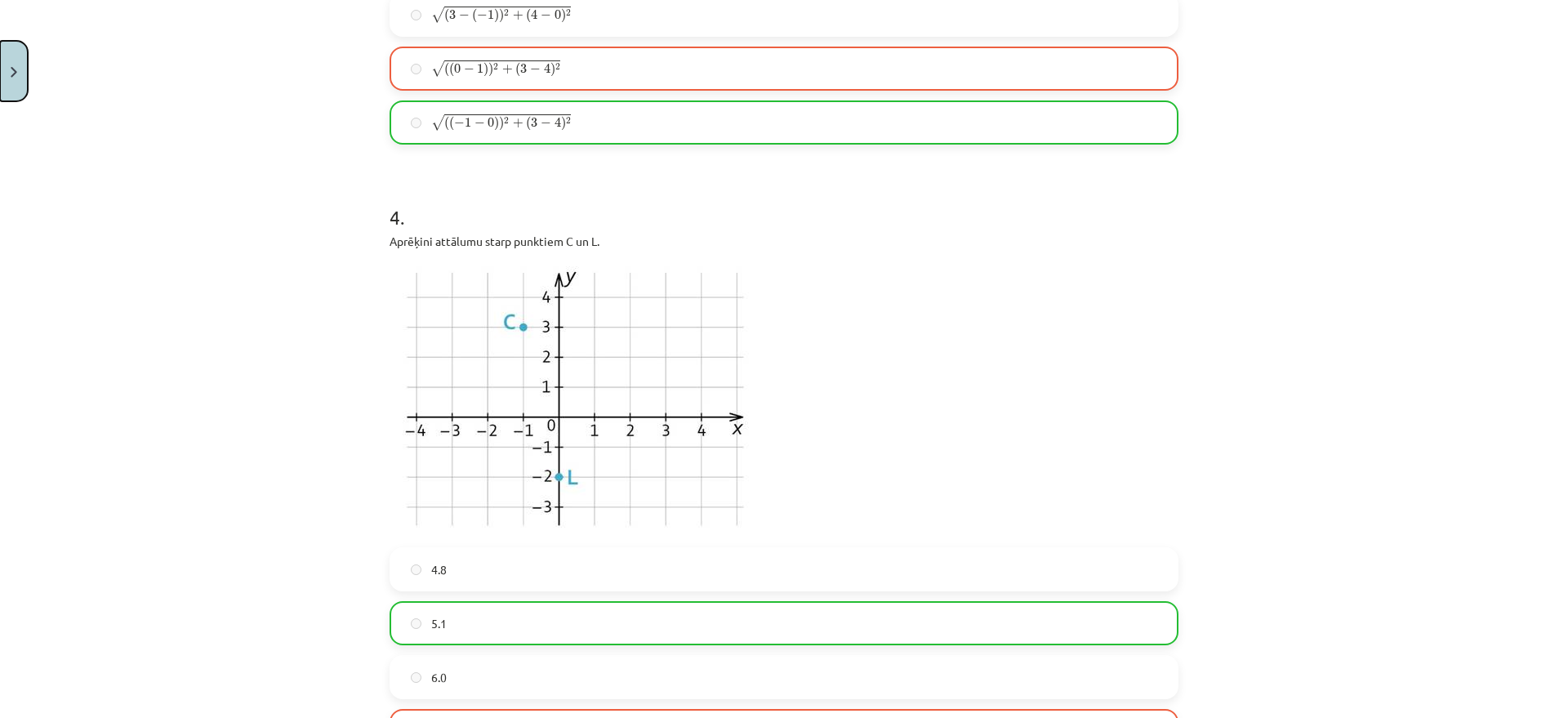
click at [5, 60] on button "Close" at bounding box center [14, 71] width 27 height 60
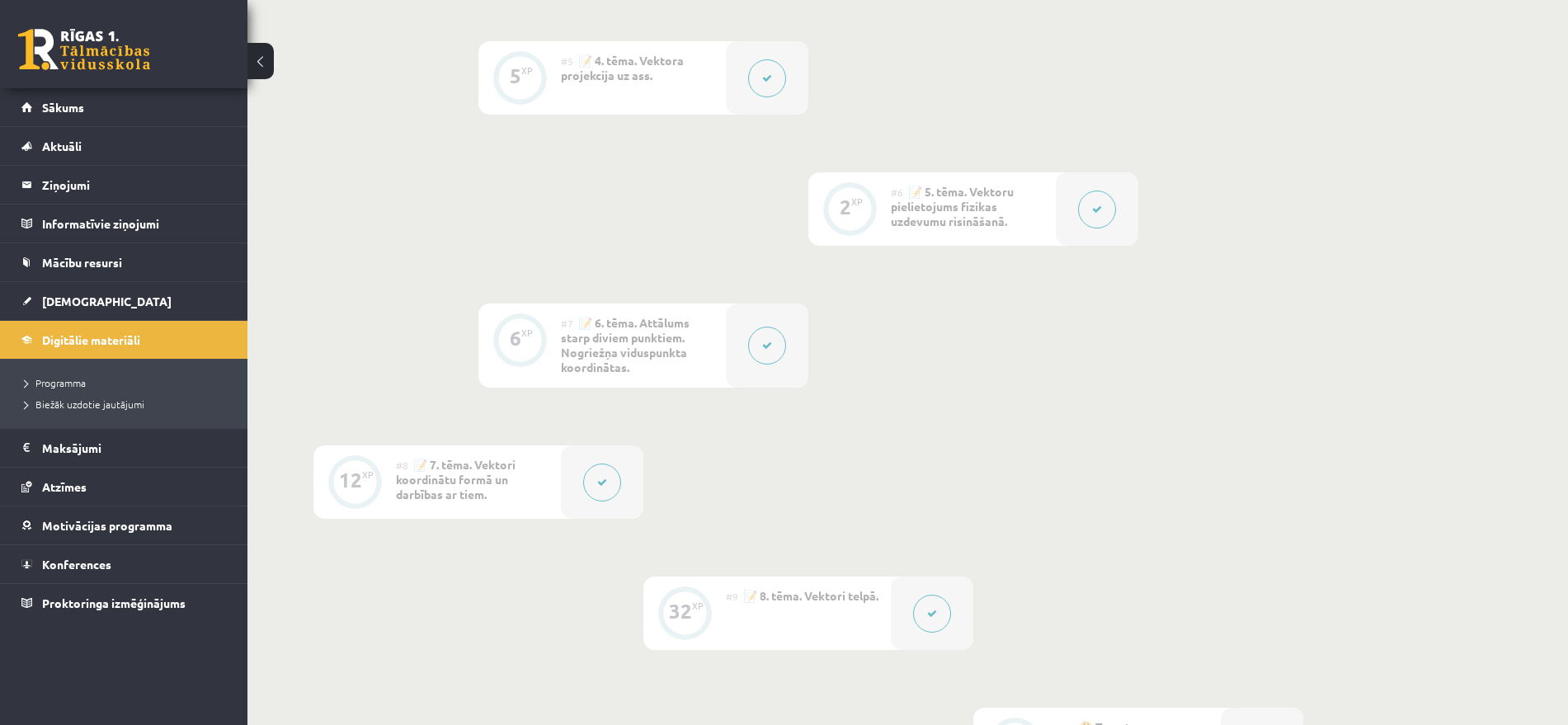
click at [105, 35] on link at bounding box center [84, 49] width 132 height 42
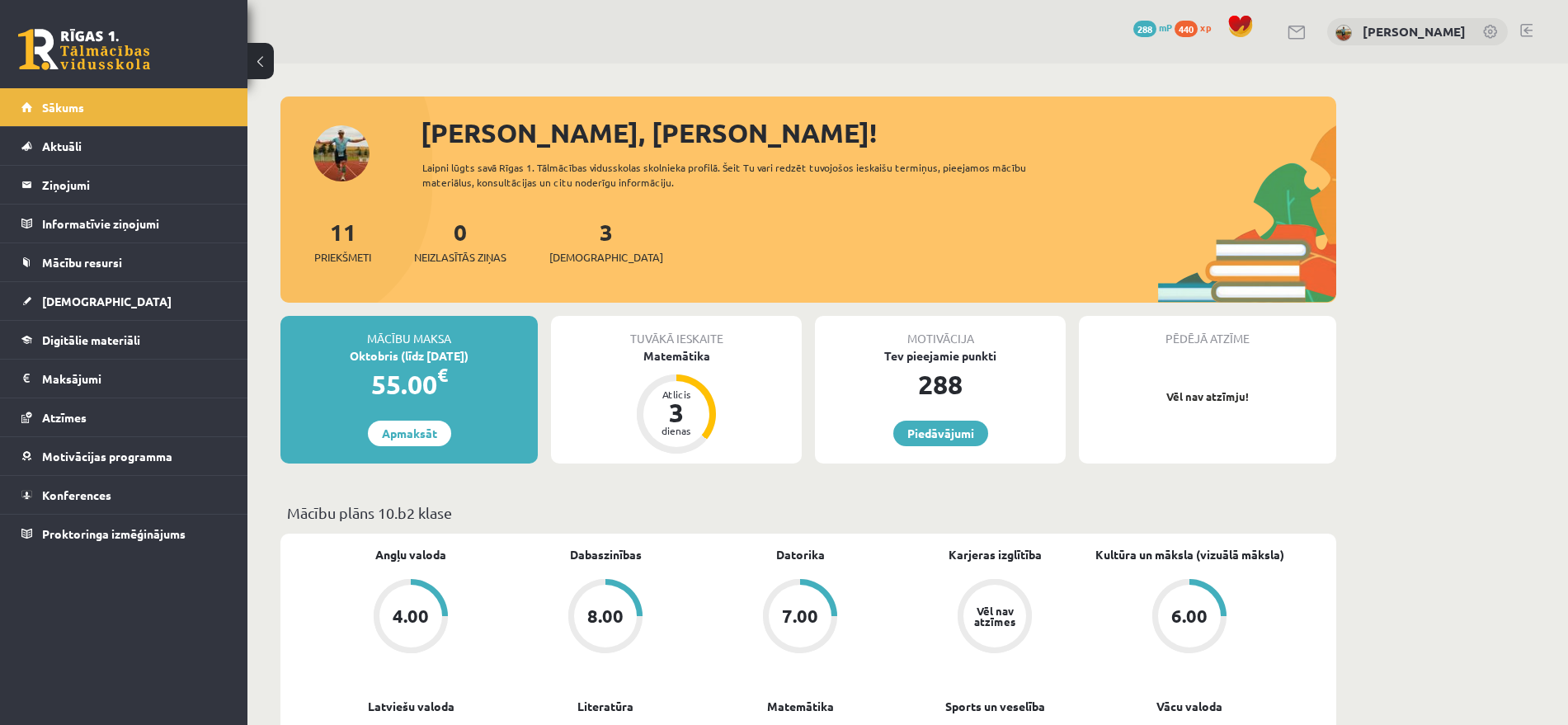
click at [1530, 24] on link at bounding box center [1526, 30] width 12 height 13
